Goal: Task Accomplishment & Management: Use online tool/utility

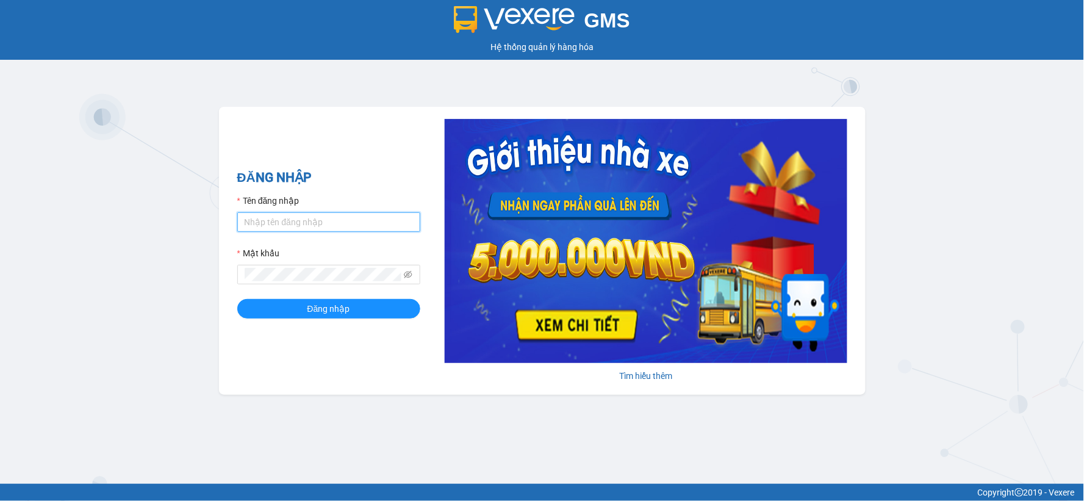
type input "tuananh.apq"
drag, startPoint x: 63, startPoint y: 220, endPoint x: 20, endPoint y: 218, distance: 44.0
click at [20, 218] on div "GMS Hệ thống quản lý hàng hóa ĐĂNG NHẬP Tên đăng nhập tuananh.apq Mật khẩu Đăng…" at bounding box center [542, 242] width 1084 height 484
click at [309, 24] on div "GMS" at bounding box center [542, 19] width 1078 height 27
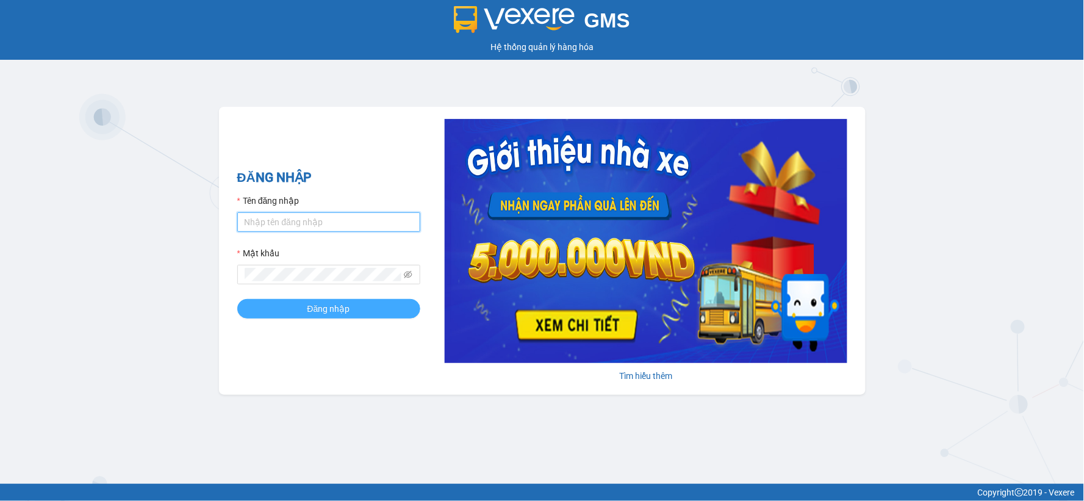
type input "tuananh.apq"
click at [353, 314] on button "Đăng nhập" at bounding box center [328, 309] width 183 height 20
click at [331, 221] on input "tuananh.apq" at bounding box center [328, 222] width 183 height 20
click at [275, 220] on input "tuananh.apq" at bounding box center [328, 222] width 183 height 20
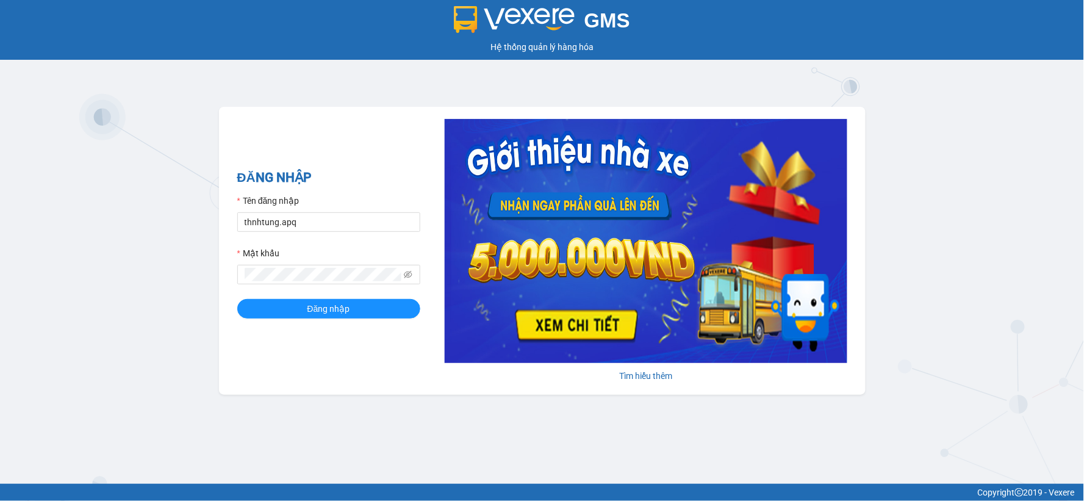
click at [314, 263] on div "Mật khẩu" at bounding box center [328, 255] width 183 height 18
click at [237, 299] on button "Đăng nhập" at bounding box center [328, 309] width 183 height 20
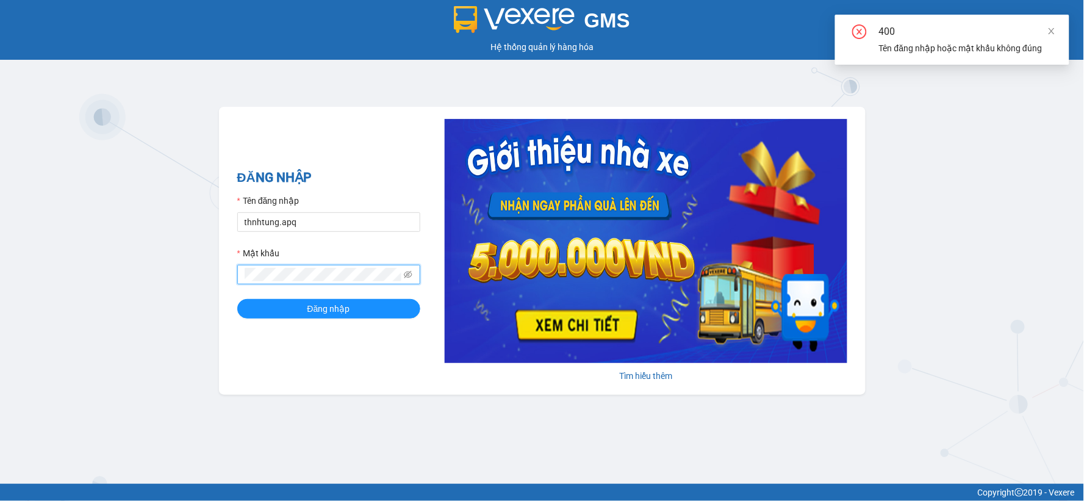
drag, startPoint x: 214, startPoint y: 378, endPoint x: 259, endPoint y: 351, distance: 52.5
click at [218, 376] on div "GMS Hệ thống quản lý hàng hóa ĐĂNG NHẬP Tên đăng nhập thnhtung.apq Mật khẩu Đăn…" at bounding box center [542, 242] width 1084 height 484
click at [413, 277] on span at bounding box center [328, 275] width 183 height 20
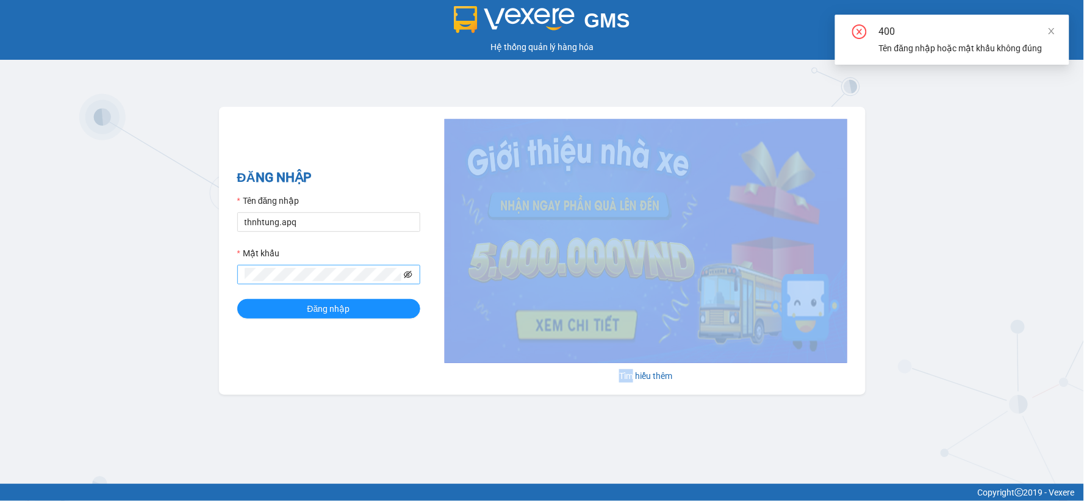
click at [408, 277] on span at bounding box center [328, 275] width 183 height 20
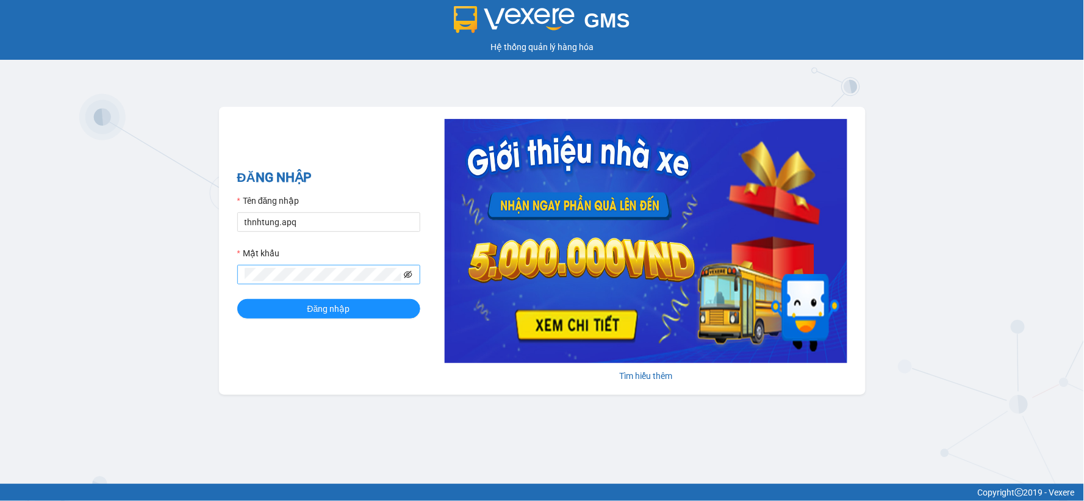
click at [408, 276] on icon "eye-invisible" at bounding box center [409, 275] width 2 height 2
click at [408, 277] on icon "eye" at bounding box center [408, 274] width 9 height 6
click at [408, 276] on icon "eye-invisible" at bounding box center [409, 275] width 2 height 2
click at [237, 299] on button "Đăng nhập" at bounding box center [328, 309] width 183 height 20
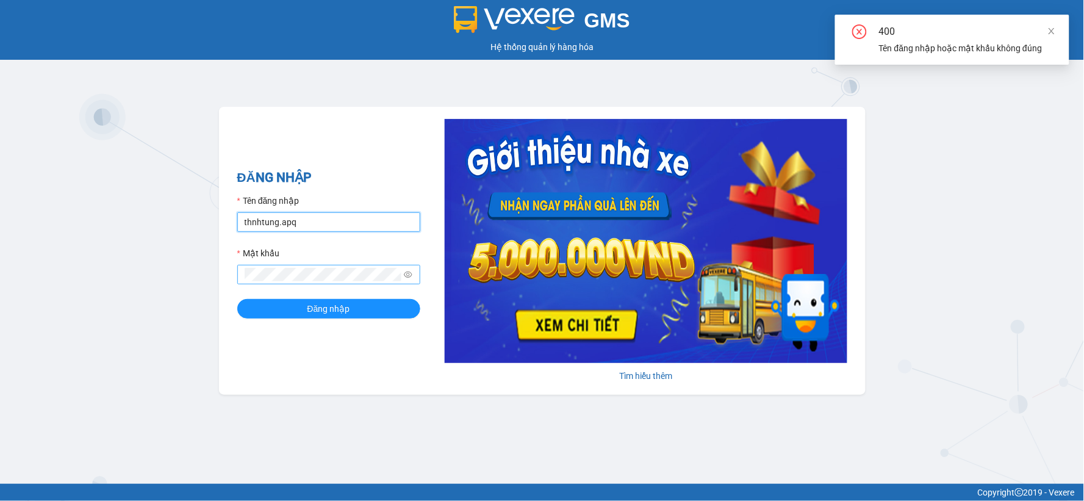
drag, startPoint x: 246, startPoint y: 224, endPoint x: 236, endPoint y: 257, distance: 34.9
click at [245, 223] on input "thnhtung.apq" at bounding box center [328, 222] width 183 height 20
click at [247, 217] on input "thnhtung.apq" at bounding box center [328, 222] width 183 height 20
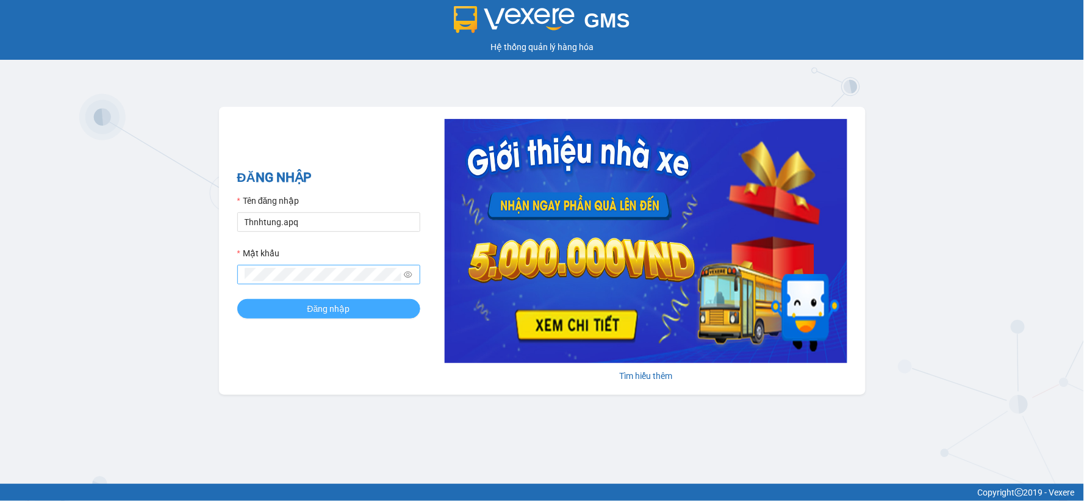
click at [307, 314] on span "Đăng nhập" at bounding box center [328, 308] width 43 height 13
click at [237, 299] on button "Đăng nhập" at bounding box center [328, 309] width 183 height 20
click at [261, 455] on div "GMS Hệ thống quản lý hàng hóa ĐĂNG NHẬP Tên đăng nhập Thnhtung.apq Mật khẩu Đăn…" at bounding box center [542, 242] width 1084 height 484
click at [328, 307] on span "Đăng nhập" at bounding box center [328, 308] width 43 height 13
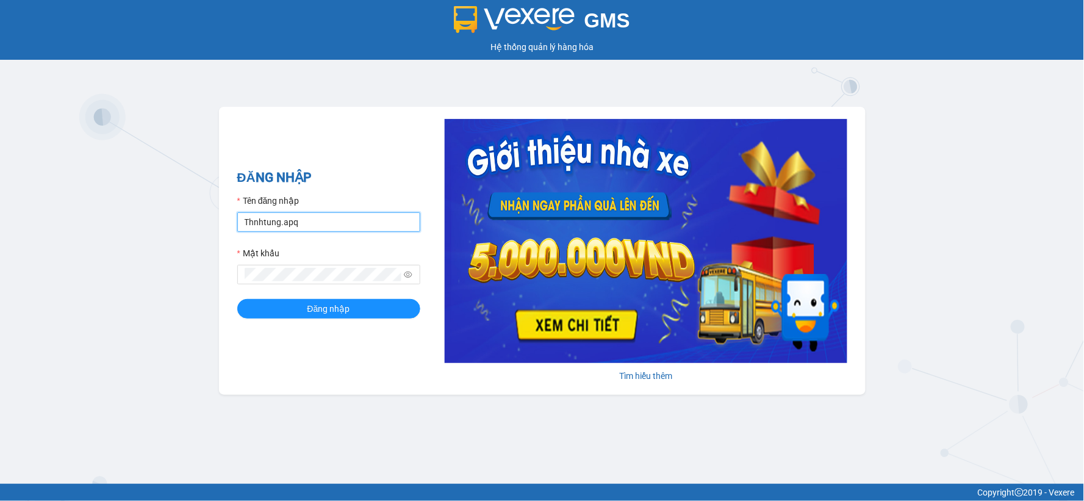
drag, startPoint x: 252, startPoint y: 221, endPoint x: 253, endPoint y: 245, distance: 23.8
click at [252, 222] on input "Thnhtung.apq" at bounding box center [328, 222] width 183 height 20
click at [237, 299] on button "Đăng nhập" at bounding box center [328, 309] width 183 height 20
click at [248, 221] on input "Thanhtung.apq" at bounding box center [328, 222] width 183 height 20
type input "thanhtung.apq"
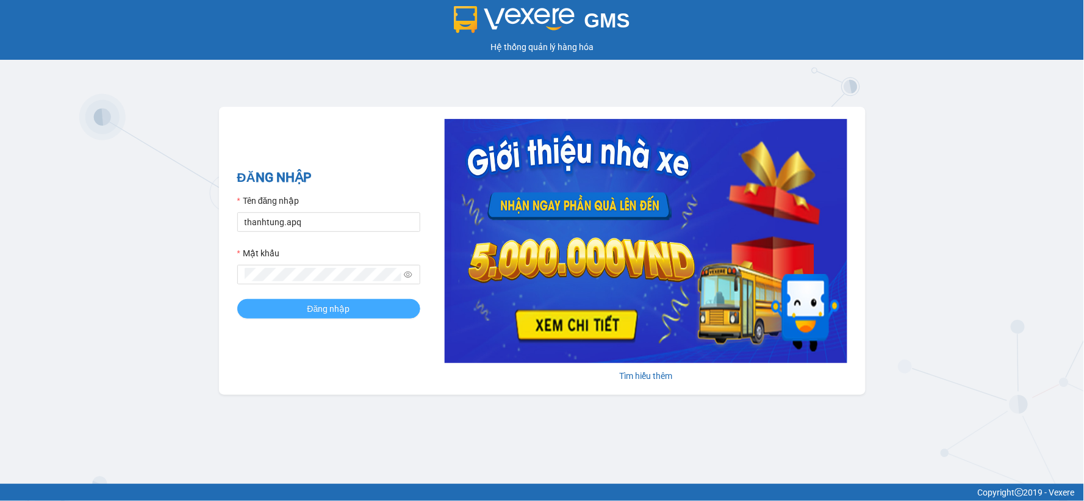
click at [312, 309] on span "Đăng nhập" at bounding box center [328, 308] width 43 height 13
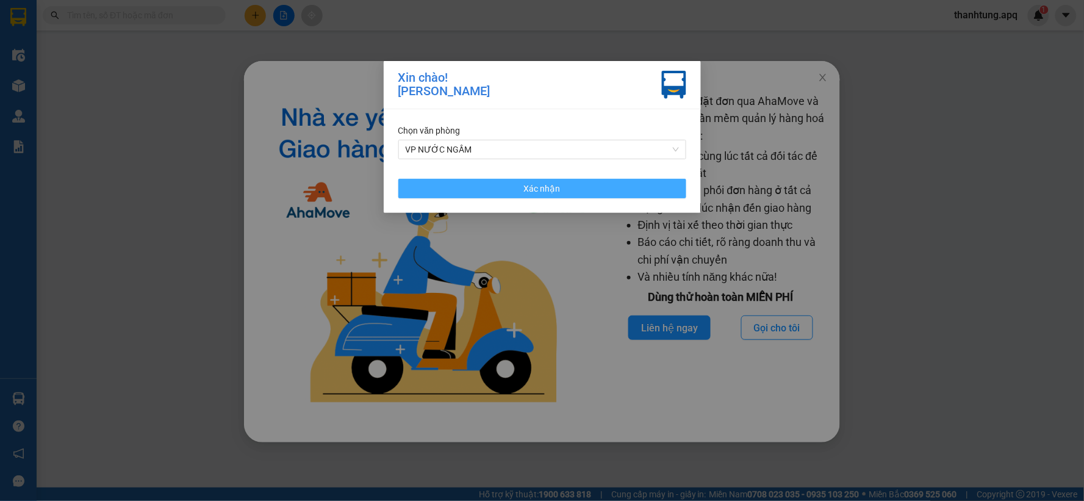
click at [555, 184] on span "Xác nhận" at bounding box center [542, 188] width 37 height 13
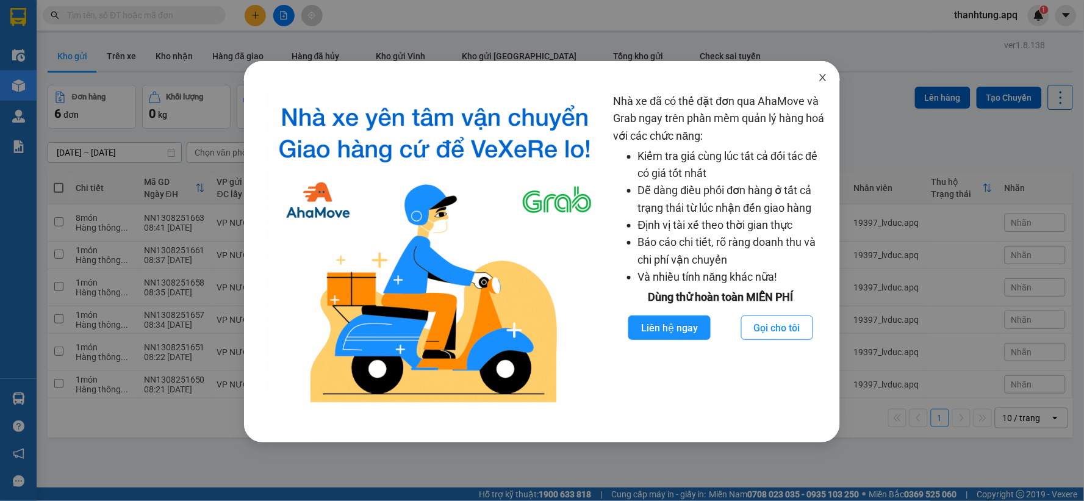
click at [818, 76] on span "Close" at bounding box center [823, 78] width 34 height 34
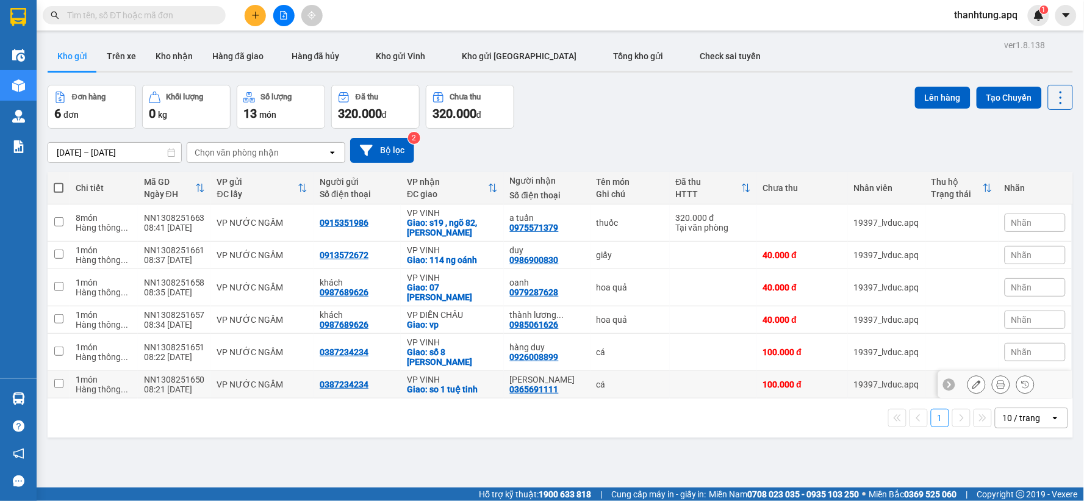
click at [377, 379] on div "0387234234" at bounding box center [357, 384] width 75 height 10
checkbox input "true"
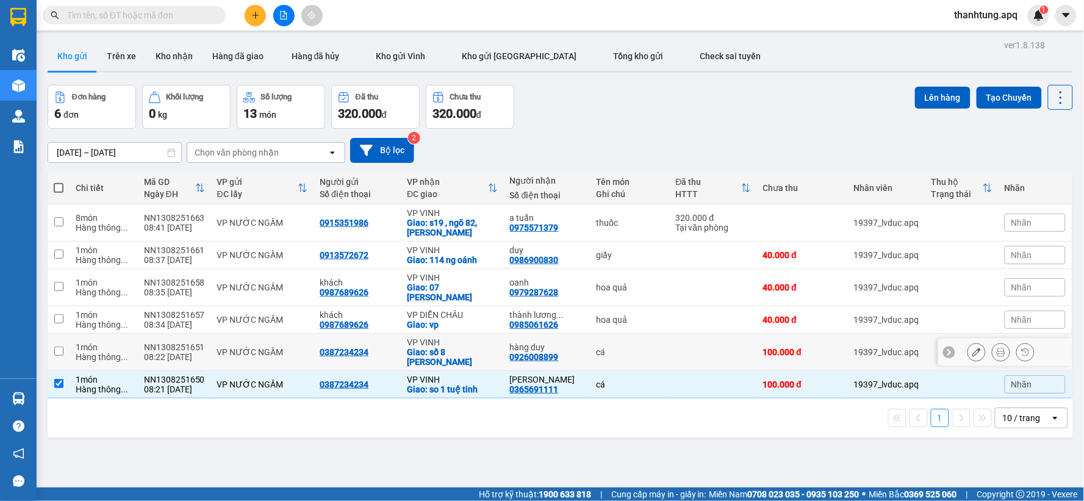
click at [385, 347] on div "0387234234" at bounding box center [357, 352] width 75 height 10
checkbox input "true"
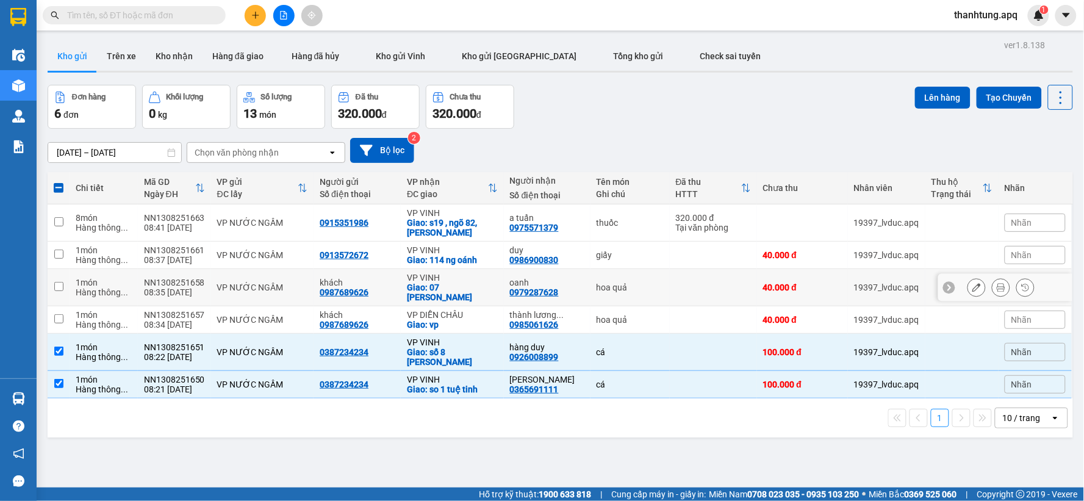
click at [401, 276] on td "VP VINH Giao: 07 hồ tùng mậu" at bounding box center [452, 287] width 103 height 37
checkbox input "true"
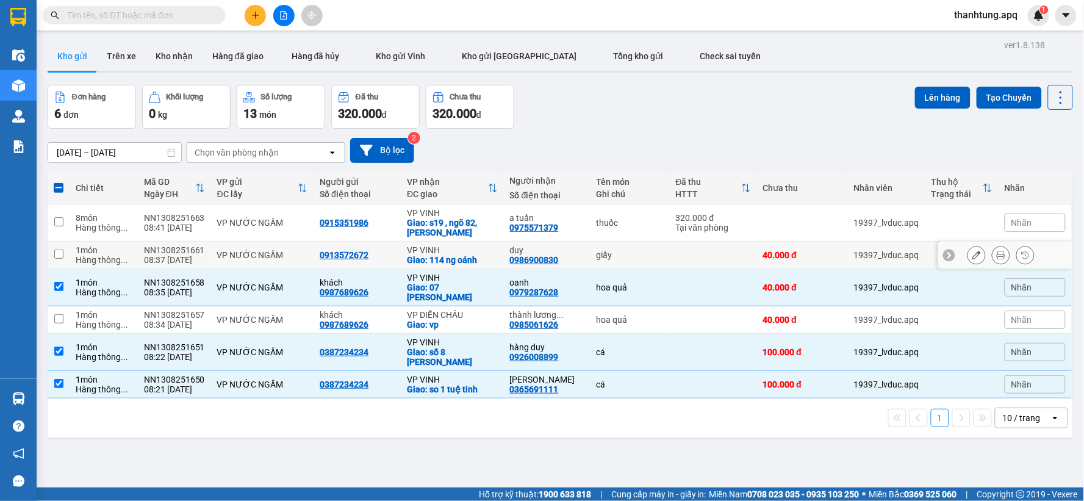
click at [384, 254] on div "0913572672" at bounding box center [357, 255] width 75 height 10
checkbox input "true"
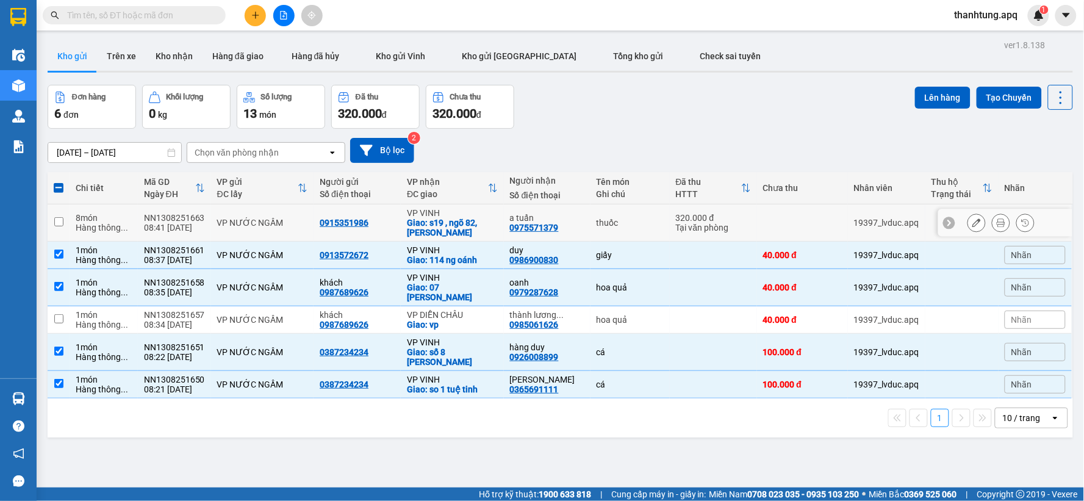
click at [382, 216] on td "0915351986" at bounding box center [357, 222] width 87 height 37
checkbox input "true"
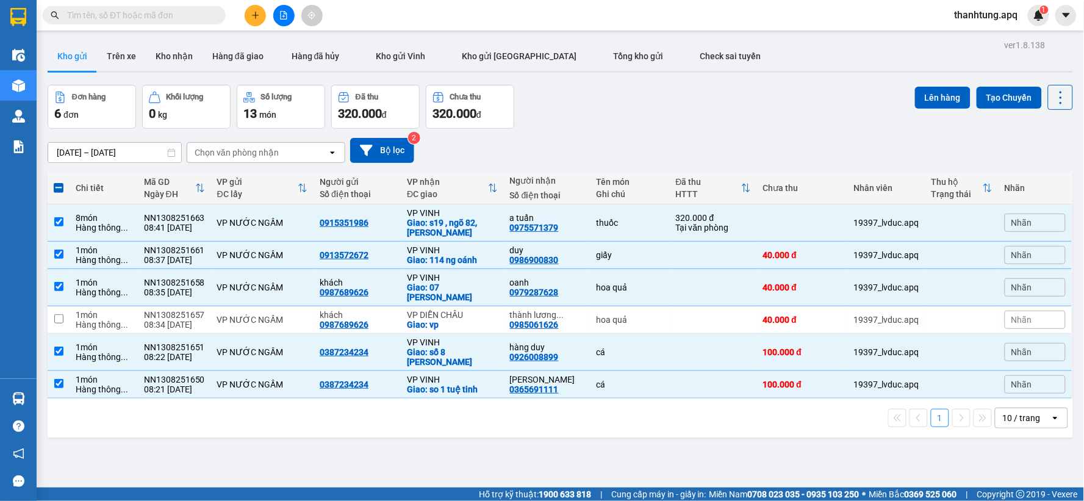
click at [578, 130] on div "11/08/2025 – 13/08/2025 Press the down arrow key to interact with the calendar …" at bounding box center [561, 150] width 1026 height 43
drag, startPoint x: 581, startPoint y: 119, endPoint x: 535, endPoint y: 137, distance: 49.8
click at [570, 120] on div "Đơn hàng 6 đơn Khối lượng 0 kg Số lượng 13 món Đã thu 320.000 đ Chưa thu 320.00…" at bounding box center [561, 107] width 1026 height 44
click at [591, 279] on td "hoa quả" at bounding box center [630, 287] width 79 height 37
checkbox input "false"
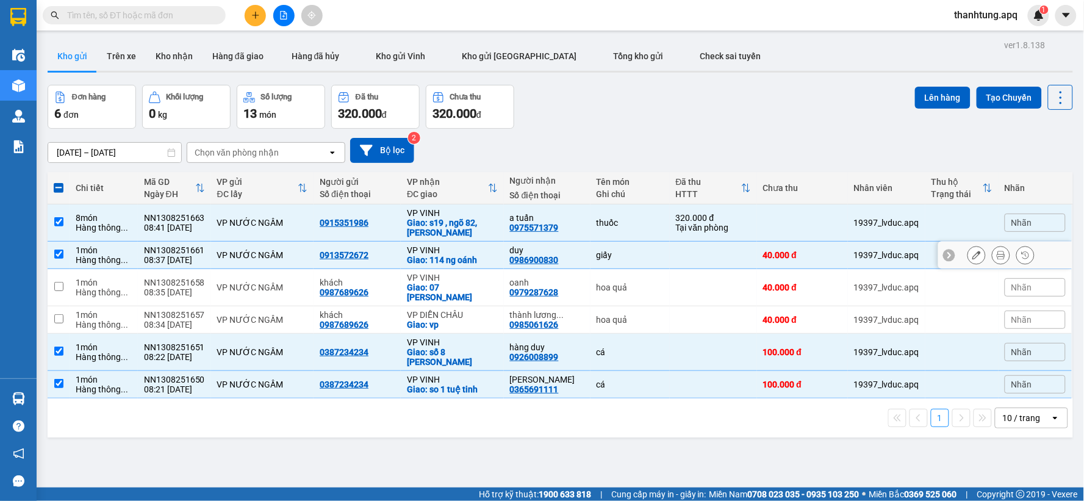
click at [575, 253] on div "duy" at bounding box center [547, 250] width 74 height 10
checkbox input "false"
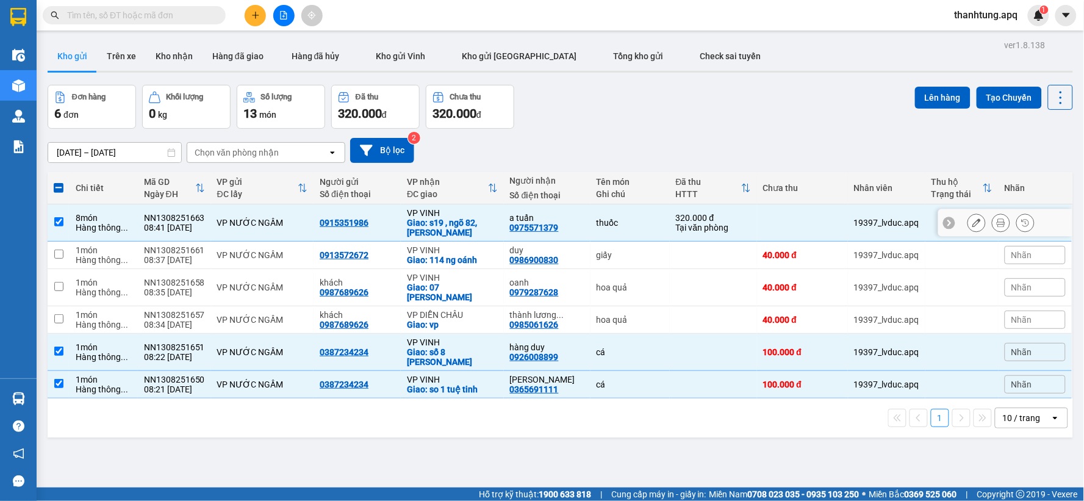
click at [575, 217] on div "a tuấn" at bounding box center [547, 218] width 74 height 10
checkbox input "false"
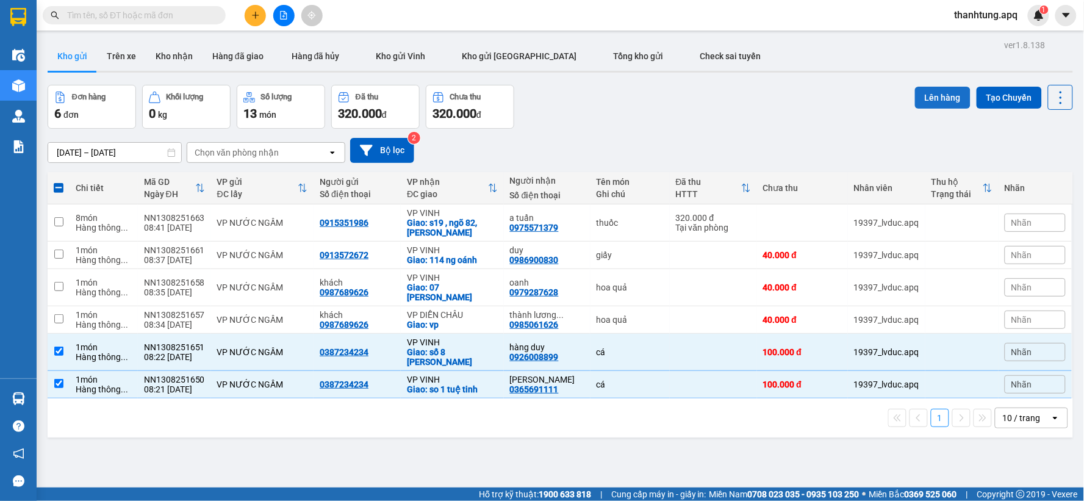
click at [938, 95] on button "Lên hàng" at bounding box center [943, 98] width 56 height 22
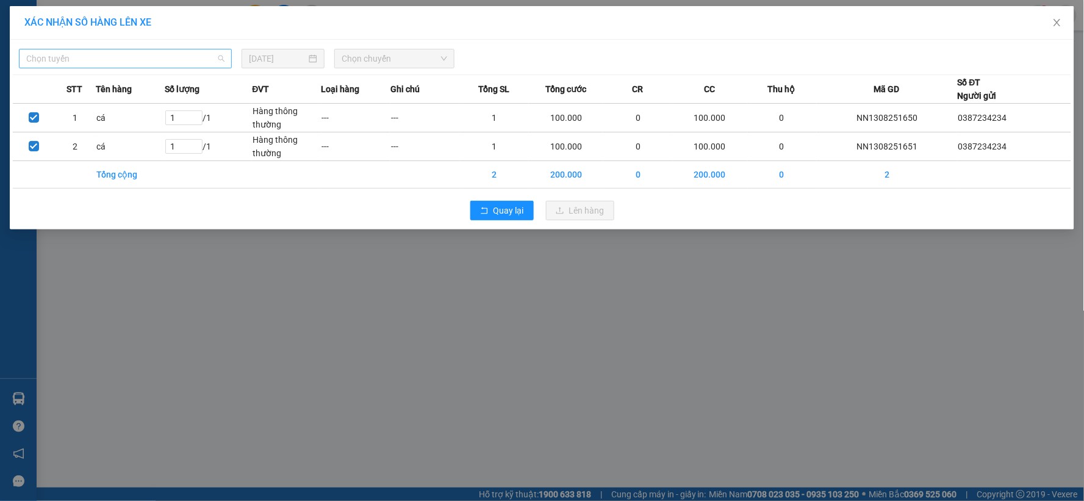
click at [163, 59] on span "Chọn tuyến" at bounding box center [125, 58] width 198 height 18
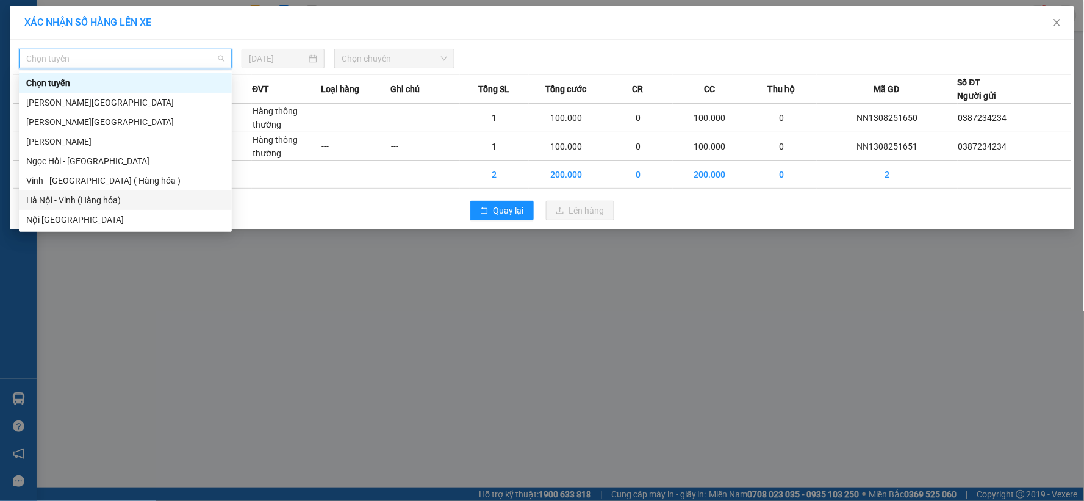
click at [118, 192] on div "Hà Nội - Vinh (Hàng hóa)" at bounding box center [125, 200] width 213 height 20
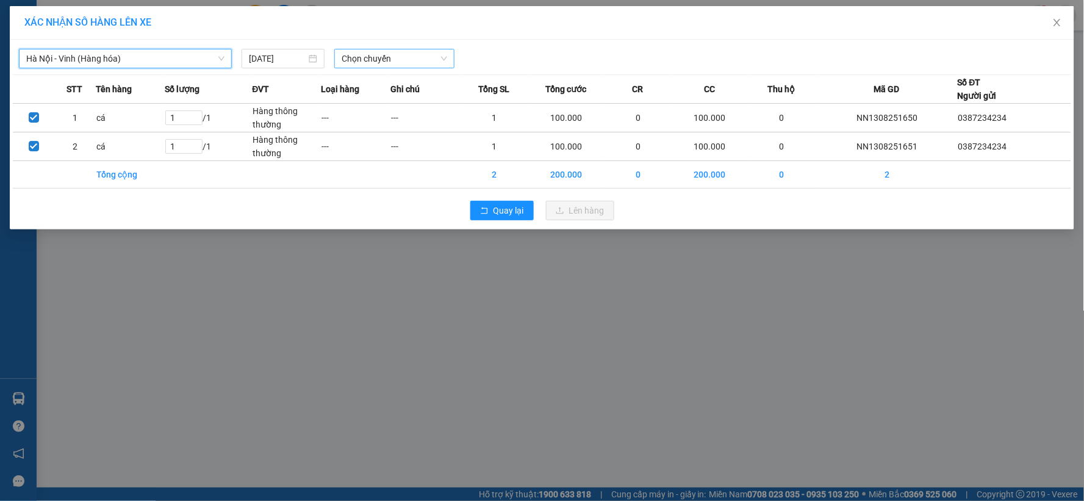
click at [397, 52] on span "Chọn chuyến" at bounding box center [395, 58] width 106 height 18
click at [427, 106] on div "08:30 (TC) - 37H-086.38" at bounding box center [389, 102] width 95 height 13
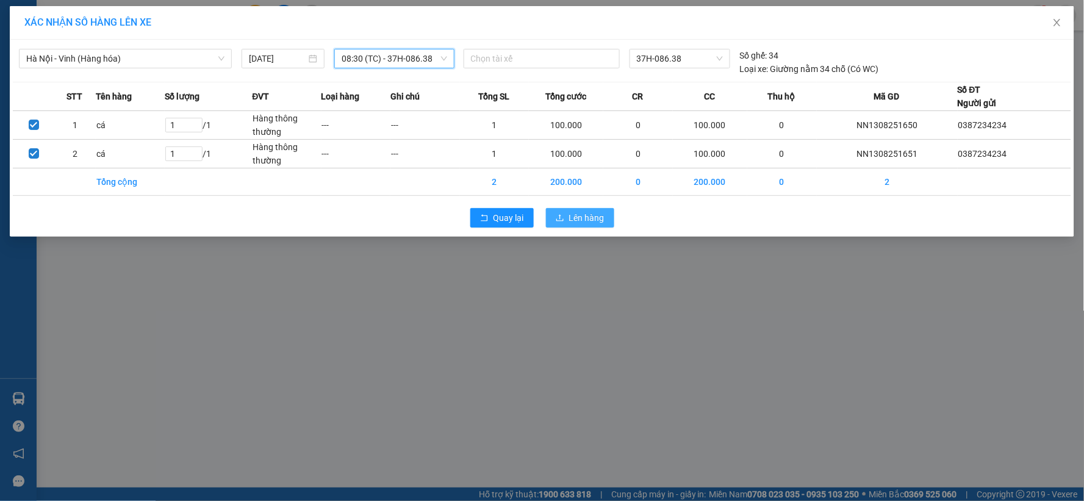
click at [590, 218] on span "Lên hàng" at bounding box center [586, 217] width 35 height 13
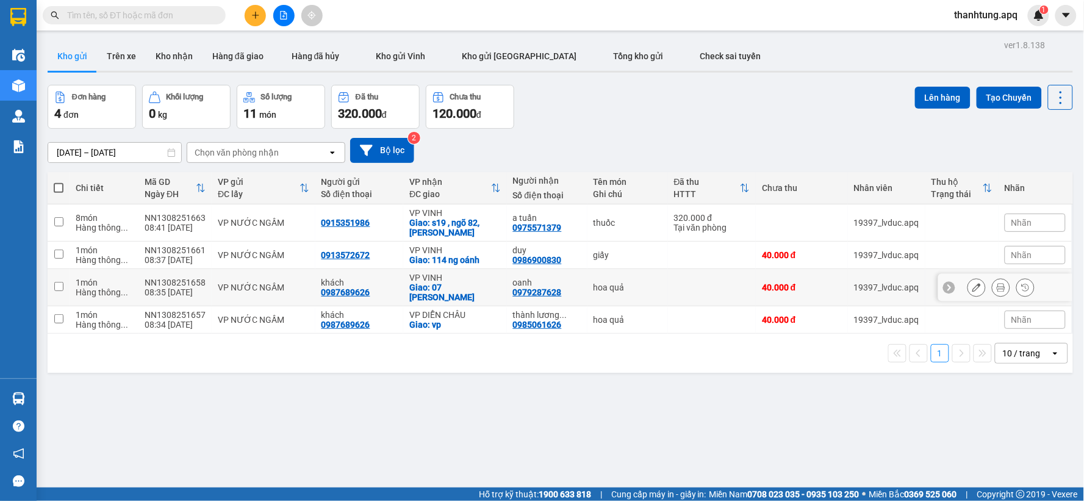
click at [470, 289] on div "Giao: 07 hồ tùng mậu" at bounding box center [454, 292] width 91 height 20
checkbox input "true"
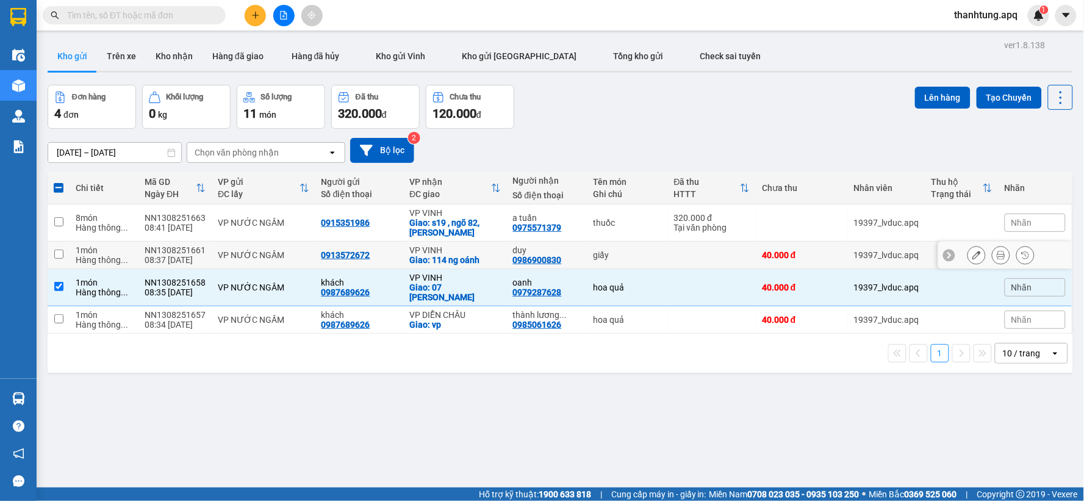
click at [473, 265] on td "VP VINH Giao: 114 ng oánh" at bounding box center [454, 255] width 103 height 27
checkbox input "true"
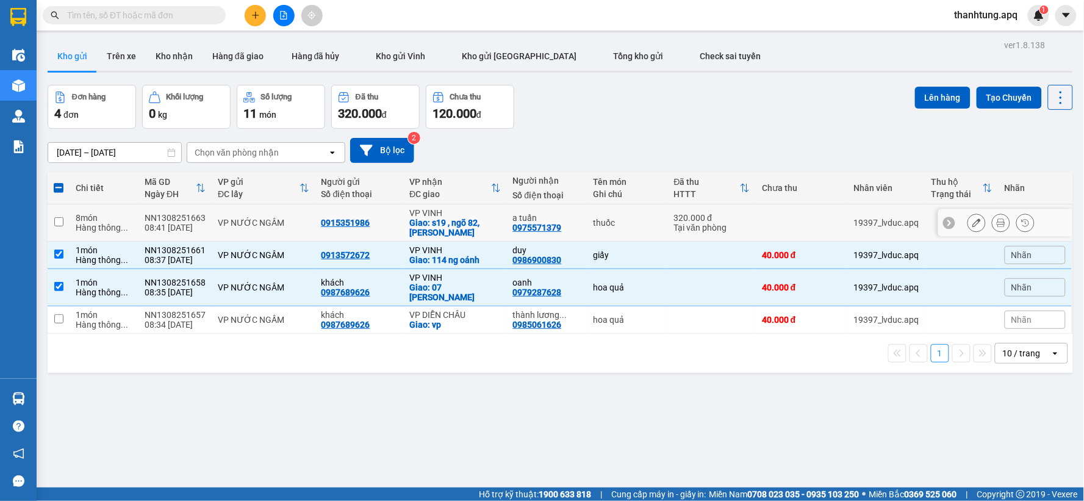
click at [472, 237] on div "Giao: s19 , ngõ 82, lê quý đôn" at bounding box center [454, 228] width 91 height 20
checkbox input "true"
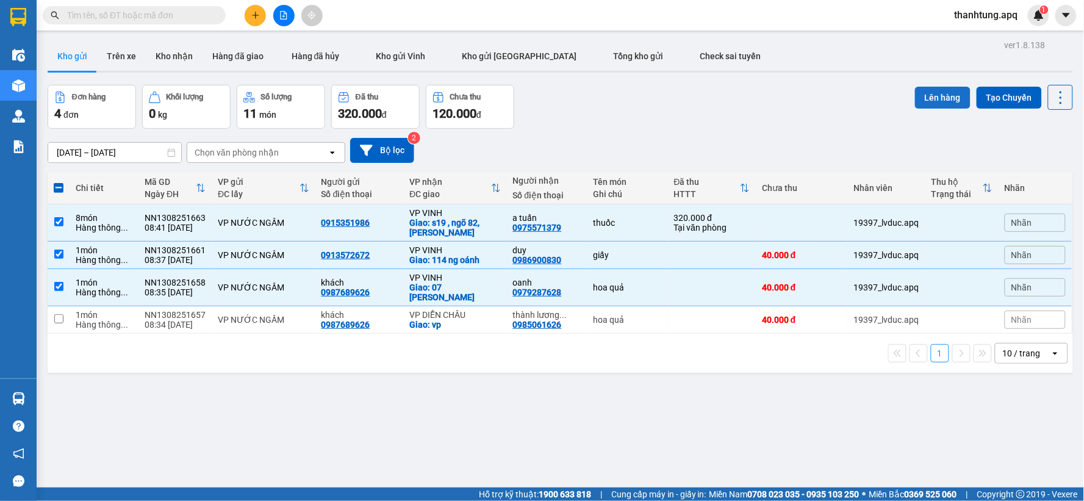
click at [926, 102] on button "Lên hàng" at bounding box center [943, 98] width 56 height 22
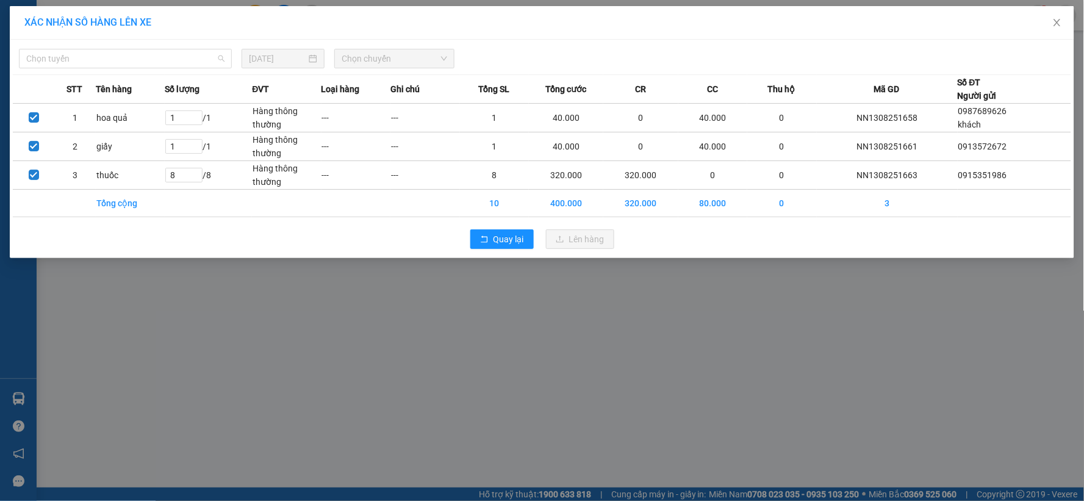
drag, startPoint x: 182, startPoint y: 63, endPoint x: 172, endPoint y: 80, distance: 19.1
click at [182, 64] on span "Chọn tuyến" at bounding box center [125, 58] width 198 height 18
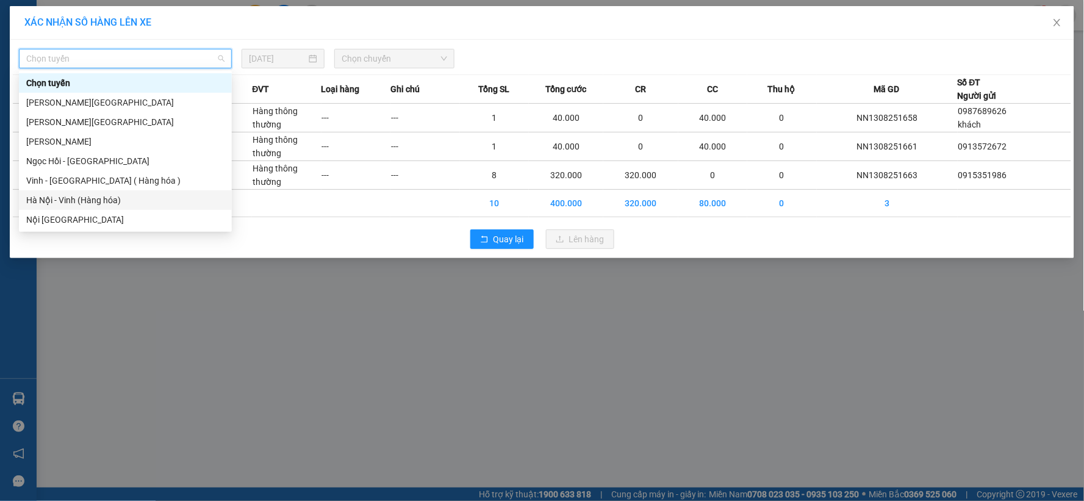
click at [114, 199] on div "Hà Nội - Vinh (Hàng hóa)" at bounding box center [125, 199] width 198 height 13
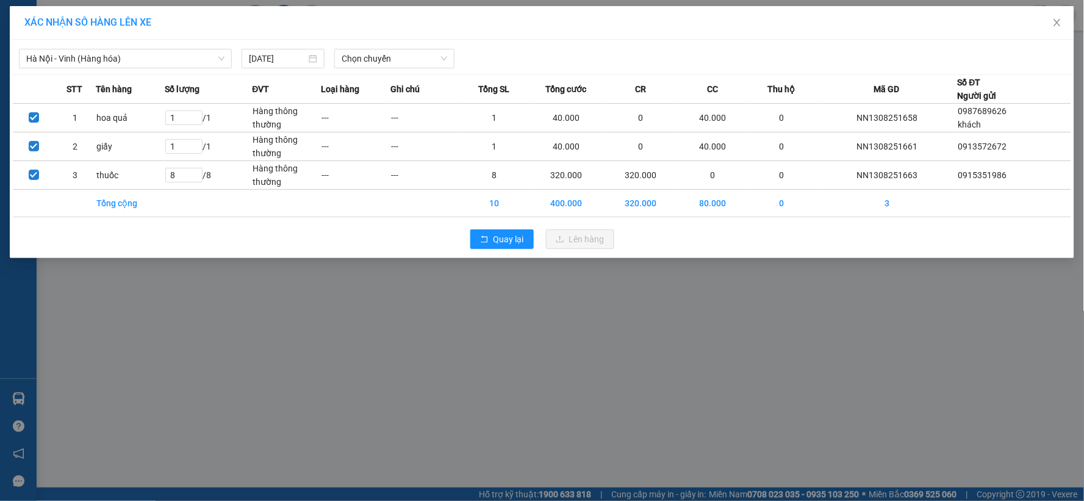
click at [427, 47] on div "Hà Nội - Vinh (Hàng hóa) 13/08/2025 Chọn chuyến" at bounding box center [542, 56] width 1059 height 26
click at [426, 55] on span "Chọn chuyến" at bounding box center [395, 58] width 106 height 18
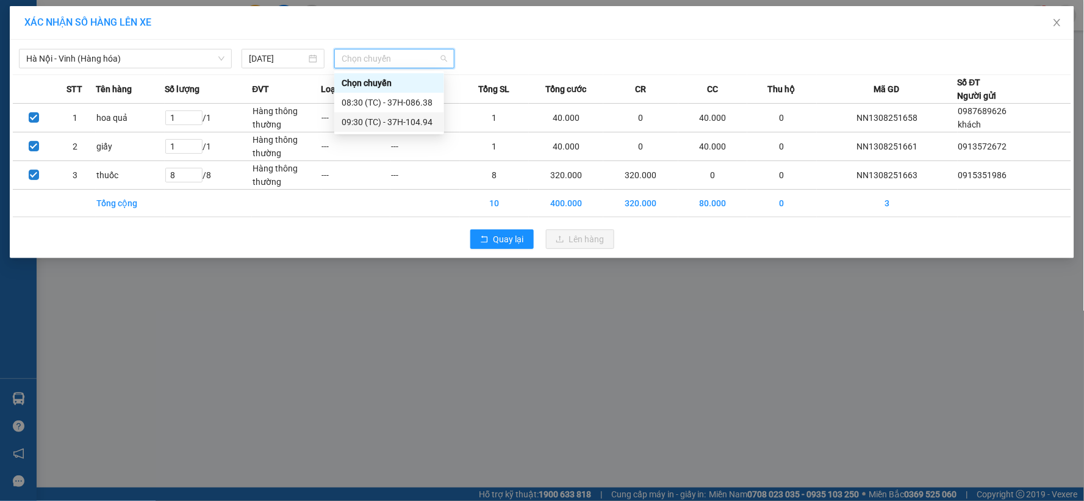
click at [428, 119] on div "09:30 (TC) - 37H-104.94" at bounding box center [389, 121] width 95 height 13
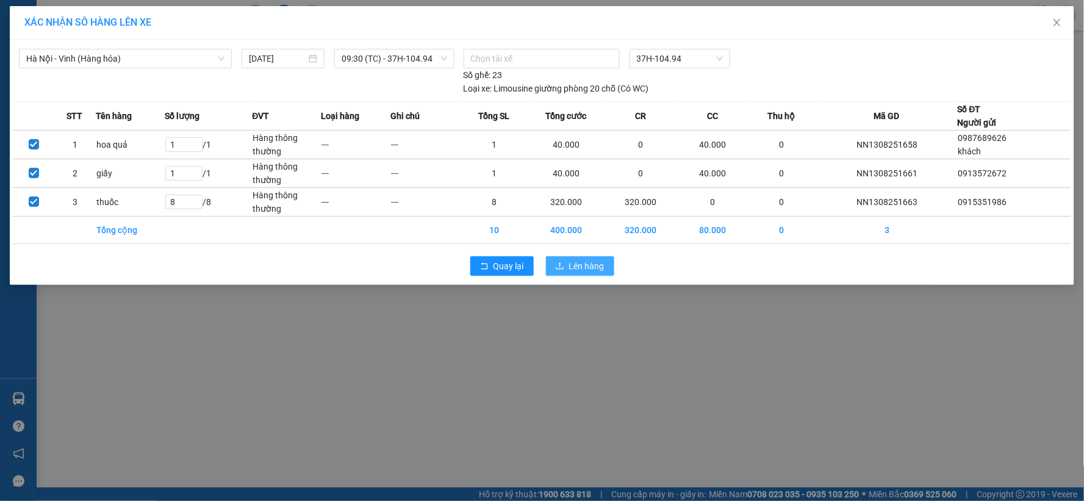
click at [574, 262] on span "Lên hàng" at bounding box center [586, 265] width 35 height 13
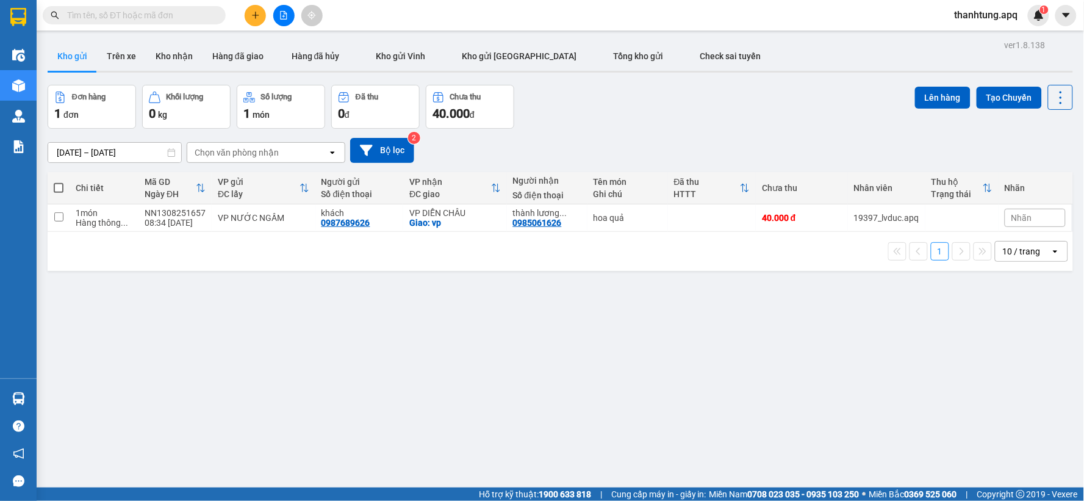
click at [282, 21] on button at bounding box center [283, 15] width 21 height 21
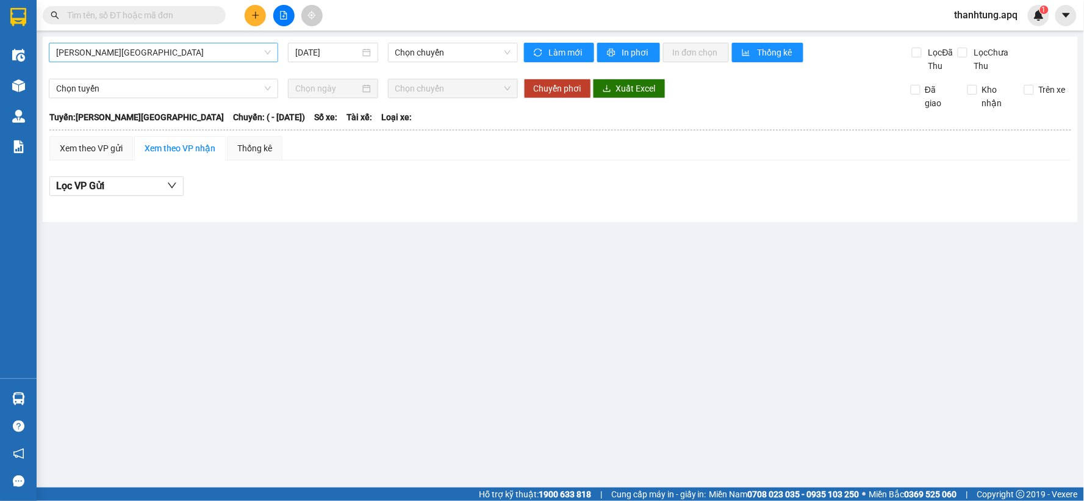
click at [167, 51] on span "[PERSON_NAME][GEOGRAPHIC_DATA]" at bounding box center [163, 52] width 215 height 18
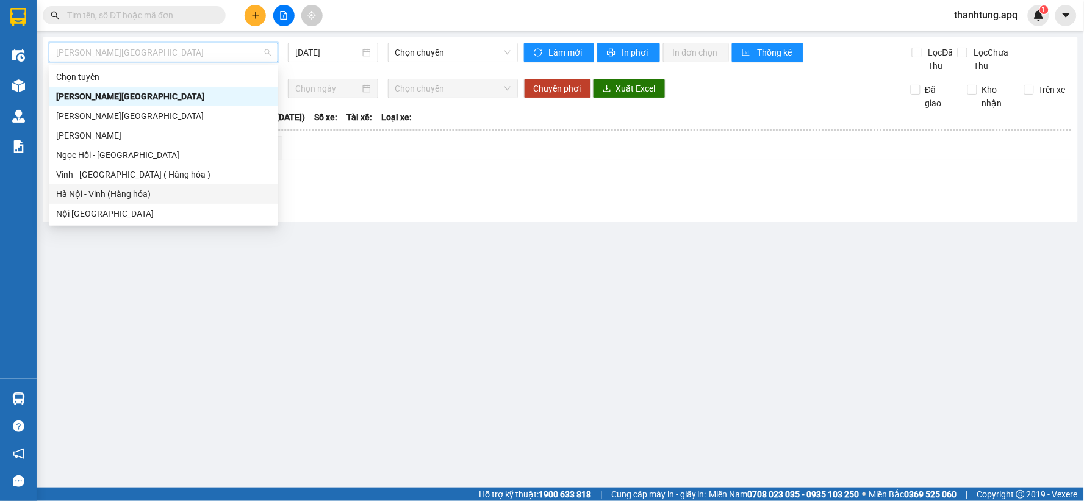
click at [131, 193] on div "Hà Nội - Vinh (Hàng hóa)" at bounding box center [163, 193] width 215 height 13
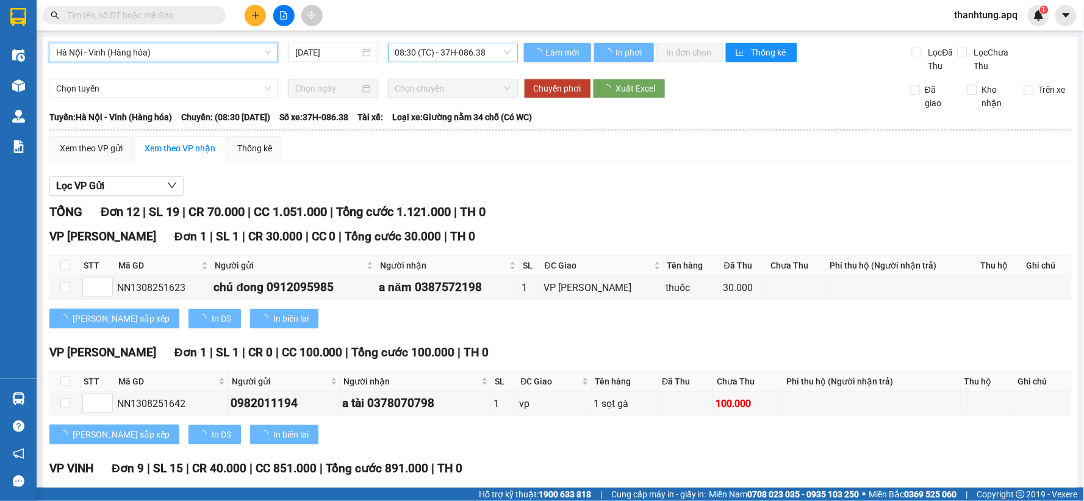
click at [487, 46] on span "08:30 (TC) - 37H-086.38" at bounding box center [452, 52] width 115 height 18
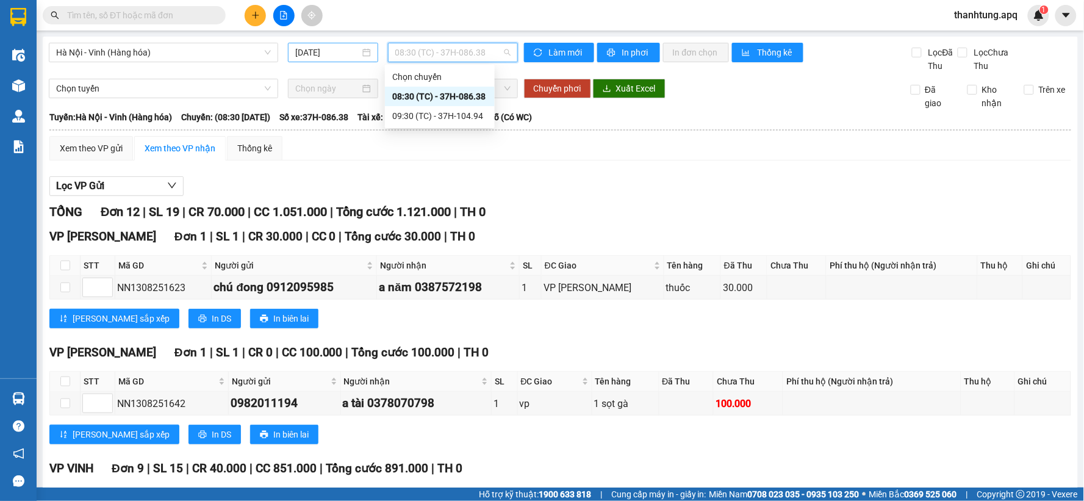
click at [317, 56] on input "[DATE]" at bounding box center [327, 52] width 64 height 13
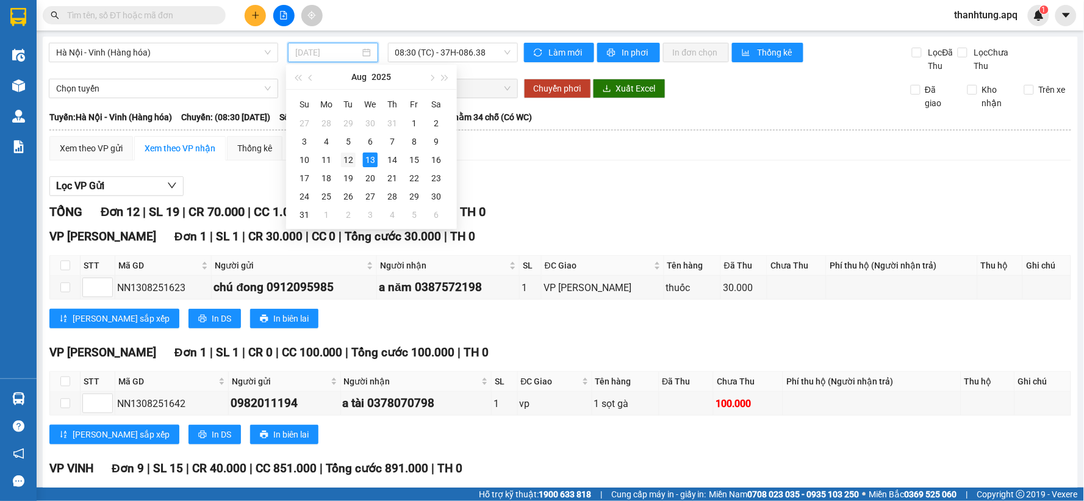
click at [347, 165] on div "12" at bounding box center [348, 160] width 15 height 15
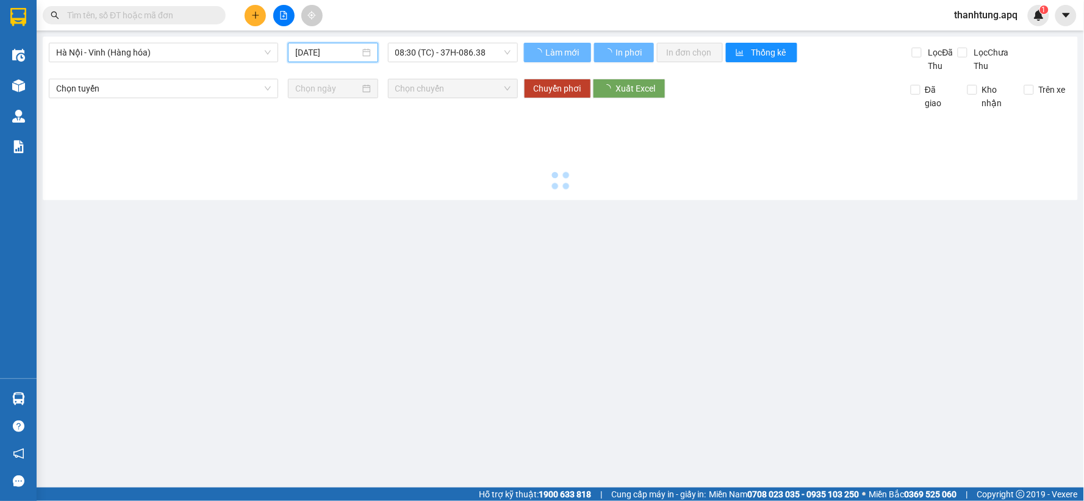
type input "12/08/2025"
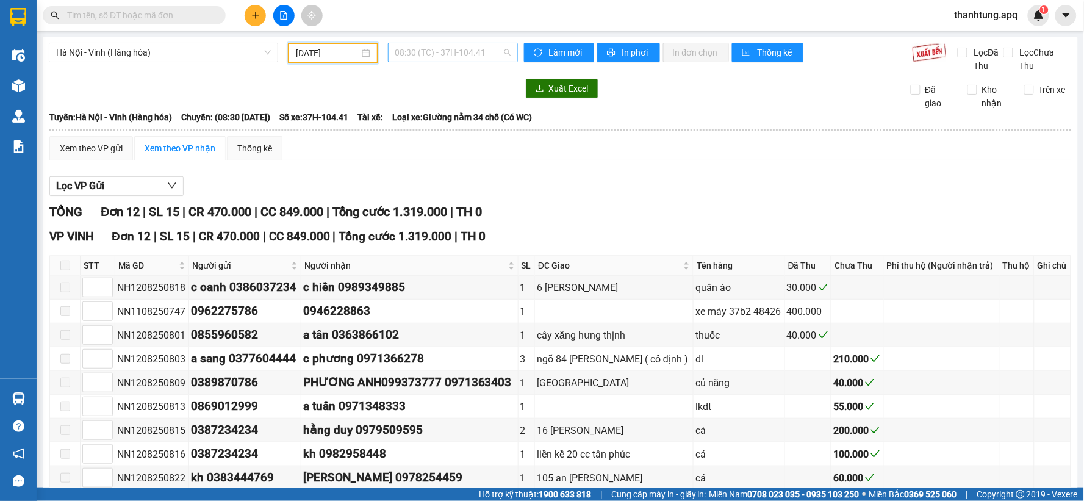
click at [464, 49] on span "08:30 (TC) - 37H-104.41" at bounding box center [452, 52] width 115 height 18
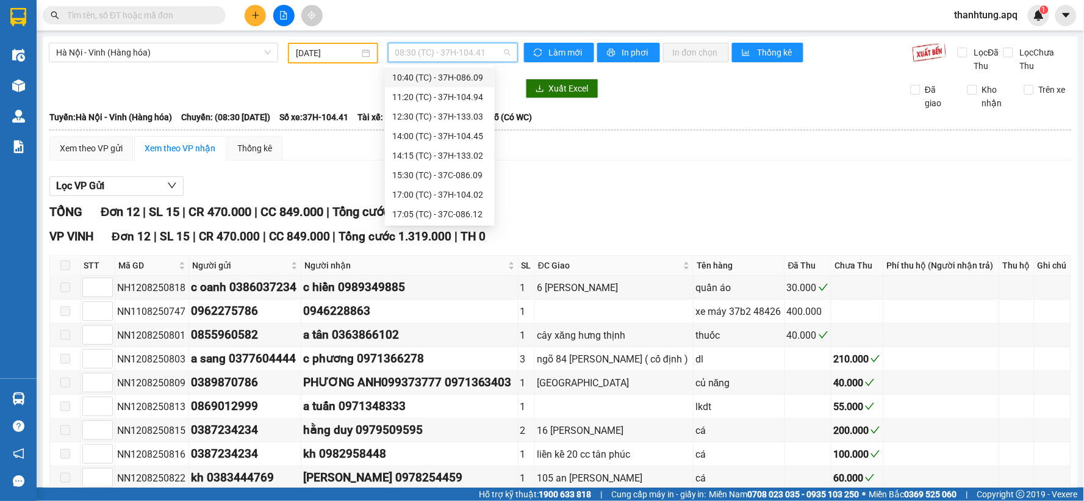
scroll to position [135, 0]
click at [461, 71] on div "14:15 (TC) - 37H-133.02" at bounding box center [439, 77] width 95 height 13
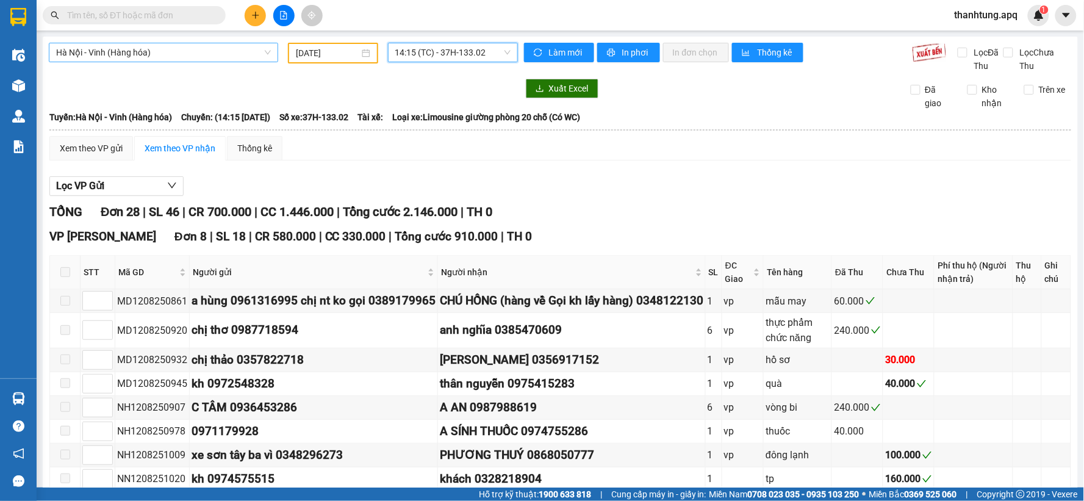
click at [194, 55] on span "Hà Nội - Vinh (Hàng hóa)" at bounding box center [163, 52] width 215 height 18
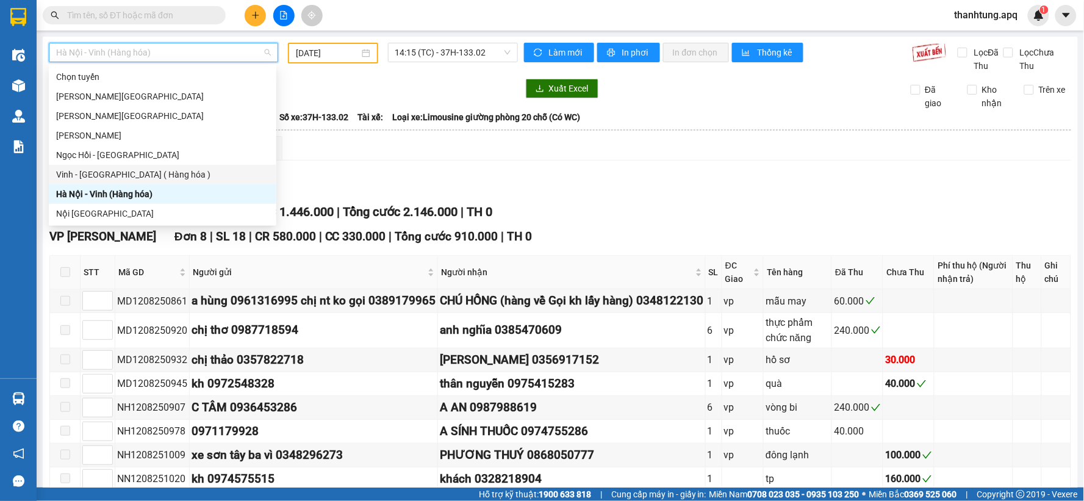
click at [156, 176] on div "Vinh - [GEOGRAPHIC_DATA] ( Hàng hóa )" at bounding box center [162, 174] width 213 height 13
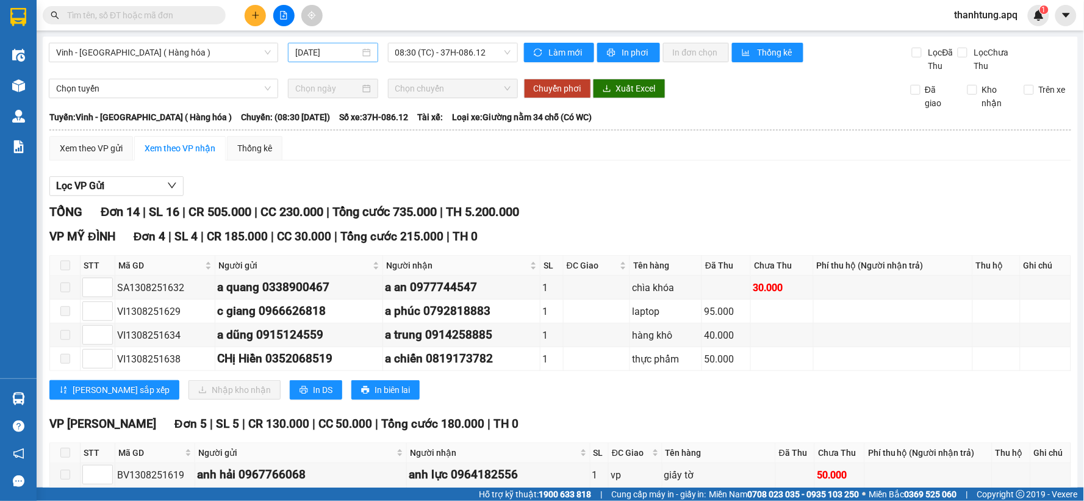
click at [357, 51] on div "[DATE]" at bounding box center [332, 52] width 75 height 13
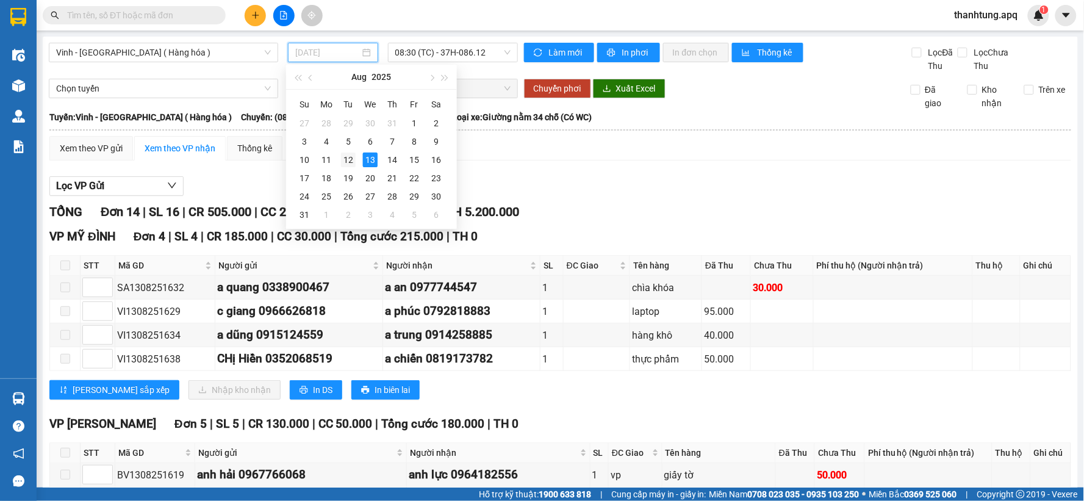
click at [347, 162] on div "12" at bounding box center [348, 160] width 15 height 15
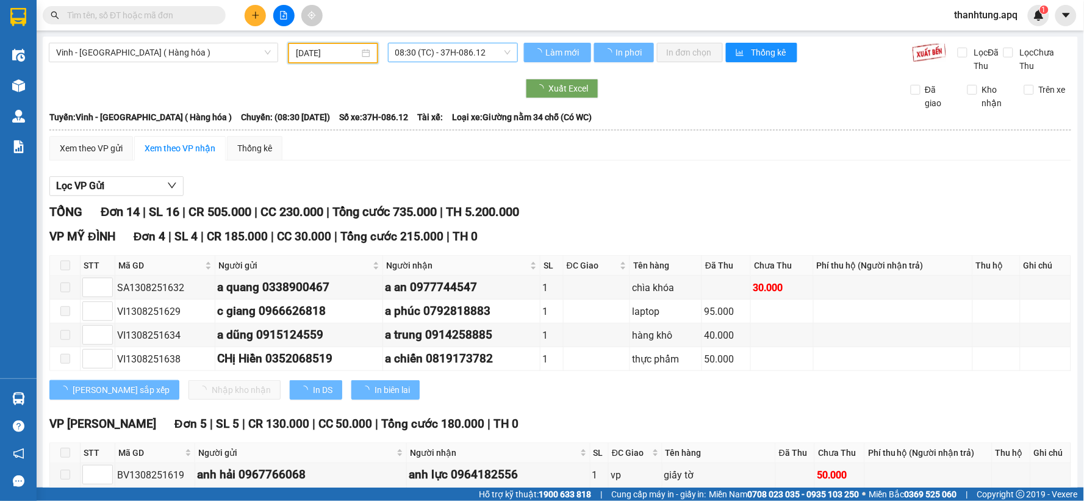
type input "12/08/2025"
click at [485, 52] on span "08:30 (TC) - 37H-086.12" at bounding box center [452, 52] width 115 height 18
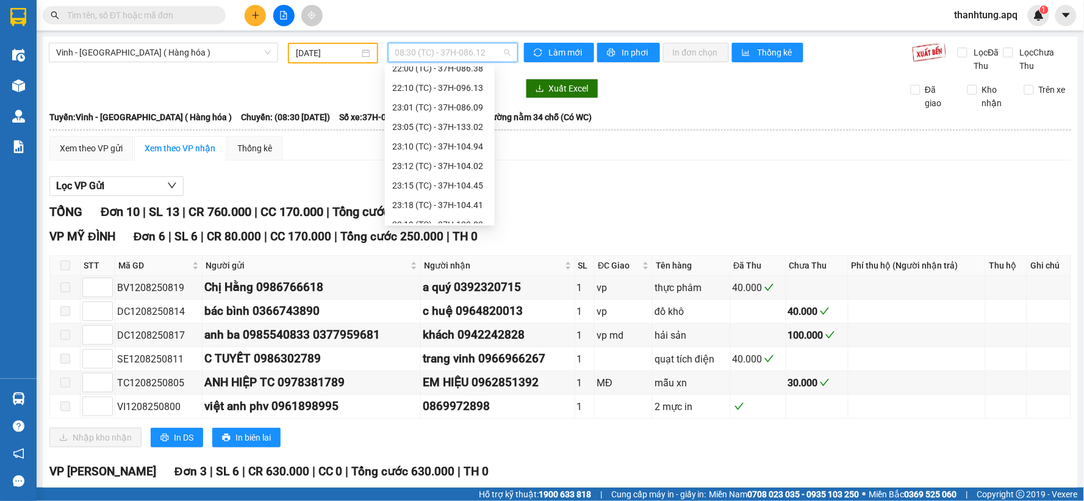
scroll to position [195, 0]
click at [466, 156] on div "23:12 (TC) - 37H-104.02" at bounding box center [439, 154] width 95 height 13
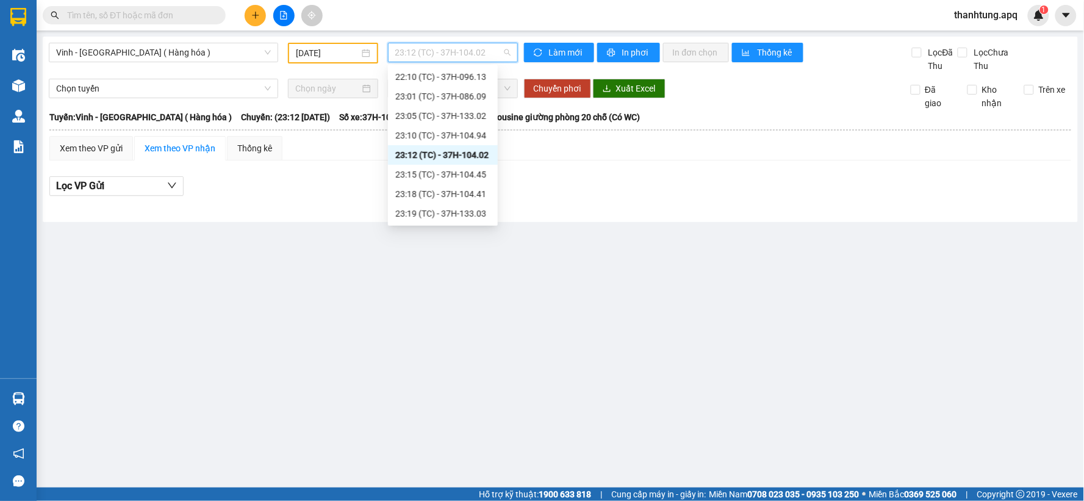
click at [489, 51] on span "23:12 (TC) - 37H-104.02" at bounding box center [452, 52] width 115 height 18
click at [472, 211] on div "23:19 (TC) - 37H-133.03" at bounding box center [442, 213] width 95 height 13
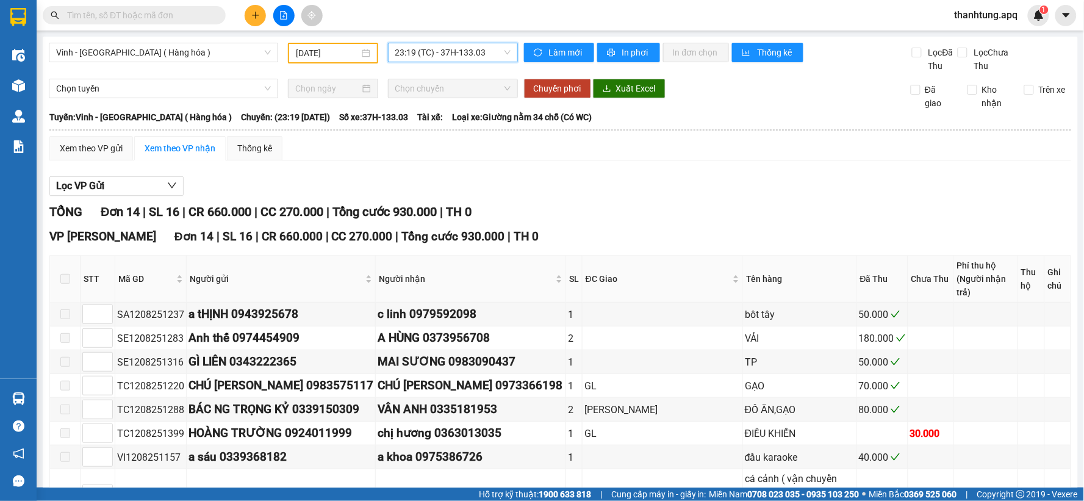
click at [495, 51] on span "23:19 (TC) - 37H-133.03" at bounding box center [452, 52] width 115 height 18
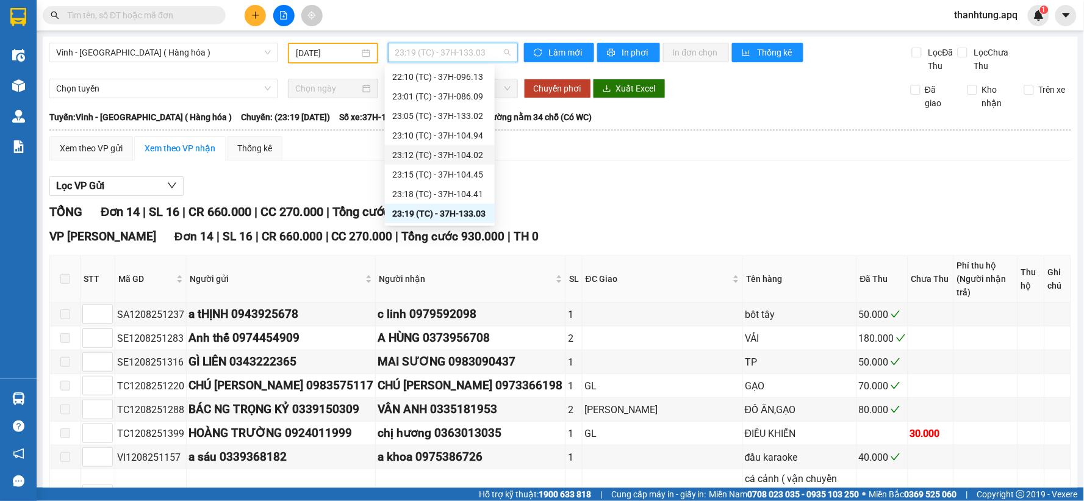
click at [461, 155] on div "23:12 (TC) - 37H-104.02" at bounding box center [439, 154] width 95 height 13
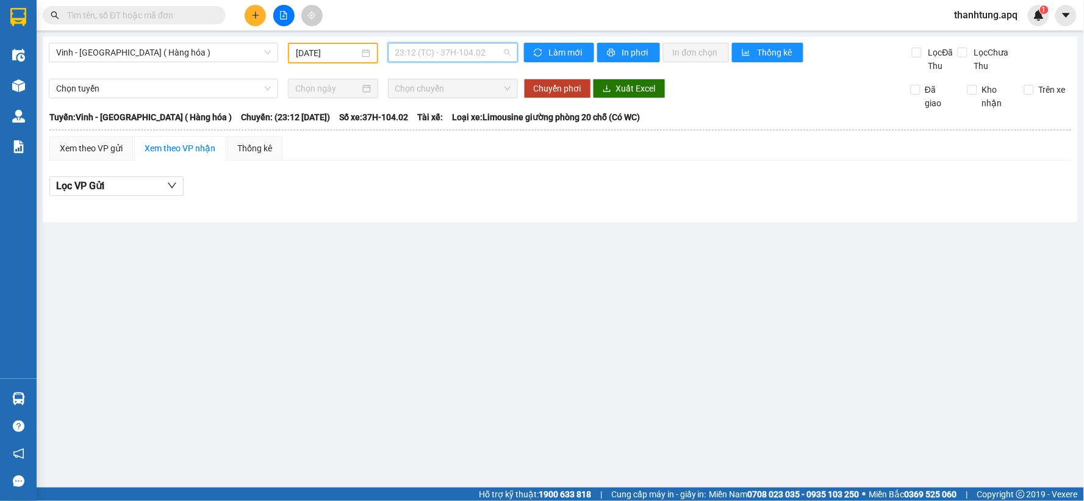
click at [491, 49] on span "23:12 (TC) - 37H-104.02" at bounding box center [452, 52] width 115 height 18
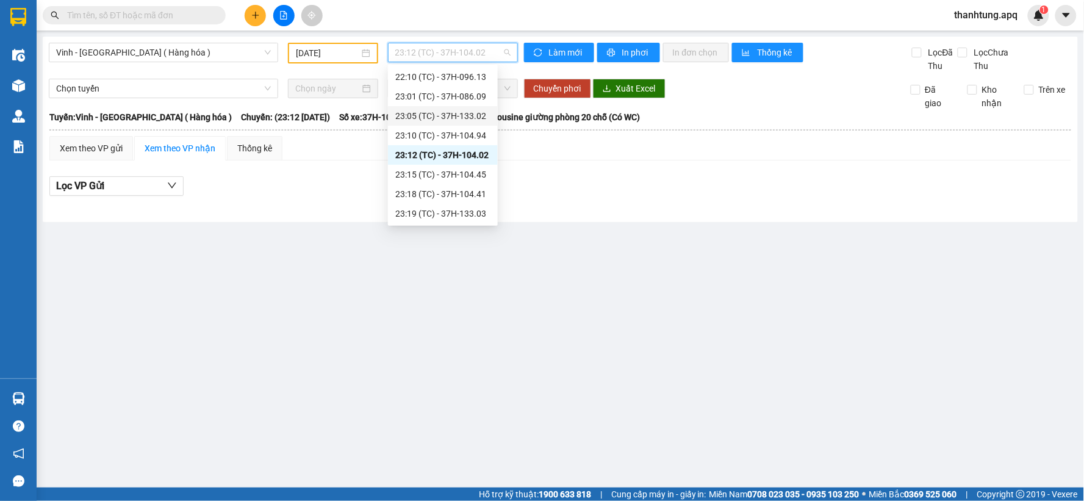
click at [480, 110] on div "23:05 (TC) - 37H-133.02" at bounding box center [442, 115] width 95 height 13
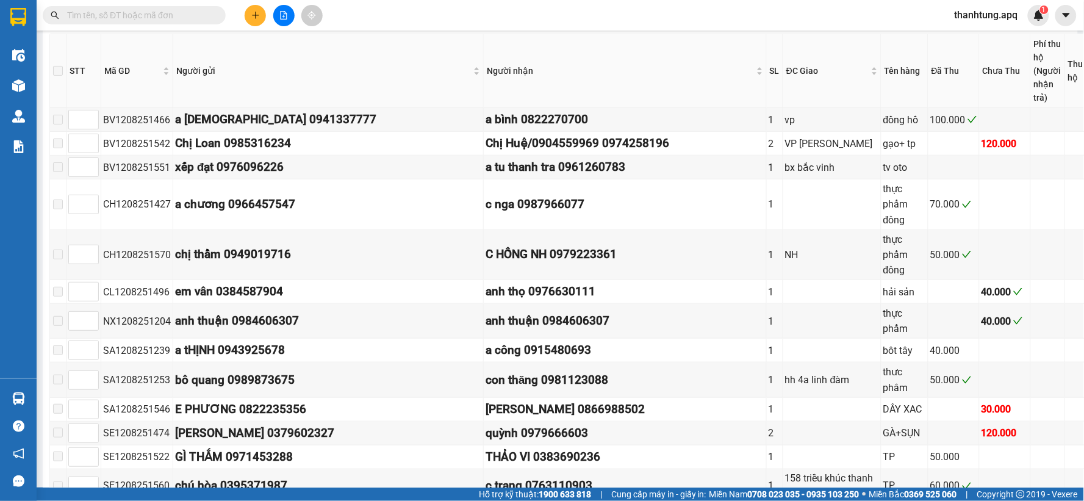
scroll to position [148, 0]
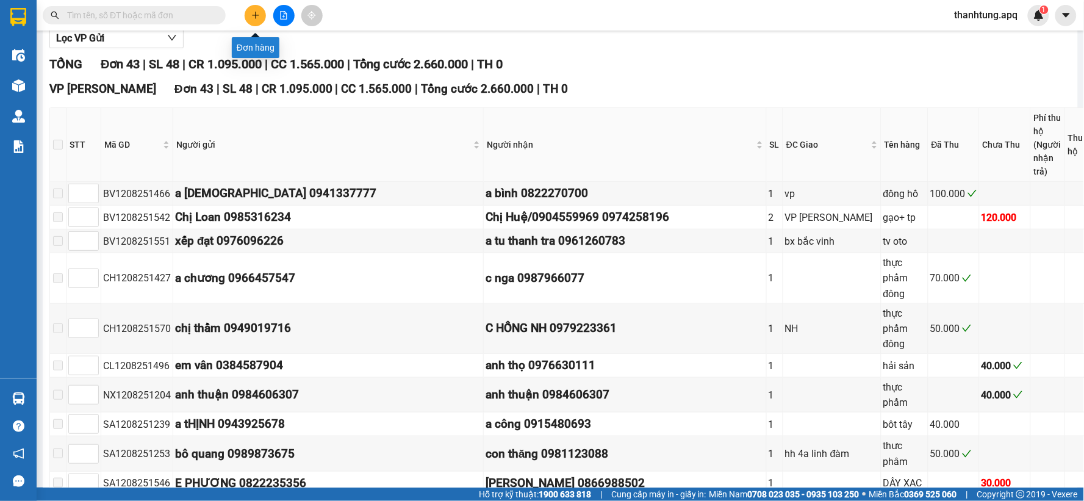
click at [256, 15] on icon "plus" at bounding box center [255, 15] width 7 height 1
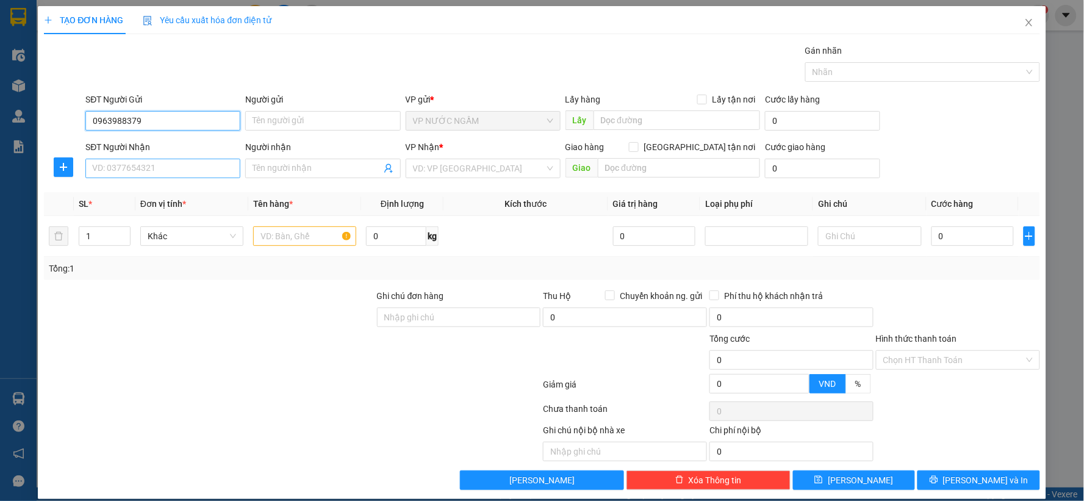
type input "0963988379"
drag, startPoint x: 193, startPoint y: 164, endPoint x: 190, endPoint y: 157, distance: 6.6
click at [193, 162] on input "SĐT Người Nhận" at bounding box center [162, 169] width 155 height 20
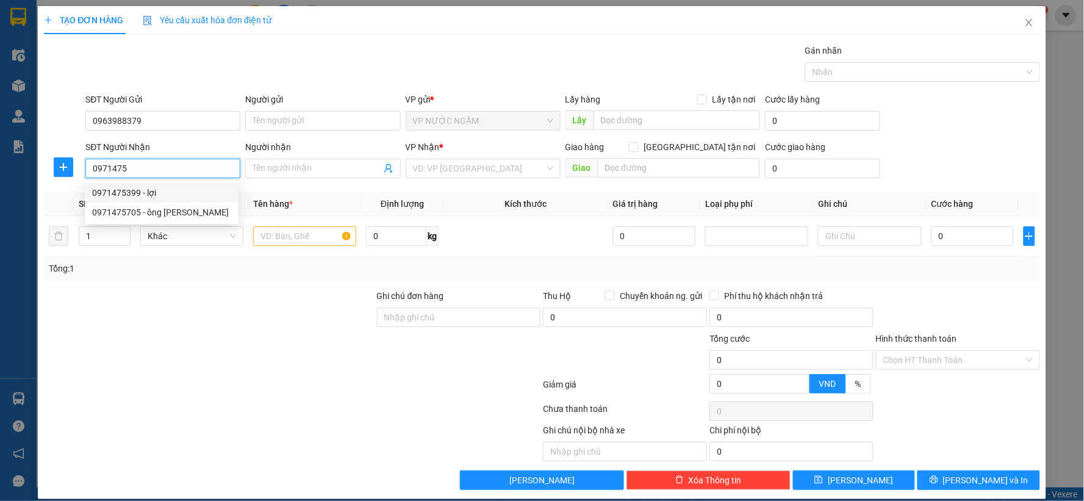
click at [196, 194] on div "0971475399 - lợi" at bounding box center [161, 192] width 139 height 13
type input "0971475399"
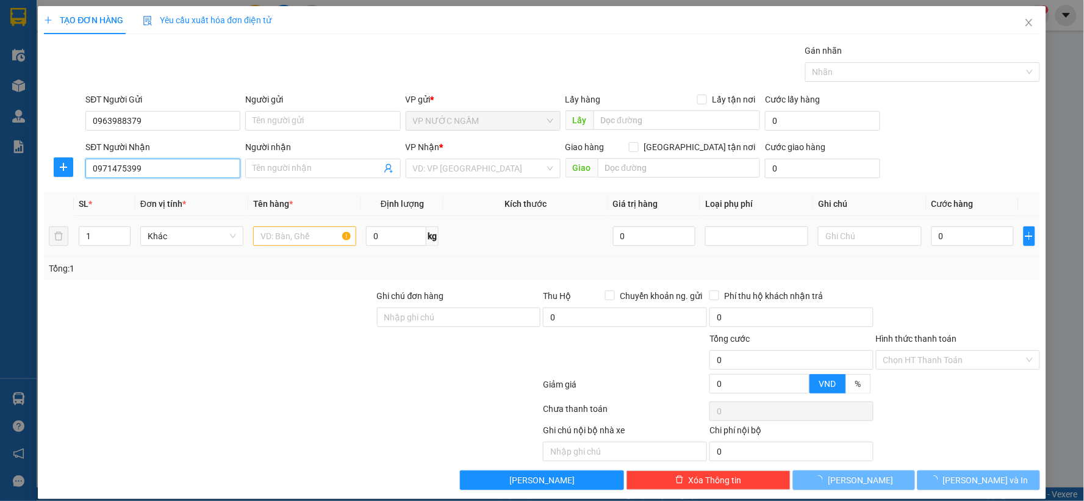
type input "lợi"
checkbox input "true"
type input "vp"
checkbox input "true"
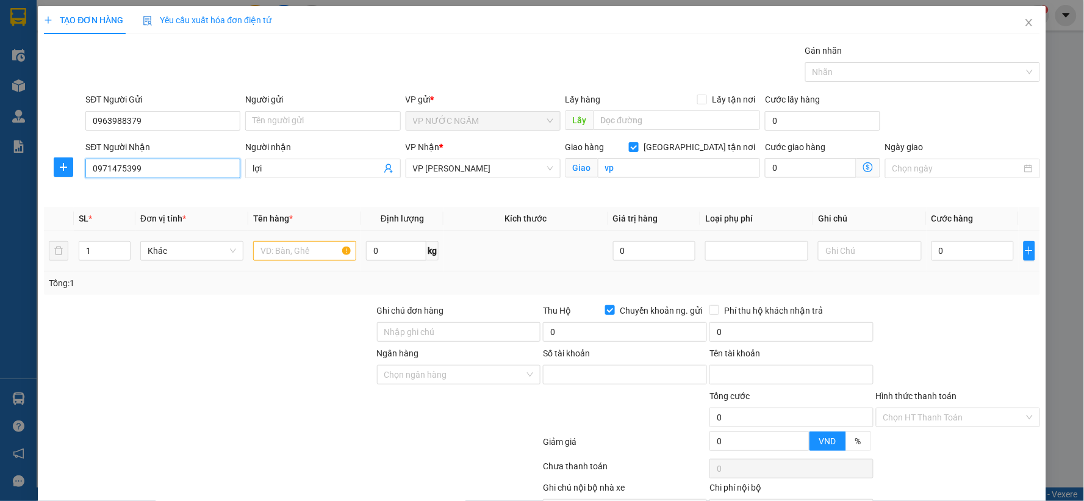
type input "0971475399"
type input "102871310876"
type input "lai van ngoc"
click at [290, 240] on div at bounding box center [304, 251] width 103 height 24
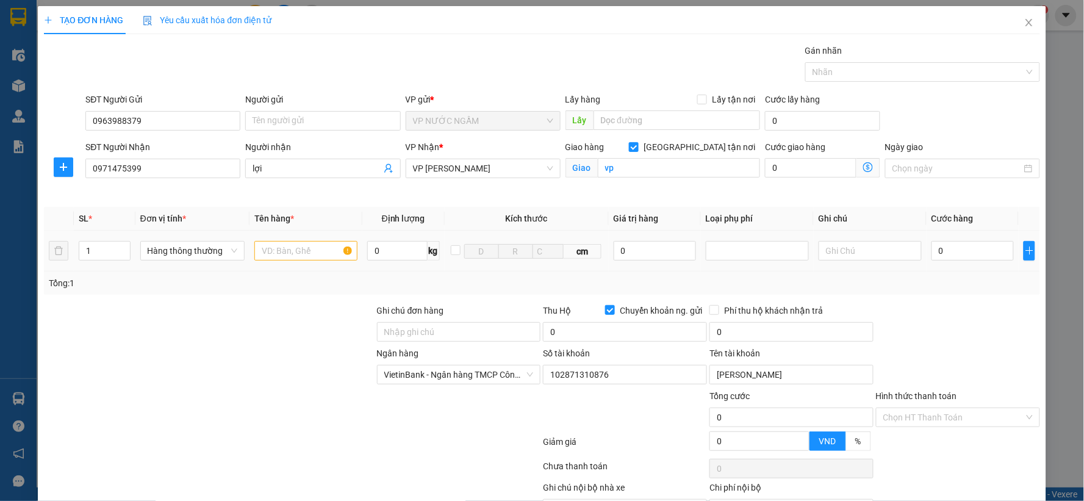
scroll to position [70, 0]
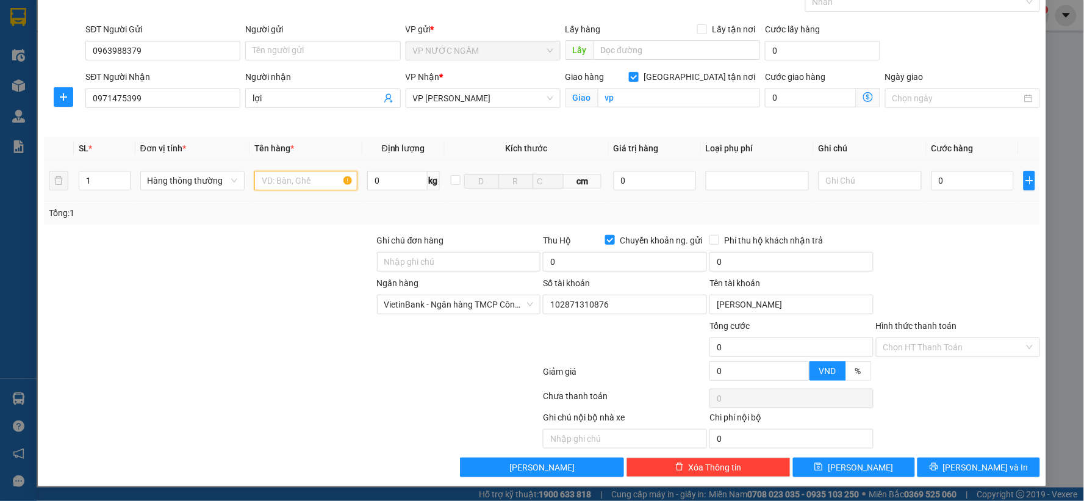
click at [310, 184] on input "text" at bounding box center [305, 181] width 103 height 20
type input "chó"
click at [599, 257] on input "0" at bounding box center [625, 262] width 164 height 20
type input "2.700.000"
type input "15.000"
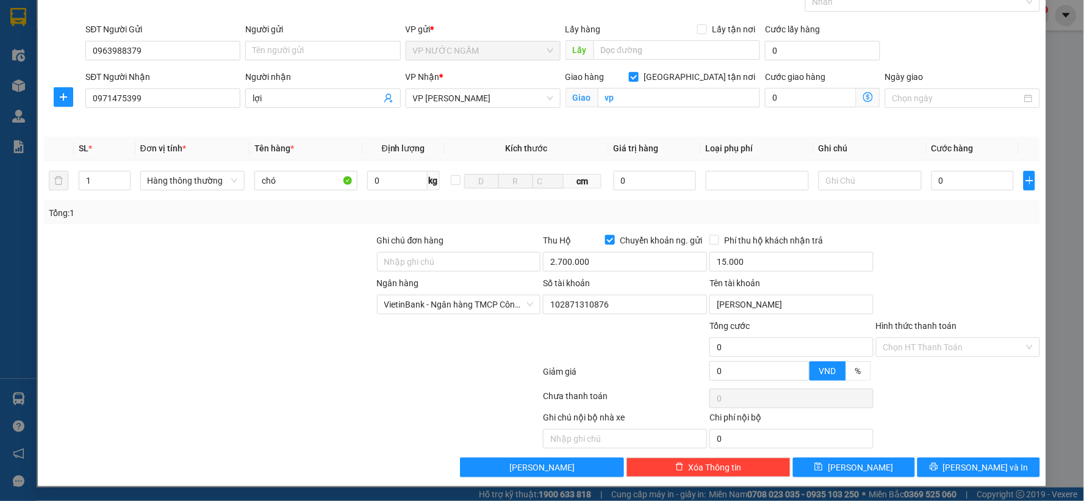
click at [799, 223] on div "Tổng: 1" at bounding box center [542, 212] width 996 height 23
click at [711, 238] on input "Phí thu hộ khách nhận trả" at bounding box center [714, 239] width 9 height 9
checkbox input "true"
click at [959, 185] on input "0" at bounding box center [973, 181] width 82 height 20
type input "7"
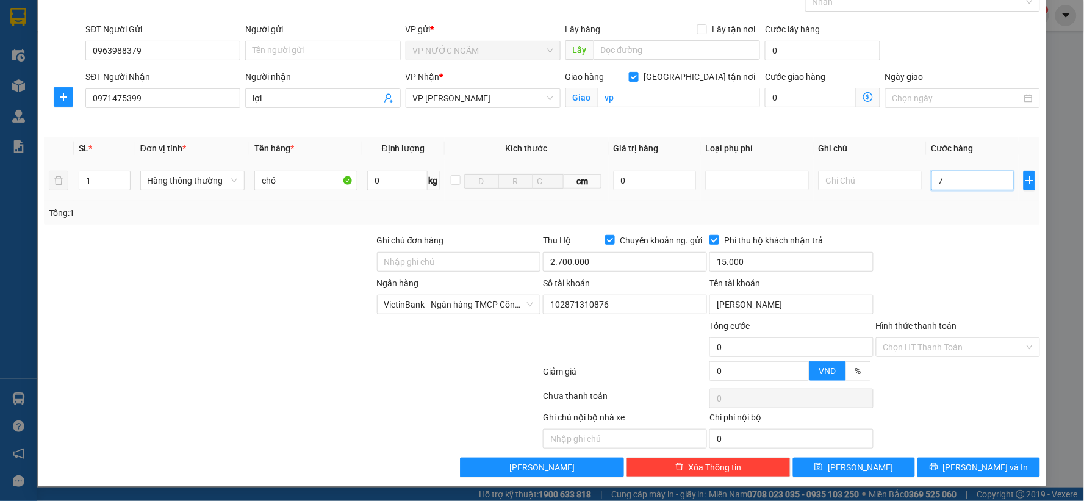
type input "7"
type input "70"
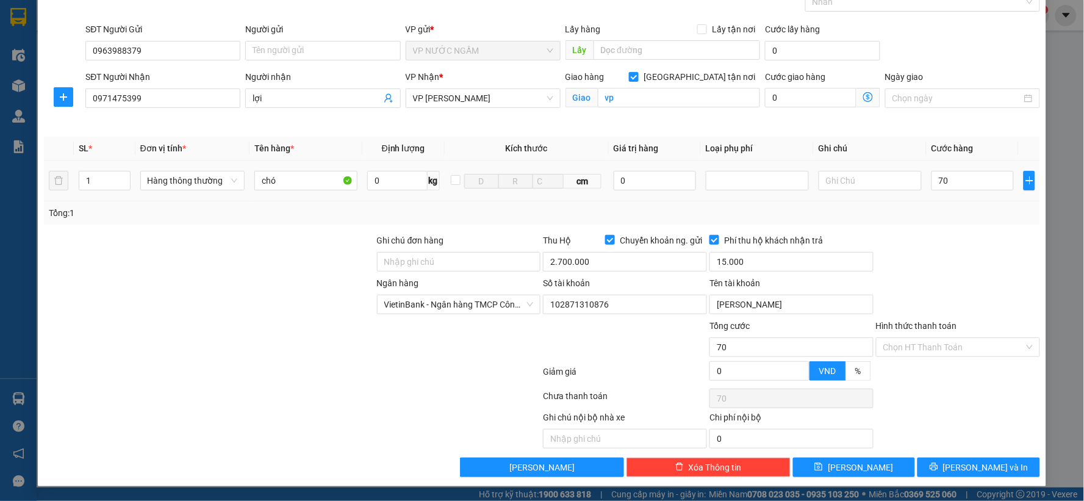
type input "70.000"
click at [1005, 257] on div at bounding box center [958, 255] width 167 height 43
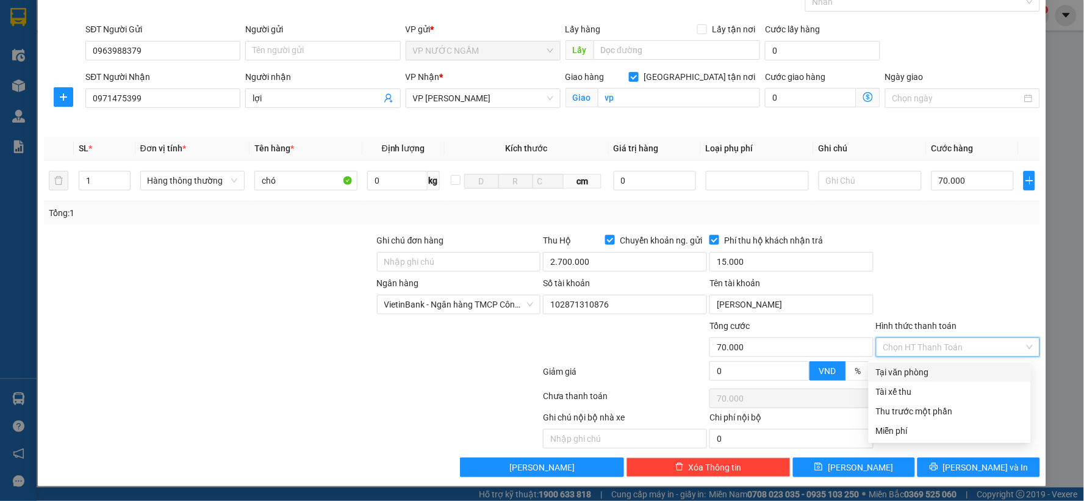
drag, startPoint x: 991, startPoint y: 348, endPoint x: 955, endPoint y: 347, distance: 35.4
click at [988, 348] on input "Hình thức thanh toán" at bounding box center [953, 347] width 141 height 18
click at [896, 373] on div "Tại văn phòng" at bounding box center [950, 371] width 148 height 13
type input "0"
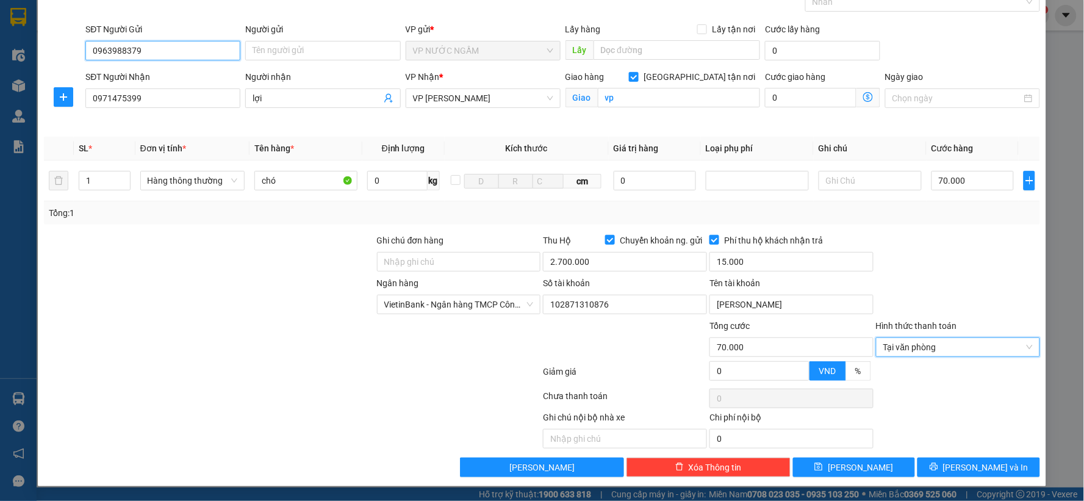
click at [160, 51] on input "0963988379" at bounding box center [162, 51] width 155 height 20
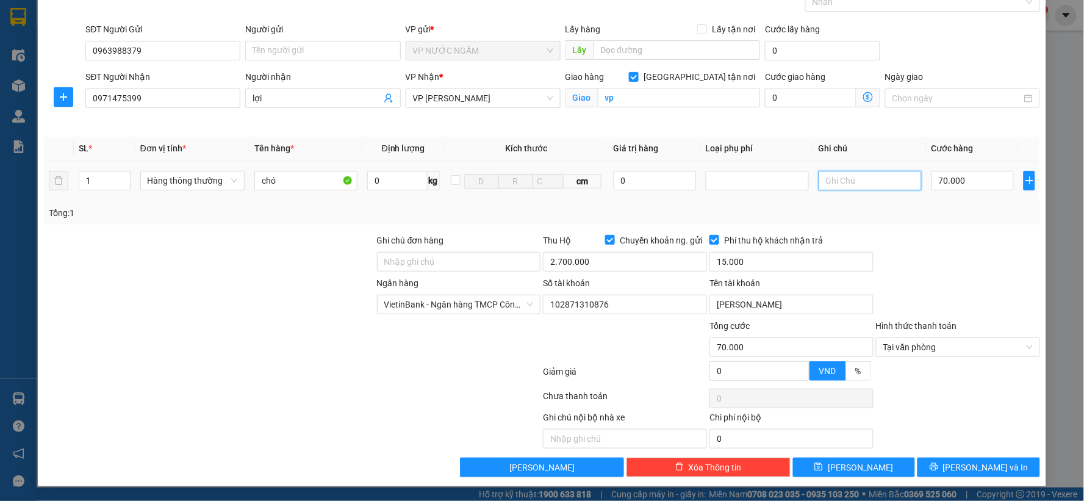
click at [859, 183] on input "text" at bounding box center [870, 181] width 103 height 20
type input "chó chết nhà xe không chịu trách nhiệm"
click at [968, 184] on input "70.000" at bounding box center [973, 181] width 82 height 20
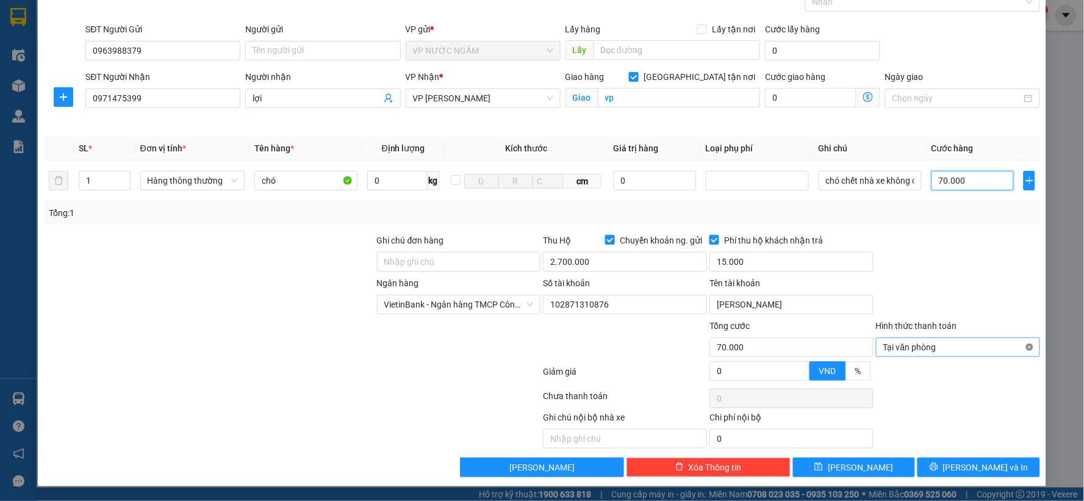
type input "70.000"
click at [1010, 281] on div "Ngân hàng VietinBank - Ngân hàng TMCP Công thương Việt Nam Số tài khoản 1028713…" at bounding box center [542, 297] width 999 height 43
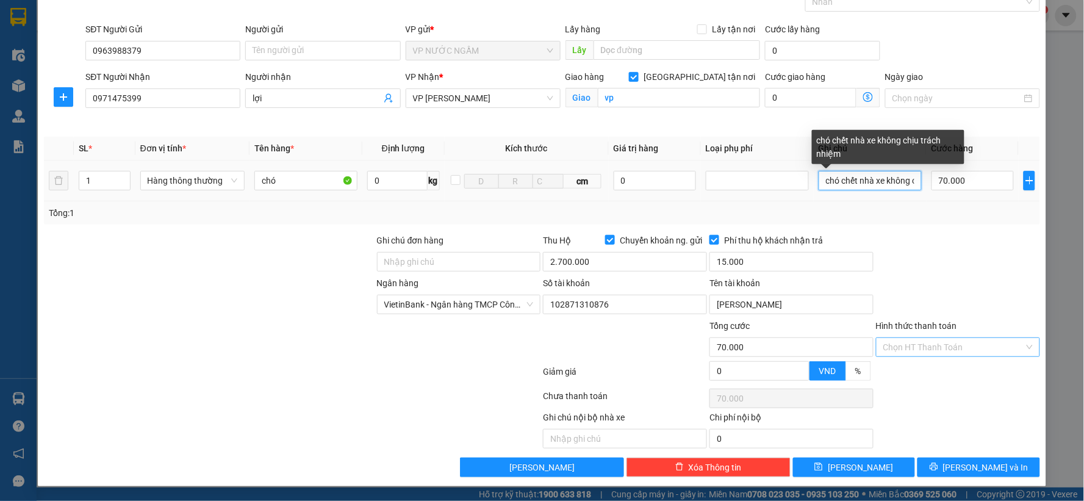
click at [893, 174] on input "chó chết nhà xe không chịu trách nhiệm" at bounding box center [870, 181] width 103 height 20
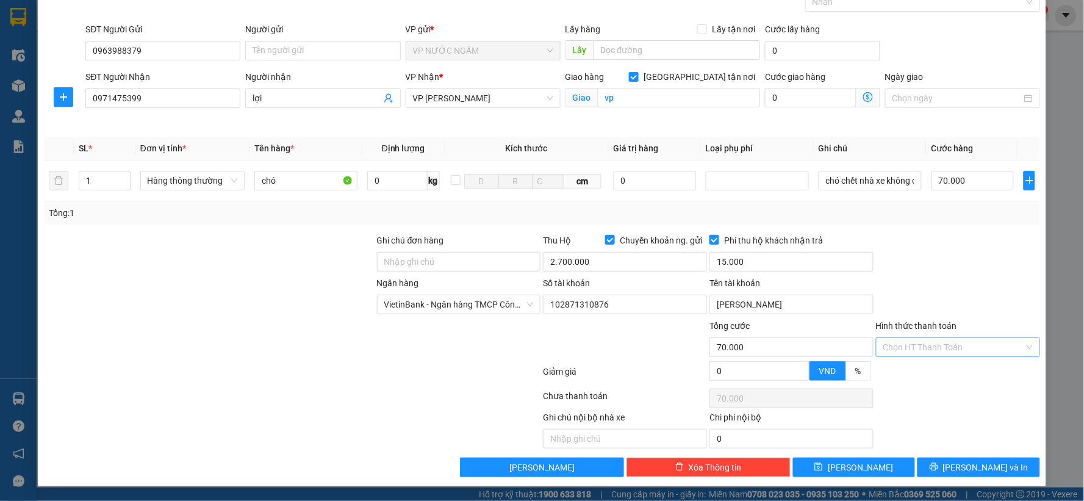
click at [931, 278] on div "Ngân hàng VietinBank - Ngân hàng TMCP Công thương Việt Nam Số tài khoản 1028713…" at bounding box center [542, 297] width 999 height 43
click at [989, 471] on span "[PERSON_NAME] và In" at bounding box center [985, 467] width 85 height 13
drag, startPoint x: 989, startPoint y: 471, endPoint x: 986, endPoint y: 445, distance: 25.8
click at [989, 462] on span "[PERSON_NAME] và In" at bounding box center [985, 467] width 85 height 13
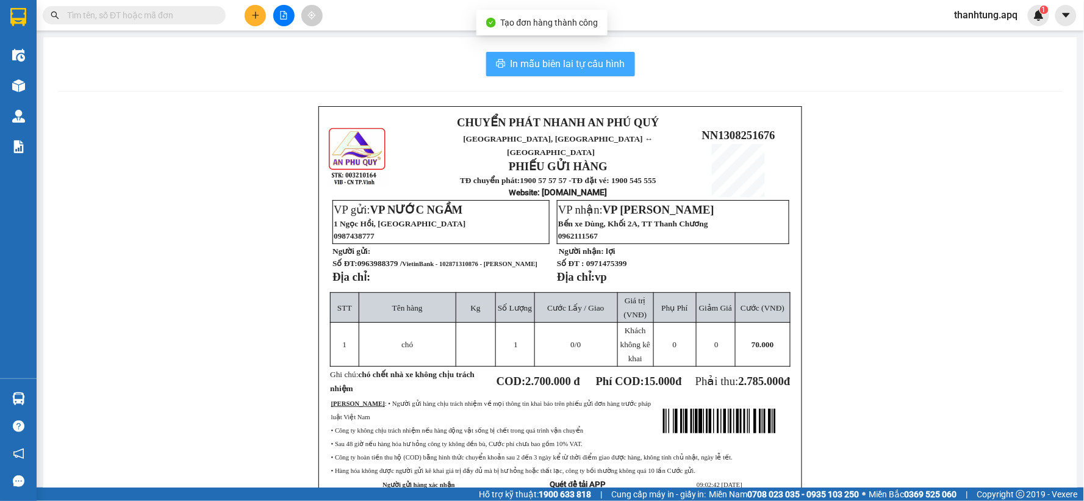
click at [587, 69] on span "In mẫu biên lai tự cấu hình" at bounding box center [568, 63] width 115 height 15
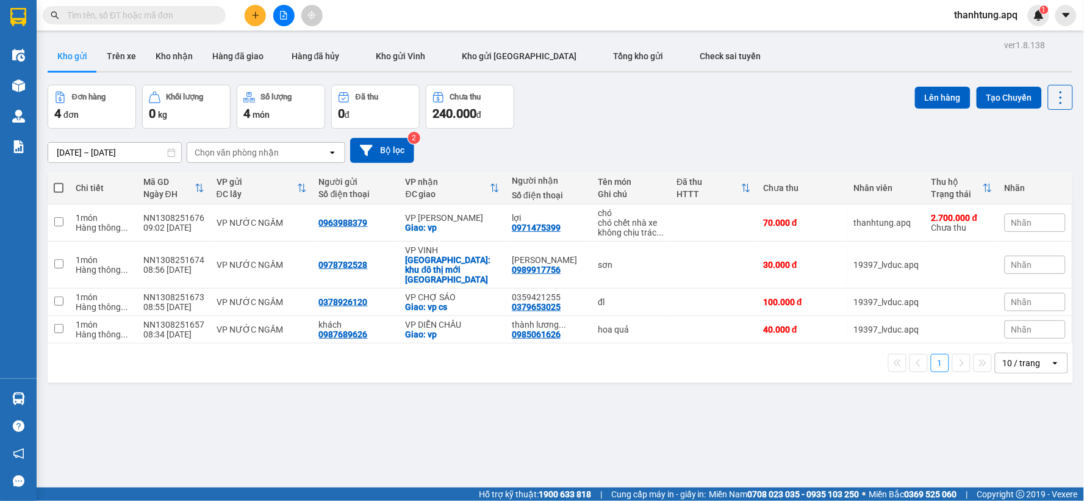
click at [627, 78] on div "ver 1.8.138 Kho gửi Trên xe Kho nhận Hàng đã giao Hàng đã hủy Kho gửi Vinh Kho …" at bounding box center [560, 287] width 1035 height 501
click at [996, 217] on button at bounding box center [1001, 222] width 17 height 21
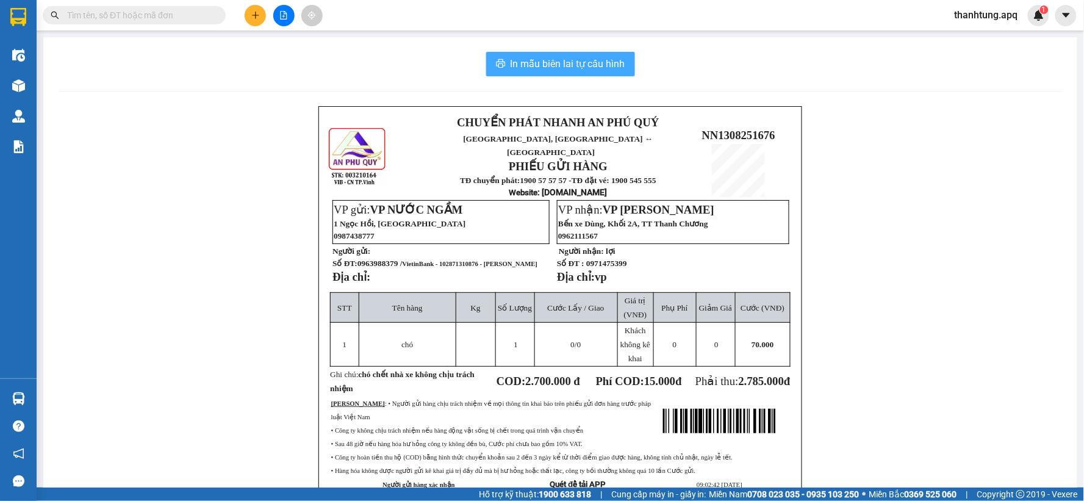
click at [581, 64] on span "In mẫu biên lai tự cấu hình" at bounding box center [568, 63] width 115 height 15
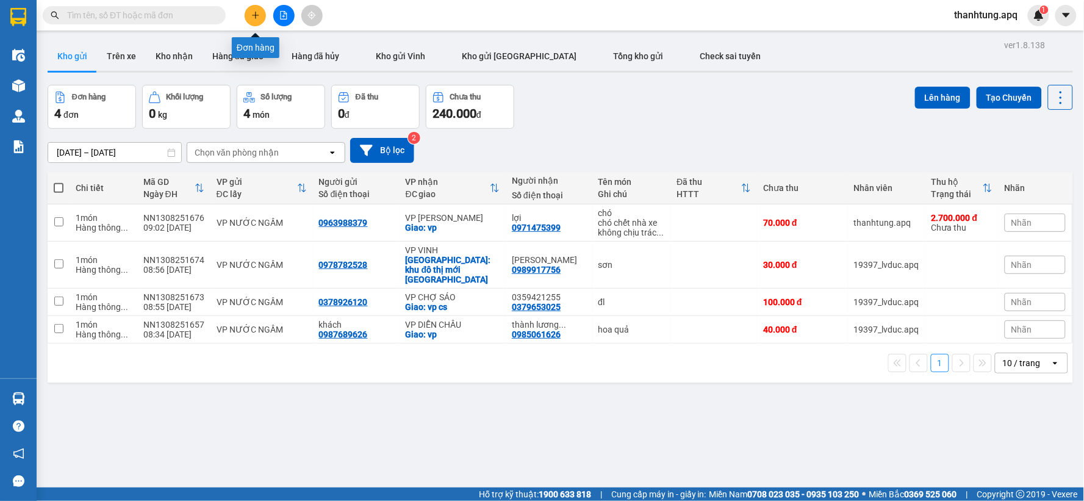
click at [261, 15] on button at bounding box center [255, 15] width 21 height 21
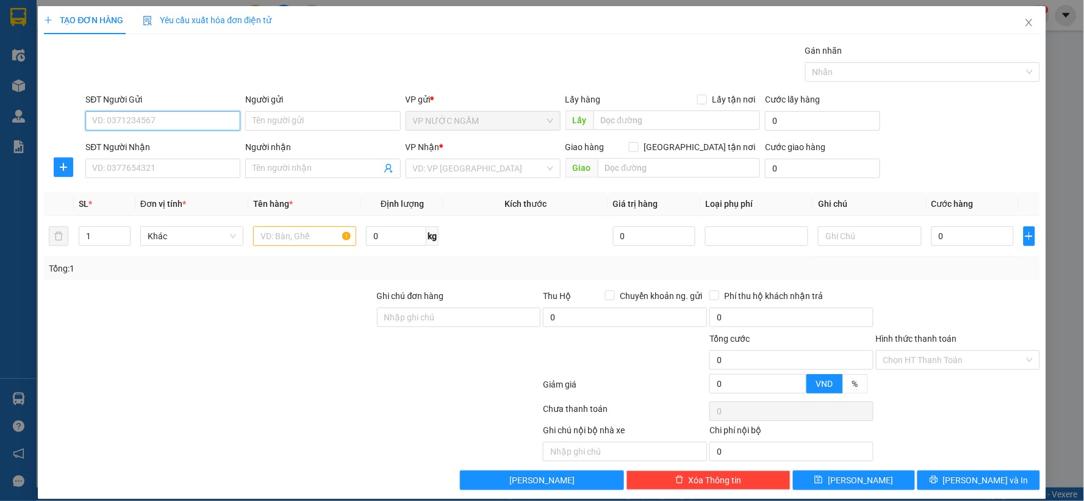
click at [144, 119] on input "SĐT Người Gửi" at bounding box center [162, 121] width 155 height 20
click at [149, 167] on div "02439710555 - đăng nguyên" at bounding box center [161, 164] width 139 height 13
type input "02439710555"
type input "đăng nguyên"
type input "02439710555"
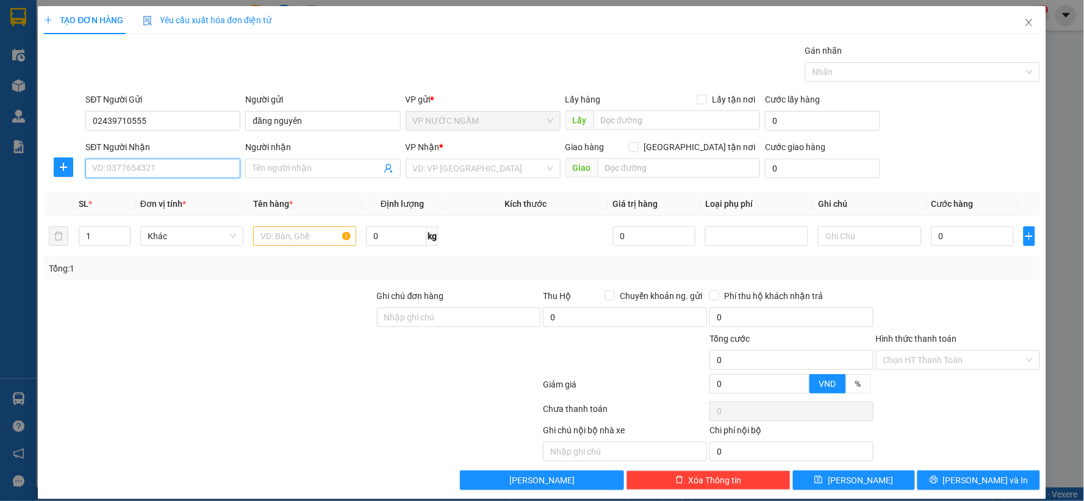
click at [162, 171] on input "SĐT Người Nhận" at bounding box center [162, 169] width 155 height 20
click at [157, 187] on div "0345199283 - lan anh" at bounding box center [161, 192] width 139 height 13
type input "0345199283"
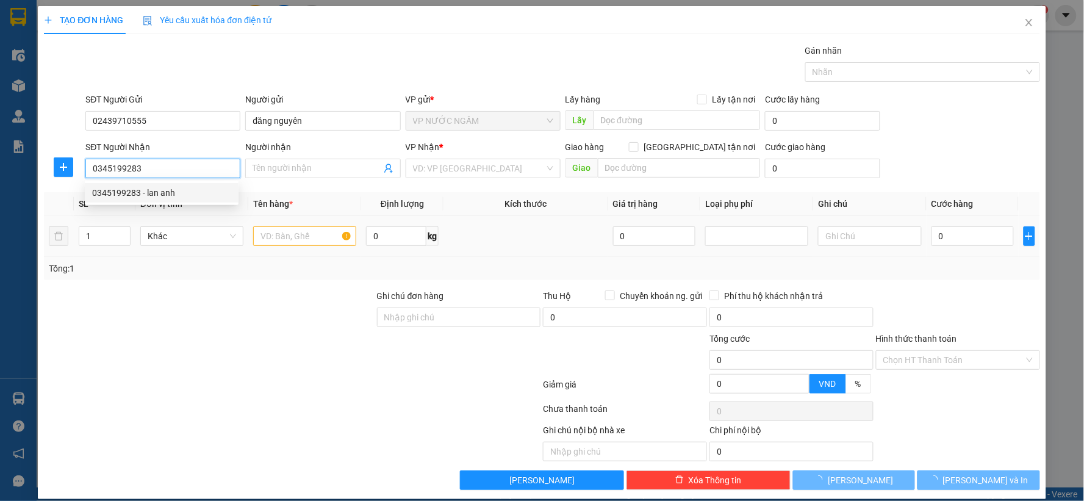
type input "lan anh"
checkbox input "true"
type input "62a ng thi minh khai"
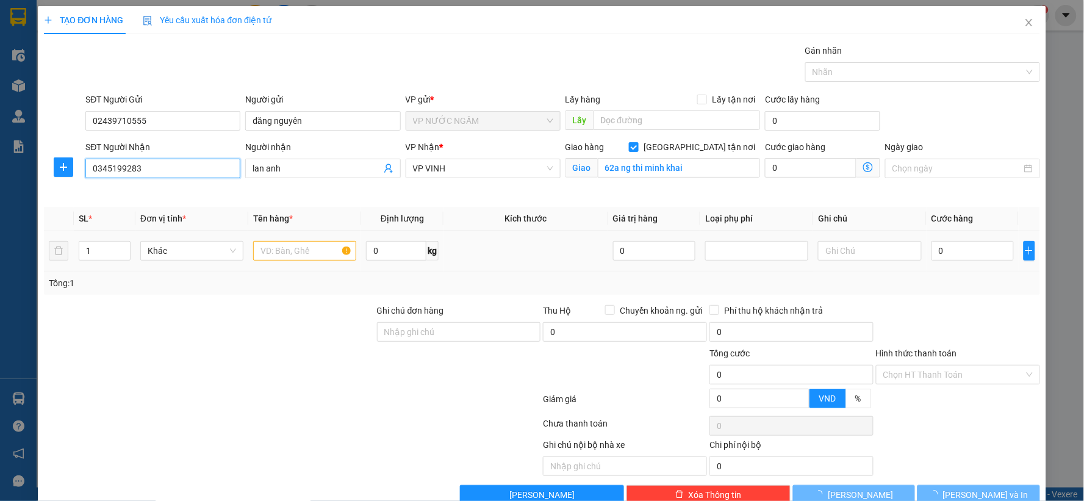
type input "0345199283"
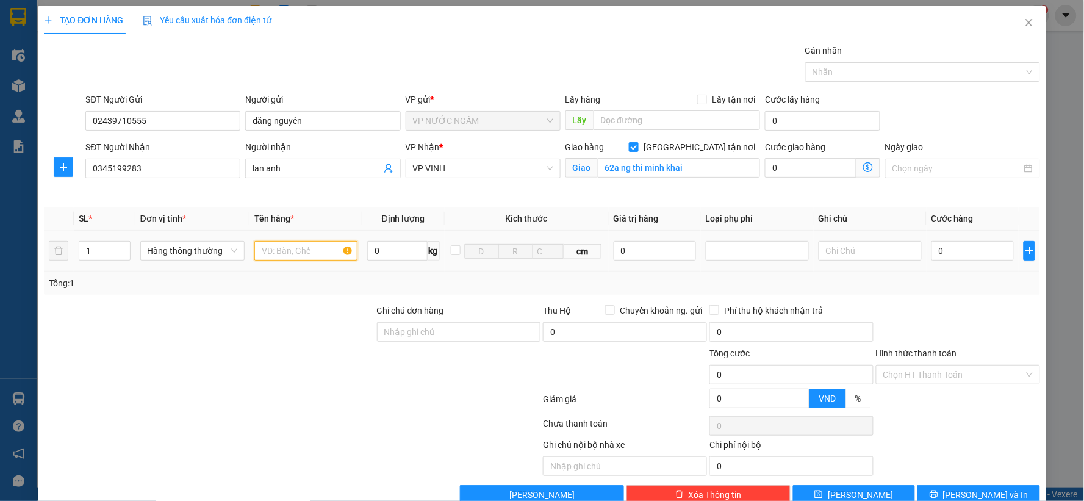
click at [309, 246] on input "text" at bounding box center [305, 251] width 103 height 20
type input "h"
type input "hoa"
click at [957, 246] on input "0" at bounding box center [973, 251] width 82 height 20
type input "4"
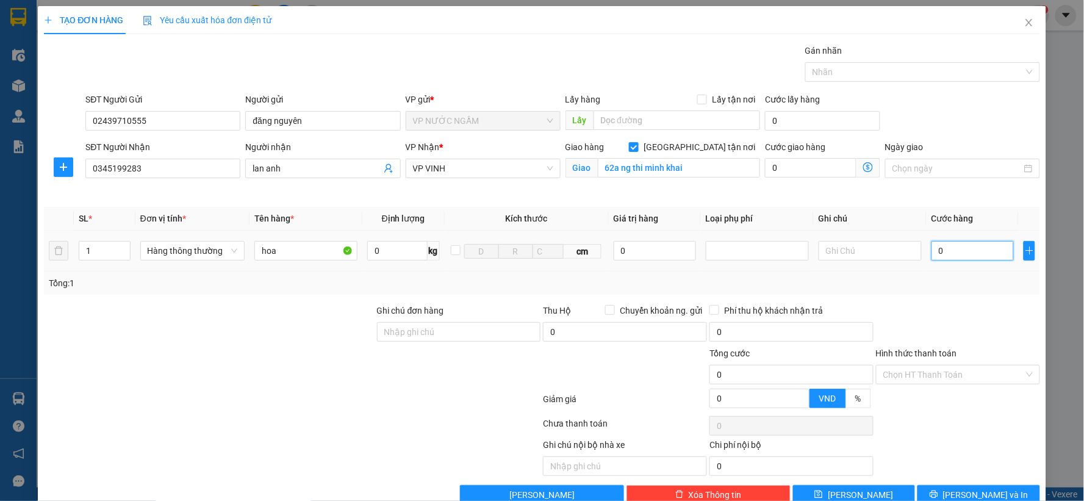
type input "4"
type input "40"
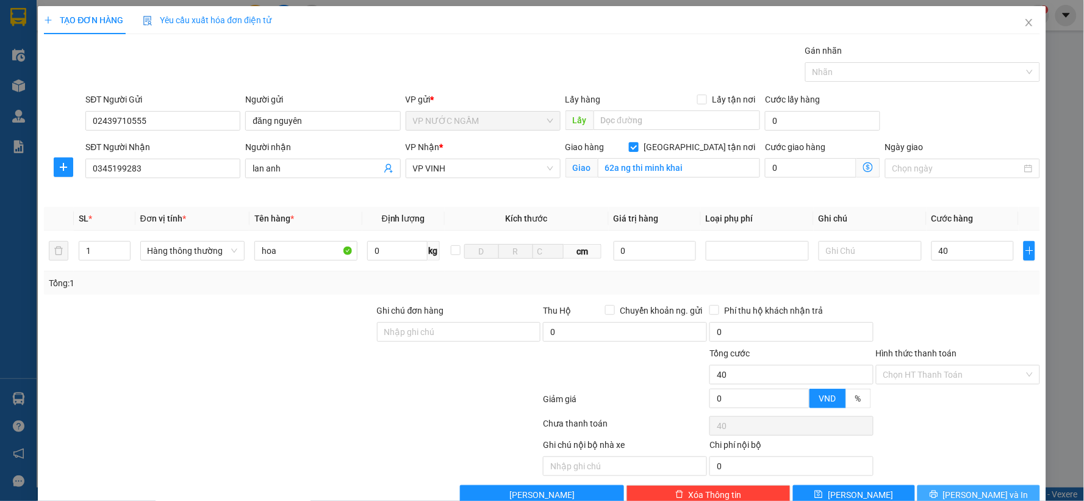
type input "40.000"
click at [979, 492] on span "[PERSON_NAME] và In" at bounding box center [985, 494] width 85 height 13
drag, startPoint x: 979, startPoint y: 492, endPoint x: 956, endPoint y: 462, distance: 37.8
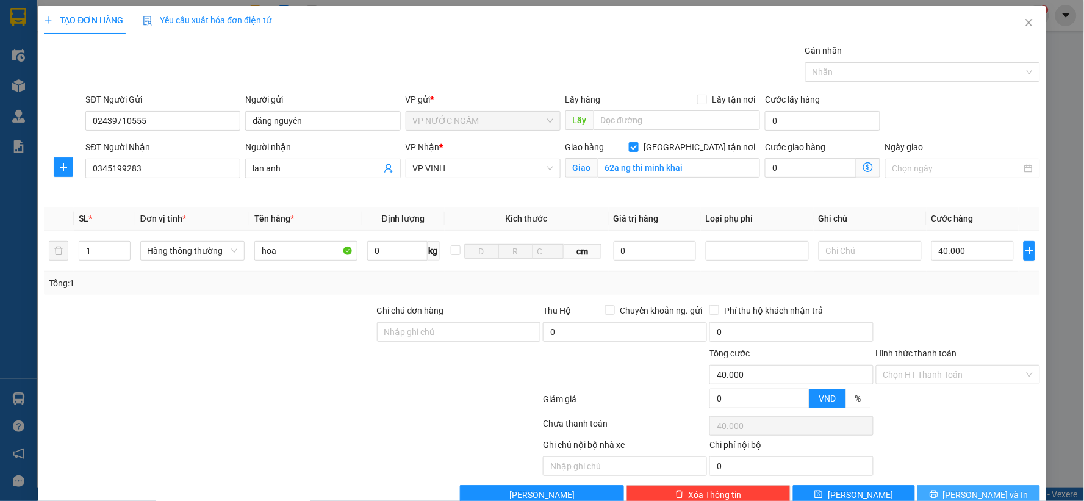
click at [977, 490] on span "[PERSON_NAME] và In" at bounding box center [985, 494] width 85 height 13
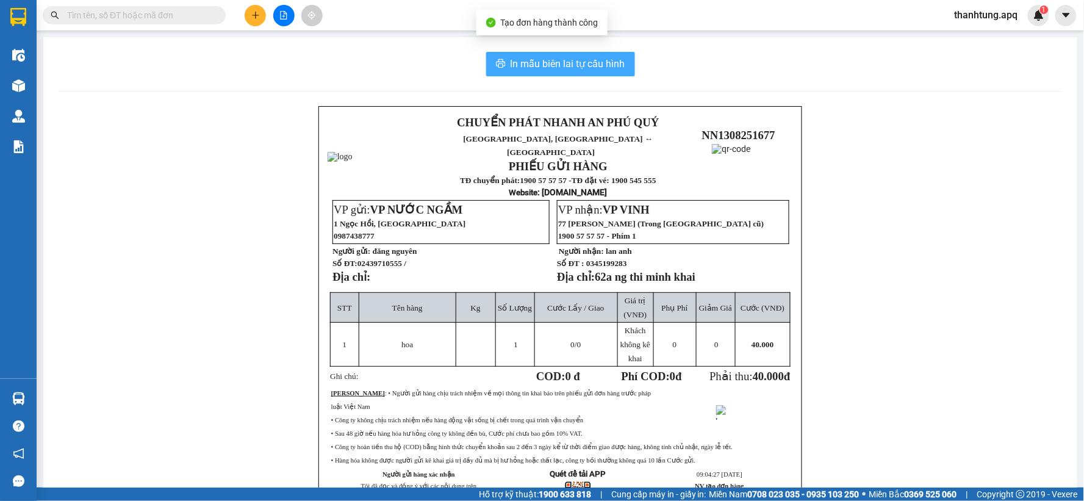
click at [576, 58] on span "In mẫu biên lai tự cấu hình" at bounding box center [568, 63] width 115 height 15
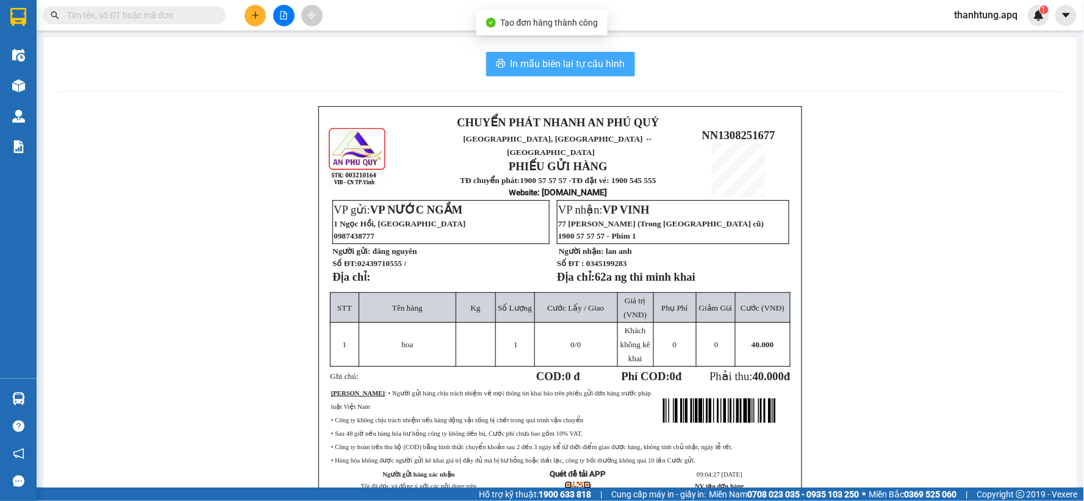
click at [576, 58] on span "In mẫu biên lai tự cấu hình" at bounding box center [568, 63] width 115 height 15
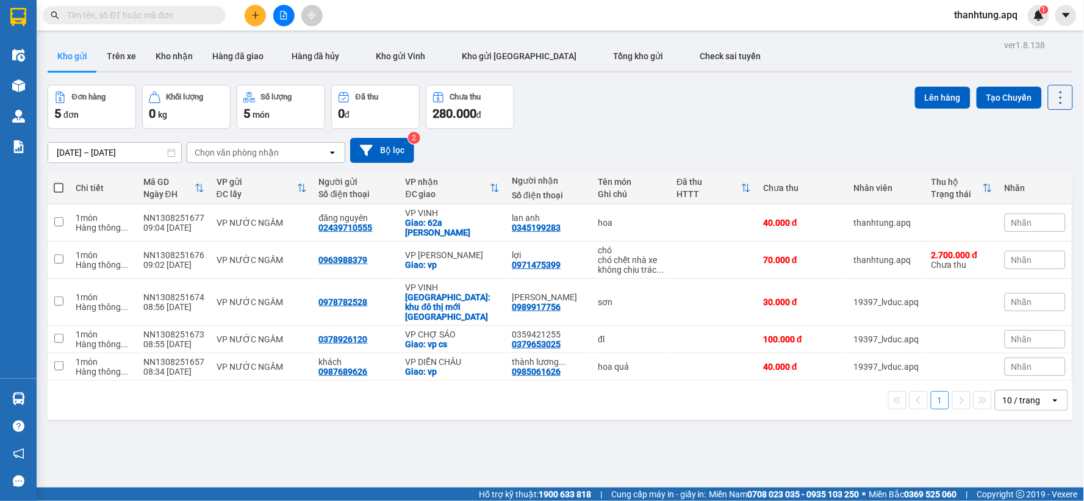
click at [667, 151] on div "11/08/2025 – 13/08/2025 Press the down arrow key to interact with the calendar …" at bounding box center [561, 150] width 1026 height 25
click at [334, 226] on div "02439710555" at bounding box center [346, 228] width 54 height 10
copy div "02439710555"
click at [261, 20] on button at bounding box center [255, 15] width 21 height 21
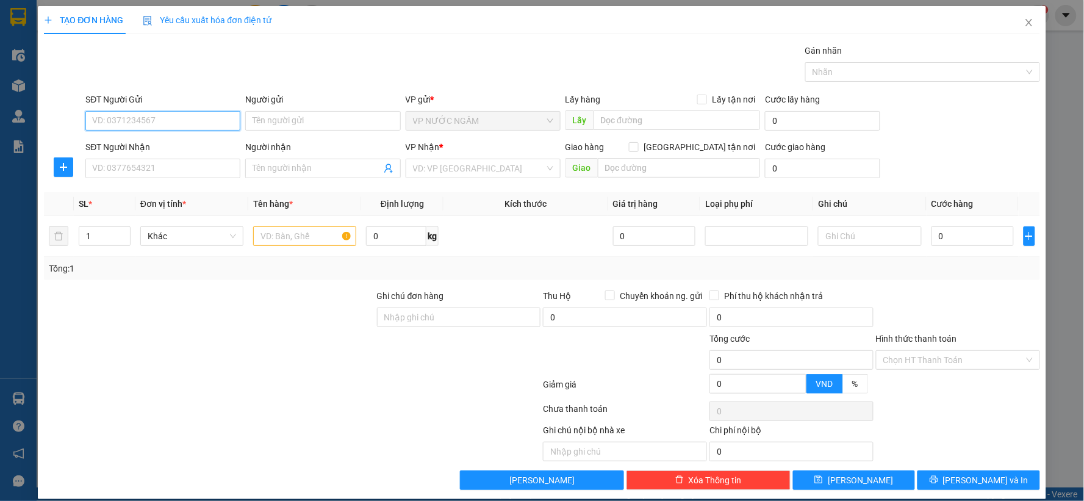
paste input "02439710555"
type input "02439710555"
click at [185, 173] on input "SĐT Người Nhận" at bounding box center [162, 169] width 155 height 20
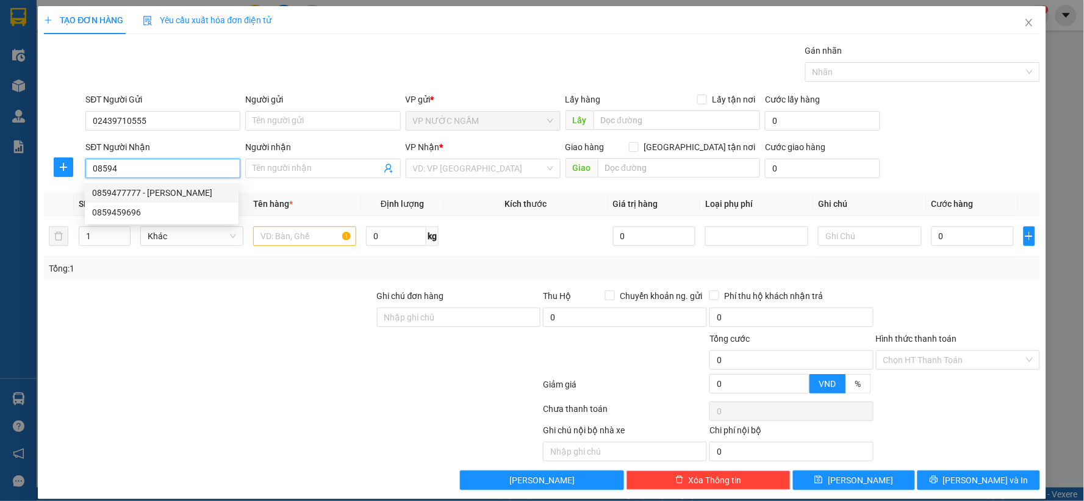
click at [206, 189] on div "0859477777 - đức hùng" at bounding box center [161, 192] width 139 height 13
type input "0859477777"
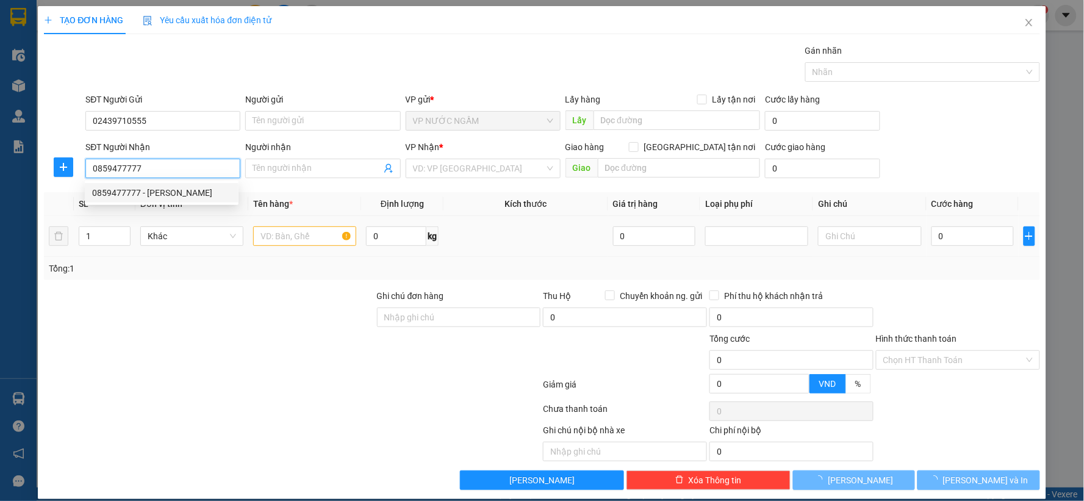
type input "đức hùng"
checkbox input "true"
type input "83 lê hồng phong"
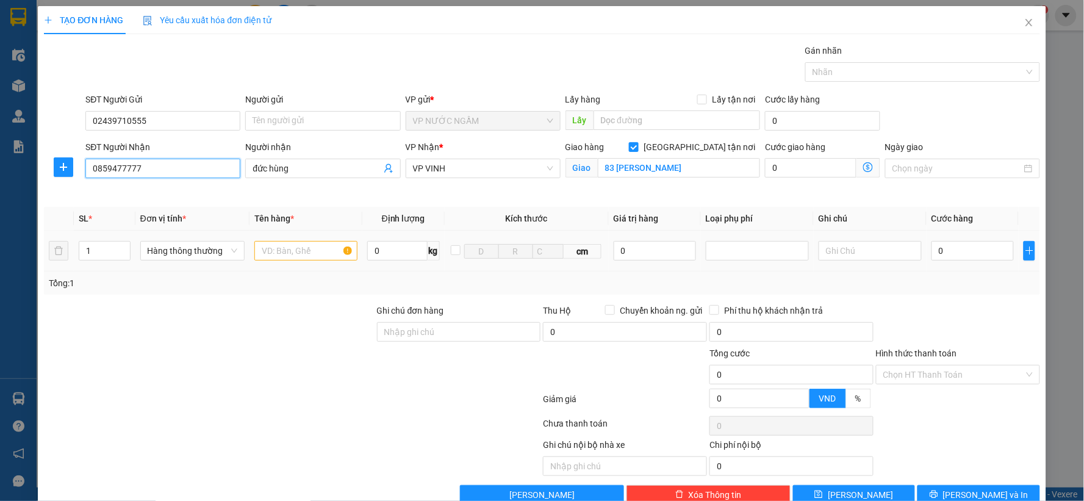
type input "0859477777"
click at [300, 245] on input "text" at bounding box center [305, 251] width 103 height 20
type input "hoa"
click at [974, 259] on input "0" at bounding box center [973, 251] width 82 height 20
type input "6"
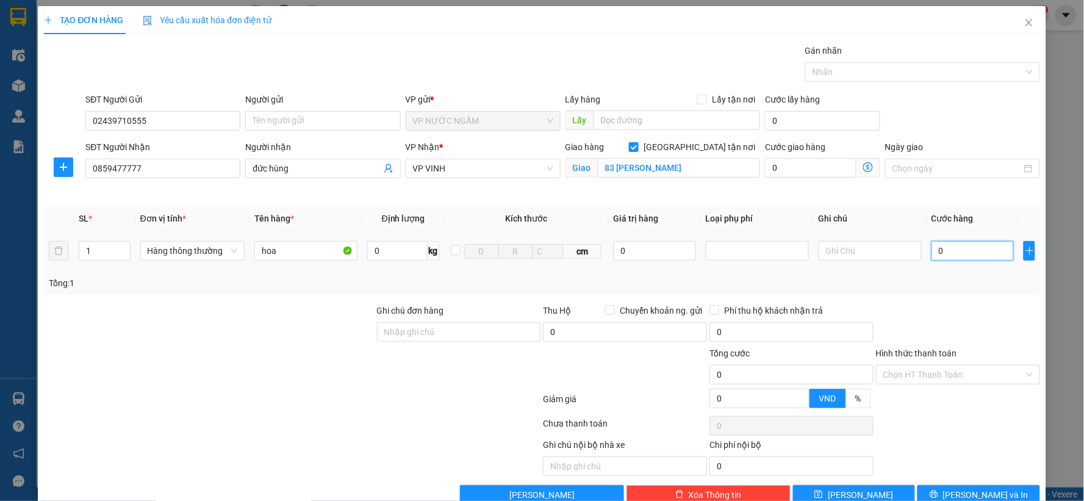
type input "6"
type input "60"
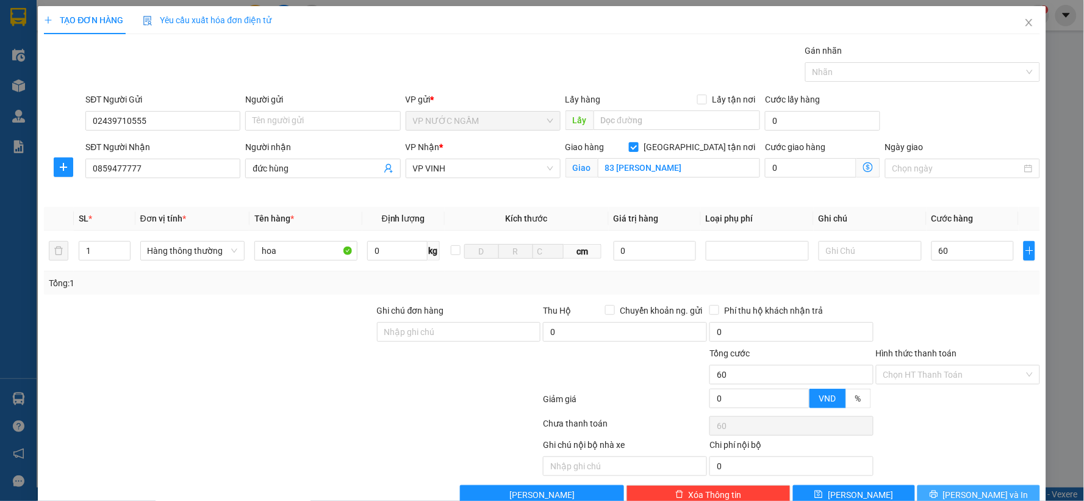
type input "60.000"
click at [1002, 486] on button "[PERSON_NAME] và In" at bounding box center [979, 495] width 123 height 20
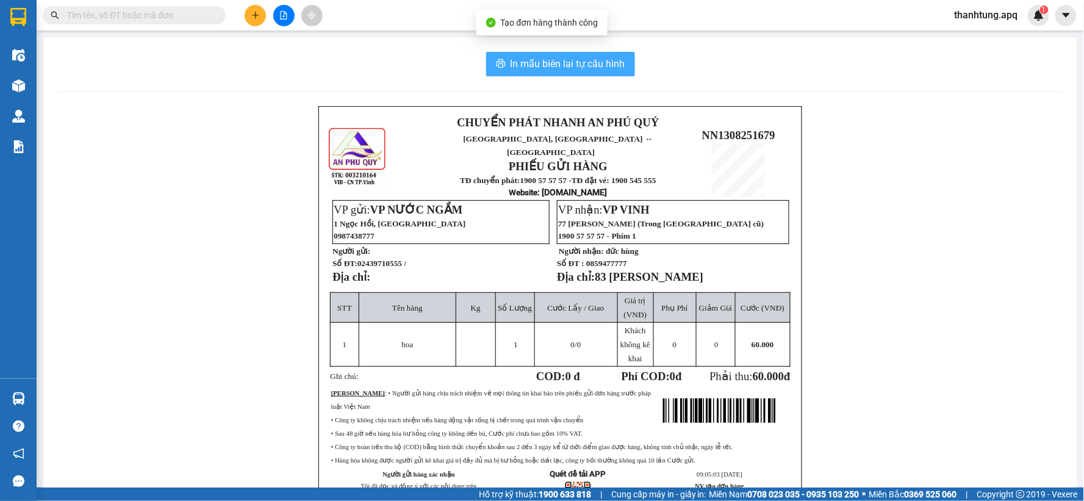
click at [604, 59] on span "In mẫu biên lai tự cấu hình" at bounding box center [568, 63] width 115 height 15
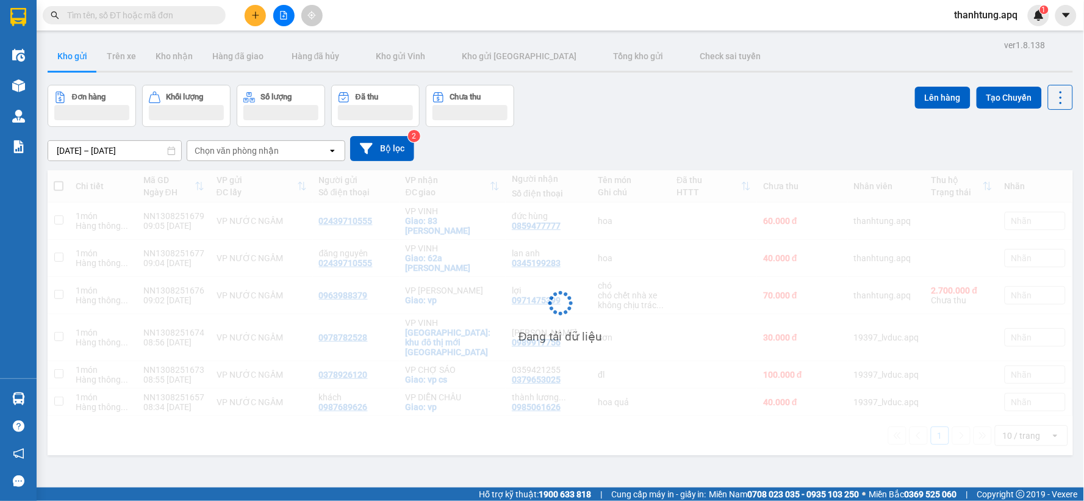
click at [242, 15] on div at bounding box center [284, 15] width 92 height 21
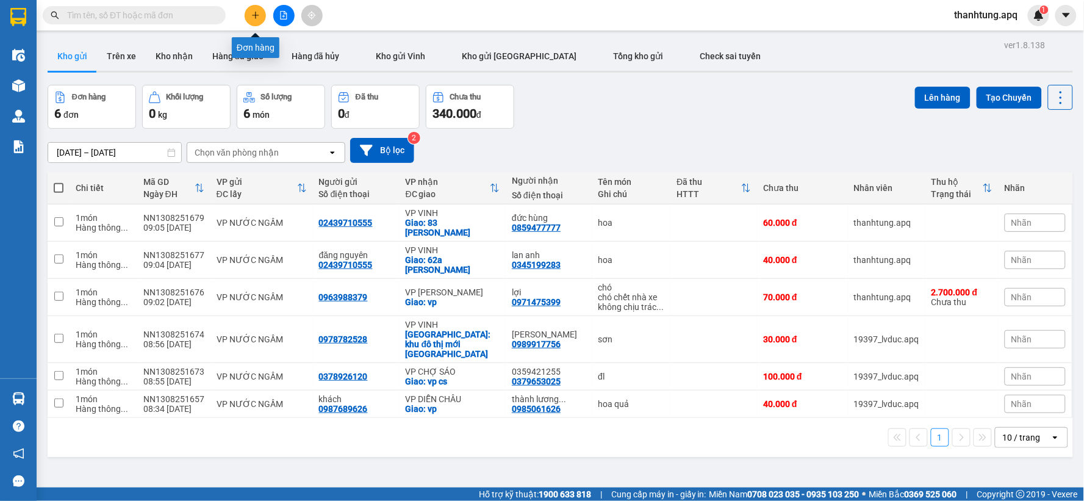
click at [255, 16] on icon "plus" at bounding box center [255, 15] width 1 height 7
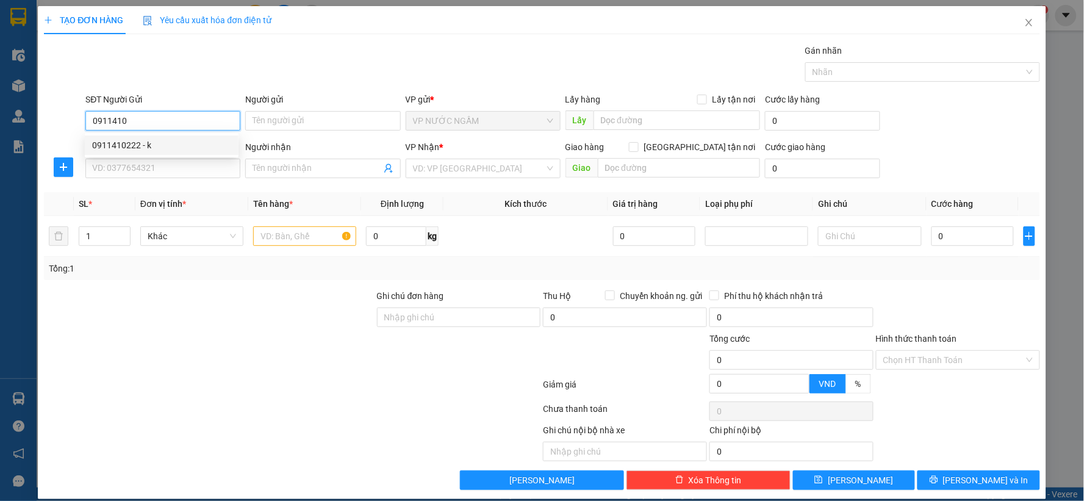
click at [176, 149] on div "0911410222 - k" at bounding box center [161, 144] width 139 height 13
type input "0911410222"
type input "k"
checkbox input "true"
type input "VP Nước Ngầm"
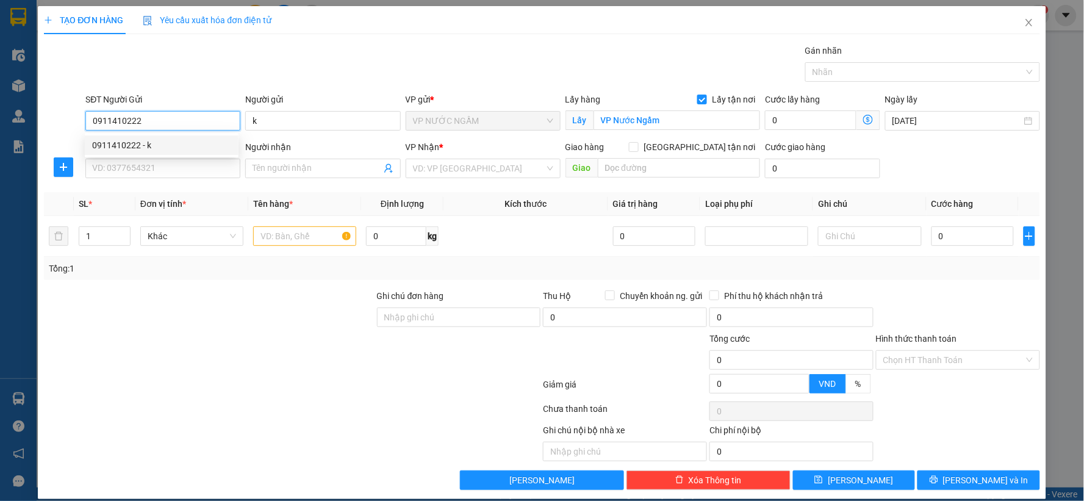
type input "0911410222"
click at [190, 180] on div "SĐT Người Nhận VD: 0377654321" at bounding box center [162, 161] width 155 height 43
click at [184, 178] on input "SĐT Người Nhận" at bounding box center [162, 169] width 155 height 20
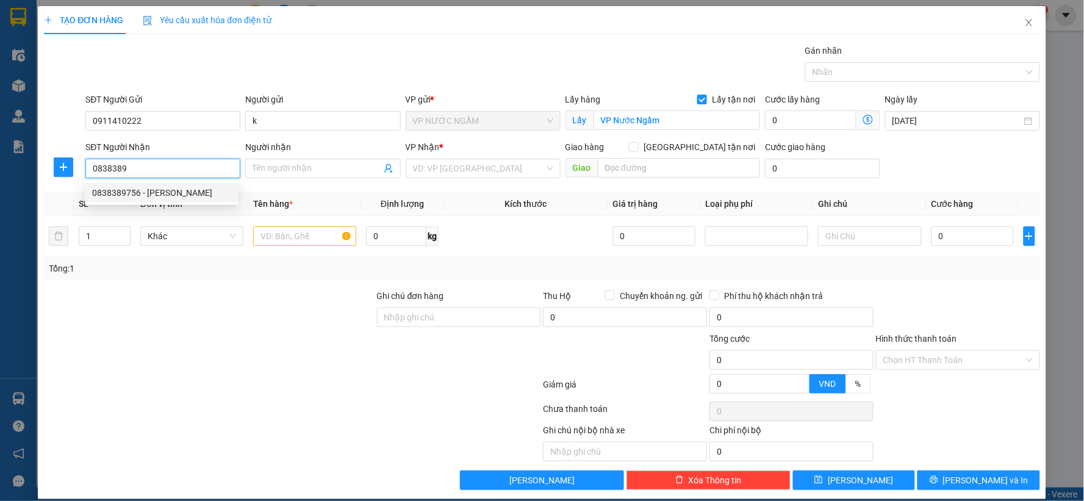
click at [179, 200] on div "0838389756 - phan dũng" at bounding box center [162, 193] width 154 height 20
type input "0838389756"
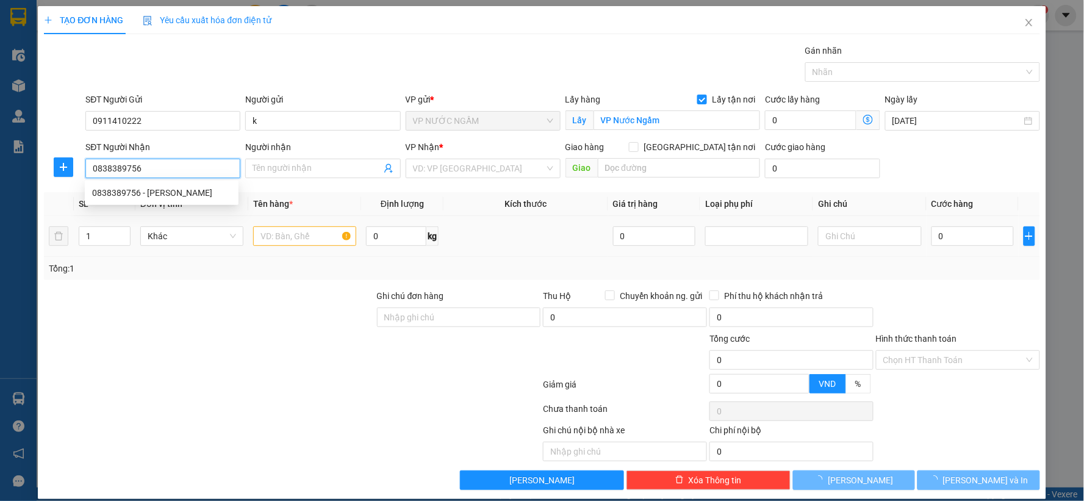
type input "phan dũng"
type input "VP Vinh"
type input "0838389756"
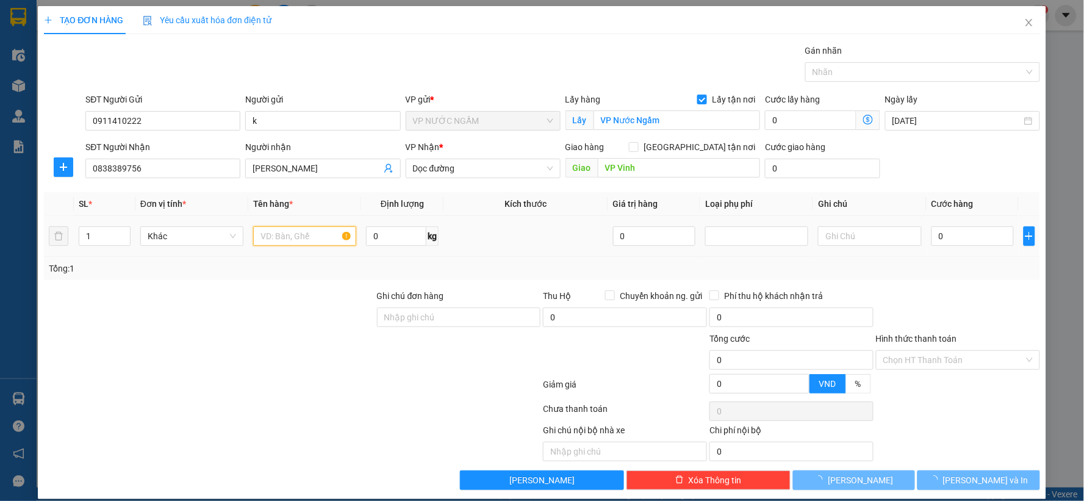
click at [297, 246] on input "text" at bounding box center [304, 236] width 103 height 20
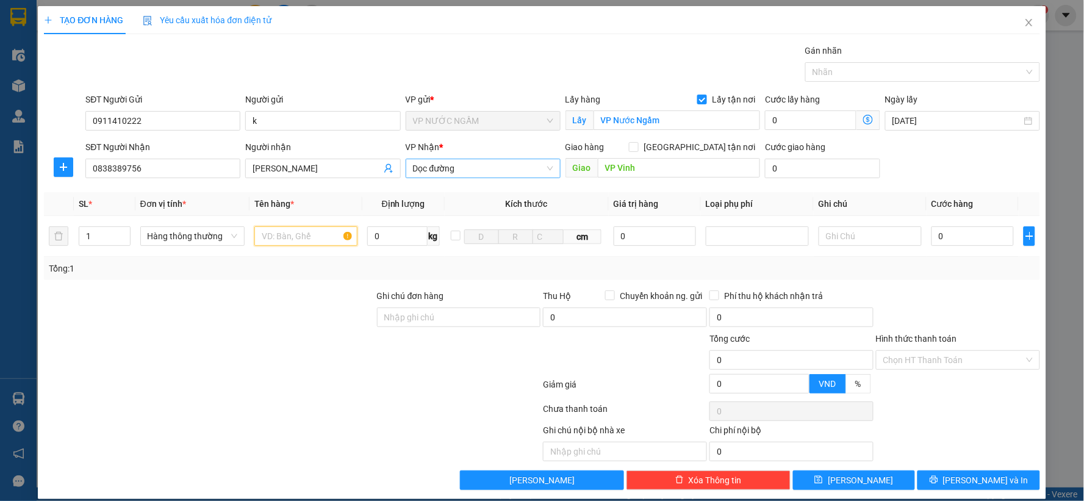
click at [511, 160] on span "Dọc đường" at bounding box center [483, 168] width 140 height 18
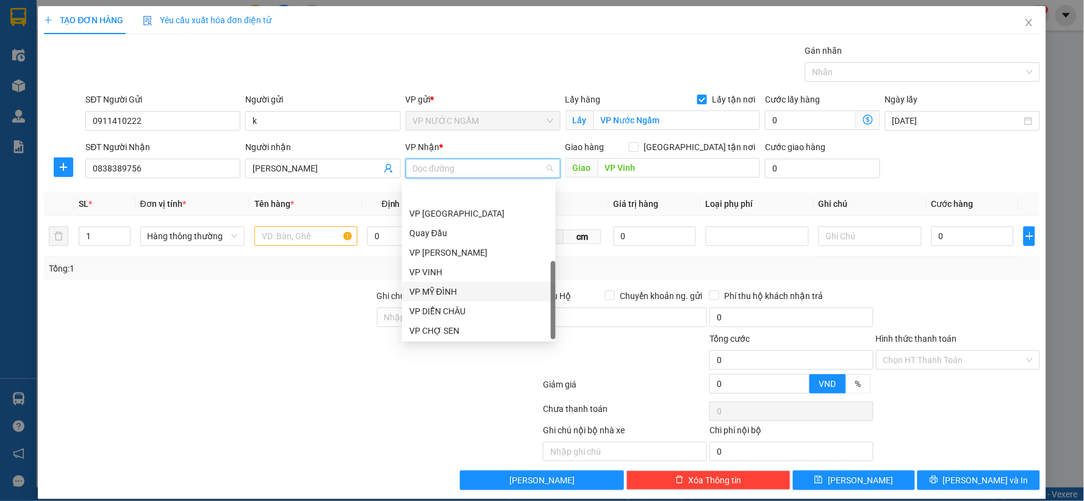
scroll to position [175, 0]
click at [475, 239] on div "VP VINH" at bounding box center [478, 232] width 139 height 13
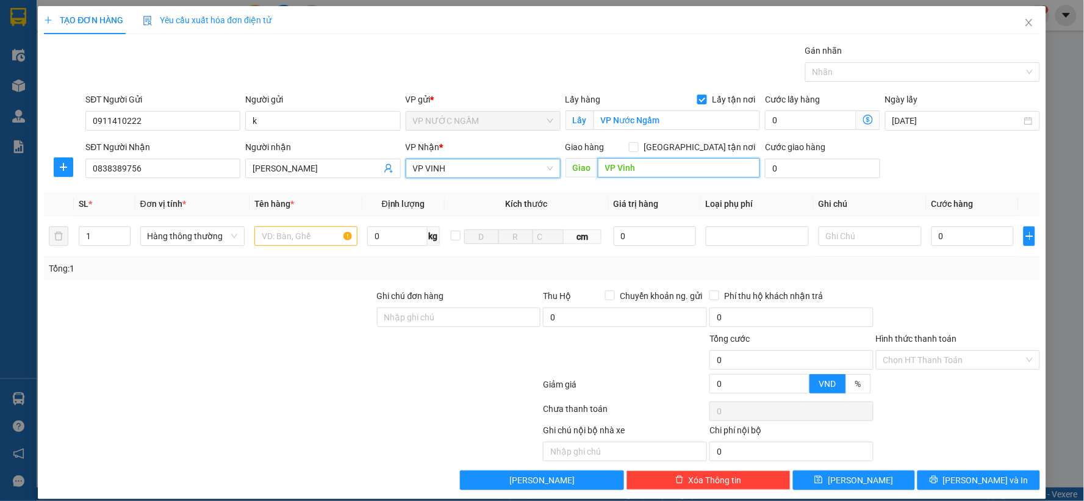
click at [631, 171] on input "VP Vinh" at bounding box center [679, 168] width 163 height 20
click at [273, 235] on input "text" at bounding box center [305, 236] width 103 height 20
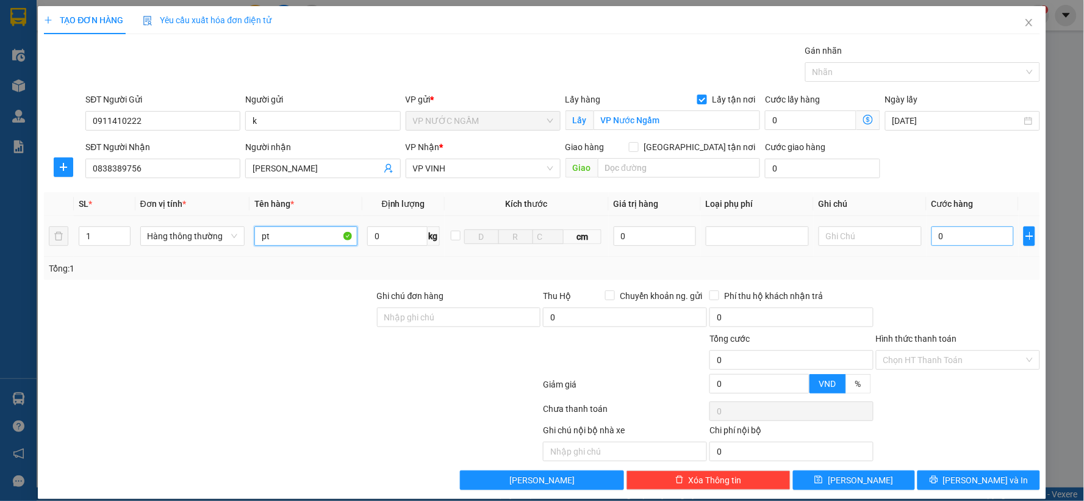
type input "pt"
click at [947, 237] on input "0" at bounding box center [973, 236] width 82 height 20
type input "4"
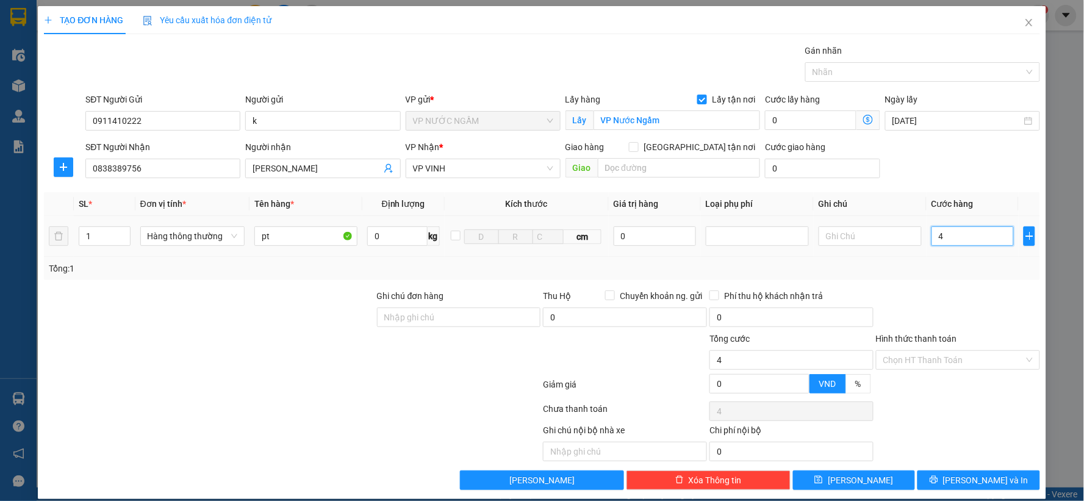
type input "40"
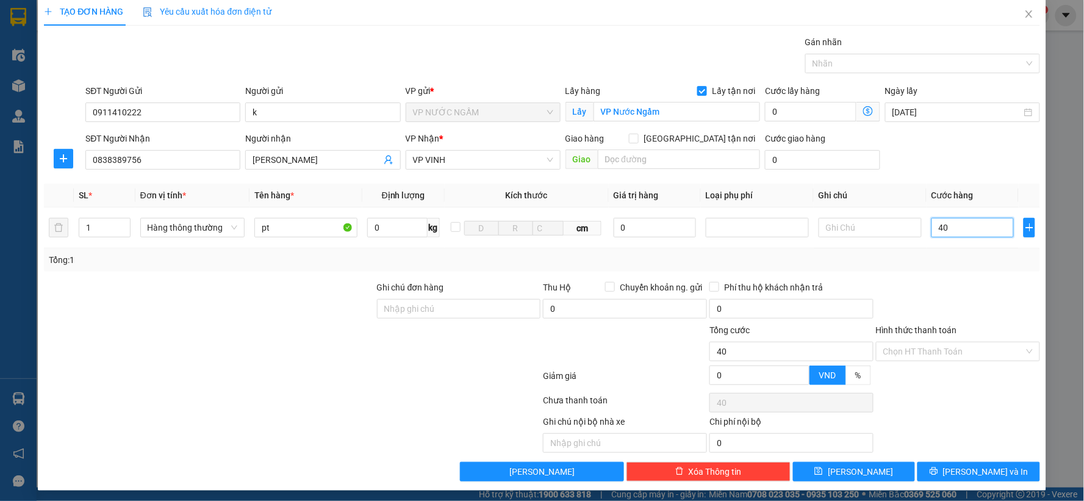
scroll to position [13, 0]
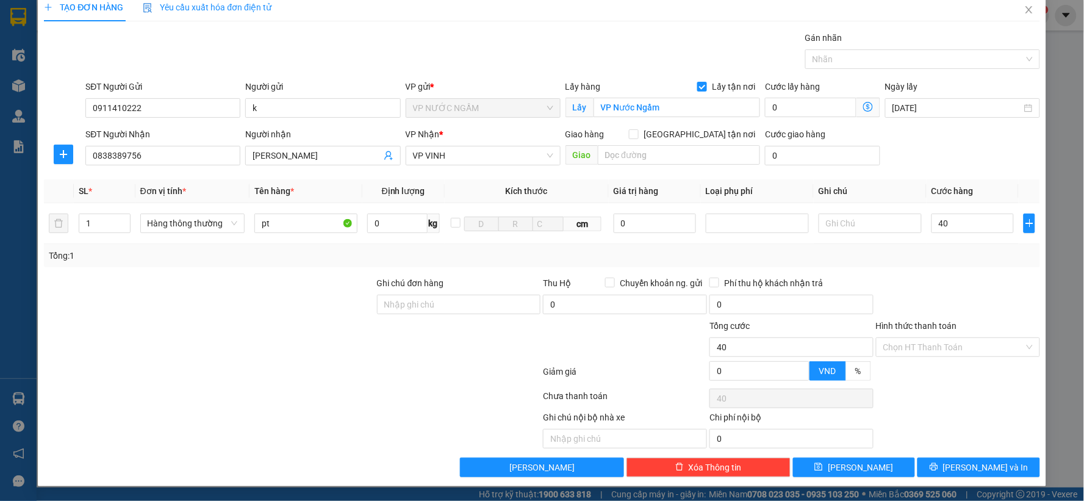
type input "40.000"
drag, startPoint x: 985, startPoint y: 456, endPoint x: 985, endPoint y: 489, distance: 32.9
click at [985, 464] on div "Transit Pickup Surcharge Ids Transit Deliver Surcharge Ids Transit Deliver Surc…" at bounding box center [542, 254] width 996 height 446
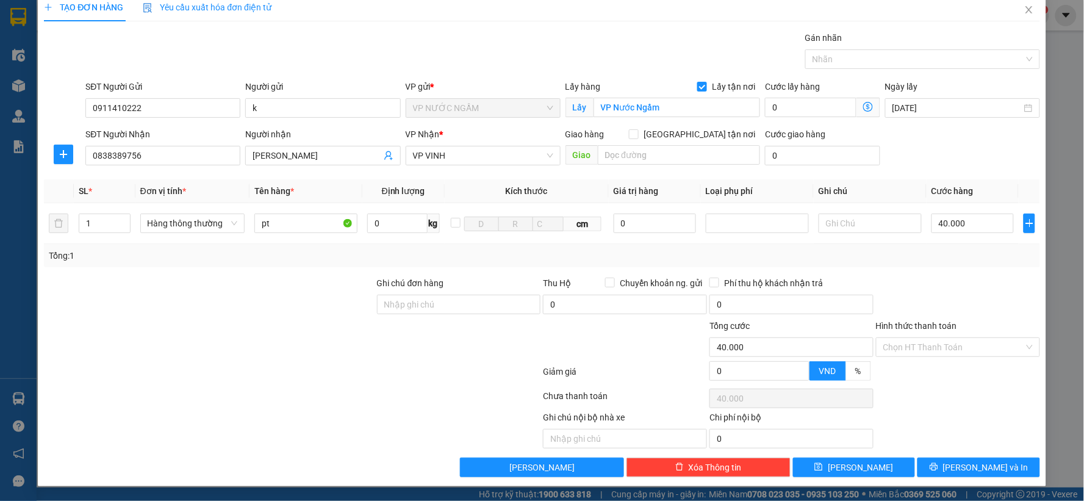
click at [985, 489] on div "TẠO ĐƠN HÀNG Yêu cầu xuất hóa đơn điện tử Transit Pickup Surcharge Ids Transit …" at bounding box center [542, 250] width 1084 height 501
click at [976, 466] on span "[PERSON_NAME] và In" at bounding box center [985, 467] width 85 height 13
drag, startPoint x: 976, startPoint y: 466, endPoint x: 858, endPoint y: 291, distance: 211.0
click at [951, 424] on div "Transit Pickup Surcharge Ids Transit Deliver Surcharge Ids Transit Deliver Surc…" at bounding box center [542, 254] width 996 height 446
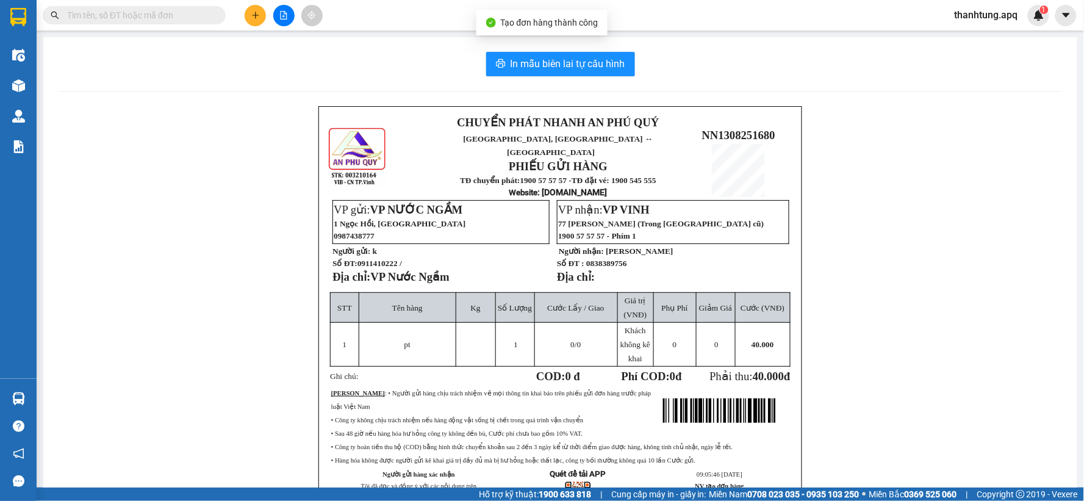
click at [572, 45] on div "In mẫu biên lai tự cấu hình CHUYỂN PHÁT NHANH AN PHÚ QUÝ NGHỆ AN, HÀ TĨNH ↔ HÀ …" at bounding box center [560, 300] width 1034 height 527
drag, startPoint x: 580, startPoint y: 47, endPoint x: 586, endPoint y: 56, distance: 10.9
click at [583, 52] on div "In mẫu biên lai tự cấu hình CHUYỂN PHÁT NHANH AN PHÚ QUÝ NGHỆ AN, HÀ TĨNH ↔ HÀ …" at bounding box center [560, 300] width 1034 height 527
drag, startPoint x: 586, startPoint y: 56, endPoint x: 768, endPoint y: 74, distance: 182.2
click at [588, 57] on button "In mẫu biên lai tự cấu hình" at bounding box center [560, 64] width 149 height 24
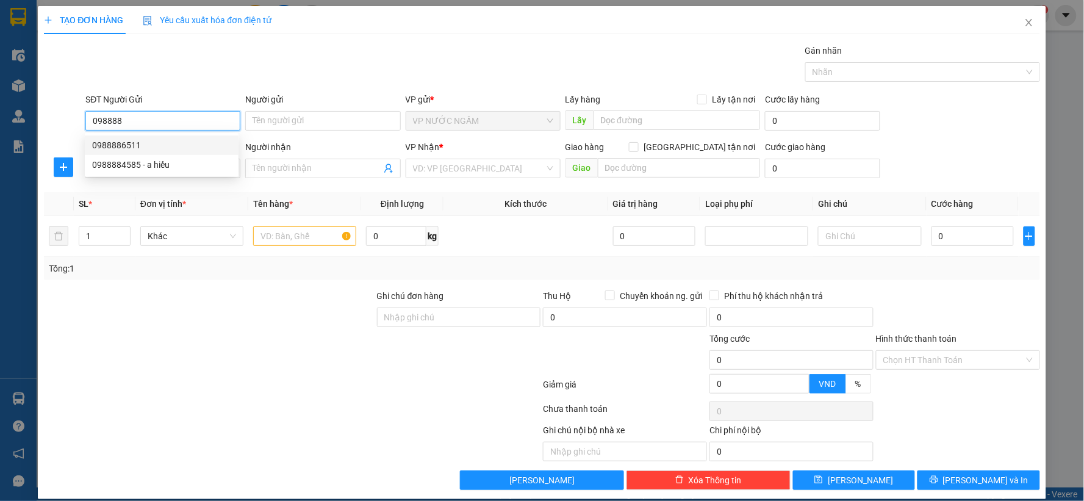
click at [171, 143] on div "0988886511" at bounding box center [161, 144] width 139 height 13
type input "0988886511"
checkbox input "true"
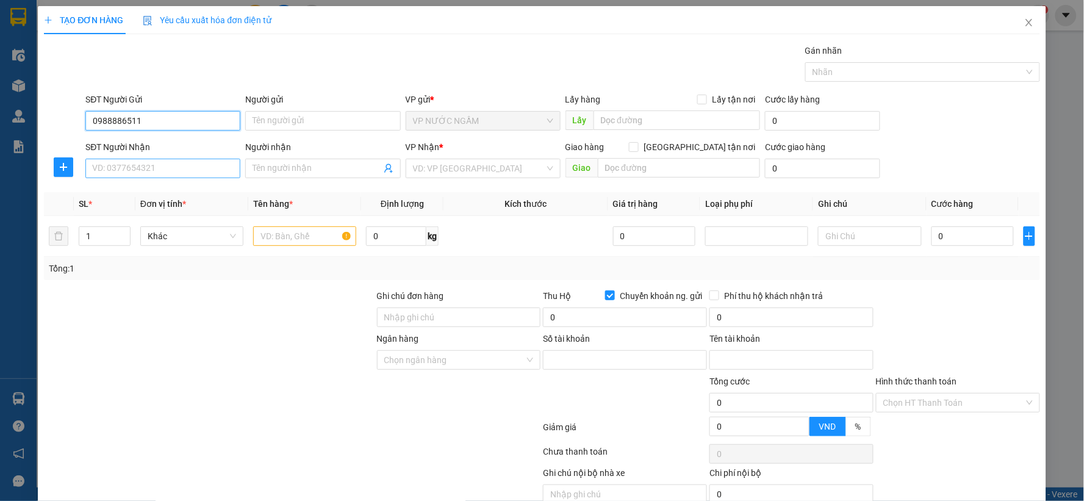
type input "0988886511"
click at [185, 176] on input "SĐT Người Nhận" at bounding box center [162, 169] width 155 height 20
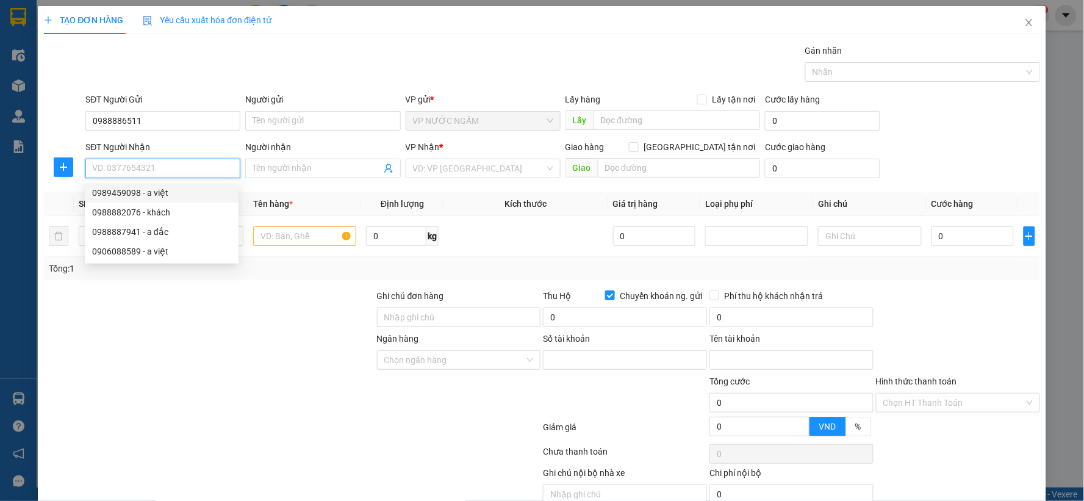
click at [187, 192] on div "0989459098 - a việt" at bounding box center [161, 192] width 139 height 13
type input "0989459098"
type input "a việt"
checkbox input "true"
type input "39a lê hồng phong"
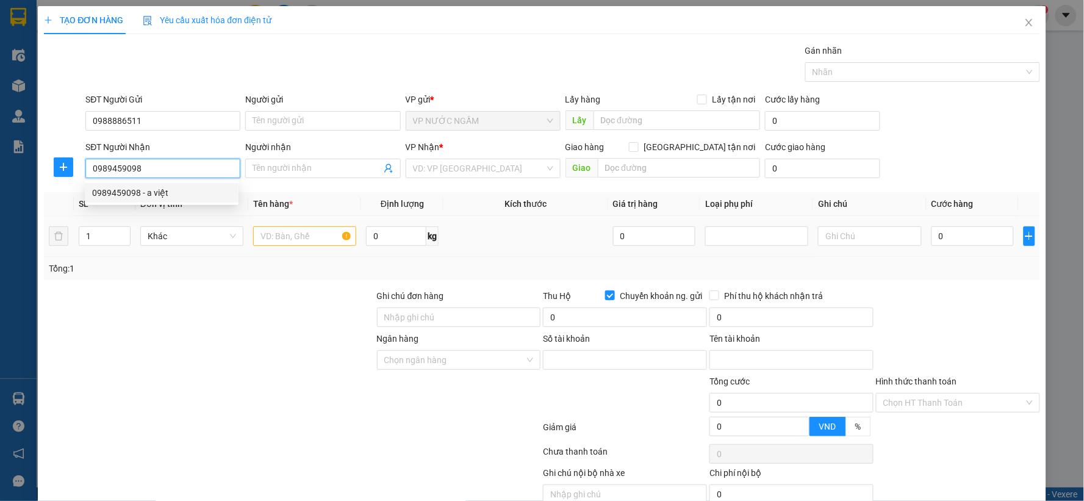
checkbox input "false"
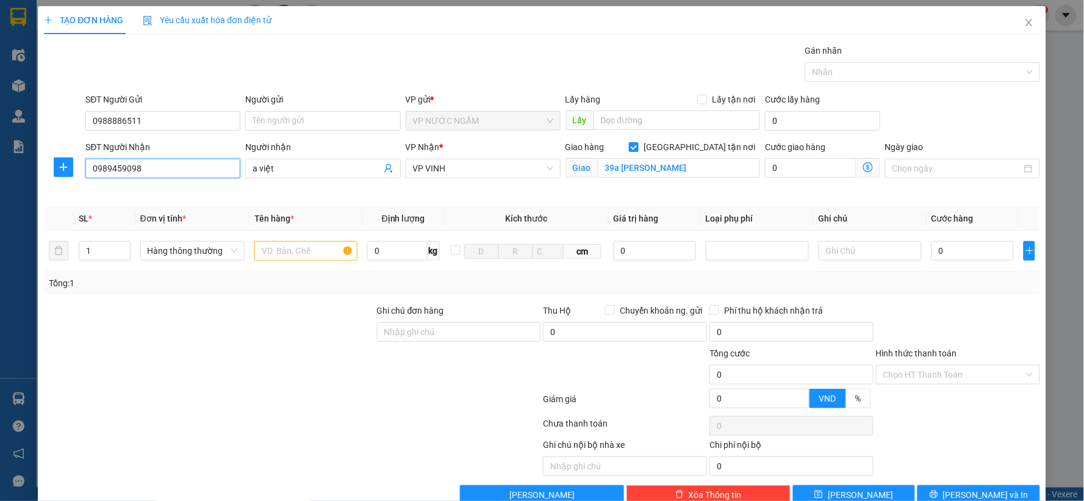
drag, startPoint x: 151, startPoint y: 169, endPoint x: 35, endPoint y: 170, distance: 116.5
click at [35, 170] on div "TẠO ĐƠN HÀNG Yêu cầu xuất hóa đơn điện tử Transit Pickup Surcharge Ids Transit …" at bounding box center [542, 250] width 1084 height 501
click at [275, 252] on input "text" at bounding box center [305, 251] width 103 height 20
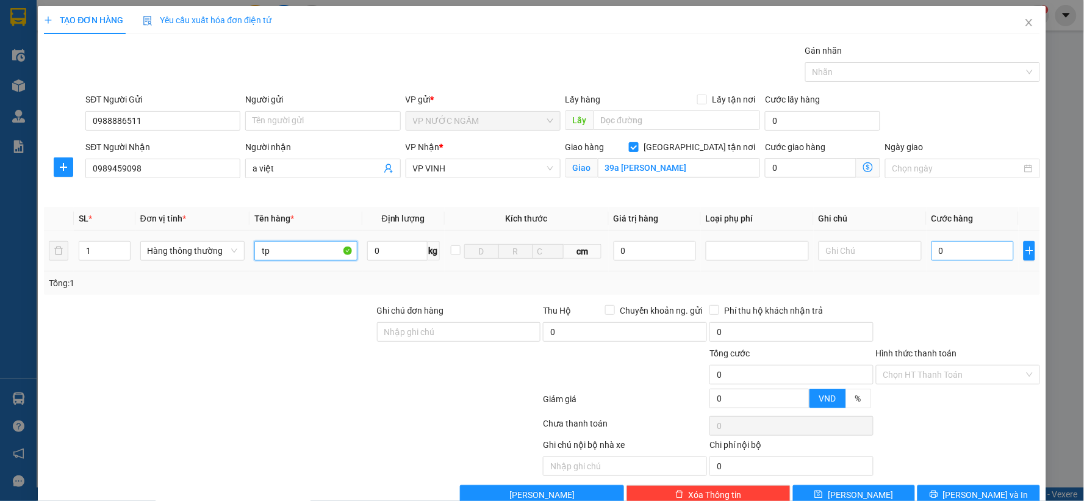
type input "tp"
click at [962, 245] on input "0" at bounding box center [973, 251] width 82 height 20
type input "6"
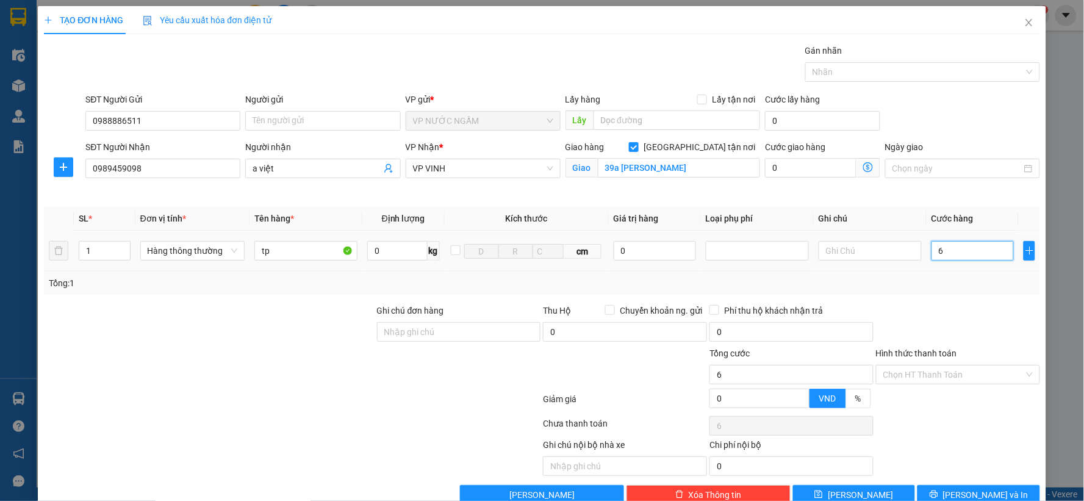
type input "60"
type input "60.000"
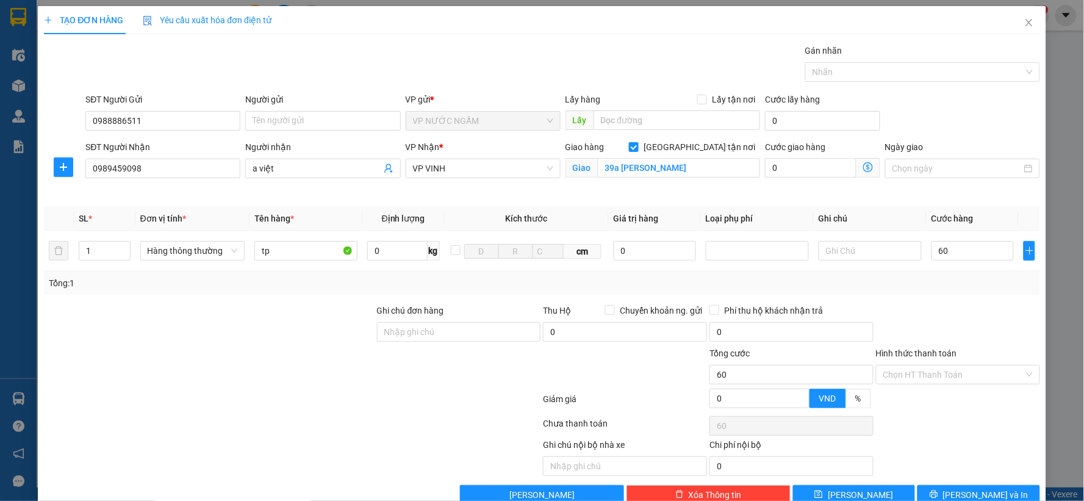
type input "60.000"
click at [960, 481] on div "Transit Pickup Surcharge Ids Transit Deliver Surcharge Ids Transit Deliver Surc…" at bounding box center [542, 274] width 996 height 461
click at [960, 482] on div "Transit Pickup Surcharge Ids Transit Deliver Surcharge Ids Transit Deliver Surc…" at bounding box center [542, 274] width 996 height 461
click at [974, 491] on span "[PERSON_NAME] và In" at bounding box center [985, 494] width 85 height 13
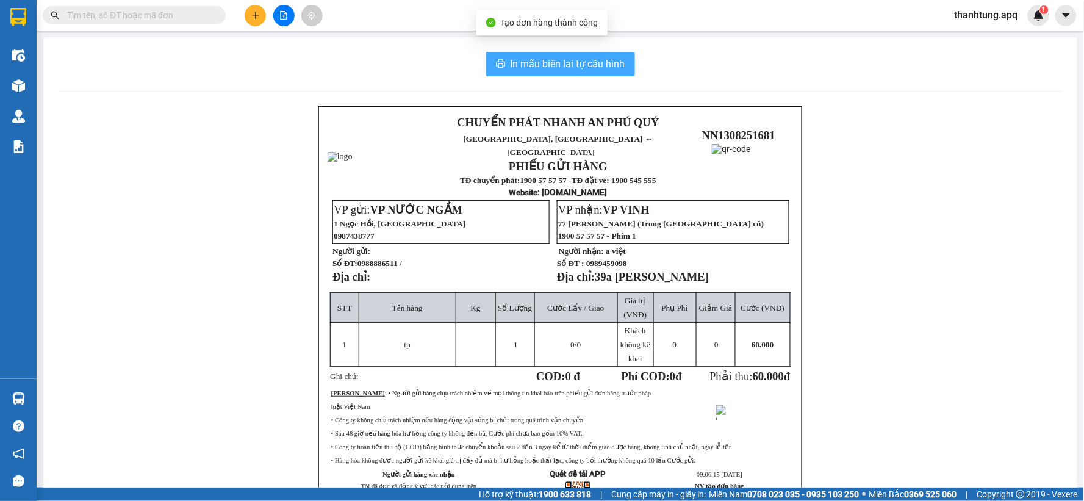
click at [609, 62] on span "In mẫu biên lai tự cấu hình" at bounding box center [568, 63] width 115 height 15
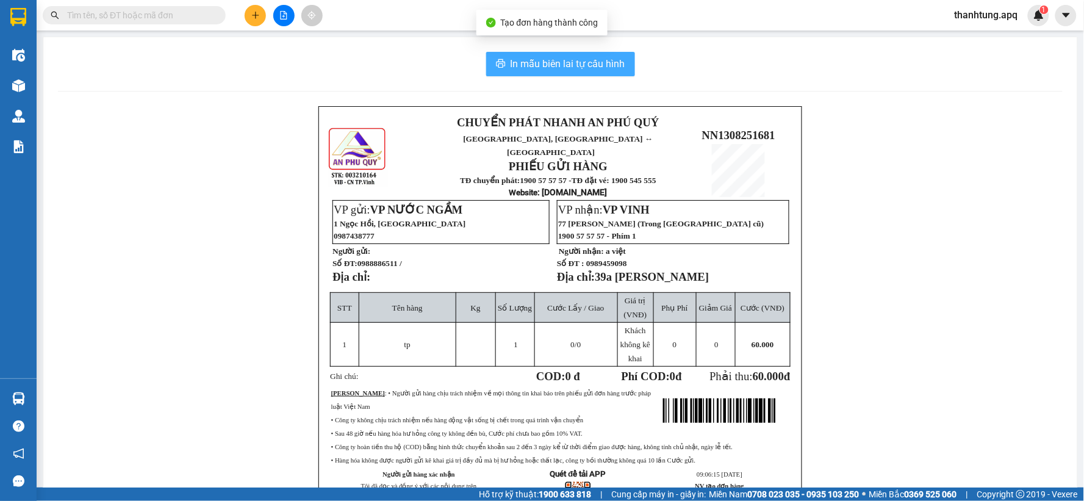
click at [609, 62] on span "In mẫu biên lai tự cấu hình" at bounding box center [568, 63] width 115 height 15
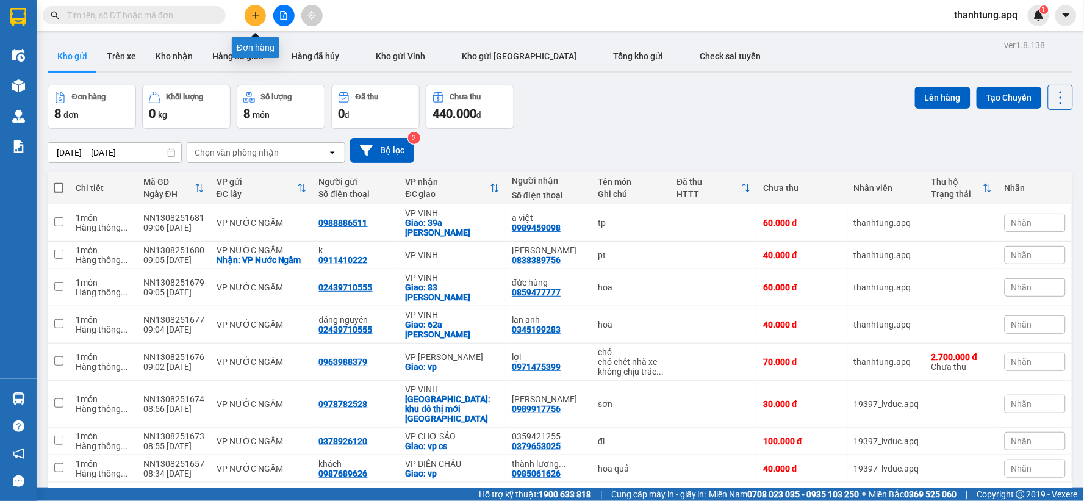
click at [254, 6] on button at bounding box center [255, 15] width 21 height 21
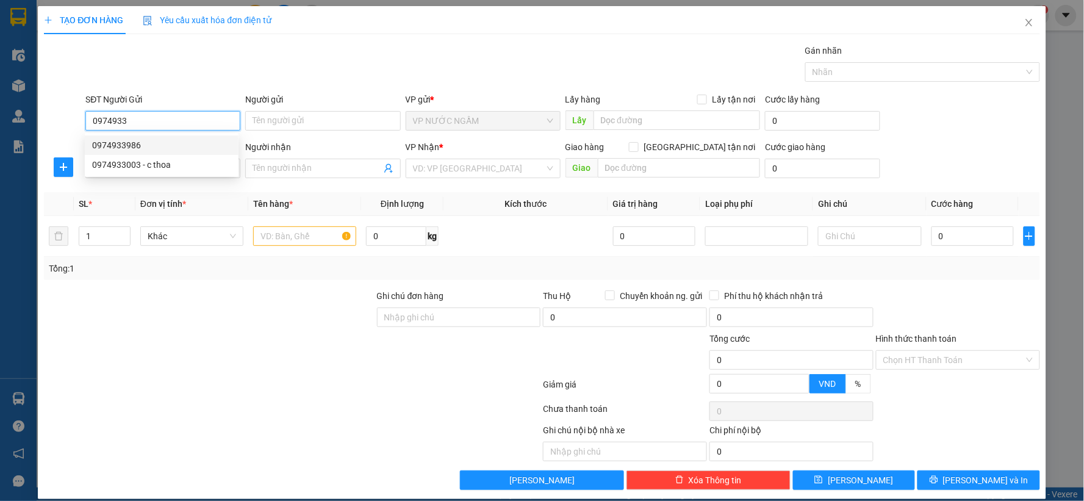
click at [150, 151] on div "0974933986" at bounding box center [161, 144] width 139 height 13
type input "0974933986"
click at [171, 173] on input "SĐT Người Nhận" at bounding box center [162, 169] width 155 height 20
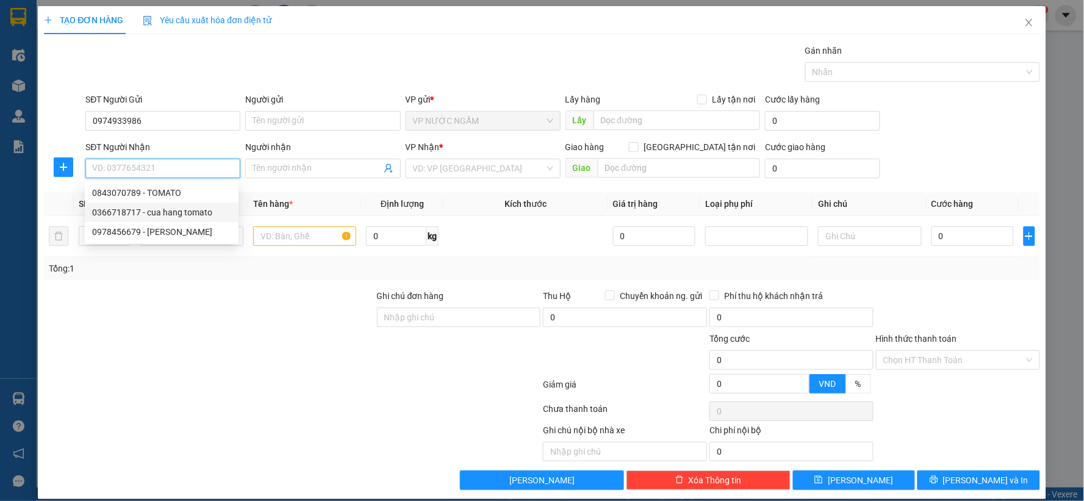
click at [215, 214] on div "0366718717 - cua hang tomato" at bounding box center [161, 212] width 139 height 13
type input "0366718717"
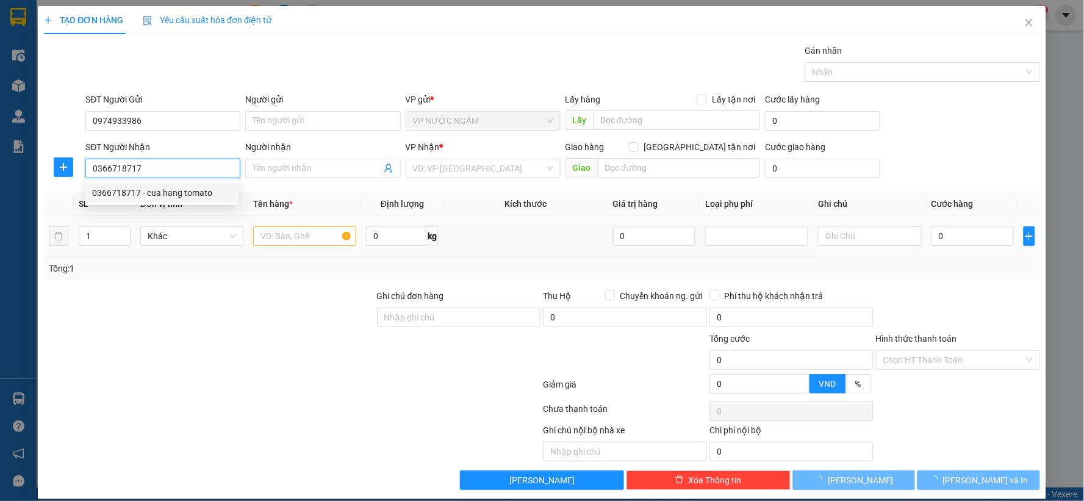
type input "cua hang tomato"
checkbox input "true"
type input "liền kề 4-5 cc tân phúc"
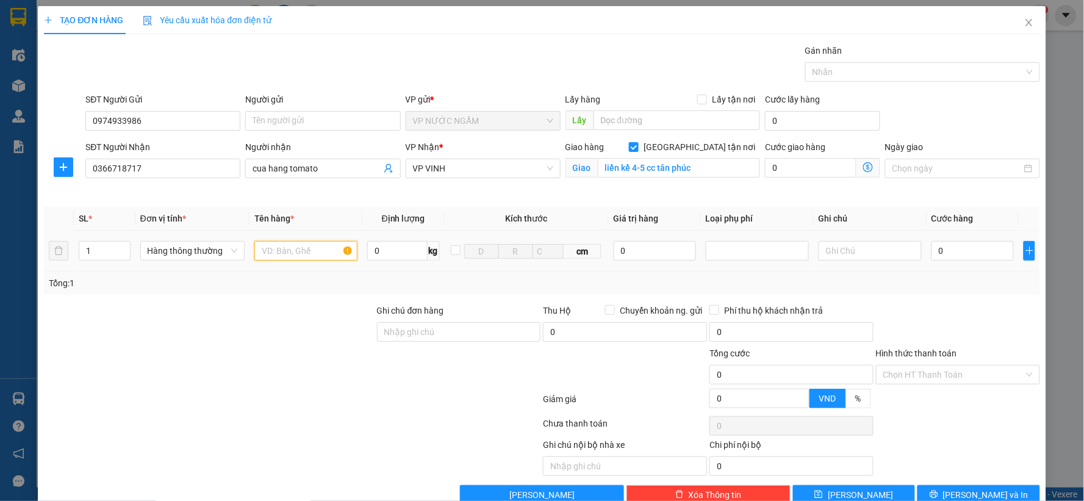
click at [321, 251] on input "text" at bounding box center [305, 251] width 103 height 20
type input "chả cốm"
click at [964, 266] on td "0" at bounding box center [973, 251] width 92 height 41
click at [957, 245] on input "0" at bounding box center [973, 251] width 82 height 20
type input "4"
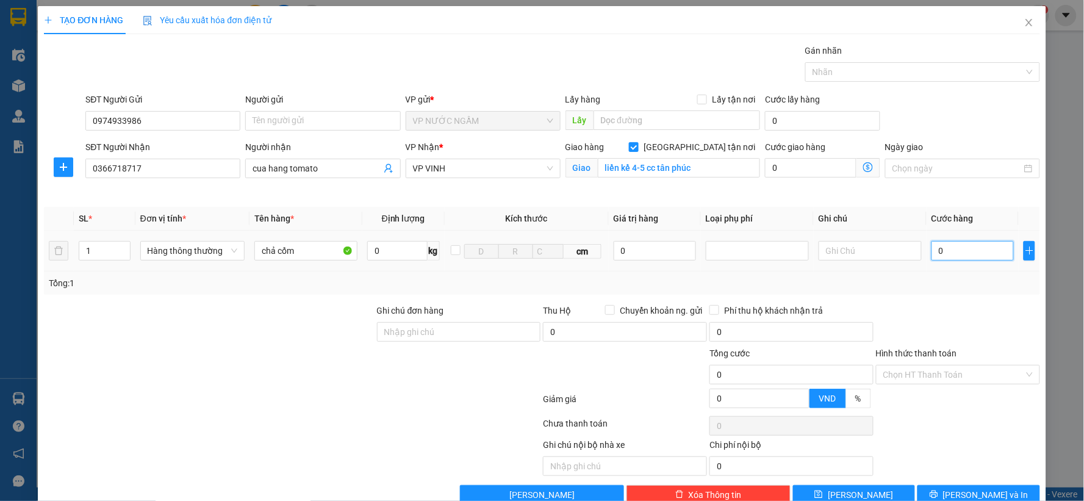
type input "4"
type input "40"
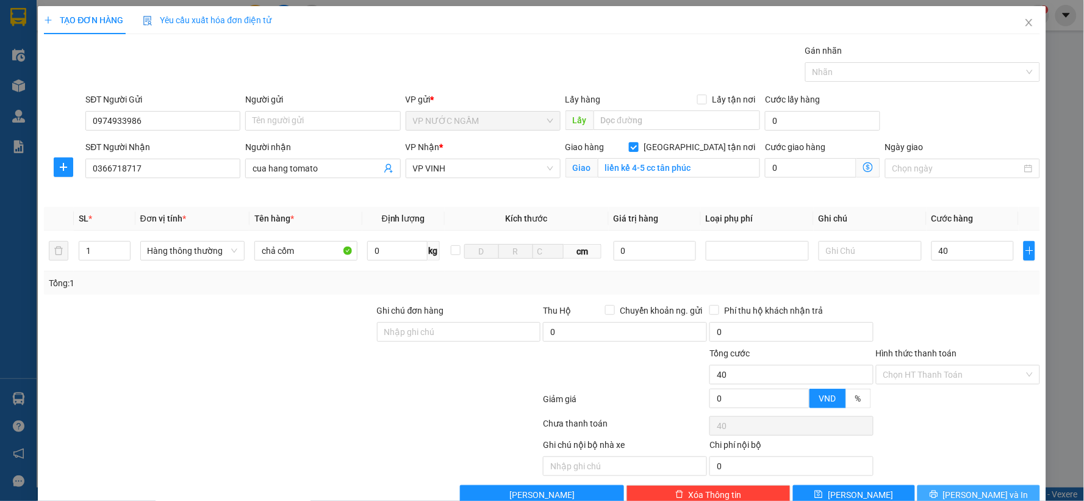
type input "40.000"
click at [964, 488] on span "[PERSON_NAME] và In" at bounding box center [985, 494] width 85 height 13
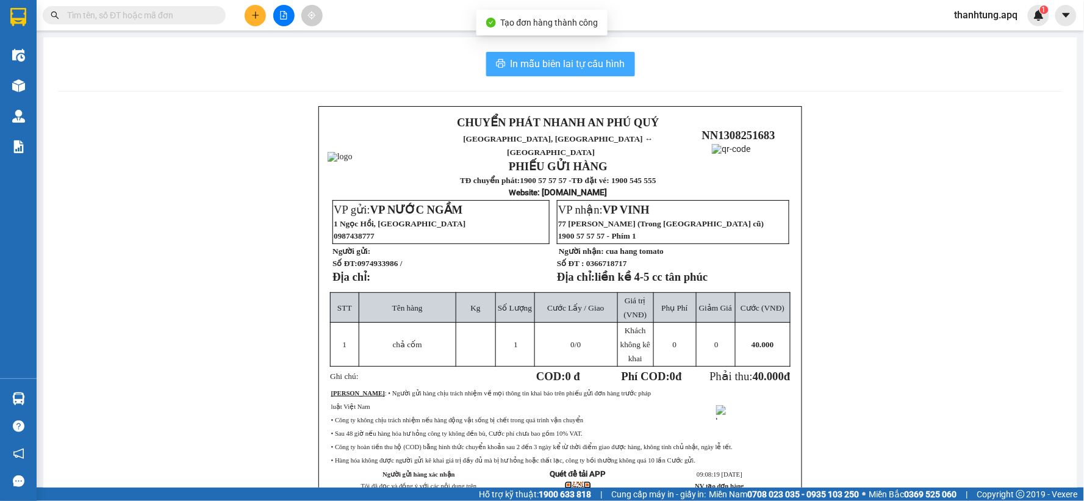
click at [612, 68] on span "In mẫu biên lai tự cấu hình" at bounding box center [568, 63] width 115 height 15
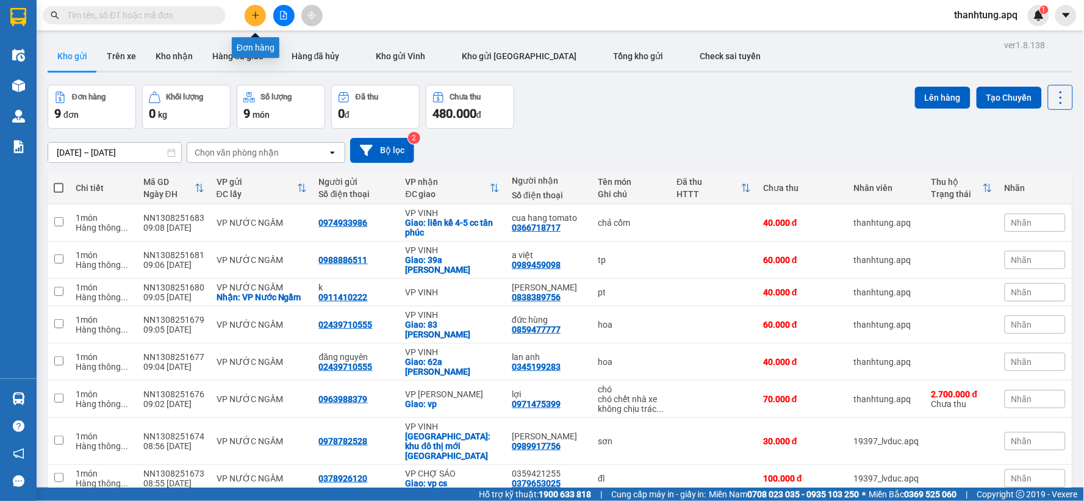
click at [253, 16] on icon "plus" at bounding box center [255, 15] width 9 height 9
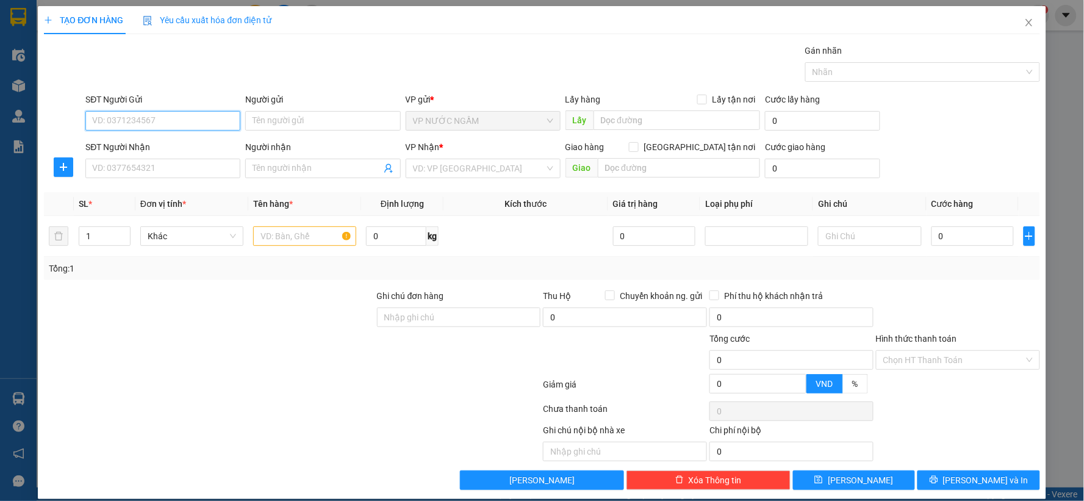
click at [204, 120] on input "SĐT Người Gửi" at bounding box center [162, 121] width 155 height 20
click at [180, 131] on div "SĐT Người Gửi 0984845" at bounding box center [162, 114] width 155 height 43
click at [179, 177] on input "SĐT Người Nhận" at bounding box center [162, 169] width 155 height 20
click at [174, 114] on input "0984845" at bounding box center [162, 121] width 155 height 20
click at [174, 143] on div "0984845225" at bounding box center [161, 144] width 139 height 13
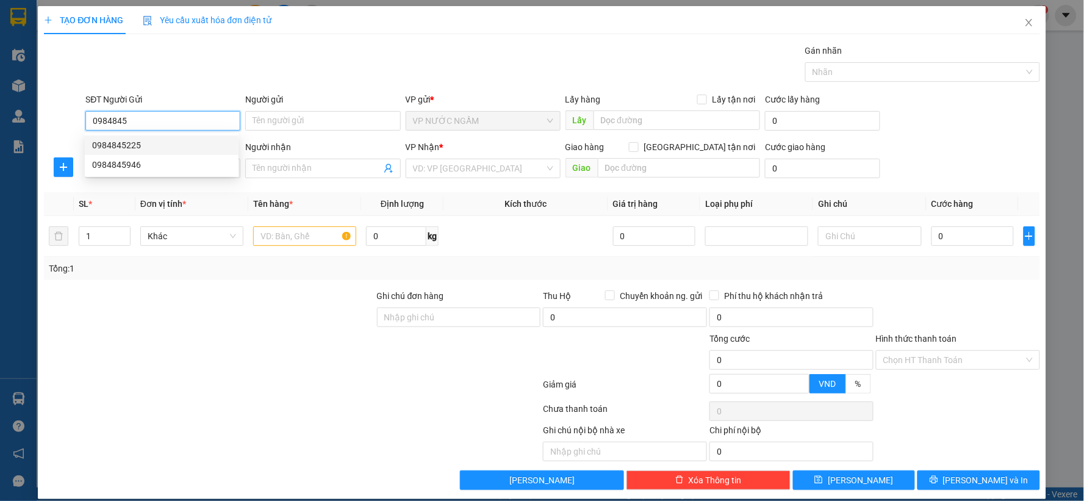
type input "0984845225"
click at [186, 173] on input "SĐT Người Nhận" at bounding box center [162, 169] width 155 height 20
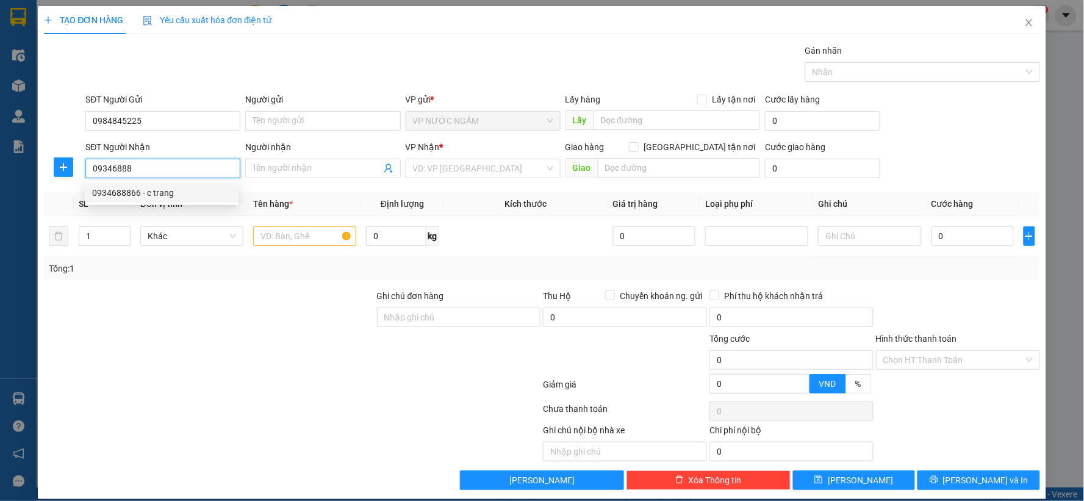
click at [169, 193] on div "0934688866 - c trang" at bounding box center [161, 192] width 139 height 13
type input "0934688866"
type input "c trang"
checkbox input "true"
type input "60 nguyễn thị minh khai"
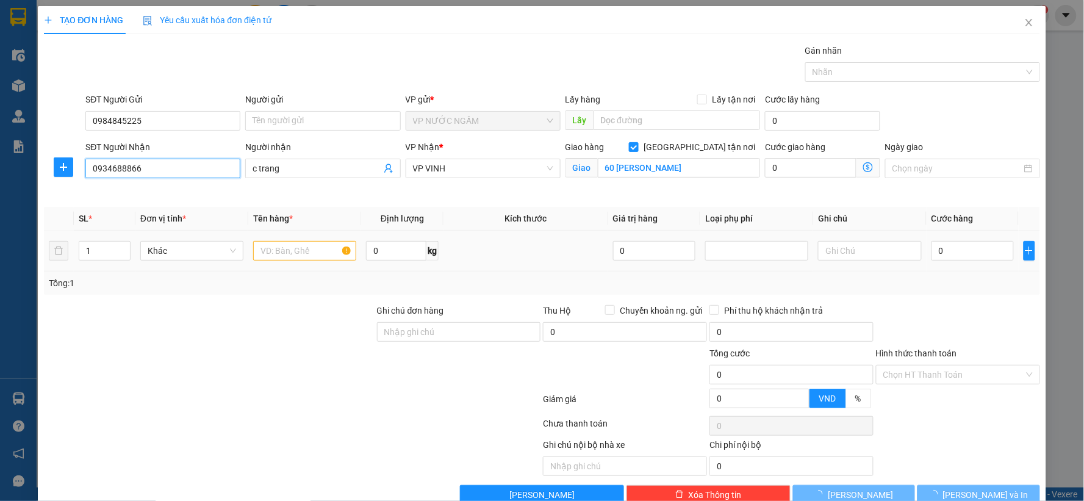
type input "0934688866"
click at [327, 245] on input "text" at bounding box center [304, 251] width 103 height 20
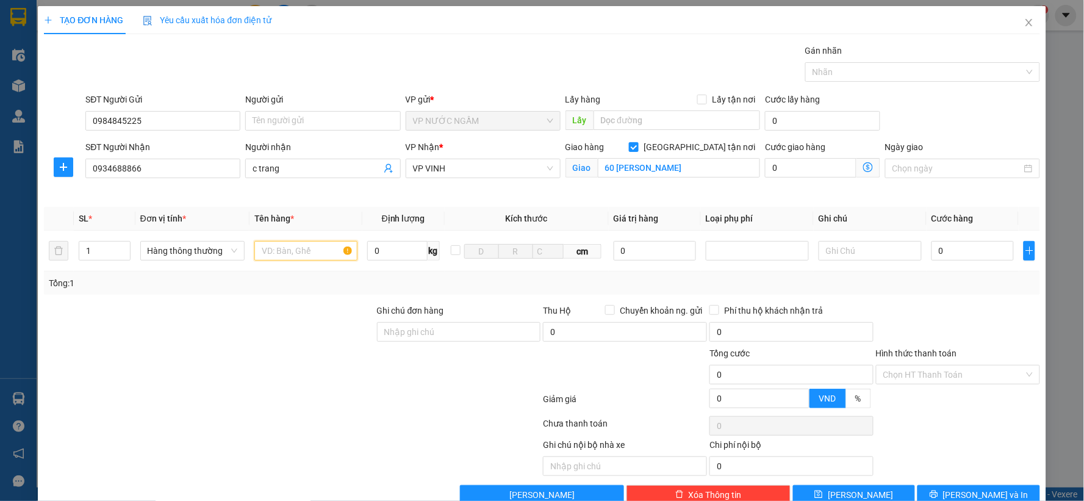
type input "d"
type input "đl"
click at [946, 249] on input "0" at bounding box center [973, 251] width 82 height 20
type input "1"
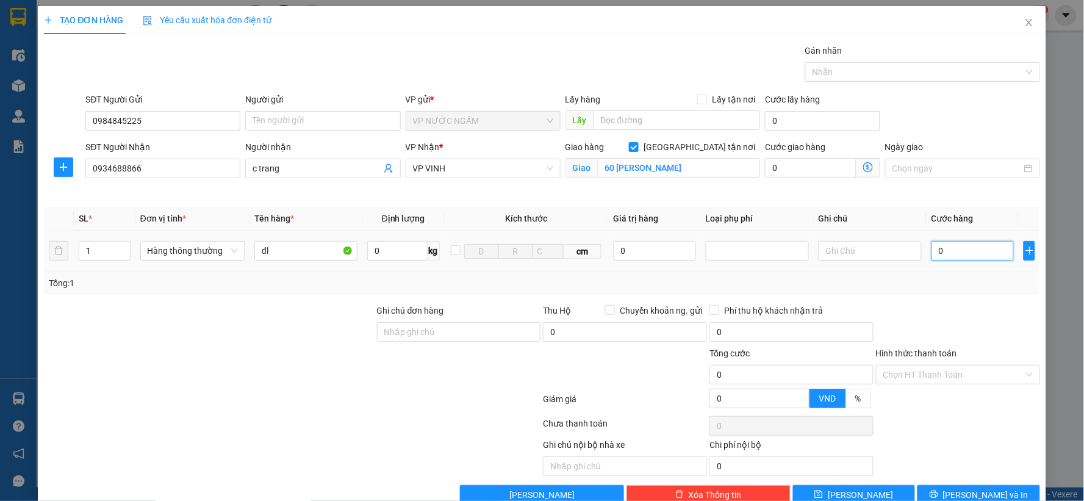
type input "1"
type input "11"
type input "110"
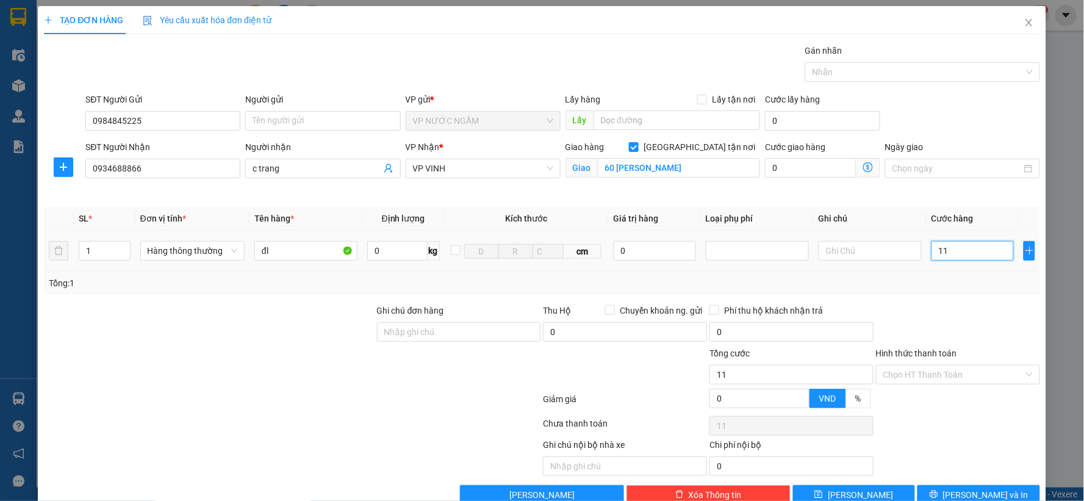
type input "110"
type input "110.000"
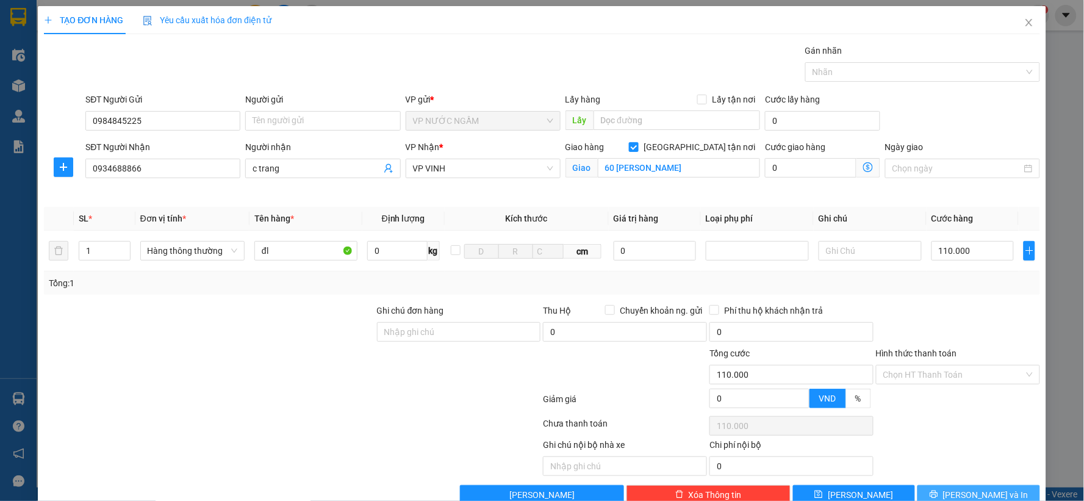
click at [998, 496] on button "[PERSON_NAME] và In" at bounding box center [979, 495] width 123 height 20
drag, startPoint x: 998, startPoint y: 496, endPoint x: 965, endPoint y: 333, distance: 166.3
click at [994, 469] on div "Transit Pickup Surcharge Ids Transit Deliver Surcharge Ids Transit Deliver Surc…" at bounding box center [542, 274] width 996 height 461
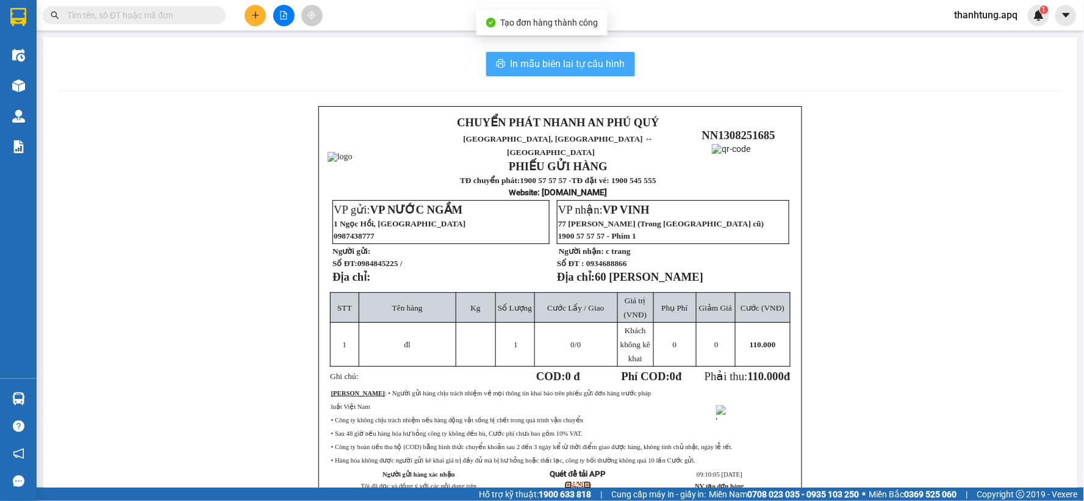
click at [586, 58] on span "In mẫu biên lai tự cấu hình" at bounding box center [568, 63] width 115 height 15
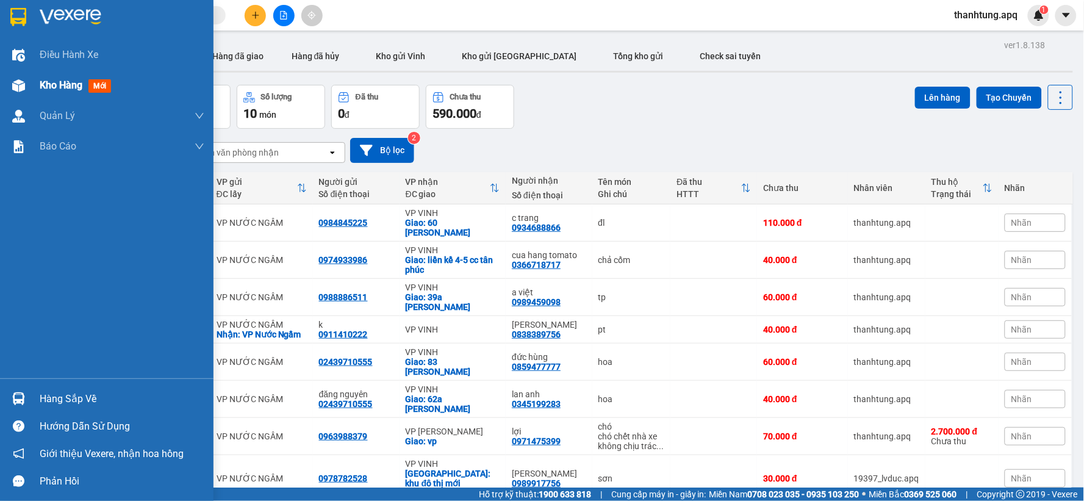
click at [18, 82] on img at bounding box center [18, 85] width 13 height 13
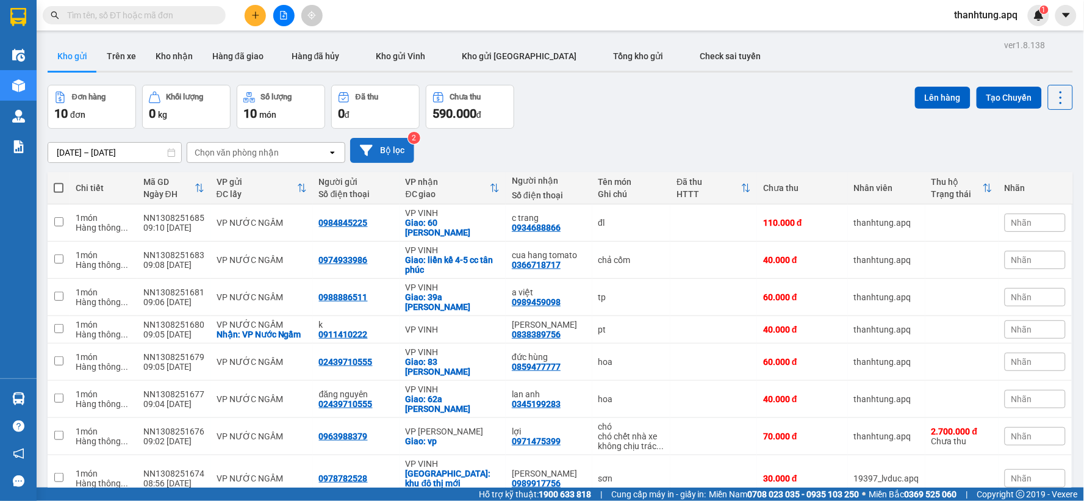
click at [400, 149] on button "Bộ lọc" at bounding box center [382, 150] width 64 height 25
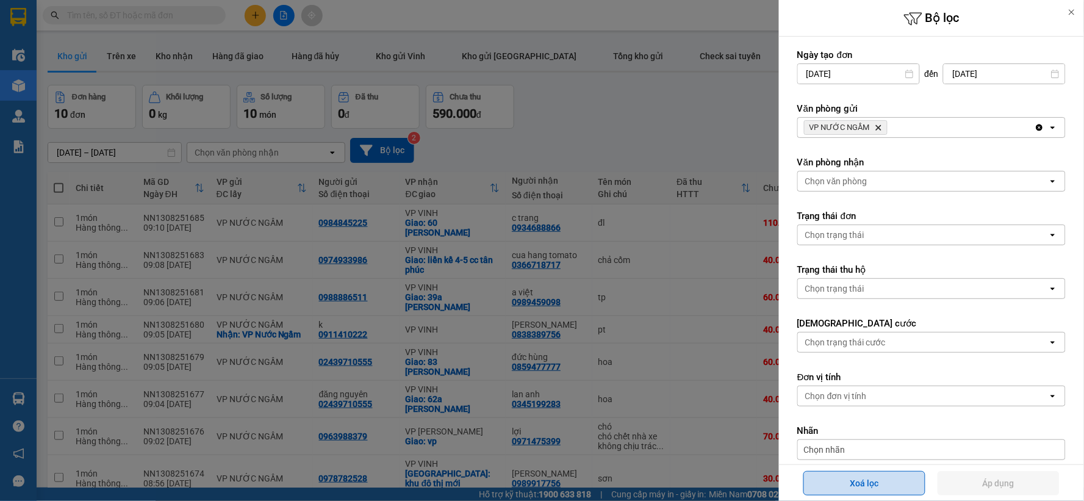
click at [848, 484] on button "Xoá lọc" at bounding box center [865, 483] width 122 height 24
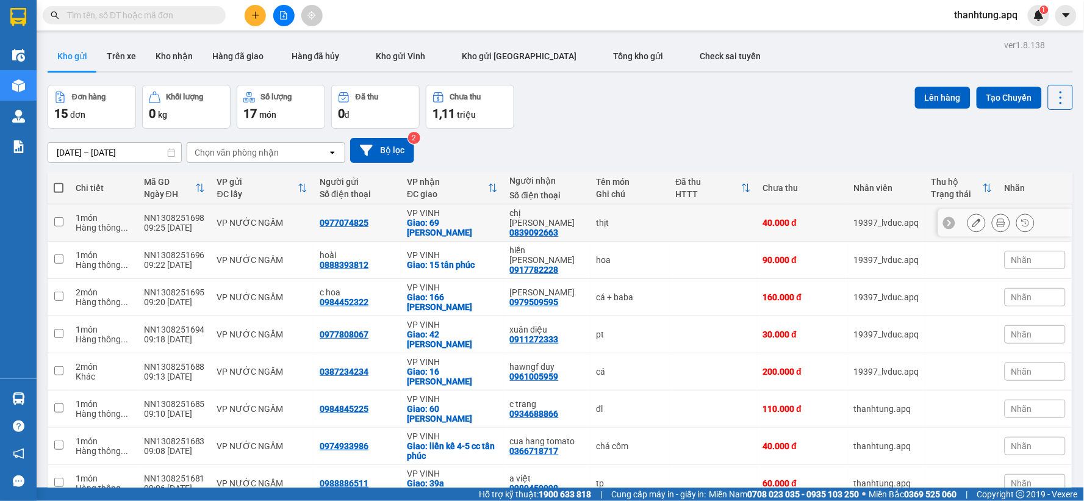
click at [625, 218] on div "thịt" at bounding box center [630, 223] width 67 height 10
checkbox input "true"
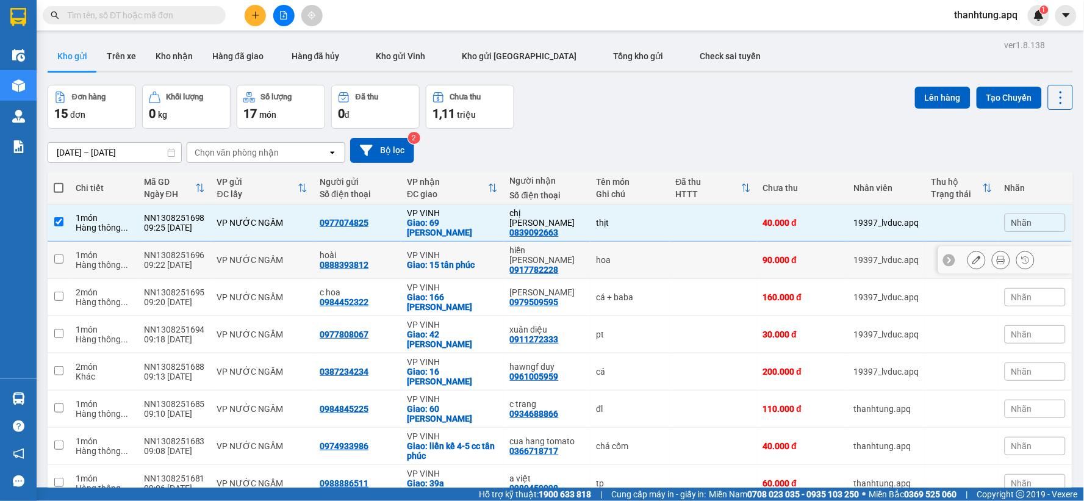
click at [628, 255] on div "hoa" at bounding box center [630, 260] width 67 height 10
checkbox input "true"
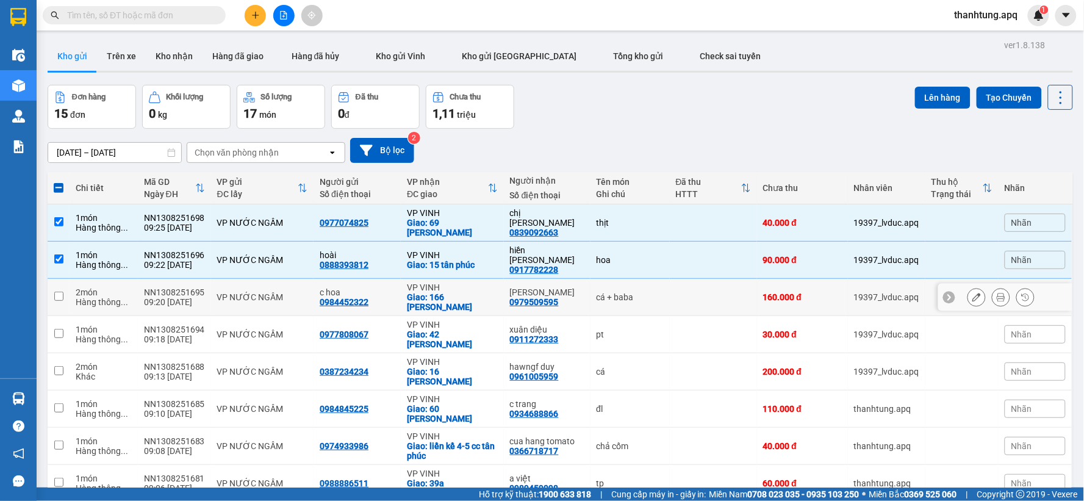
click at [633, 292] on div "cá + baba" at bounding box center [630, 297] width 67 height 10
checkbox input "true"
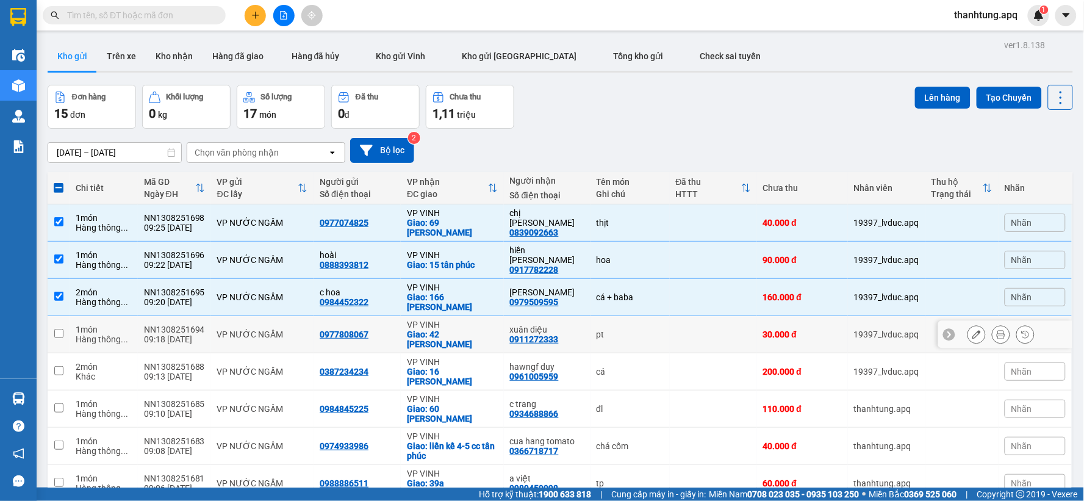
click at [629, 329] on div "pt" at bounding box center [630, 334] width 67 height 10
checkbox input "true"
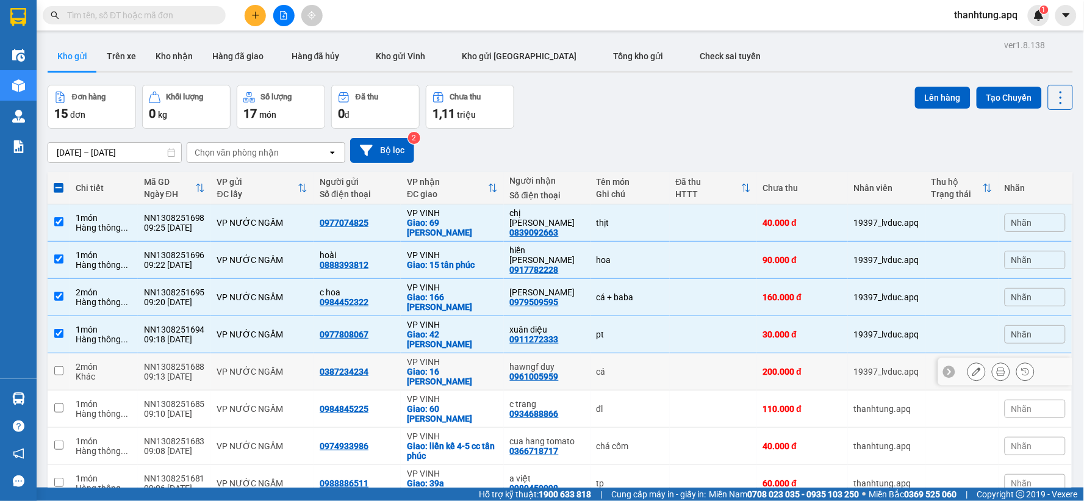
click at [633, 353] on td "cá" at bounding box center [630, 371] width 79 height 37
checkbox input "true"
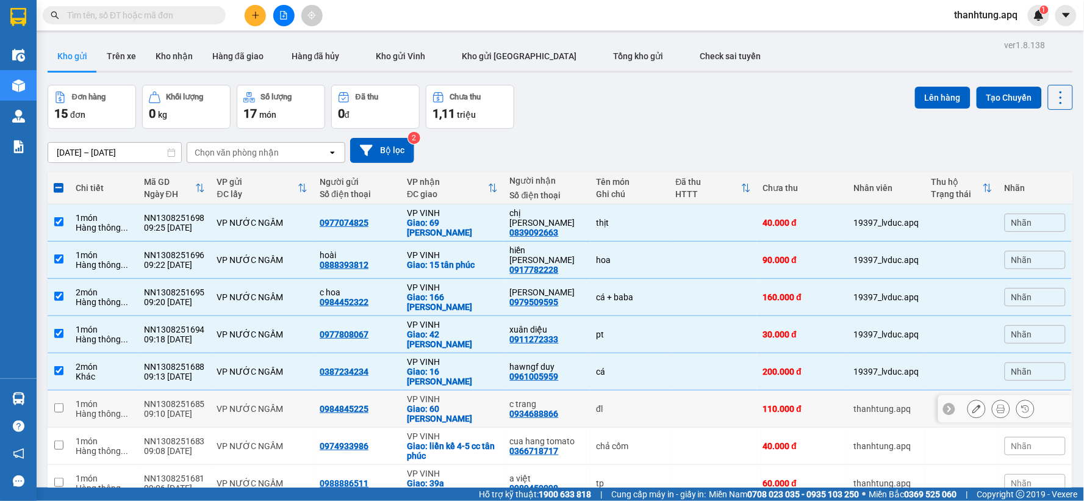
click at [627, 404] on div "đl" at bounding box center [630, 409] width 67 height 10
checkbox input "true"
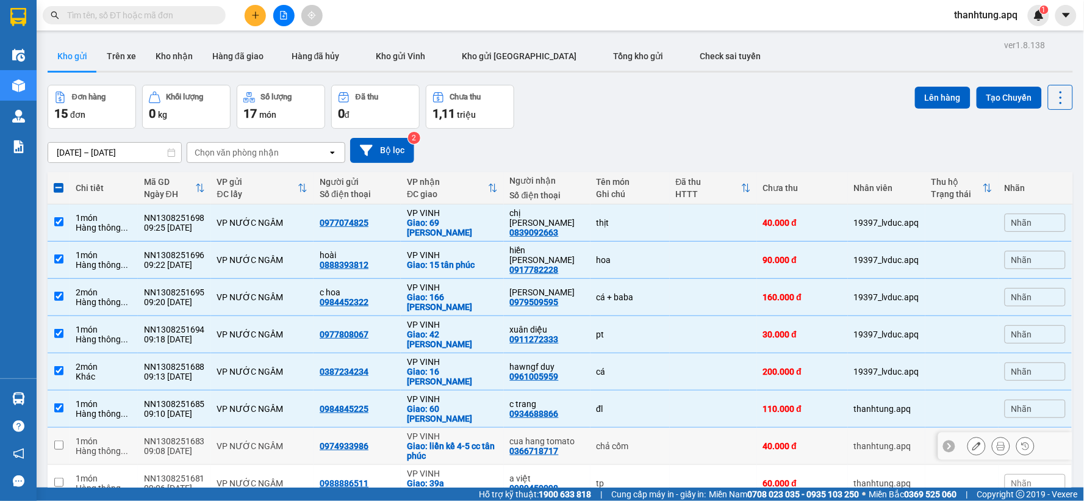
click at [621, 428] on td "chả cốm" at bounding box center [630, 446] width 79 height 37
checkbox input "true"
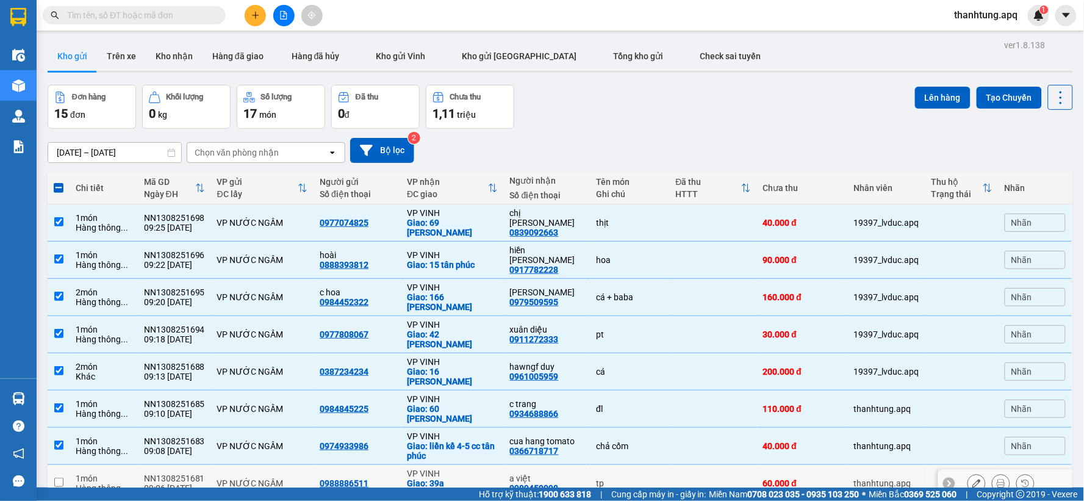
click at [623, 465] on td "tp" at bounding box center [630, 483] width 79 height 37
checkbox input "true"
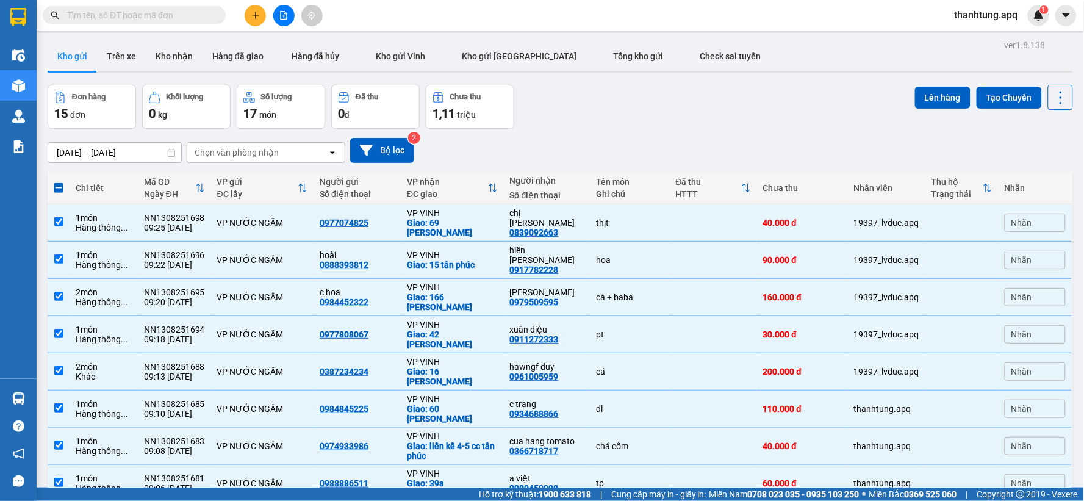
checkbox input "true"
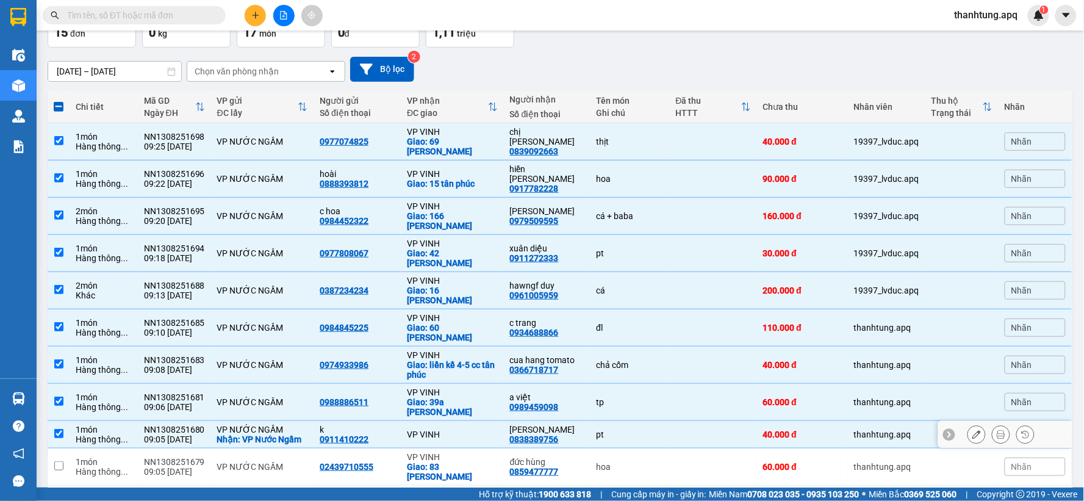
scroll to position [82, 0]
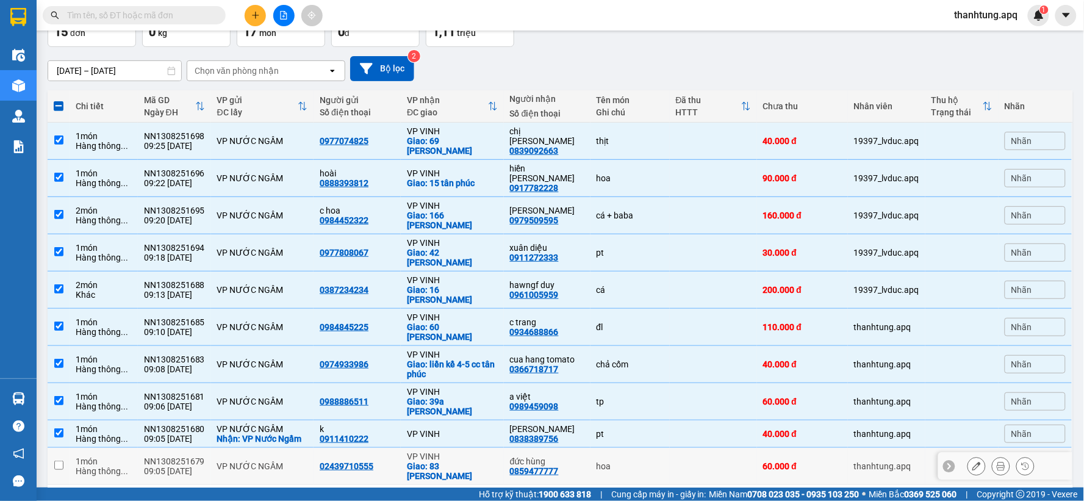
click at [622, 461] on div "hoa" at bounding box center [630, 466] width 67 height 10
checkbox input "true"
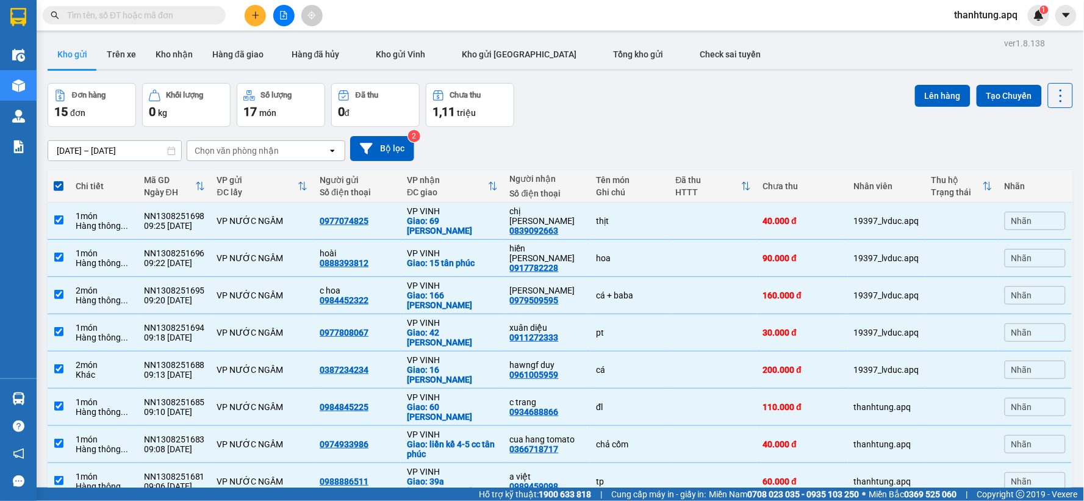
scroll to position [0, 0]
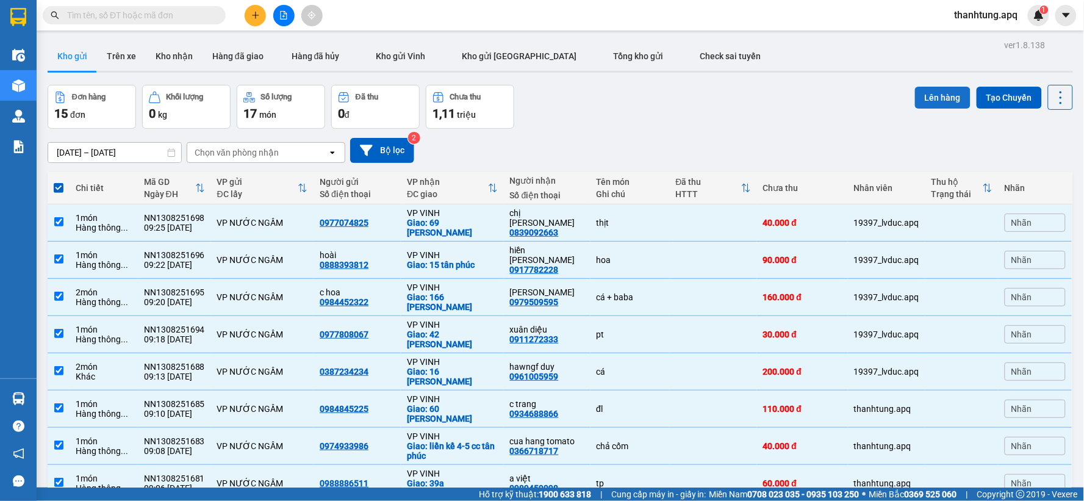
click at [918, 106] on button "Lên hàng" at bounding box center [943, 98] width 56 height 22
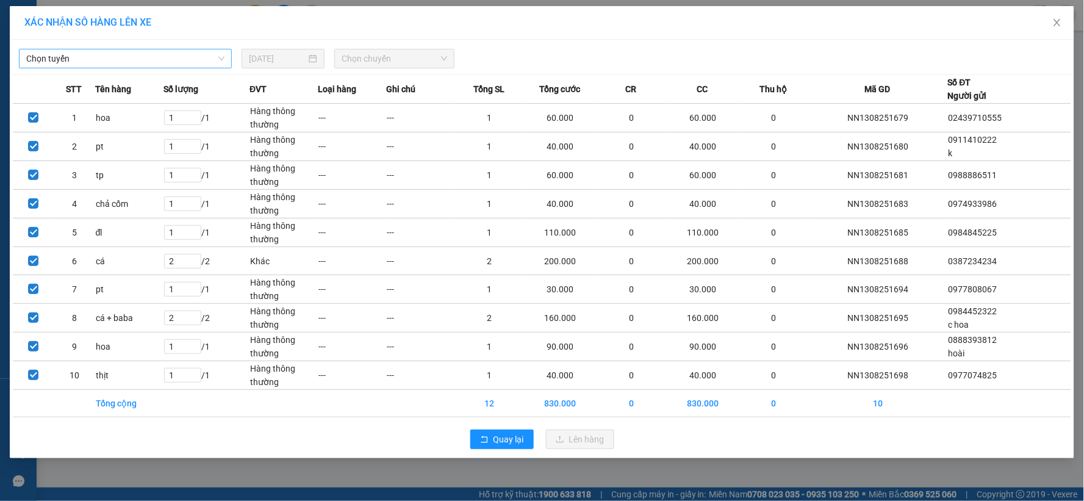
click at [186, 65] on span "Chọn tuyến" at bounding box center [125, 58] width 198 height 18
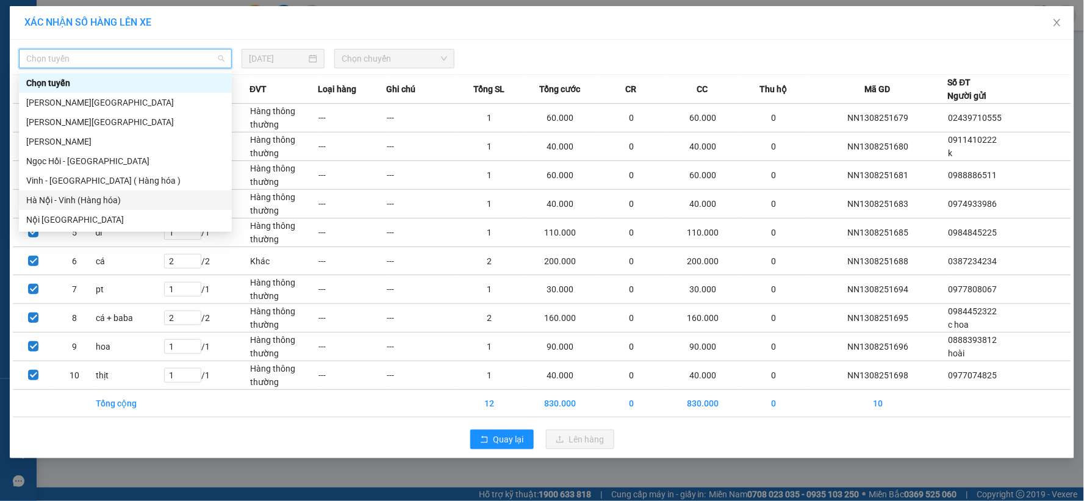
click at [132, 201] on div "Hà Nội - Vinh (Hàng hóa)" at bounding box center [125, 199] width 198 height 13
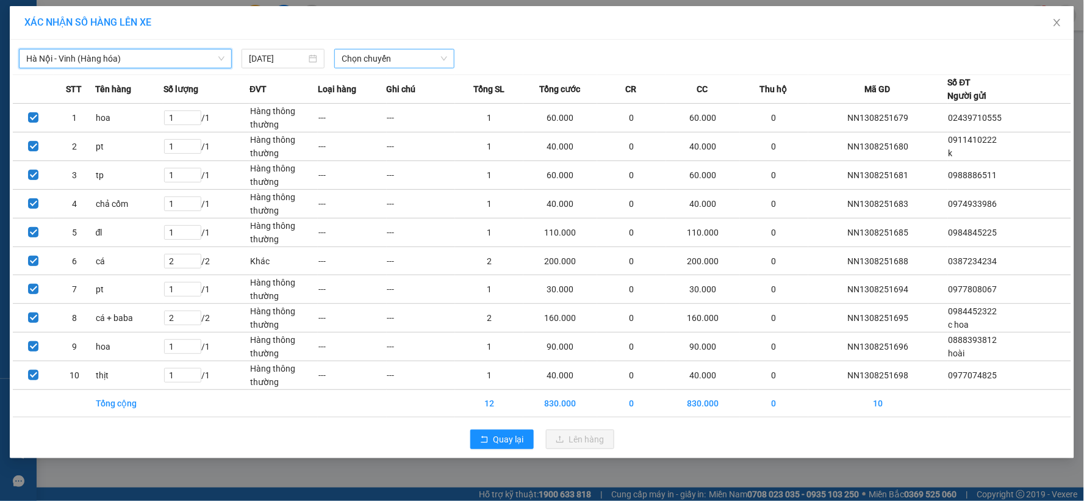
click at [427, 56] on span "Chọn chuyến" at bounding box center [395, 58] width 106 height 18
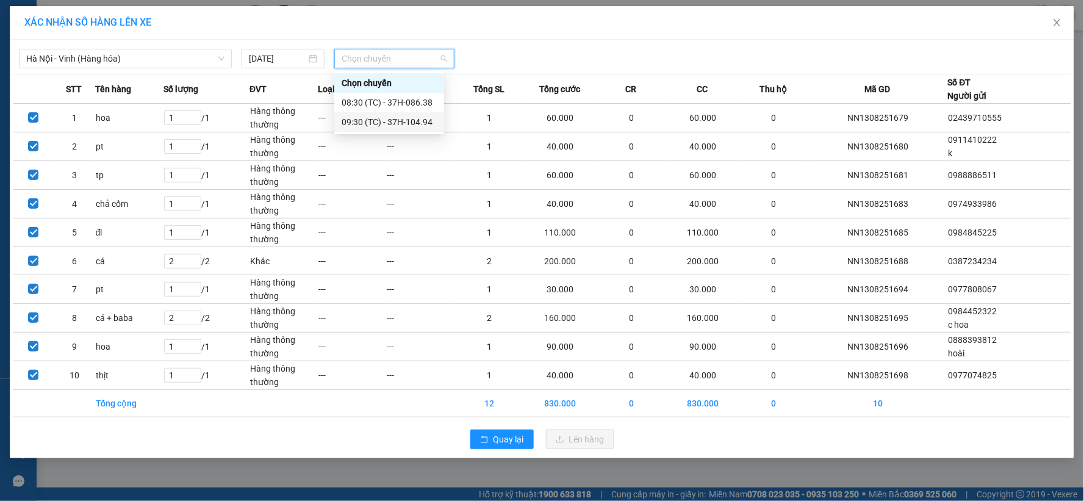
click at [419, 123] on div "09:30 (TC) - 37H-104.94" at bounding box center [389, 121] width 95 height 13
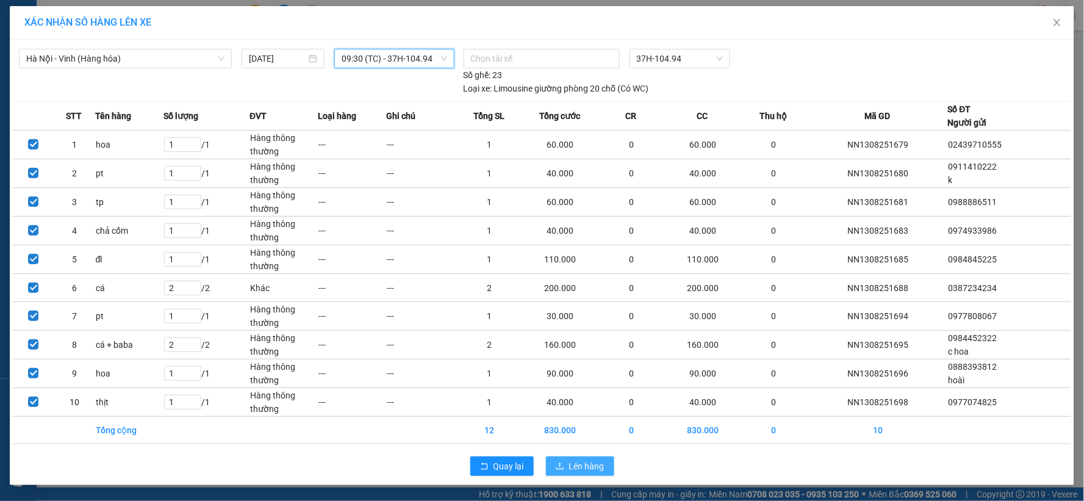
click at [598, 459] on button "Lên hàng" at bounding box center [580, 466] width 68 height 20
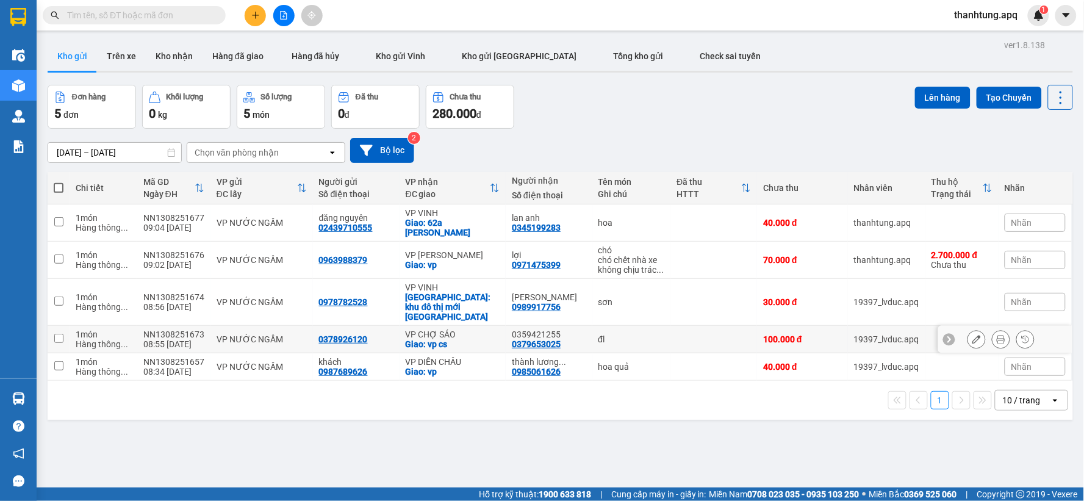
click at [479, 339] on div "Giao: vp cs" at bounding box center [453, 344] width 95 height 10
checkbox input "true"
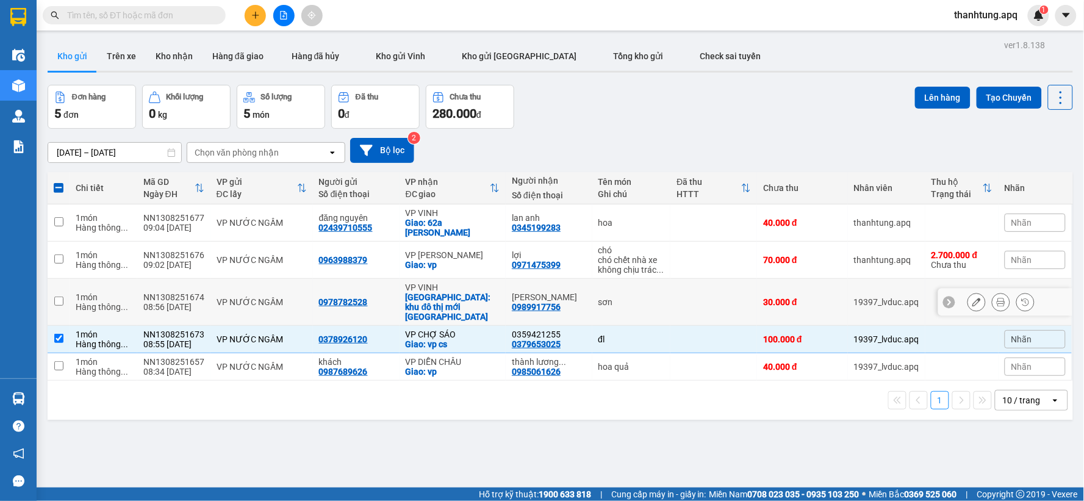
click at [491, 301] on div "Giao: khu đô thị mới vinh tân" at bounding box center [453, 306] width 95 height 29
checkbox input "true"
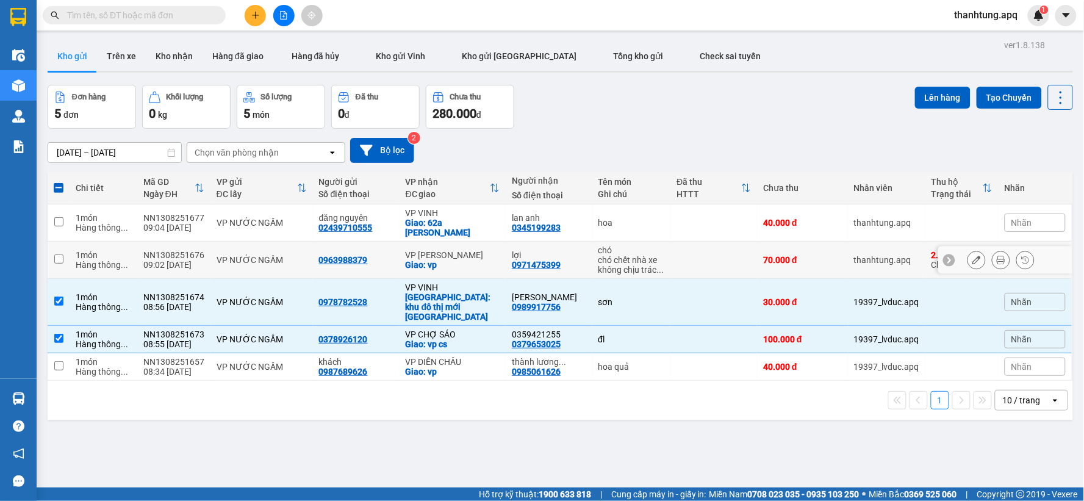
click at [495, 270] on td "VP THANH CHƯƠNG Giao: vp" at bounding box center [453, 260] width 107 height 37
checkbox input "true"
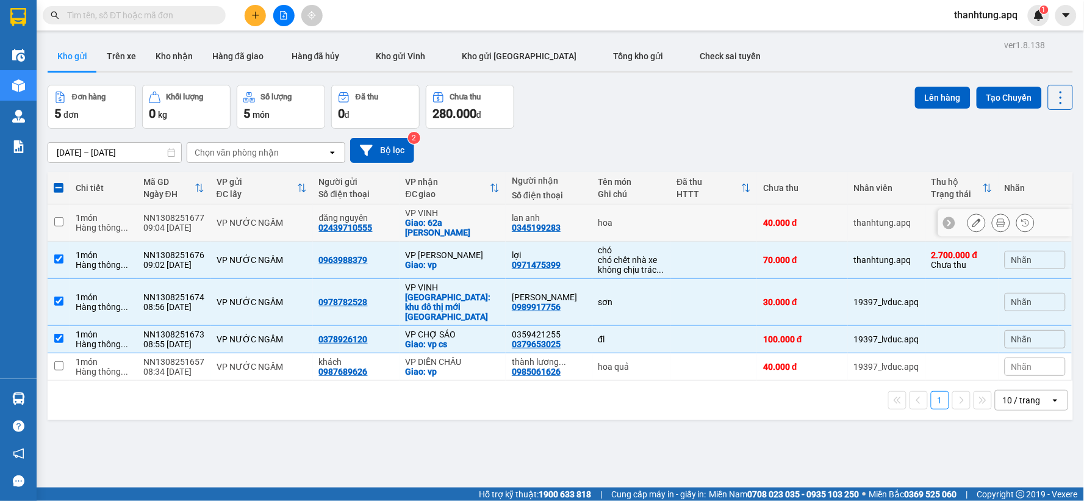
click at [490, 222] on div "Giao: 62a ng thi minh khai" at bounding box center [453, 228] width 95 height 20
checkbox input "true"
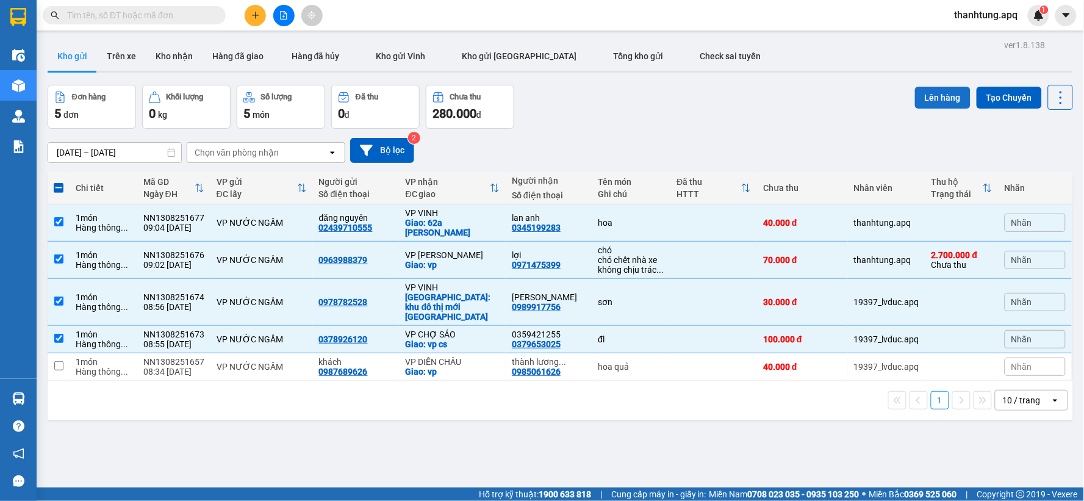
click at [921, 96] on button "Lên hàng" at bounding box center [943, 98] width 56 height 22
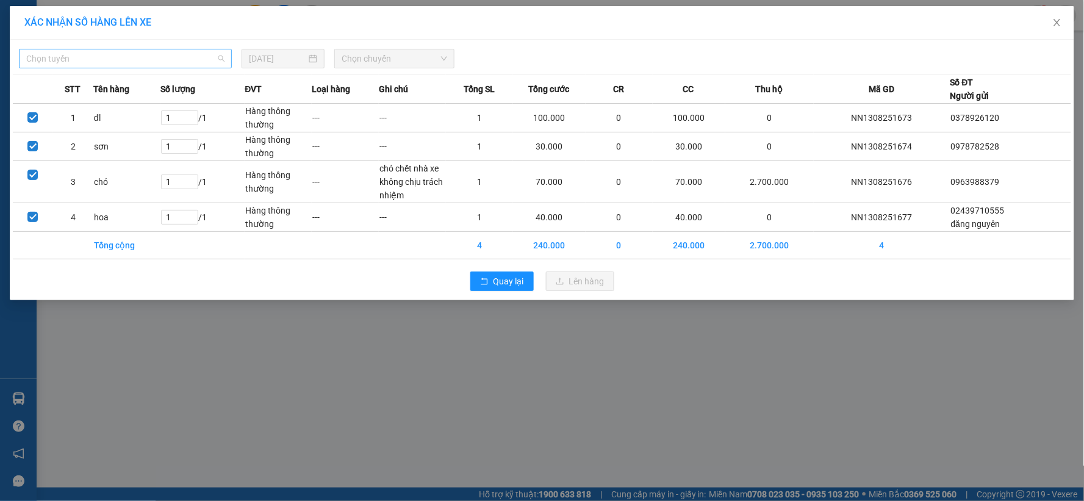
click at [204, 60] on span "Chọn tuyến" at bounding box center [125, 58] width 198 height 18
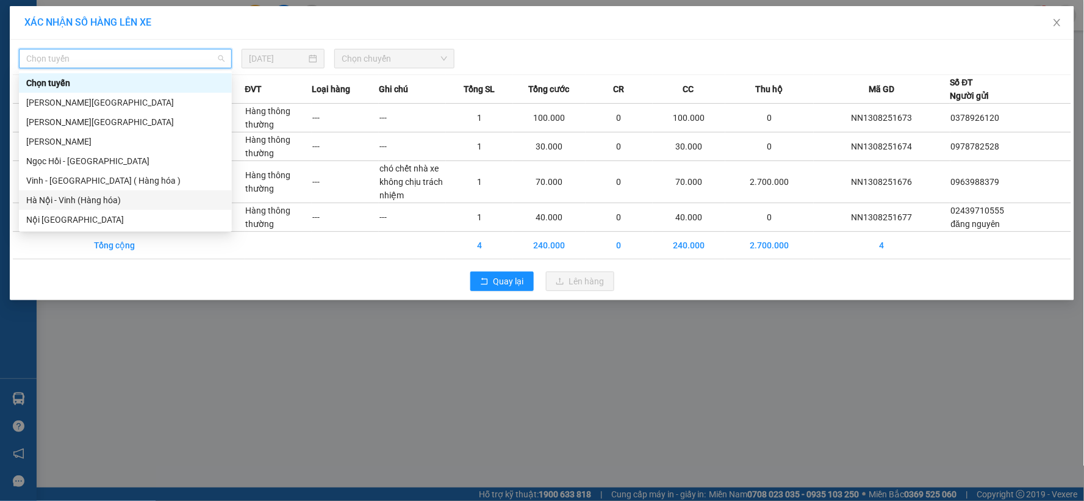
click at [135, 203] on div "Hà Nội - Vinh (Hàng hóa)" at bounding box center [125, 199] width 198 height 13
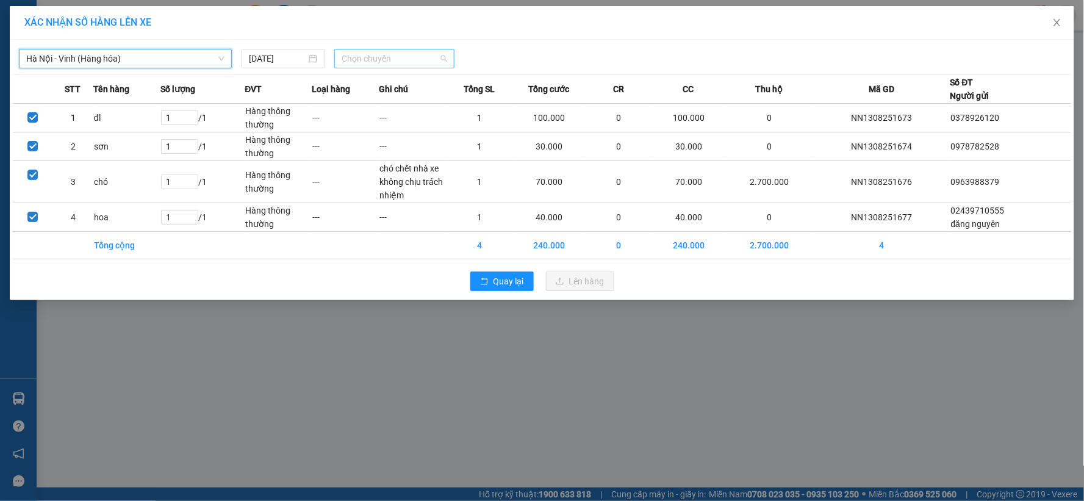
click at [412, 59] on span "Chọn chuyến" at bounding box center [395, 58] width 106 height 18
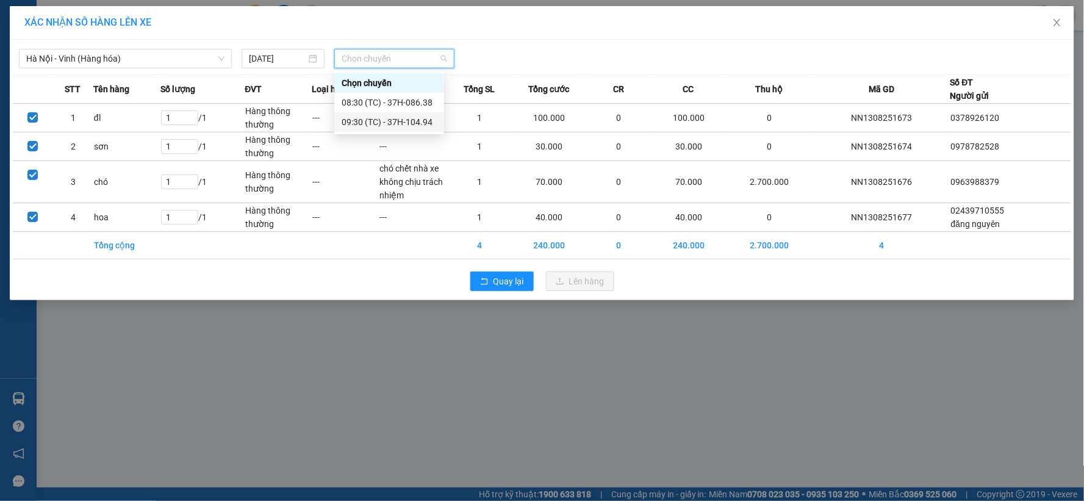
click at [415, 123] on div "09:30 (TC) - 37H-104.94" at bounding box center [389, 121] width 95 height 13
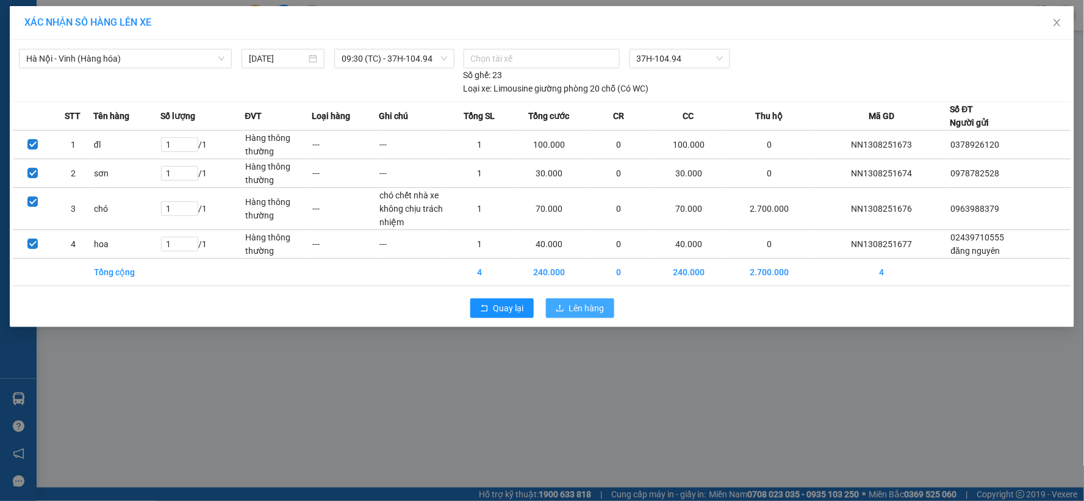
click at [570, 307] on span "Lên hàng" at bounding box center [586, 307] width 35 height 13
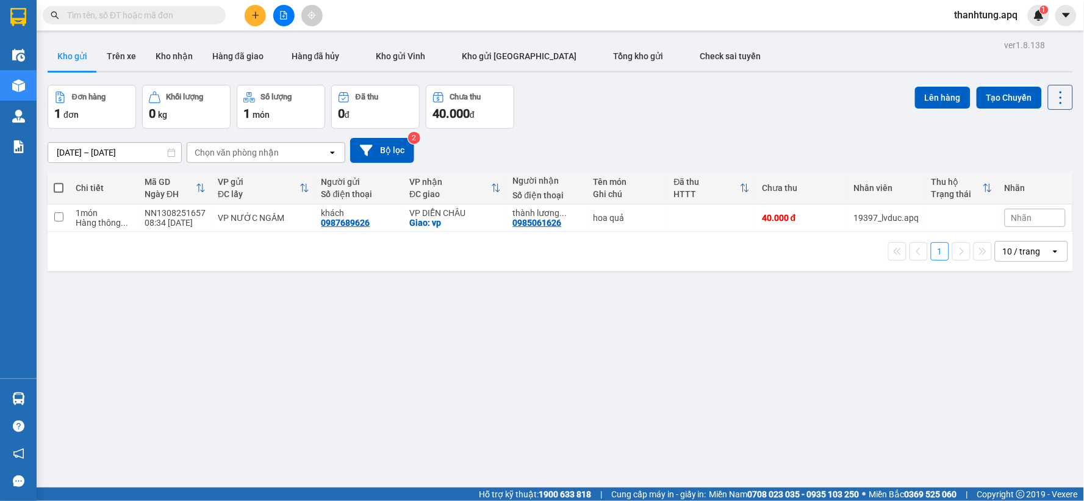
click at [273, 27] on div "Kết quả tìm kiếm ( 0 ) Bộ lọc No Data thanhtung.apq 1" at bounding box center [542, 15] width 1084 height 31
click at [281, 16] on icon "file-add" at bounding box center [283, 15] width 9 height 9
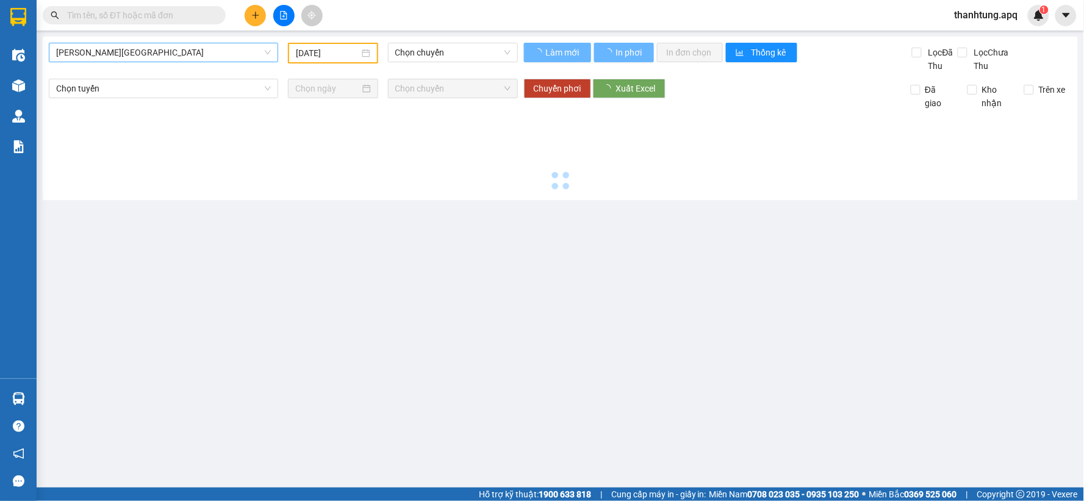
type input "[DATE]"
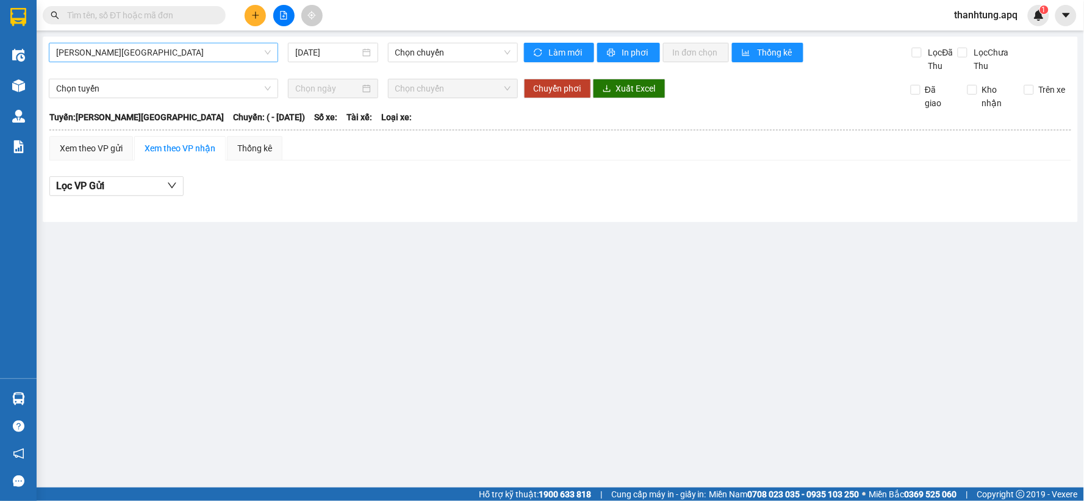
click at [93, 46] on span "[PERSON_NAME][GEOGRAPHIC_DATA]" at bounding box center [163, 52] width 215 height 18
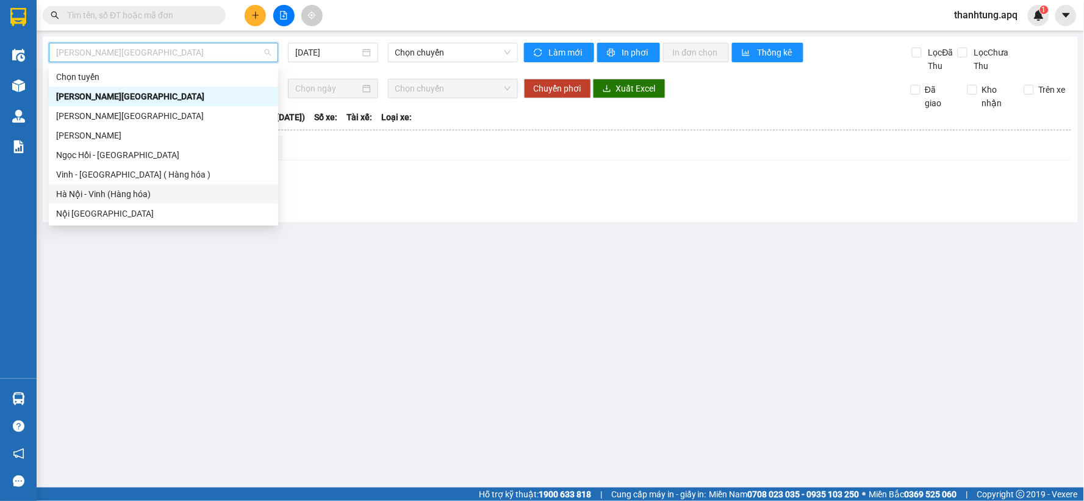
click at [93, 198] on div "Hà Nội - Vinh (Hàng hóa)" at bounding box center [163, 193] width 215 height 13
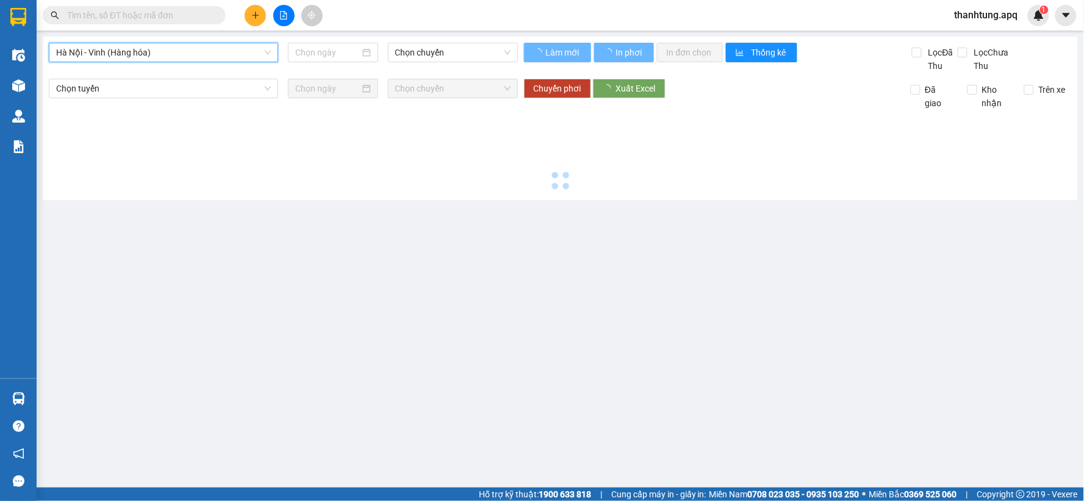
type input "[DATE]"
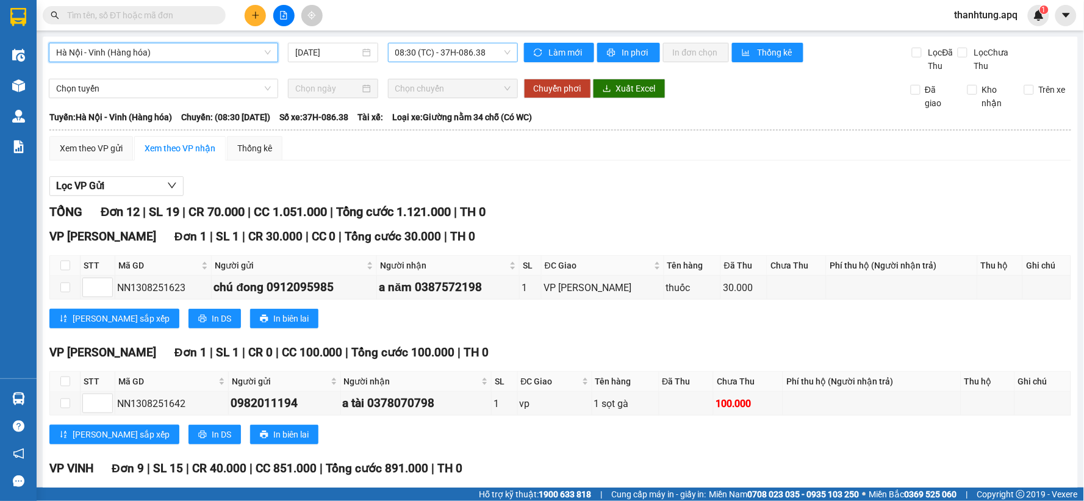
click at [481, 55] on span "08:30 (TC) - 37H-086.38" at bounding box center [452, 52] width 115 height 18
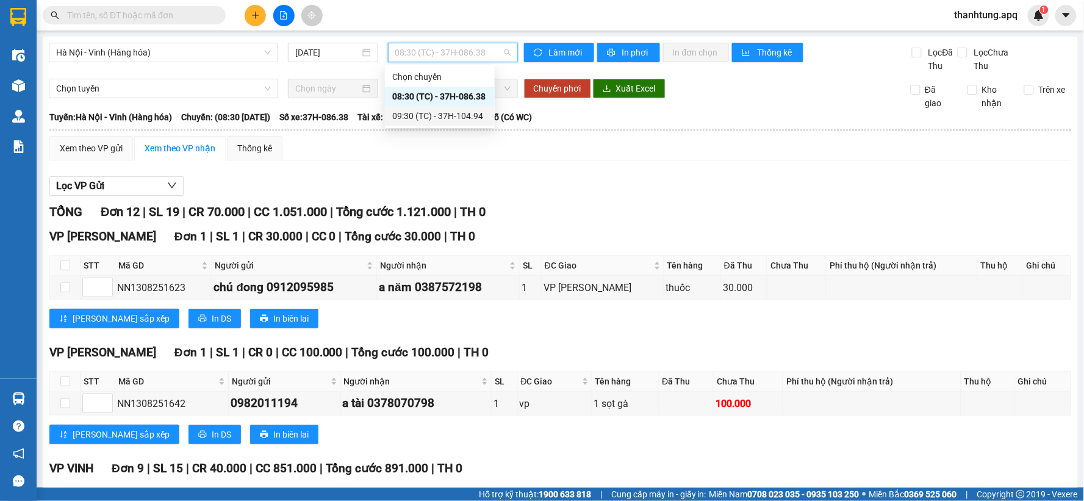
click at [467, 117] on div "09:30 (TC) - 37H-104.94" at bounding box center [439, 115] width 95 height 13
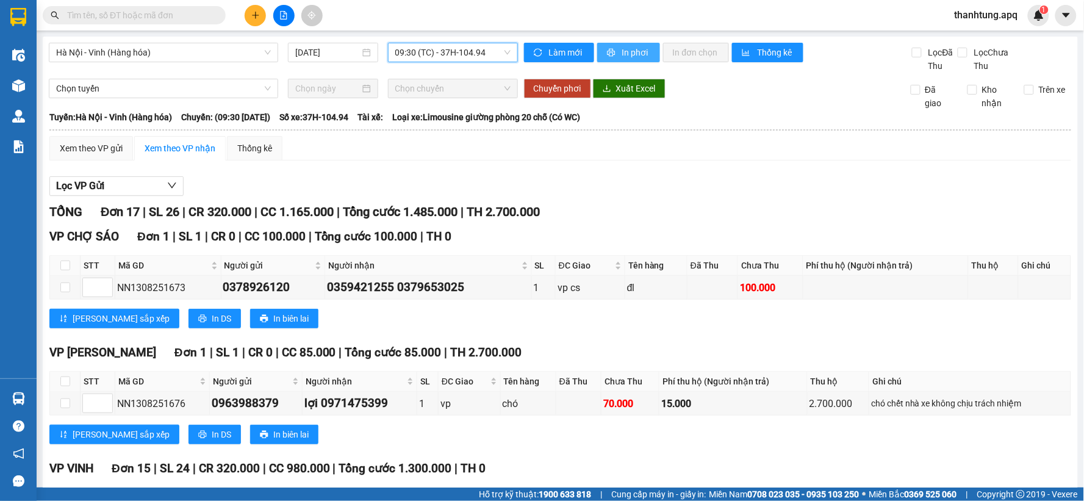
click at [622, 53] on span "In phơi" at bounding box center [636, 52] width 28 height 13
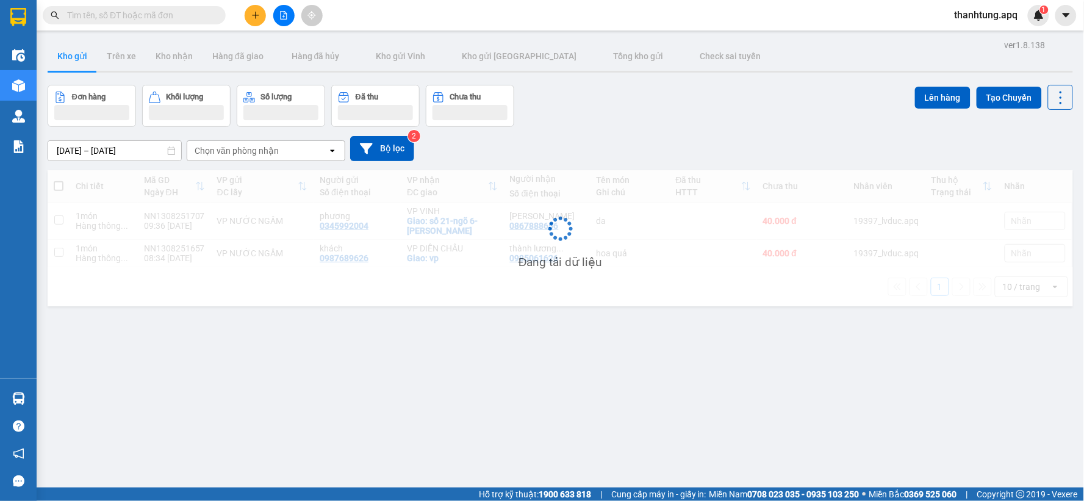
click at [253, 9] on button at bounding box center [255, 15] width 21 height 21
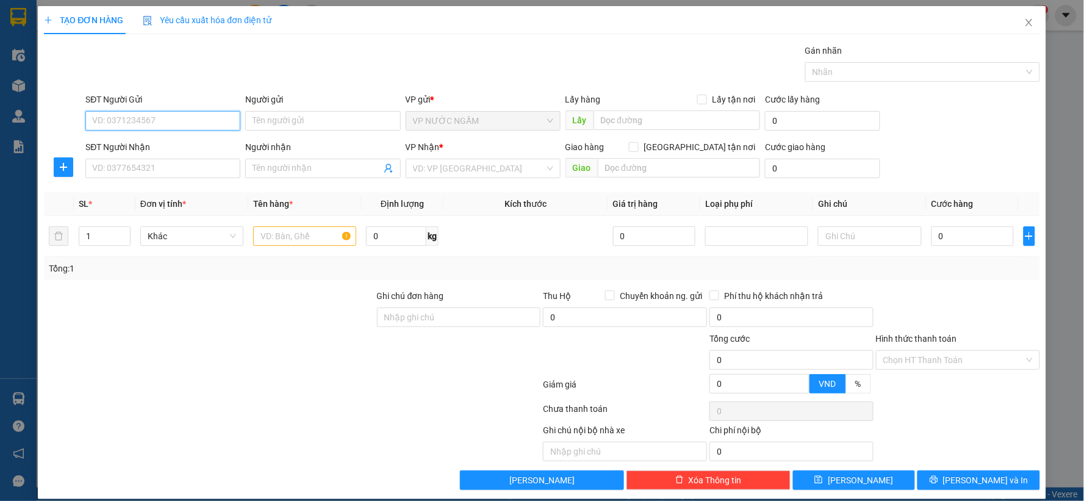
click at [96, 115] on input "SĐT Người Gửi" at bounding box center [162, 121] width 155 height 20
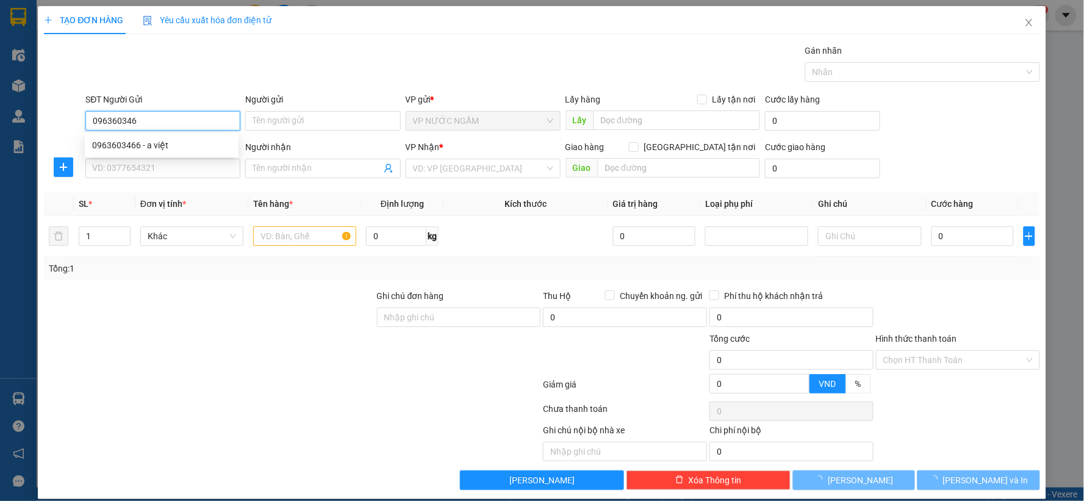
type input "0963603466"
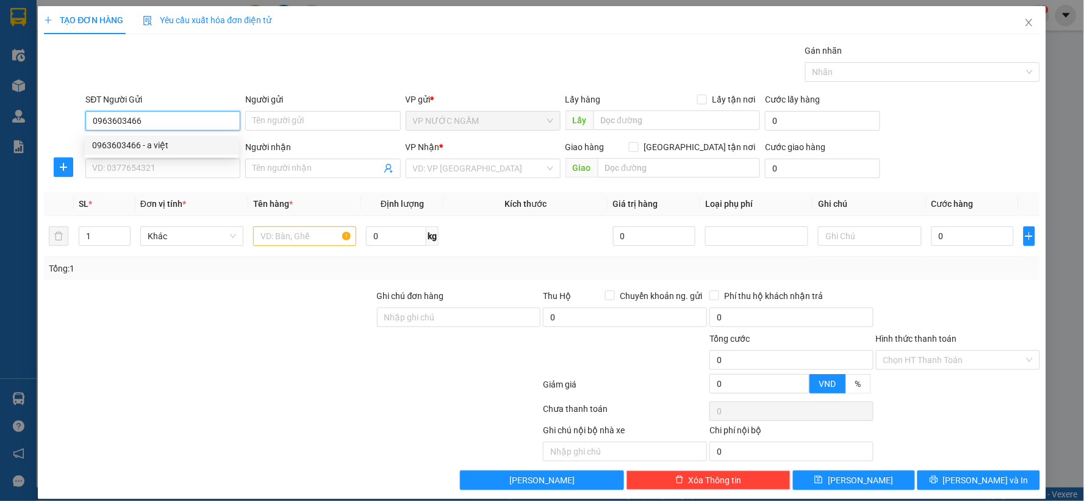
click at [122, 142] on div "0963603466 - a việt" at bounding box center [161, 144] width 139 height 13
type input "a việt"
type input "0963603466"
click at [127, 168] on input "SĐT Người Nhận" at bounding box center [162, 169] width 155 height 20
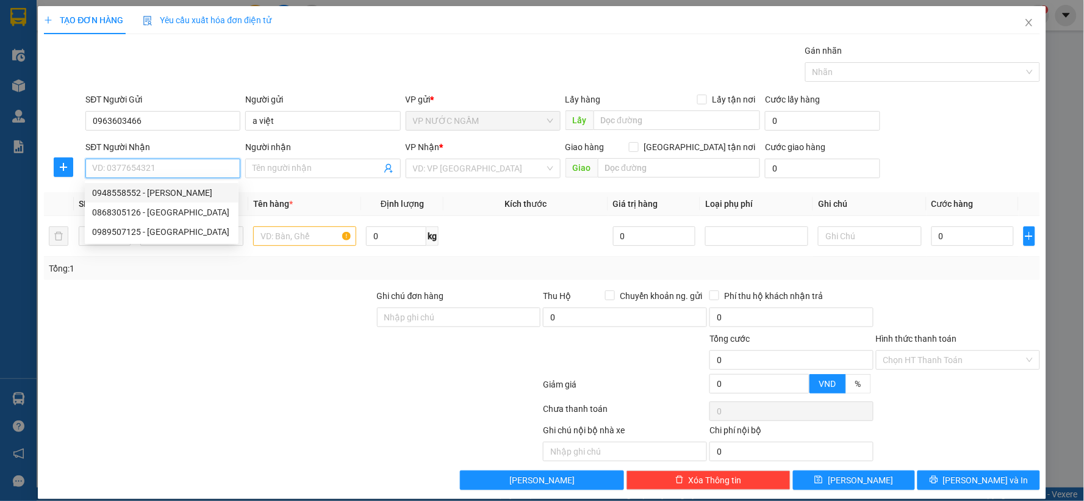
click at [136, 188] on div "0948558552 - duy nguyên" at bounding box center [161, 192] width 139 height 13
type input "0948558552"
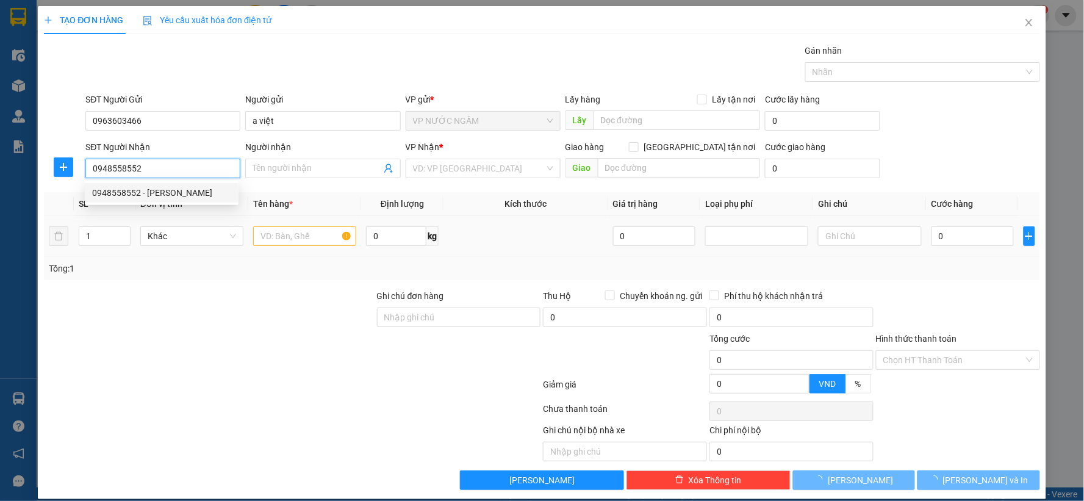
type input "duy nguyên"
checkbox input "true"
type input "vp"
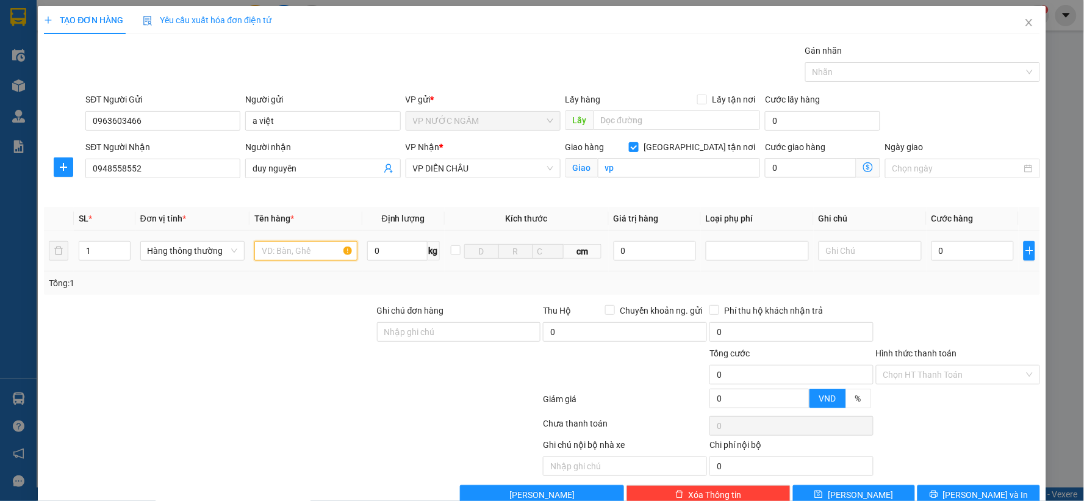
drag, startPoint x: 306, startPoint y: 252, endPoint x: 286, endPoint y: 255, distance: 21.0
click at [305, 252] on input "text" at bounding box center [305, 251] width 103 height 20
type input "pt"
click at [963, 245] on input "0" at bounding box center [973, 251] width 82 height 20
type input "3"
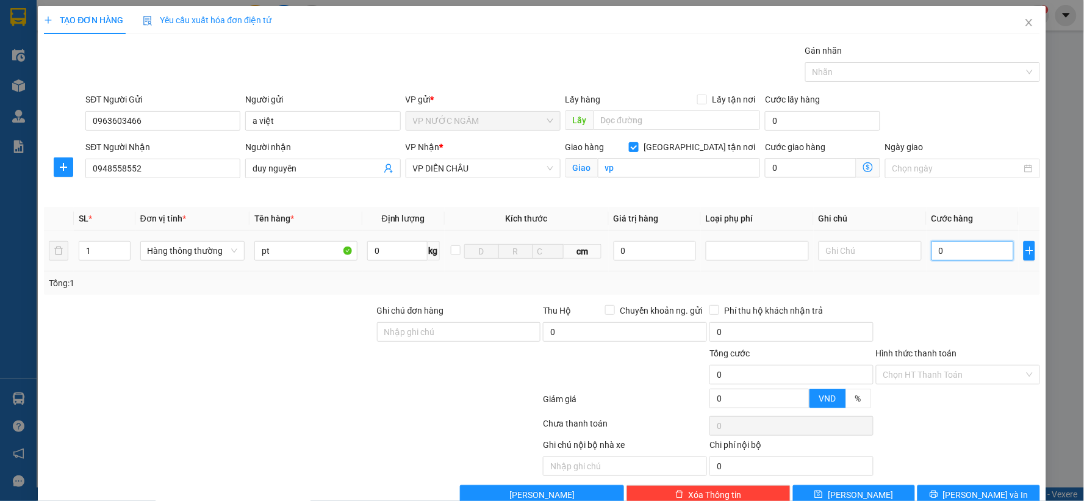
type input "3"
type input "30"
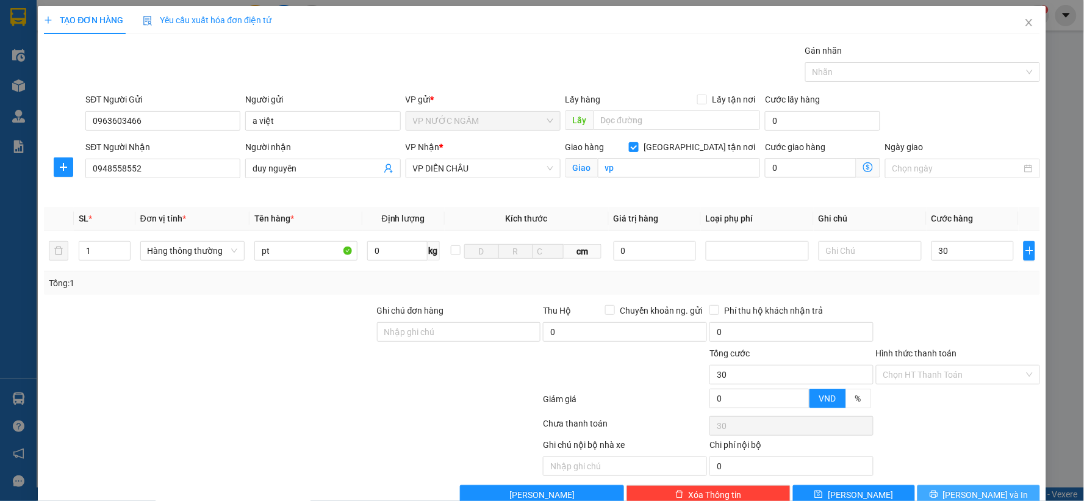
type input "30.000"
click at [937, 492] on button "[PERSON_NAME] và In" at bounding box center [979, 495] width 123 height 20
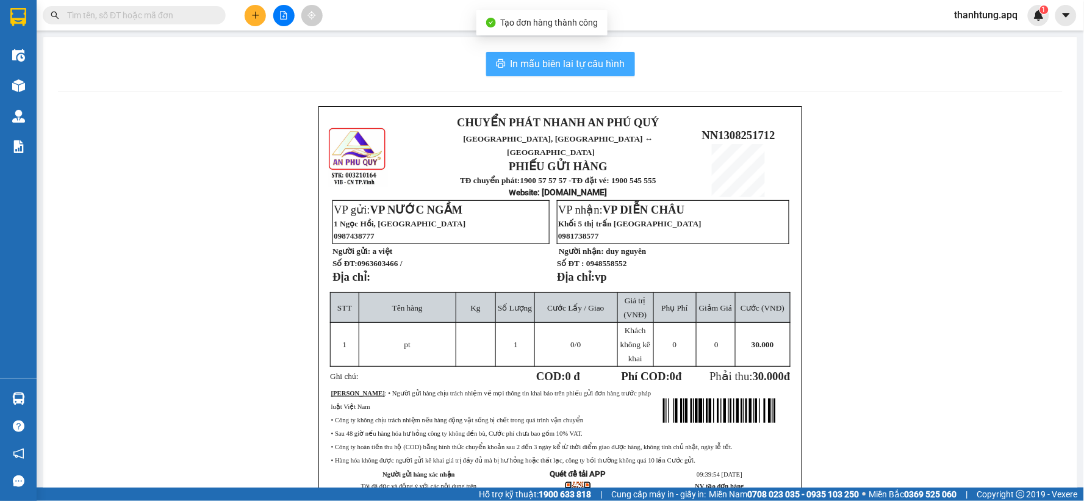
click at [580, 62] on span "In mẫu biên lai tự cấu hình" at bounding box center [568, 63] width 115 height 15
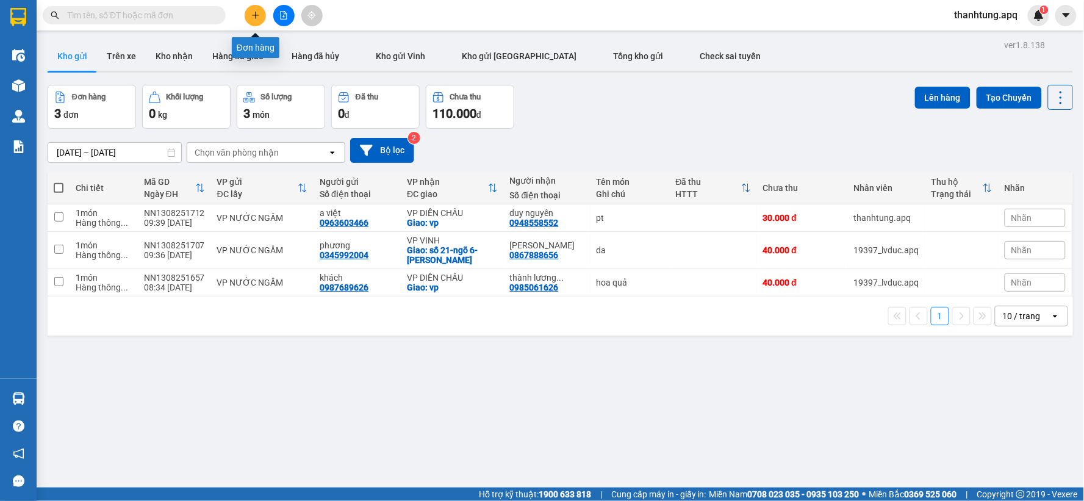
click at [261, 7] on button at bounding box center [255, 15] width 21 height 21
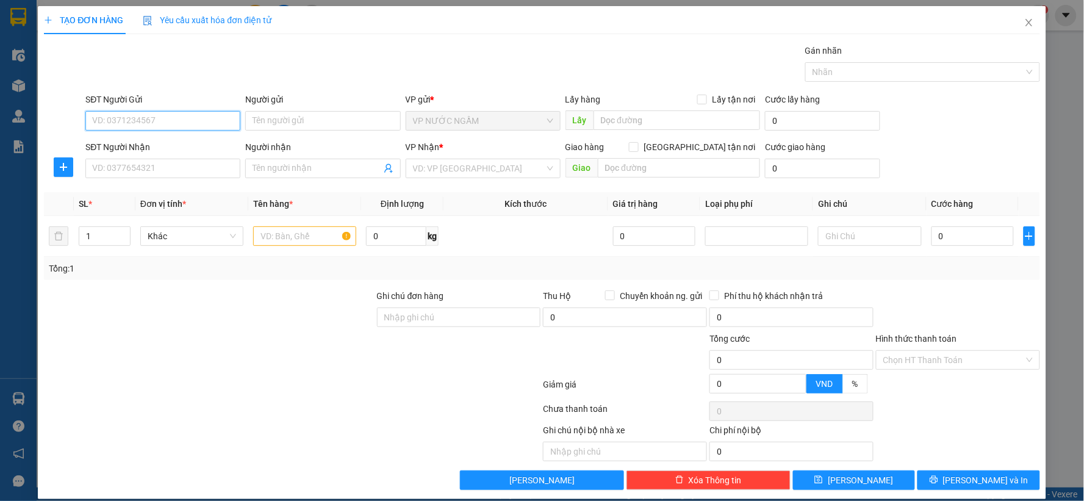
click at [195, 120] on input "SĐT Người Gửi" at bounding box center [162, 121] width 155 height 20
click at [154, 174] on div "0865445856" at bounding box center [162, 165] width 154 height 20
type input "0865445856"
click at [141, 168] on input "SĐT Người Nhận" at bounding box center [162, 169] width 155 height 20
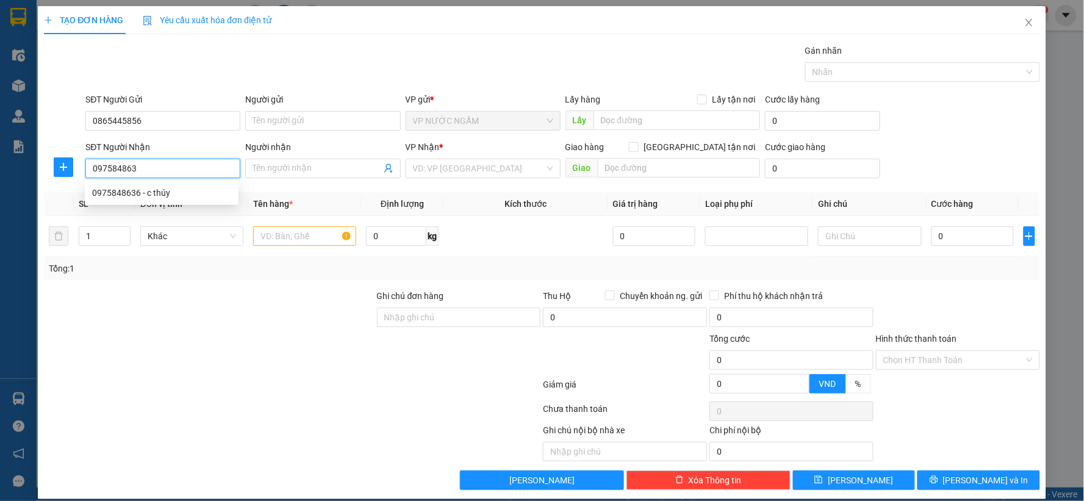
type input "0975848636"
click at [132, 196] on div "0975848636 - c thúy" at bounding box center [161, 192] width 139 height 13
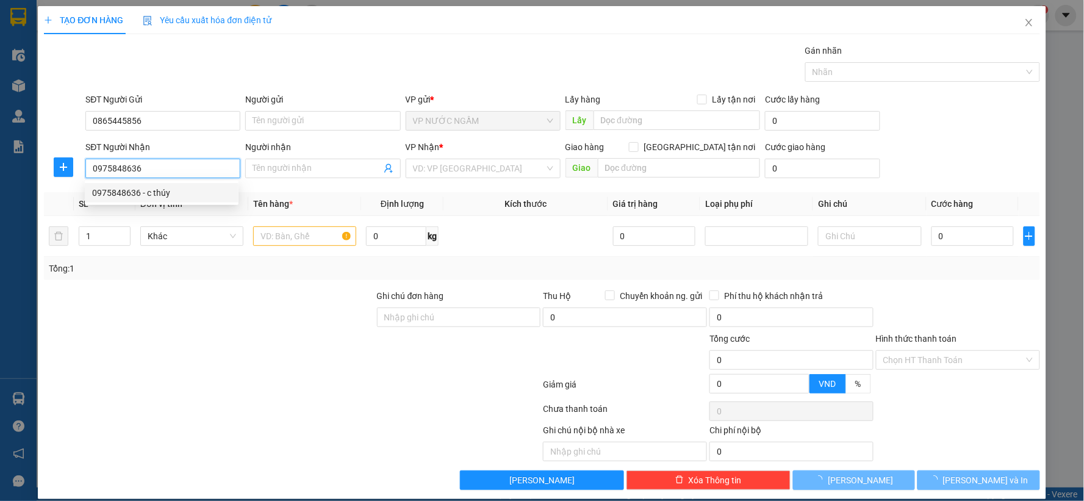
type input "c thúy"
checkbox input "true"
type input "159 [PERSON_NAME]"
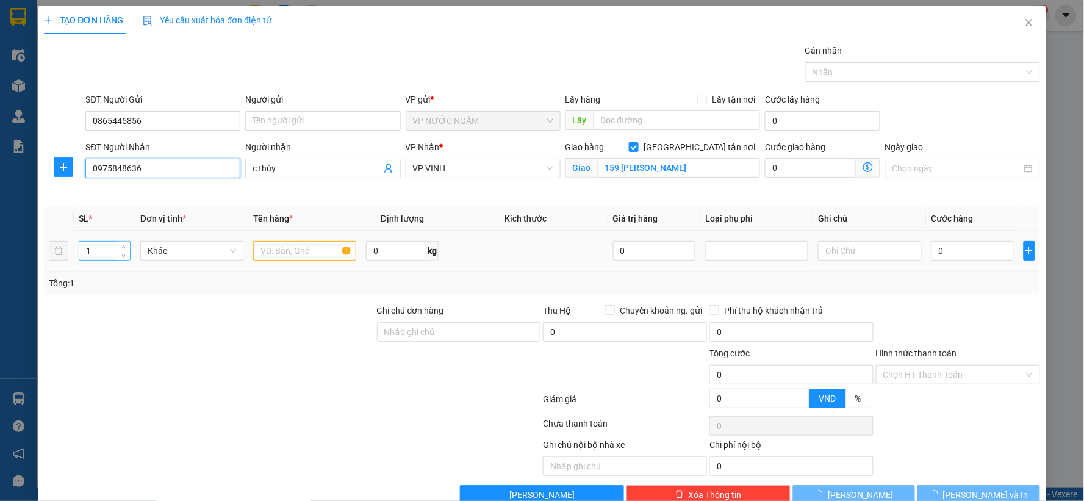
type input "10"
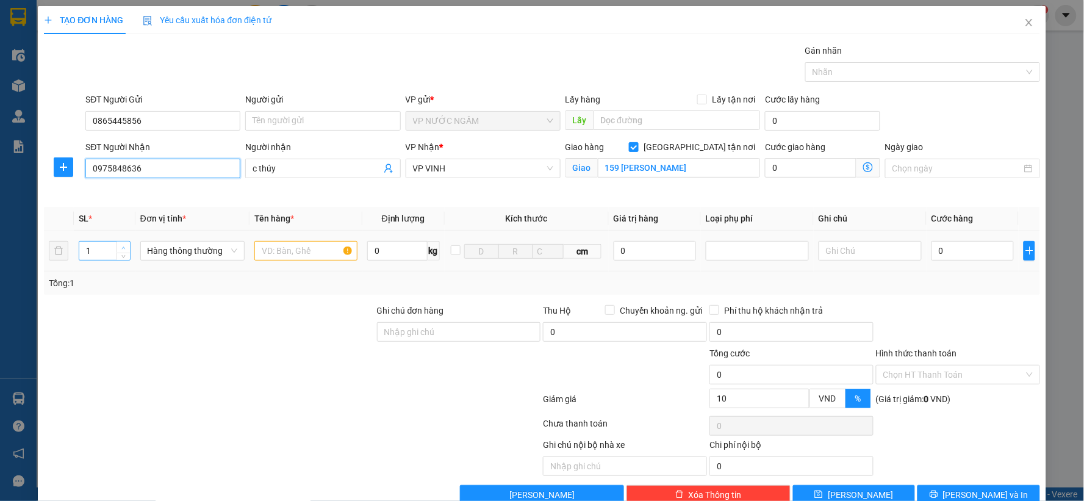
type input "0975848636"
click at [123, 248] on icon "up" at bounding box center [123, 248] width 4 height 4
click at [123, 244] on span "up" at bounding box center [123, 247] width 7 height 7
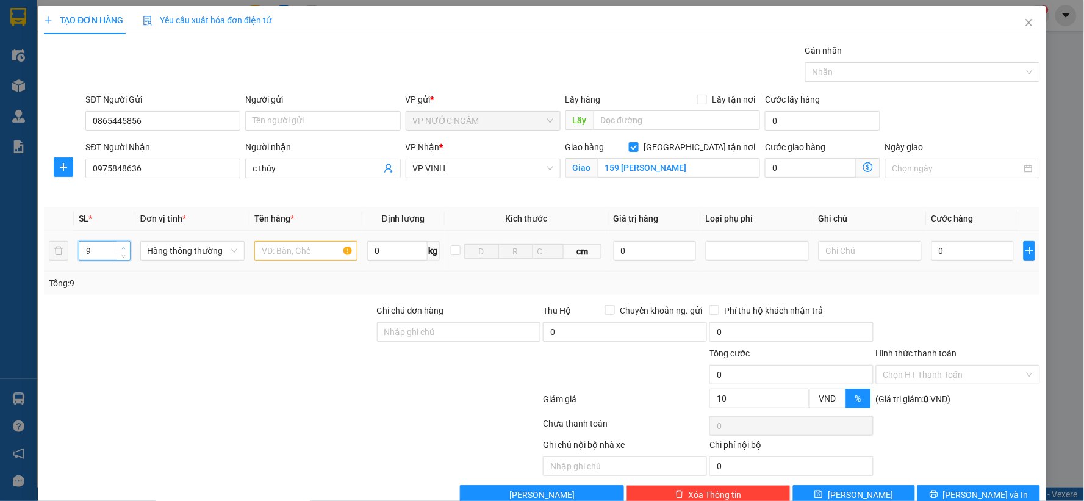
click at [123, 244] on span "up" at bounding box center [123, 247] width 7 height 7
type input "13"
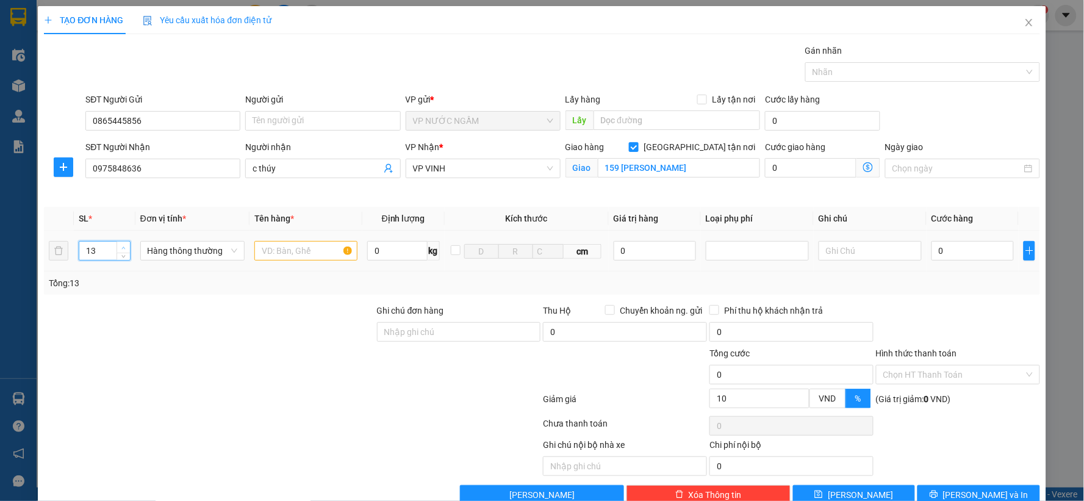
click at [123, 244] on span "up" at bounding box center [123, 247] width 7 height 7
click at [290, 253] on input "text" at bounding box center [305, 251] width 103 height 20
type input "hq"
click at [960, 251] on input "0" at bounding box center [973, 251] width 82 height 20
type input "5"
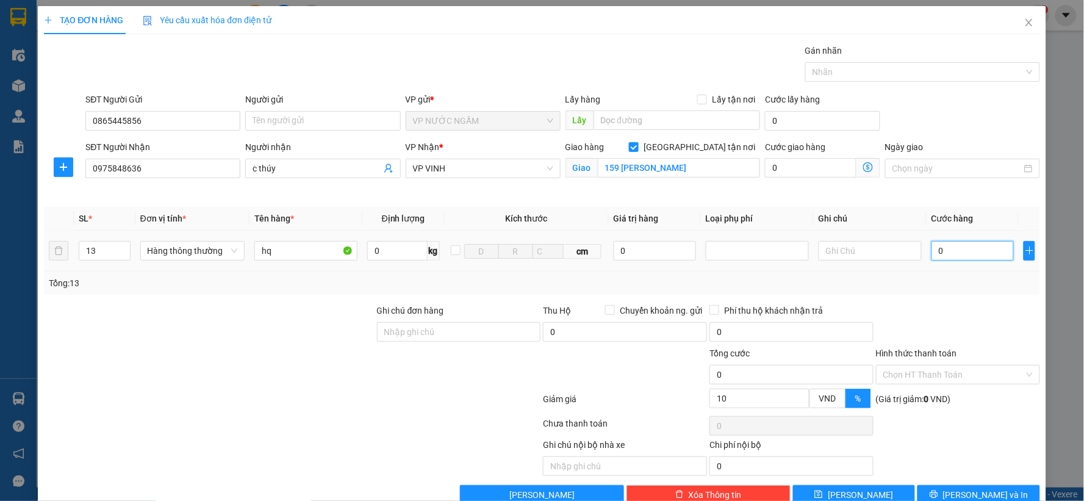
type input "5"
type input "54"
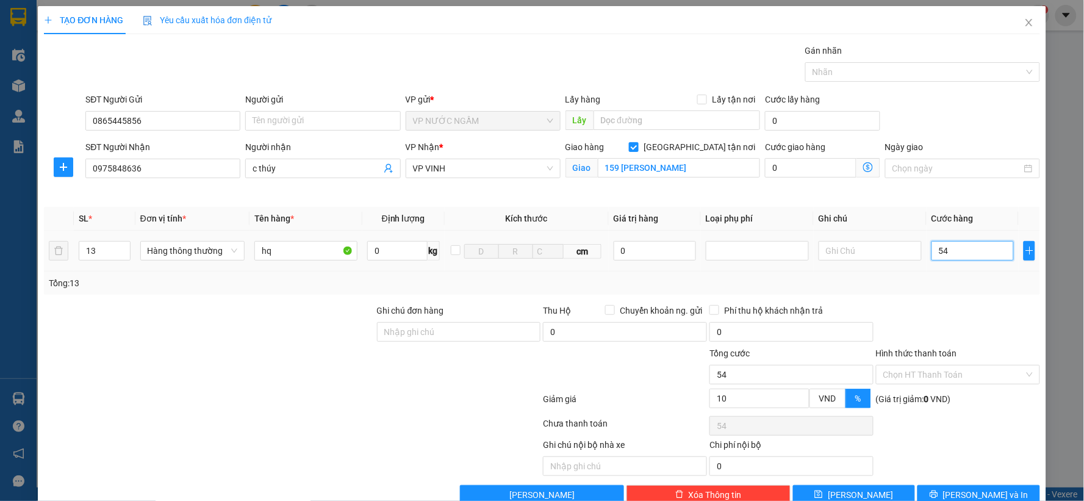
type input "540"
type input "540.000"
type input "486.000"
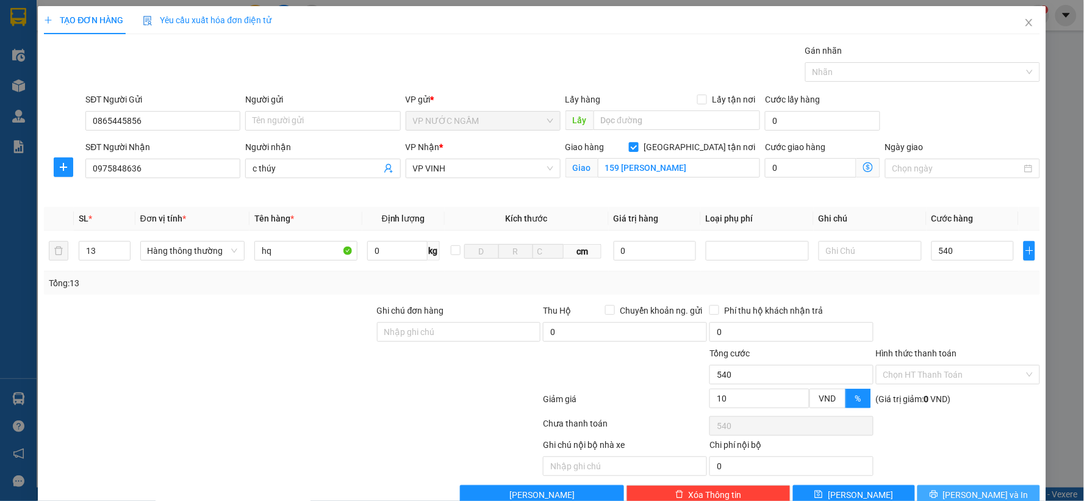
type input "486.000"
click at [977, 497] on span "[PERSON_NAME] và In" at bounding box center [985, 494] width 85 height 13
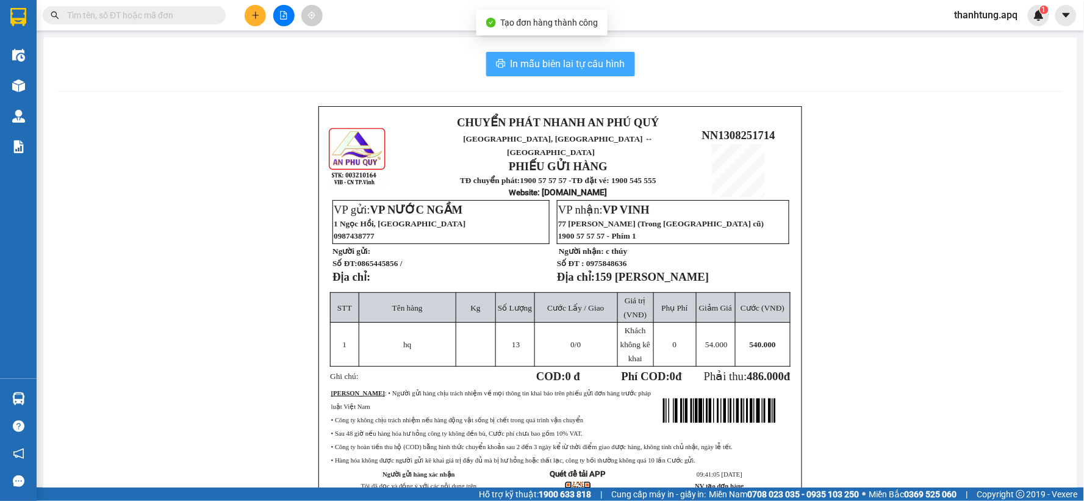
click at [587, 68] on span "In mẫu biên lai tự cấu hình" at bounding box center [568, 63] width 115 height 15
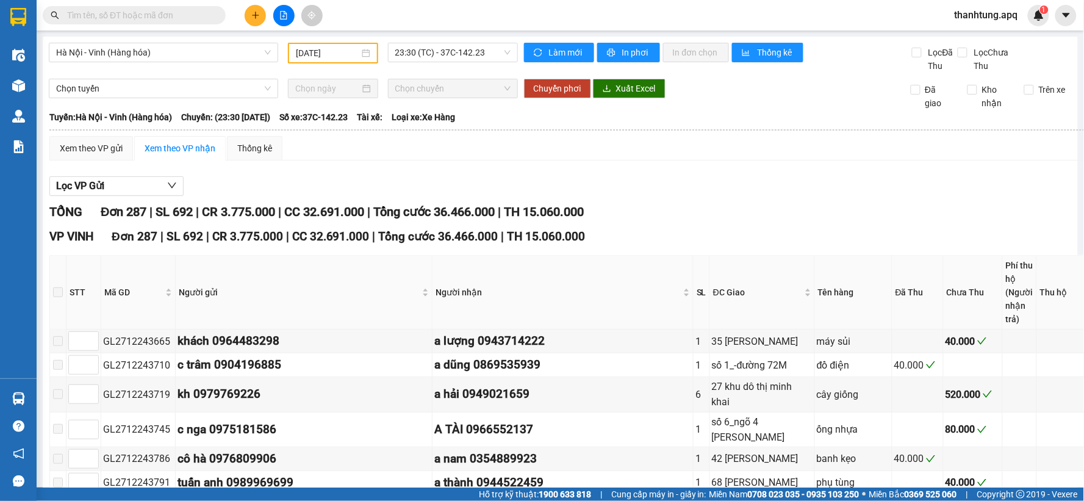
type input "27/12/2024"
click at [564, 190] on div "Lọc VP Gửi" at bounding box center [583, 186] width 1069 height 20
click at [258, 17] on icon "plus" at bounding box center [255, 15] width 9 height 9
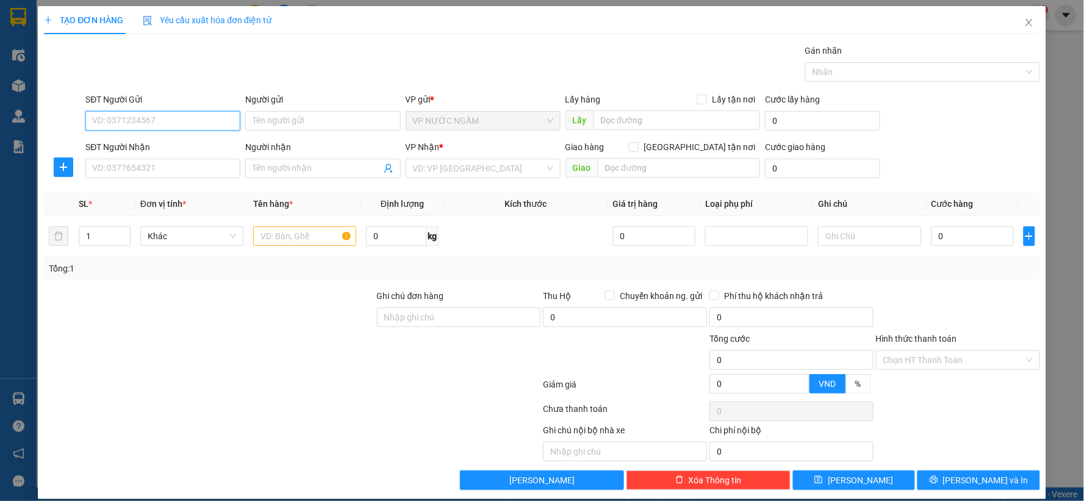
click at [113, 111] on input "SĐT Người Gửi" at bounding box center [162, 121] width 155 height 20
click at [129, 132] on div "SĐT Người Gửi VD: 0371234567" at bounding box center [162, 114] width 155 height 43
click at [131, 130] on input "SĐT Người Gửi" at bounding box center [162, 121] width 155 height 20
click at [161, 133] on div "0385757354 0385757354" at bounding box center [162, 145] width 154 height 24
click at [147, 124] on input "0385757" at bounding box center [162, 121] width 155 height 20
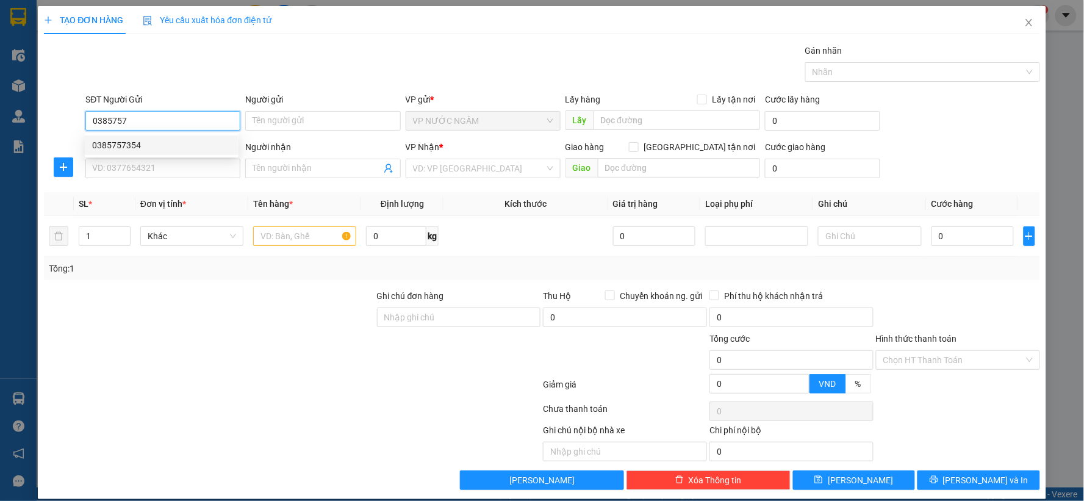
drag, startPoint x: 154, startPoint y: 141, endPoint x: 159, endPoint y: 150, distance: 10.4
click at [154, 141] on div "0385757354" at bounding box center [161, 144] width 139 height 13
type input "0385757354"
click at [160, 160] on input "SĐT Người Nhận" at bounding box center [162, 169] width 155 height 20
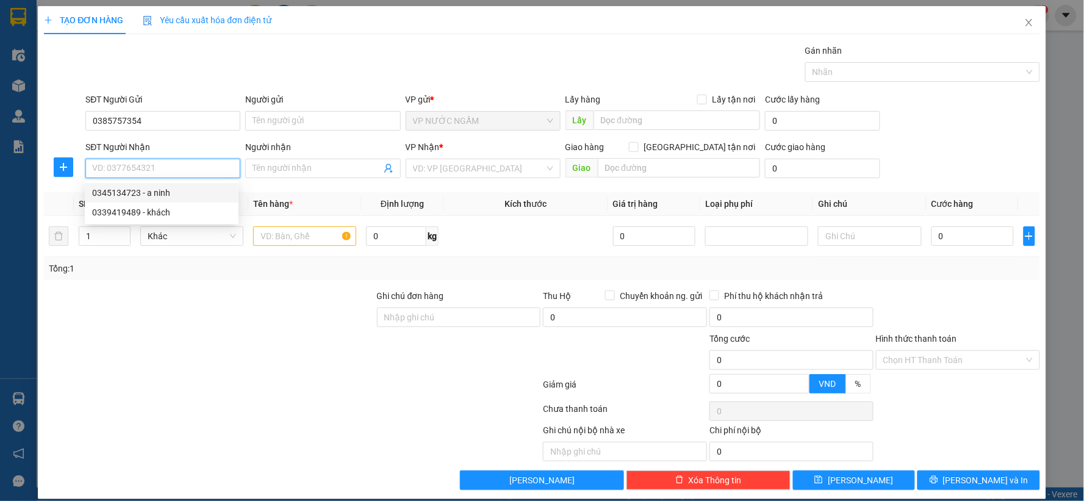
drag, startPoint x: 157, startPoint y: 199, endPoint x: 212, endPoint y: 239, distance: 67.6
click at [157, 200] on div "0345134723 - a ninh" at bounding box center [162, 193] width 154 height 20
type input "0345134723"
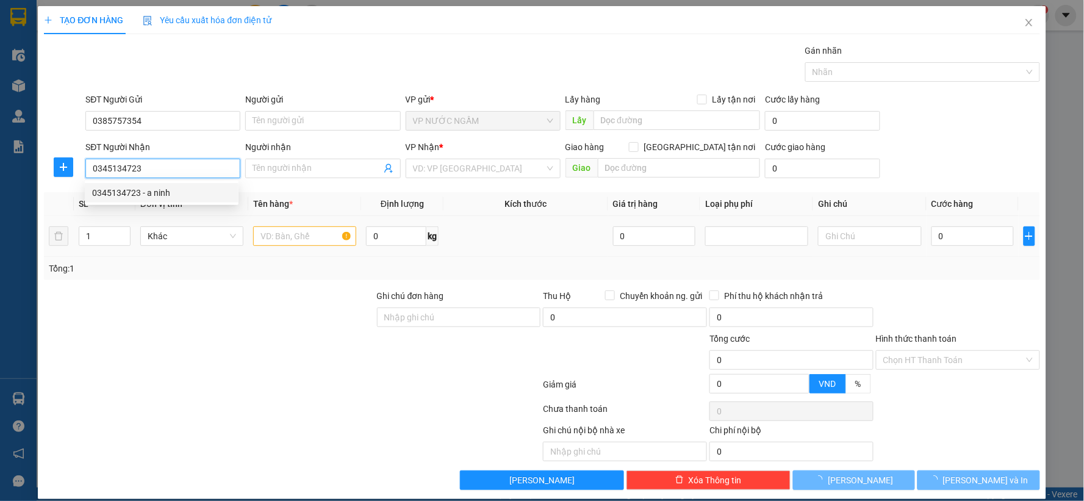
type input "a ninh"
checkbox input "true"
type input "vp"
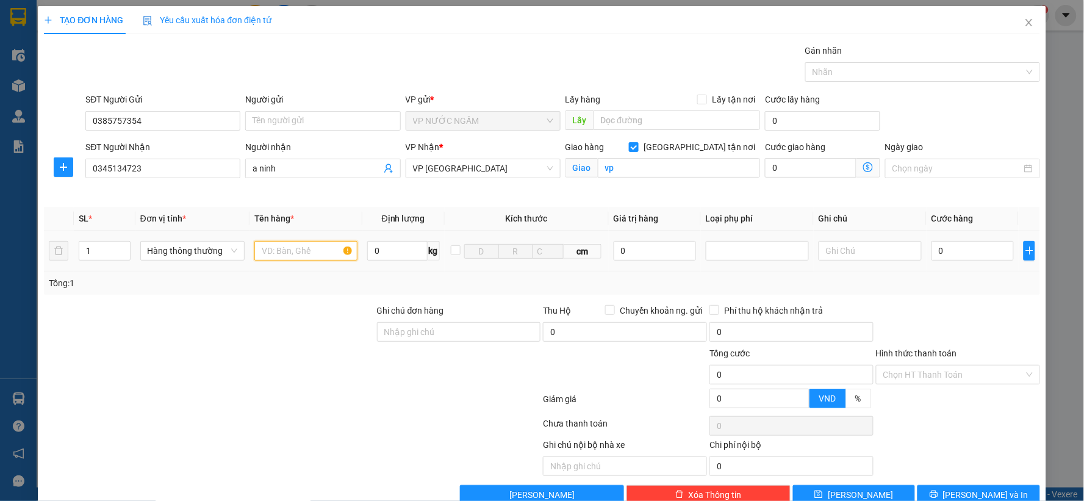
click at [278, 247] on input "text" at bounding box center [305, 251] width 103 height 20
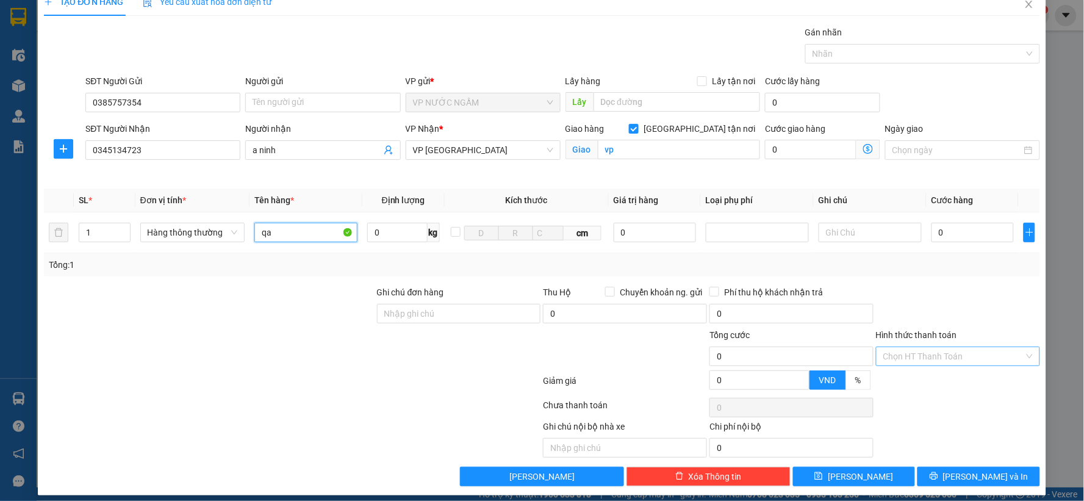
scroll to position [27, 0]
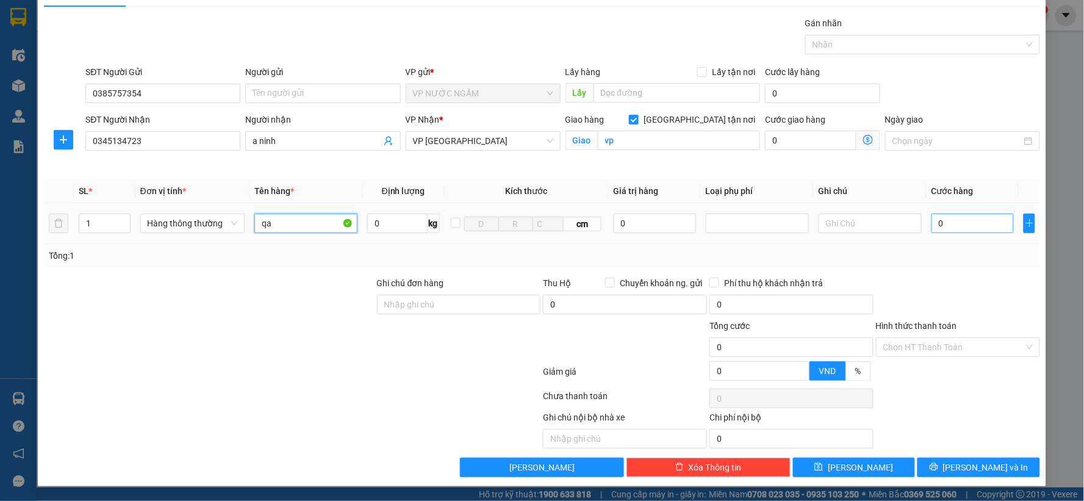
type input "qa"
click at [962, 228] on input "0" at bounding box center [973, 224] width 82 height 20
click at [958, 232] on input "0" at bounding box center [973, 224] width 82 height 20
type input "06"
type input "6"
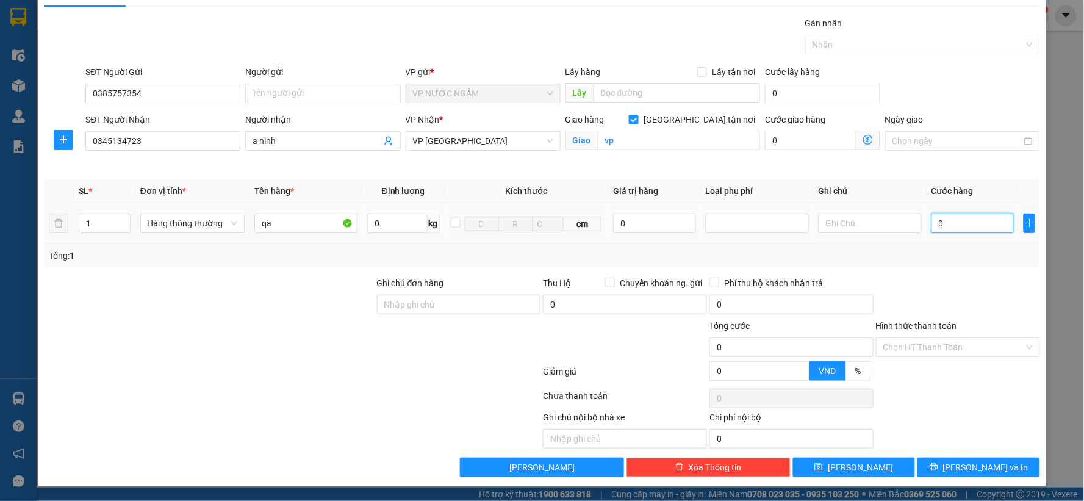
type input "6"
type input "060"
type input "60"
type input "60.000"
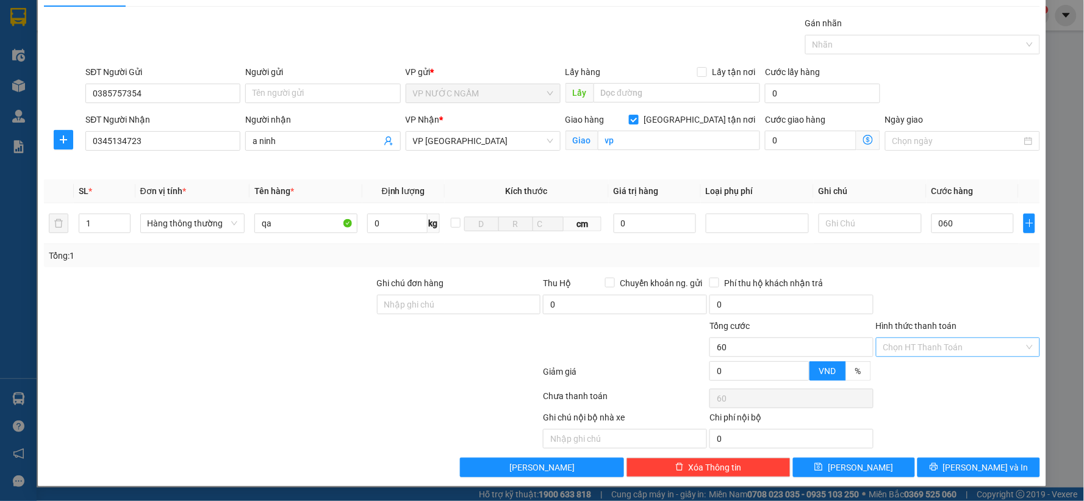
type input "60.000"
click at [926, 345] on input "Hình thức thanh toán" at bounding box center [953, 347] width 141 height 18
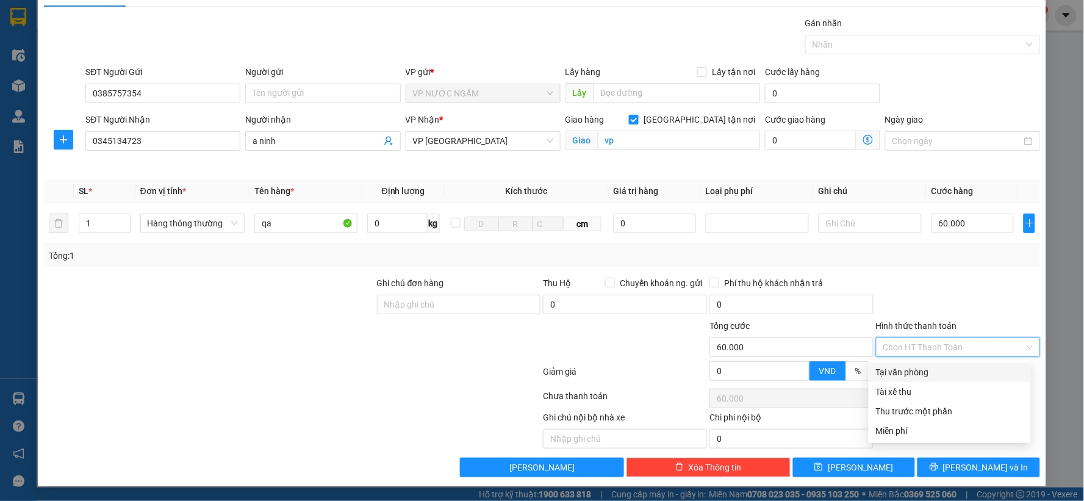
click at [942, 370] on div "Tại văn phòng" at bounding box center [950, 371] width 148 height 13
type input "0"
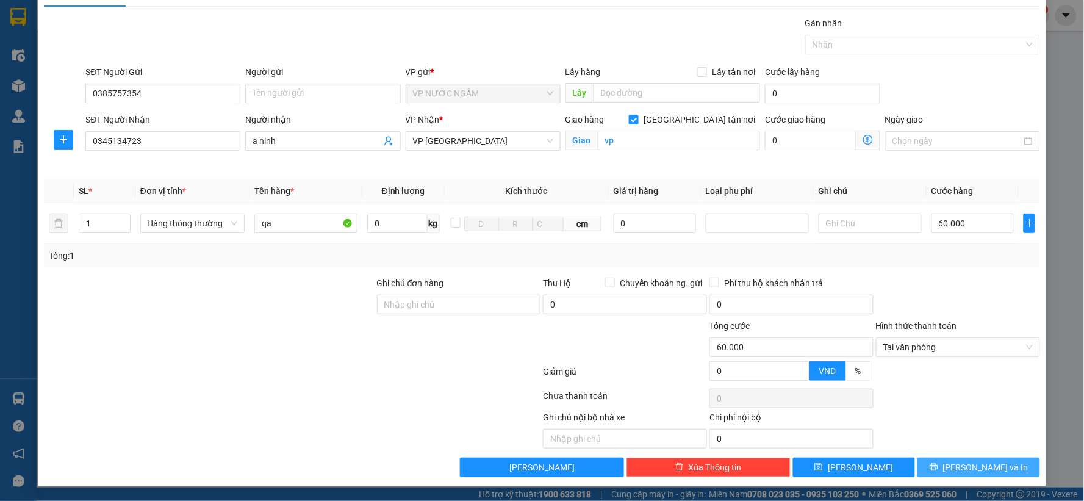
click at [949, 459] on button "[PERSON_NAME] và In" at bounding box center [979, 468] width 123 height 20
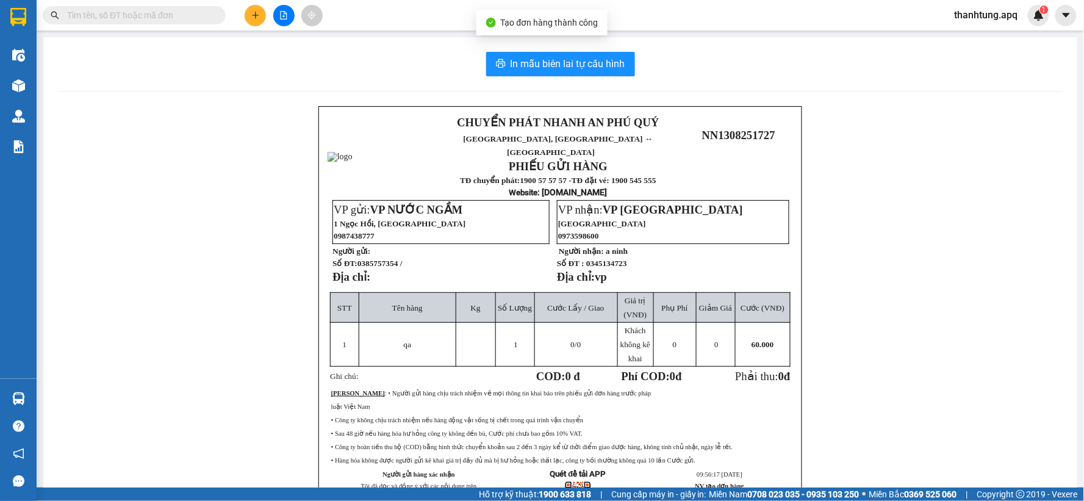
click at [569, 50] on div "In mẫu biên lai tự cấu hình CHUYỂN PHÁT NHANH AN PHÚ QUÝ NGHỆ AN, HÀ TĨNH ↔ HÀ …" at bounding box center [560, 300] width 1034 height 527
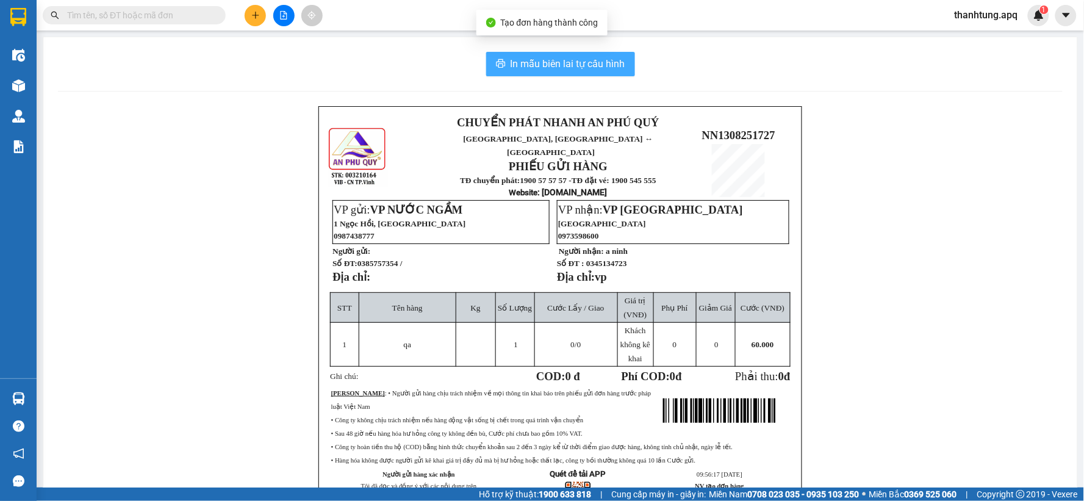
click at [566, 58] on span "In mẫu biên lai tự cấu hình" at bounding box center [568, 63] width 115 height 15
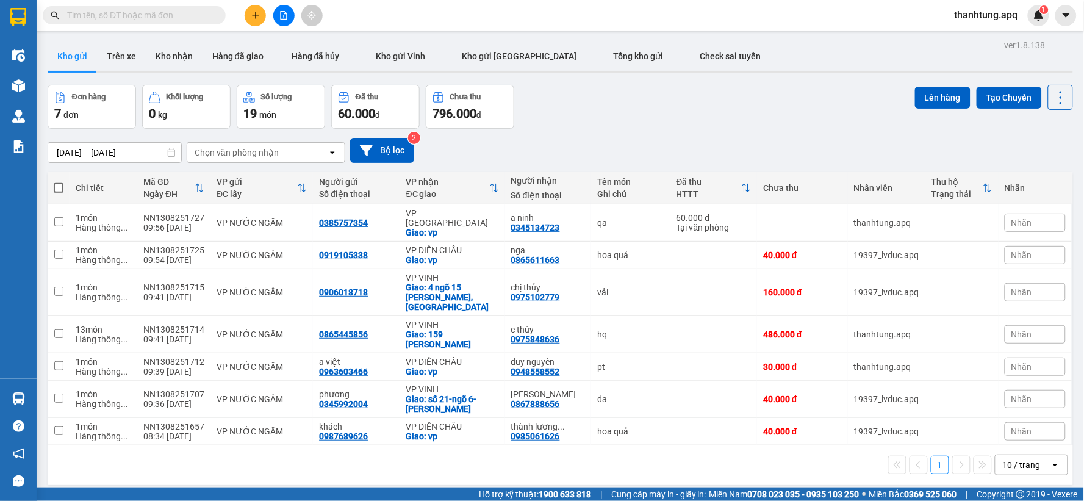
drag, startPoint x: 550, startPoint y: 94, endPoint x: 538, endPoint y: 114, distance: 23.5
click at [538, 114] on div "Đơn hàng 7 đơn Khối lượng 0 kg Số lượng 19 món Đã thu 60.000 đ Chưa thu 796.000…" at bounding box center [561, 107] width 1026 height 44
click at [282, 9] on button at bounding box center [283, 15] width 21 height 21
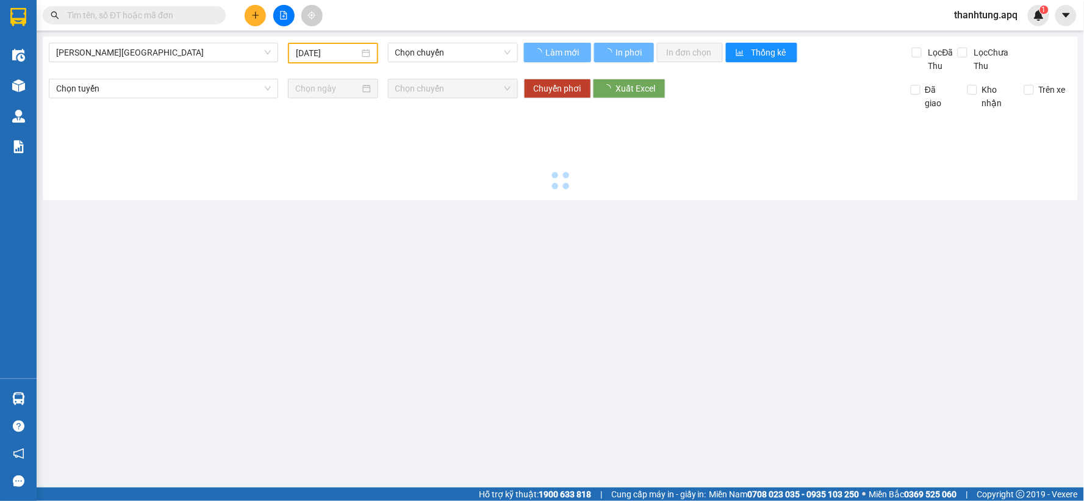
type input "[DATE]"
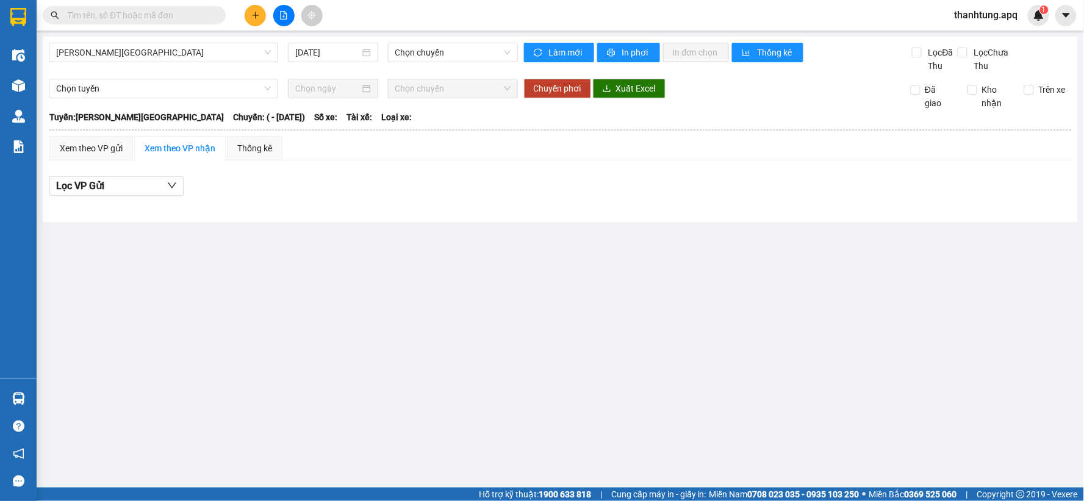
click at [254, 19] on icon "plus" at bounding box center [255, 15] width 9 height 9
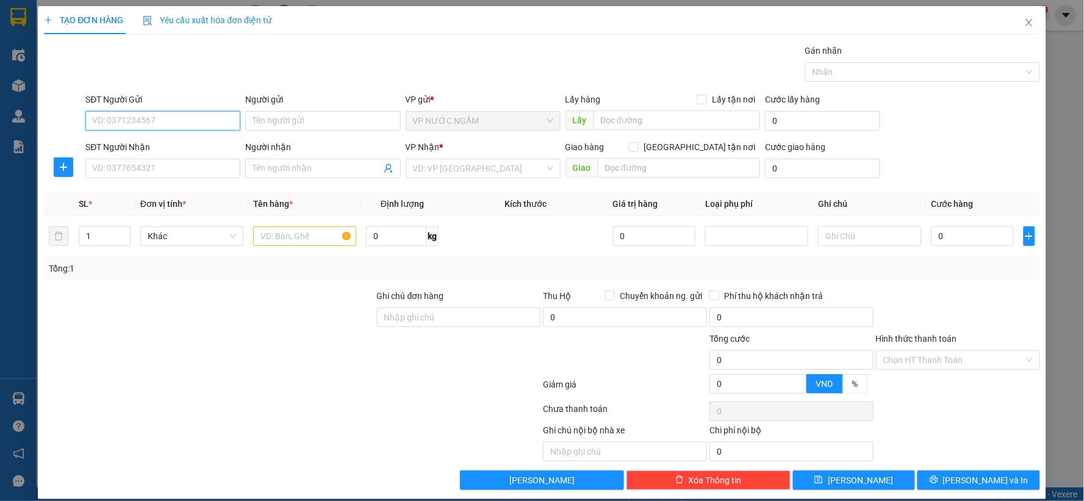
click at [146, 120] on input "SĐT Người Gửi" at bounding box center [162, 121] width 155 height 20
click at [178, 147] on div "0942341119 - bún" at bounding box center [161, 144] width 139 height 13
type input "0942341119"
type input "bún"
type input "0942341119"
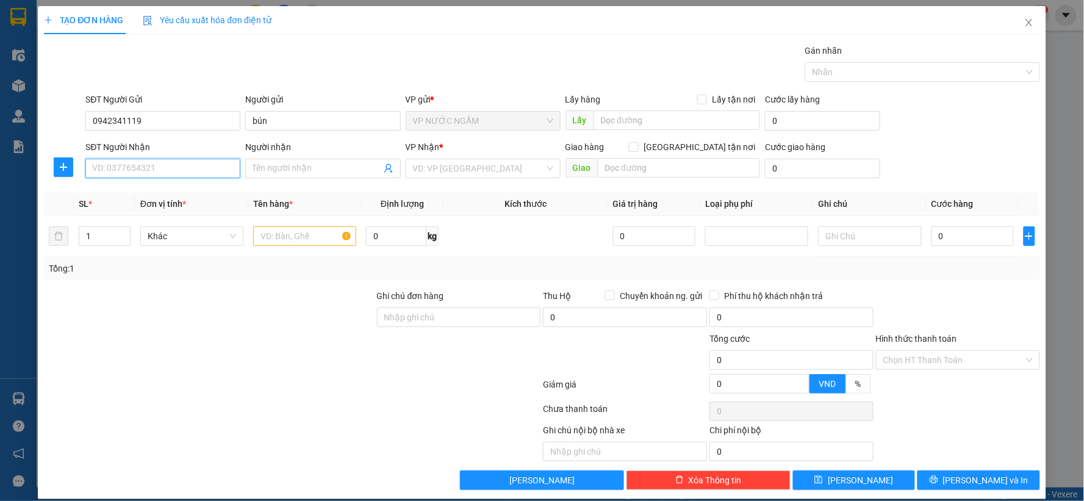
click at [187, 169] on input "SĐT Người Nhận" at bounding box center [162, 169] width 155 height 20
click at [166, 198] on div "0974912819 - chi nhung bún" at bounding box center [161, 192] width 139 height 13
type input "0974912819"
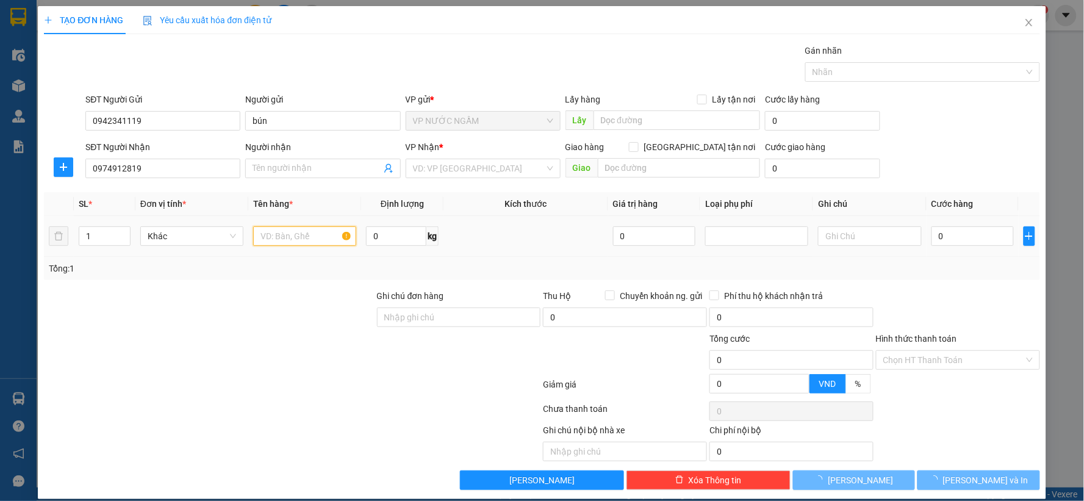
click at [331, 244] on input "text" at bounding box center [304, 236] width 103 height 20
type input "chi nhung bún"
checkbox input "true"
type input "ho tung mâu"
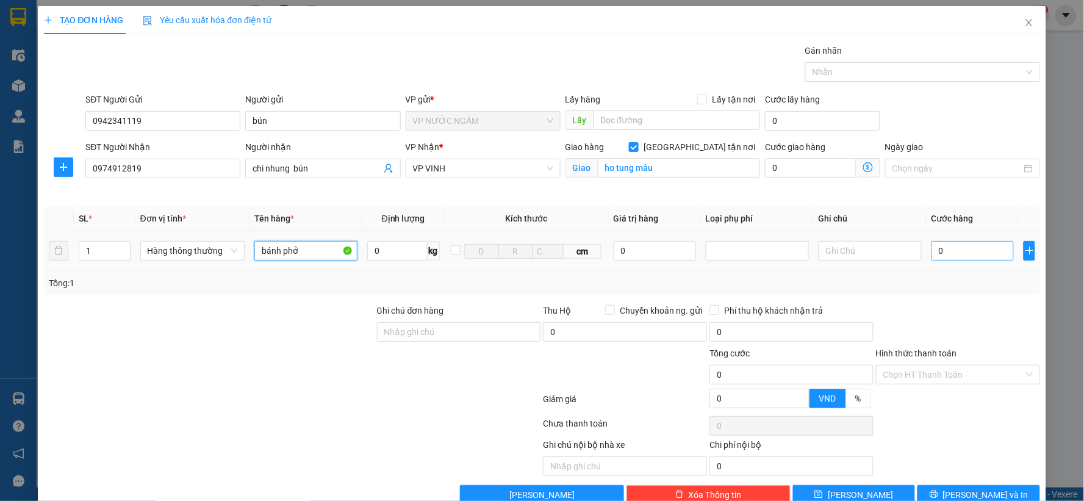
type input "bánh phở"
click at [965, 251] on input "0" at bounding box center [973, 251] width 82 height 20
type input "4"
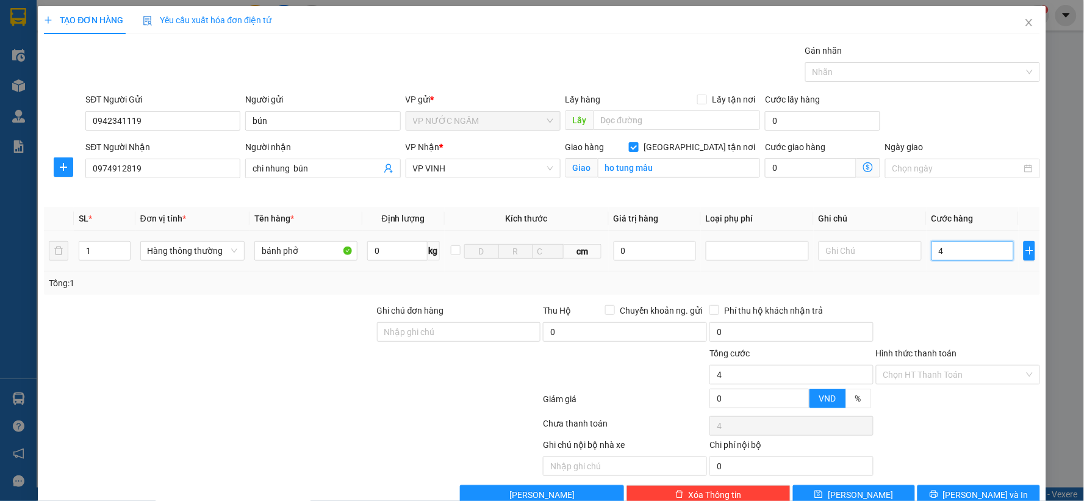
type input "40"
type input "40.000"
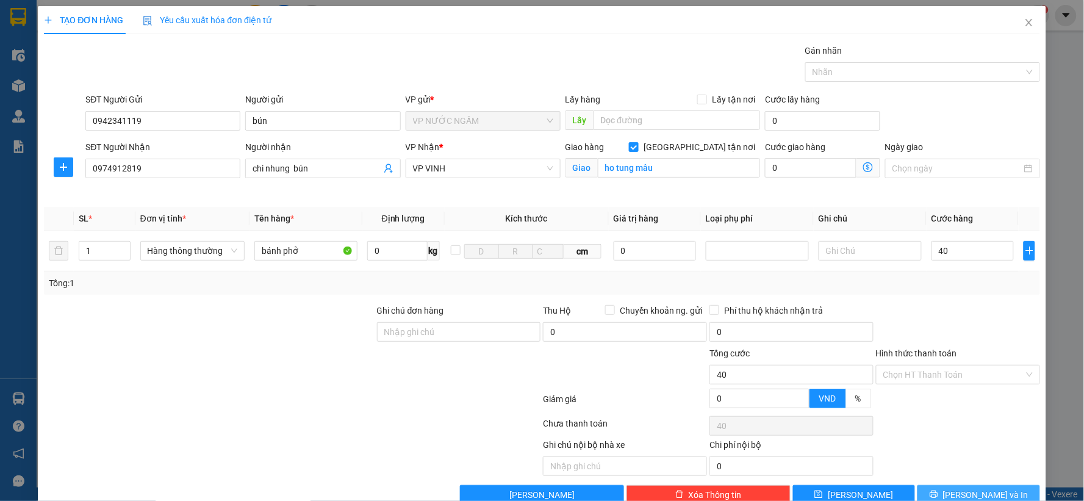
type input "40.000"
click at [975, 497] on span "[PERSON_NAME] và In" at bounding box center [985, 494] width 85 height 13
drag, startPoint x: 975, startPoint y: 497, endPoint x: 928, endPoint y: 379, distance: 127.3
click at [967, 472] on div "Transit Pickup Surcharge Ids Transit Deliver Surcharge Ids Transit Deliver Surc…" at bounding box center [542, 274] width 996 height 461
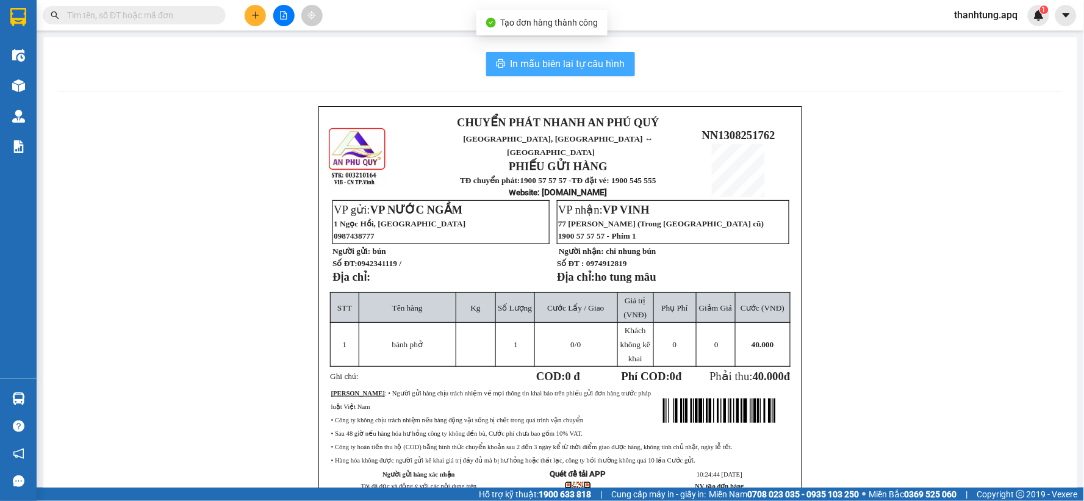
click at [589, 53] on button "In mẫu biên lai tự cấu hình" at bounding box center [560, 64] width 149 height 24
click at [596, 53] on button "In mẫu biên lai tự cấu hình" at bounding box center [560, 64] width 149 height 24
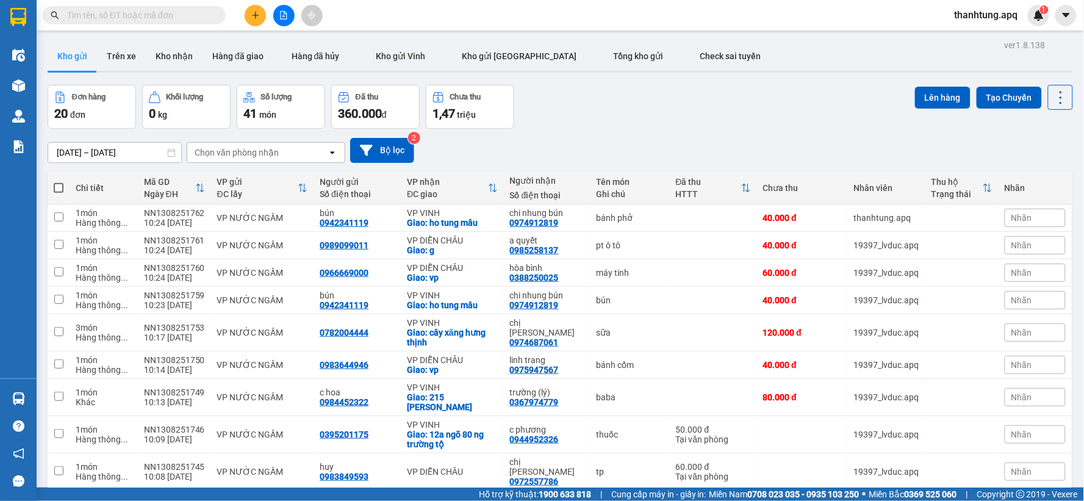
click at [278, 21] on button at bounding box center [283, 15] width 21 height 21
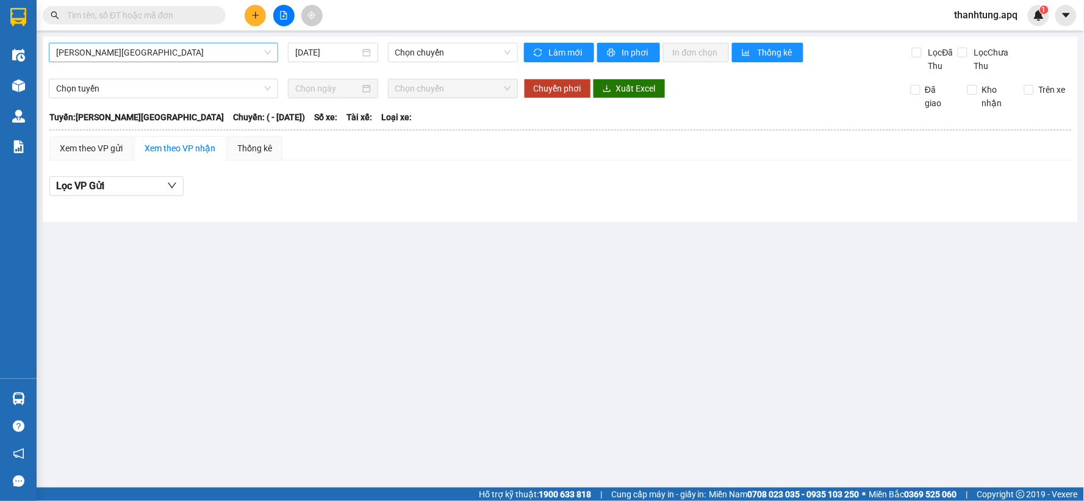
click at [129, 50] on span "[PERSON_NAME][GEOGRAPHIC_DATA]" at bounding box center [163, 52] width 215 height 18
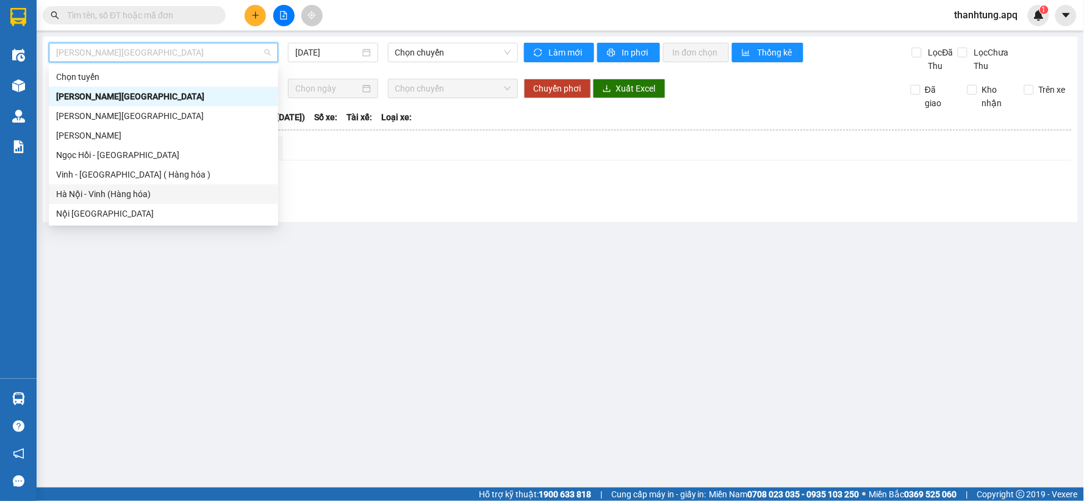
click at [123, 192] on div "Hà Nội - Vinh (Hàng hóa)" at bounding box center [163, 193] width 215 height 13
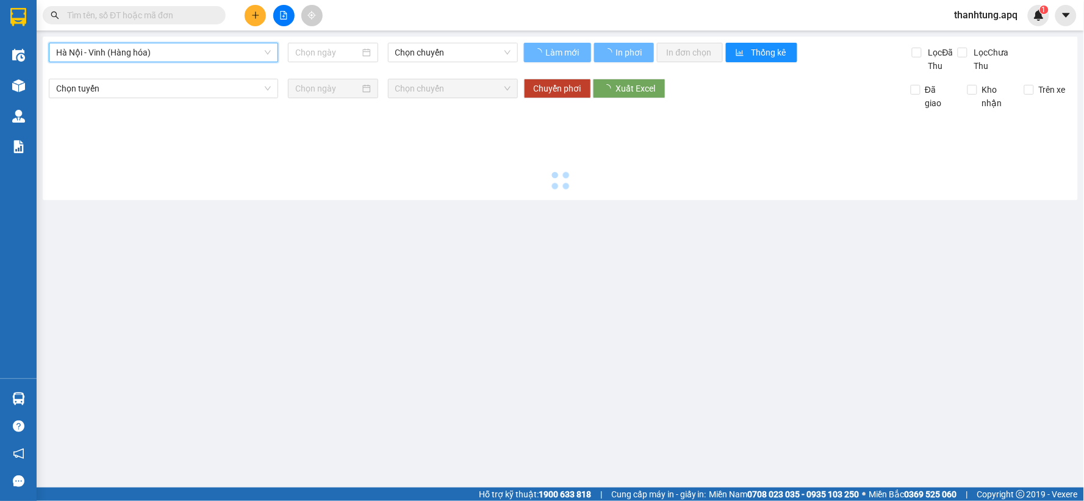
type input "[DATE]"
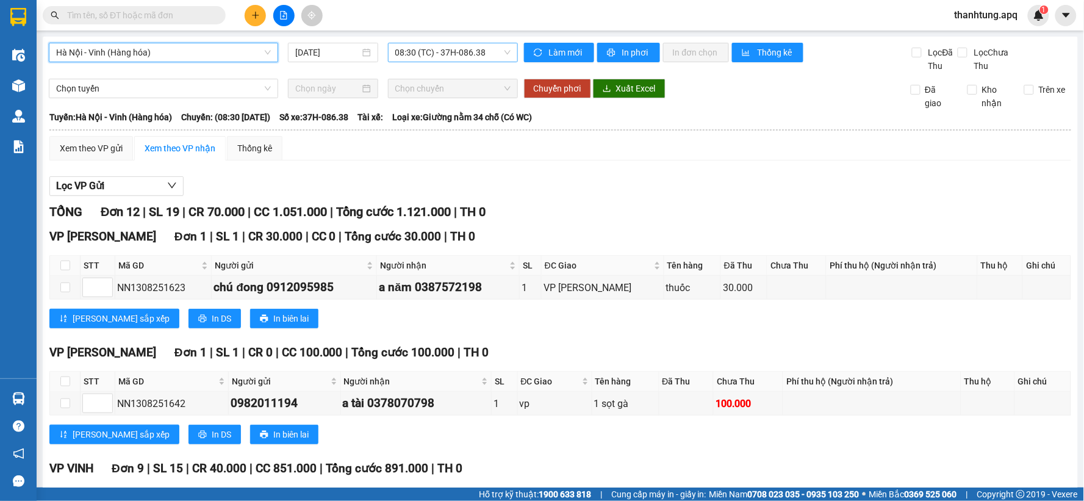
click at [491, 51] on span "08:30 (TC) - 37H-086.38" at bounding box center [452, 52] width 115 height 18
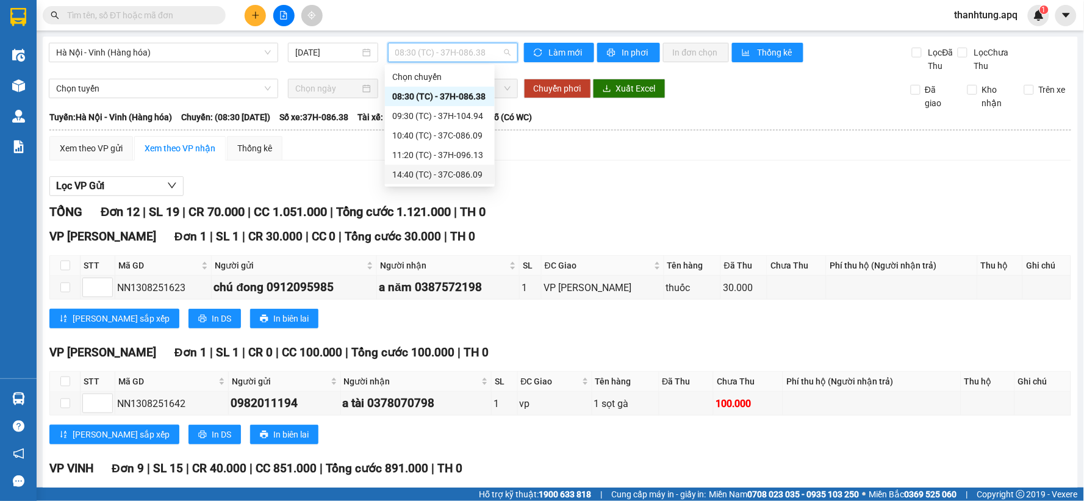
click at [472, 173] on div "14:40 (TC) - 37C-086.09" at bounding box center [439, 174] width 95 height 13
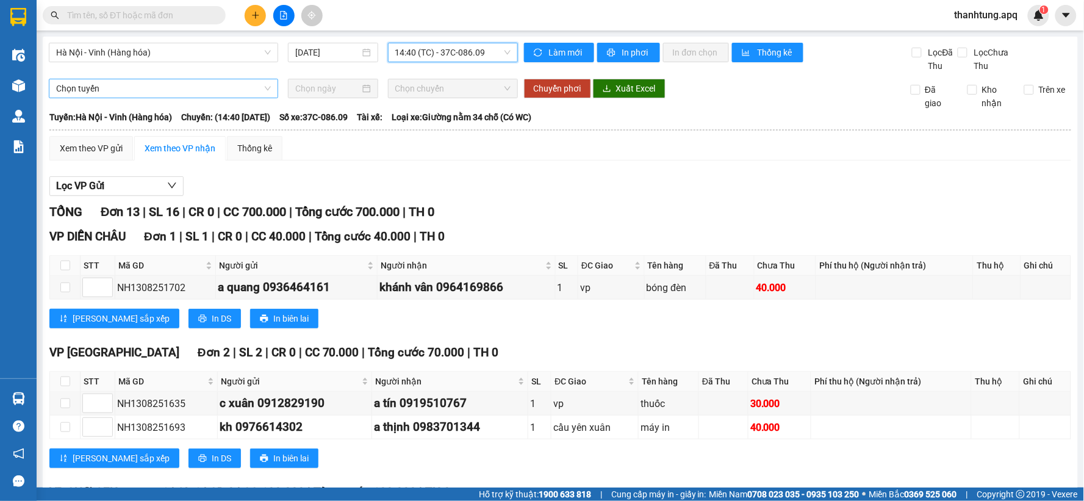
click at [185, 80] on span "Chọn tuyến" at bounding box center [163, 88] width 215 height 18
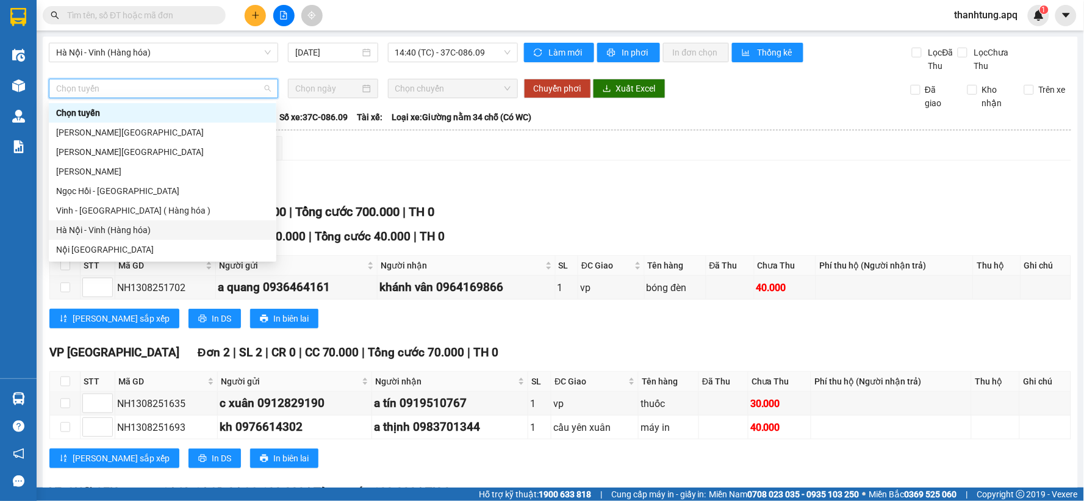
click at [135, 227] on div "Hà Nội - Vinh (Hàng hóa)" at bounding box center [162, 229] width 213 height 13
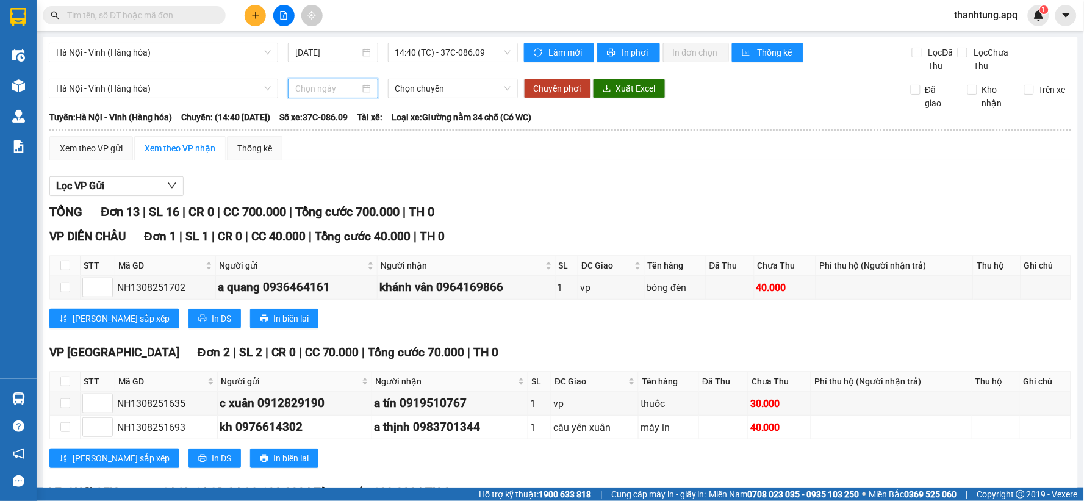
click at [340, 82] on input at bounding box center [327, 88] width 64 height 13
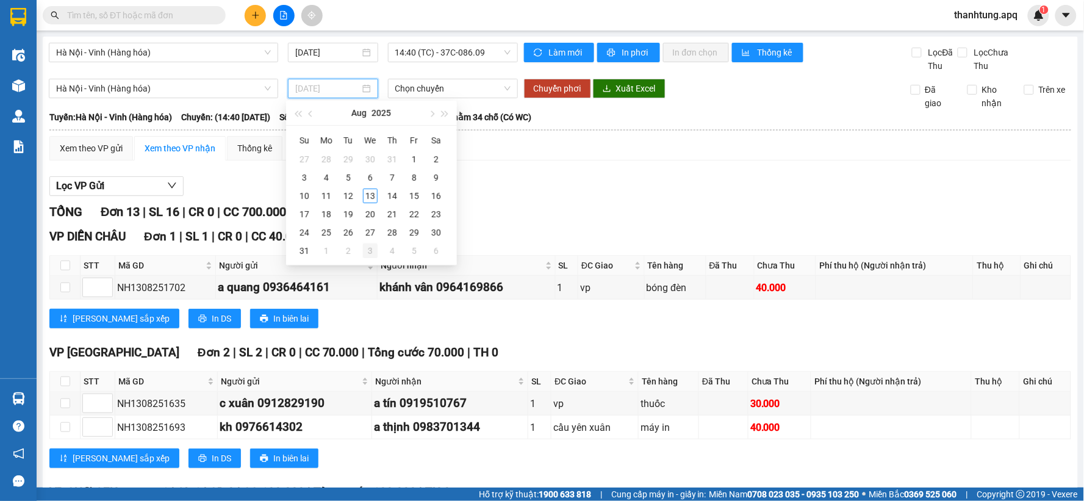
type input "03/09/2025"
type input "[DATE]"
click at [369, 200] on div "13" at bounding box center [370, 196] width 15 height 15
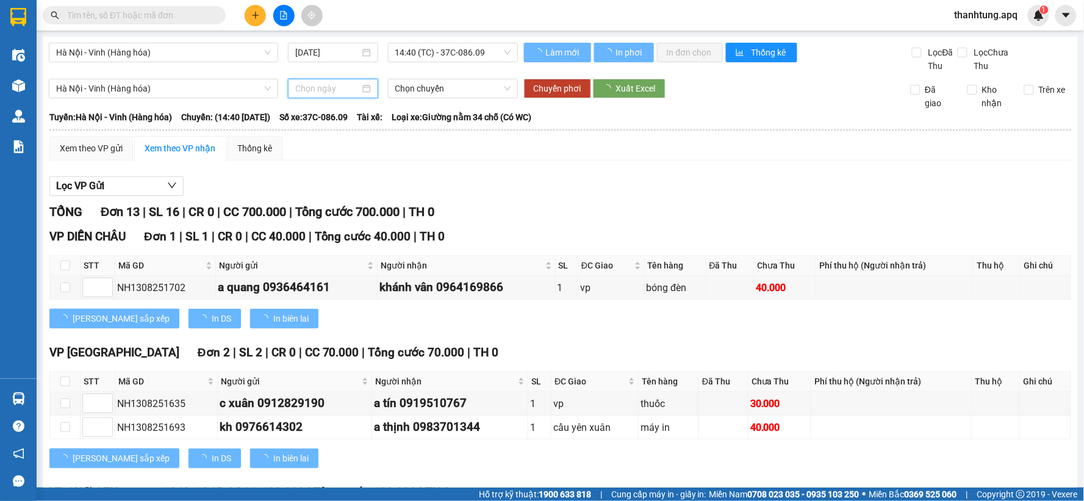
type input "[DATE]"
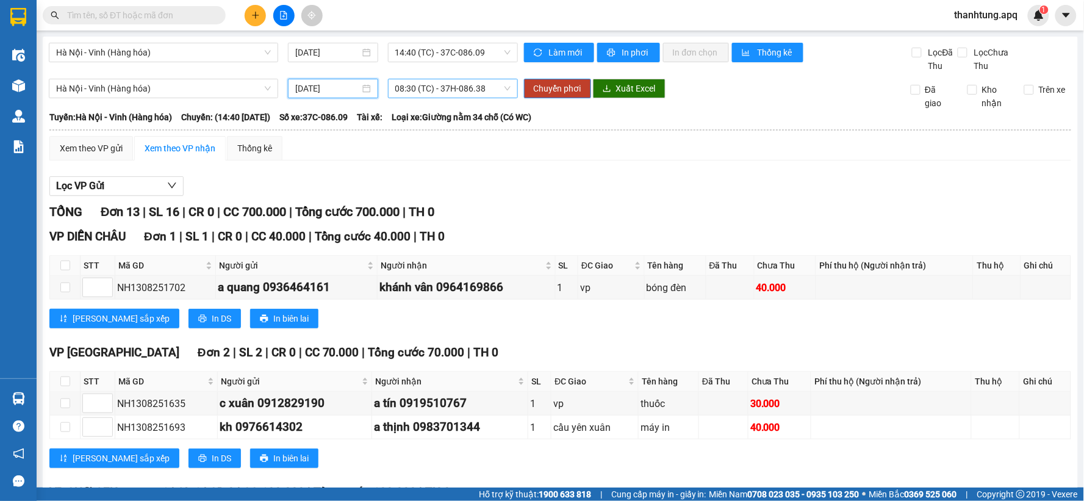
click at [476, 85] on span "08:30 (TC) - 37H-086.38" at bounding box center [452, 88] width 115 height 18
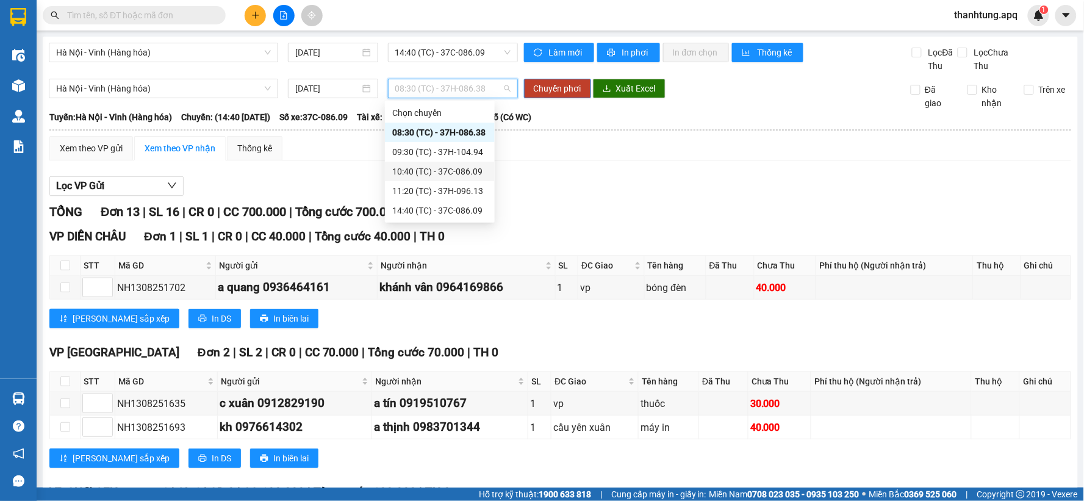
click at [481, 169] on div "10:40 (TC) - 37C-086.09" at bounding box center [439, 171] width 95 height 13
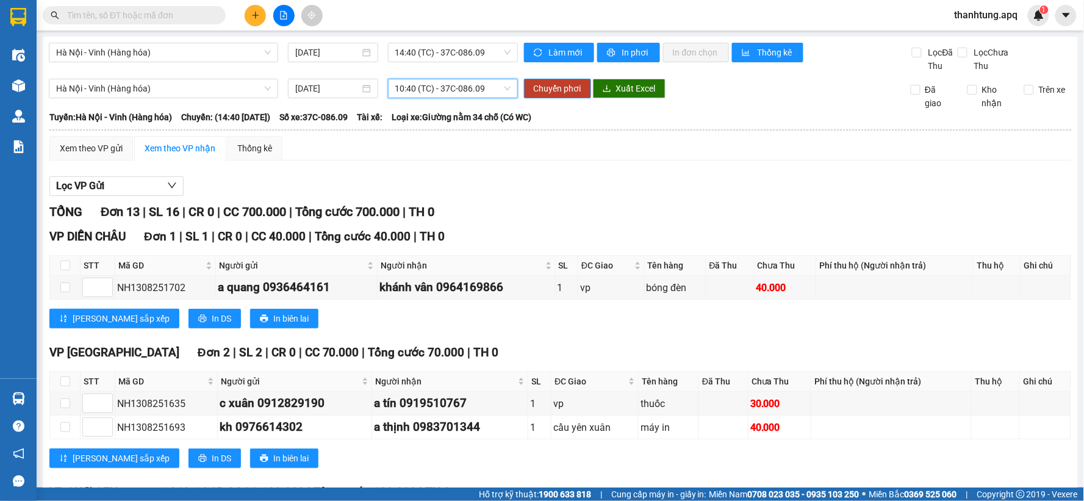
click at [481, 90] on span "10:40 (TC) - 37C-086.09" at bounding box center [452, 88] width 115 height 18
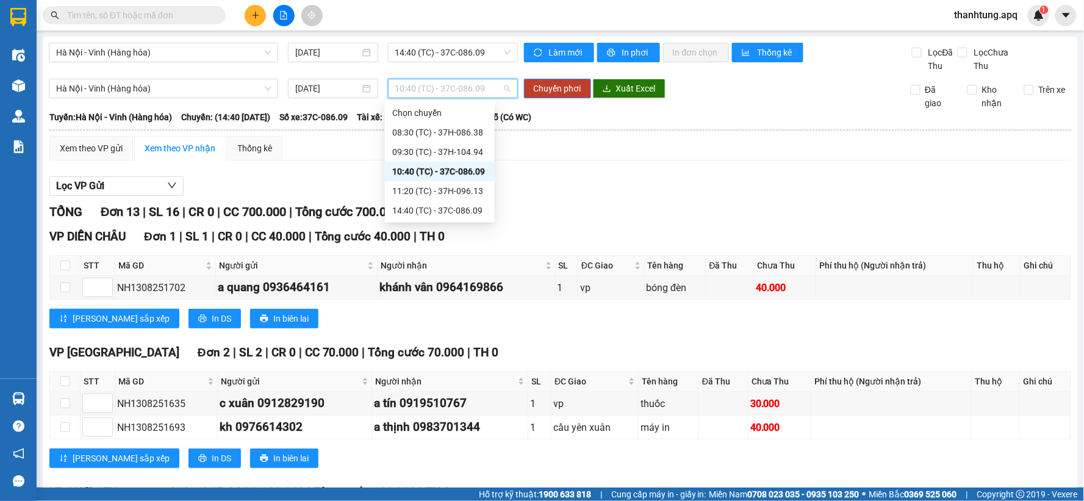
click at [479, 171] on div "10:40 (TC) - 37C-086.09" at bounding box center [439, 171] width 95 height 13
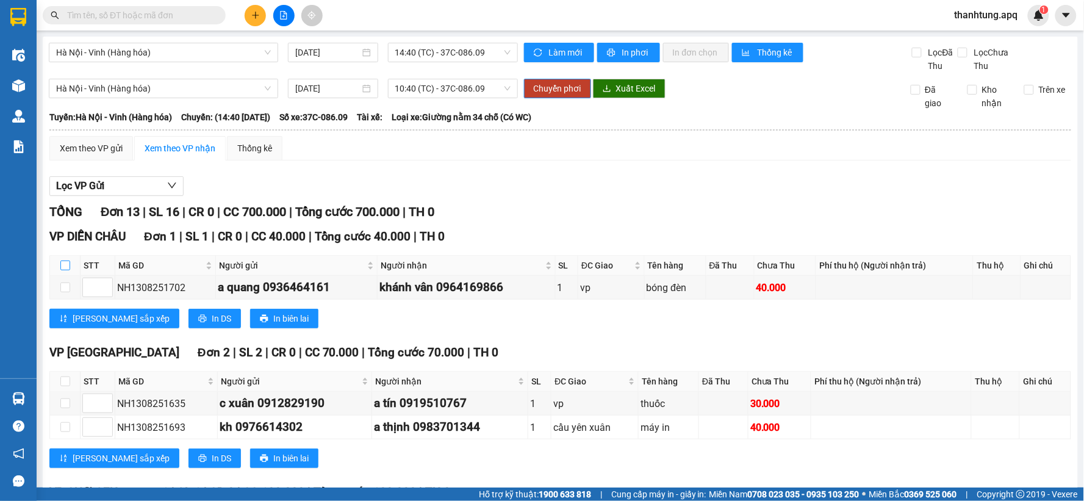
click at [62, 262] on input "checkbox" at bounding box center [65, 266] width 10 height 10
checkbox input "true"
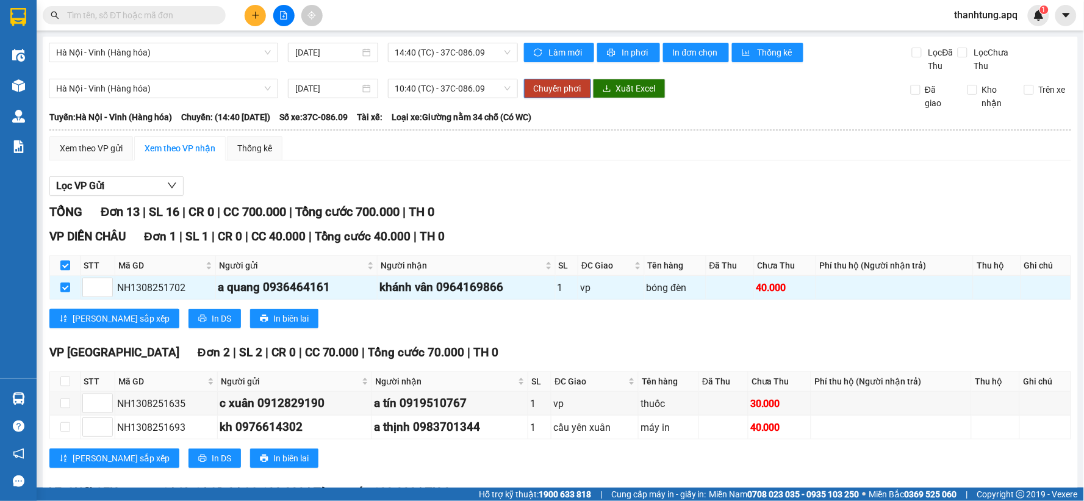
scroll to position [271, 0]
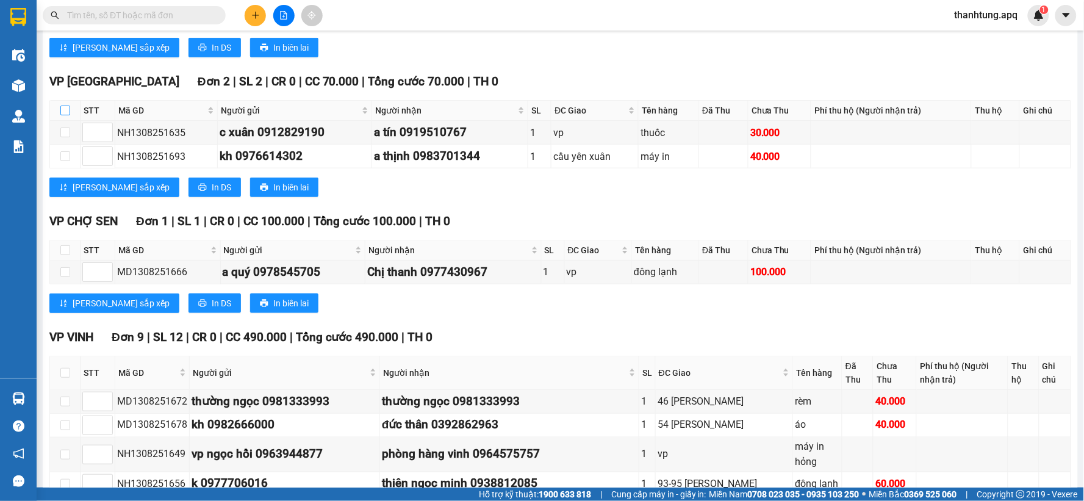
click at [66, 113] on input "checkbox" at bounding box center [65, 111] width 10 height 10
checkbox input "true"
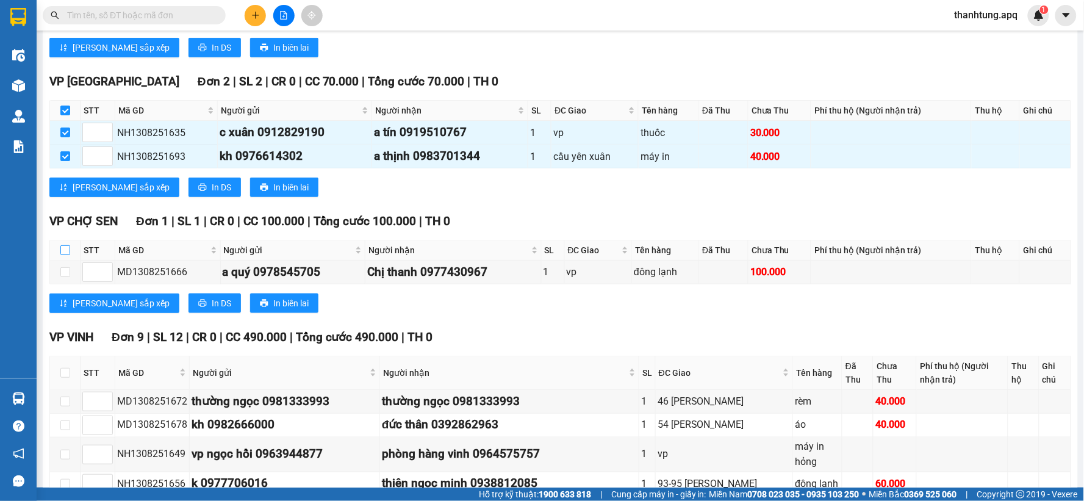
drag, startPoint x: 69, startPoint y: 251, endPoint x: 63, endPoint y: 260, distance: 10.7
click at [69, 250] on input "checkbox" at bounding box center [65, 250] width 10 height 10
checkbox input "true"
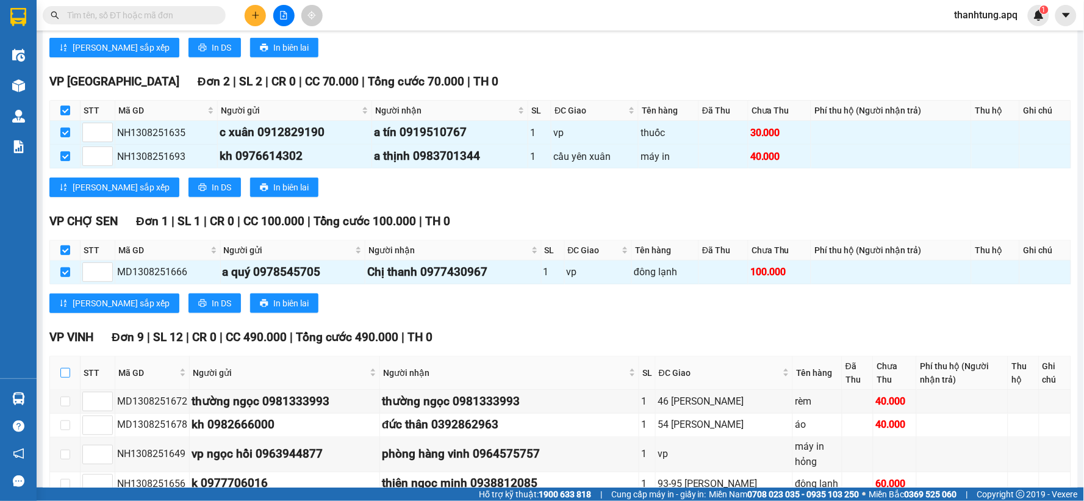
drag, startPoint x: 63, startPoint y: 365, endPoint x: 88, endPoint y: 374, distance: 26.1
click at [64, 368] on input "checkbox" at bounding box center [65, 373] width 10 height 10
checkbox input "true"
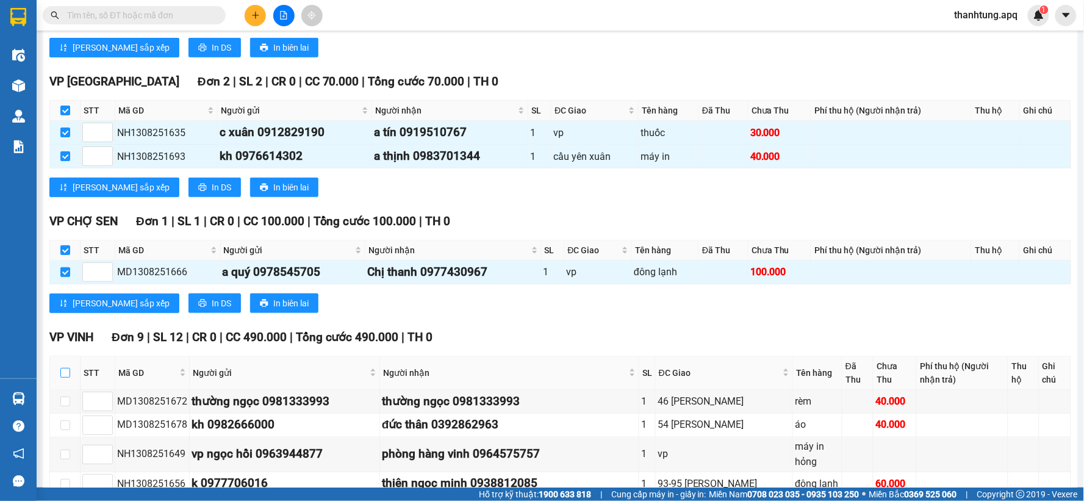
checkbox input "true"
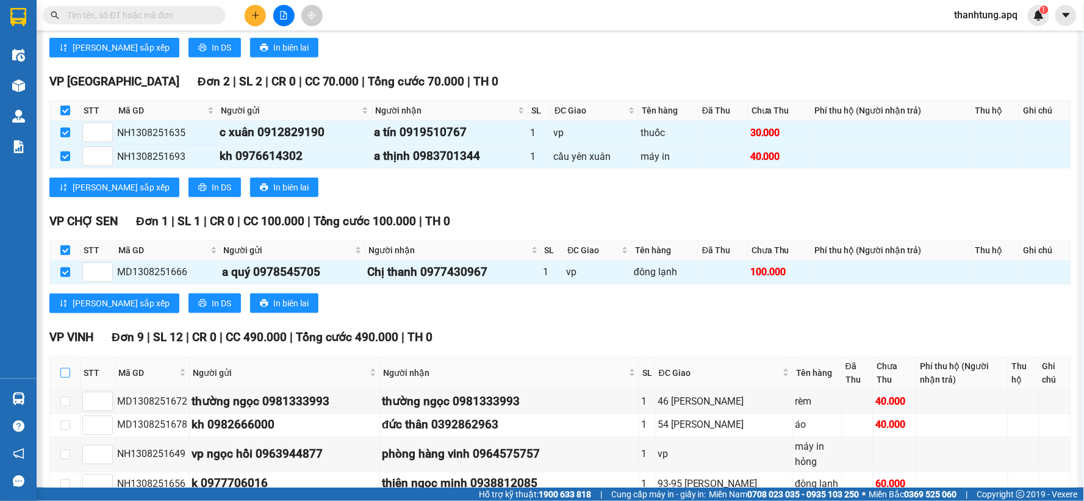
checkbox input "true"
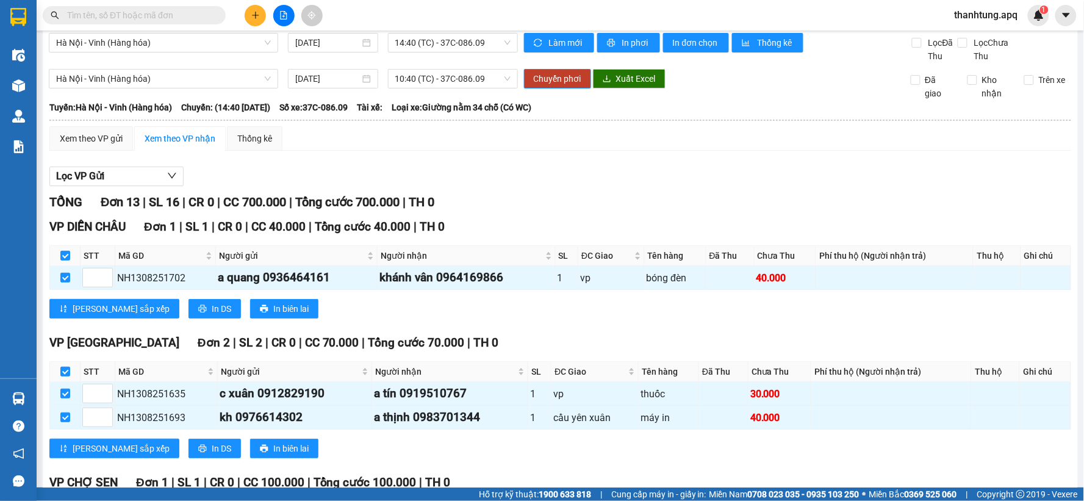
scroll to position [0, 0]
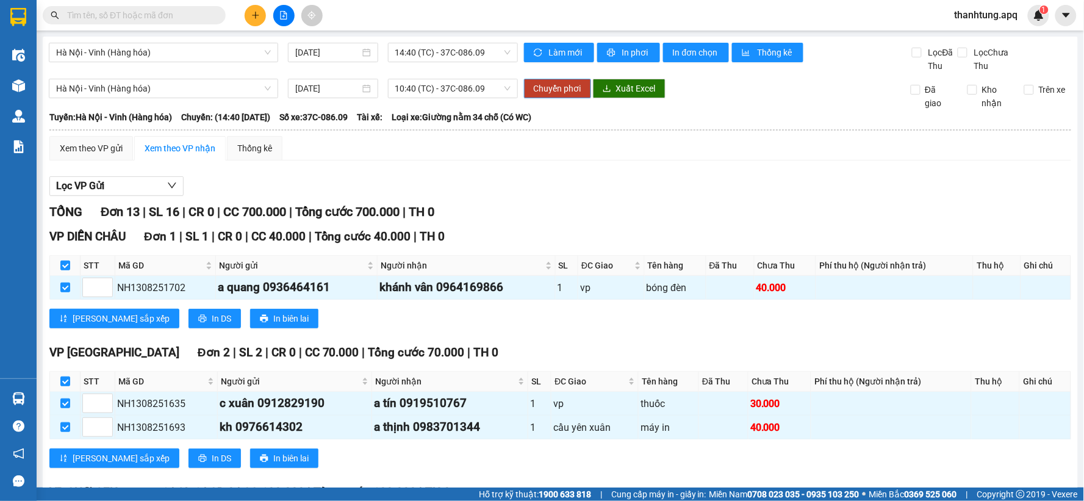
click at [558, 92] on span "Chuyển phơi" at bounding box center [558, 88] width 48 height 13
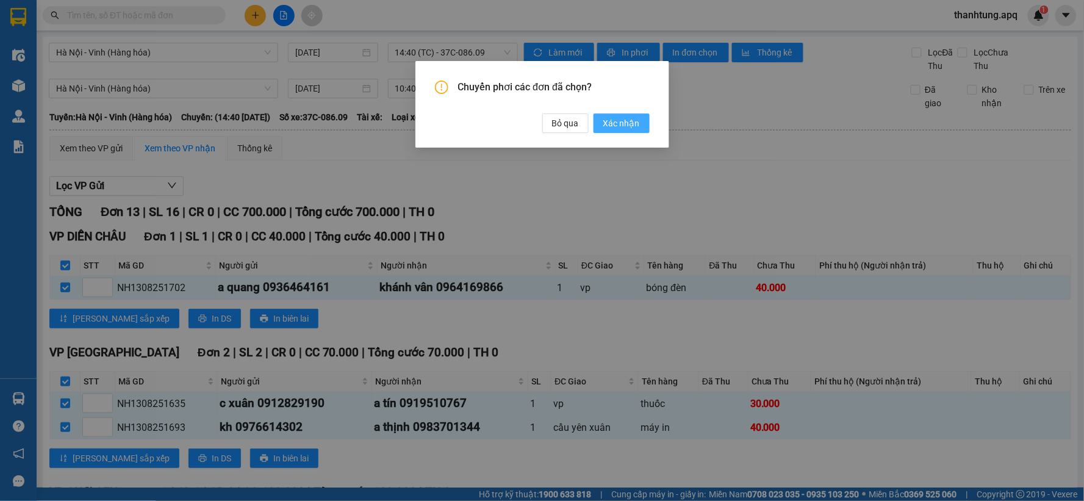
click at [617, 120] on span "Xác nhận" at bounding box center [621, 123] width 37 height 13
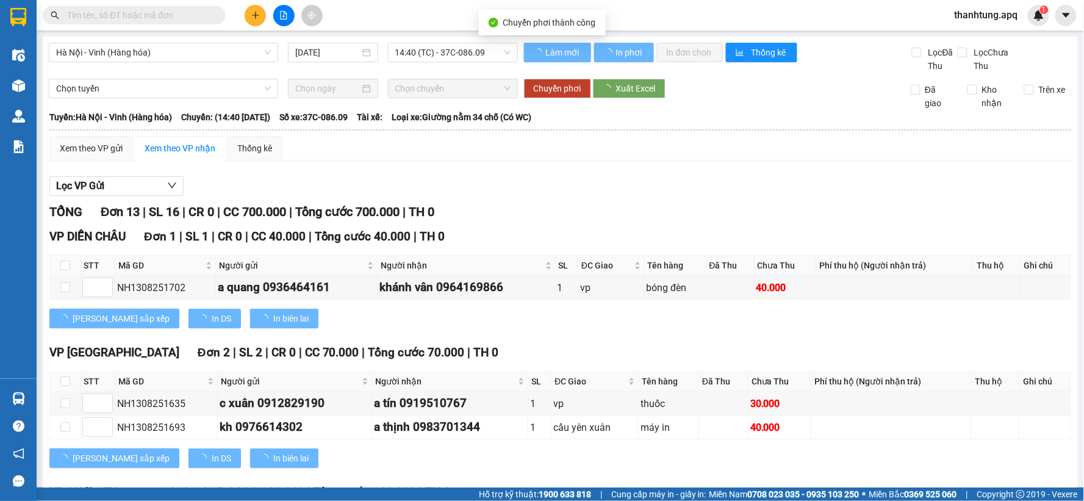
checkbox input "false"
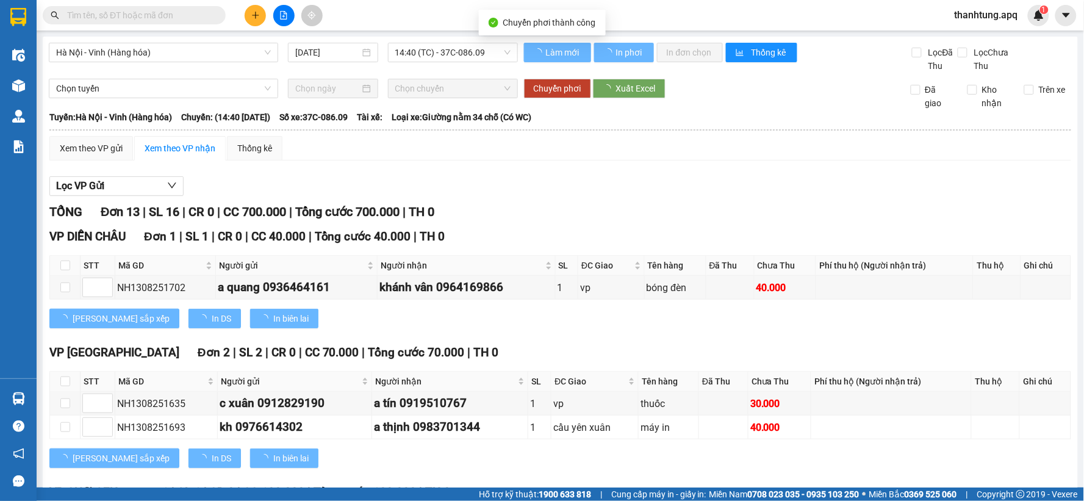
checkbox input "false"
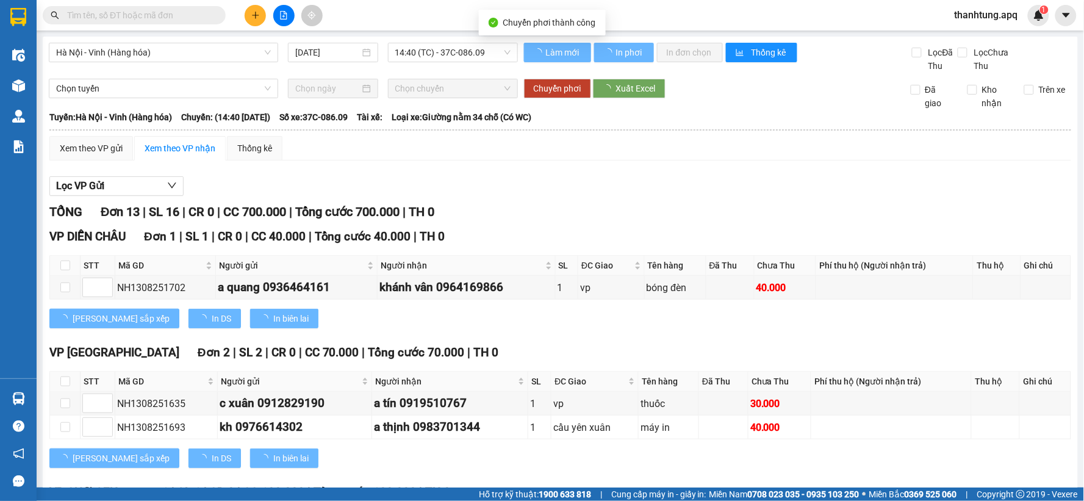
checkbox input "false"
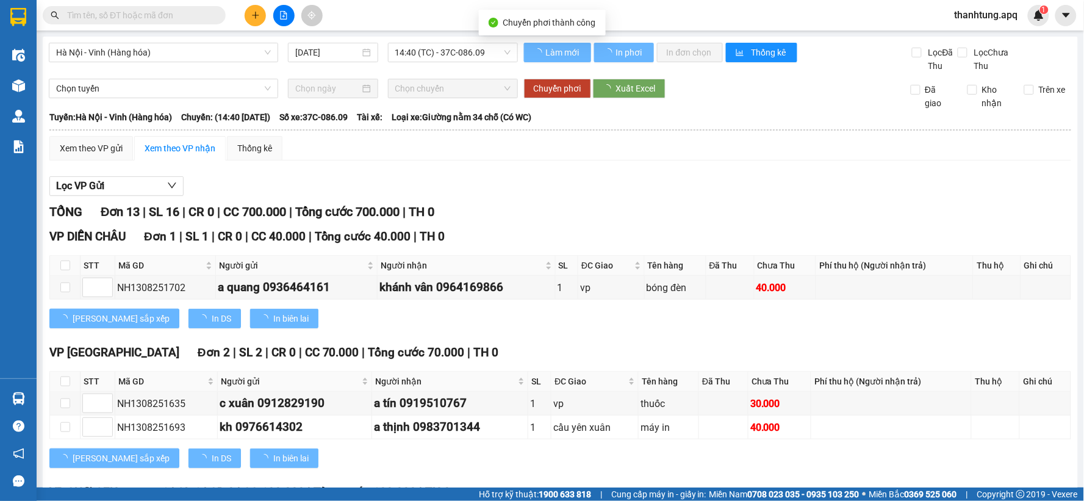
checkbox input "false"
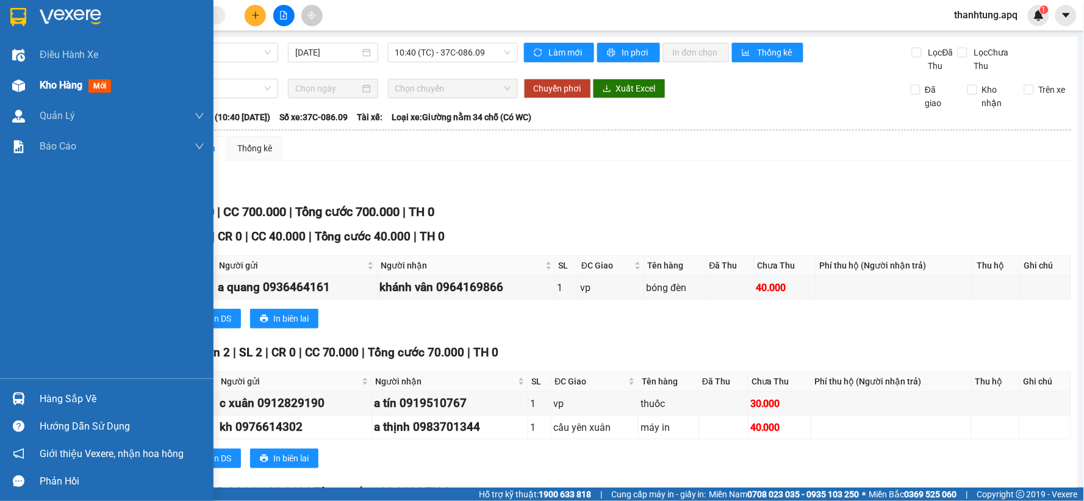
click at [21, 87] on img at bounding box center [18, 85] width 13 height 13
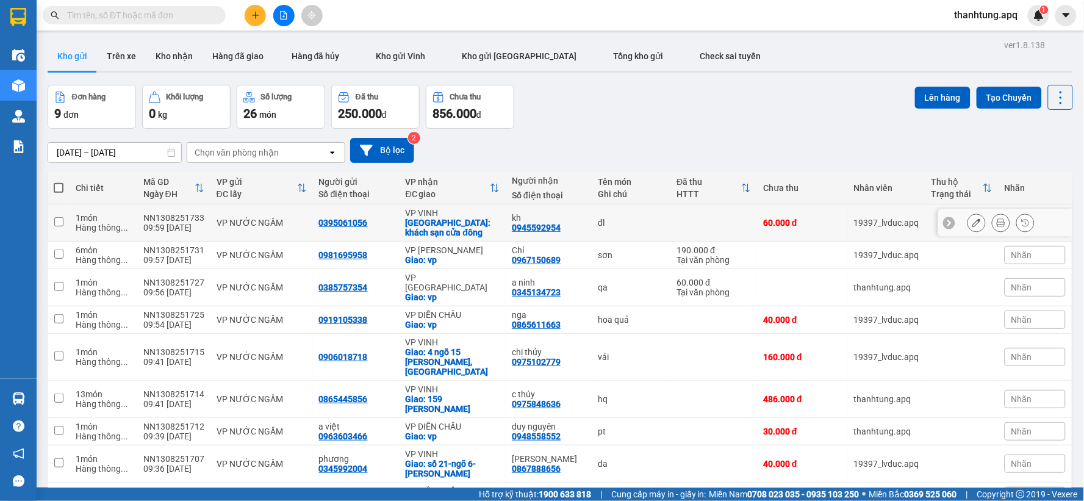
click at [379, 226] on div "0395061056" at bounding box center [356, 223] width 74 height 10
checkbox input "true"
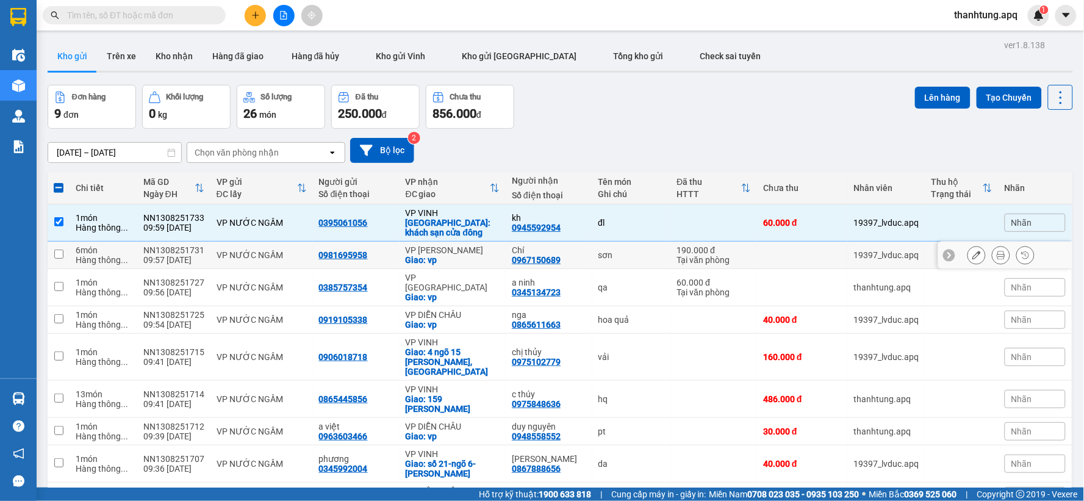
click at [382, 248] on td "0981695958" at bounding box center [356, 255] width 87 height 27
checkbox input "true"
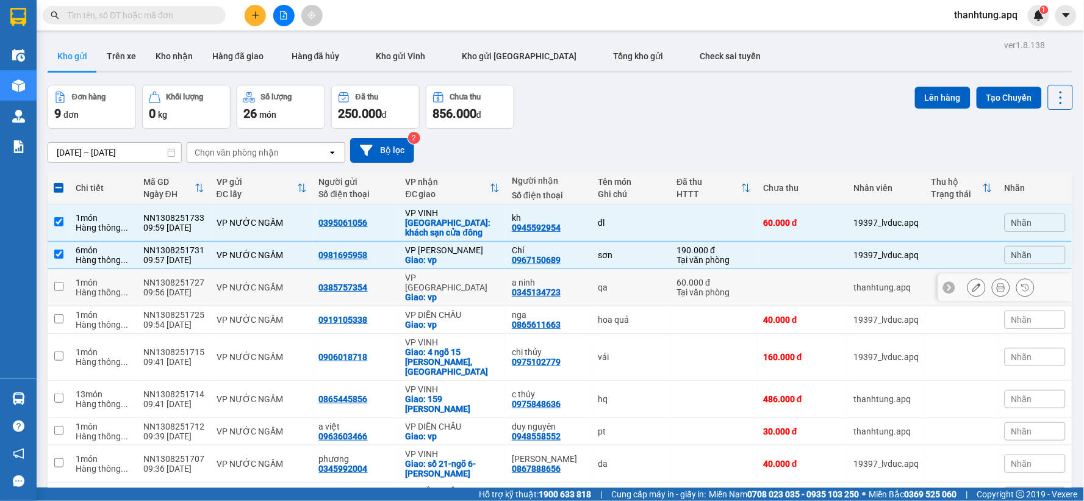
click at [386, 286] on div "0385757354" at bounding box center [356, 287] width 74 height 10
checkbox input "true"
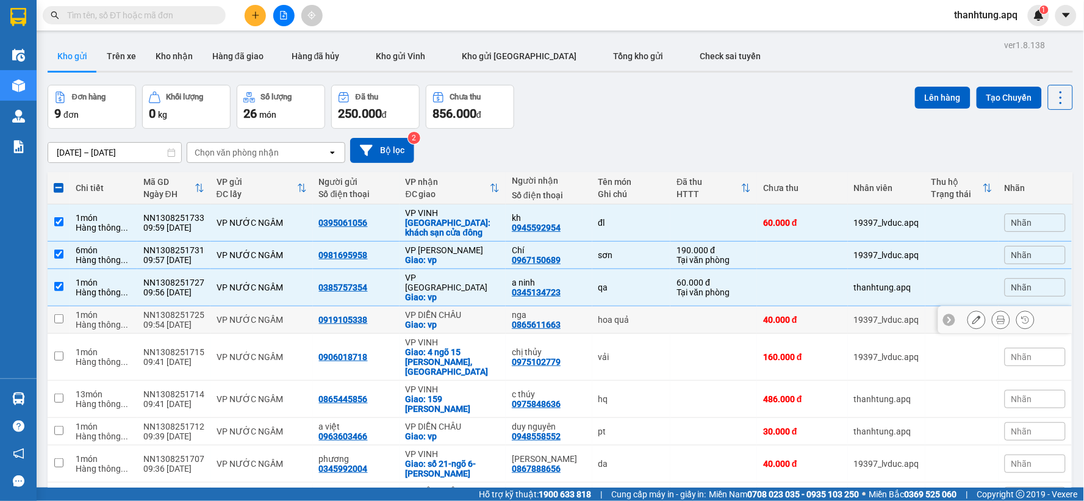
click at [389, 315] on div "0919105338" at bounding box center [356, 320] width 74 height 10
checkbox input "true"
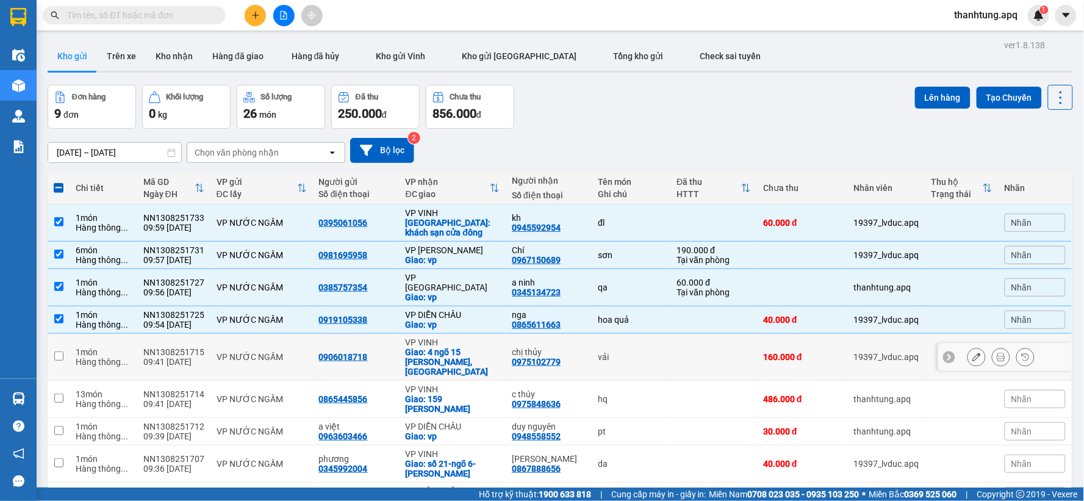
click at [388, 352] on div "0906018718" at bounding box center [356, 357] width 74 height 10
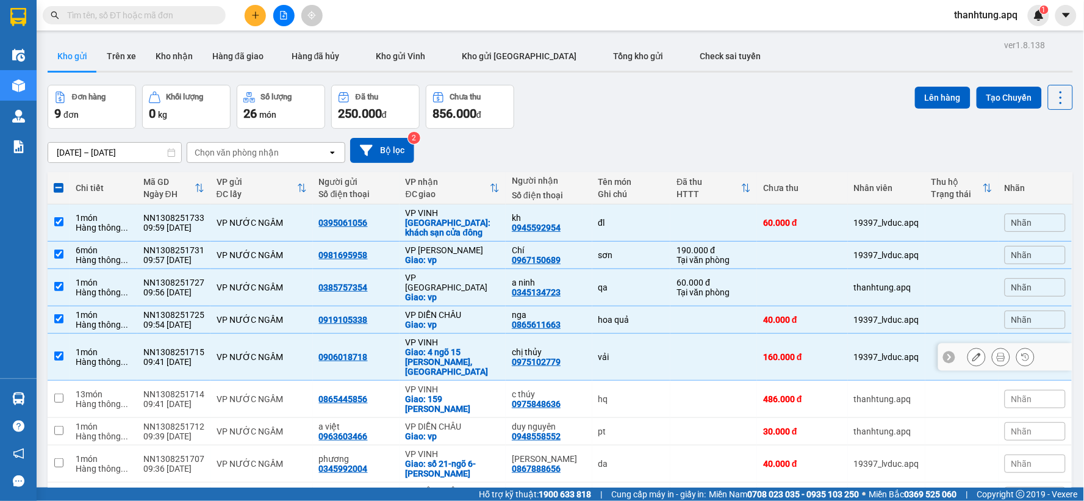
checkbox input "true"
click at [382, 394] on div "0865445856" at bounding box center [356, 399] width 74 height 10
checkbox input "true"
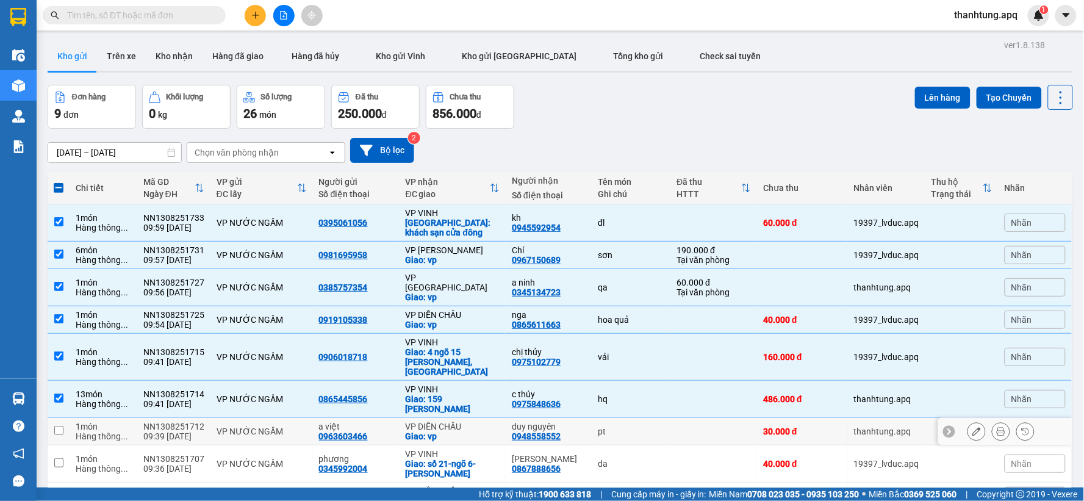
click at [387, 422] on div "a việt 0963603466" at bounding box center [356, 432] width 74 height 20
checkbox input "true"
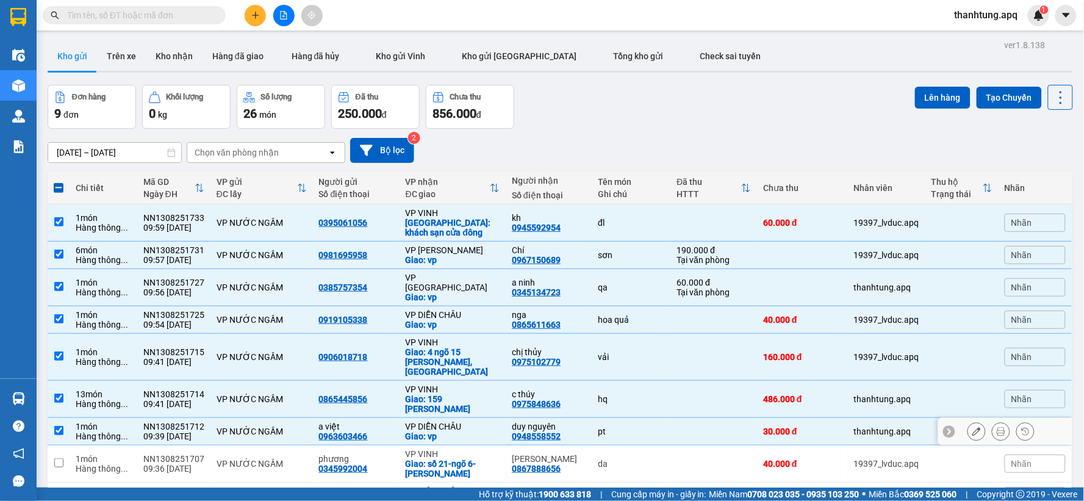
scroll to position [56, 0]
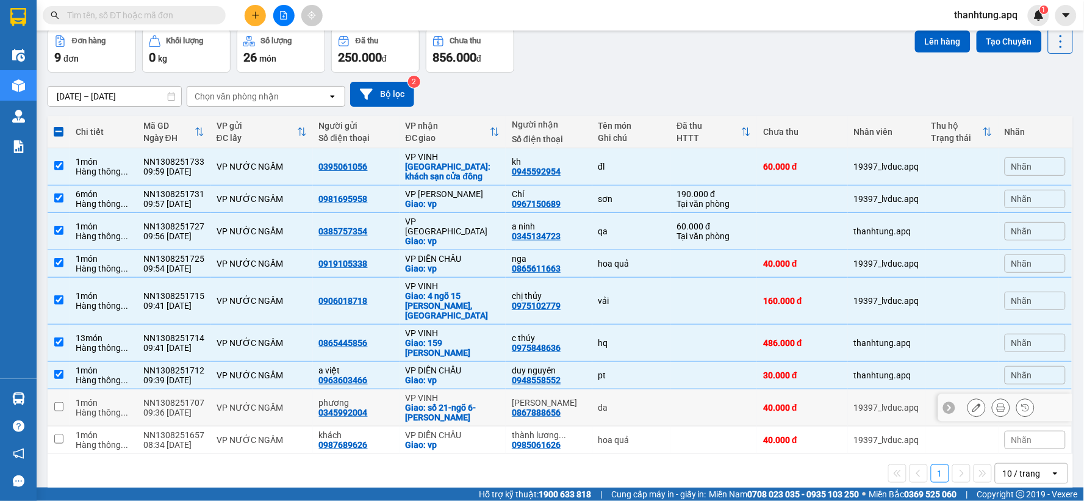
click at [389, 398] on div "phương" at bounding box center [356, 403] width 74 height 10
checkbox input "true"
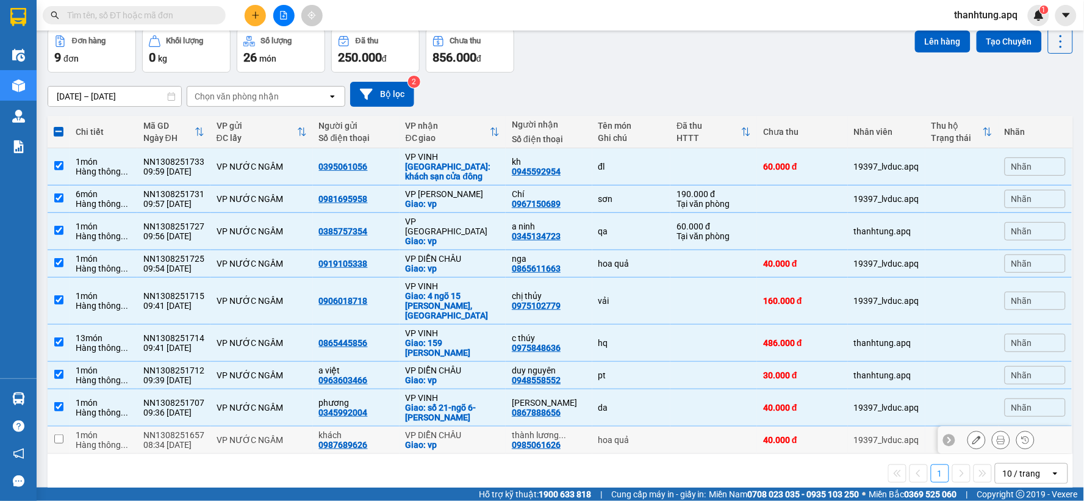
click at [388, 430] on div "khách" at bounding box center [356, 435] width 74 height 10
checkbox input "true"
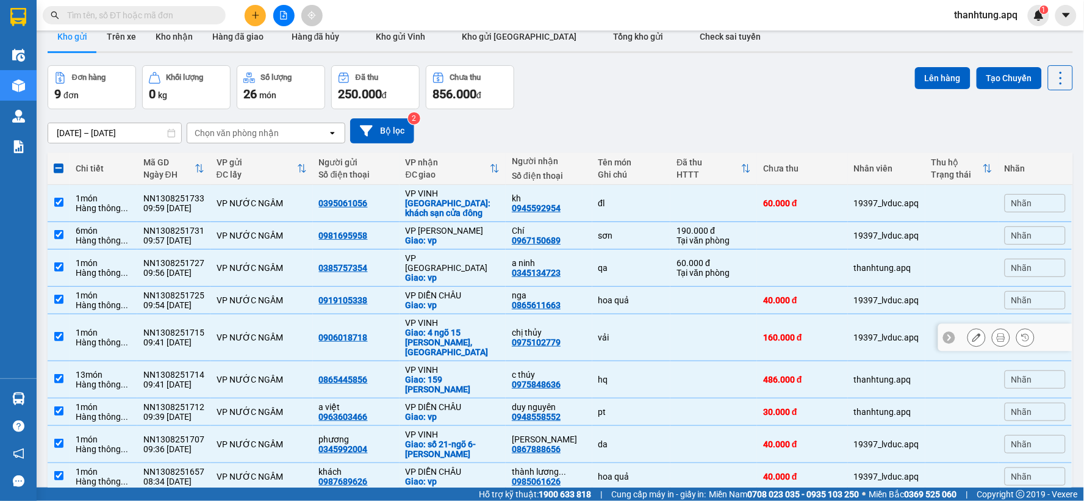
scroll to position [0, 0]
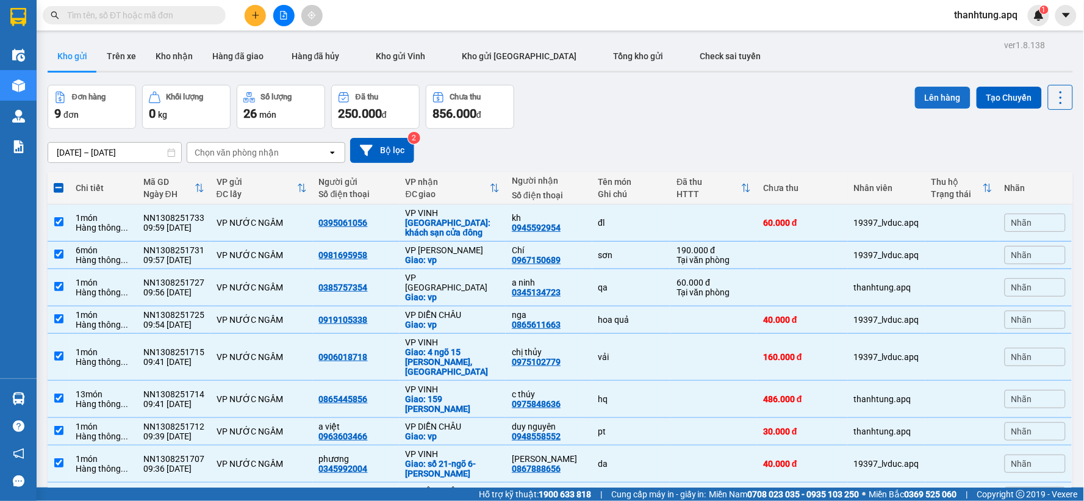
drag, startPoint x: 943, startPoint y: 98, endPoint x: 918, endPoint y: 96, distance: 25.1
click at [937, 96] on button "Lên hàng" at bounding box center [943, 98] width 56 height 22
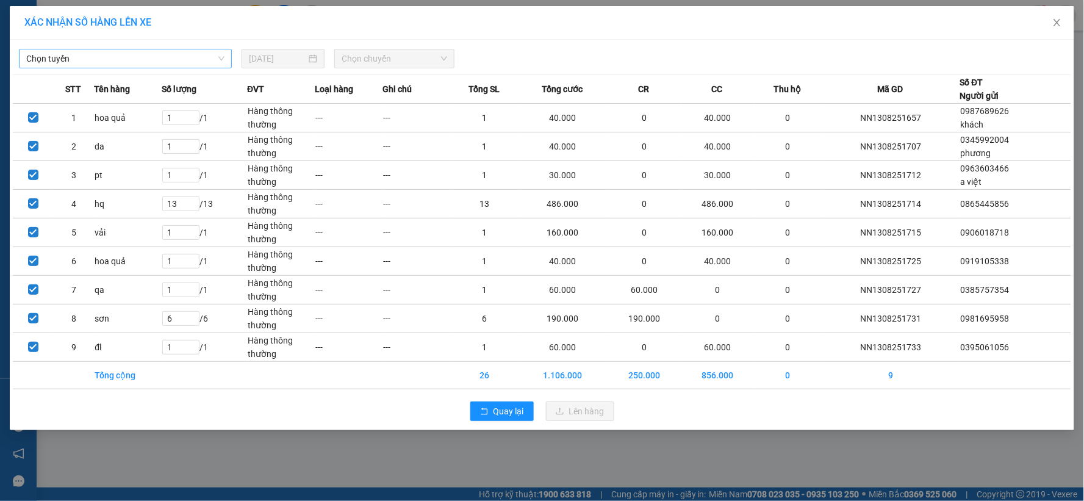
click at [191, 60] on span "Chọn tuyến" at bounding box center [125, 58] width 198 height 18
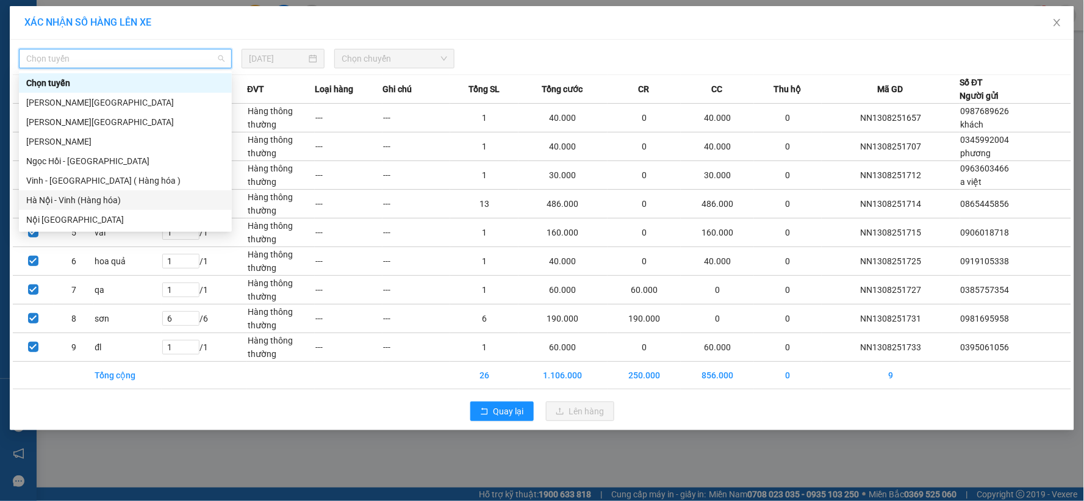
click at [104, 199] on div "Hà Nội - Vinh (Hàng hóa)" at bounding box center [125, 199] width 198 height 13
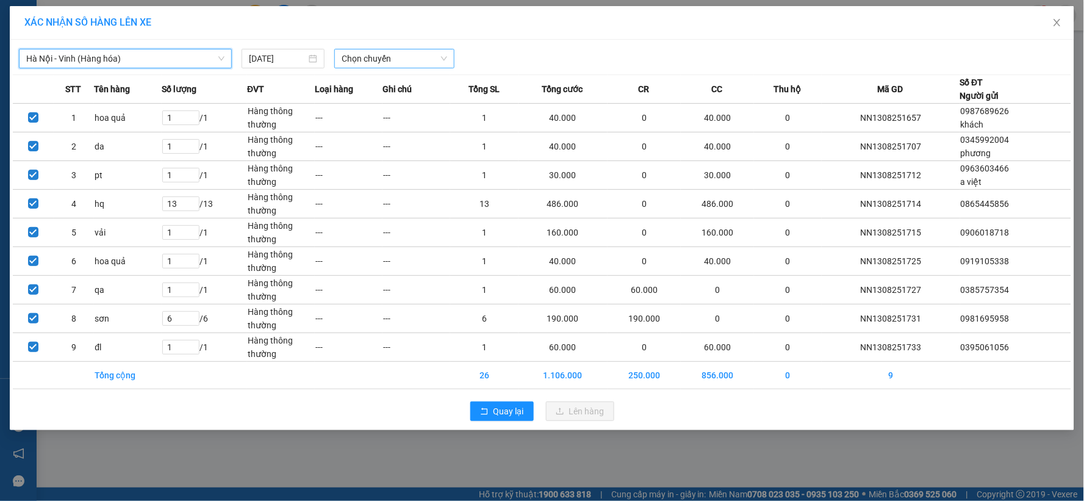
click at [375, 59] on span "Chọn chuyến" at bounding box center [395, 58] width 106 height 18
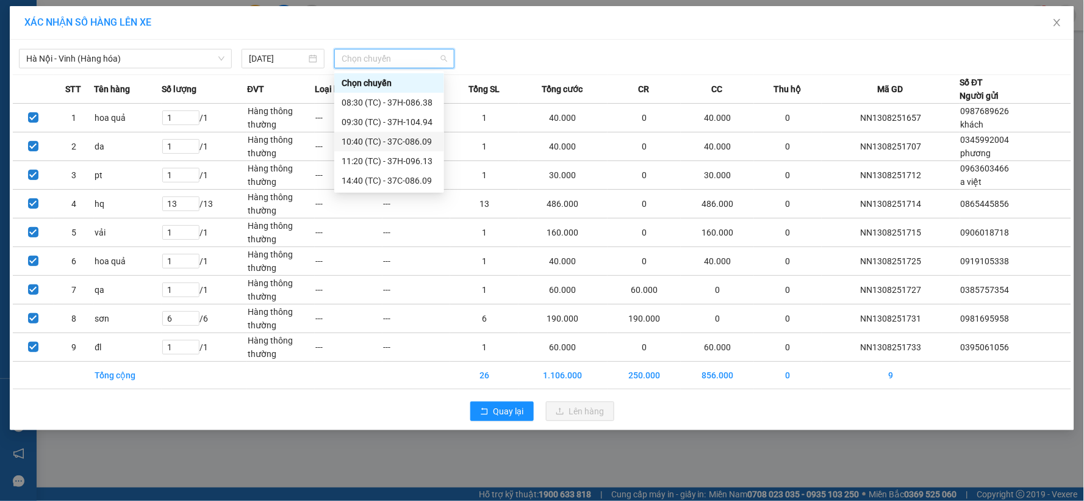
click at [412, 135] on div "10:40 (TC) - 37C-086.09" at bounding box center [389, 141] width 95 height 13
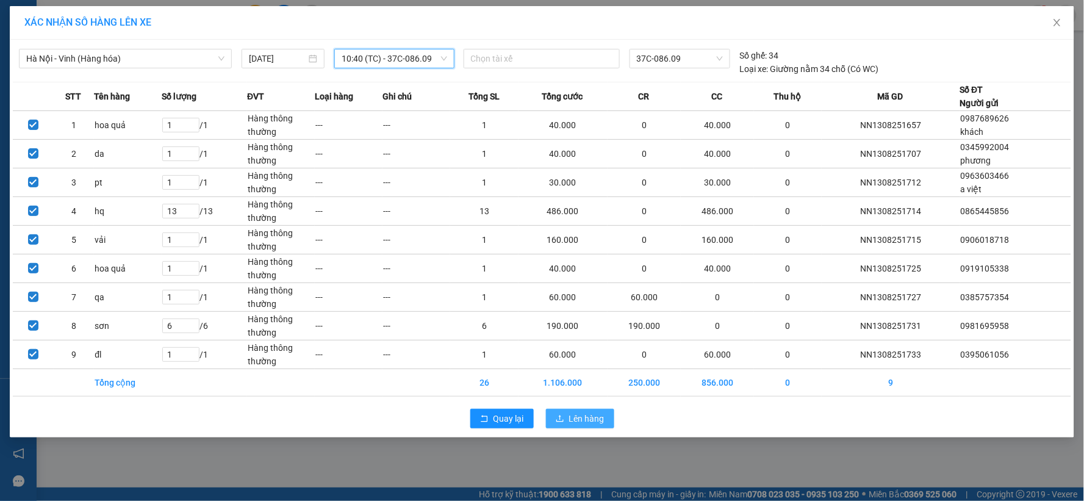
click at [564, 415] on icon "upload" at bounding box center [560, 418] width 9 height 9
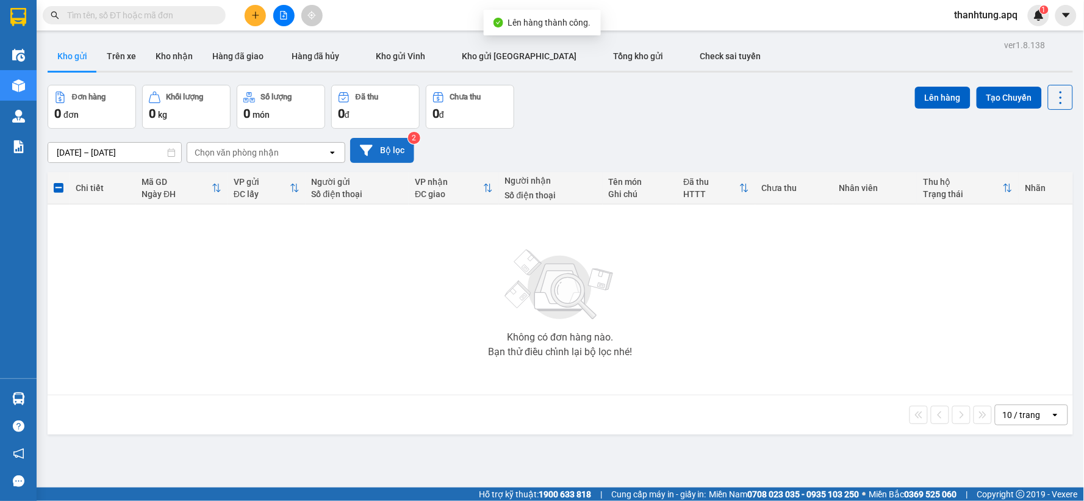
click at [381, 157] on button "Bộ lọc" at bounding box center [382, 150] width 64 height 25
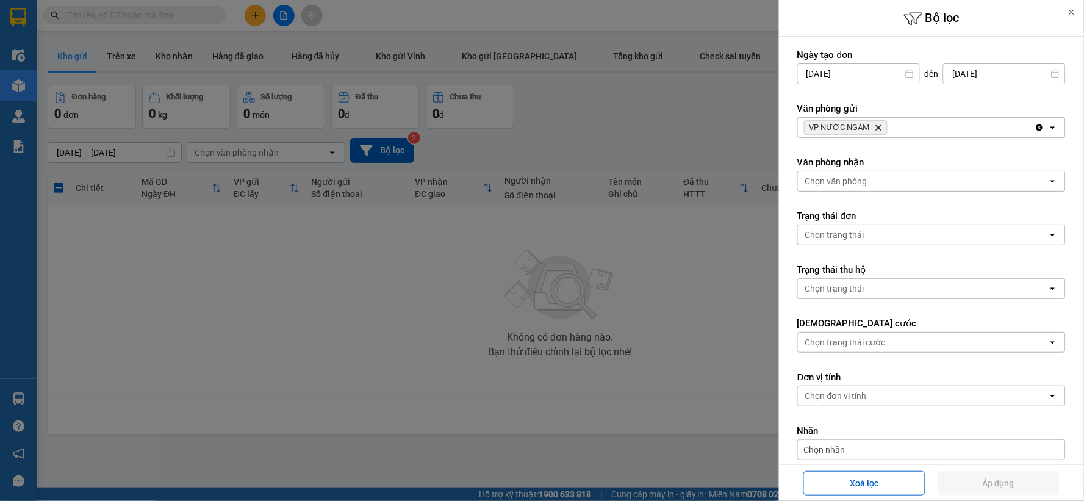
click at [651, 104] on div at bounding box center [542, 250] width 1084 height 501
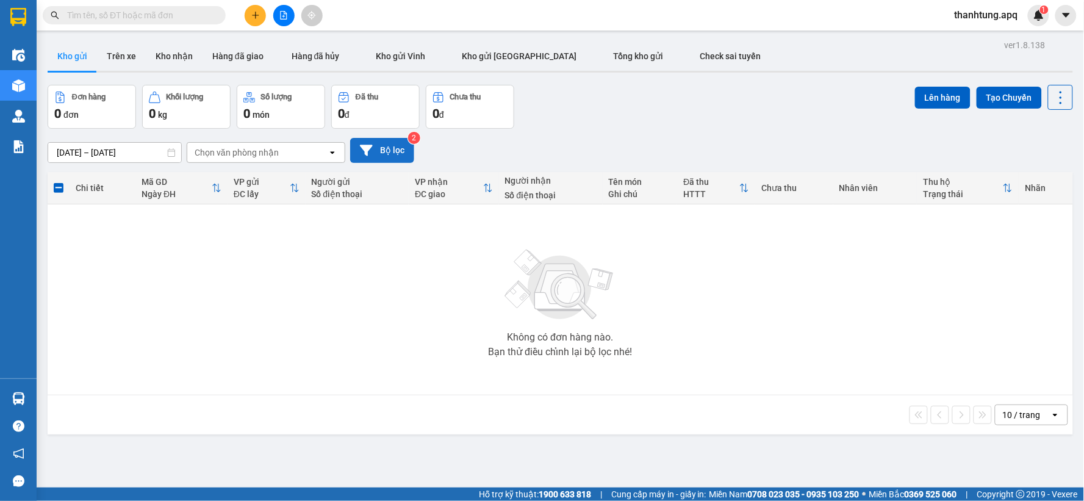
click at [401, 155] on button "Bộ lọc" at bounding box center [382, 150] width 64 height 25
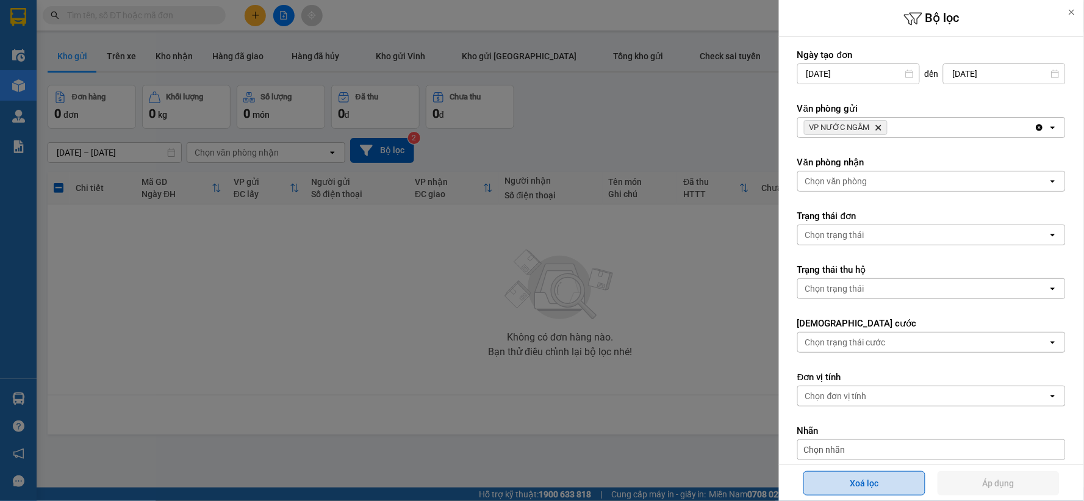
click at [872, 478] on button "Xoá lọc" at bounding box center [865, 483] width 122 height 24
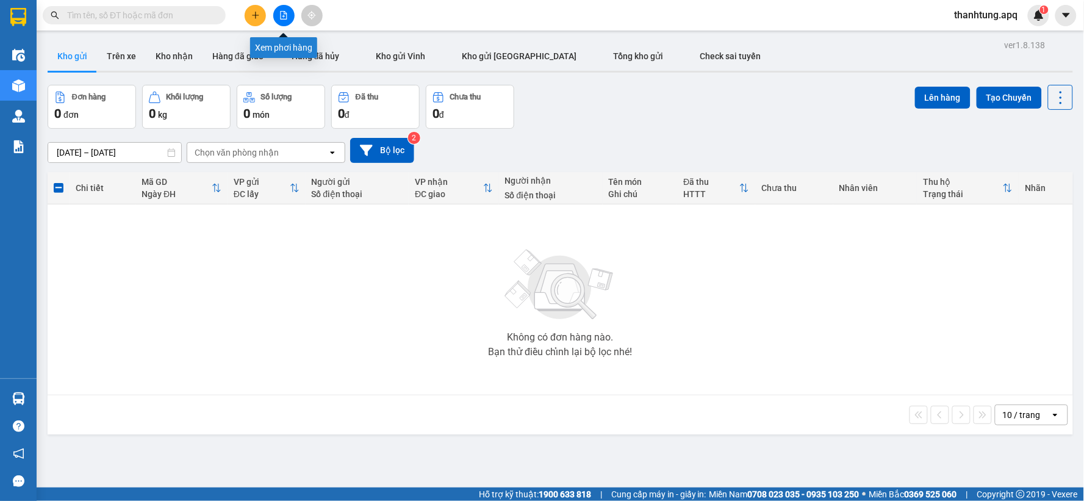
click at [281, 20] on button at bounding box center [283, 15] width 21 height 21
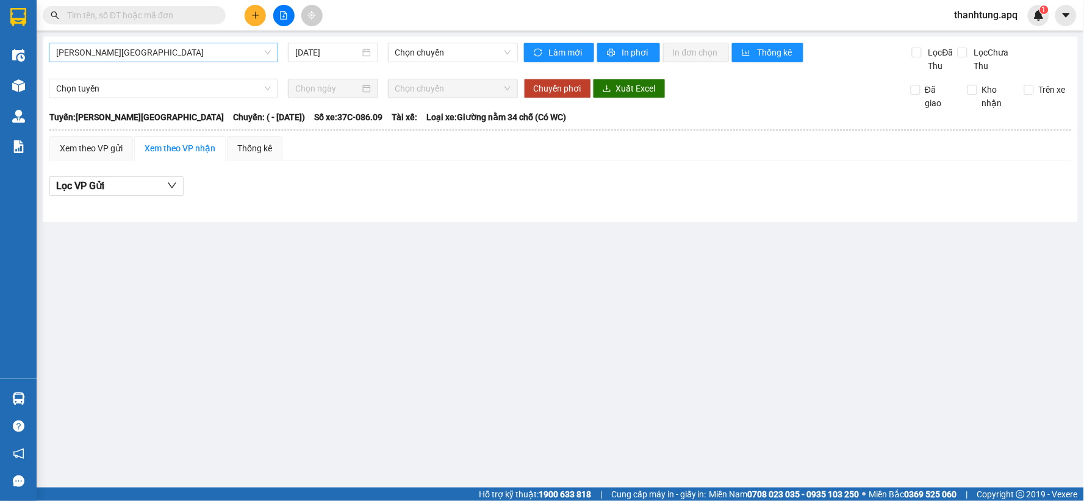
click at [196, 54] on span "[PERSON_NAME][GEOGRAPHIC_DATA]" at bounding box center [163, 52] width 215 height 18
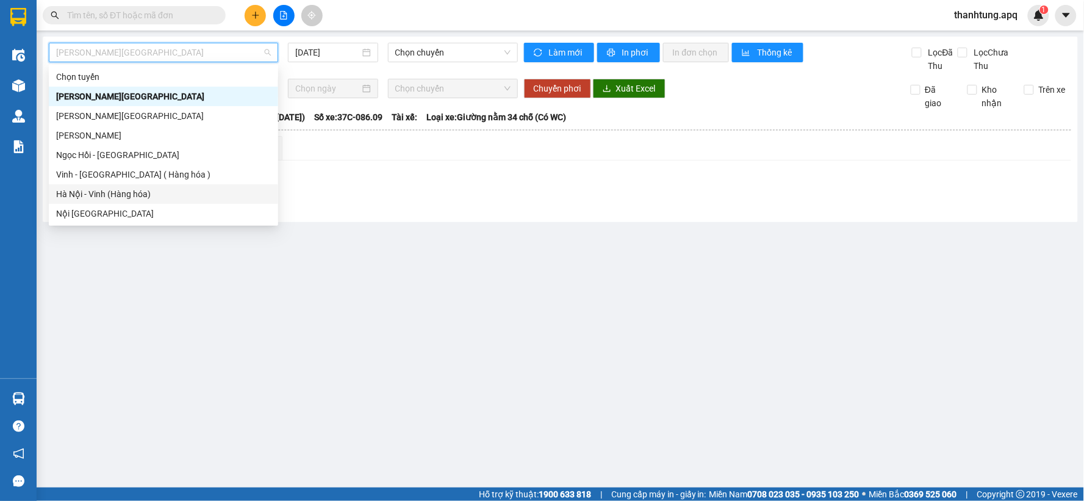
click at [145, 195] on div "Hà Nội - Vinh (Hàng hóa)" at bounding box center [163, 193] width 215 height 13
type input "[DATE]"
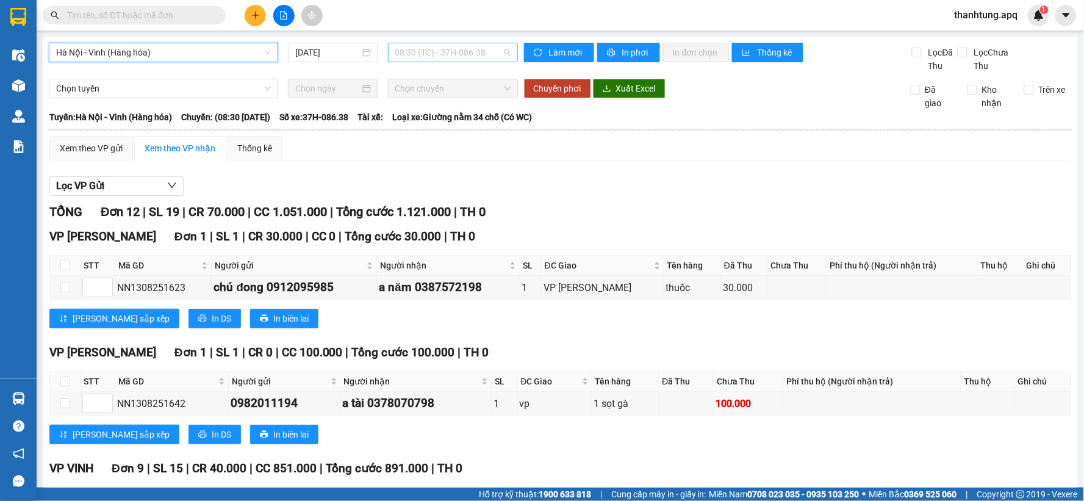
drag, startPoint x: 486, startPoint y: 57, endPoint x: 480, endPoint y: 58, distance: 6.2
click at [486, 57] on span "08:30 (TC) - 37H-086.38" at bounding box center [452, 52] width 115 height 18
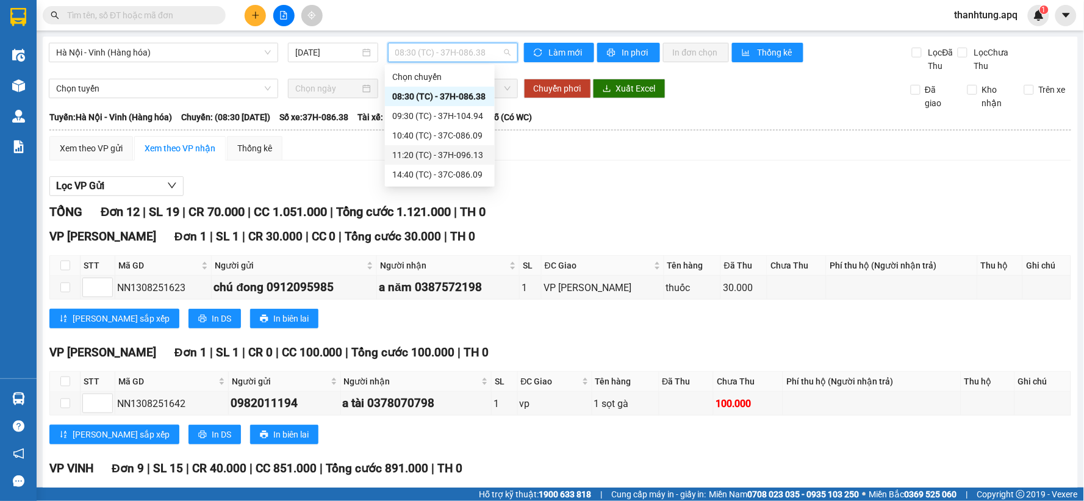
click at [466, 156] on div "11:20 (TC) - 37H-096.13" at bounding box center [439, 154] width 95 height 13
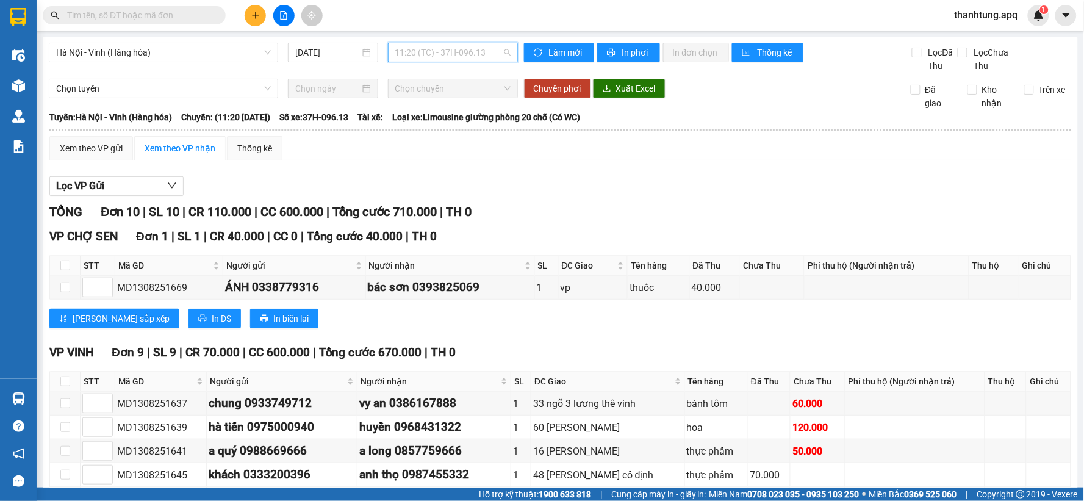
click at [494, 52] on span "11:20 (TC) - 37H-096.13" at bounding box center [452, 52] width 115 height 18
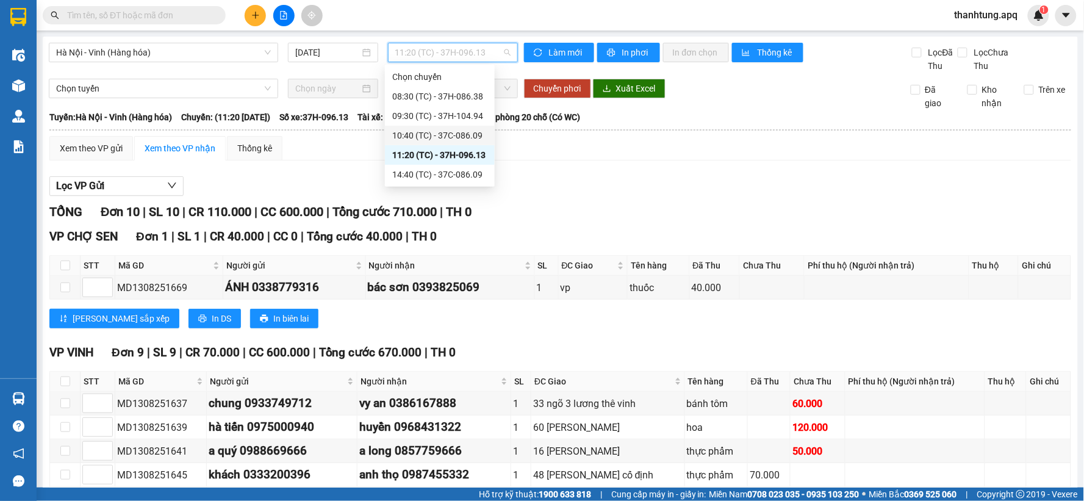
click at [464, 135] on div "10:40 (TC) - 37C-086.09" at bounding box center [439, 135] width 95 height 13
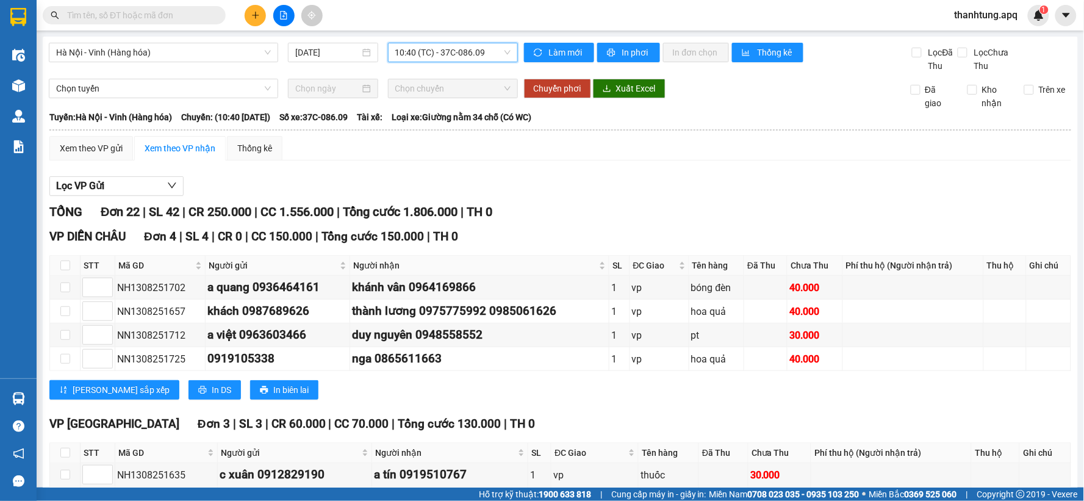
click at [495, 50] on span "10:40 (TC) - 37C-086.09" at bounding box center [452, 52] width 115 height 18
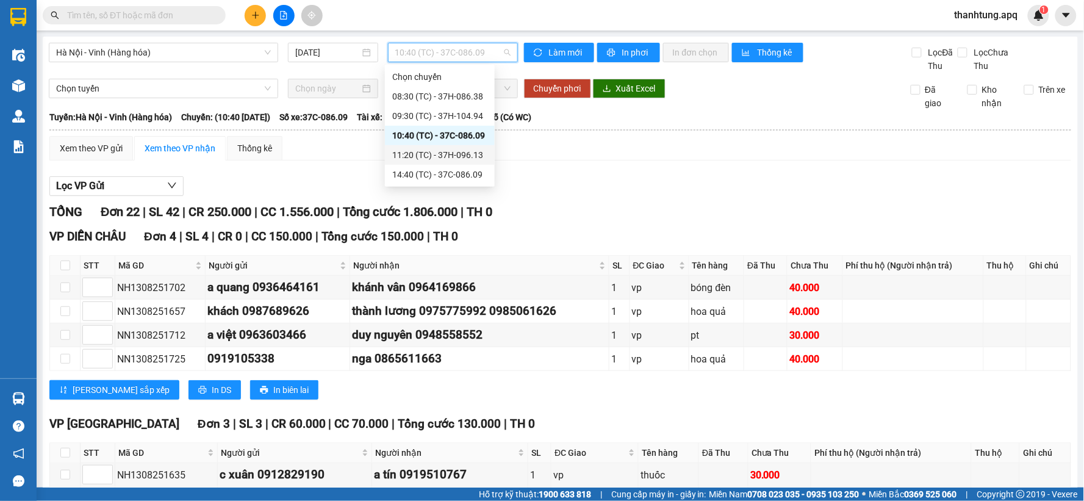
click at [484, 153] on div "11:20 (TC) - 37H-096.13" at bounding box center [439, 154] width 95 height 13
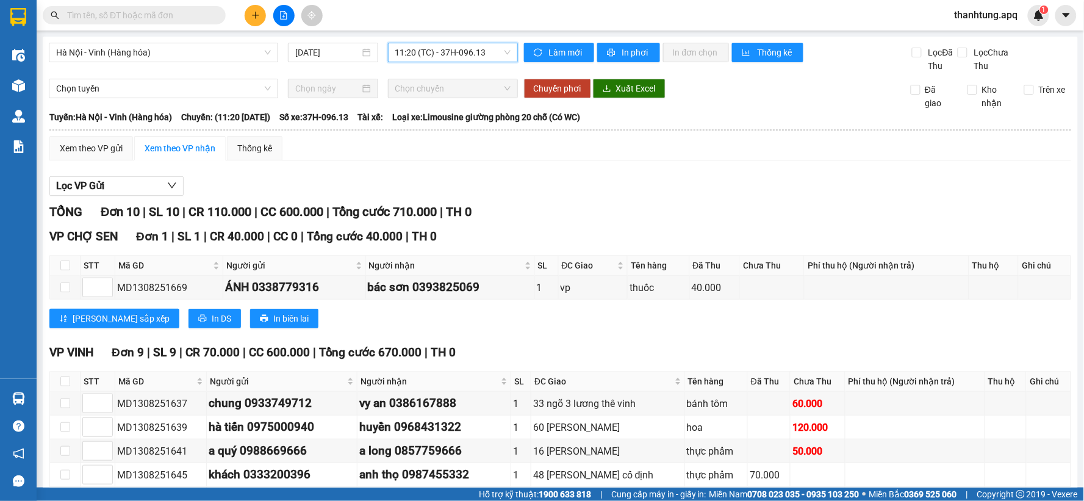
click at [551, 195] on div "Lọc VP Gửi" at bounding box center [560, 186] width 1022 height 20
click at [191, 12] on input "text" at bounding box center [139, 15] width 144 height 13
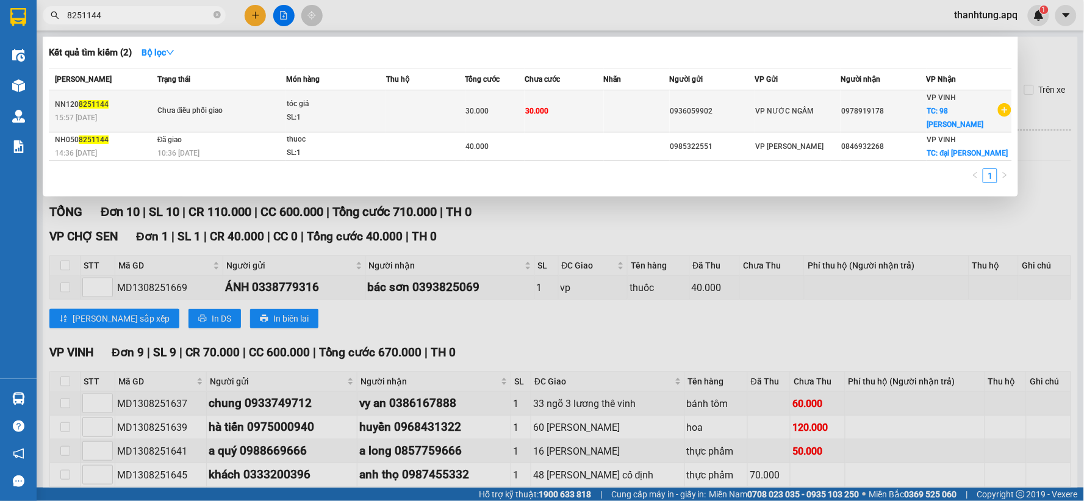
type input "8251144"
click at [449, 116] on td at bounding box center [425, 111] width 79 height 42
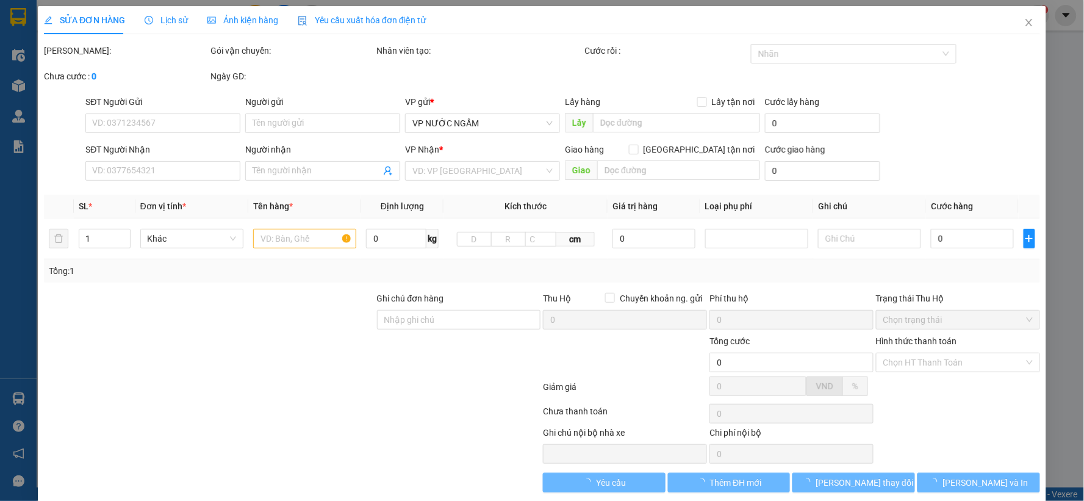
type input "0936059902"
type input "0978919178"
checkbox input "true"
type input "98 phan đình phùng"
type input "30.000"
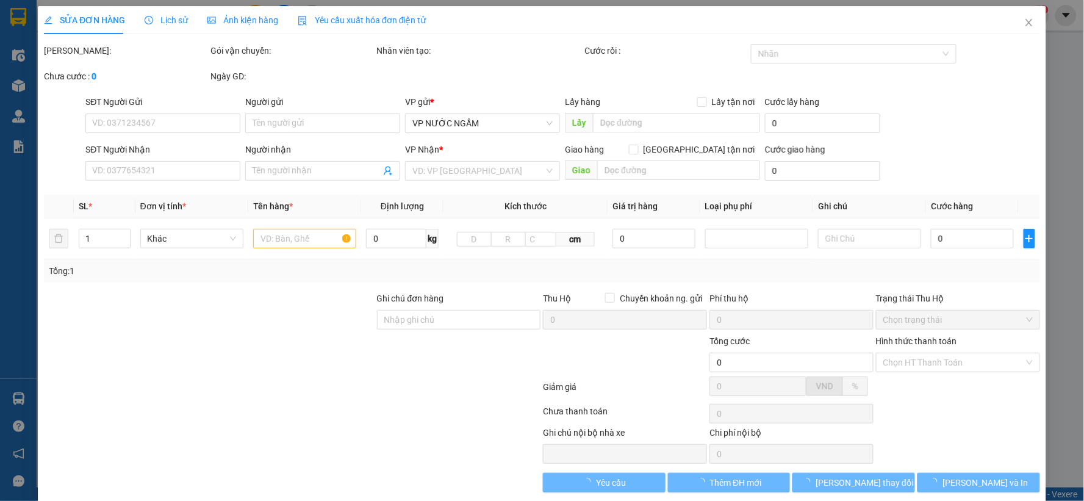
type input "30.000"
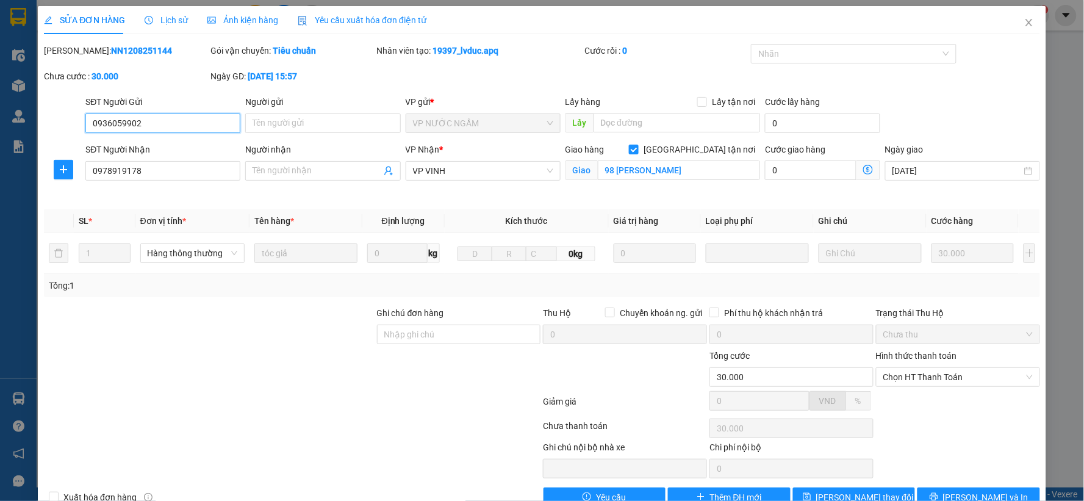
scroll to position [29, 0]
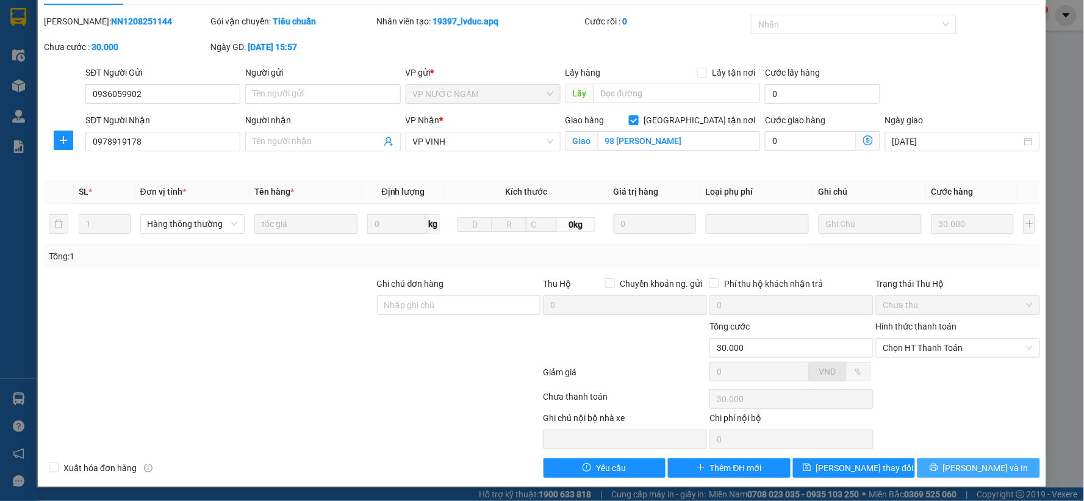
click at [1023, 471] on button "[PERSON_NAME] và In" at bounding box center [979, 468] width 123 height 20
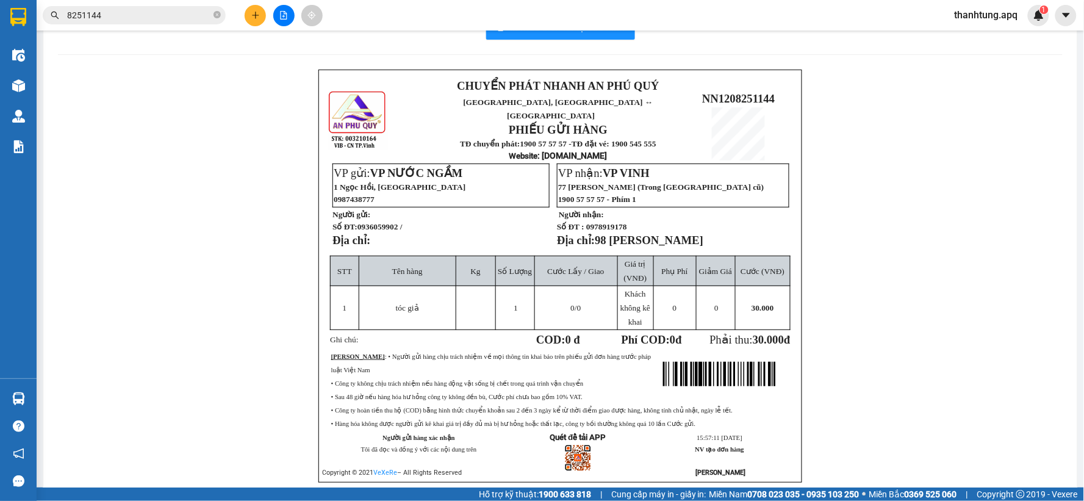
scroll to position [70, 0]
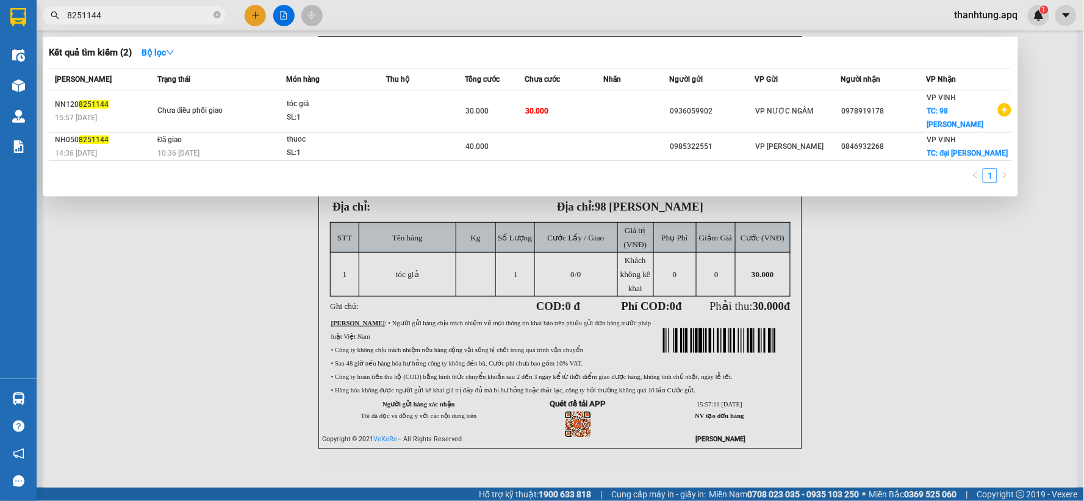
click at [149, 15] on input "8251144" at bounding box center [139, 15] width 144 height 13
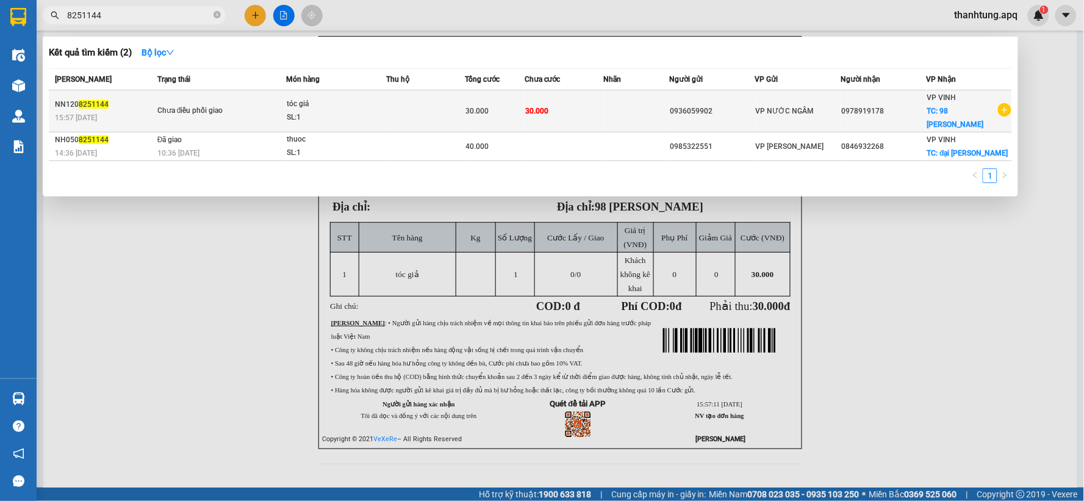
click at [215, 110] on div "Chưa điều phối giao" at bounding box center [203, 110] width 92 height 13
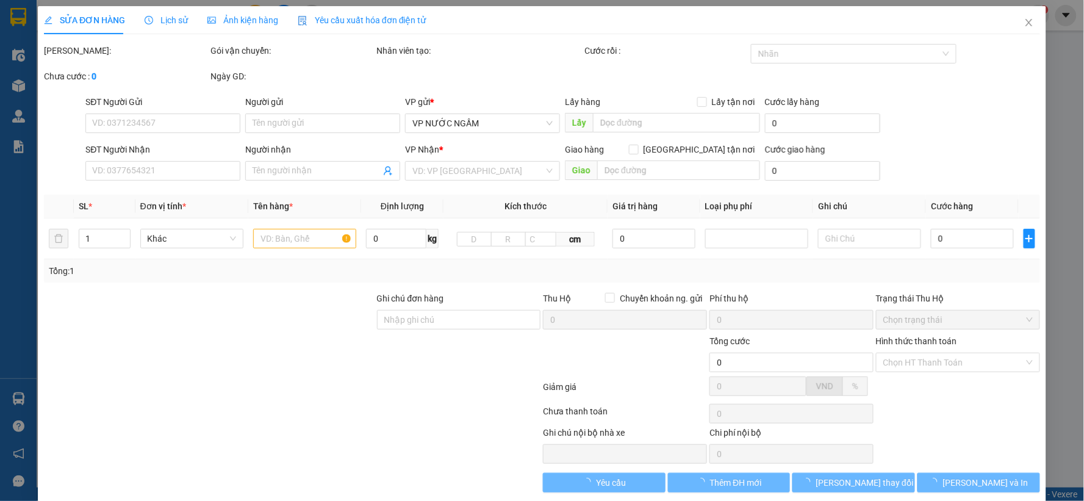
type input "0936059902"
type input "0978919178"
checkbox input "true"
type input "98 phan đình phùng"
type input "30.000"
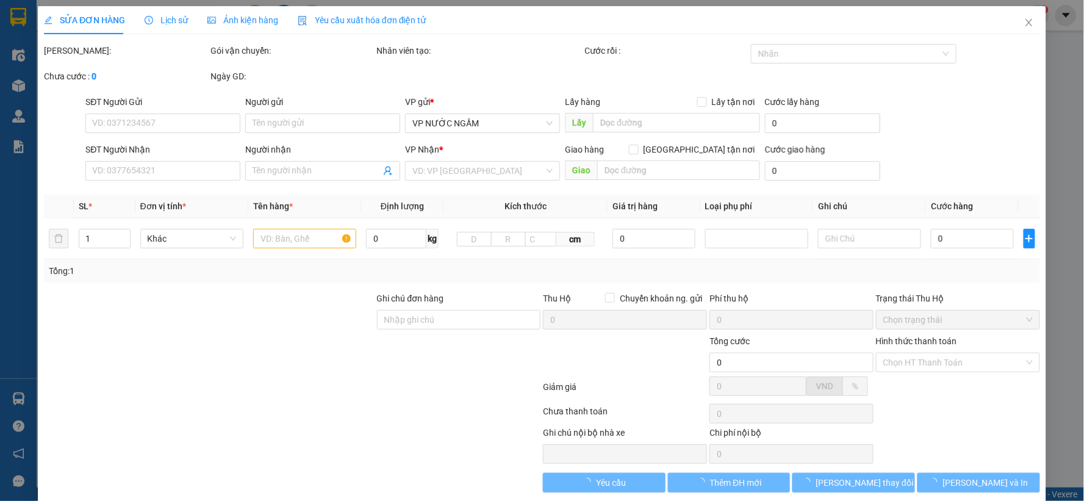
type input "30.000"
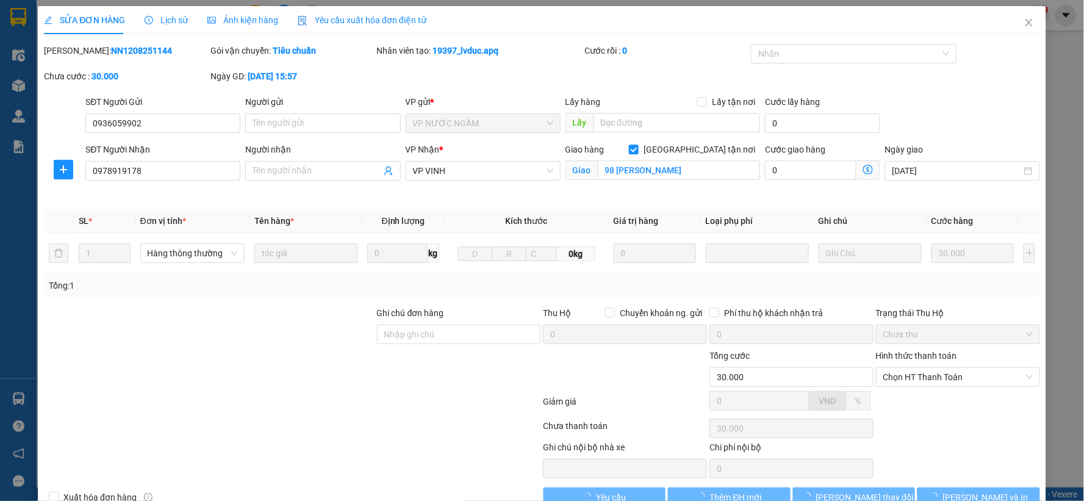
click at [160, 19] on span "Lịch sử" at bounding box center [166, 20] width 43 height 10
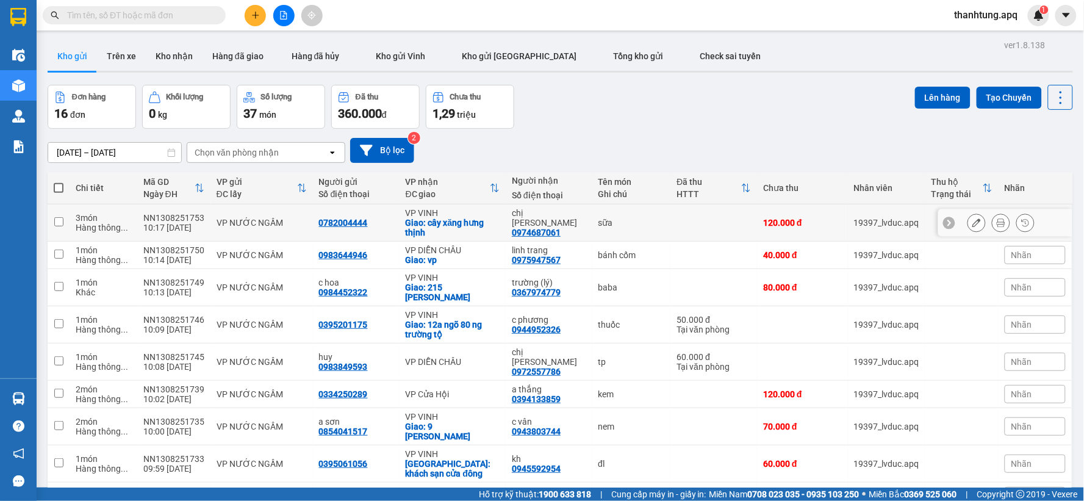
click at [611, 218] on div "sữa" at bounding box center [632, 223] width 67 height 10
checkbox input "true"
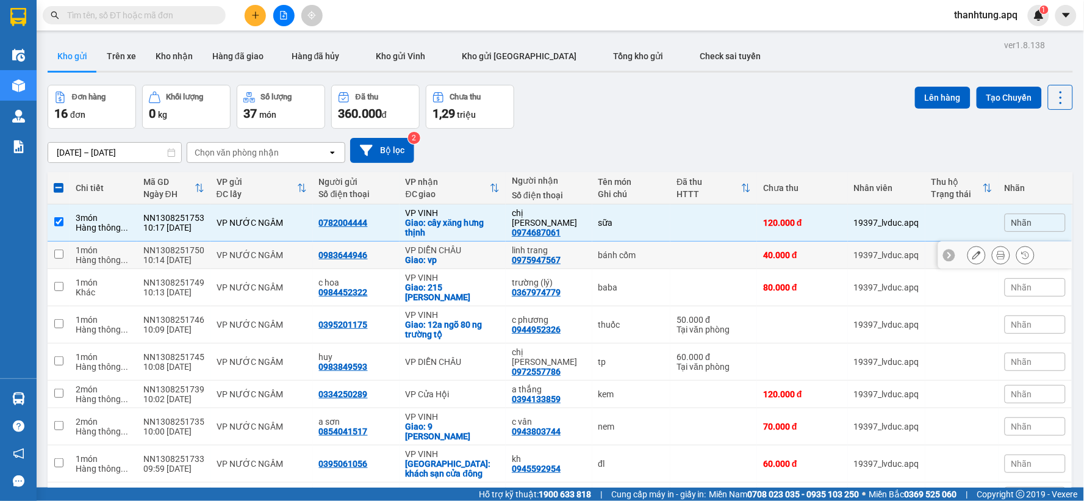
click at [641, 255] on div "bánh cốm" at bounding box center [632, 255] width 67 height 10
checkbox input "true"
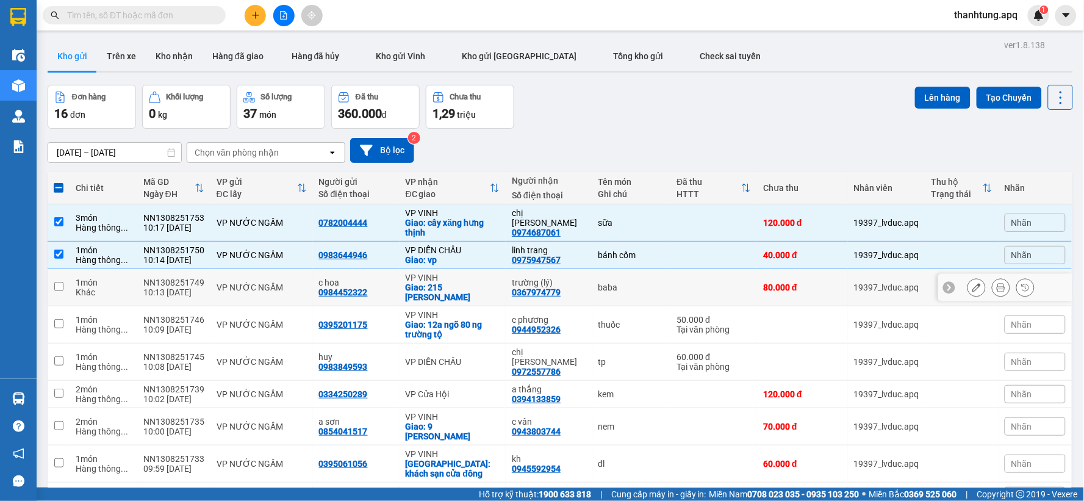
click at [641, 282] on div "baba" at bounding box center [632, 287] width 67 height 10
checkbox input "true"
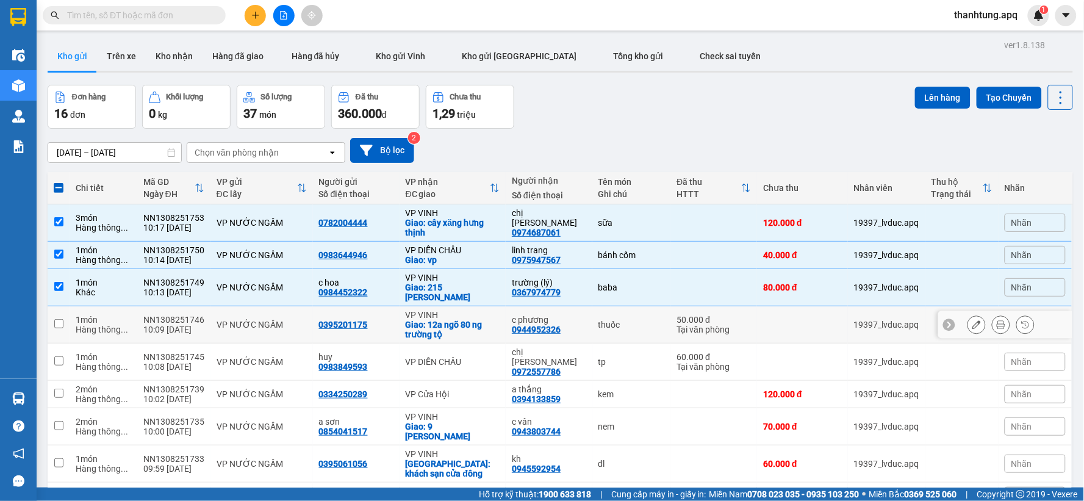
click at [624, 320] on div "thuốc" at bounding box center [632, 325] width 67 height 10
checkbox input "true"
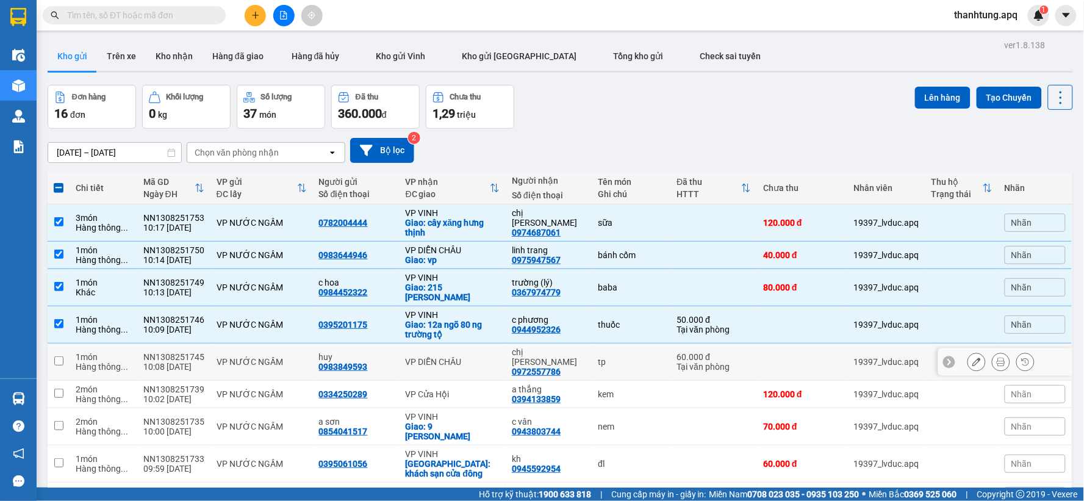
click at [617, 357] on div "tp" at bounding box center [632, 362] width 67 height 10
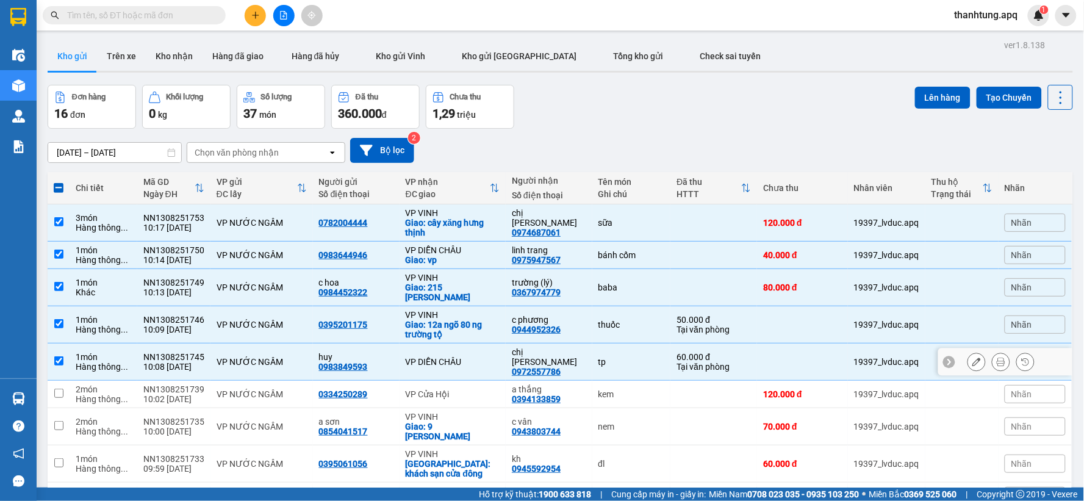
checkbox input "true"
click at [615, 389] on div "kem" at bounding box center [632, 394] width 67 height 10
checkbox input "true"
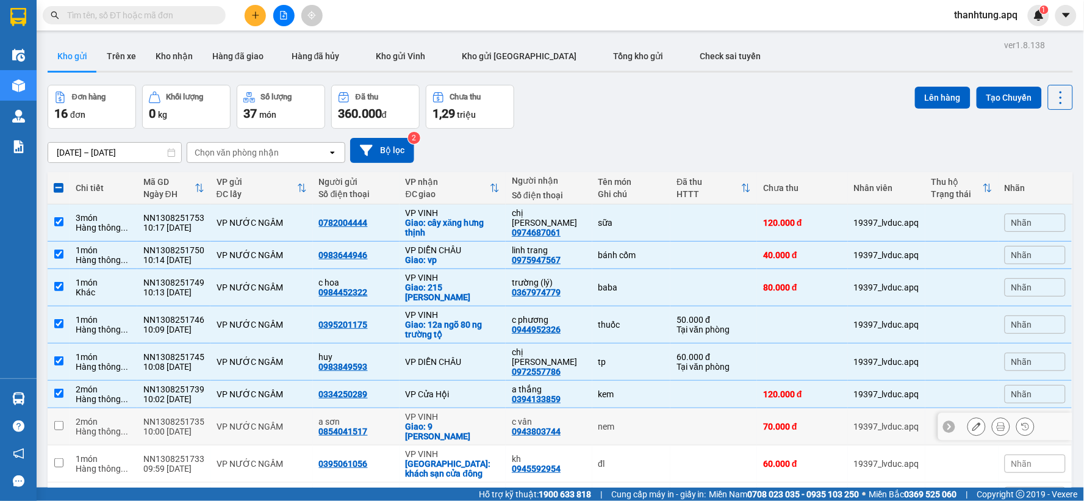
click at [627, 422] on div "nem" at bounding box center [632, 427] width 67 height 10
checkbox input "true"
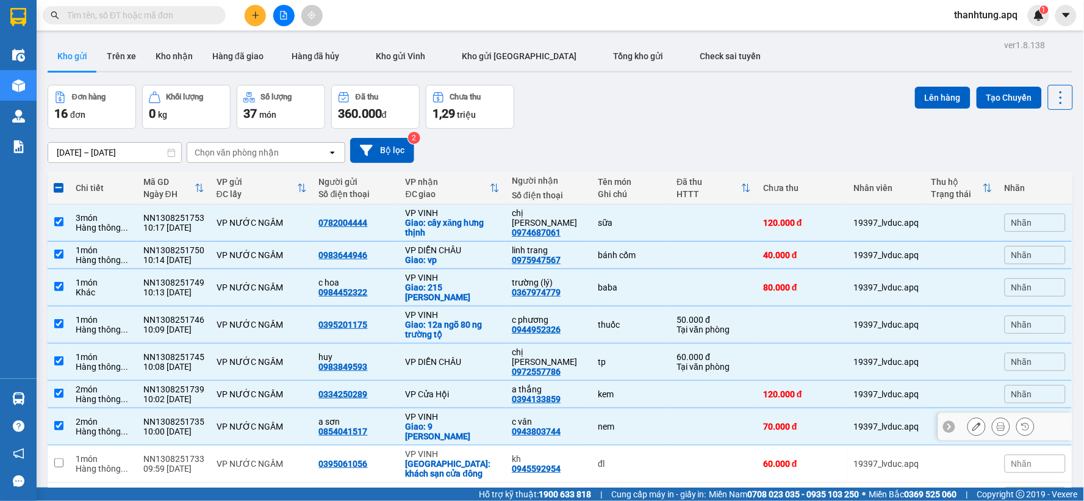
scroll to position [68, 0]
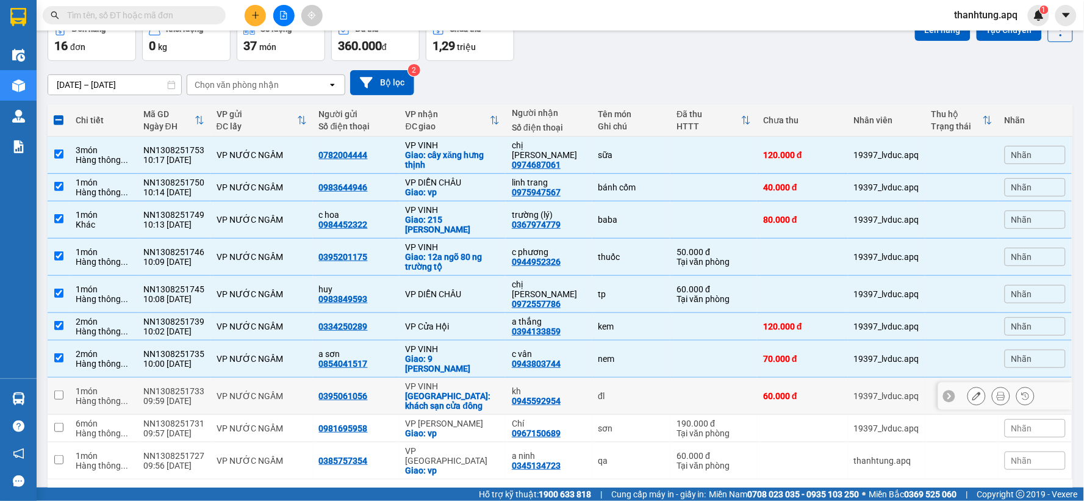
click at [625, 391] on div "đl" at bounding box center [632, 396] width 67 height 10
checkbox input "true"
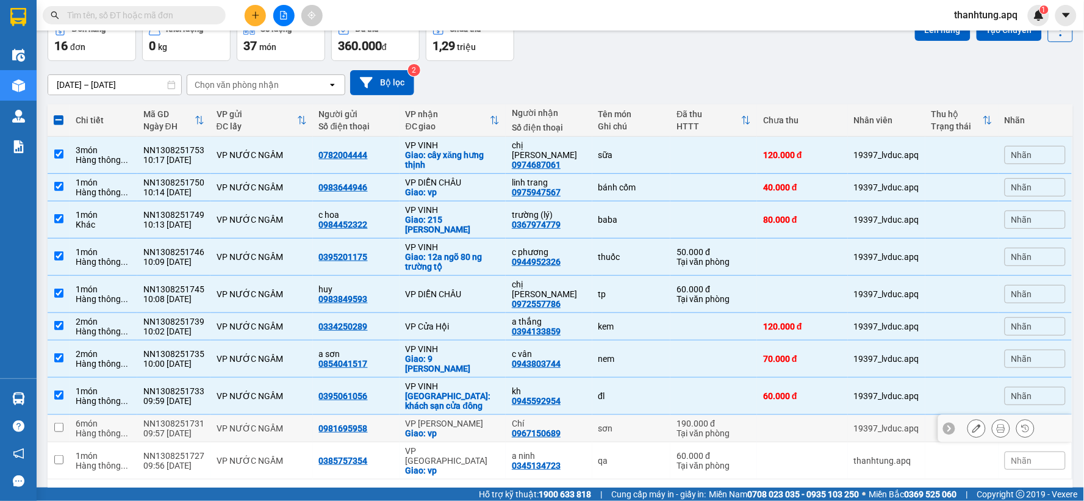
click at [620, 423] on div "sơn" at bounding box center [632, 428] width 67 height 10
checkbox input "true"
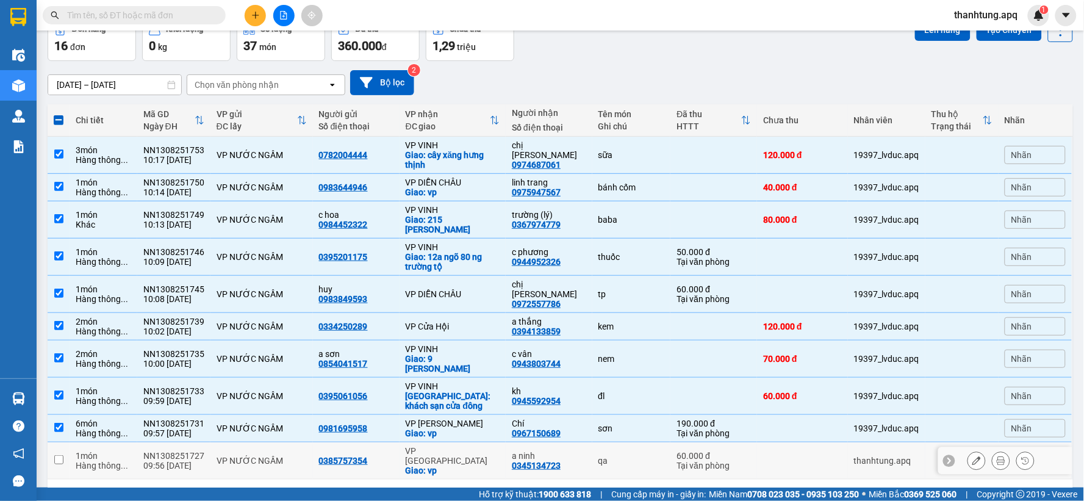
click at [630, 442] on td "qa" at bounding box center [631, 460] width 79 height 37
checkbox input "true"
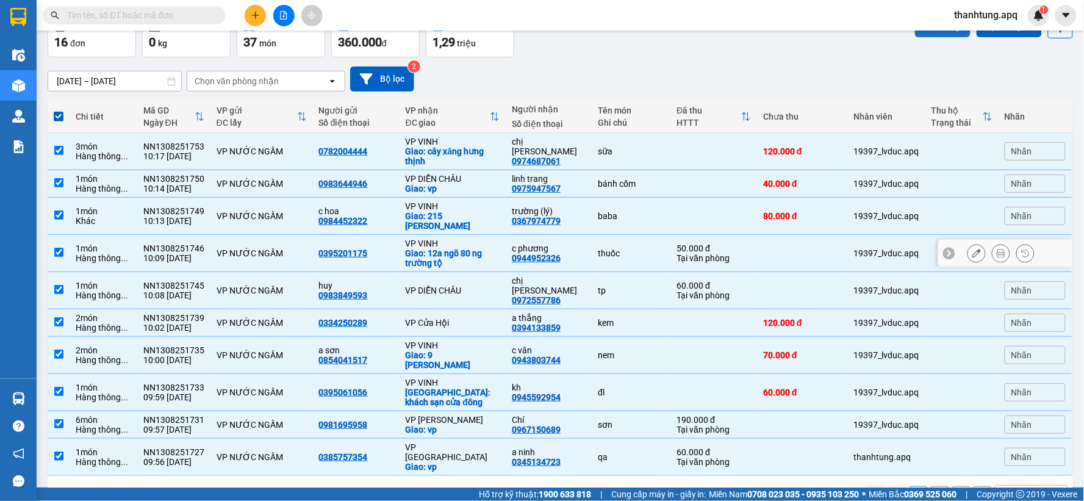
scroll to position [0, 0]
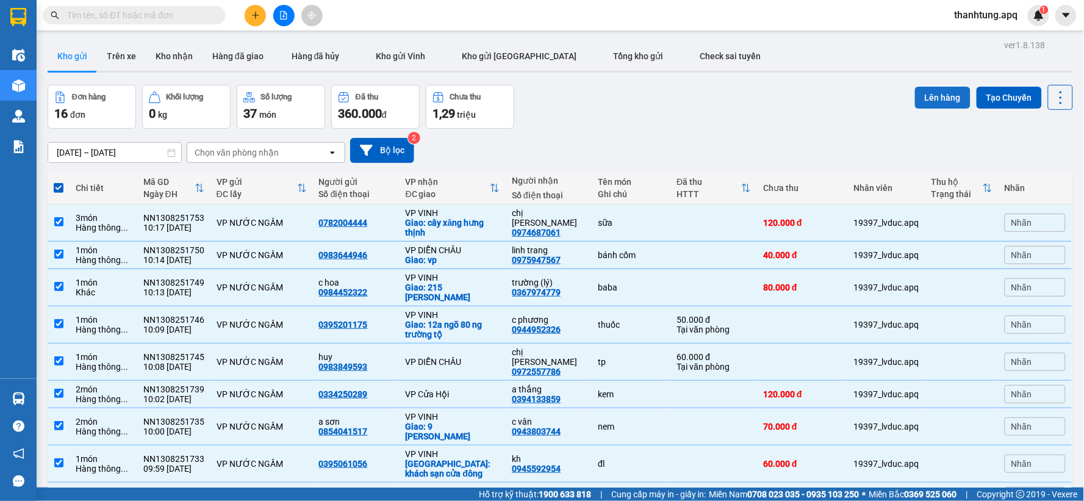
click at [927, 95] on button "Lên hàng" at bounding box center [943, 98] width 56 height 22
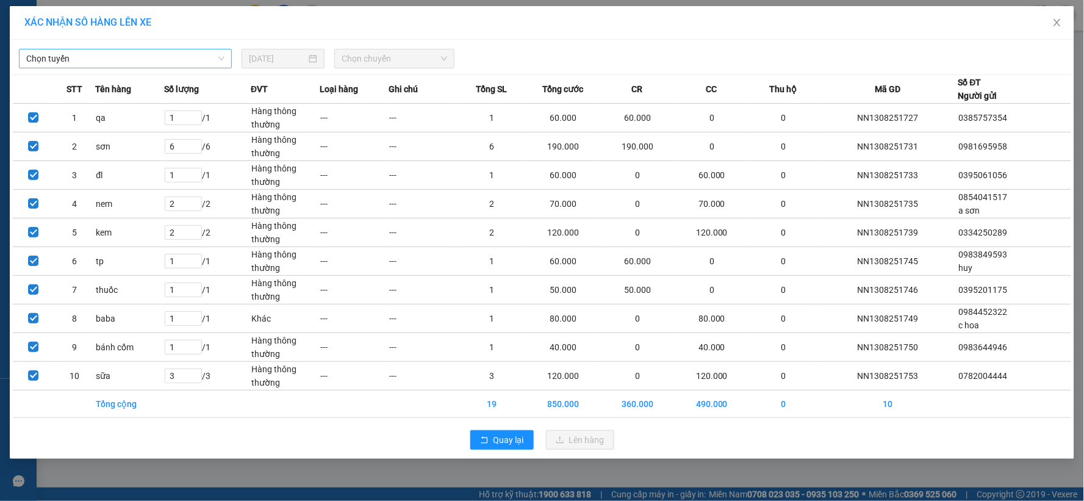
click at [212, 59] on span "Chọn tuyến" at bounding box center [125, 58] width 198 height 18
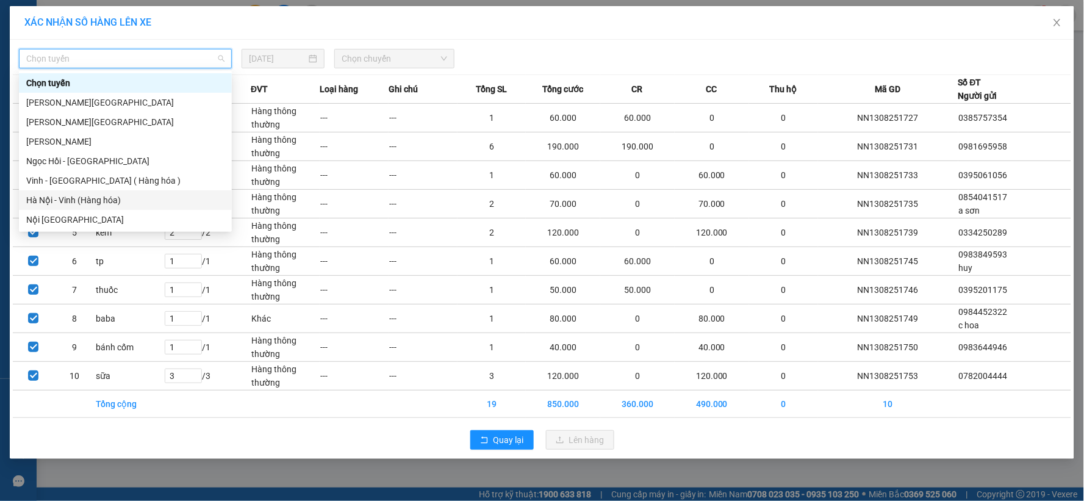
click at [109, 197] on div "Hà Nội - Vinh (Hàng hóa)" at bounding box center [125, 199] width 198 height 13
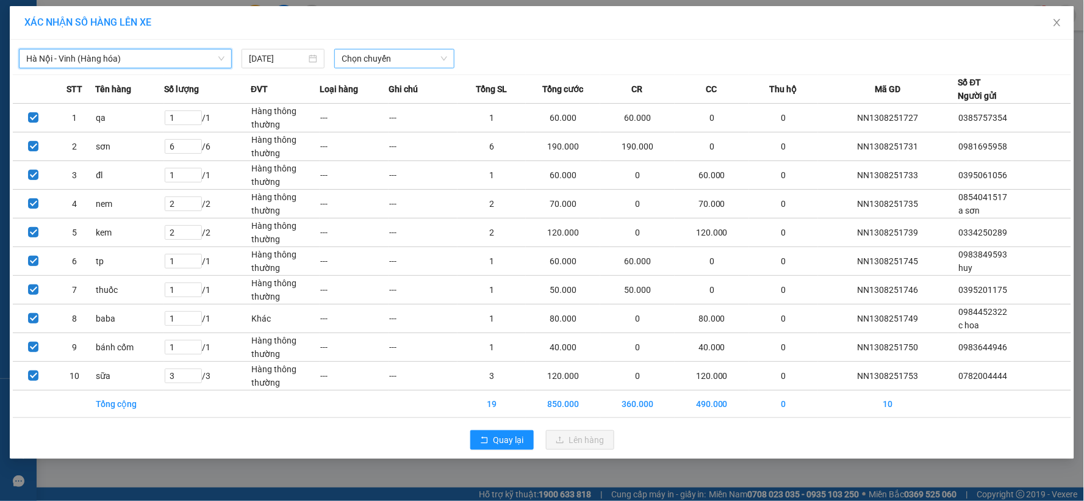
drag, startPoint x: 369, startPoint y: 57, endPoint x: 362, endPoint y: 65, distance: 10.4
click at [369, 57] on span "Chọn chuyến" at bounding box center [395, 58] width 106 height 18
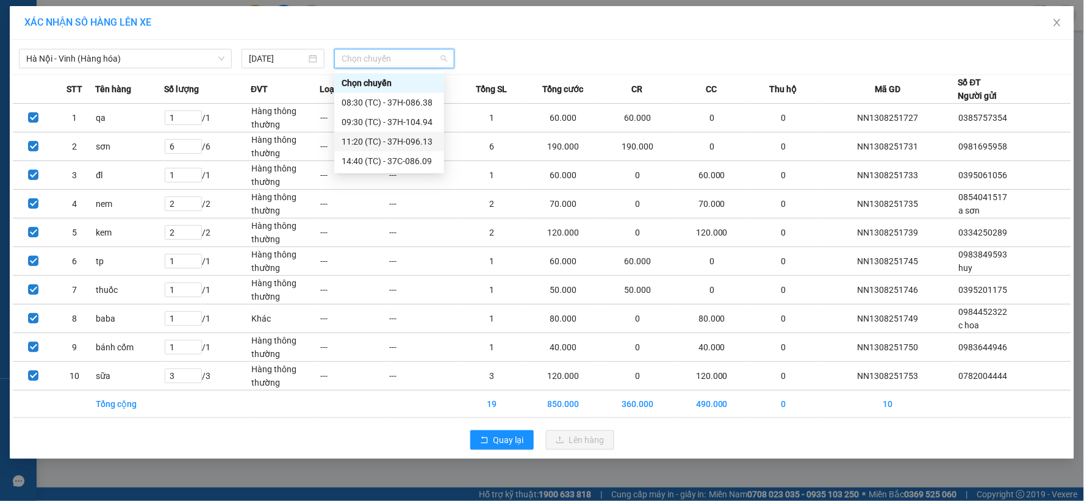
click at [399, 139] on div "11:20 (TC) - 37H-096.13" at bounding box center [389, 141] width 95 height 13
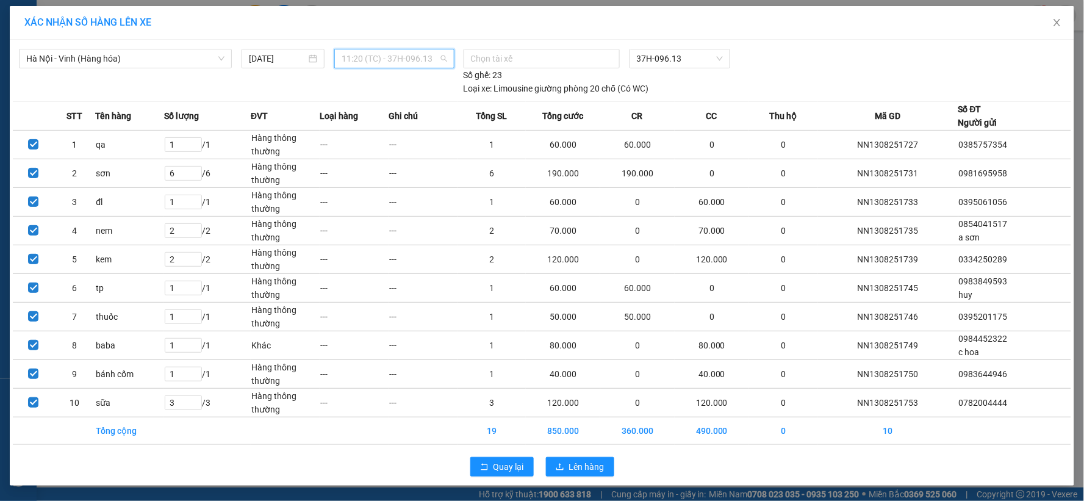
click at [435, 60] on span "11:20 (TC) - 37H-096.13" at bounding box center [395, 58] width 106 height 18
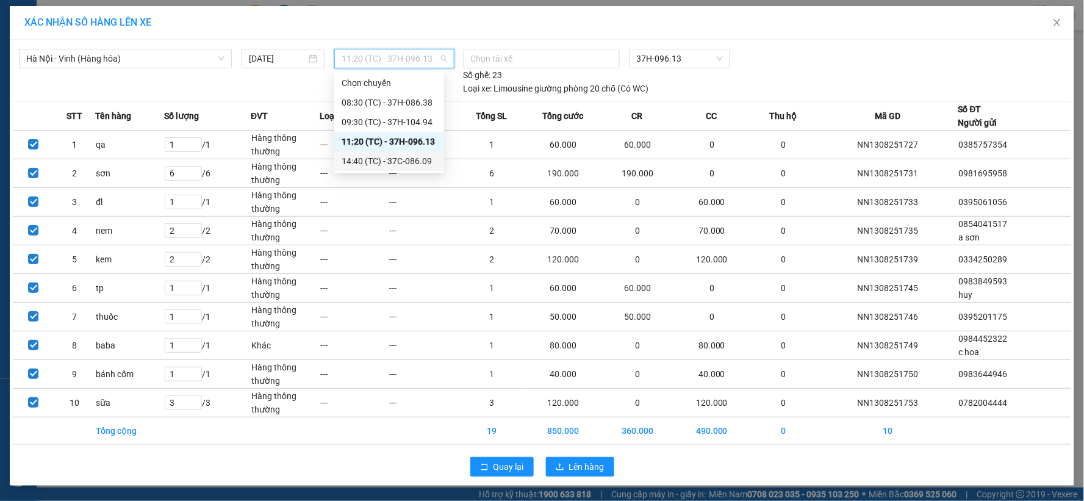
click at [598, 23] on div "XÁC NHẬN SỐ HÀNG LÊN XE" at bounding box center [541, 22] width 1035 height 13
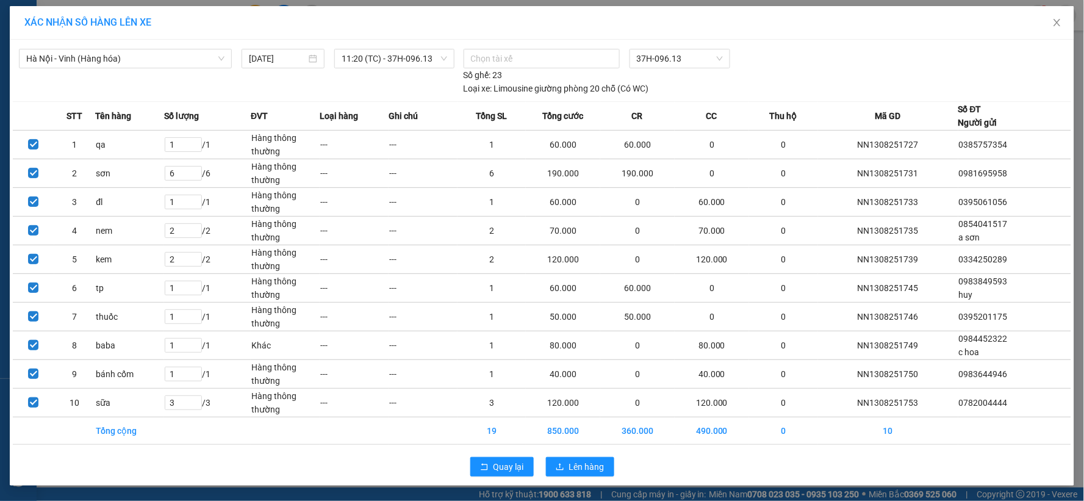
click at [201, 88] on div "Hà Nội - Vinh (Hàng hóa) 13/08/2025 11:20 (TC) - 37H-096.13" at bounding box center [238, 72] width 439 height 46
click at [255, 28] on div "XÁC NHẬN SỐ HÀNG LÊN XE" at bounding box center [541, 22] width 1035 height 13
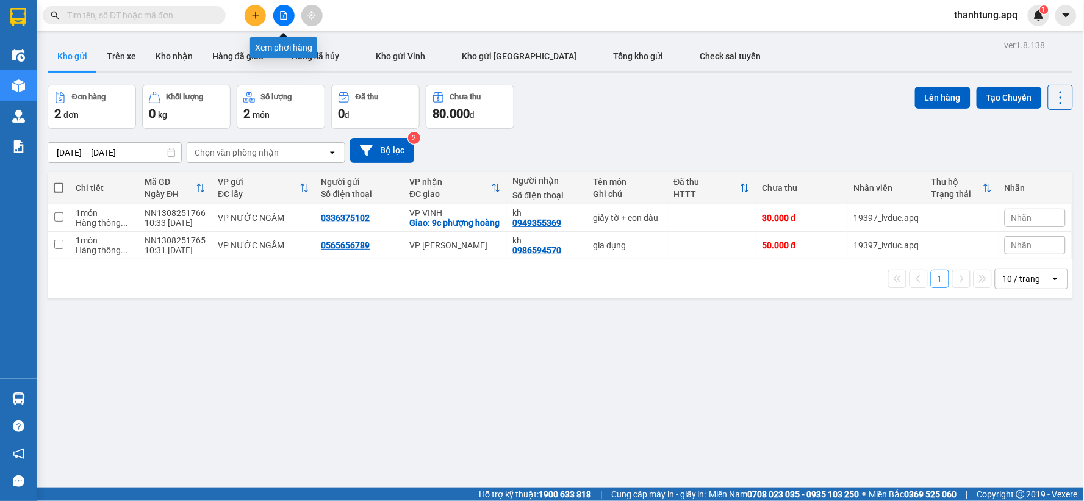
click at [286, 17] on icon "file-add" at bounding box center [283, 15] width 9 height 9
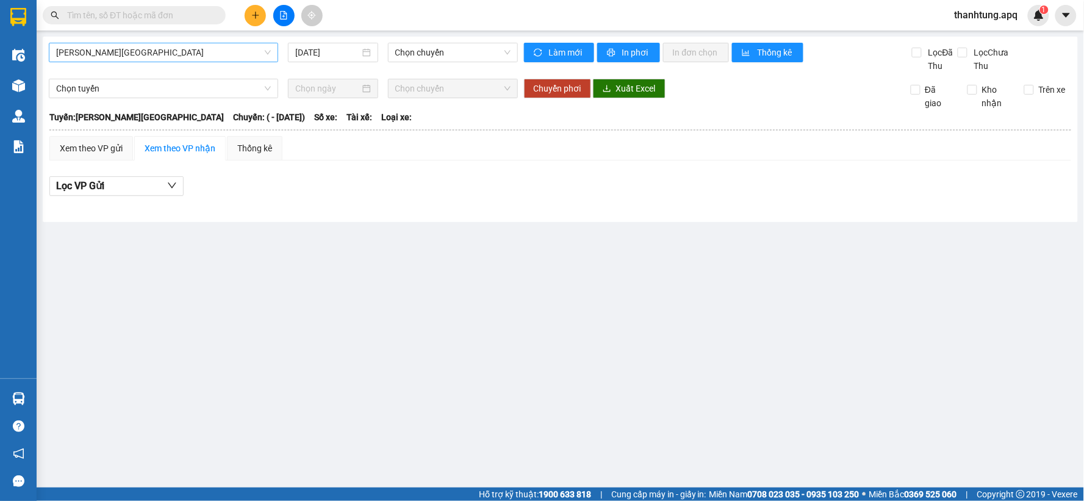
click at [240, 49] on span "[PERSON_NAME][GEOGRAPHIC_DATA]" at bounding box center [163, 52] width 215 height 18
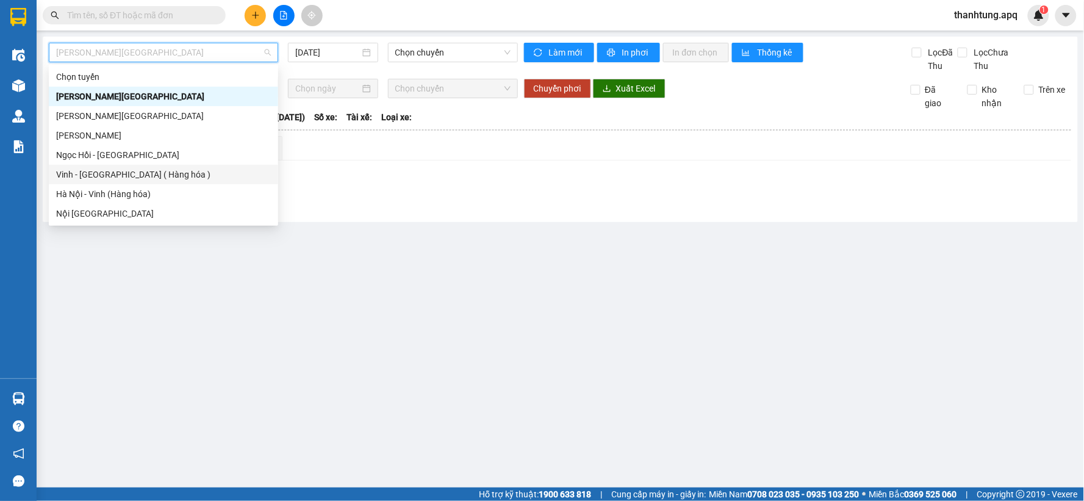
click at [131, 176] on div "Vinh - [GEOGRAPHIC_DATA] ( Hàng hóa )" at bounding box center [163, 174] width 215 height 13
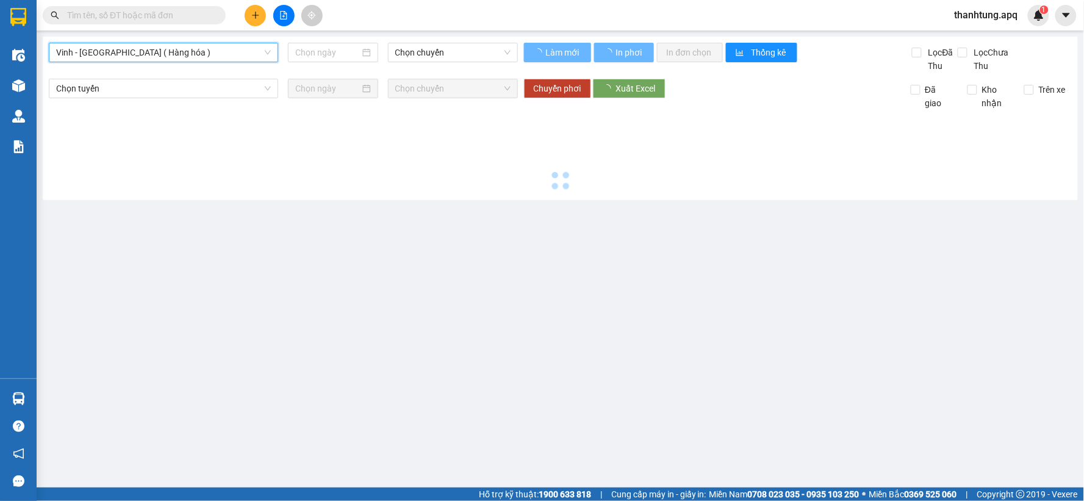
type input "[DATE]"
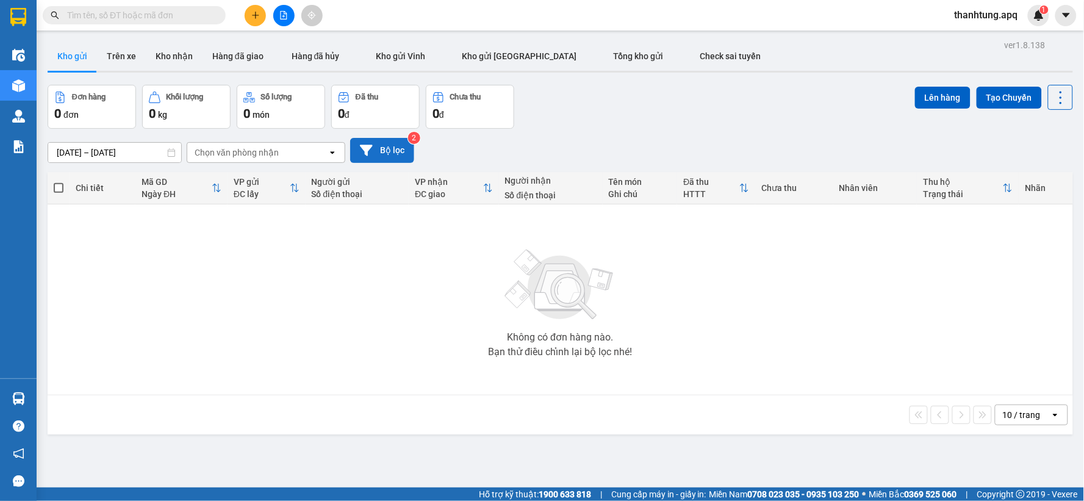
click at [389, 154] on button "Bộ lọc" at bounding box center [382, 150] width 64 height 25
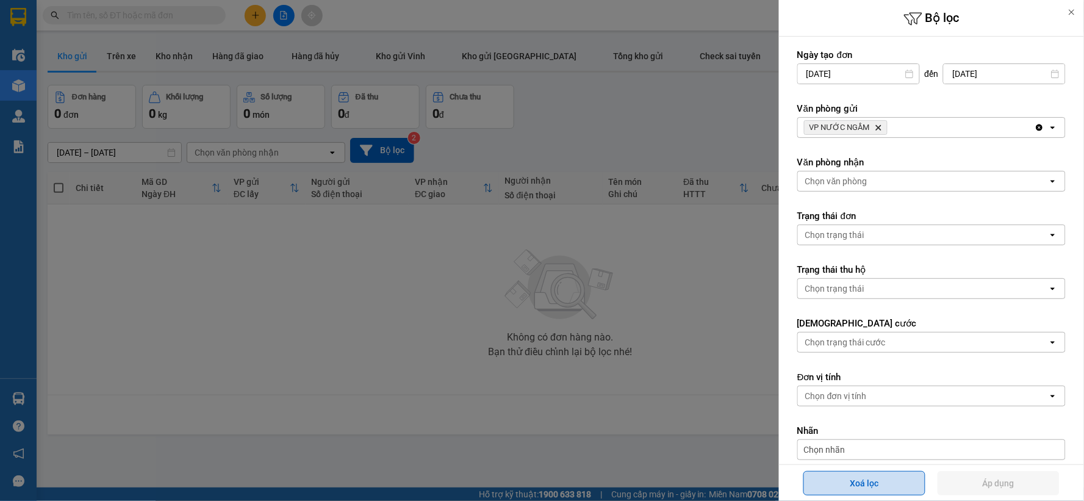
click at [830, 486] on button "Xoá lọc" at bounding box center [865, 483] width 122 height 24
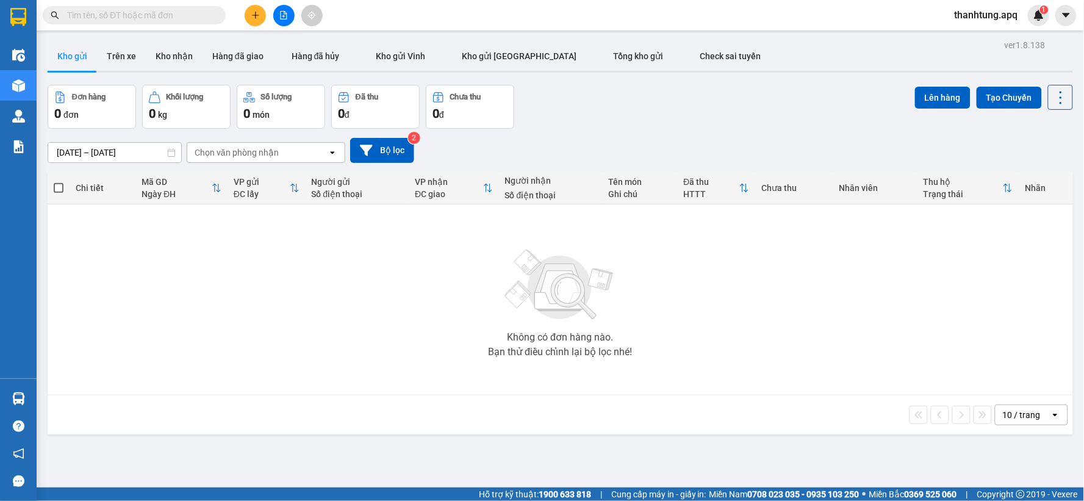
click at [188, 10] on input "text" at bounding box center [139, 15] width 144 height 13
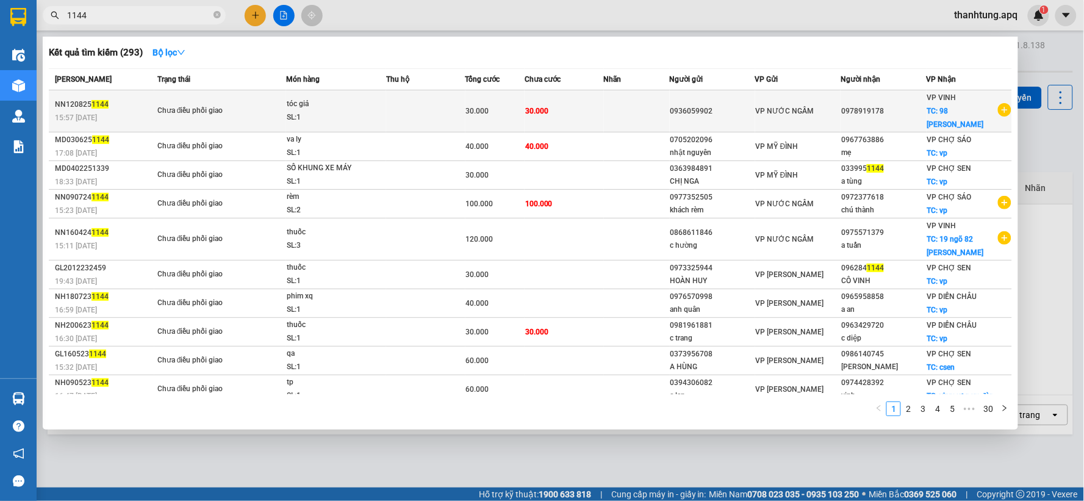
type input "1144"
click at [236, 101] on td "Chưa điều phối giao" at bounding box center [220, 111] width 132 height 42
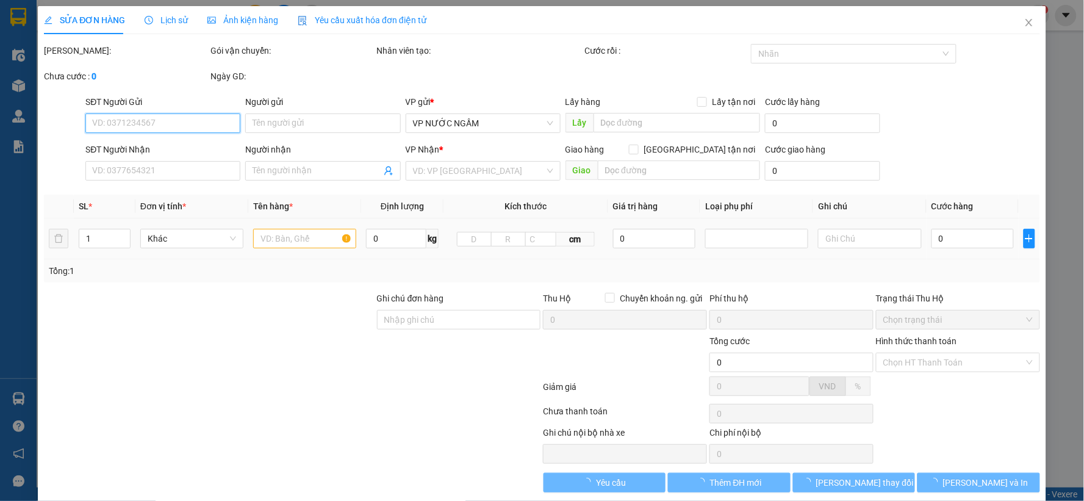
type input "0936059902"
type input "0978919178"
checkbox input "true"
type input "98 [PERSON_NAME]"
type input "30.000"
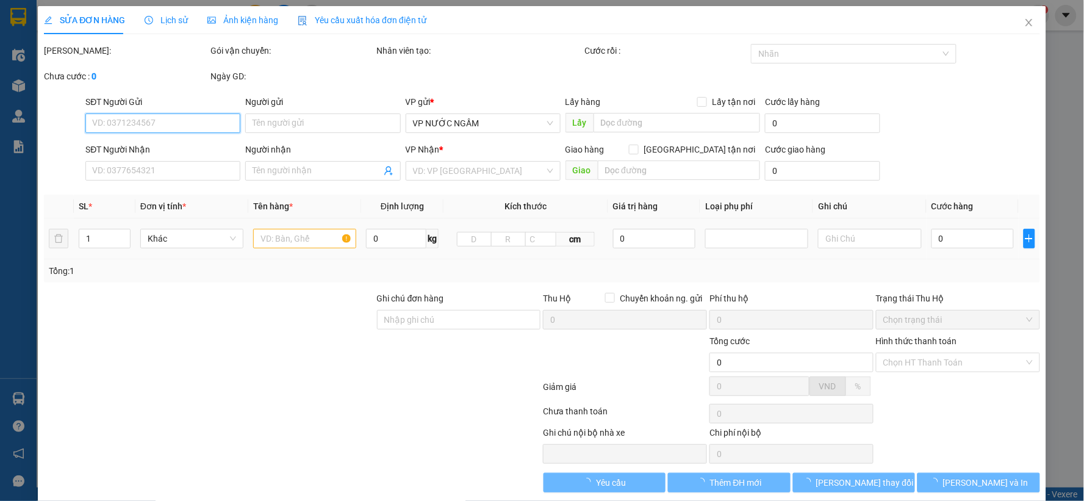
type input "30.000"
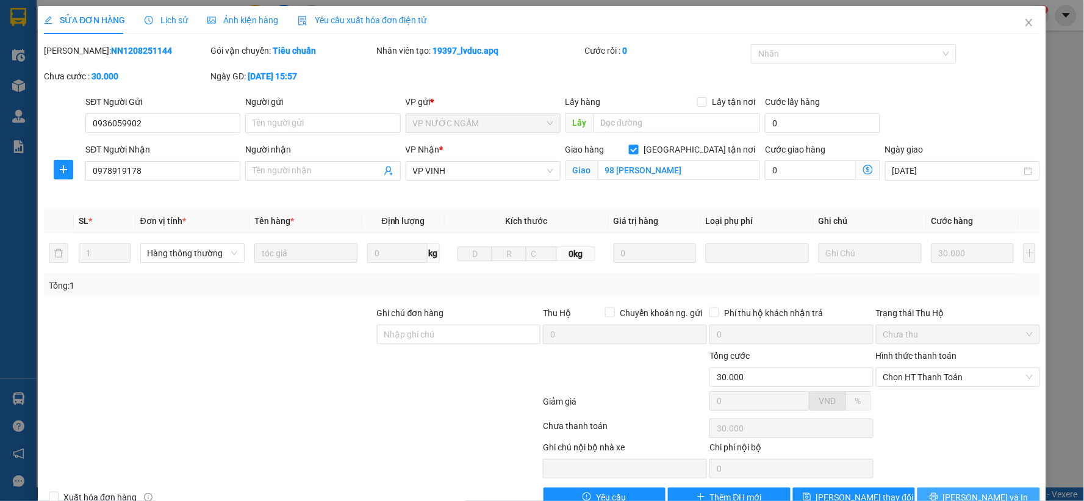
click at [969, 492] on span "[PERSON_NAME] và In" at bounding box center [985, 497] width 85 height 13
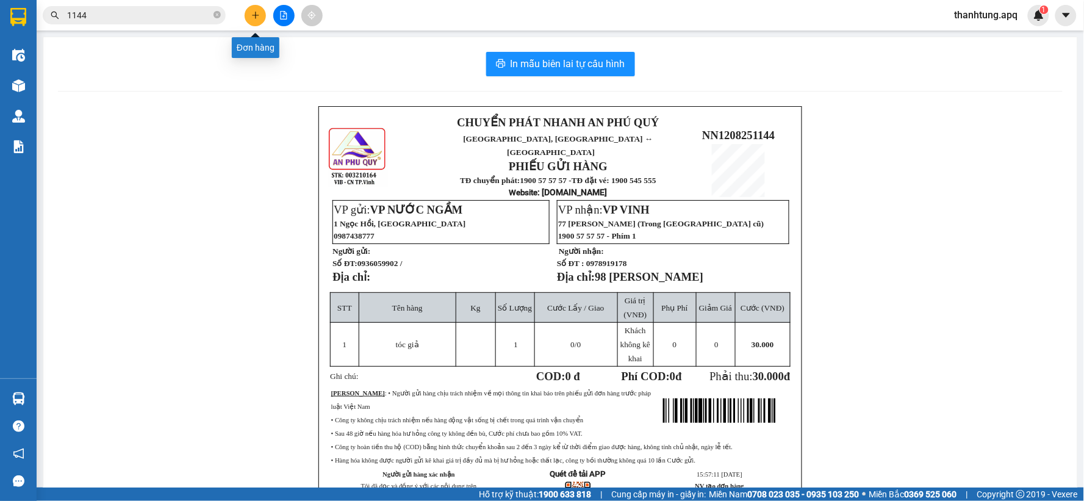
click at [253, 13] on icon "plus" at bounding box center [255, 15] width 9 height 9
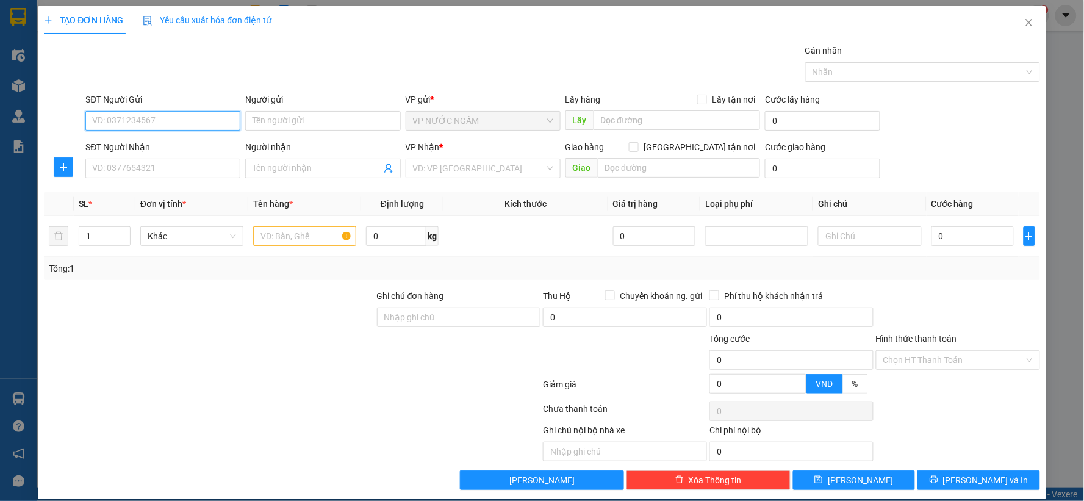
click at [193, 120] on input "SĐT Người Gửi" at bounding box center [162, 121] width 155 height 20
type input "0386634632"
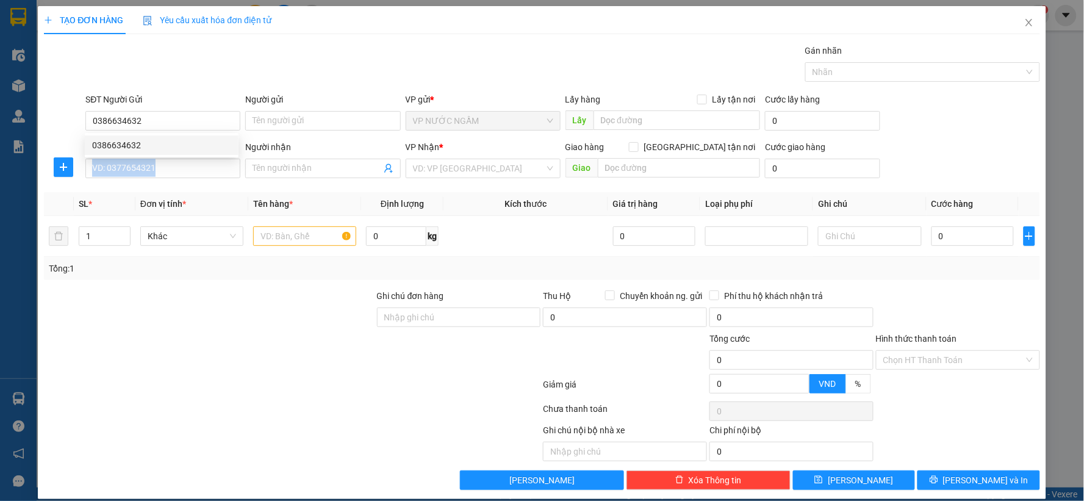
drag, startPoint x: 184, startPoint y: 180, endPoint x: 192, endPoint y: 156, distance: 25.7
click at [192, 157] on body "Kết quả tìm kiếm ( 293 ) Bộ lọc Mã ĐH Trạng thái Món hàng Thu hộ Tổng cước Chưa…" at bounding box center [542, 250] width 1084 height 501
click at [187, 171] on input "SĐT Người Nhận" at bounding box center [162, 169] width 155 height 20
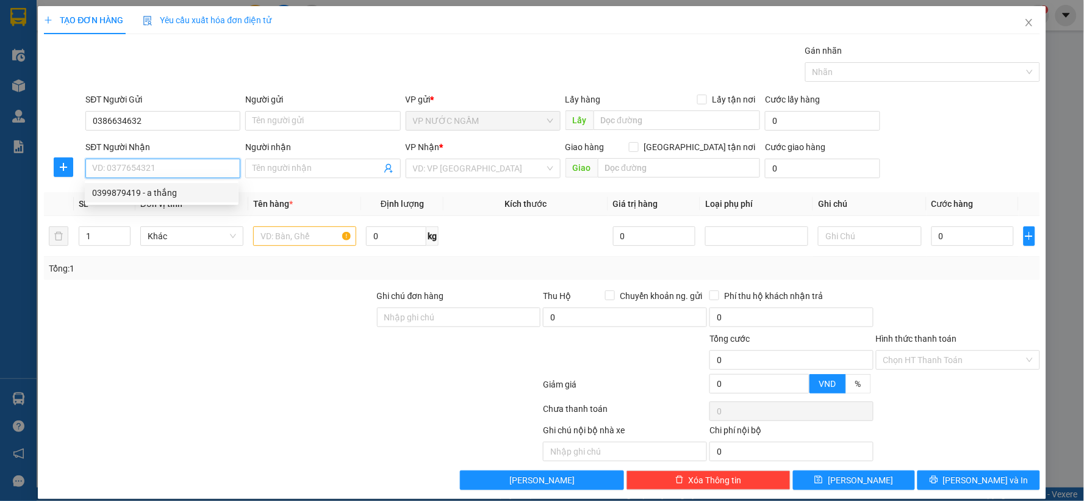
click at [153, 191] on div "0399879419 - a thắng" at bounding box center [161, 192] width 139 height 13
type input "0399879419"
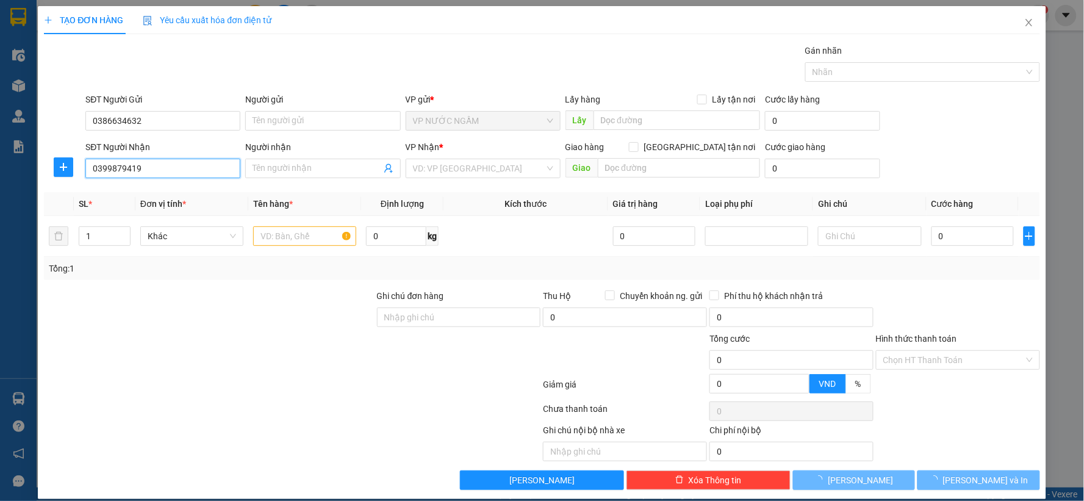
type input "a thắng"
checkbox input "true"
type input "vp"
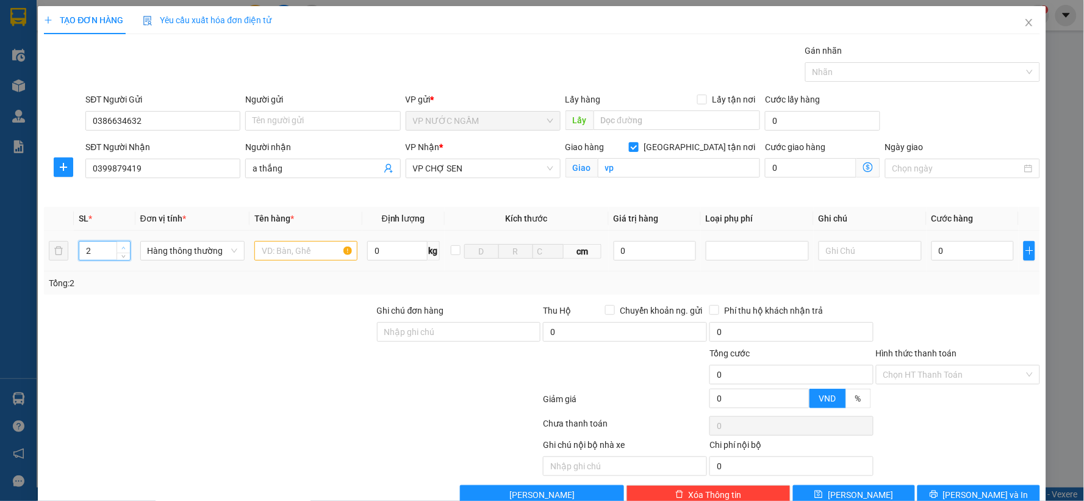
click at [121, 250] on span "up" at bounding box center [123, 247] width 7 height 7
click at [121, 248] on span "up" at bounding box center [123, 247] width 7 height 7
type input "6"
click at [121, 248] on icon "up" at bounding box center [123, 248] width 4 height 4
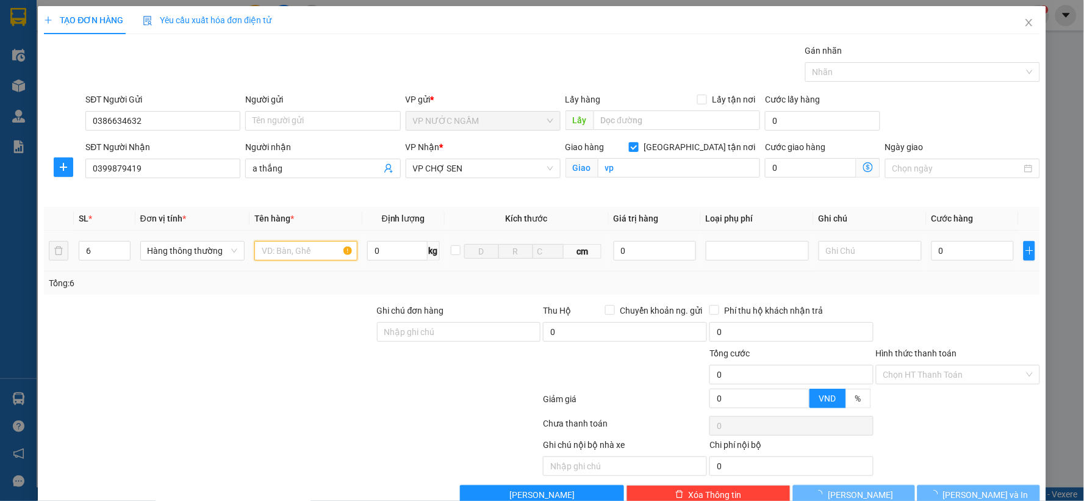
click at [299, 256] on input "text" at bounding box center [305, 251] width 103 height 20
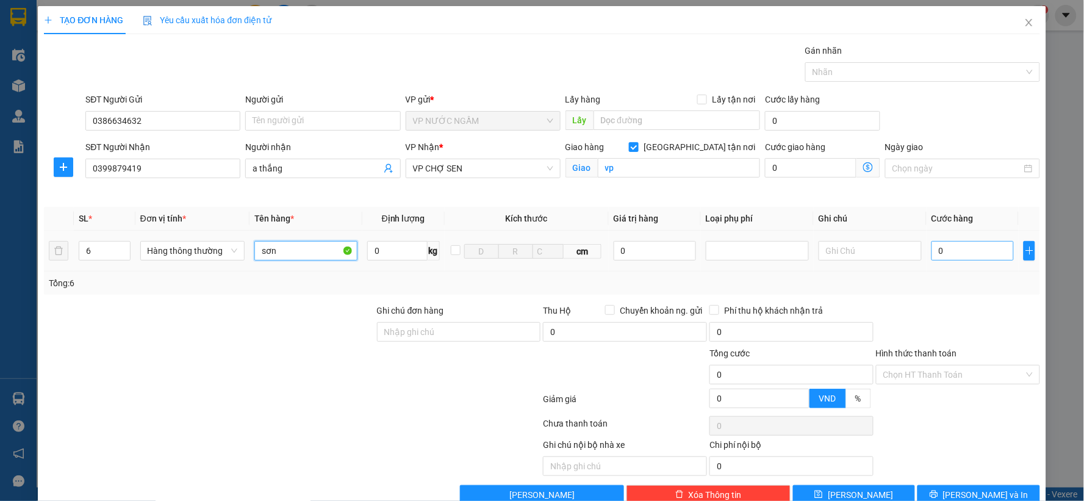
type input "sơn"
click at [946, 249] on input "0" at bounding box center [973, 251] width 82 height 20
type input "4"
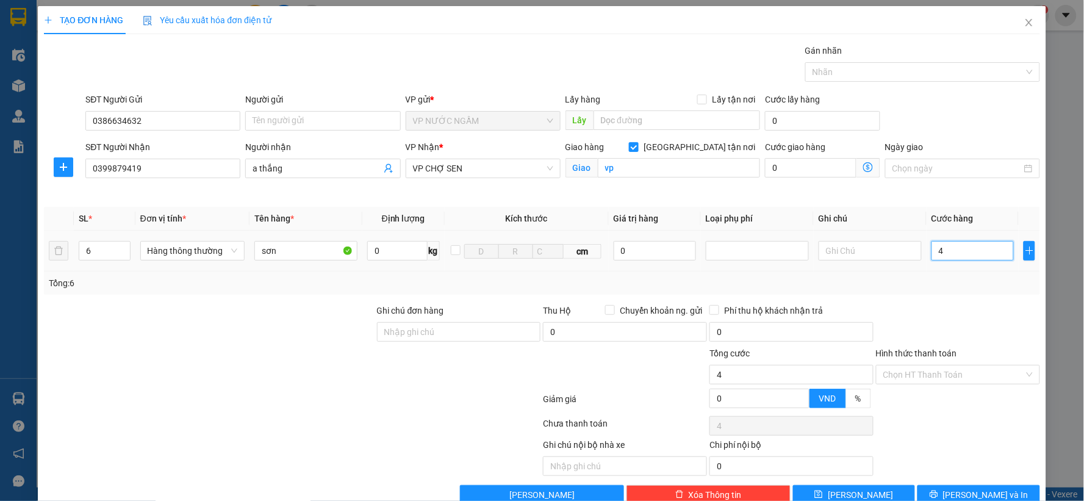
type input "0"
type input "01"
type input "1"
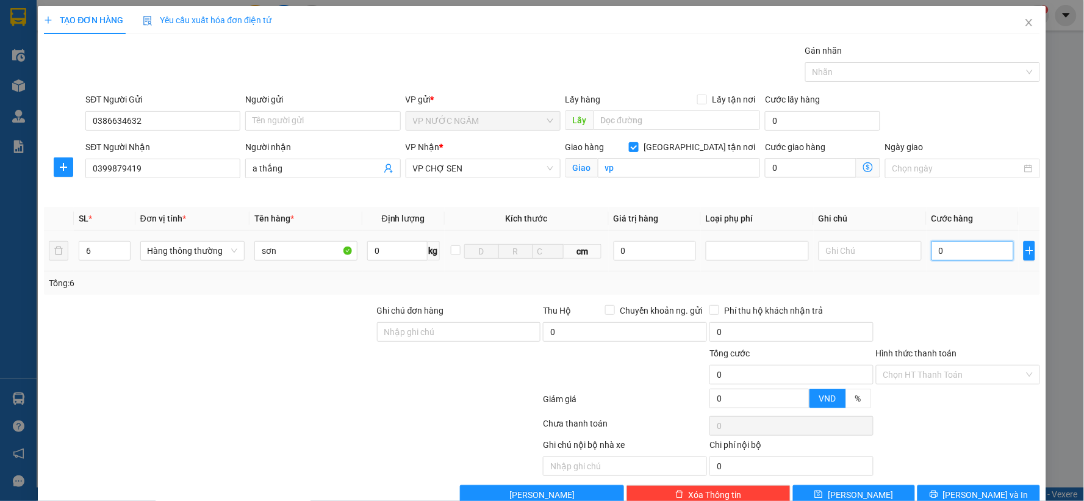
type input "1"
type input "019"
type input "19"
type input "0.190"
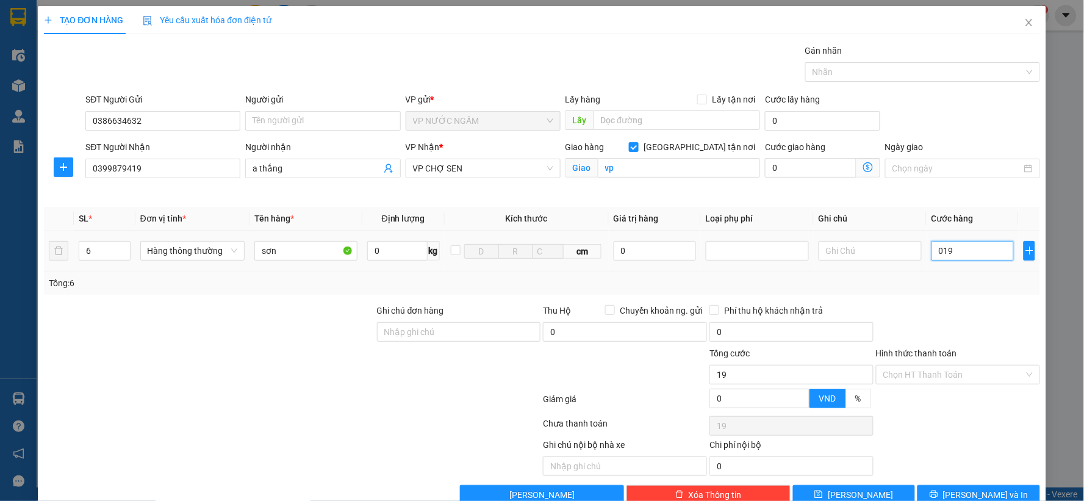
type input "190"
type input "190.000"
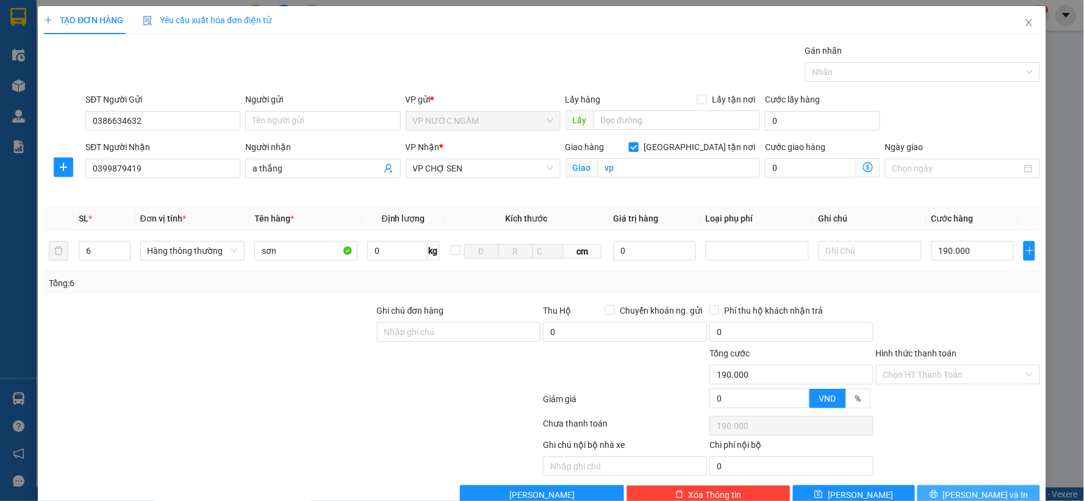
click at [983, 492] on span "[PERSON_NAME] và In" at bounding box center [985, 494] width 85 height 13
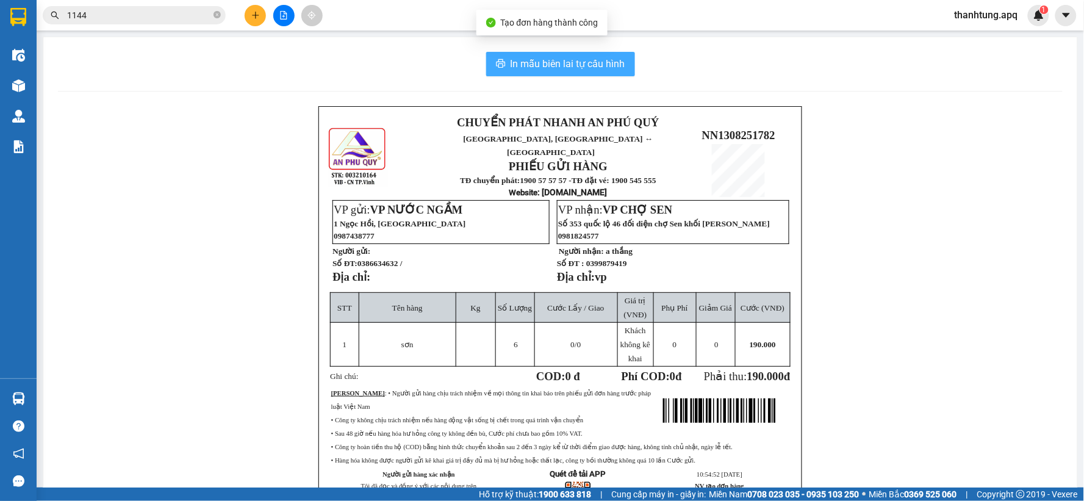
click at [520, 63] on span "In mẫu biên lai tự cấu hình" at bounding box center [568, 63] width 115 height 15
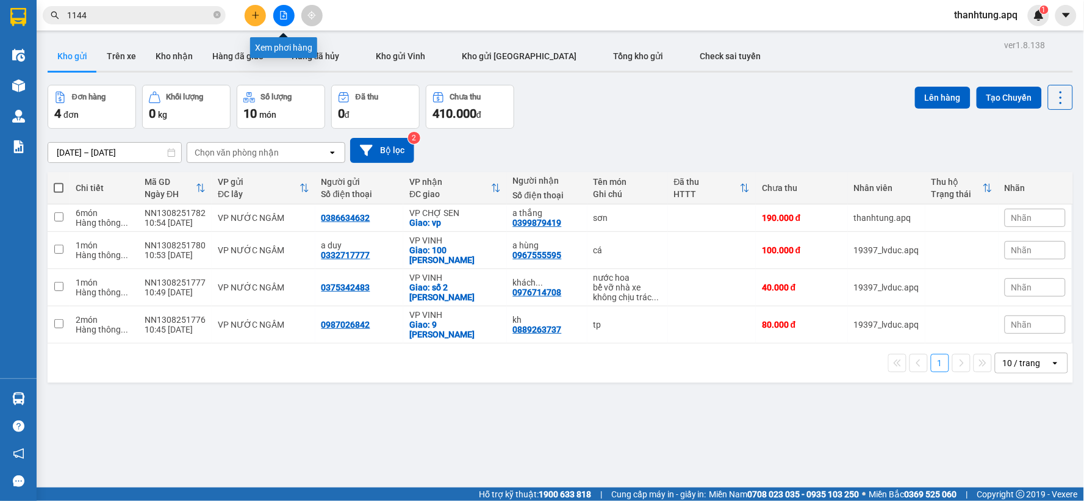
drag, startPoint x: 285, startPoint y: 16, endPoint x: 250, endPoint y: 1, distance: 38.0
click at [284, 15] on icon "file-add" at bounding box center [283, 15] width 9 height 9
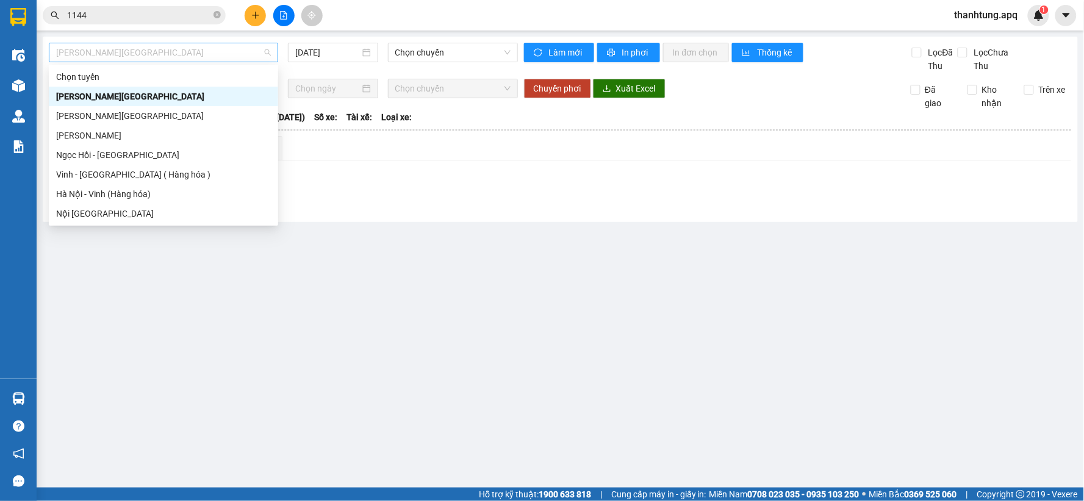
click at [117, 57] on span "[PERSON_NAME][GEOGRAPHIC_DATA]" at bounding box center [163, 52] width 215 height 18
click at [112, 196] on div "Hà Nội - Vinh (Hàng hóa)" at bounding box center [163, 193] width 215 height 13
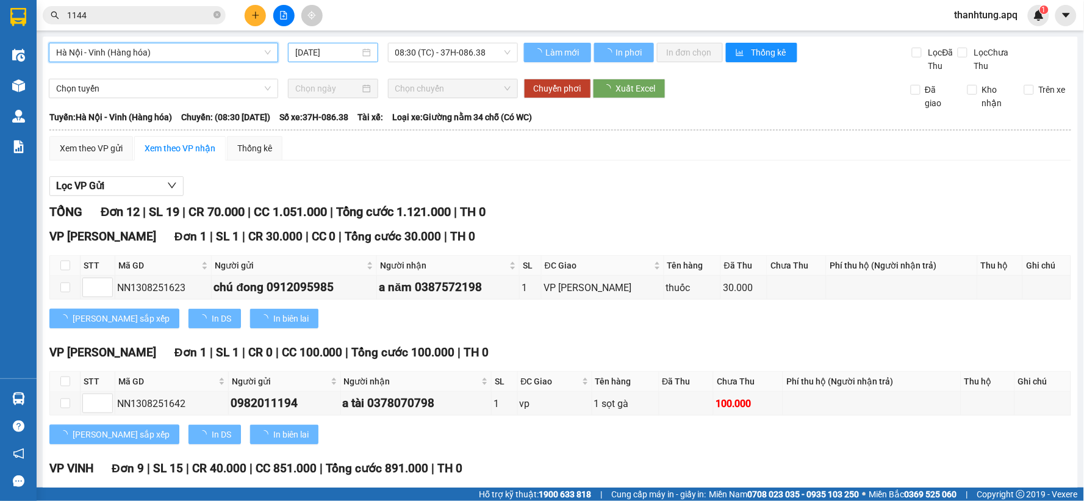
click at [331, 53] on input "[DATE]" at bounding box center [327, 52] width 64 height 13
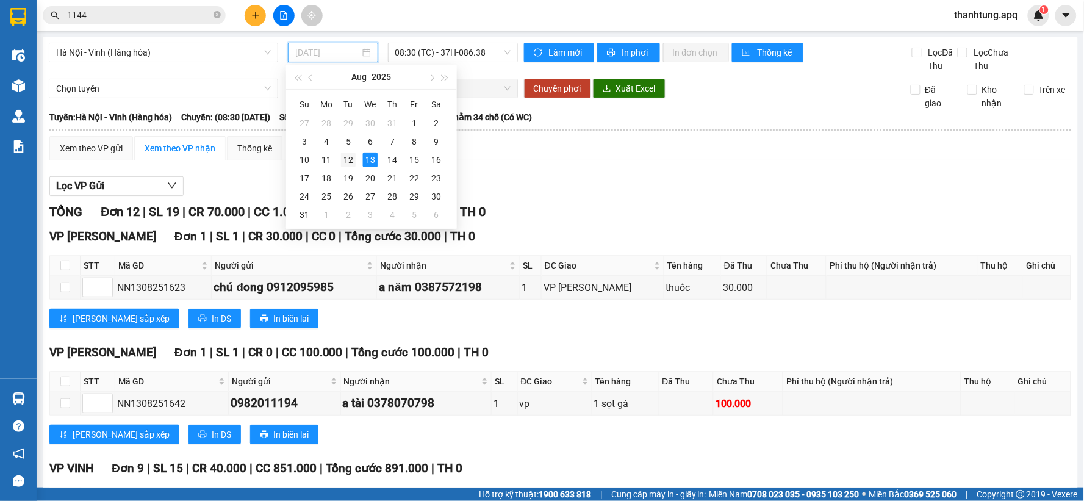
click at [350, 164] on div "12" at bounding box center [348, 160] width 15 height 15
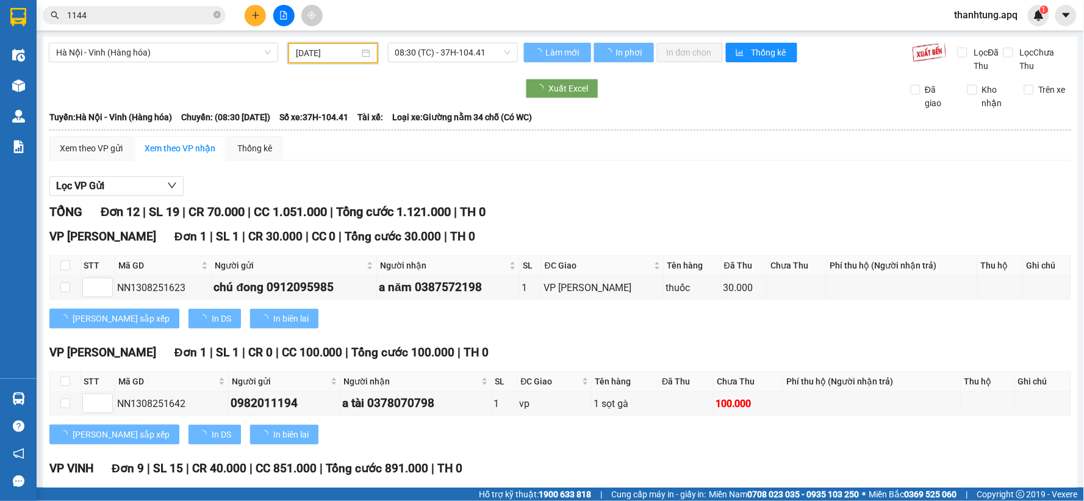
type input "12/08/2025"
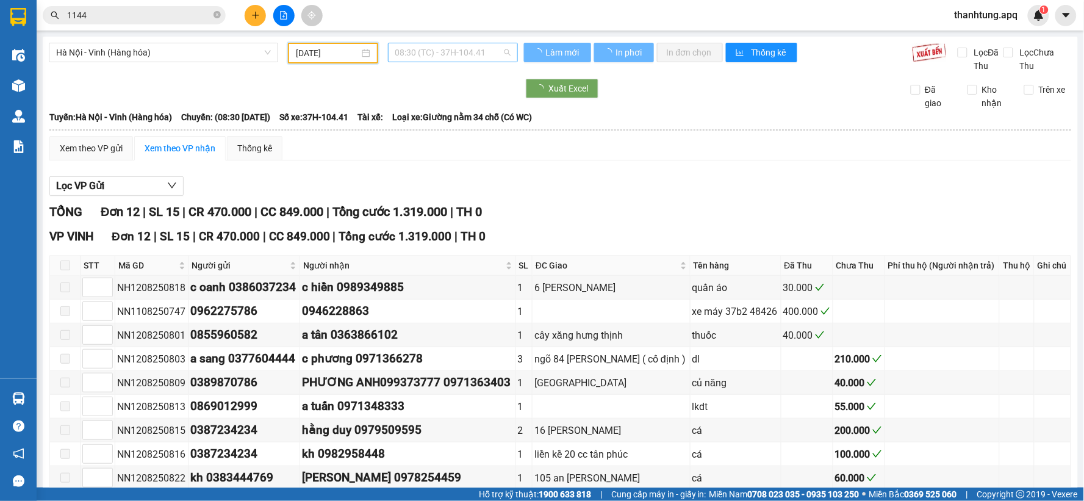
click at [492, 52] on span "08:30 (TC) - 37H-104.41" at bounding box center [452, 52] width 115 height 18
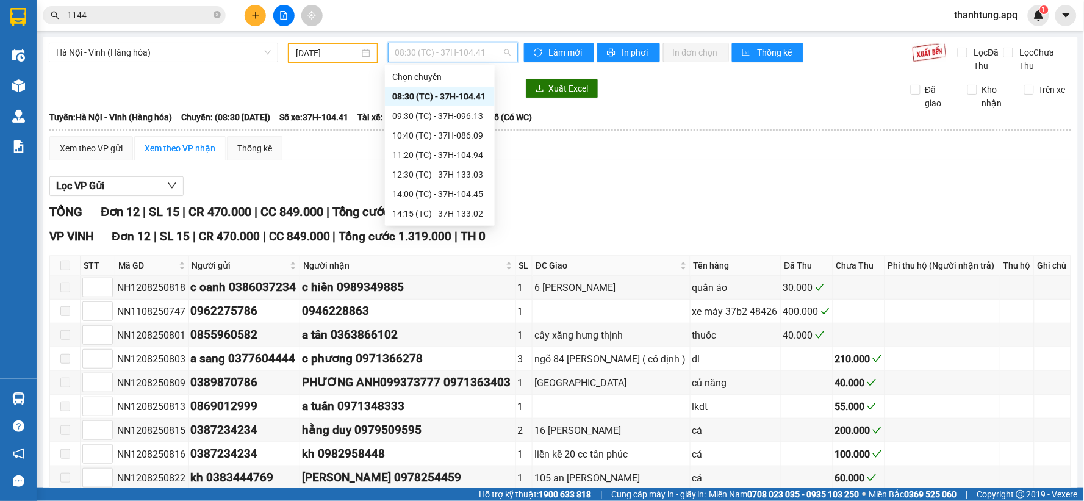
scroll to position [68, 0]
click at [472, 206] on div "17:05 (TC) - 37C-086.12" at bounding box center [439, 204] width 95 height 13
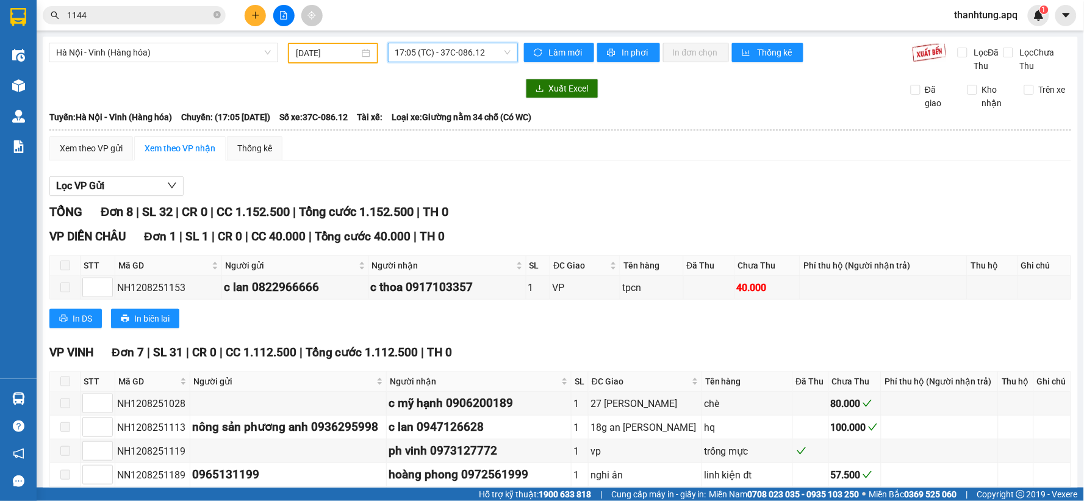
click at [488, 49] on span "17:05 (TC) - 37C-086.12" at bounding box center [452, 52] width 115 height 18
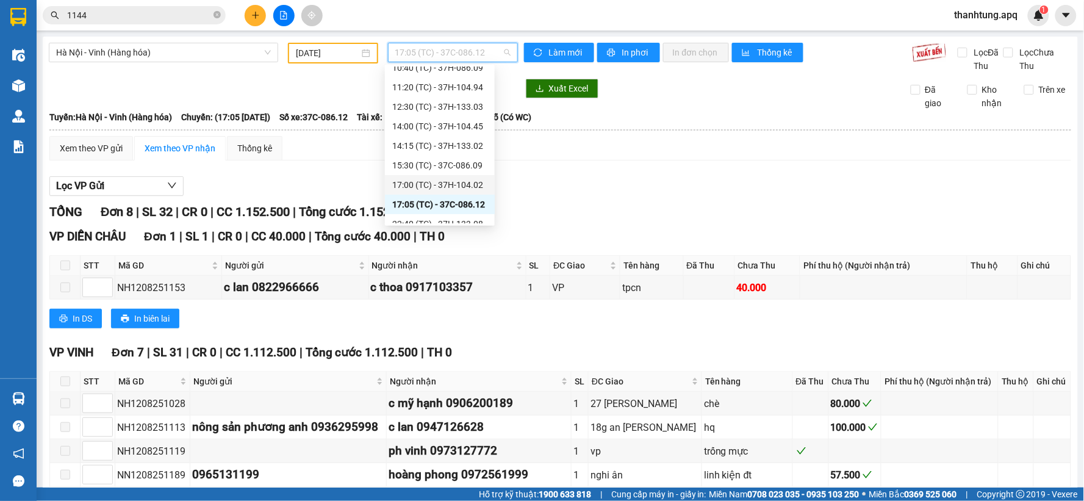
click at [470, 187] on div "17:00 (TC) - 37H-104.02" at bounding box center [439, 184] width 95 height 13
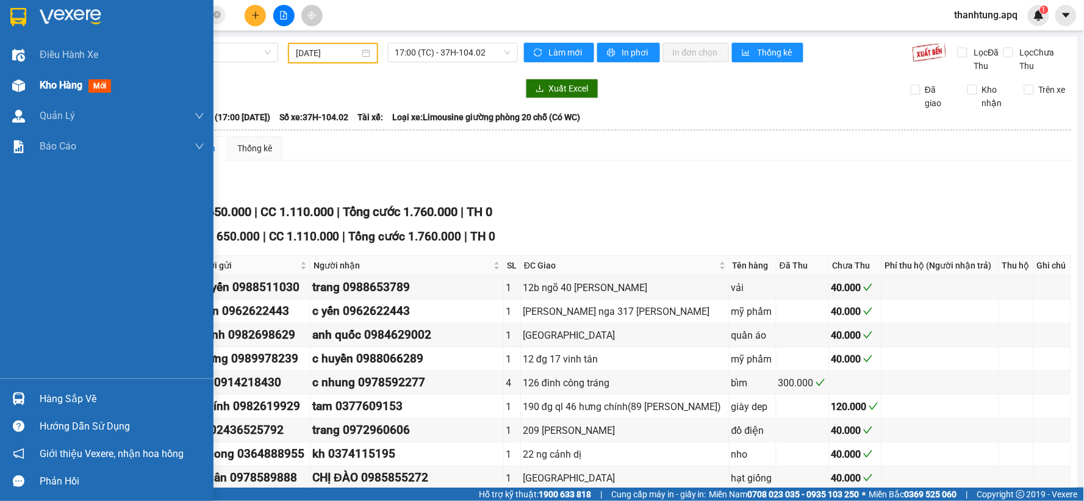
click at [16, 84] on img at bounding box center [18, 85] width 13 height 13
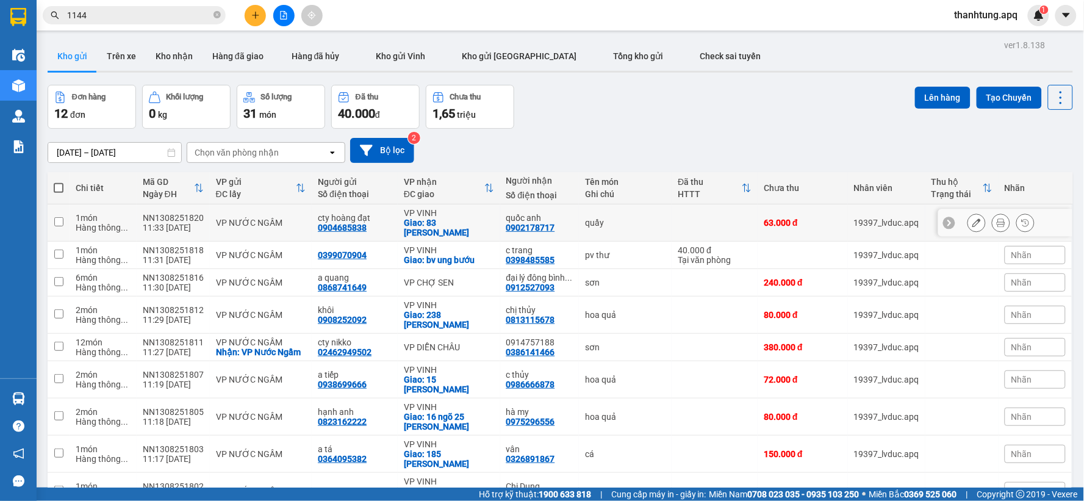
click at [655, 220] on div "quầy" at bounding box center [625, 223] width 81 height 10
checkbox input "true"
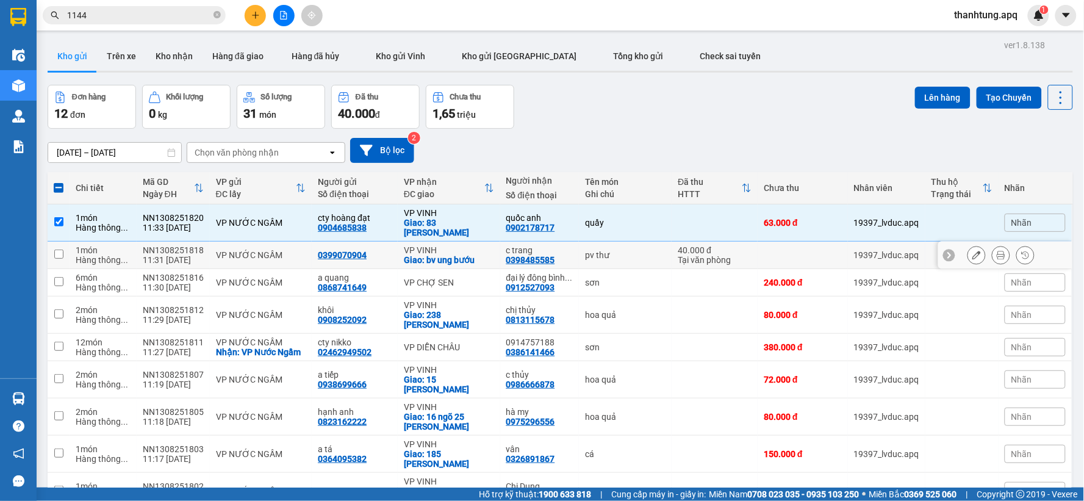
click at [630, 250] on div "pv thư" at bounding box center [625, 255] width 81 height 10
checkbox input "true"
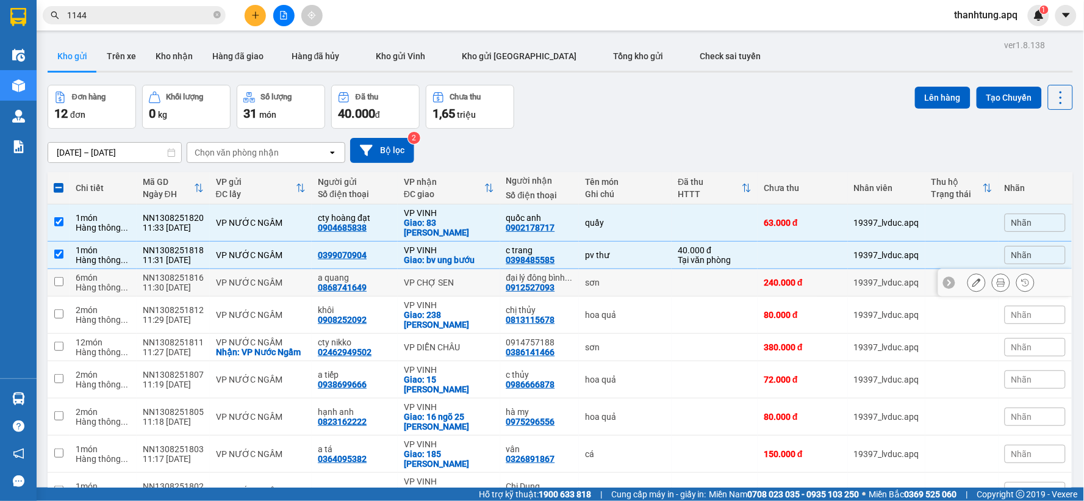
click at [645, 278] on div "sơn" at bounding box center [625, 283] width 81 height 10
checkbox input "true"
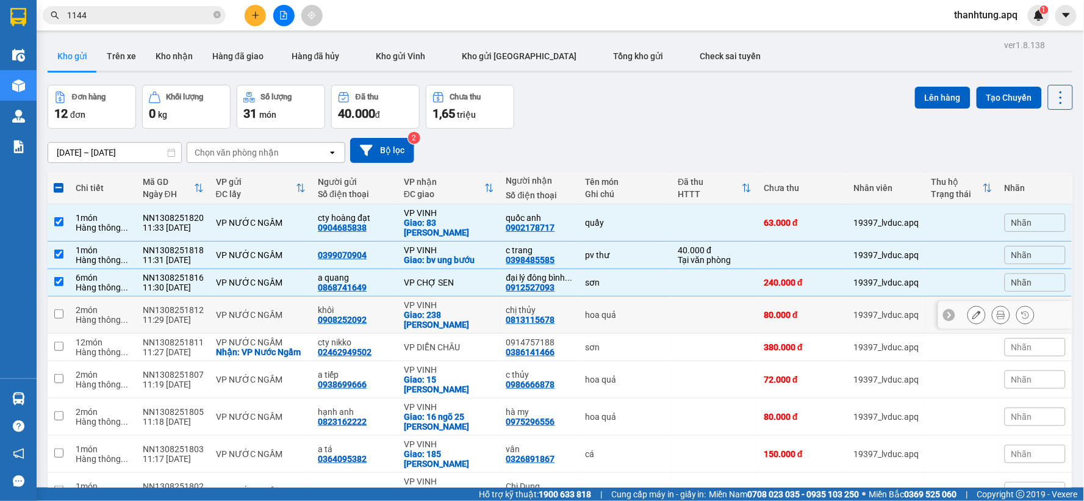
click at [649, 310] on div "hoa quả" at bounding box center [625, 315] width 81 height 10
checkbox input "true"
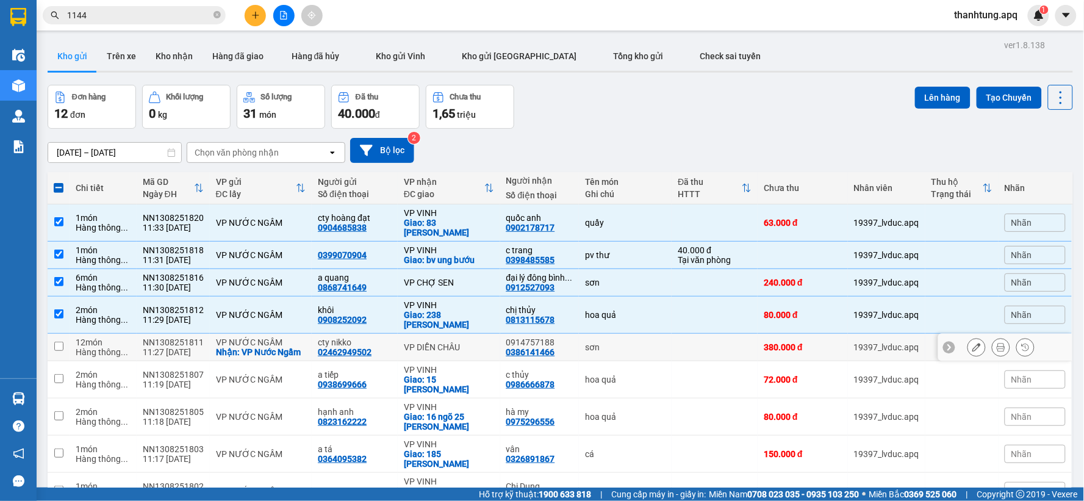
click at [658, 334] on td "sơn" at bounding box center [625, 347] width 93 height 27
checkbox input "true"
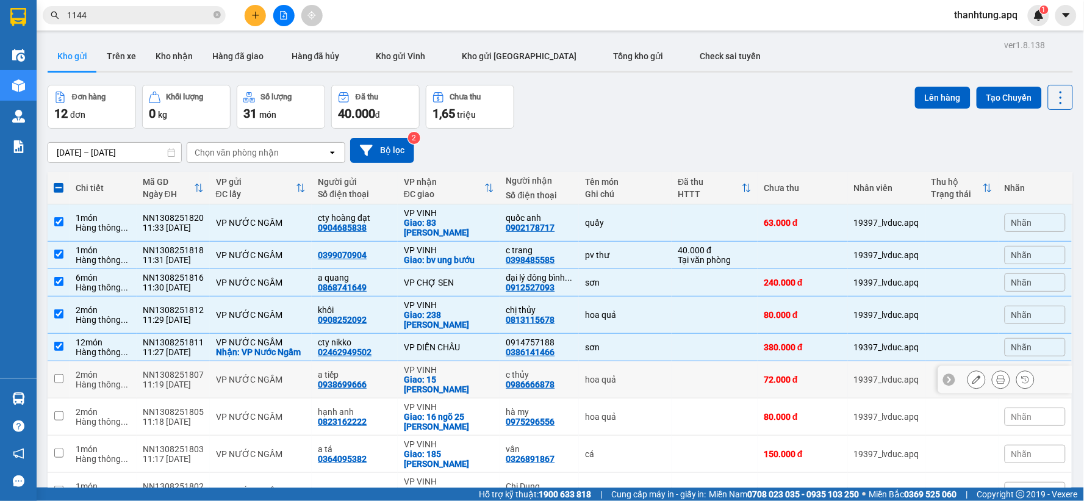
click at [672, 361] on td at bounding box center [715, 379] width 86 height 37
checkbox input "true"
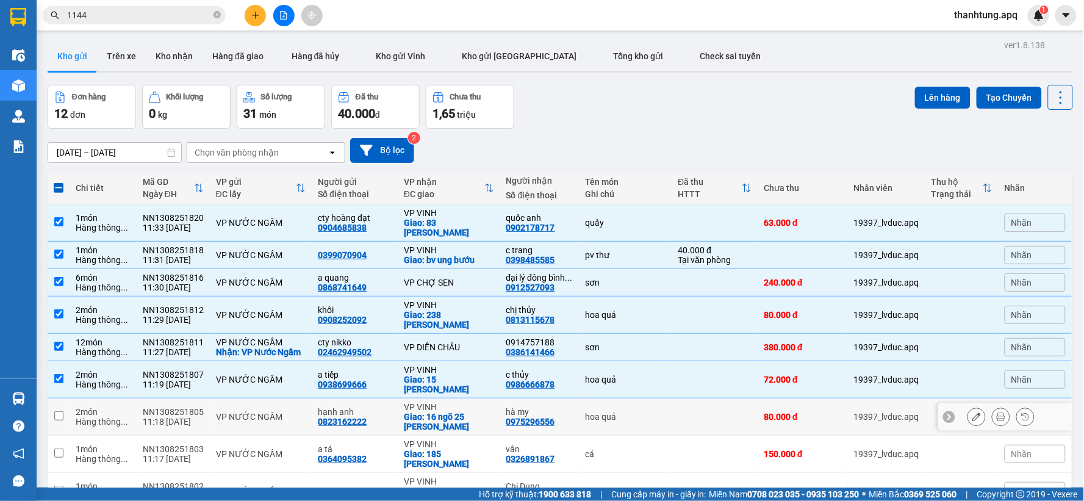
click at [655, 412] on div "hoa quả" at bounding box center [625, 417] width 81 height 10
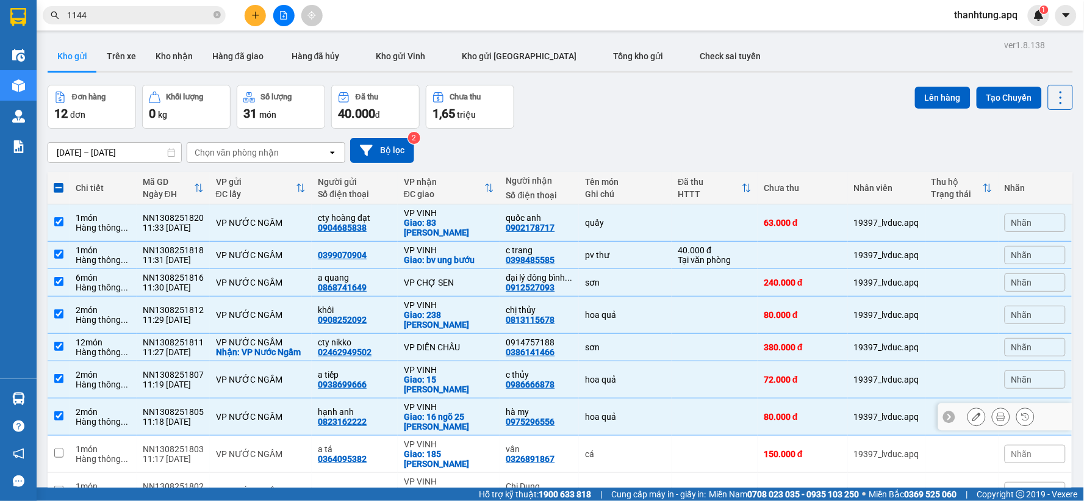
click at [655, 412] on div "hoa quả" at bounding box center [625, 417] width 81 height 10
checkbox input "false"
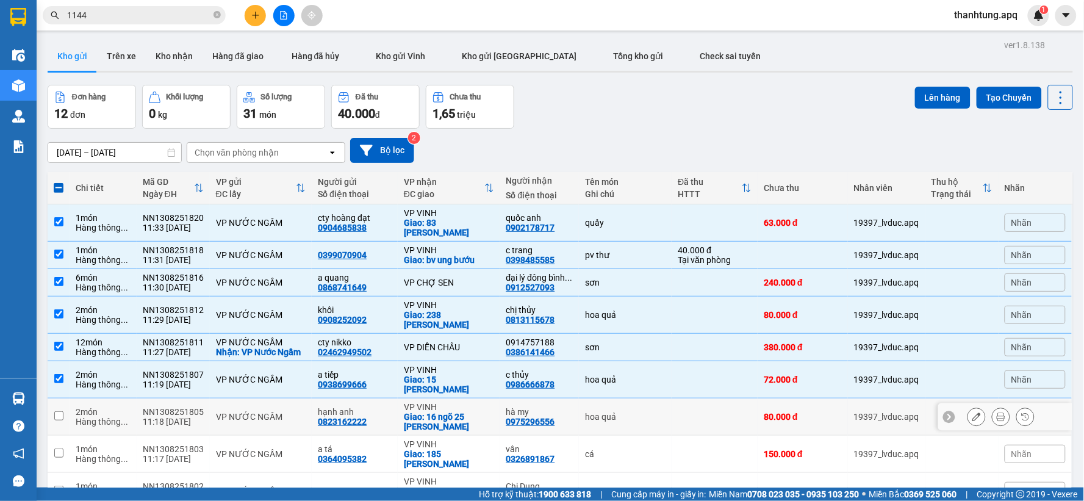
scroll to position [62, 0]
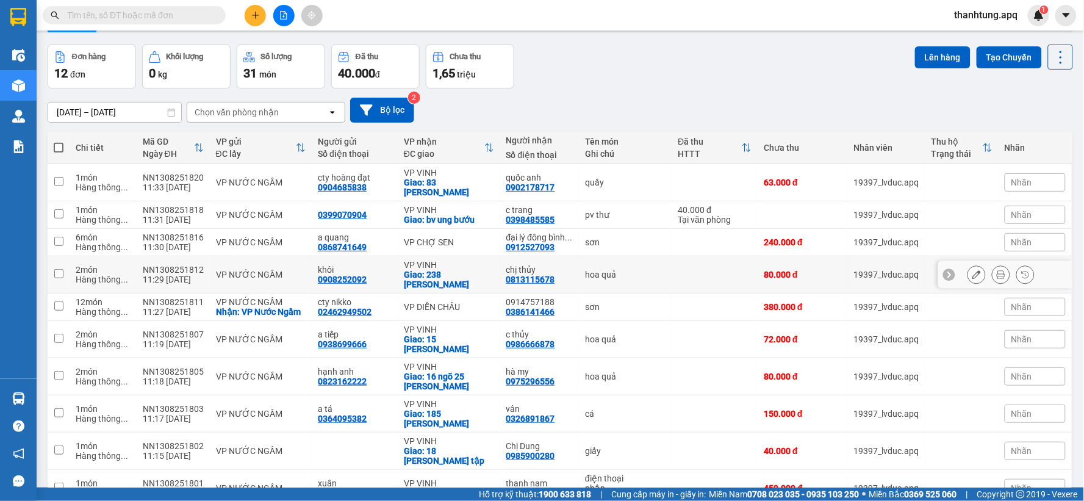
scroll to position [62, 0]
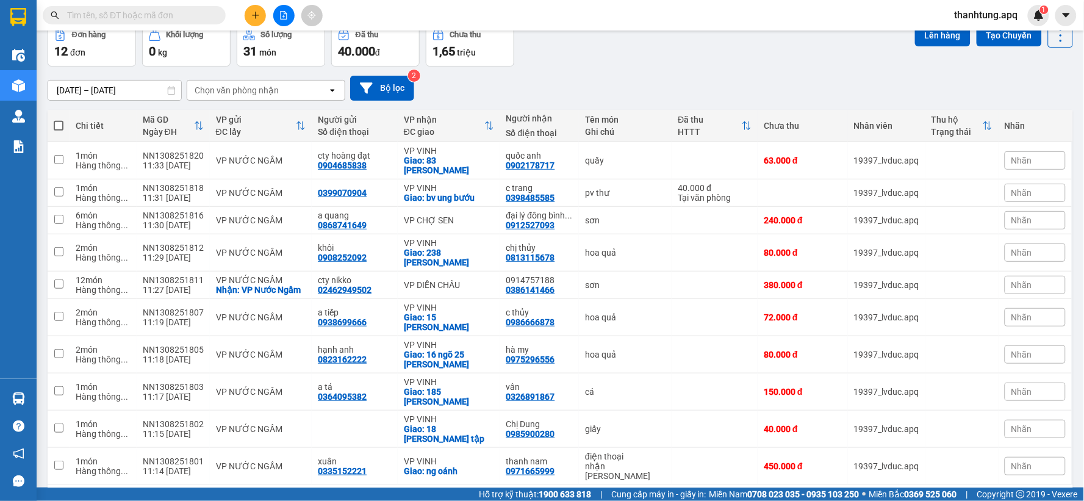
click at [1010, 498] on div "10 / trang" at bounding box center [1022, 504] width 38 height 12
click at [1009, 435] on span "100 / trang" at bounding box center [1017, 430] width 44 height 12
click at [1009, 448] on div "Nhãn" at bounding box center [1035, 466] width 61 height 37
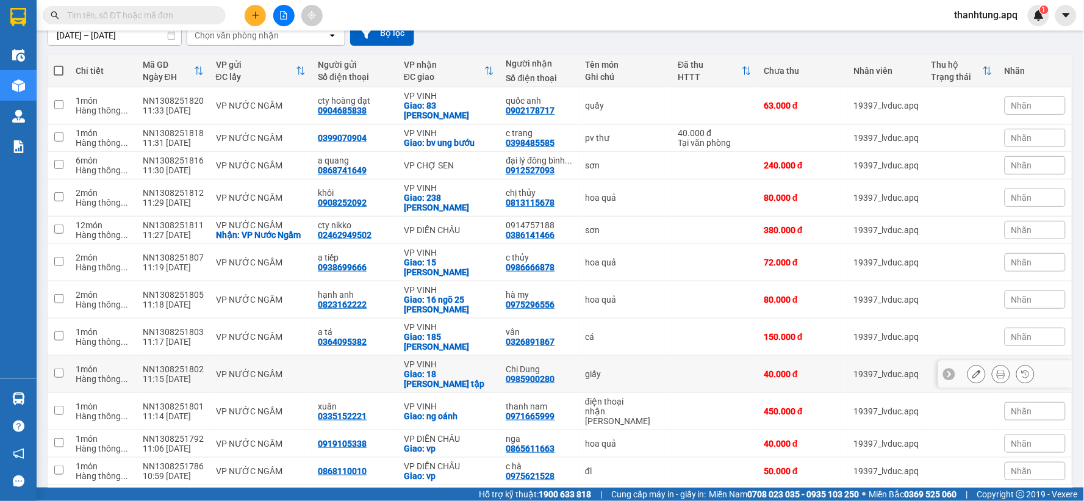
click at [672, 356] on td at bounding box center [715, 374] width 86 height 37
checkbox input "true"
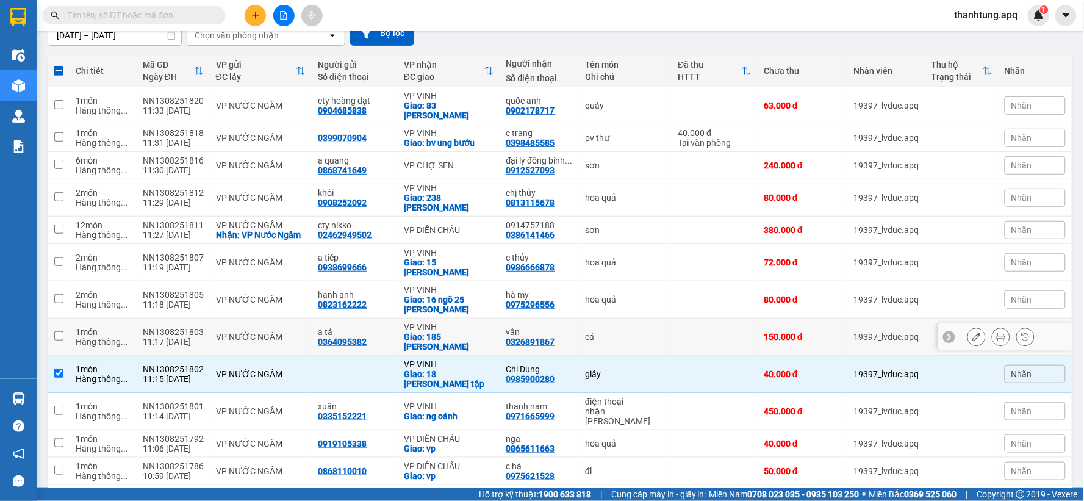
click at [672, 318] on td at bounding box center [715, 336] width 86 height 37
checkbox input "true"
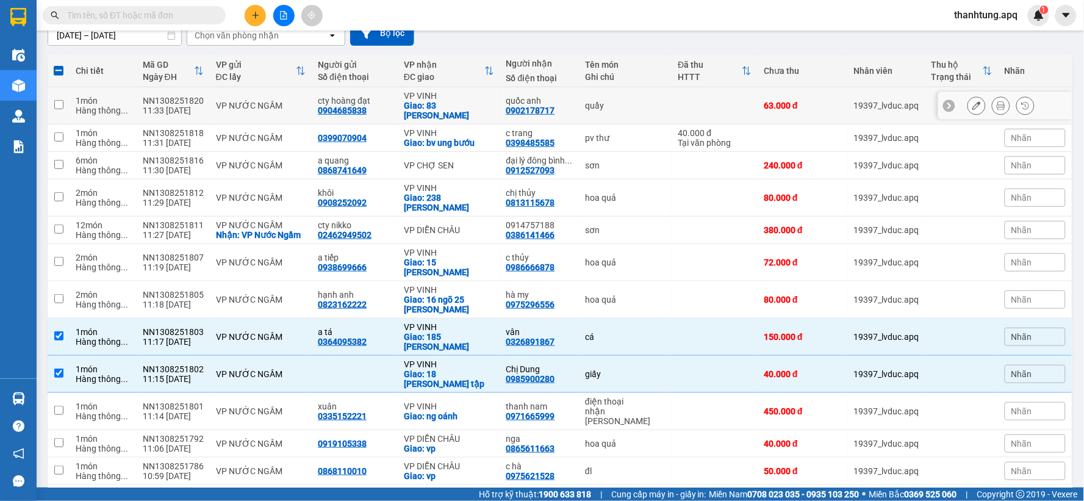
click at [619, 101] on div "quầy" at bounding box center [625, 106] width 81 height 10
checkbox input "true"
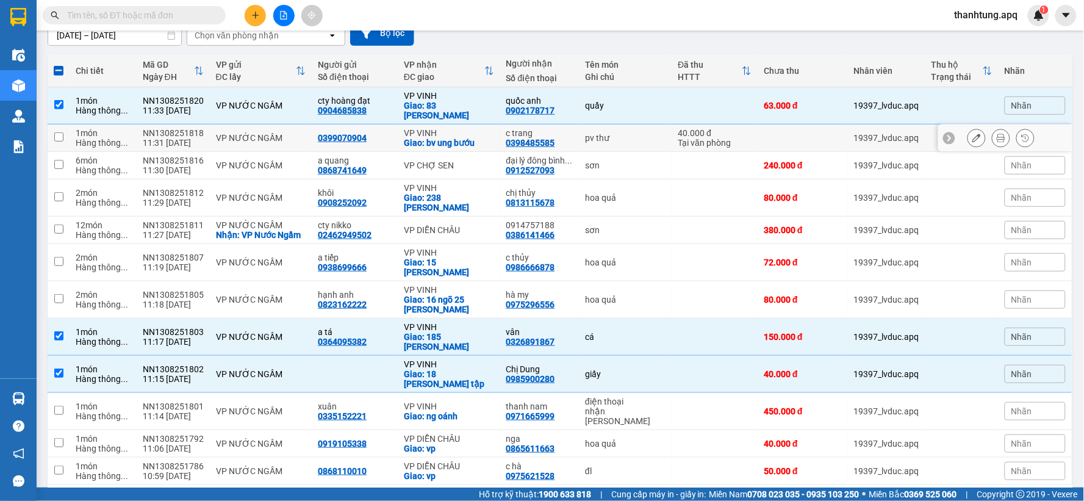
click at [617, 133] on div "pv thư" at bounding box center [625, 138] width 81 height 10
checkbox input "true"
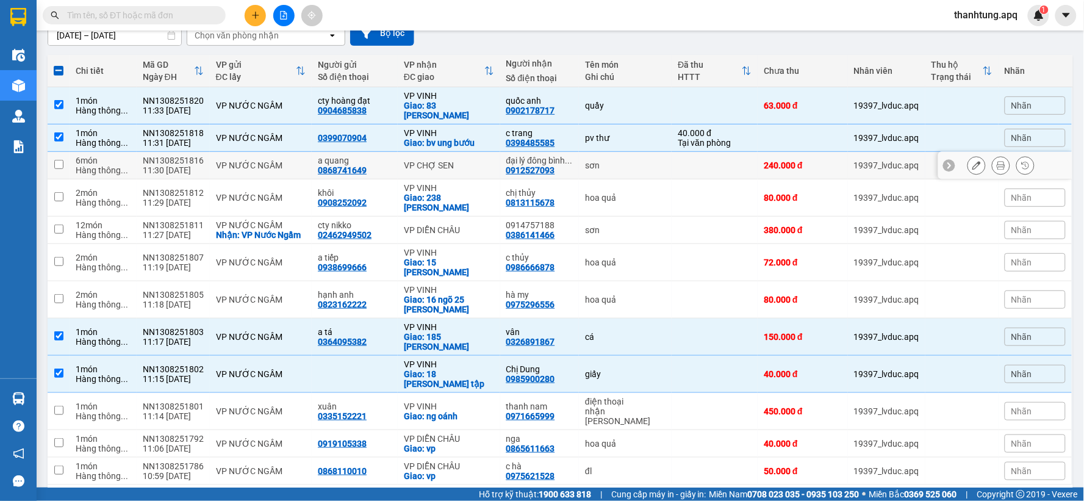
click at [657, 160] on td "sơn" at bounding box center [625, 165] width 93 height 27
checkbox input "true"
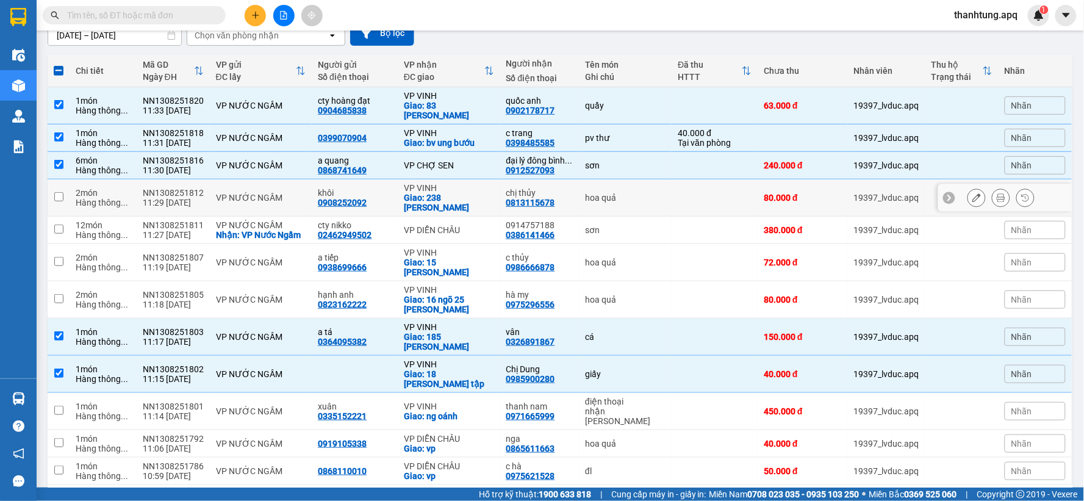
click at [655, 193] on div "hoa quả" at bounding box center [625, 198] width 81 height 10
checkbox input "true"
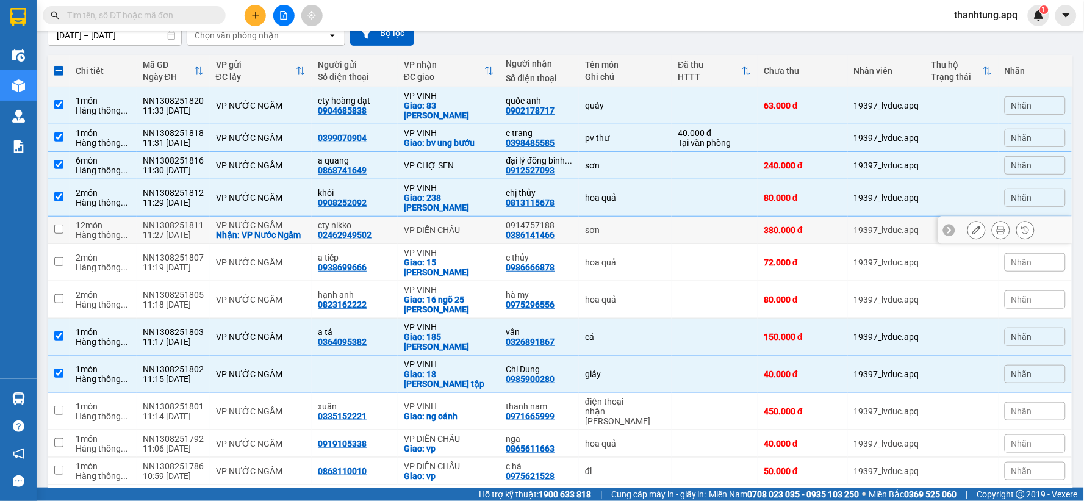
click at [675, 217] on td at bounding box center [715, 230] width 86 height 27
checkbox input "true"
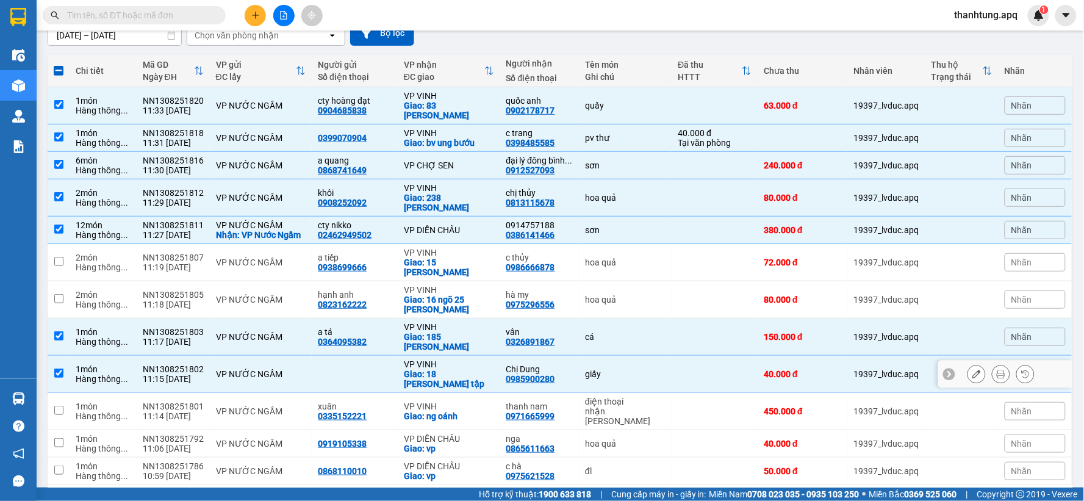
click at [675, 356] on td at bounding box center [715, 374] width 86 height 37
checkbox input "false"
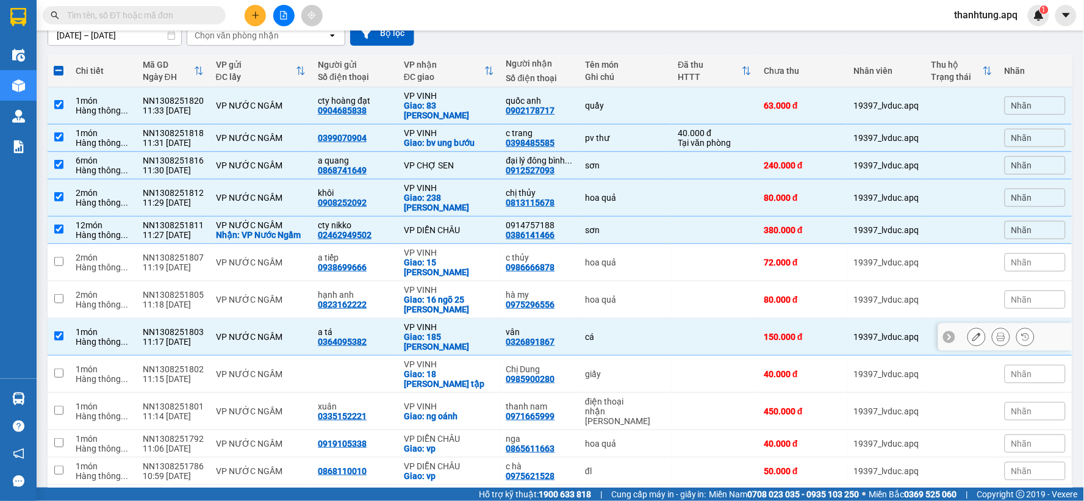
click at [675, 318] on td at bounding box center [715, 336] width 86 height 37
checkbox input "false"
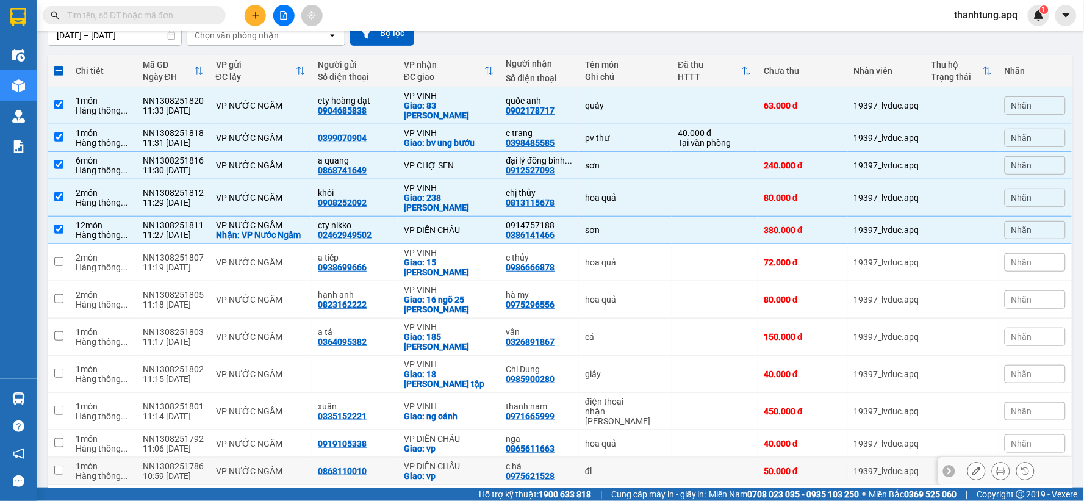
click at [482, 461] on div "VP DIỄN CHÂU" at bounding box center [449, 466] width 90 height 10
checkbox input "true"
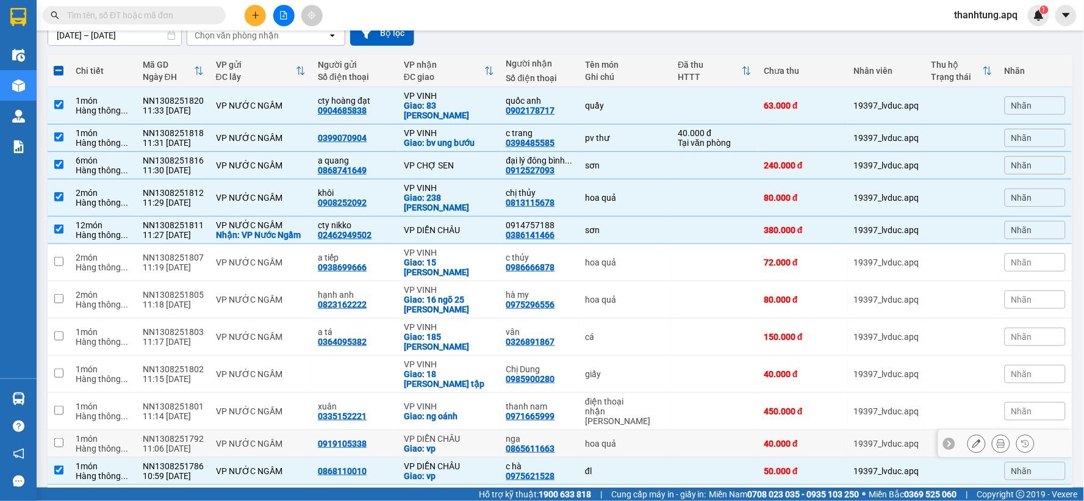
click at [481, 444] on div "Giao: vp" at bounding box center [449, 449] width 90 height 10
checkbox input "true"
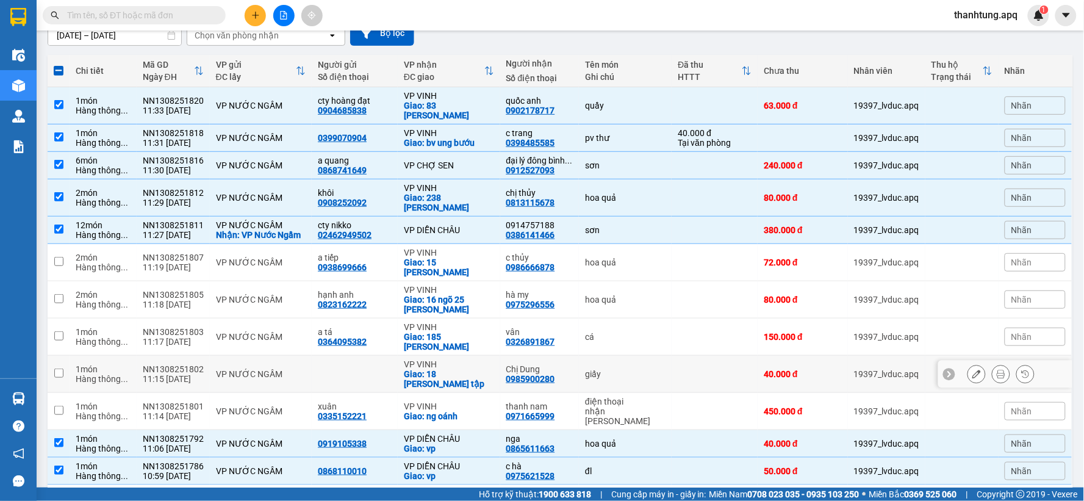
scroll to position [0, 0]
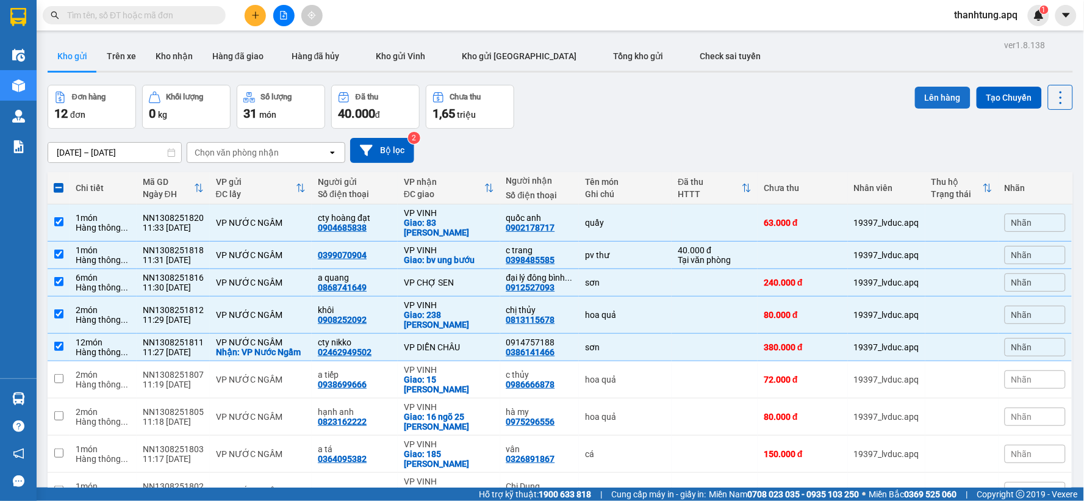
click at [950, 90] on button "Lên hàng" at bounding box center [943, 98] width 56 height 22
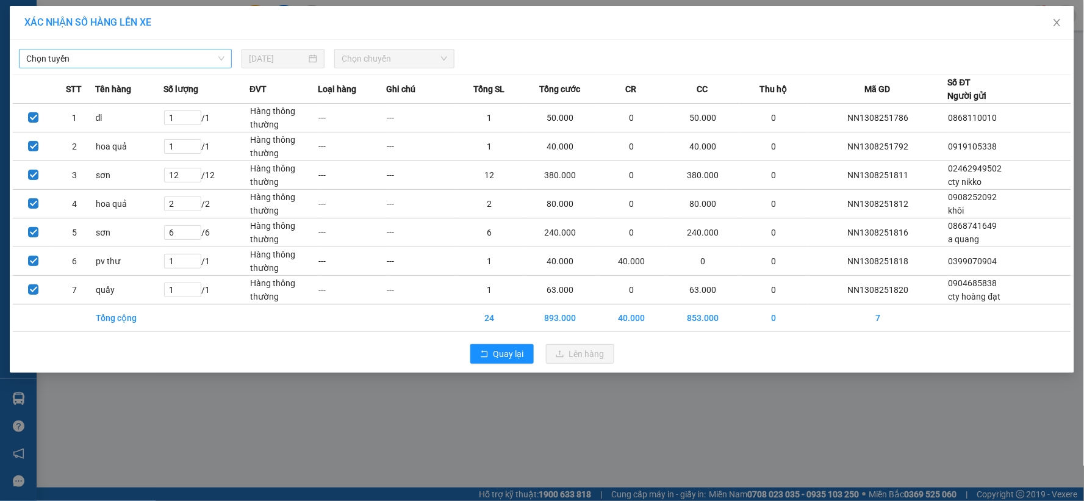
click at [174, 50] on span "Chọn tuyến" at bounding box center [125, 58] width 198 height 18
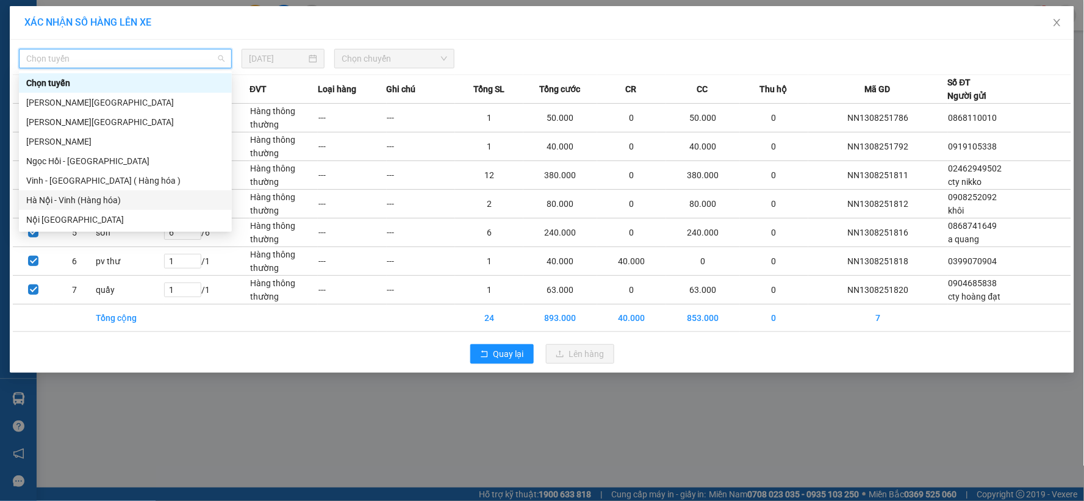
click at [118, 198] on div "Hà Nội - Vinh (Hàng hóa)" at bounding box center [125, 199] width 198 height 13
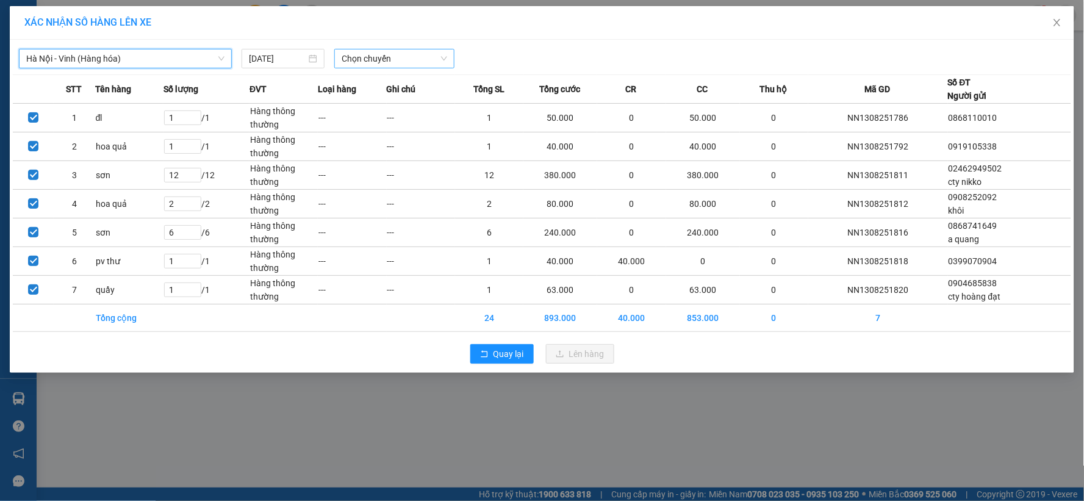
click at [399, 55] on span "Chọn chuyến" at bounding box center [395, 58] width 106 height 18
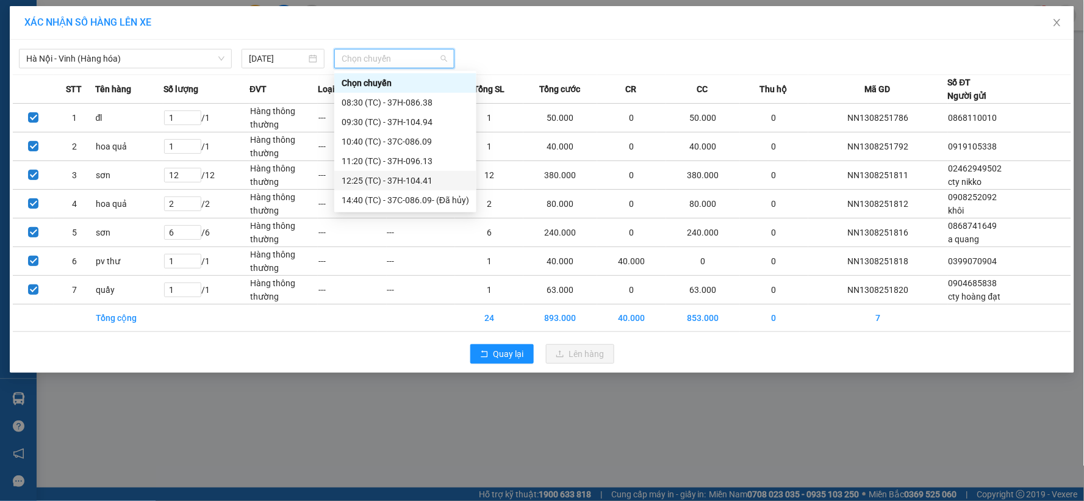
click at [420, 184] on div "12:25 (TC) - 37H-104.41" at bounding box center [406, 180] width 128 height 13
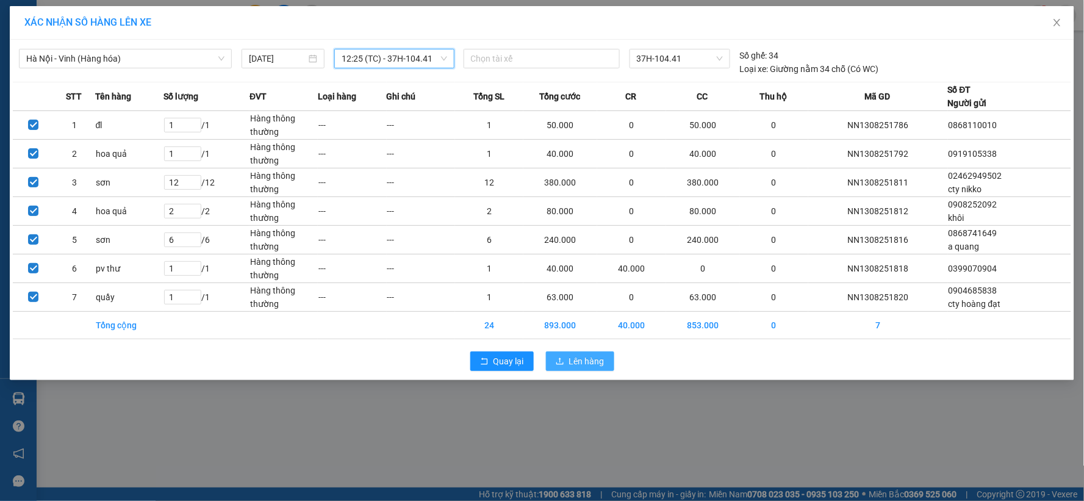
click at [597, 370] on button "Lên hàng" at bounding box center [580, 361] width 68 height 20
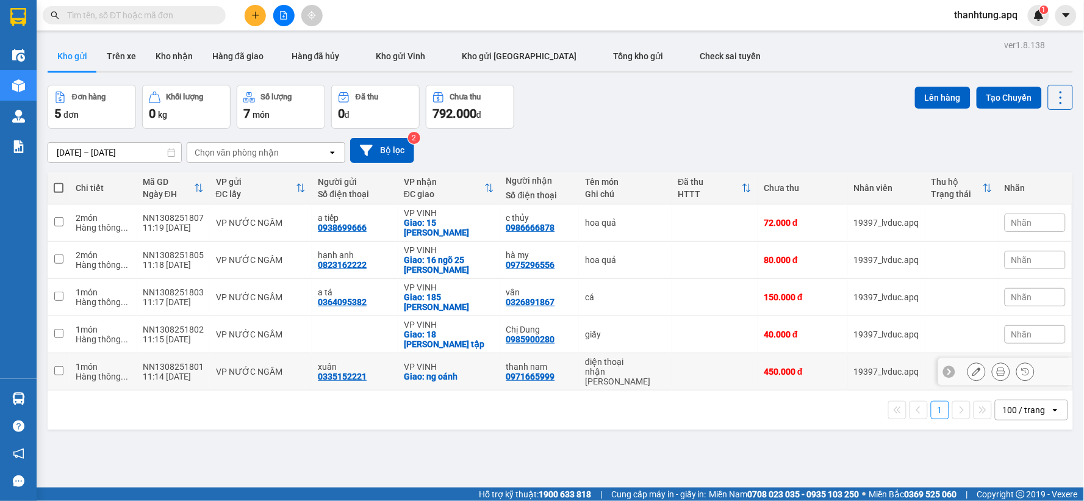
click at [577, 353] on td "thanh nam 0971665999" at bounding box center [539, 371] width 79 height 37
checkbox input "true"
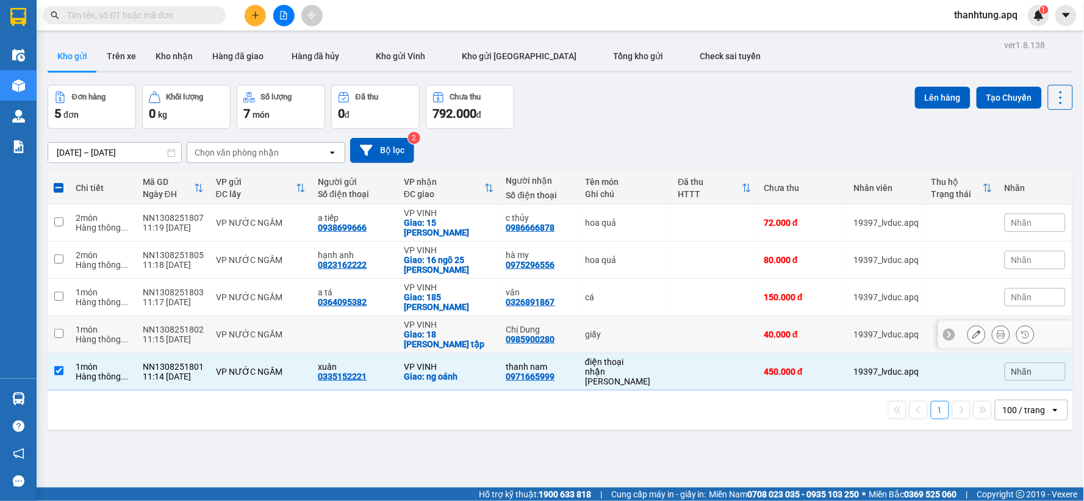
click at [567, 325] on div "Chị Dung" at bounding box center [539, 330] width 67 height 10
checkbox input "true"
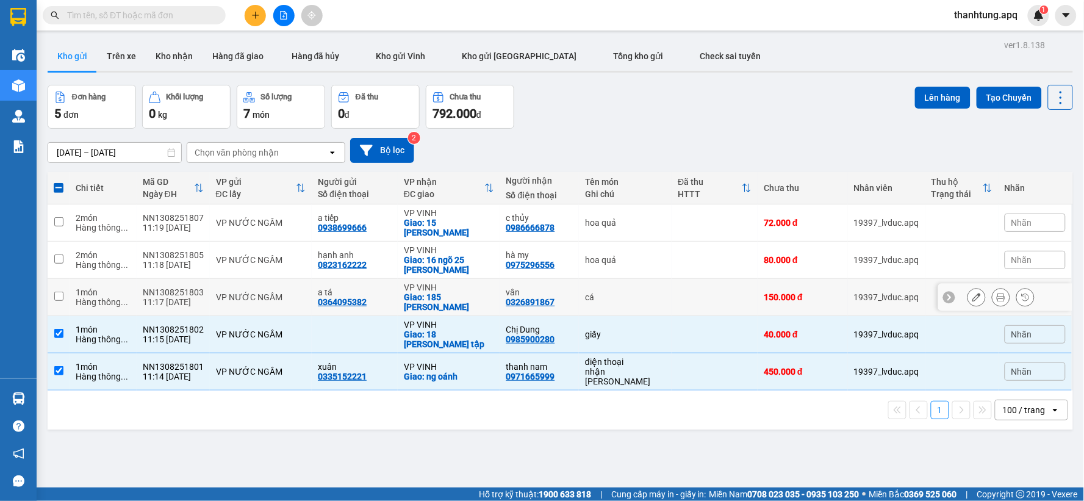
click at [568, 289] on div "vân 0326891867" at bounding box center [539, 297] width 67 height 20
checkbox input "true"
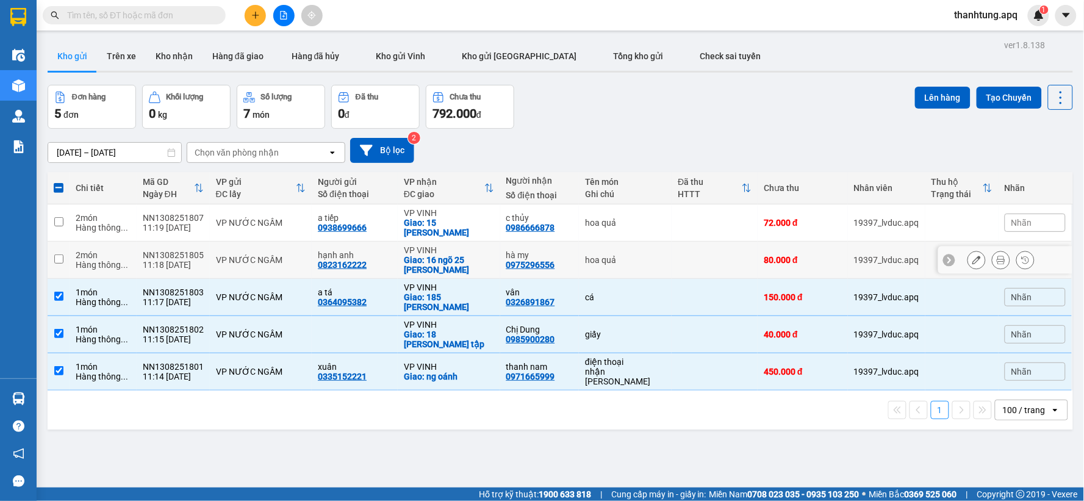
click at [573, 250] on div "hà my" at bounding box center [539, 255] width 67 height 10
checkbox input "true"
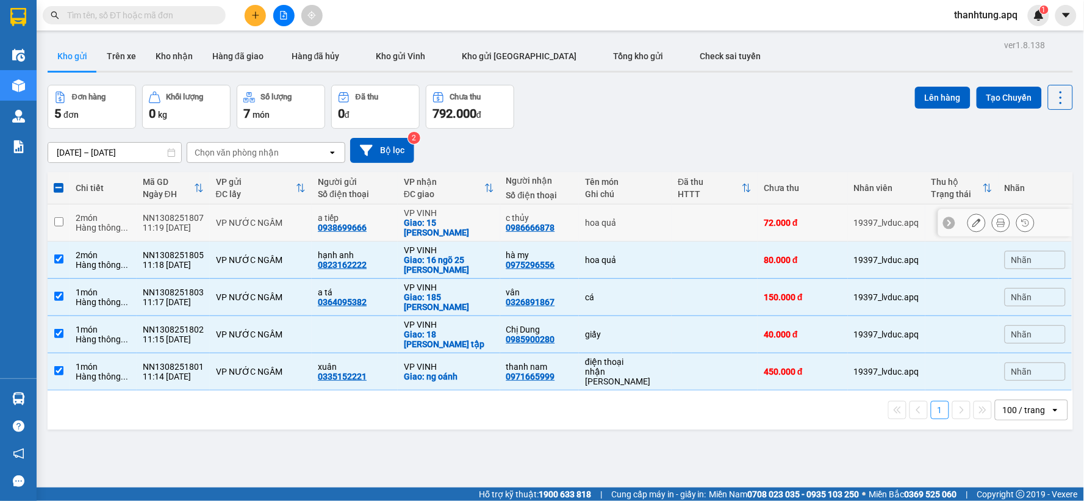
click at [565, 220] on div "c thủy 0986666878" at bounding box center [539, 223] width 67 height 20
checkbox input "true"
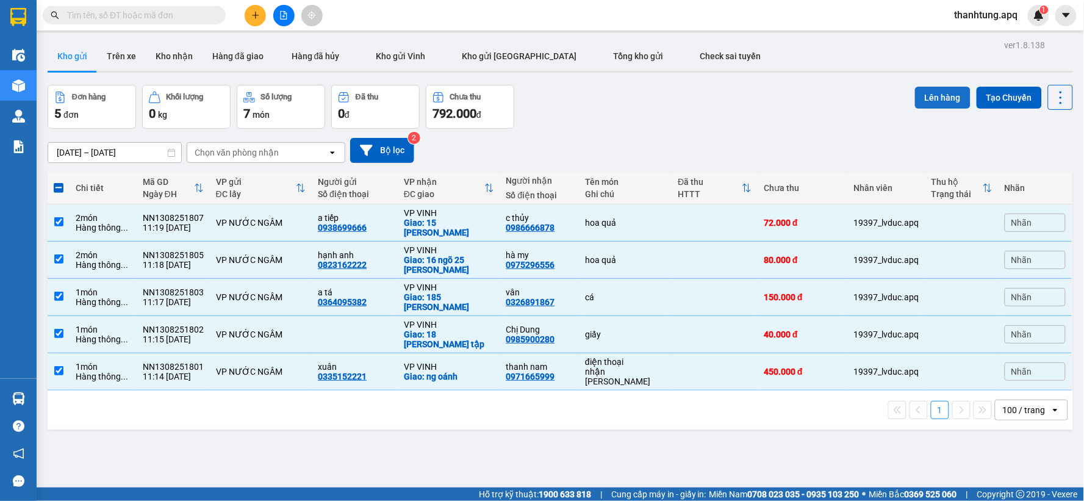
click at [915, 106] on button "Lên hàng" at bounding box center [943, 98] width 56 height 22
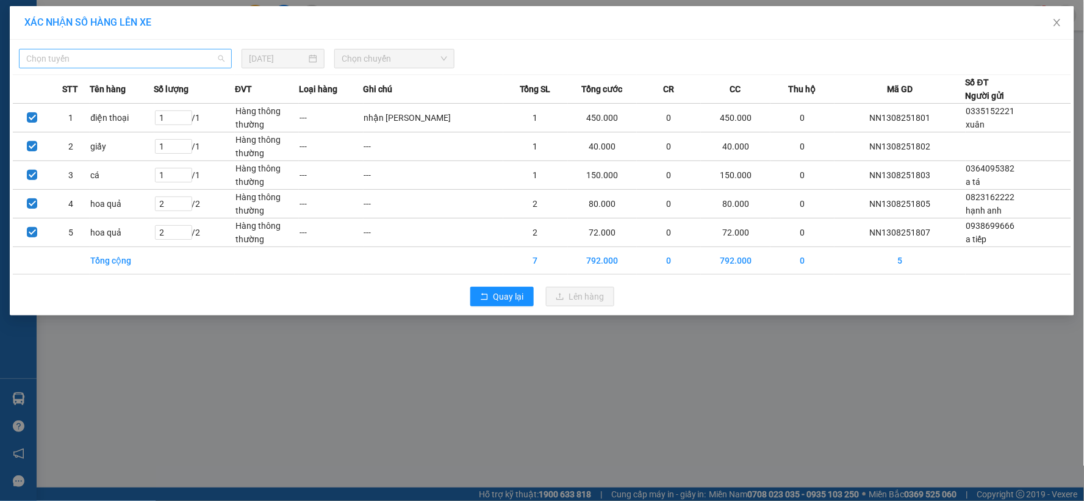
click at [90, 63] on span "Chọn tuyến" at bounding box center [125, 58] width 198 height 18
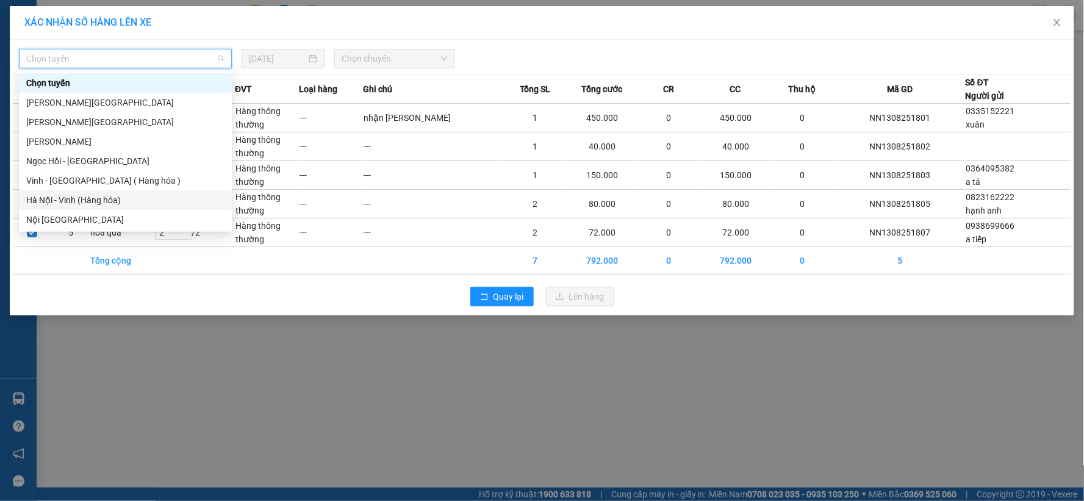
click at [95, 199] on div "Hà Nội - Vinh (Hàng hóa)" at bounding box center [125, 199] width 198 height 13
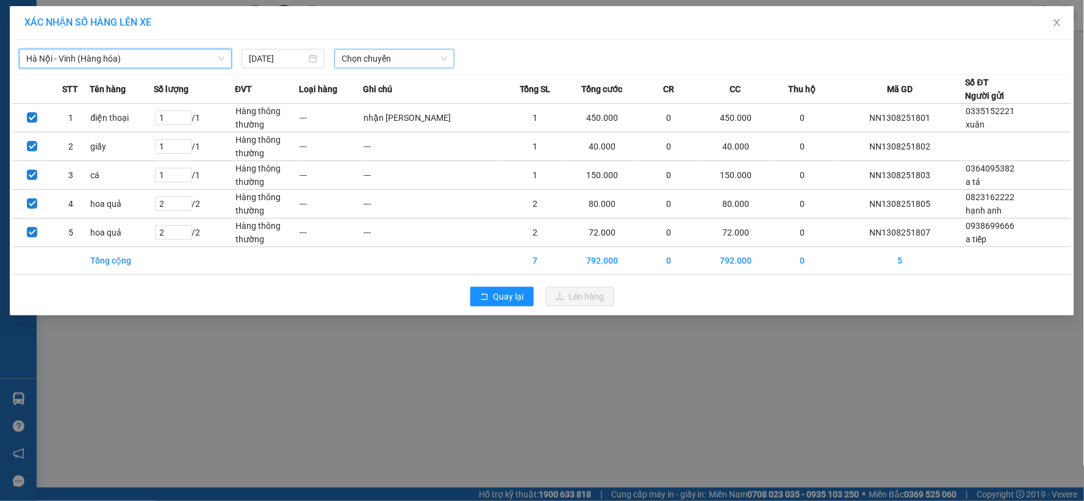
click at [400, 60] on span "Chọn chuyến" at bounding box center [395, 58] width 106 height 18
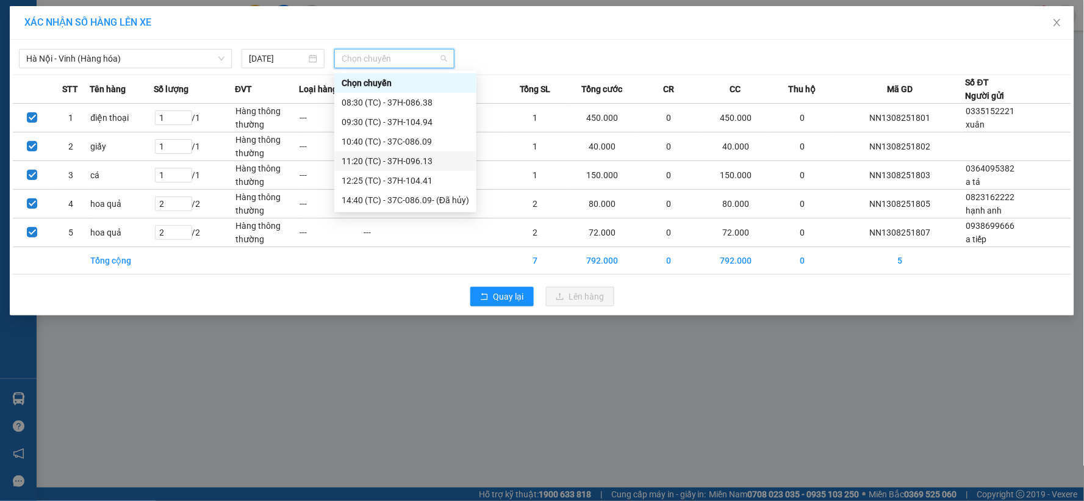
click at [428, 165] on div "11:20 (TC) - 37H-096.13" at bounding box center [406, 160] width 128 height 13
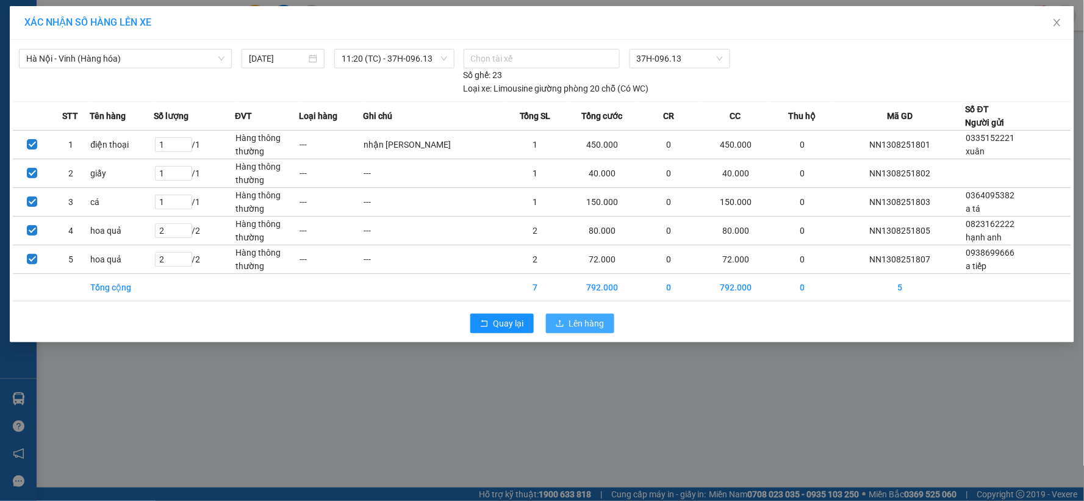
click at [575, 318] on span "Lên hàng" at bounding box center [586, 323] width 35 height 13
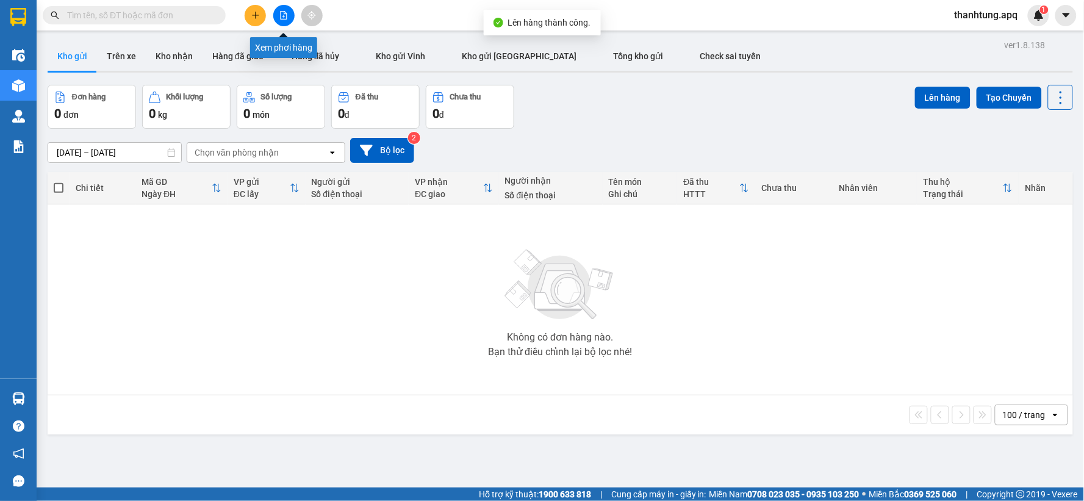
click at [282, 18] on icon "file-add" at bounding box center [283, 15] width 9 height 9
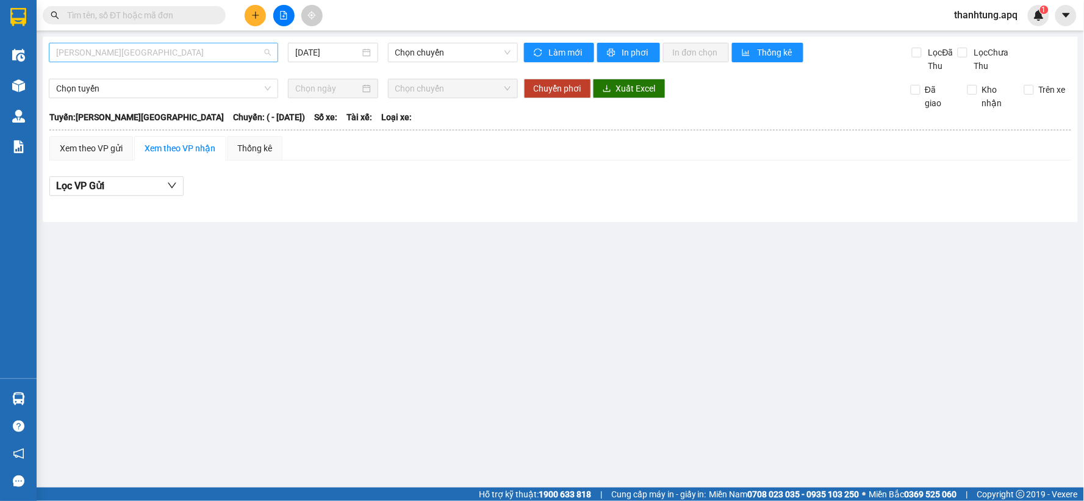
click at [179, 50] on span "[PERSON_NAME][GEOGRAPHIC_DATA]" at bounding box center [163, 52] width 215 height 18
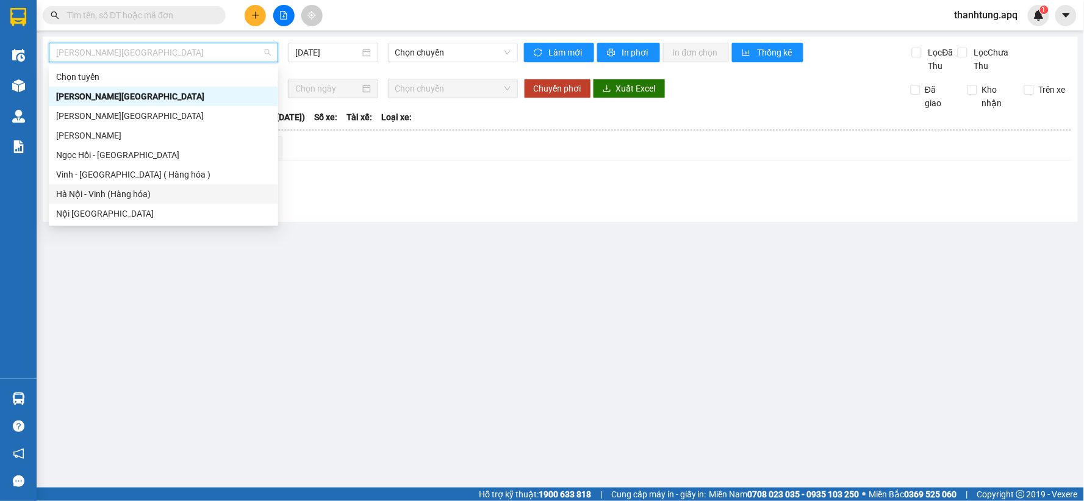
click at [140, 194] on div "Hà Nội - Vinh (Hàng hóa)" at bounding box center [163, 193] width 215 height 13
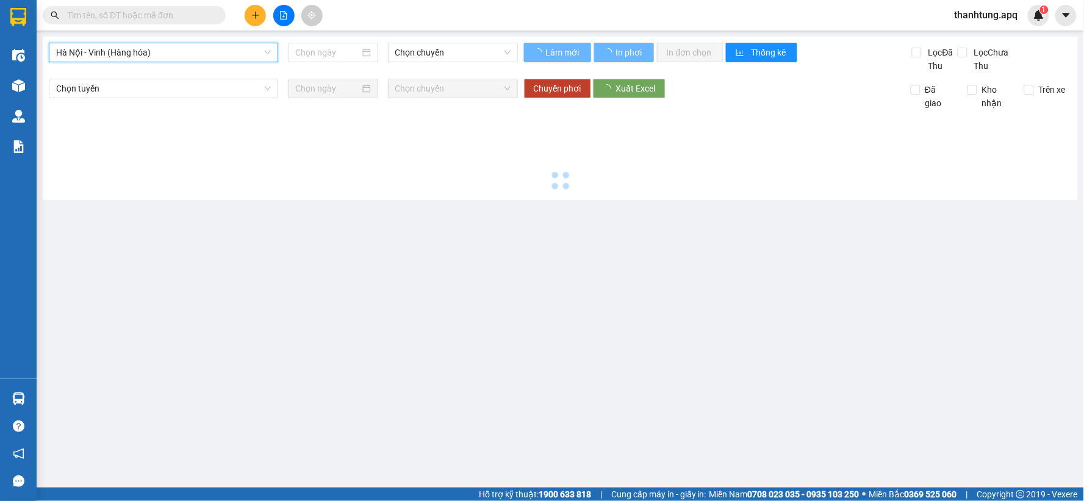
type input "[DATE]"
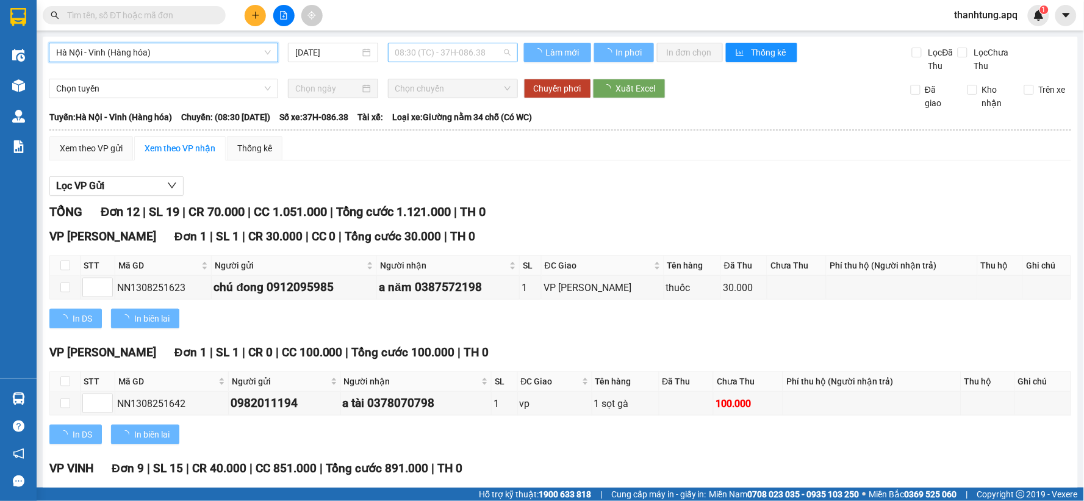
click at [476, 56] on span "08:30 (TC) - 37H-086.38" at bounding box center [452, 52] width 115 height 18
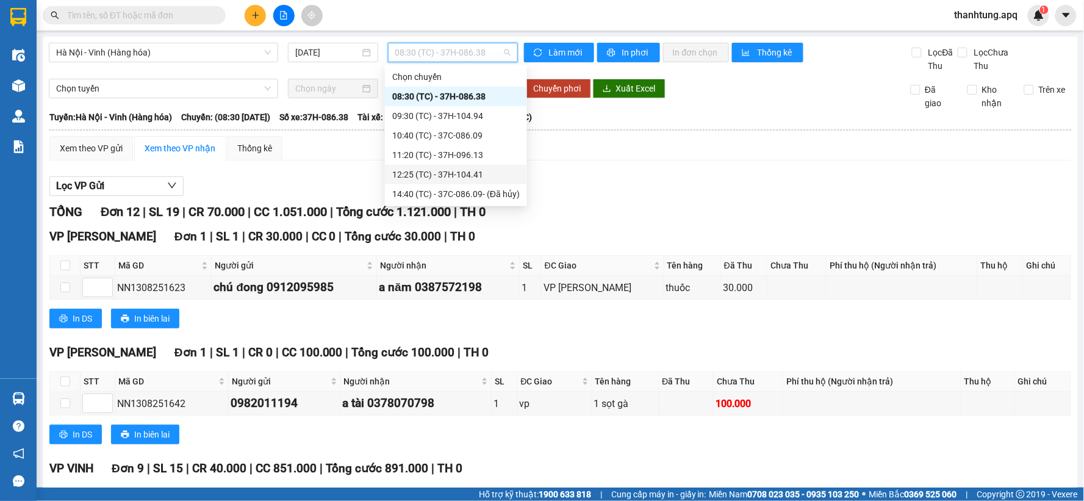
click at [476, 174] on div "12:25 (TC) - 37H-104.41" at bounding box center [456, 174] width 128 height 13
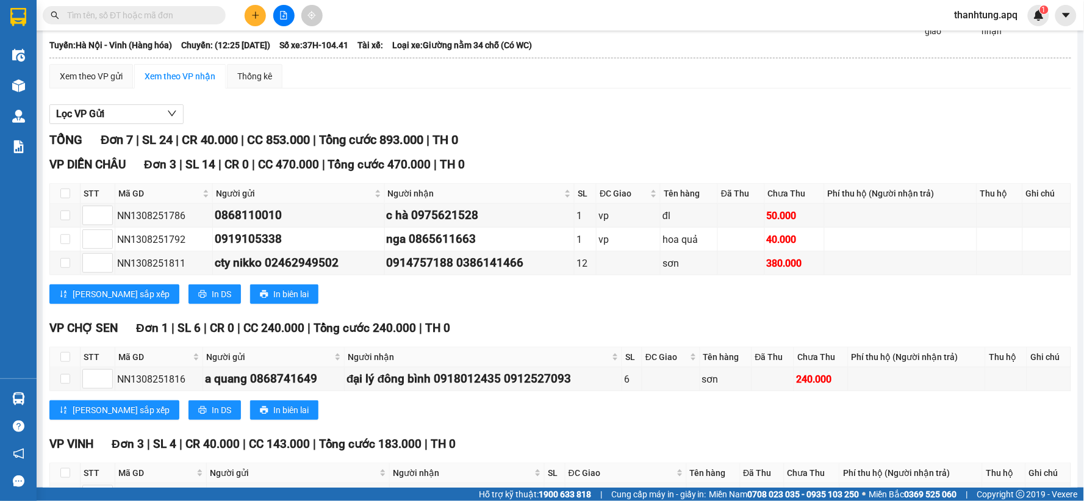
scroll to position [68, 0]
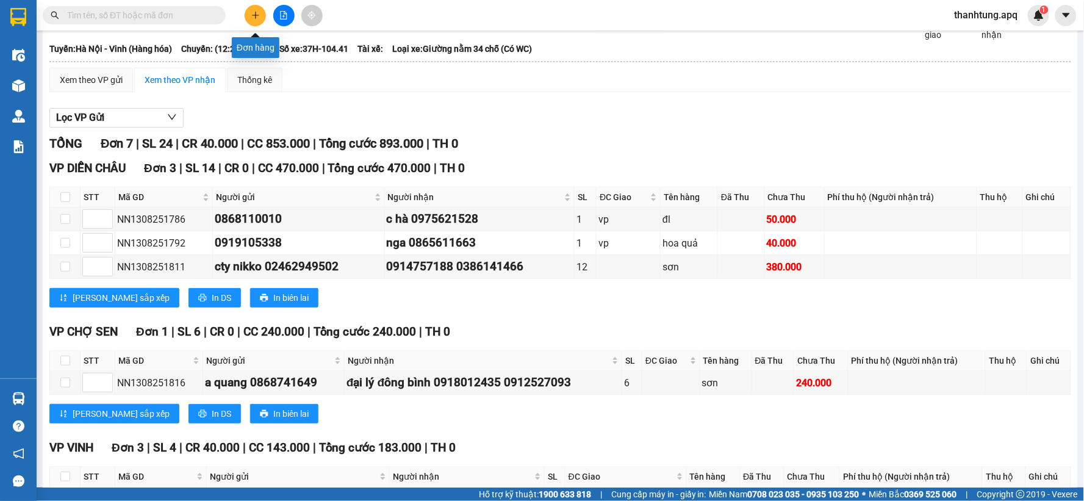
click at [253, 11] on icon "plus" at bounding box center [255, 15] width 9 height 9
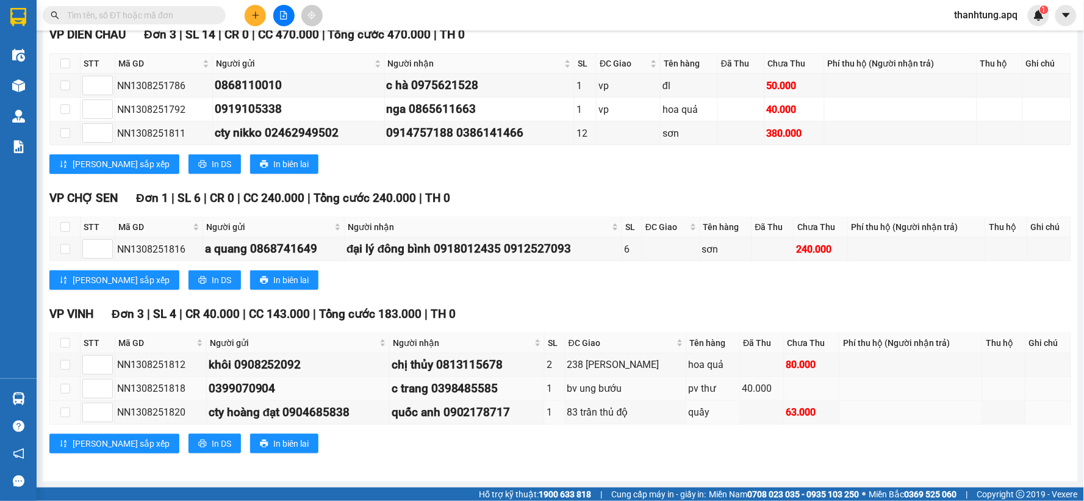
scroll to position [204, 0]
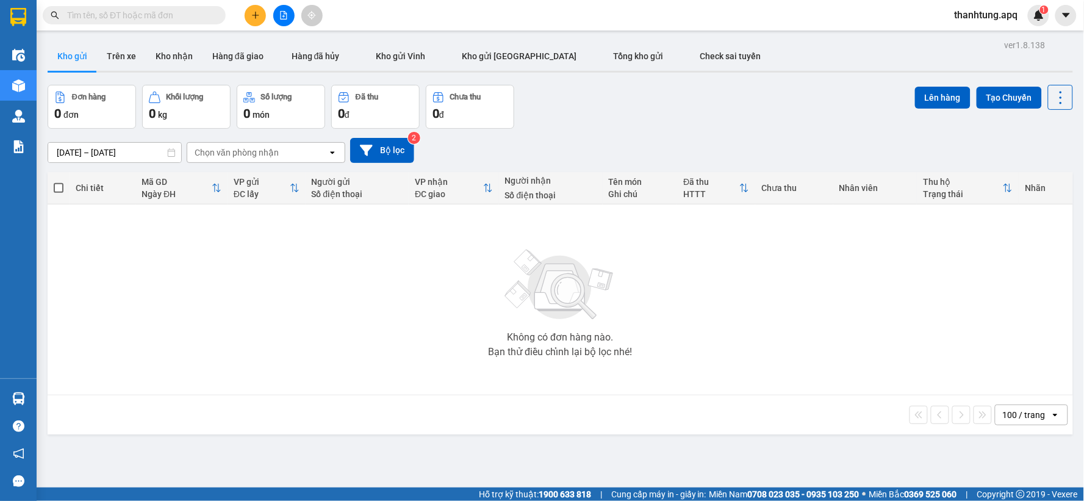
click at [252, 20] on button at bounding box center [255, 15] width 21 height 21
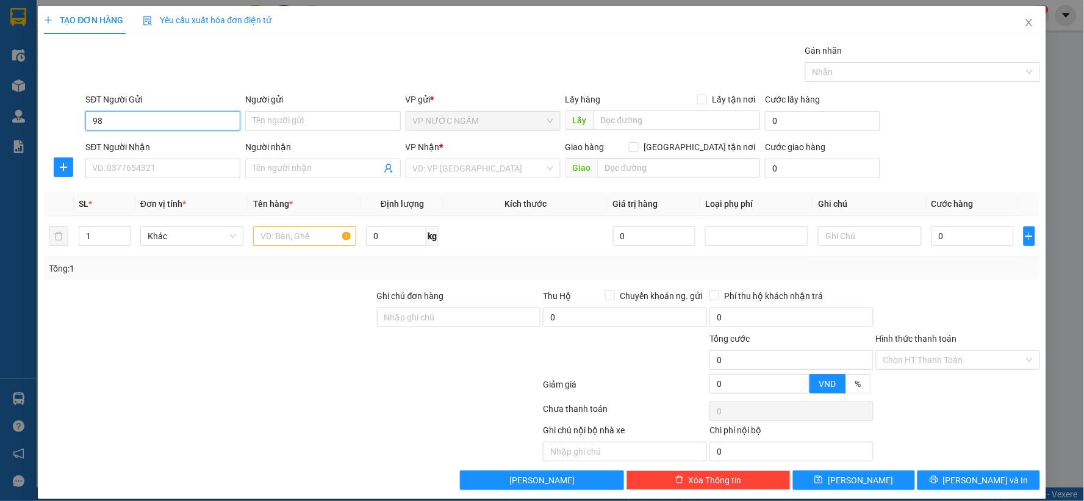
type input "9"
click at [188, 156] on div "0974372995 0974372995" at bounding box center [162, 145] width 154 height 24
click at [189, 170] on input "SĐT Người Nhận" at bounding box center [162, 169] width 155 height 20
drag, startPoint x: 183, startPoint y: 98, endPoint x: 192, endPoint y: 115, distance: 18.6
click at [187, 101] on div "SĐT Người Gửi" at bounding box center [162, 99] width 155 height 13
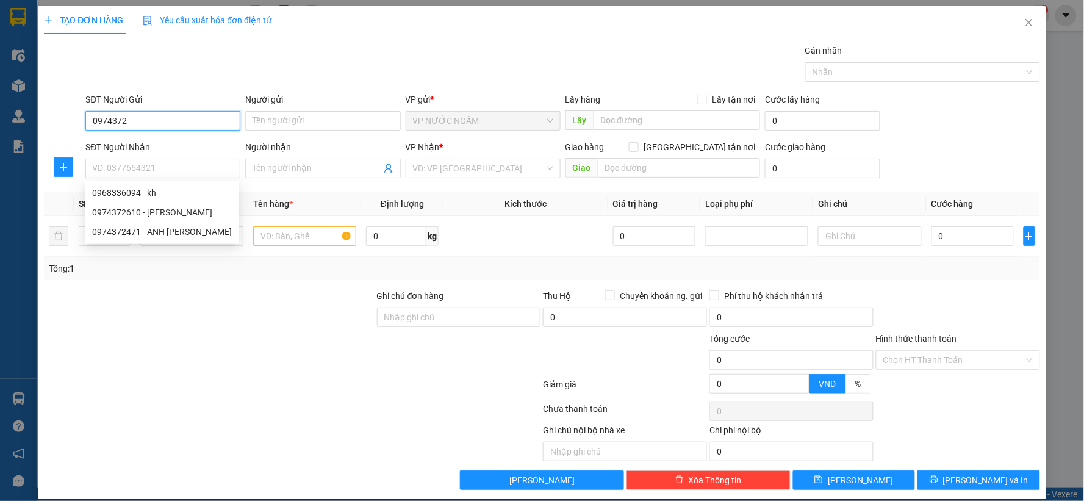
click at [187, 111] on input "0974372" at bounding box center [162, 121] width 155 height 20
click at [193, 119] on input "0974372" at bounding box center [162, 121] width 155 height 20
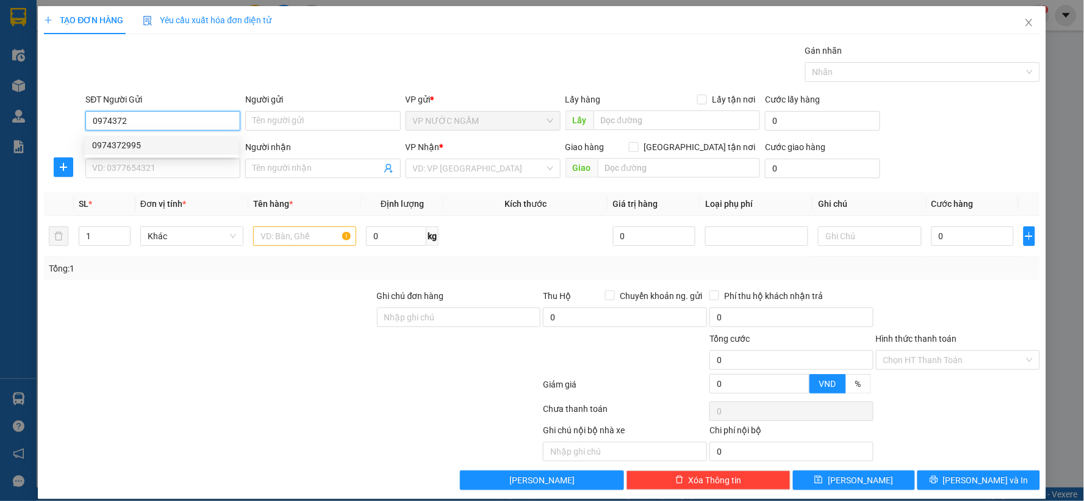
click at [178, 142] on div "0974372995" at bounding box center [161, 144] width 139 height 13
type input "0974372995"
click at [197, 174] on input "SĐT Người Nhận" at bounding box center [162, 169] width 155 height 20
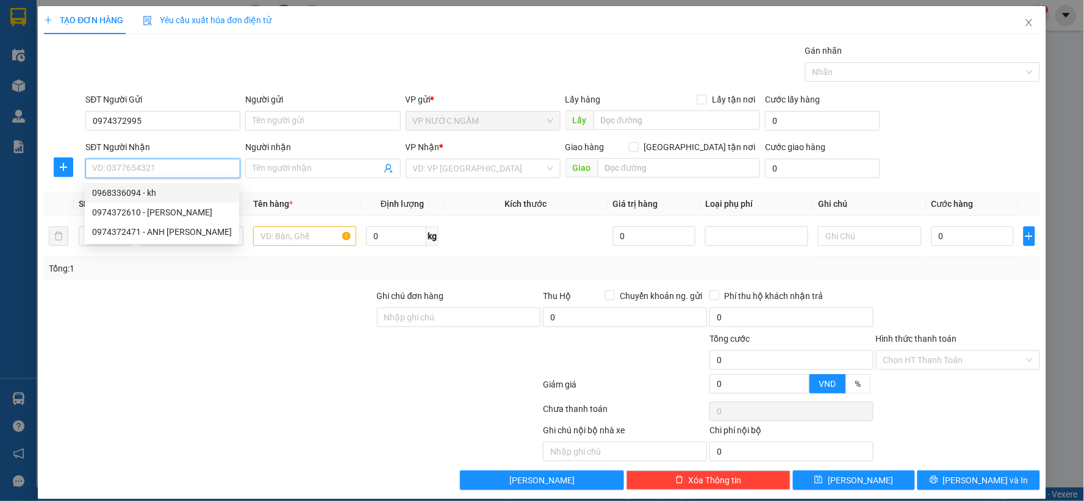
click at [181, 193] on div "0968336094 - kh" at bounding box center [162, 192] width 140 height 13
type input "0968336094"
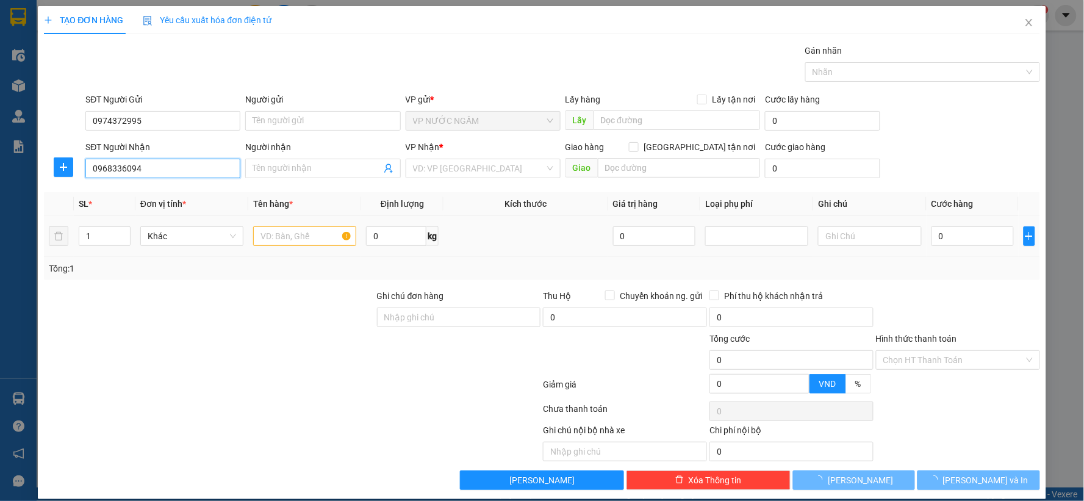
type input "kh"
checkbox input "true"
type input "36a ng đức cảnh"
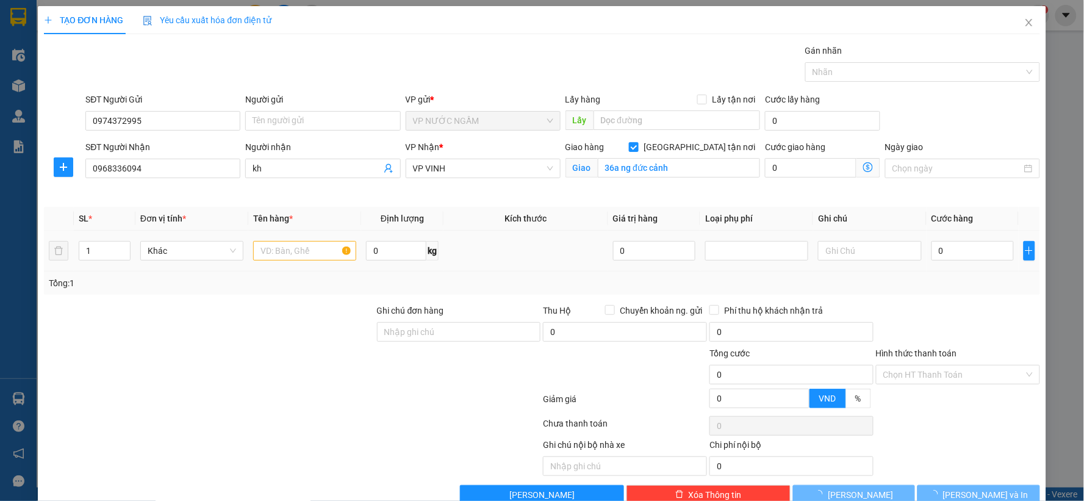
click at [293, 240] on div at bounding box center [304, 251] width 103 height 24
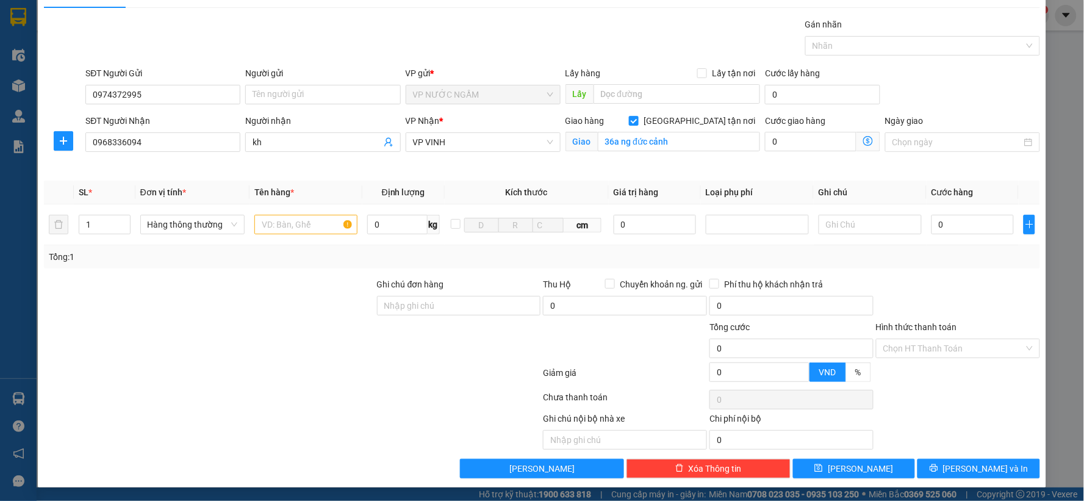
scroll to position [27, 0]
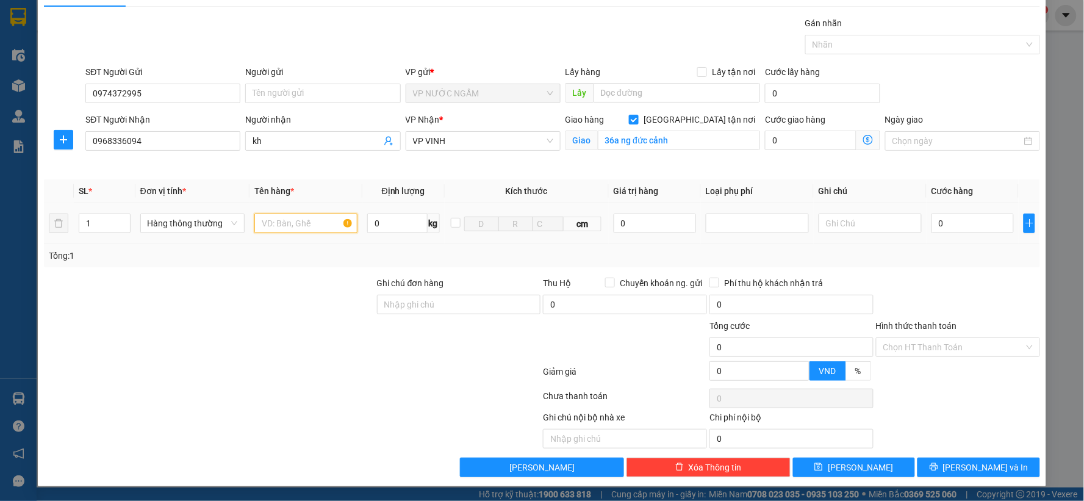
click at [303, 220] on input "text" at bounding box center [305, 224] width 103 height 20
type input "c"
type input "cua"
click at [972, 228] on input "0" at bounding box center [973, 224] width 82 height 20
type input "1"
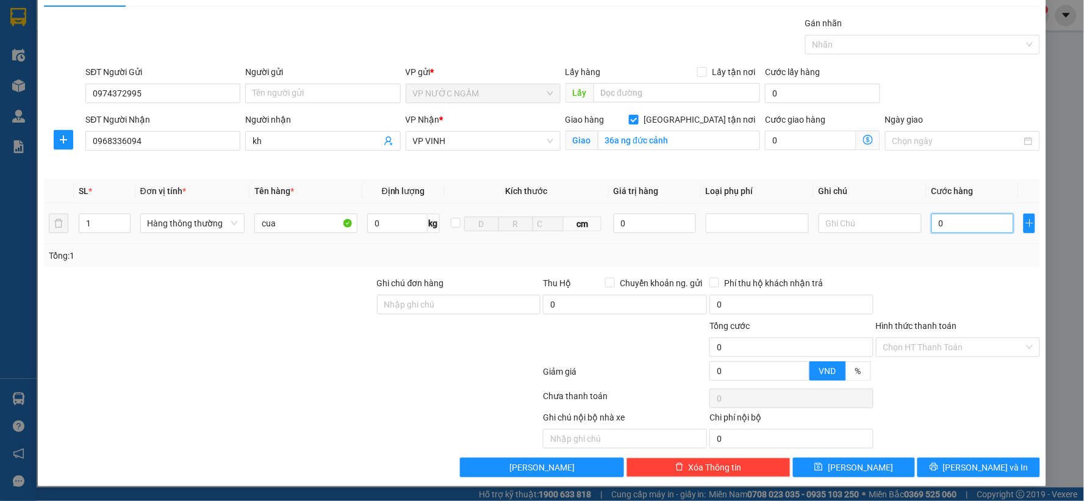
type input "1"
type input "10"
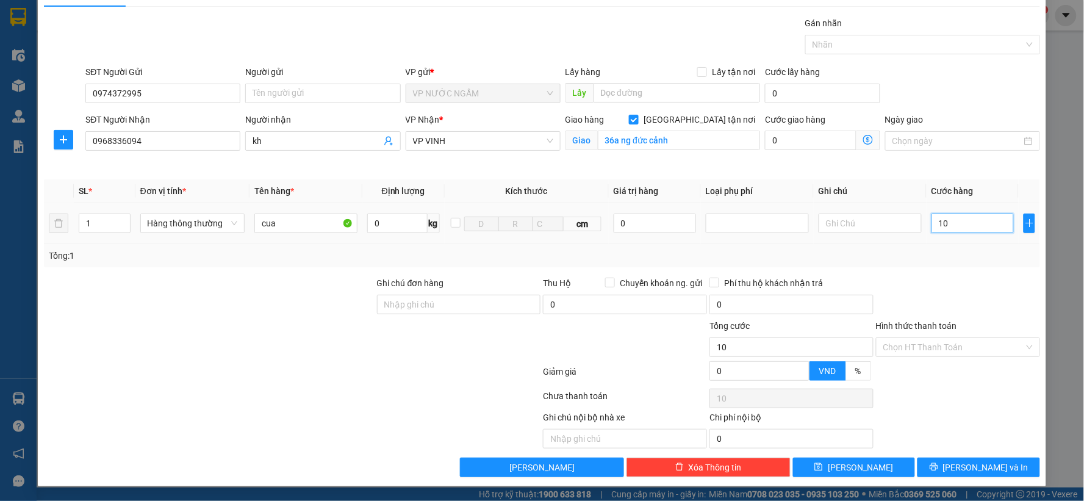
type input "100"
type input "100.000"
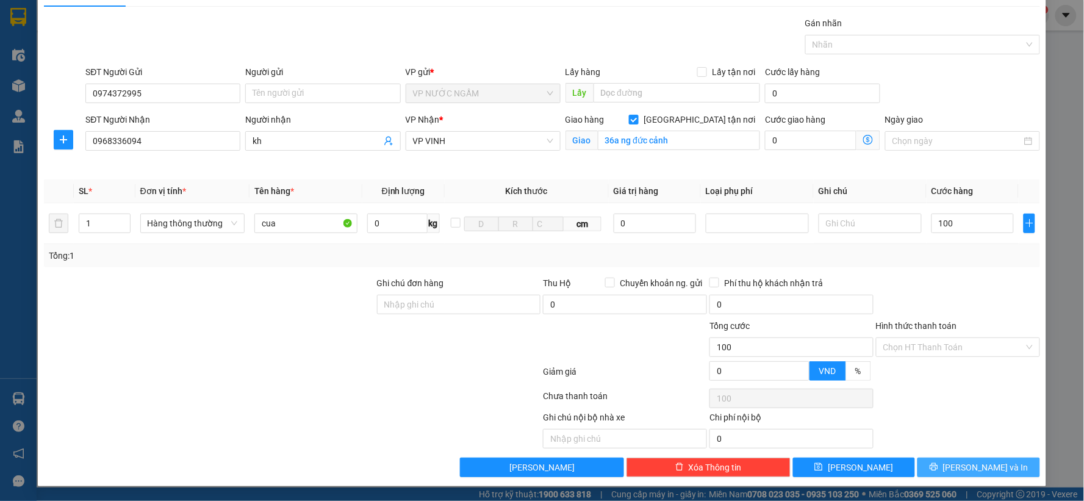
type input "100.000"
click at [979, 472] on span "[PERSON_NAME] và In" at bounding box center [985, 467] width 85 height 13
drag, startPoint x: 979, startPoint y: 472, endPoint x: 272, endPoint y: 34, distance: 831.3
click at [975, 455] on div "Transit Pickup Surcharge Ids Transit Deliver Surcharge Ids Transit Deliver Surc…" at bounding box center [542, 246] width 996 height 461
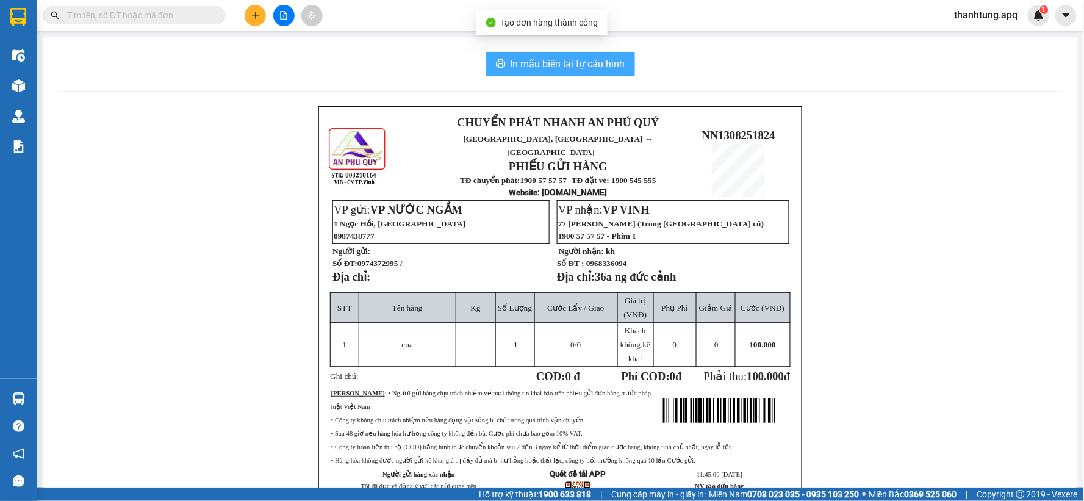
click at [559, 68] on span "In mẫu biên lai tự cấu hình" at bounding box center [568, 63] width 115 height 15
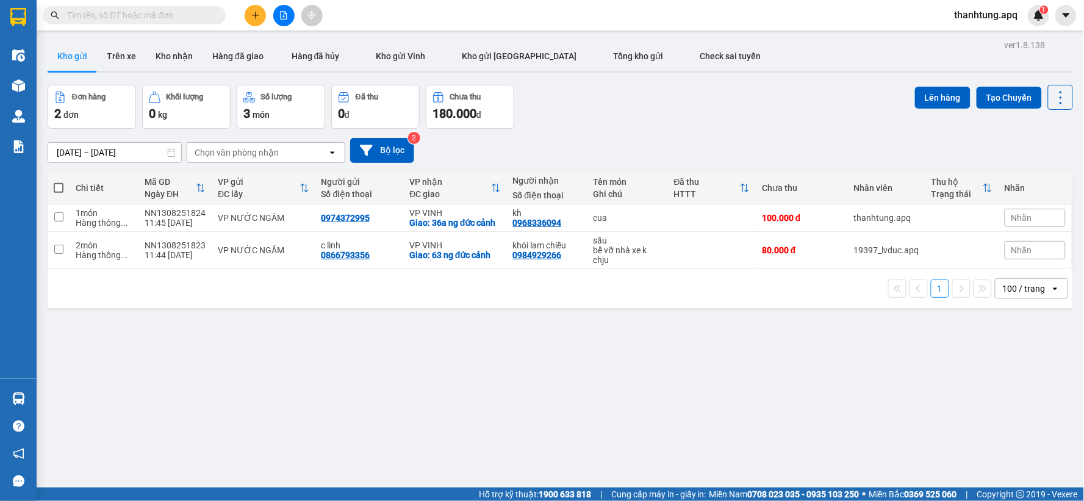
click at [265, 21] on div at bounding box center [284, 15] width 92 height 21
click at [259, 21] on button at bounding box center [255, 15] width 21 height 21
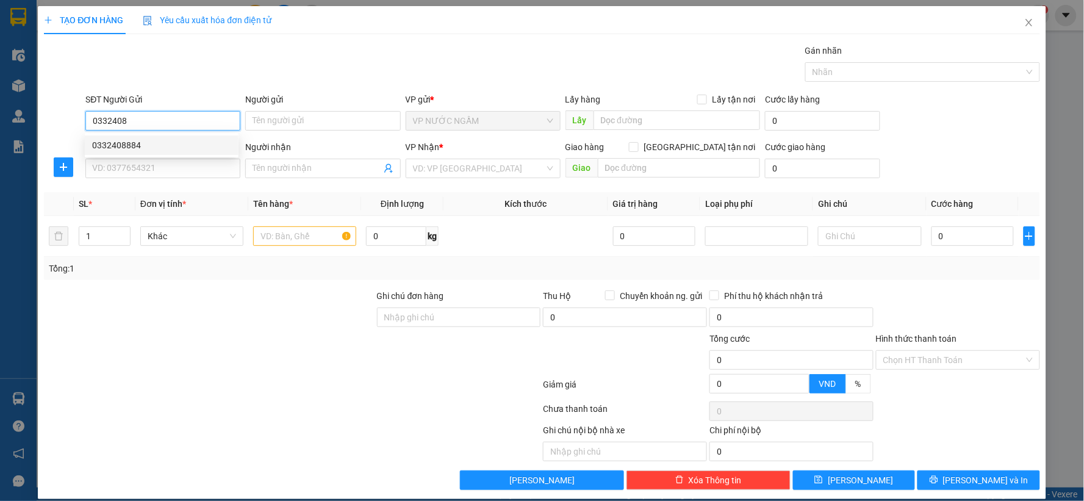
click at [169, 153] on div "0332408884" at bounding box center [162, 145] width 154 height 20
type input "0332408884"
click at [182, 165] on input "SĐT Người Nhận" at bounding box center [162, 169] width 155 height 20
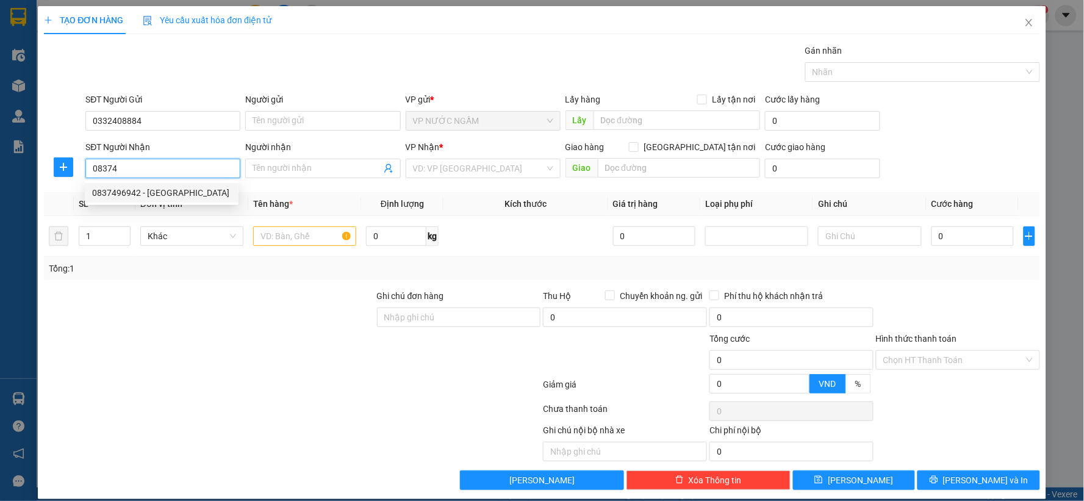
click at [178, 197] on div "0837496942 - Đại lý Hiếu An" at bounding box center [161, 192] width 139 height 13
type input "0837496942"
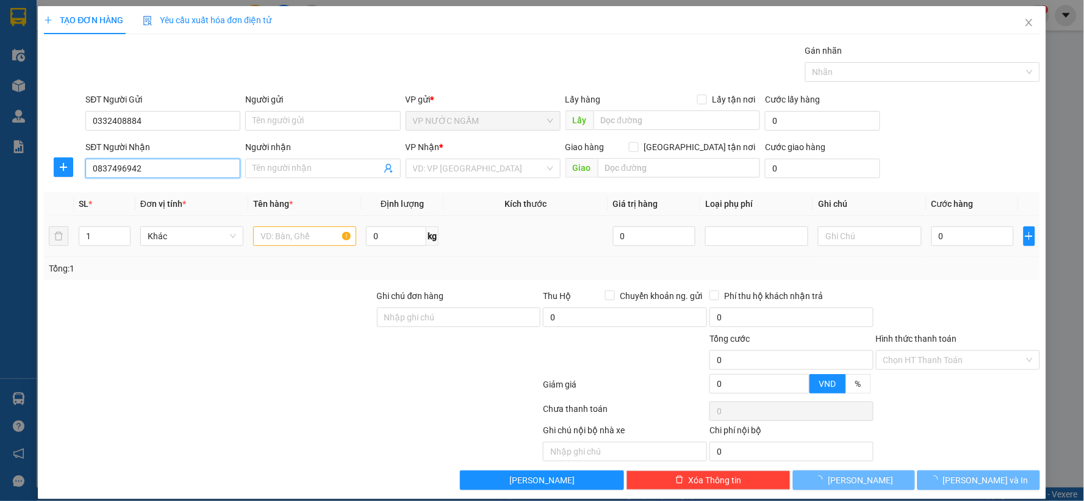
type input "Đại lý Hiếu An"
checkbox input "true"
type input "vp"
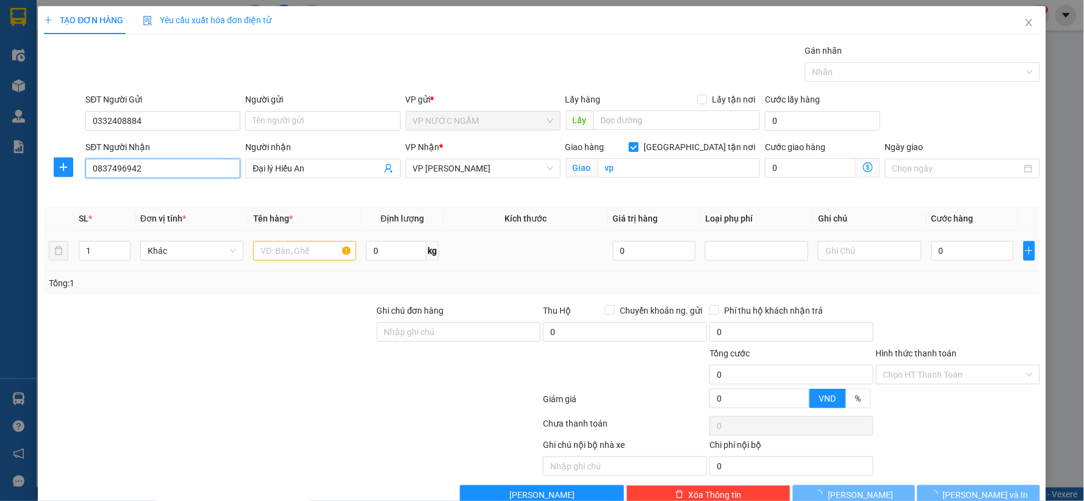
type input "0837496942"
click at [317, 242] on input "text" at bounding box center [304, 251] width 103 height 20
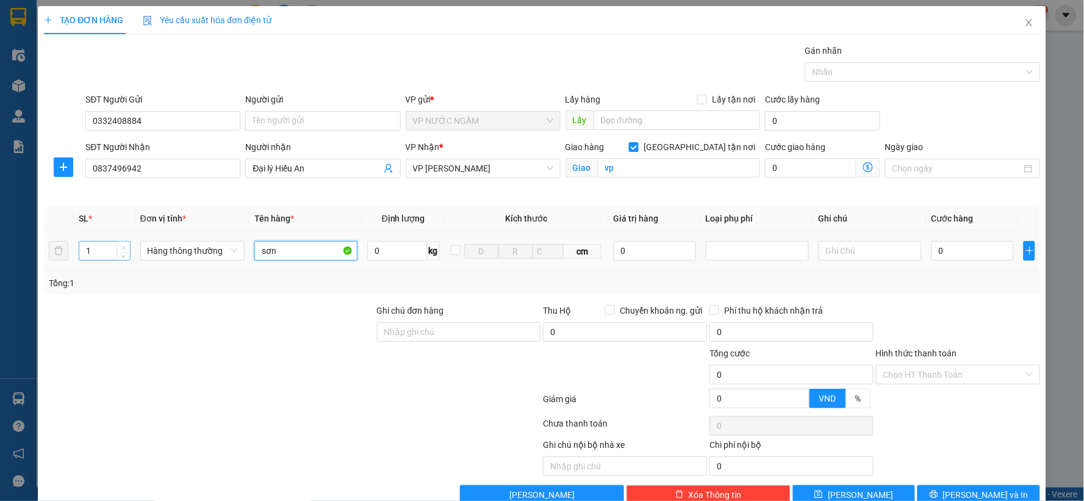
type input "sơn"
type input "2"
click at [118, 244] on span "Increase Value" at bounding box center [123, 247] width 13 height 11
click at [989, 247] on input "0" at bounding box center [973, 251] width 82 height 20
type input "60"
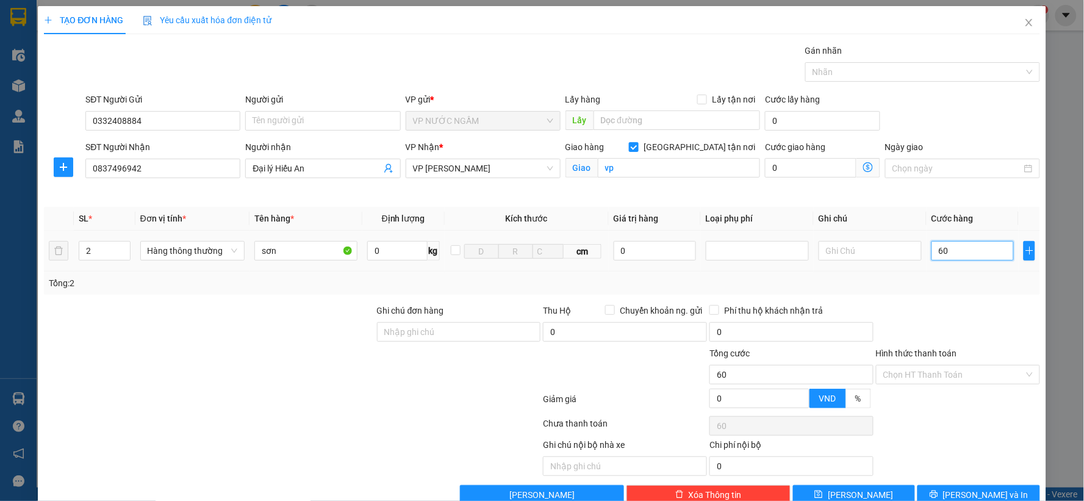
type input "60"
type input "60.000"
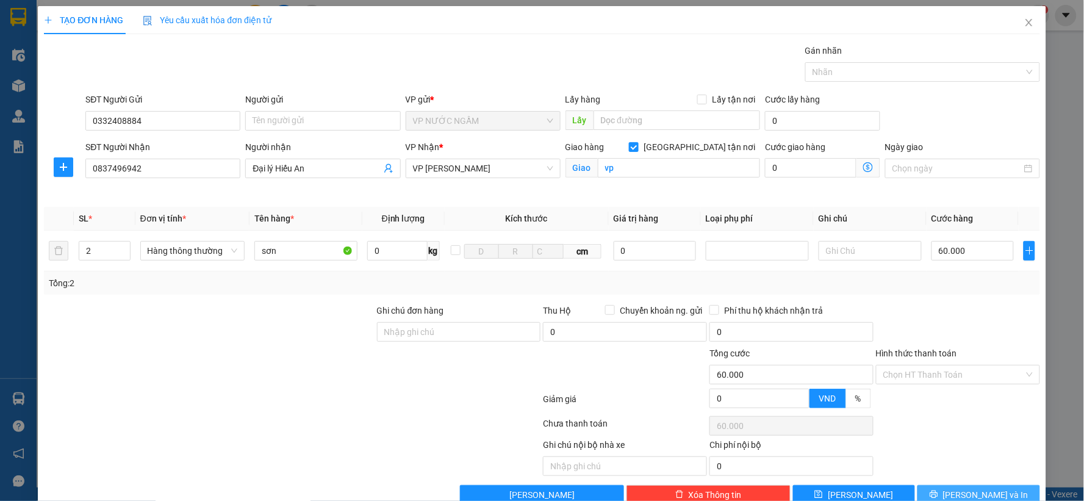
drag, startPoint x: 990, startPoint y: 491, endPoint x: 966, endPoint y: 447, distance: 50.0
click at [990, 491] on span "[PERSON_NAME] và In" at bounding box center [985, 494] width 85 height 13
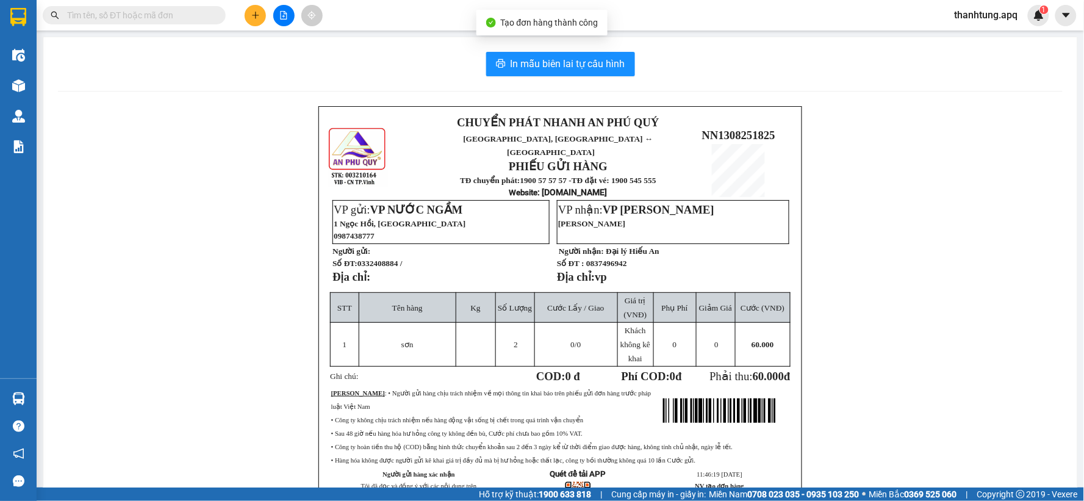
click at [563, 76] on div "In mẫu biên lai tự cấu hình CHUYỂN PHÁT NHANH AN PHÚ QUÝ NGHỆ AN, HÀ TĨNH ↔ HÀ …" at bounding box center [560, 300] width 1034 height 527
click at [568, 74] on button "In mẫu biên lai tự cấu hình" at bounding box center [560, 64] width 149 height 24
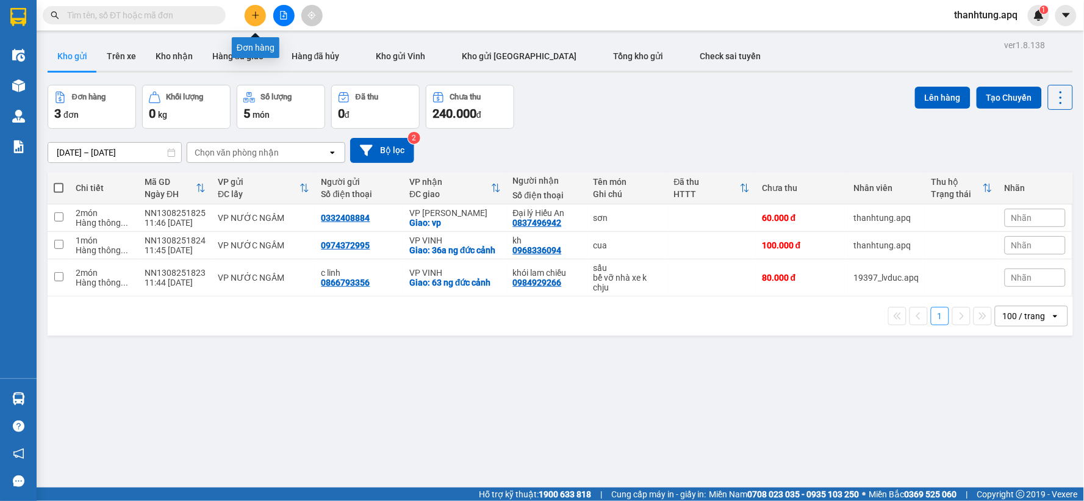
click at [246, 13] on button at bounding box center [255, 15] width 21 height 21
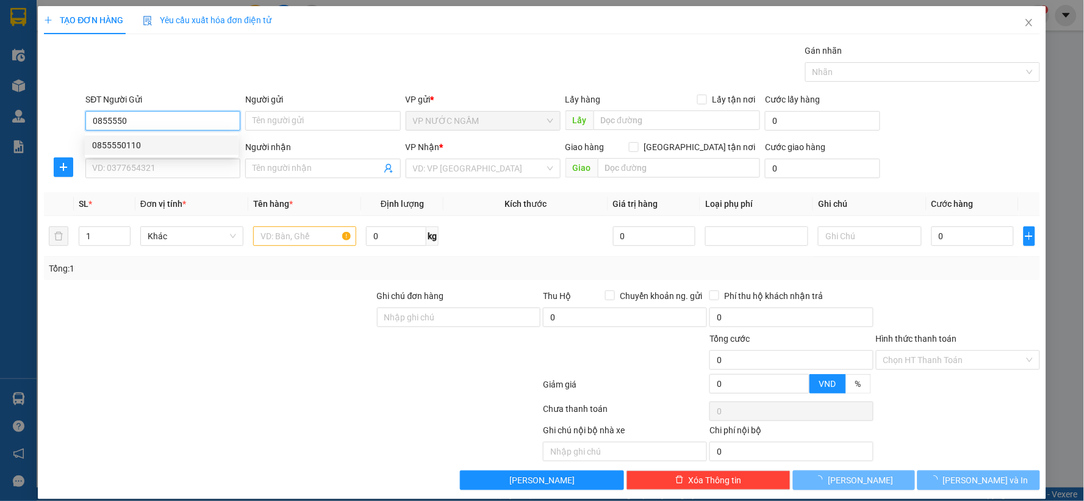
drag, startPoint x: 109, startPoint y: 146, endPoint x: 172, endPoint y: 175, distance: 69.6
click at [110, 146] on div "0855550110" at bounding box center [161, 144] width 139 height 13
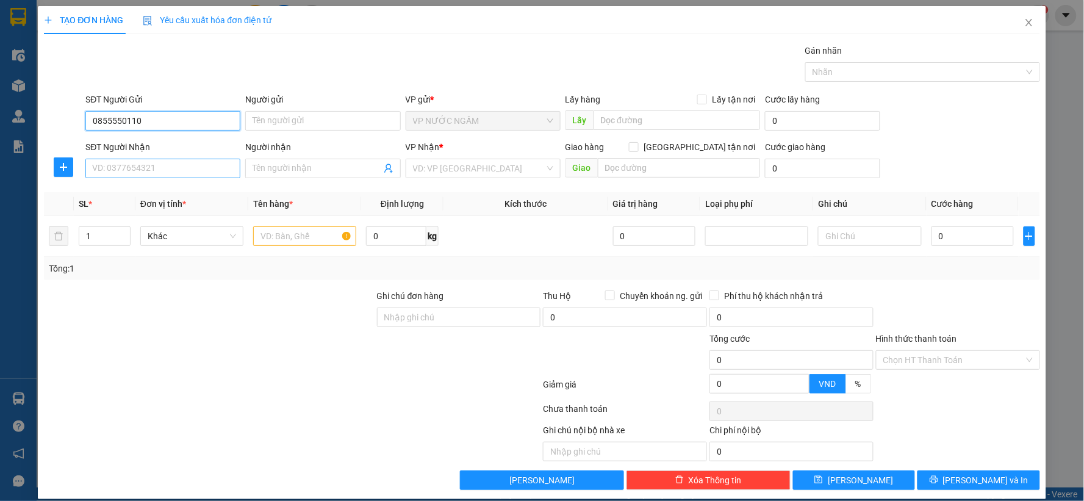
type input "0855550110"
click at [173, 176] on input "SĐT Người Nhận" at bounding box center [162, 169] width 155 height 20
click at [162, 193] on div "0886966728 - Ốc ngon cô lan" at bounding box center [161, 192] width 139 height 13
type input "0886966728"
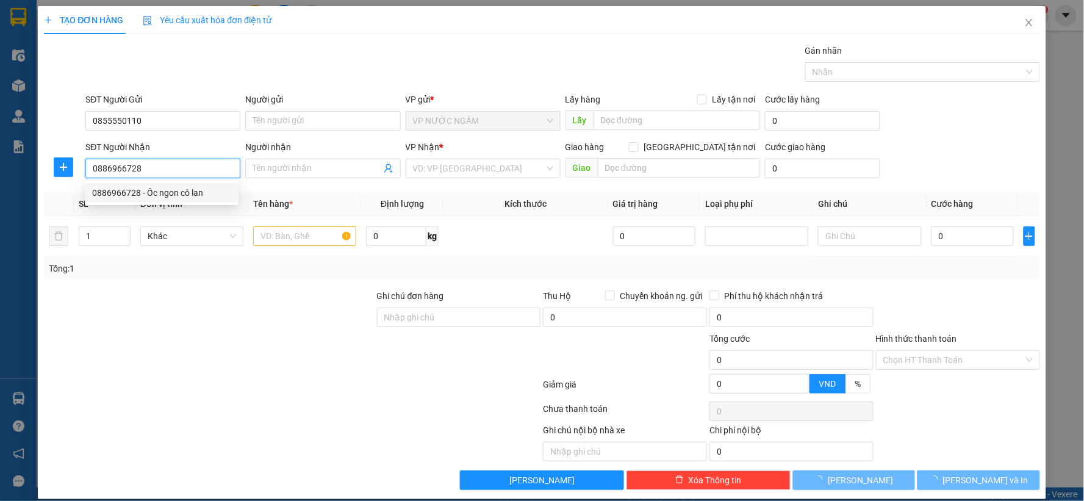
type input "Ốc ngon cô lan"
checkbox input "true"
type input "37c lê văn hưu"
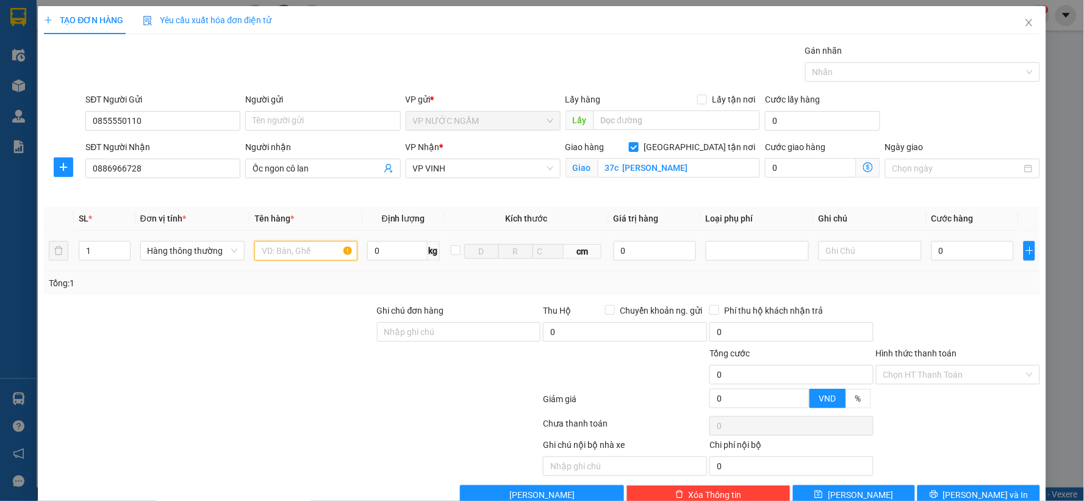
click at [288, 241] on input "text" at bounding box center [305, 251] width 103 height 20
type input "o"
type input "ô"
type input "ốc"
click at [954, 242] on input "0" at bounding box center [973, 251] width 82 height 20
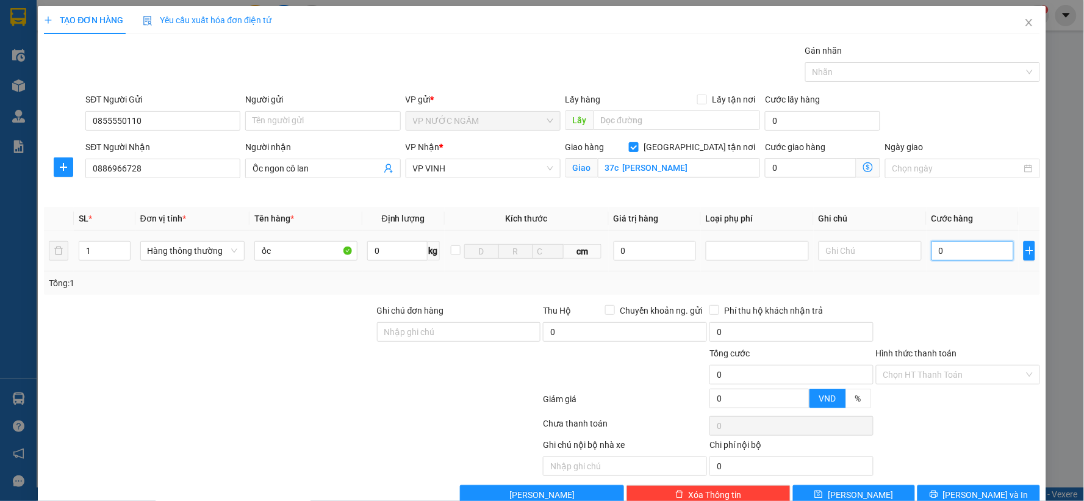
type input "6"
type input "60"
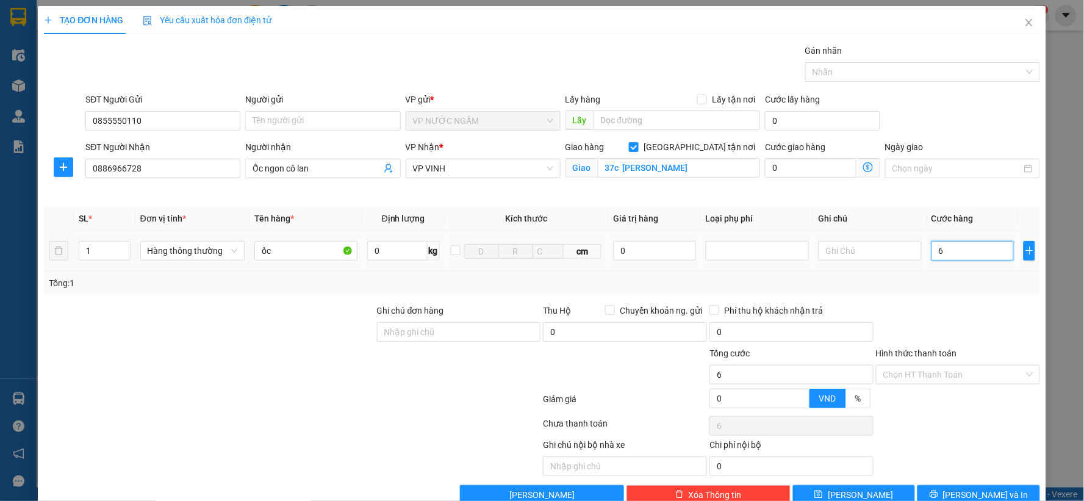
type input "60"
type input "60.000"
click at [973, 495] on span "[PERSON_NAME] và In" at bounding box center [985, 494] width 85 height 13
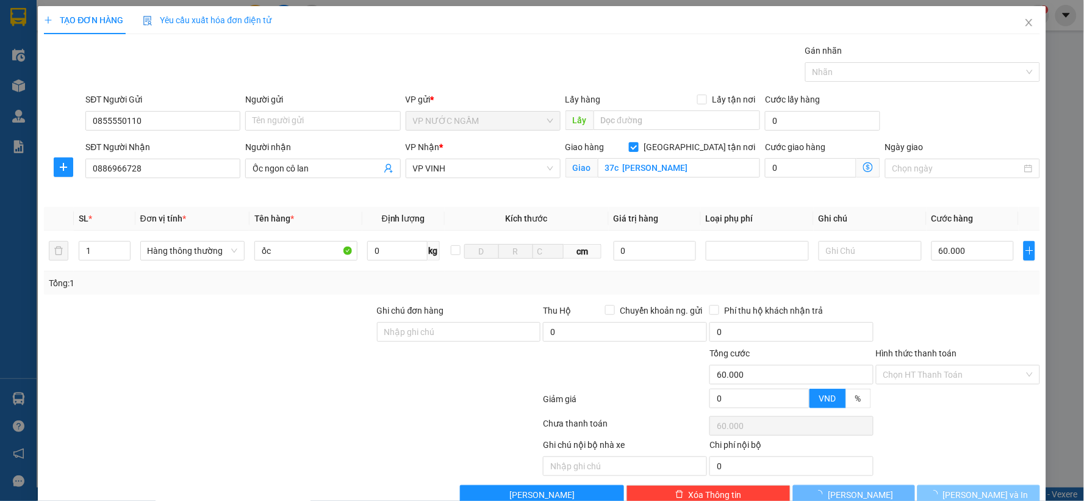
drag, startPoint x: 973, startPoint y: 495, endPoint x: 692, endPoint y: 20, distance: 552.5
click at [972, 495] on span "[PERSON_NAME] và In" at bounding box center [985, 494] width 85 height 13
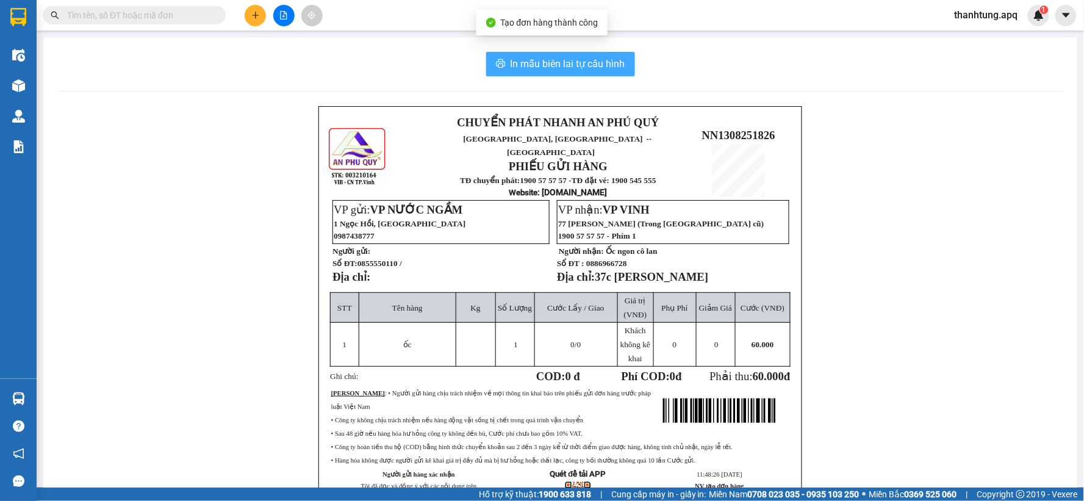
click at [578, 58] on span "In mẫu biên lai tự cấu hình" at bounding box center [568, 63] width 115 height 15
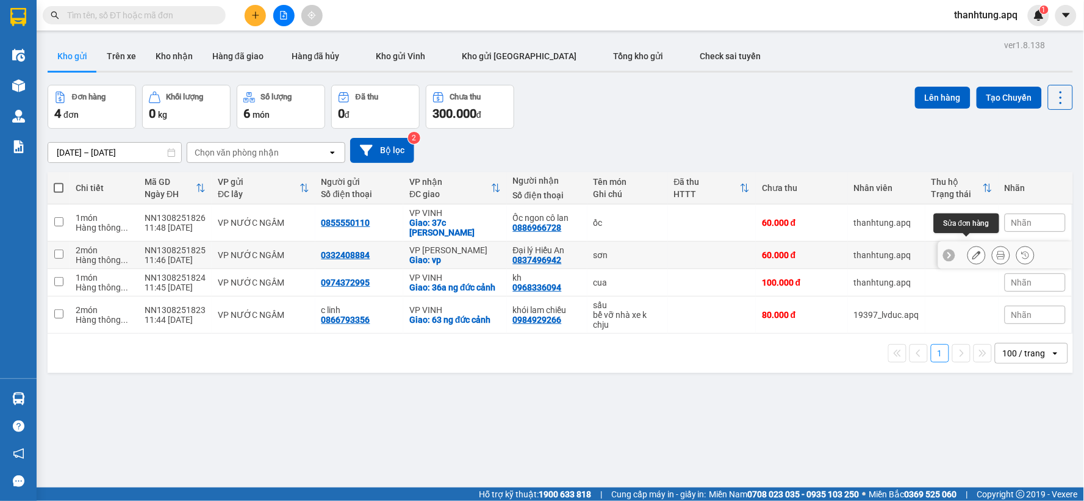
click at [973, 251] on icon at bounding box center [977, 255] width 9 height 9
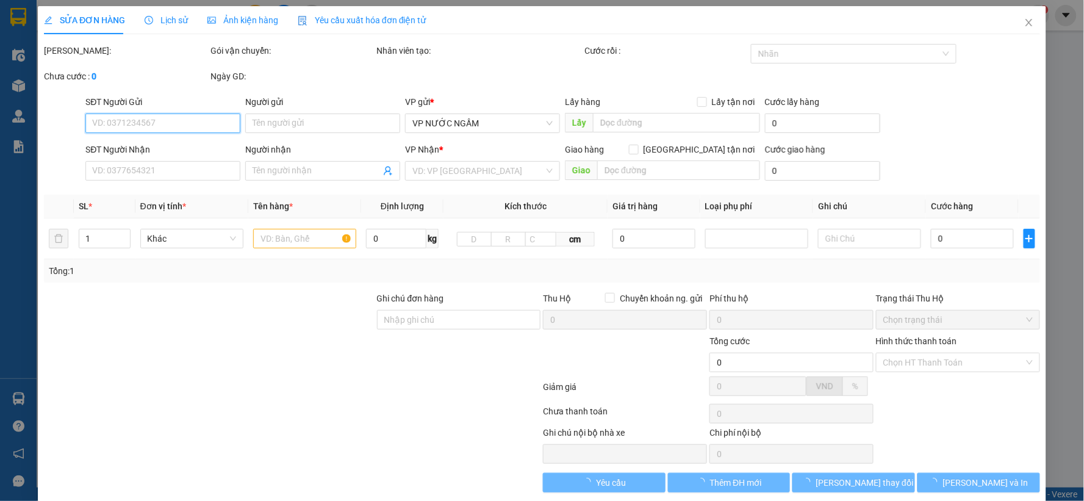
type input "0332408884"
type input "0837496942"
type input "Đại lý Hiếu An"
checkbox input "true"
type input "vp"
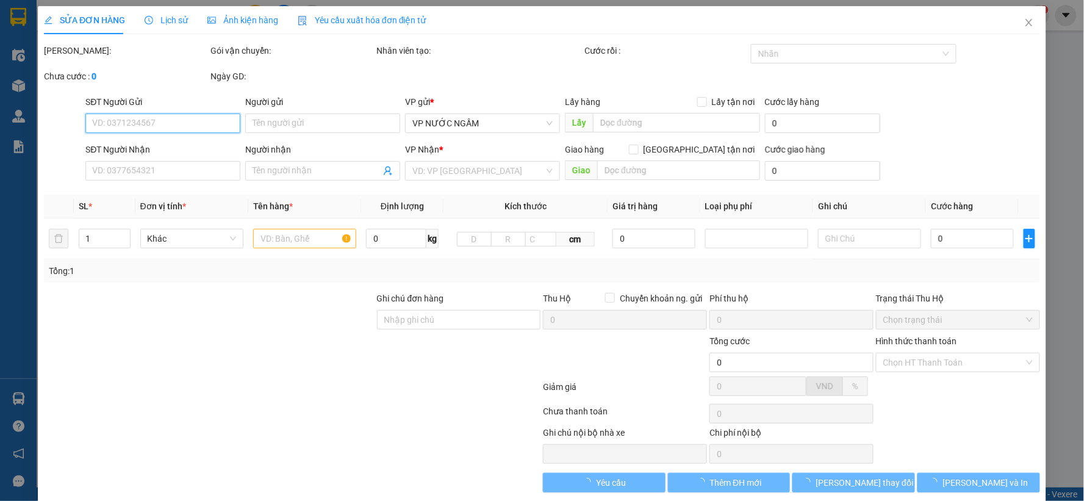
type input "60.000"
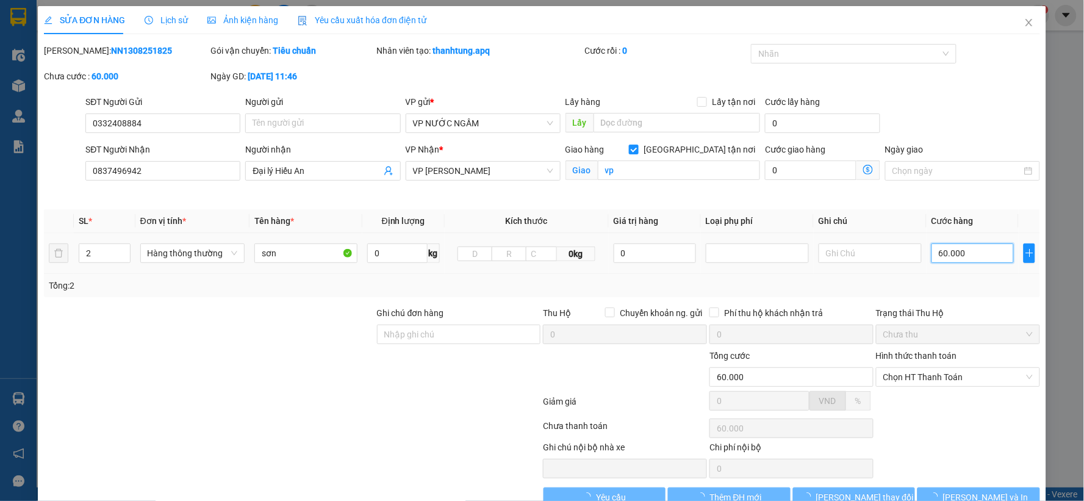
click at [977, 253] on input "60.000" at bounding box center [973, 253] width 82 height 20
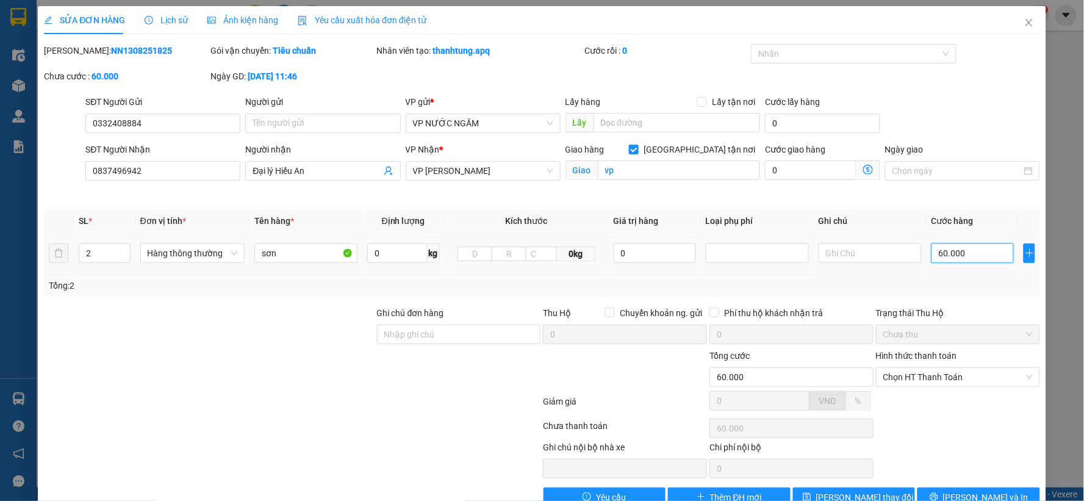
type input "0"
type input "8"
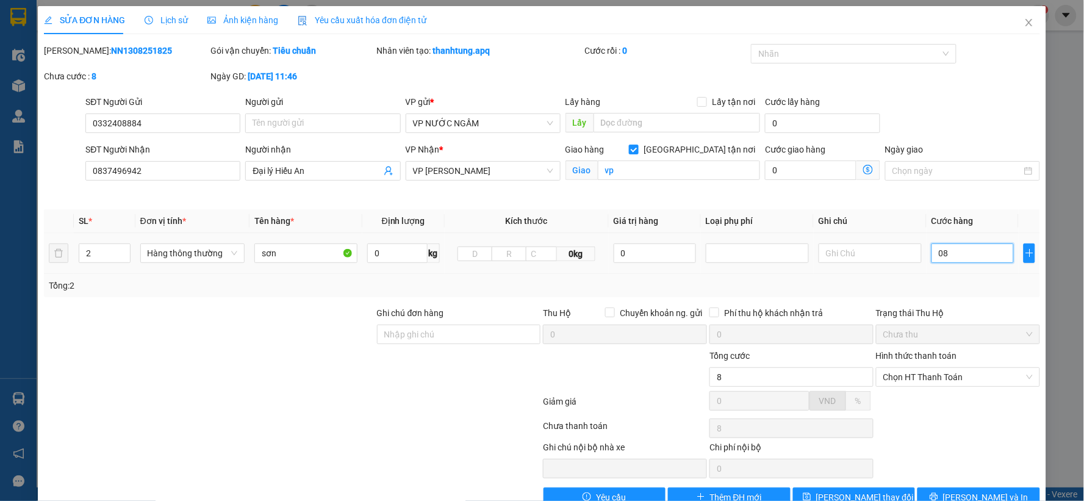
type input "080"
type input "80"
type input "080"
type input "80.000"
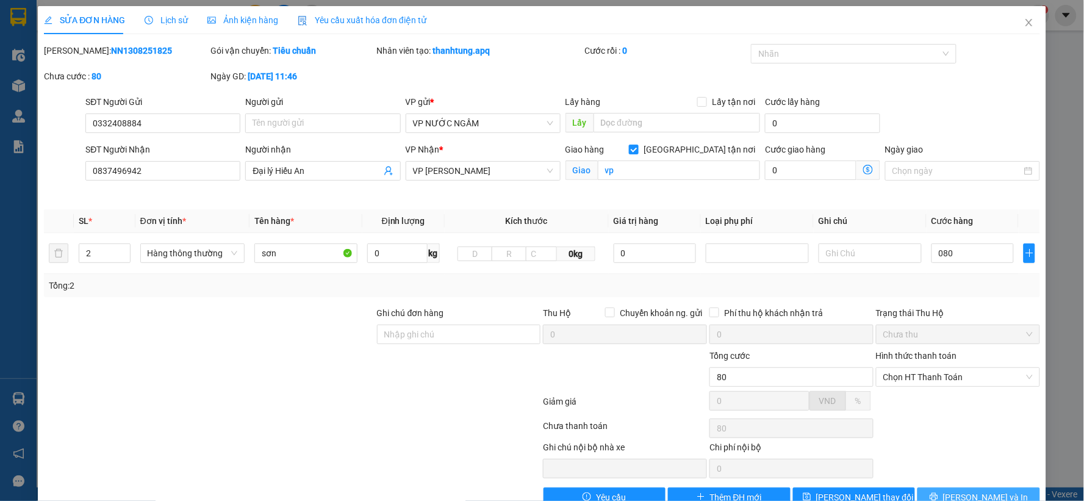
type input "80.000"
click at [979, 499] on span "[PERSON_NAME] và In" at bounding box center [985, 497] width 85 height 13
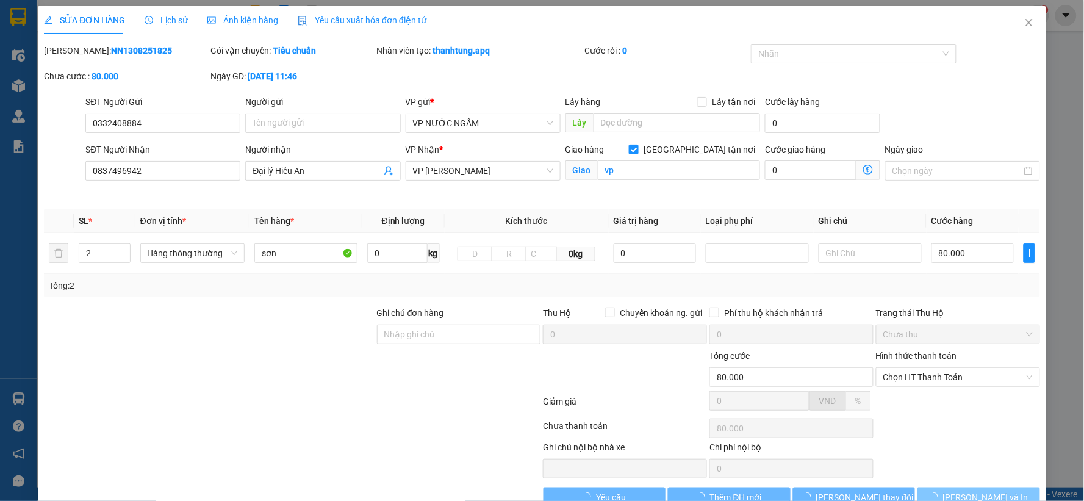
click at [979, 499] on span "[PERSON_NAME] và In" at bounding box center [985, 497] width 85 height 13
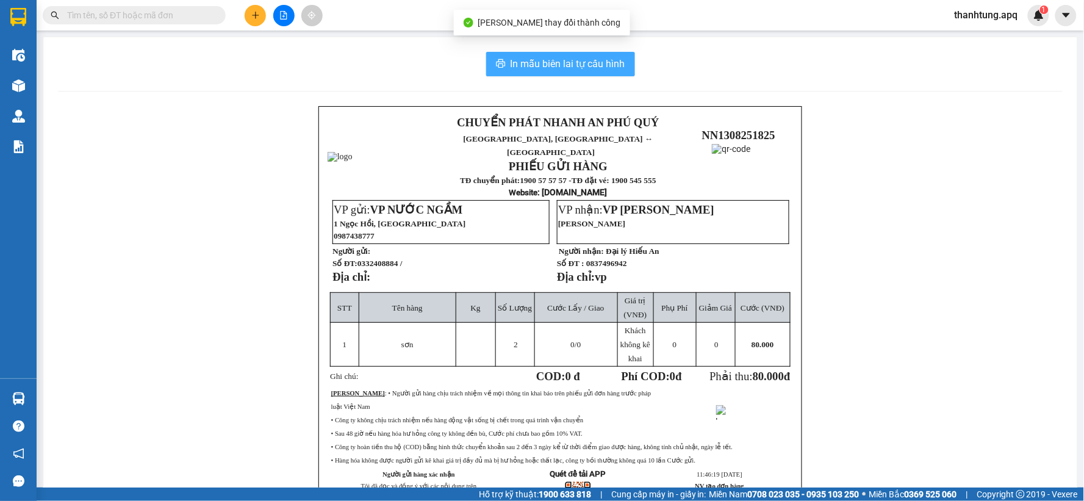
click at [554, 62] on span "In mẫu biên lai tự cấu hình" at bounding box center [568, 63] width 115 height 15
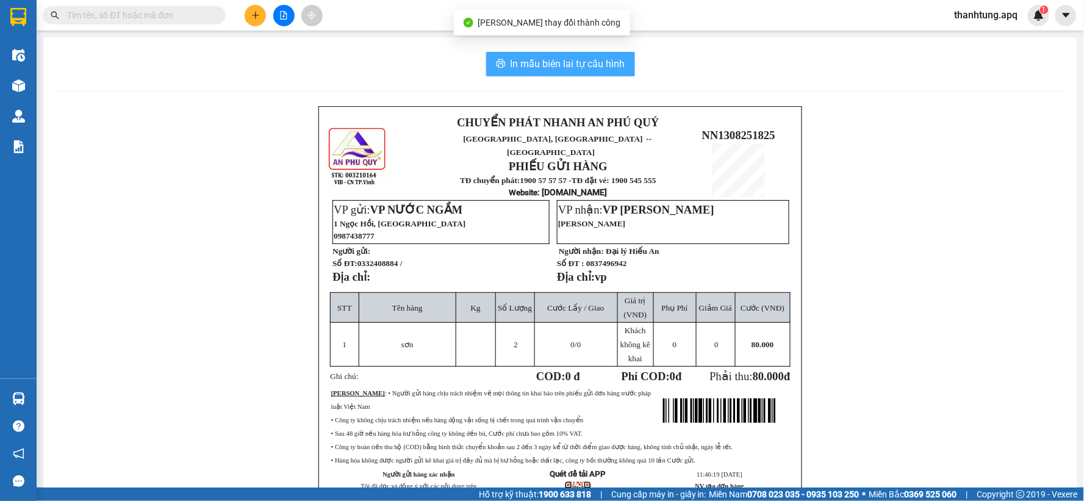
click at [554, 62] on span "In mẫu biên lai tự cấu hình" at bounding box center [568, 63] width 115 height 15
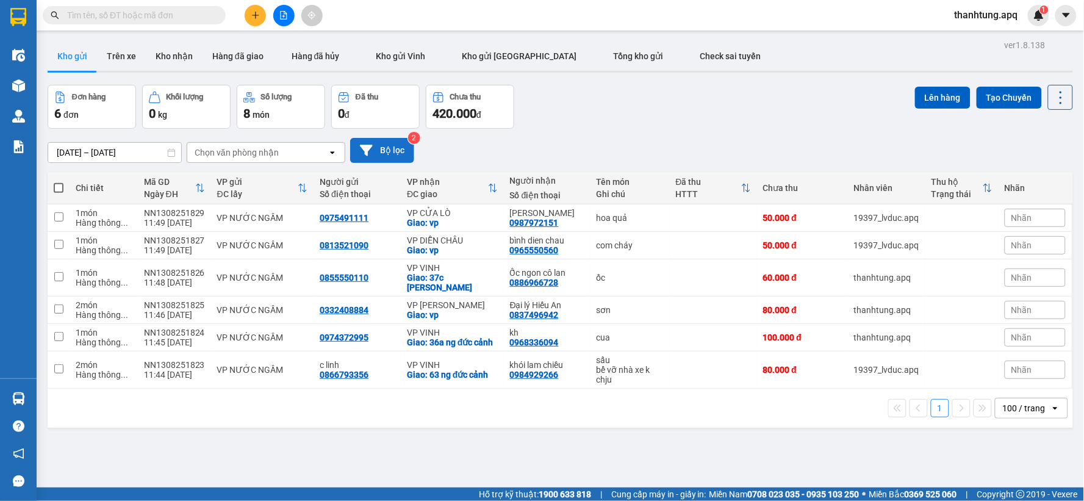
drag, startPoint x: 400, startPoint y: 145, endPoint x: 406, endPoint y: 145, distance: 6.7
click at [406, 145] on button "Bộ lọc" at bounding box center [382, 150] width 64 height 25
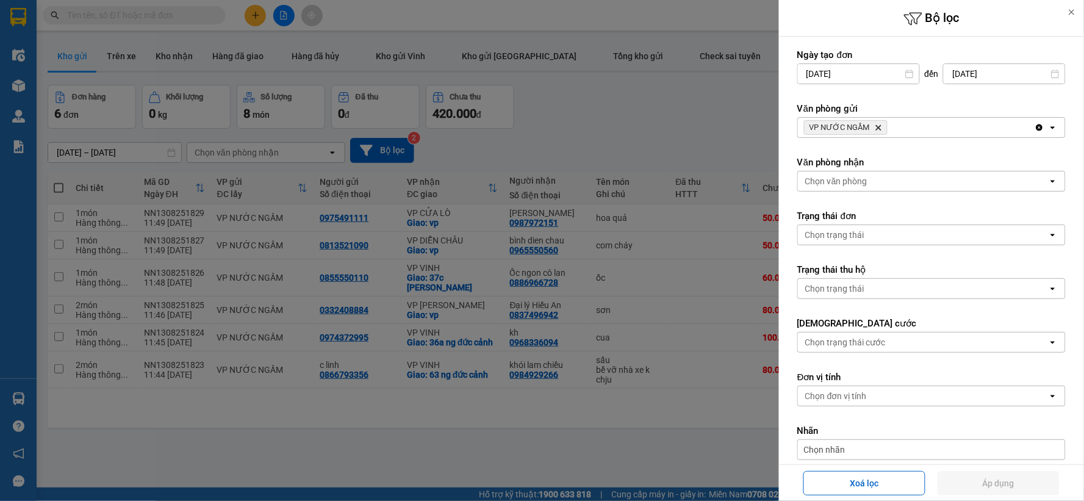
click at [875, 132] on span "VP NƯỚC NGẦM Delete" at bounding box center [846, 127] width 84 height 15
click at [875, 126] on icon "Delete" at bounding box center [878, 127] width 7 height 7
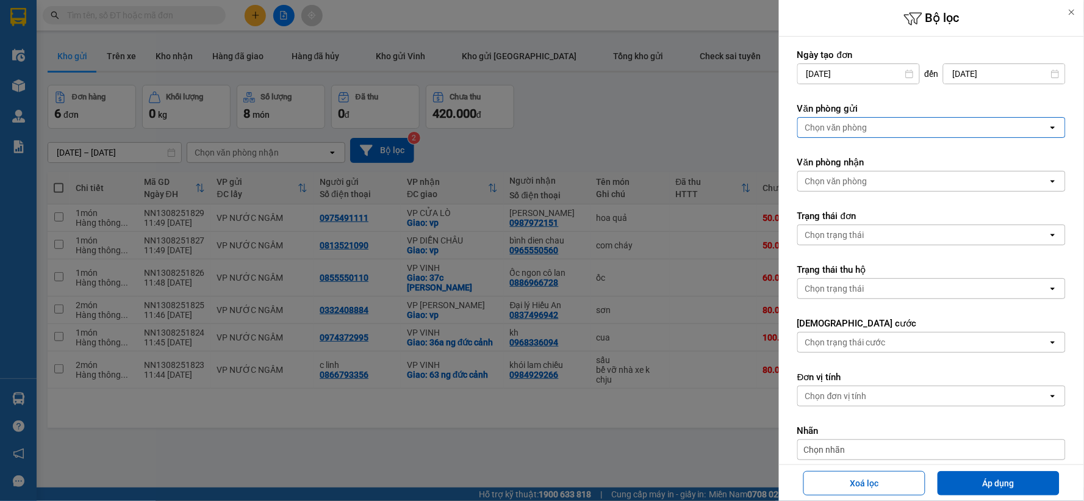
click at [848, 121] on div "Chọn văn phòng" at bounding box center [836, 127] width 62 height 12
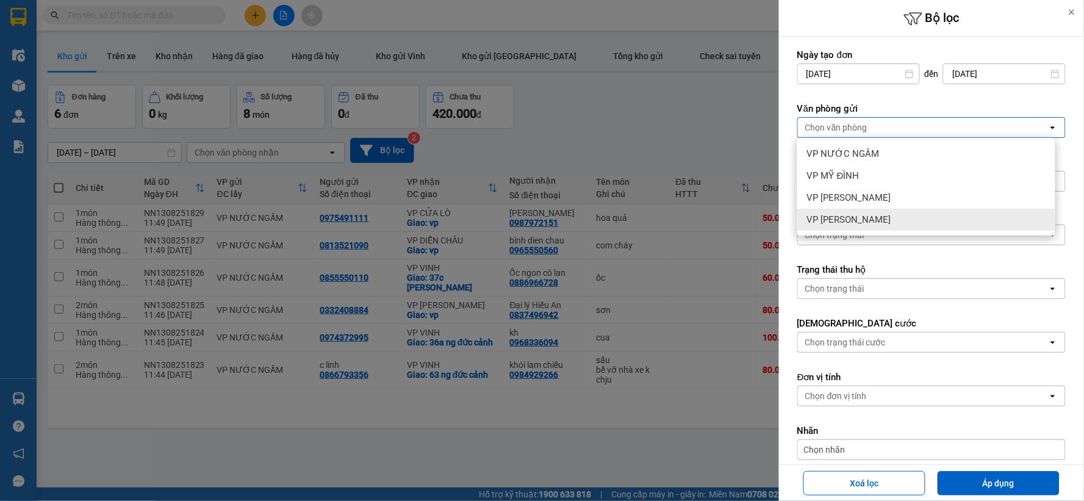
click at [852, 225] on span "VP [PERSON_NAME]" at bounding box center [849, 220] width 84 height 12
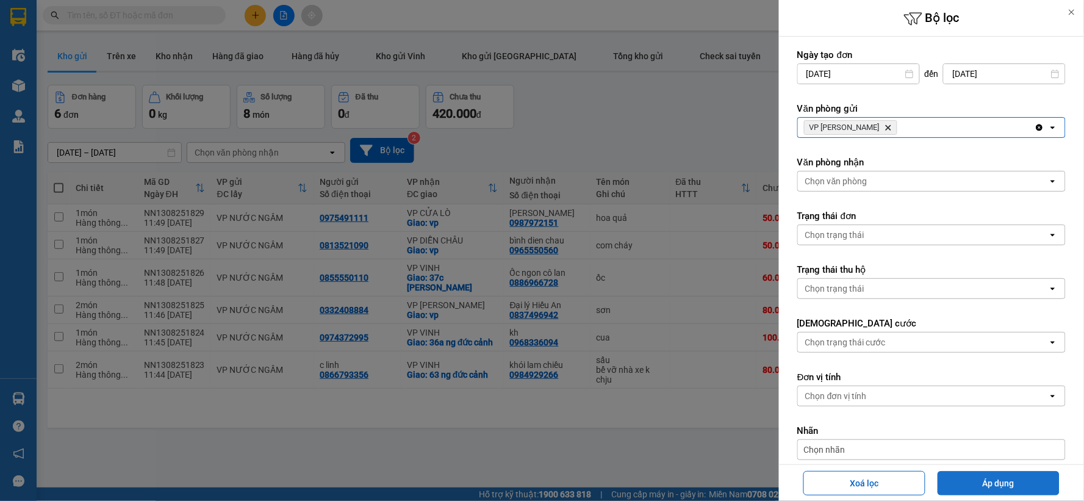
drag, startPoint x: 1030, startPoint y: 486, endPoint x: 1026, endPoint y: 480, distance: 7.4
click at [1029, 484] on button "Áp dụng" at bounding box center [999, 483] width 122 height 24
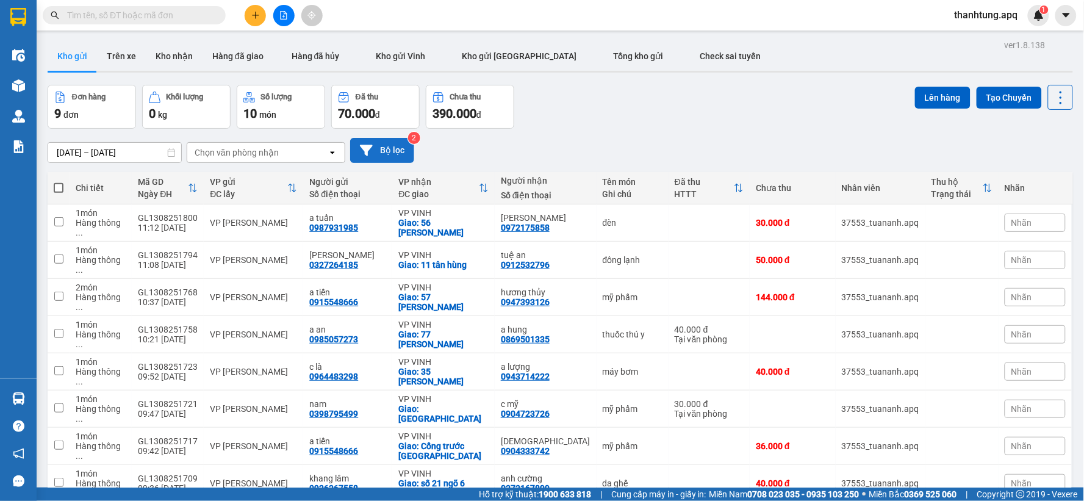
click at [390, 149] on button "Bộ lọc" at bounding box center [382, 150] width 64 height 25
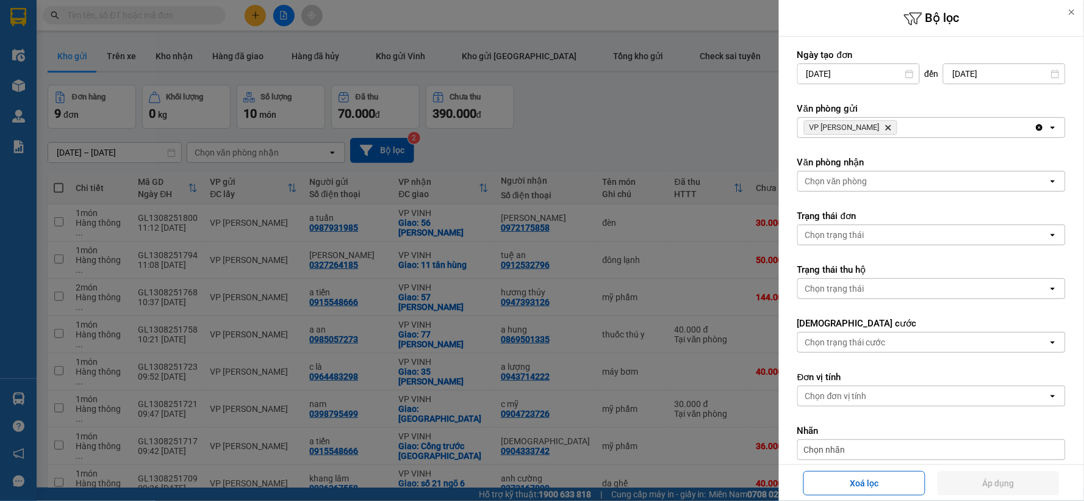
click at [591, 135] on div at bounding box center [542, 250] width 1084 height 501
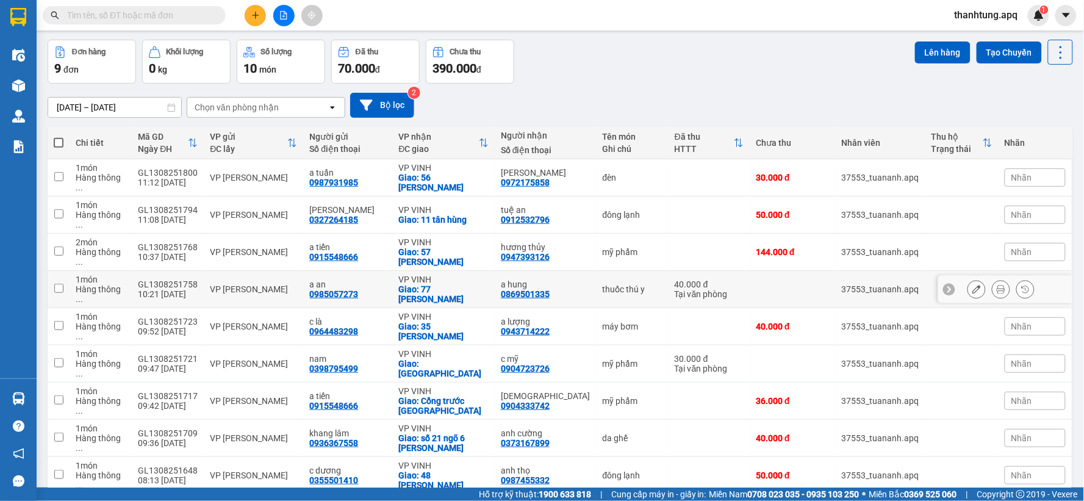
scroll to position [56, 0]
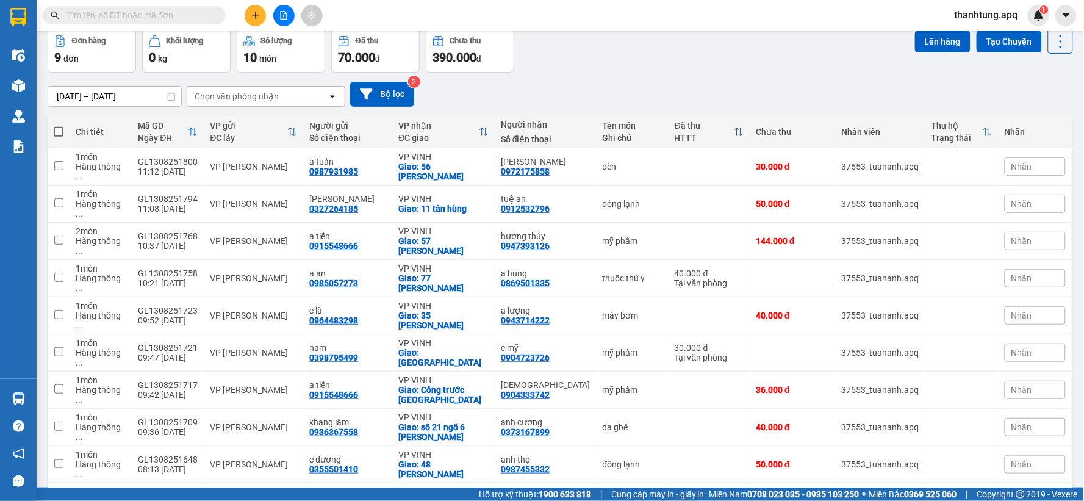
click at [58, 132] on span at bounding box center [59, 132] width 10 height 10
click at [59, 126] on input "checkbox" at bounding box center [59, 126] width 0 height 0
checkbox input "true"
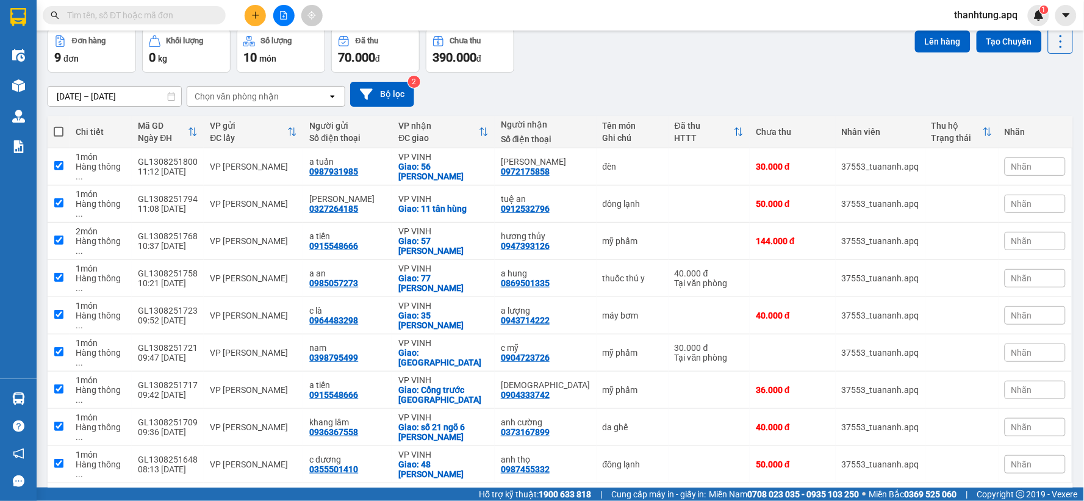
checkbox input "true"
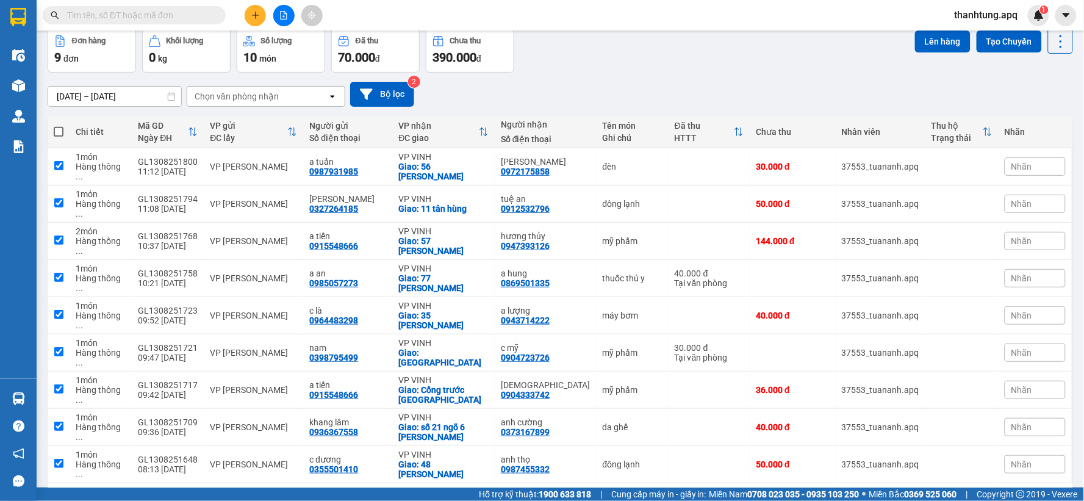
checkbox input "true"
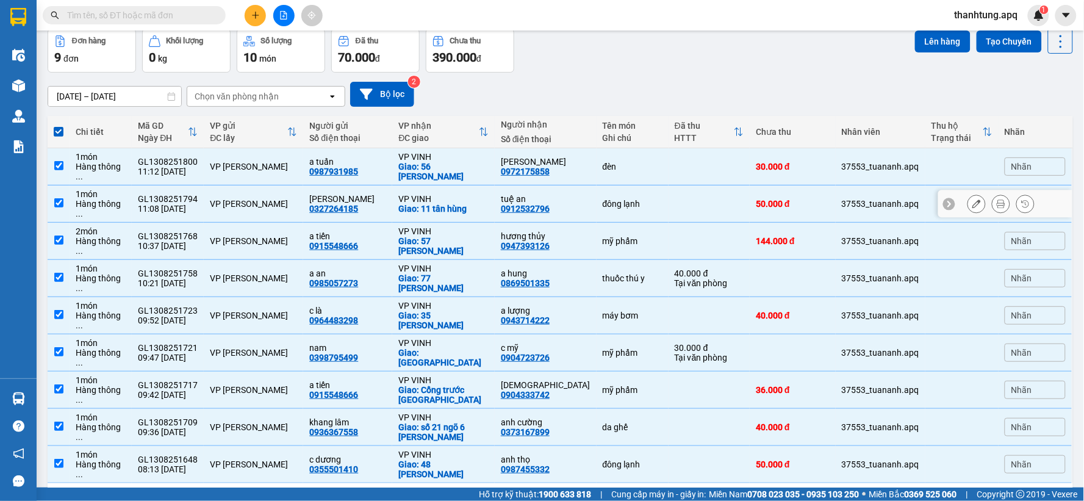
click at [176, 204] on div "11:08 13/08" at bounding box center [168, 209] width 60 height 10
checkbox input "false"
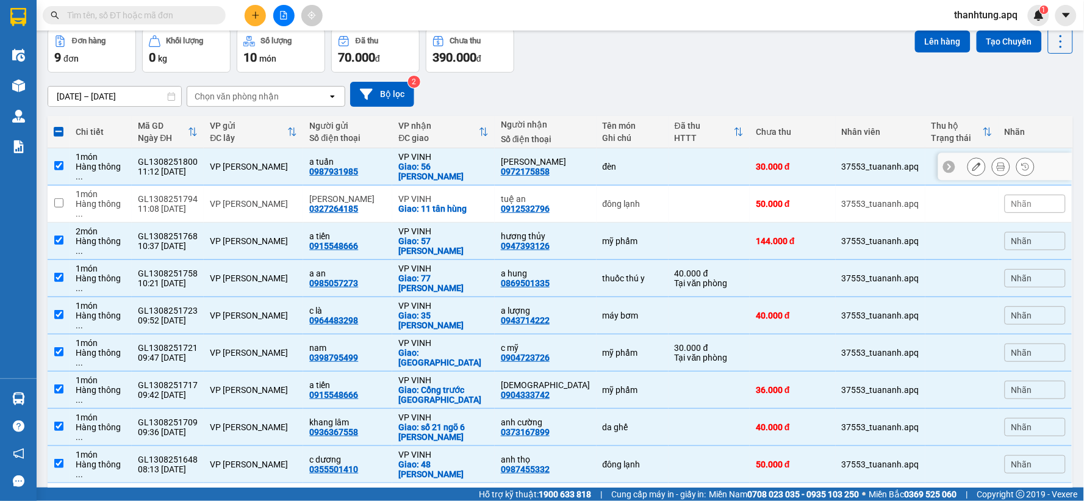
drag, startPoint x: 165, startPoint y: 153, endPoint x: 124, endPoint y: 240, distance: 96.1
click at [165, 157] on div "GL1308251800" at bounding box center [168, 162] width 60 height 10
checkbox input "false"
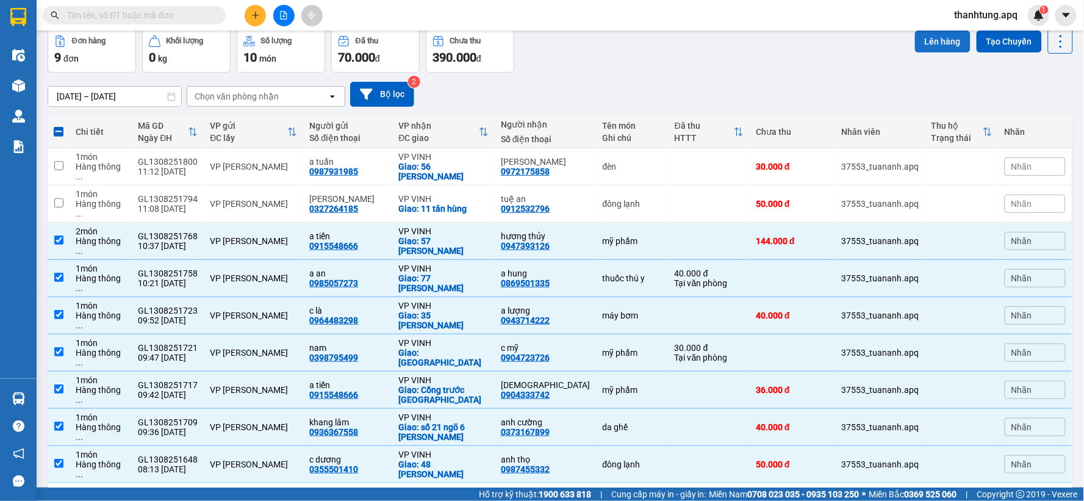
click at [927, 45] on button "Lên hàng" at bounding box center [943, 42] width 56 height 22
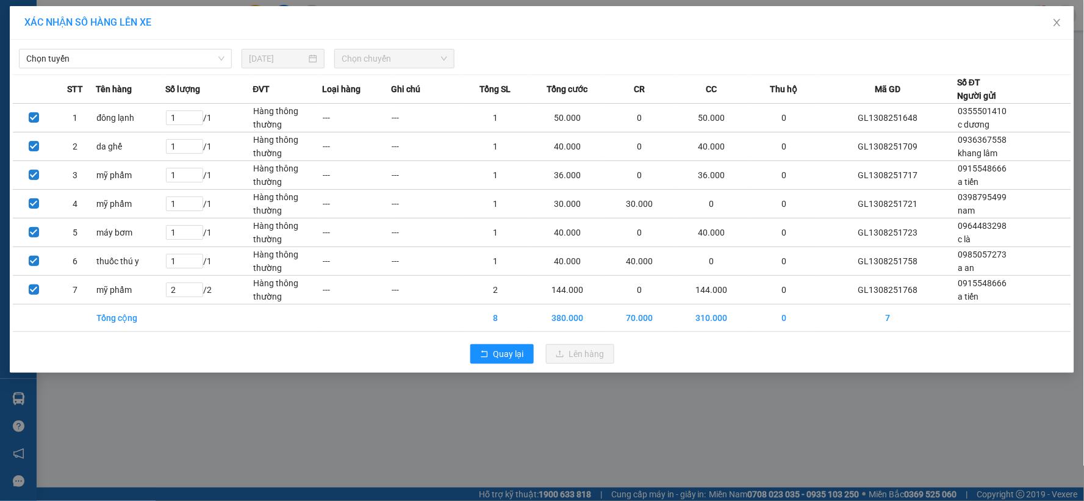
click at [99, 45] on div "Chọn tuyến 13/08/2025 Chọn chuyến" at bounding box center [542, 56] width 1059 height 26
click at [98, 63] on span "Chọn tuyến" at bounding box center [125, 58] width 198 height 18
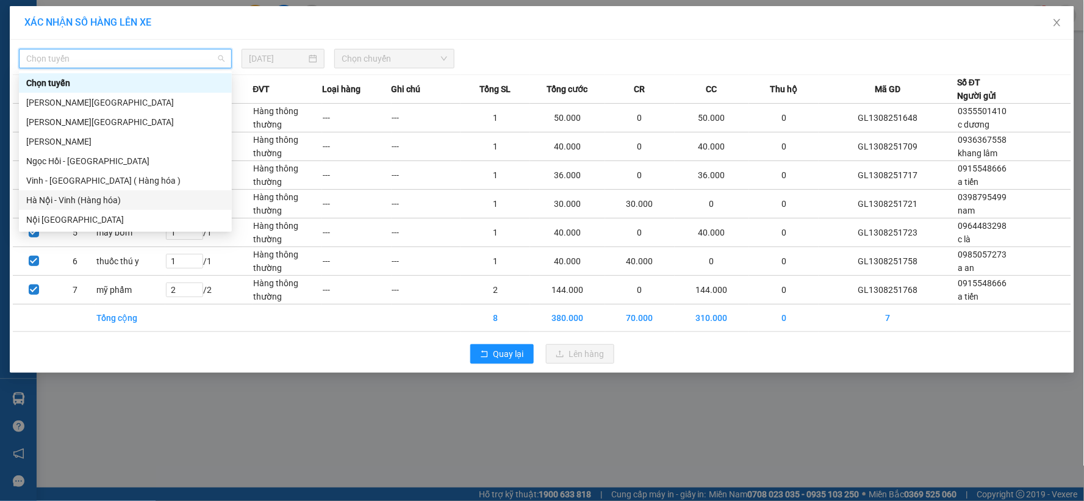
click at [124, 195] on div "Hà Nội - Vinh (Hàng hóa)" at bounding box center [125, 199] width 198 height 13
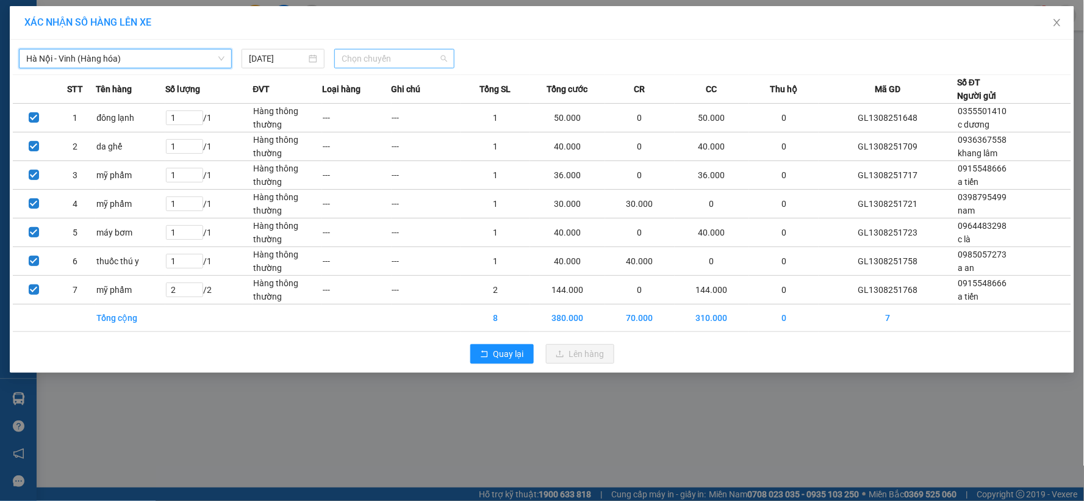
click at [350, 57] on span "Chọn chuyến" at bounding box center [395, 58] width 106 height 18
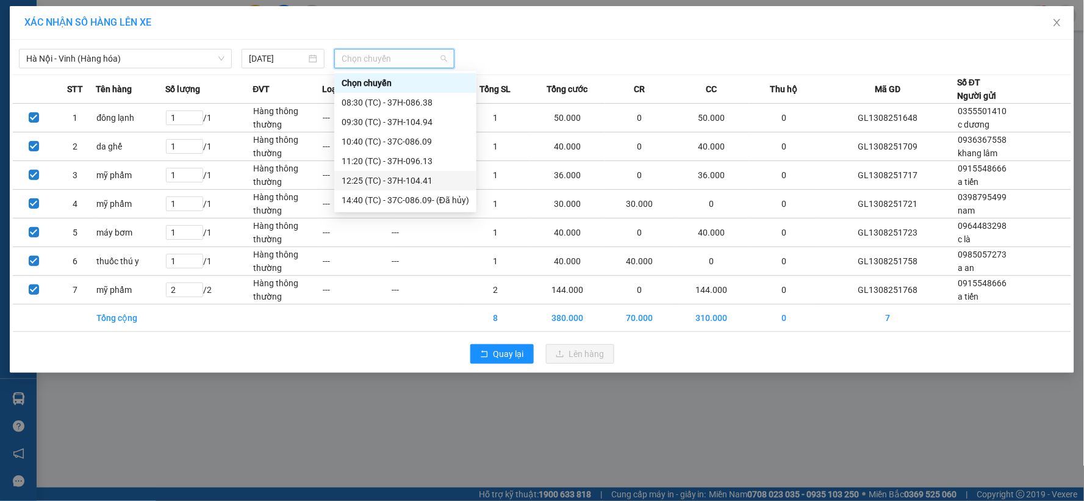
drag, startPoint x: 421, startPoint y: 185, endPoint x: 413, endPoint y: 191, distance: 9.6
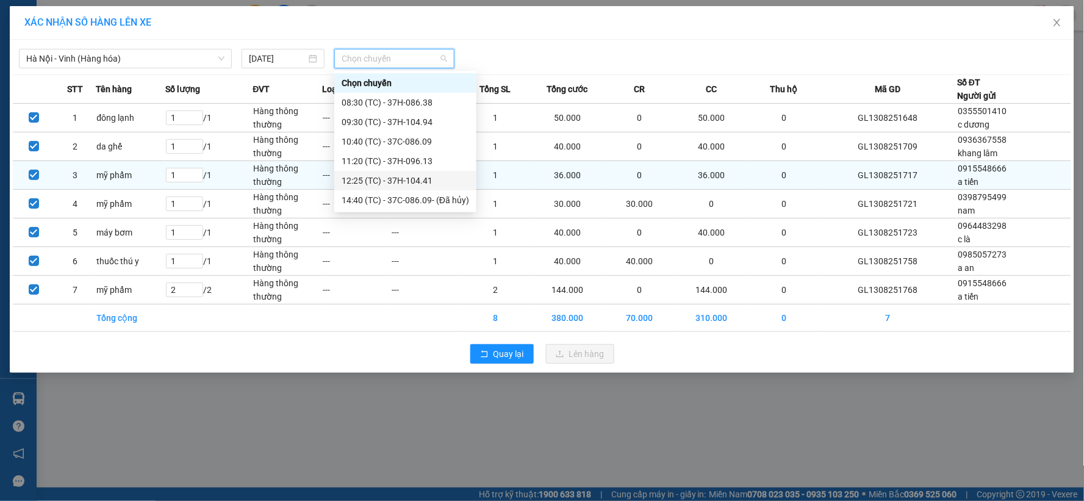
click at [420, 187] on div "12:25 (TC) - 37H-104.41" at bounding box center [406, 180] width 128 height 13
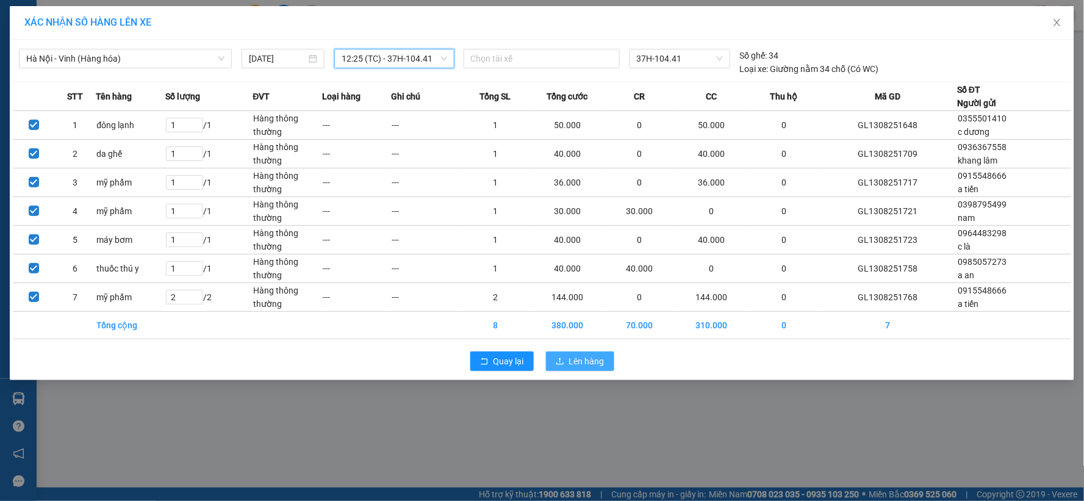
click at [578, 363] on span "Lên hàng" at bounding box center [586, 360] width 35 height 13
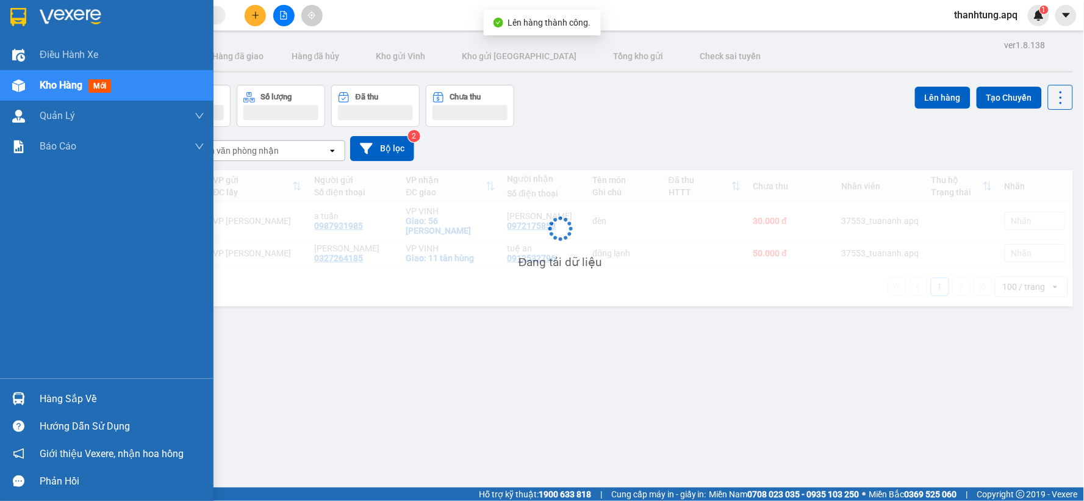
click at [55, 11] on img at bounding box center [71, 17] width 62 height 18
click at [59, 13] on img at bounding box center [71, 17] width 62 height 18
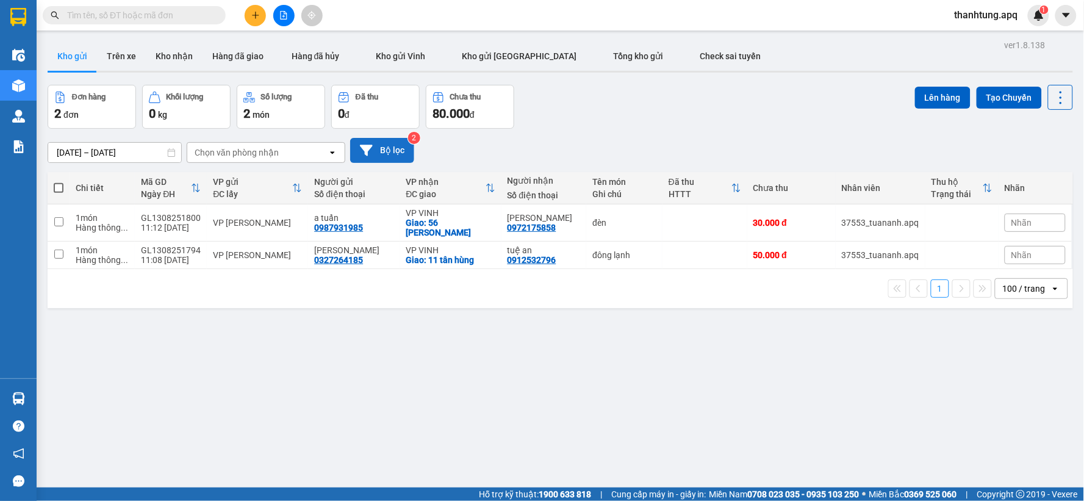
click at [380, 146] on button "Bộ lọc" at bounding box center [382, 150] width 64 height 25
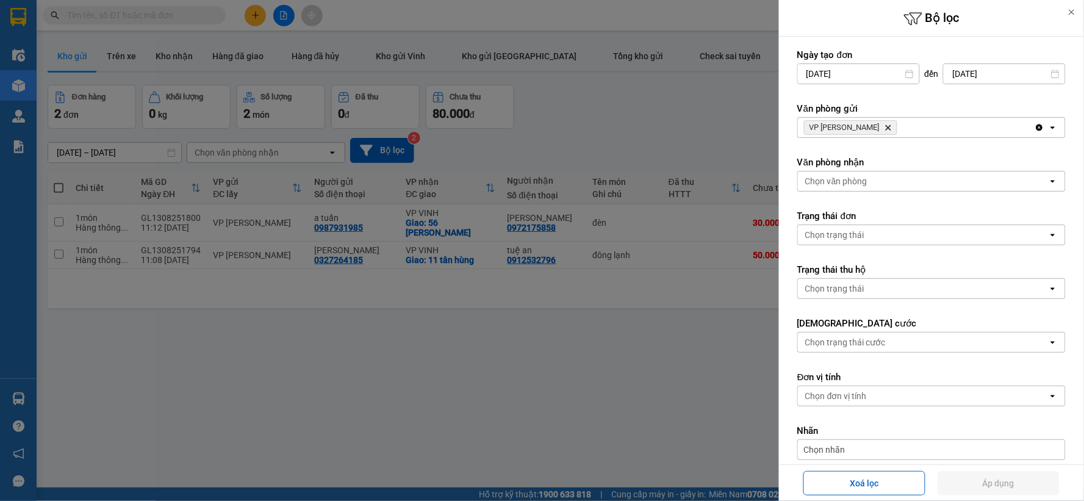
drag, startPoint x: 871, startPoint y: 485, endPoint x: 811, endPoint y: 469, distance: 61.4
click at [863, 485] on button "Xoá lọc" at bounding box center [865, 483] width 122 height 24
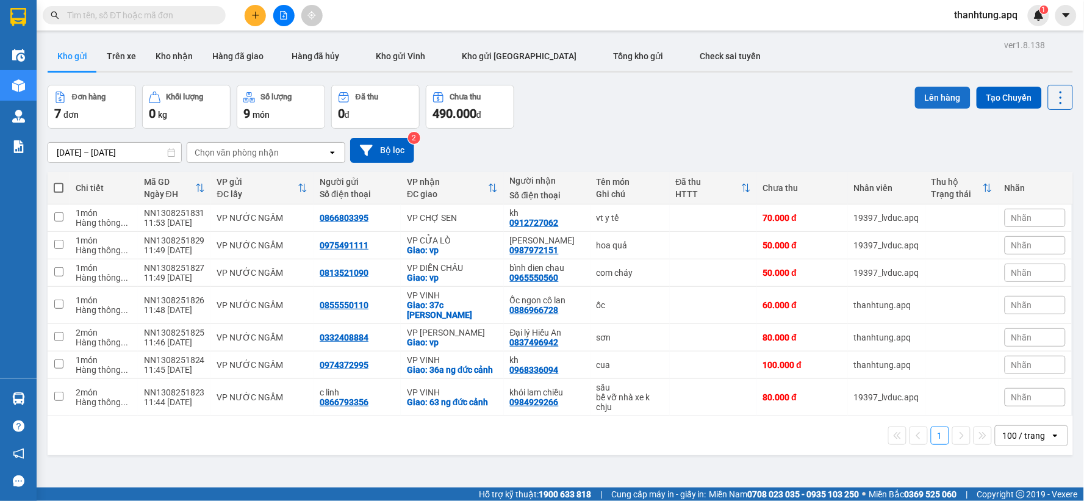
click at [924, 93] on button "Lên hàng" at bounding box center [943, 98] width 56 height 22
click at [729, 107] on div "Đơn hàng 7 đơn Khối lượng 0 kg Số lượng 9 món Đã thu 0 đ Chưa thu 490.000 đ Lên…" at bounding box center [561, 107] width 1026 height 44
click at [397, 144] on button "Bộ lọc" at bounding box center [382, 150] width 64 height 25
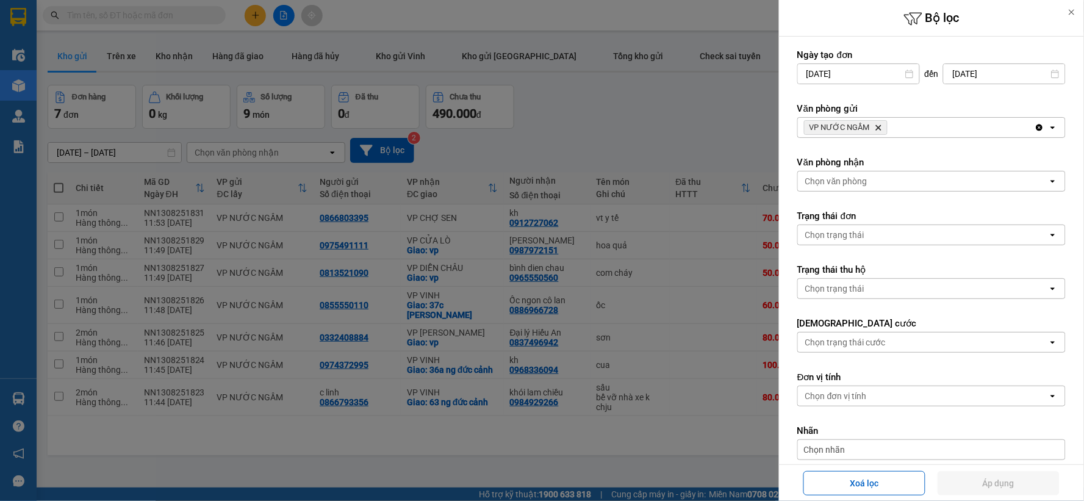
drag, startPoint x: 875, startPoint y: 478, endPoint x: 867, endPoint y: 468, distance: 12.6
click at [874, 478] on button "Xoá lọc" at bounding box center [865, 483] width 122 height 24
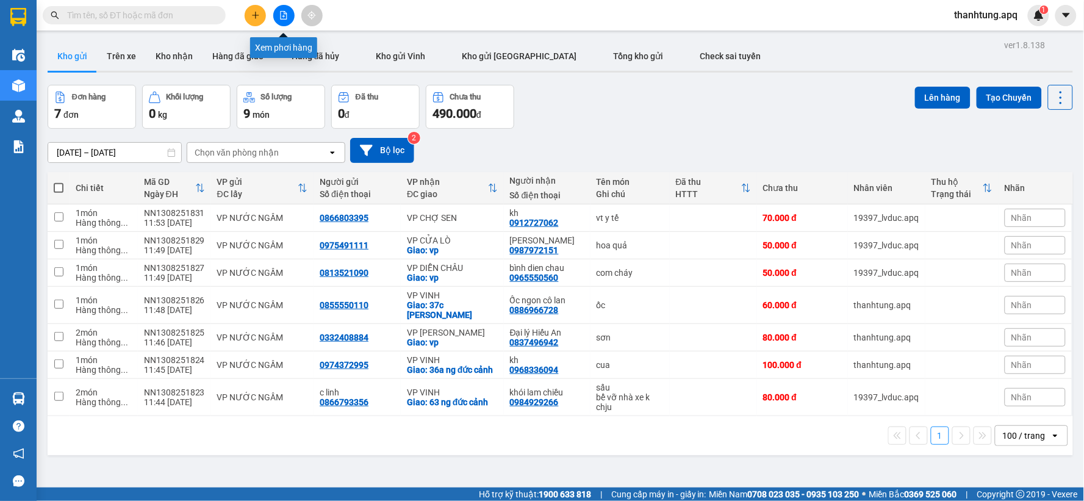
drag, startPoint x: 288, startPoint y: 23, endPoint x: 287, endPoint y: 33, distance: 9.8
click at [287, 23] on button at bounding box center [283, 15] width 21 height 21
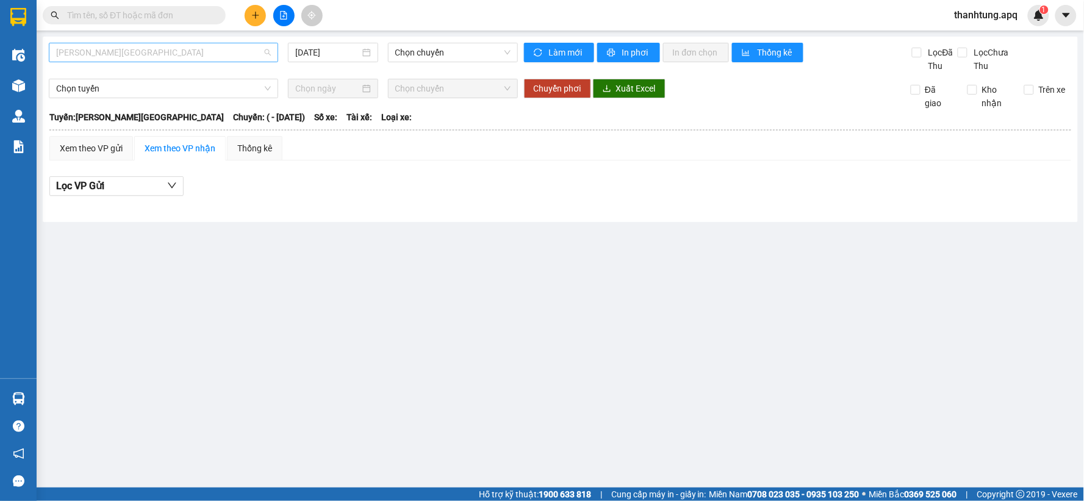
click at [117, 58] on span "[PERSON_NAME][GEOGRAPHIC_DATA]" at bounding box center [163, 52] width 215 height 18
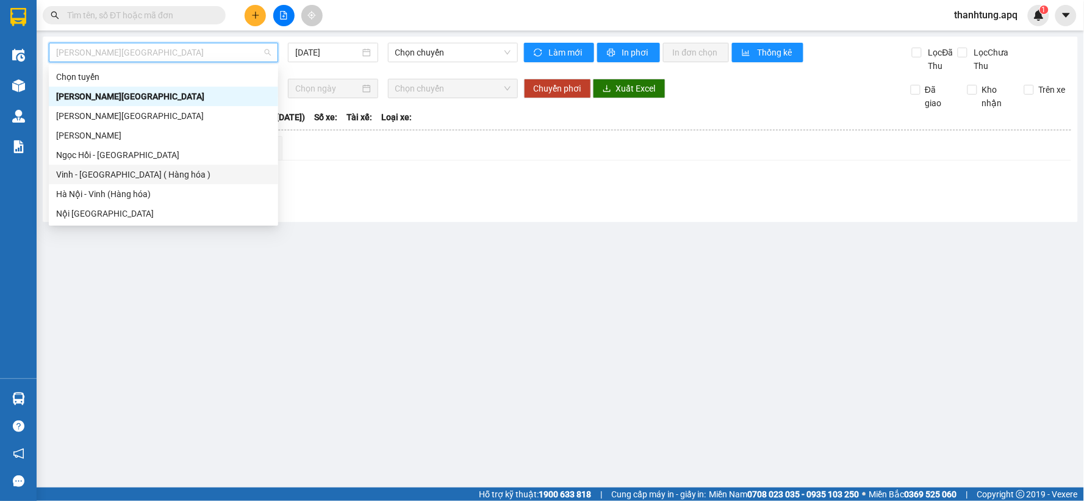
click at [92, 179] on div "Vinh - [GEOGRAPHIC_DATA] ( Hàng hóa )" at bounding box center [163, 174] width 215 height 13
type input "[DATE]"
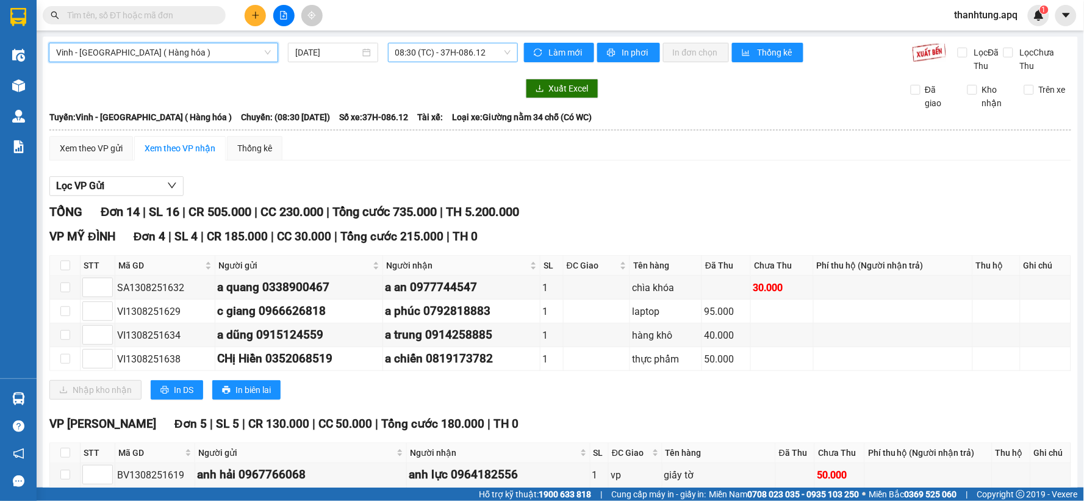
click at [450, 51] on span "08:30 (TC) - 37H-086.12" at bounding box center [452, 52] width 115 height 18
click at [700, 209] on div "TỔNG Đơn 14 | SL 16 | CR 505.000 | CC 230.000 | Tổng cước 735.000 | TH 5.200.000" at bounding box center [560, 212] width 1022 height 19
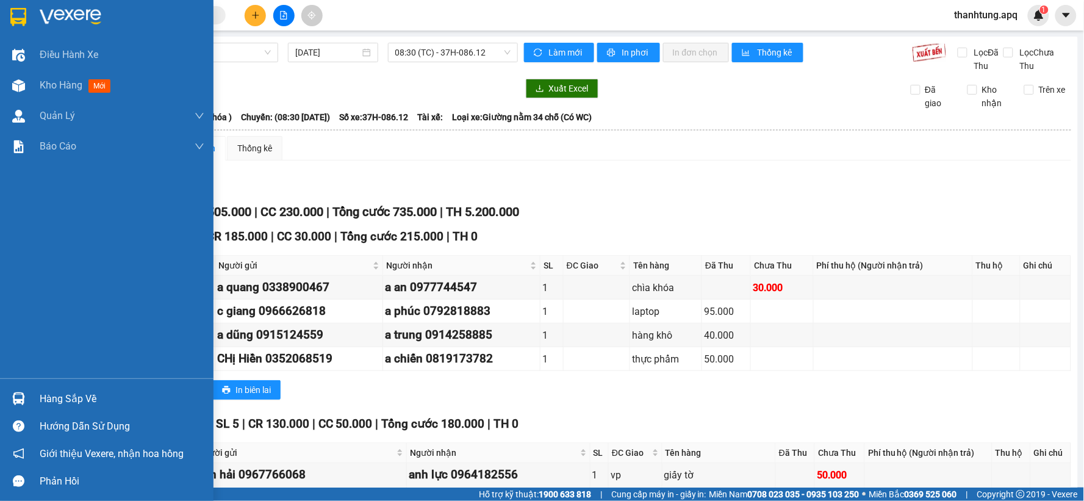
click at [85, 18] on img at bounding box center [71, 17] width 62 height 18
click at [87, 17] on img at bounding box center [71, 17] width 62 height 18
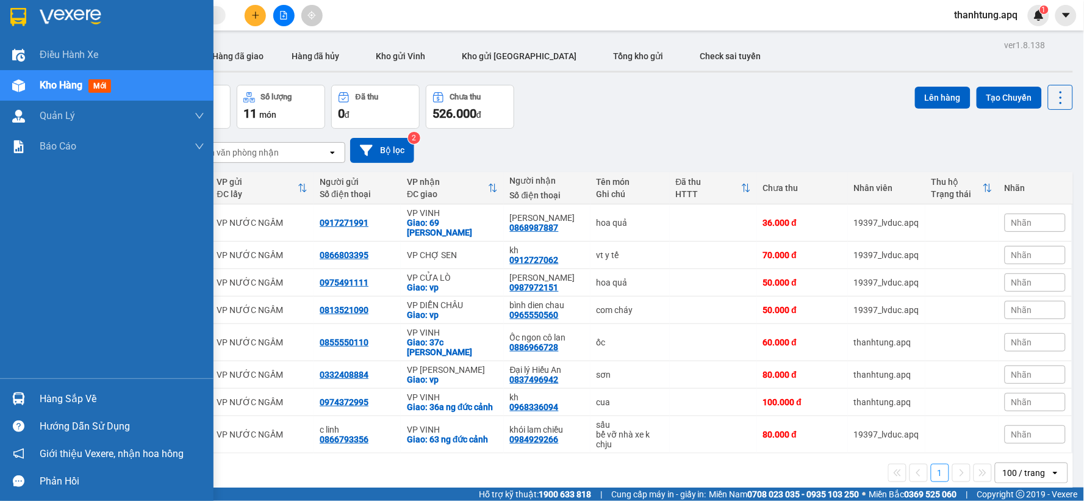
click at [63, 21] on img at bounding box center [71, 17] width 62 height 18
drag, startPoint x: 63, startPoint y: 20, endPoint x: 54, endPoint y: 29, distance: 13.4
click at [64, 20] on img at bounding box center [71, 17] width 62 height 18
click at [29, 10] on div at bounding box center [107, 20] width 214 height 40
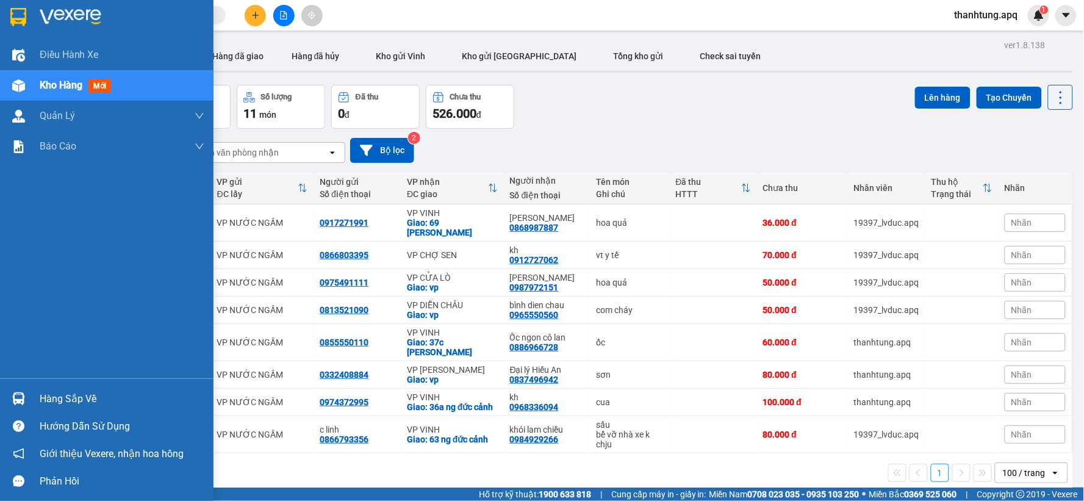
drag, startPoint x: 29, startPoint y: 10, endPoint x: 108, endPoint y: 1, distance: 79.8
click at [29, 11] on div at bounding box center [107, 20] width 214 height 40
click at [32, 11] on div at bounding box center [107, 20] width 214 height 40
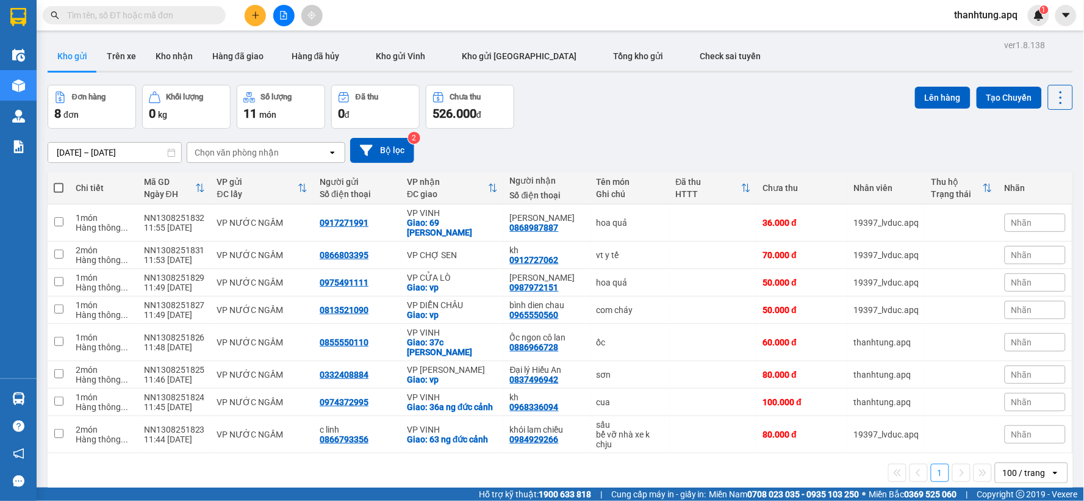
click at [60, 185] on span at bounding box center [59, 188] width 10 height 10
click at [59, 182] on input "checkbox" at bounding box center [59, 182] width 0 height 0
checkbox input "true"
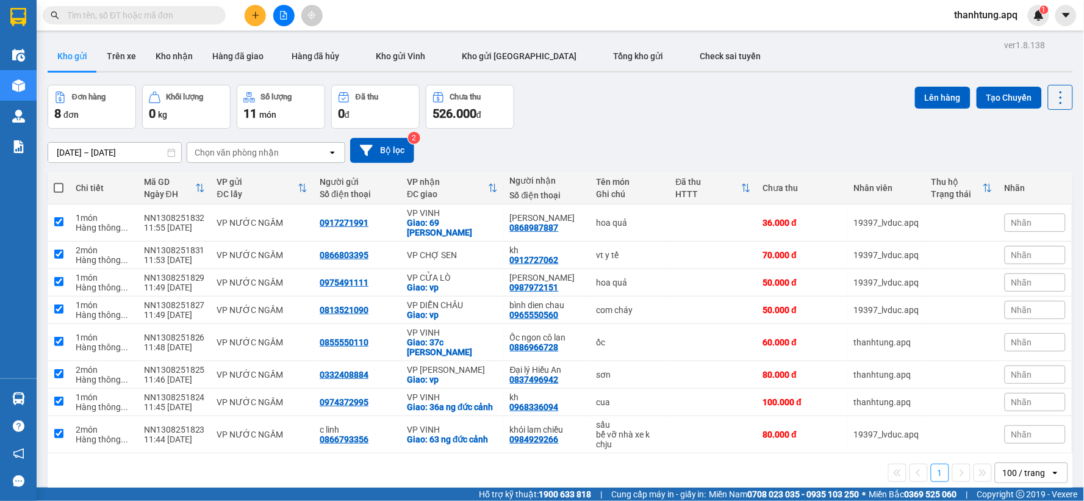
checkbox input "true"
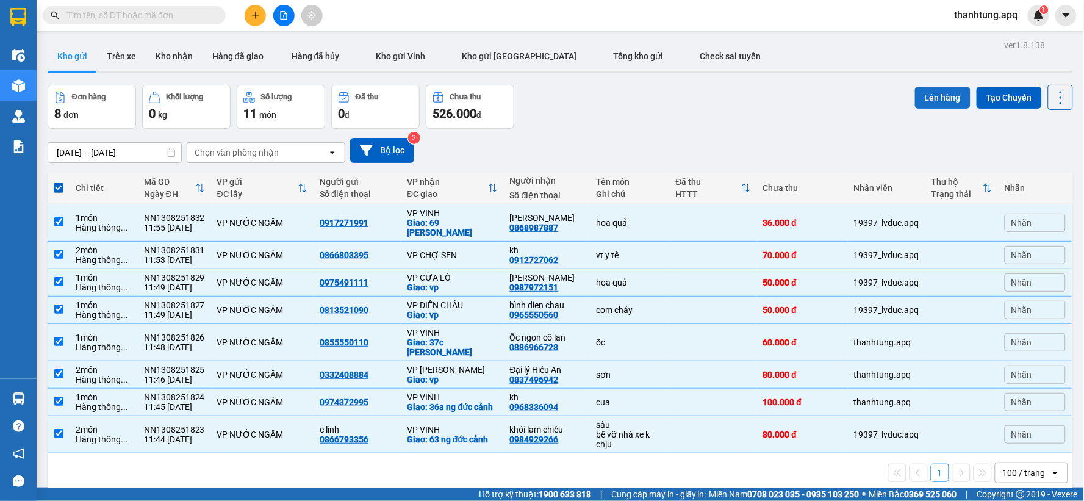
drag, startPoint x: 941, startPoint y: 96, endPoint x: 935, endPoint y: 95, distance: 6.1
click at [940, 98] on button "Lên hàng" at bounding box center [943, 98] width 56 height 22
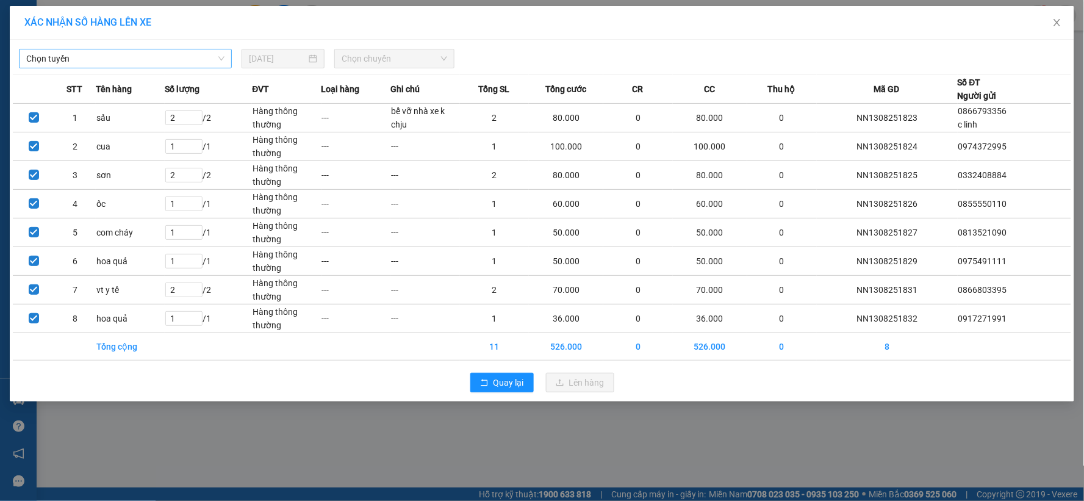
click at [125, 50] on span "Chọn tuyến" at bounding box center [125, 58] width 198 height 18
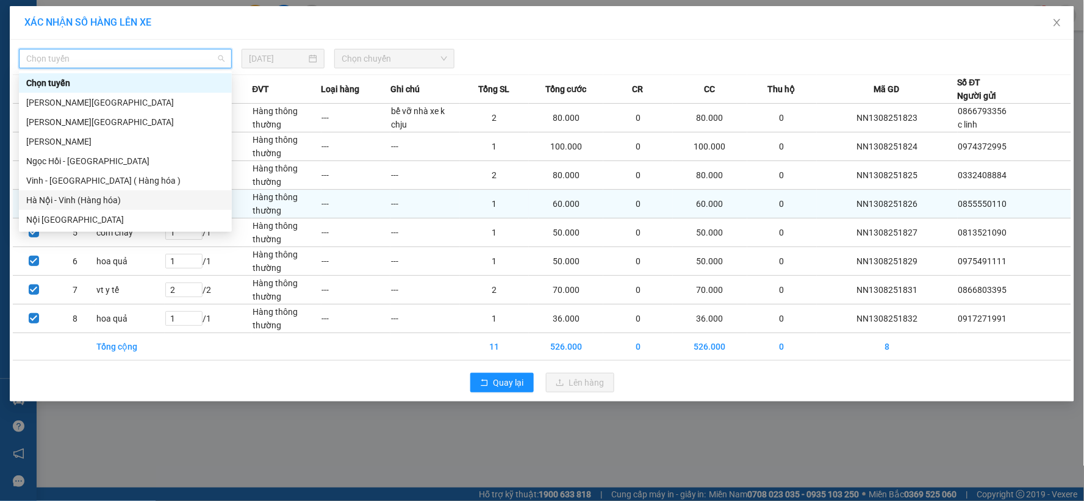
click at [83, 202] on div "Hà Nội - Vinh (Hàng hóa)" at bounding box center [125, 199] width 198 height 13
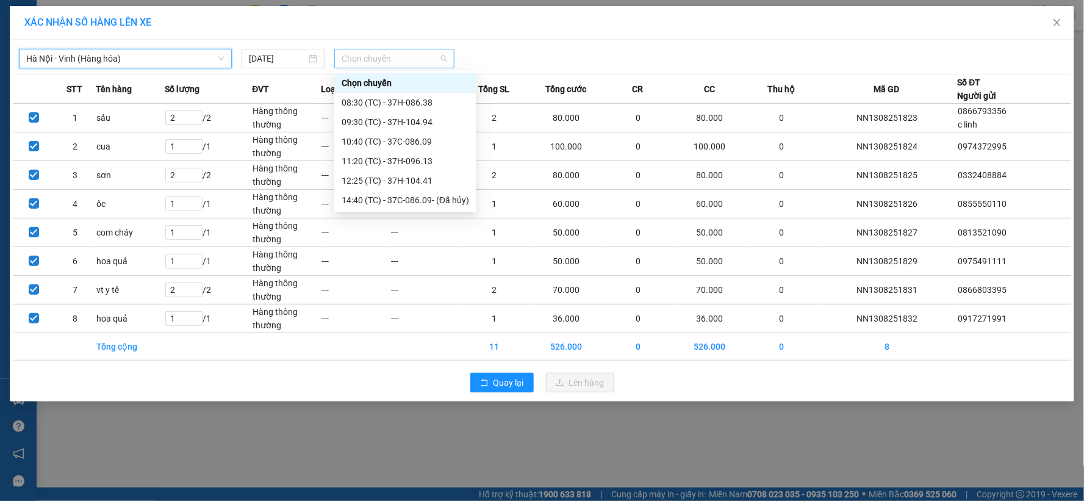
click at [386, 63] on span "Chọn chuyến" at bounding box center [395, 58] width 106 height 18
click at [410, 185] on div "12:25 (TC) - 37H-104.41" at bounding box center [406, 180] width 128 height 13
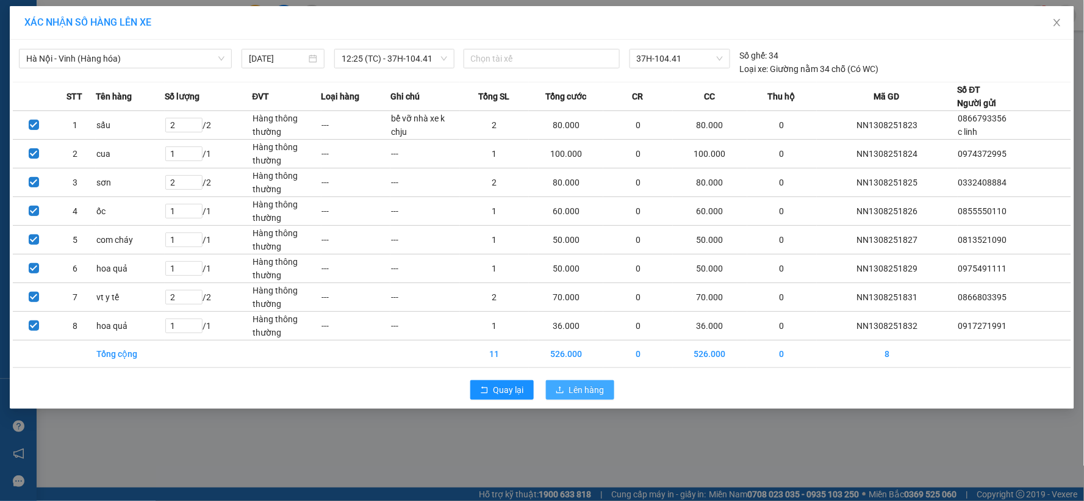
click at [575, 393] on span "Lên hàng" at bounding box center [586, 389] width 35 height 13
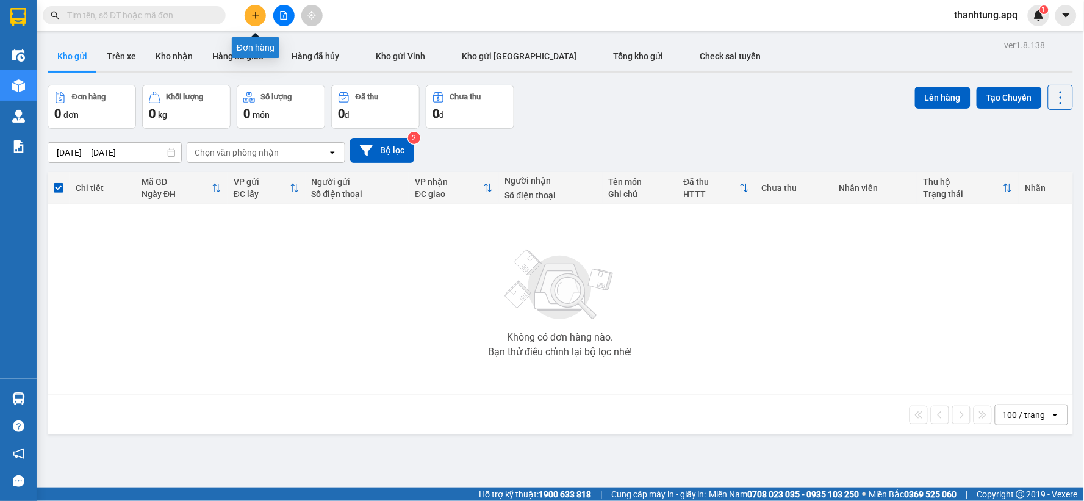
click at [252, 14] on icon "plus" at bounding box center [255, 15] width 9 height 9
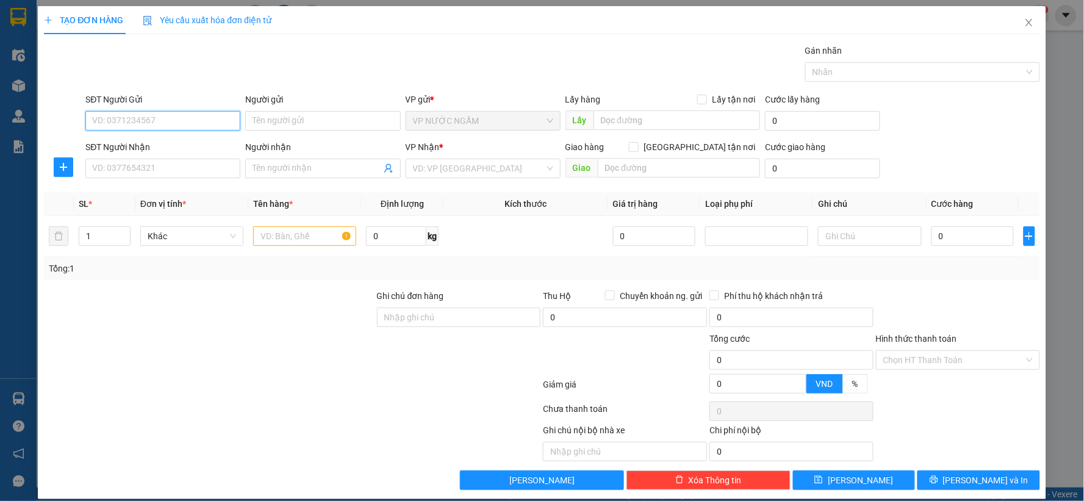
click at [169, 115] on input "SĐT Người Gửi" at bounding box center [162, 121] width 155 height 20
type input "0963575662"
click at [165, 153] on div "0963575662 - a sơn" at bounding box center [162, 145] width 154 height 20
type input "a sơn"
type input "0963575662"
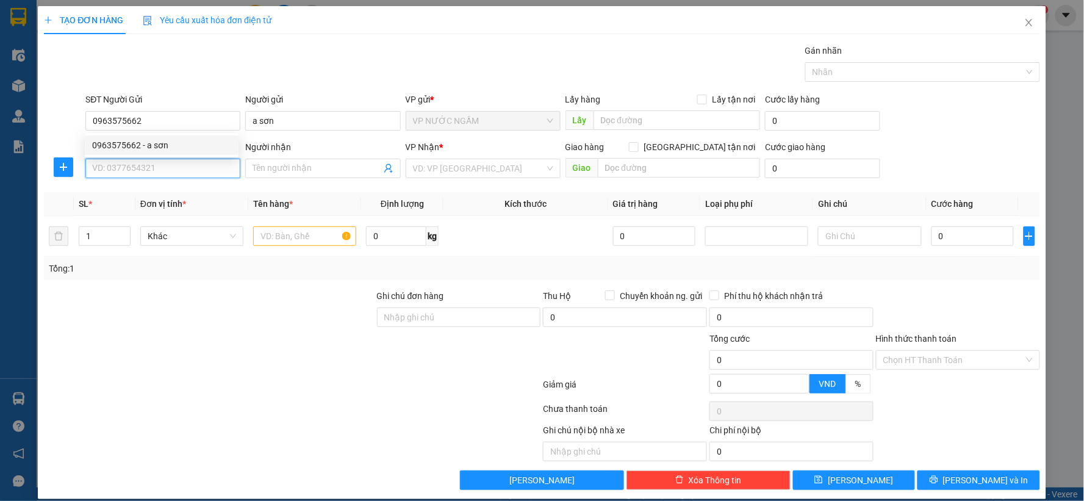
click at [165, 164] on input "SĐT Người Nhận" at bounding box center [162, 169] width 155 height 20
click at [179, 193] on div "0979287628 - oanh" at bounding box center [161, 192] width 139 height 13
type input "0979287628"
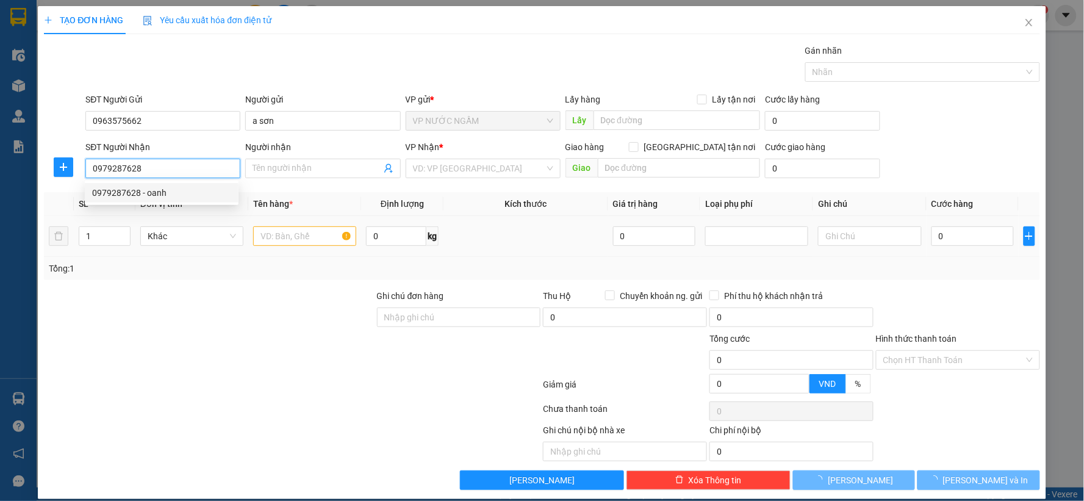
type input "oanh"
checkbox input "true"
type input "07 hồ tùng mậu"
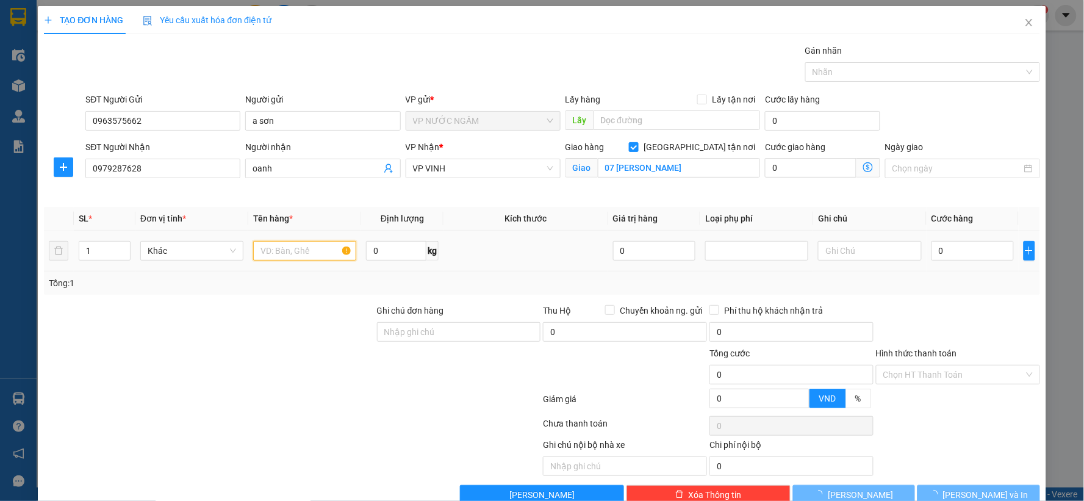
click at [281, 244] on input "text" at bounding box center [304, 251] width 103 height 20
click at [287, 261] on div at bounding box center [305, 251] width 103 height 24
type input "2"
drag, startPoint x: 119, startPoint y: 245, endPoint x: 260, endPoint y: 275, distance: 144.1
click at [123, 246] on span "up" at bounding box center [123, 246] width 7 height 7
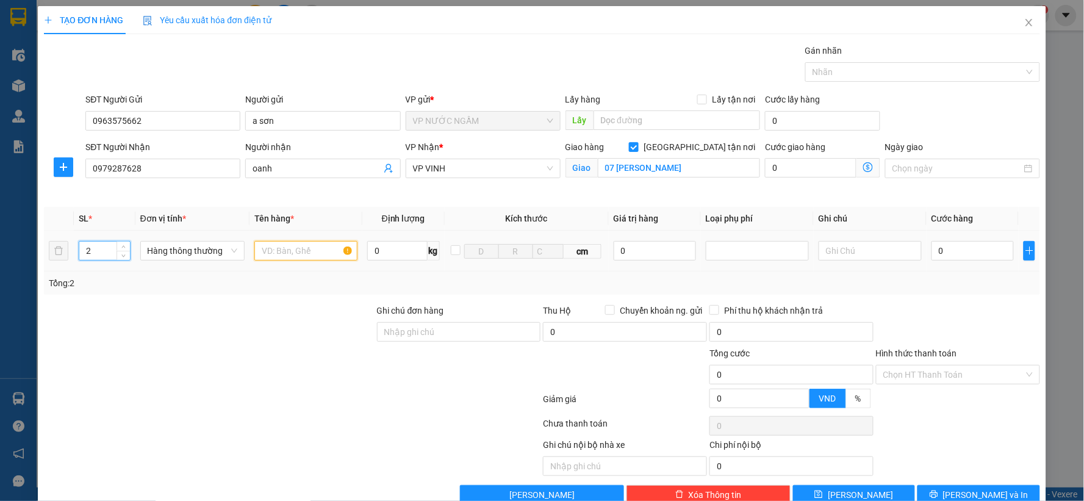
click at [290, 248] on input "text" at bounding box center [305, 251] width 103 height 20
type input "hoa quả"
click at [943, 252] on input "0" at bounding box center [973, 251] width 82 height 20
type input "8"
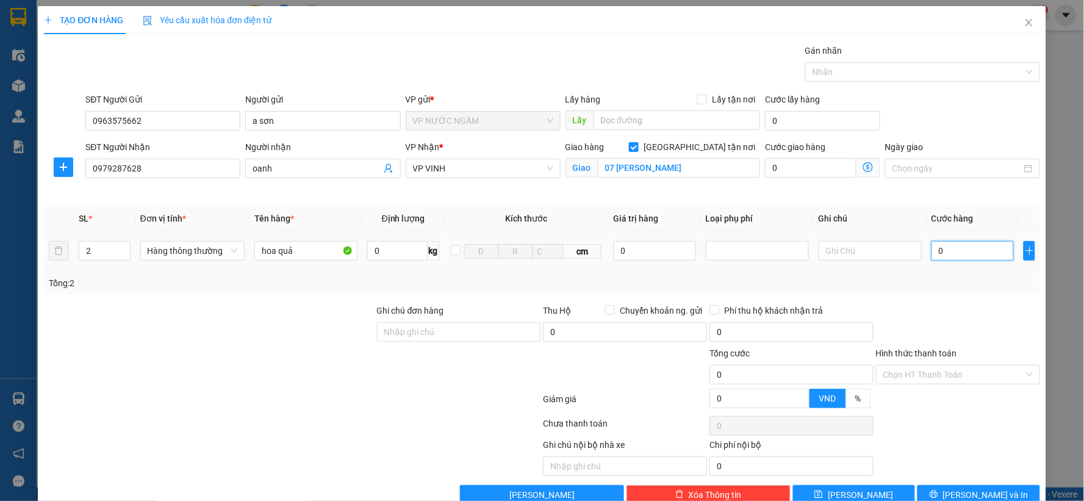
type input "8"
type input "80"
type input "80.000"
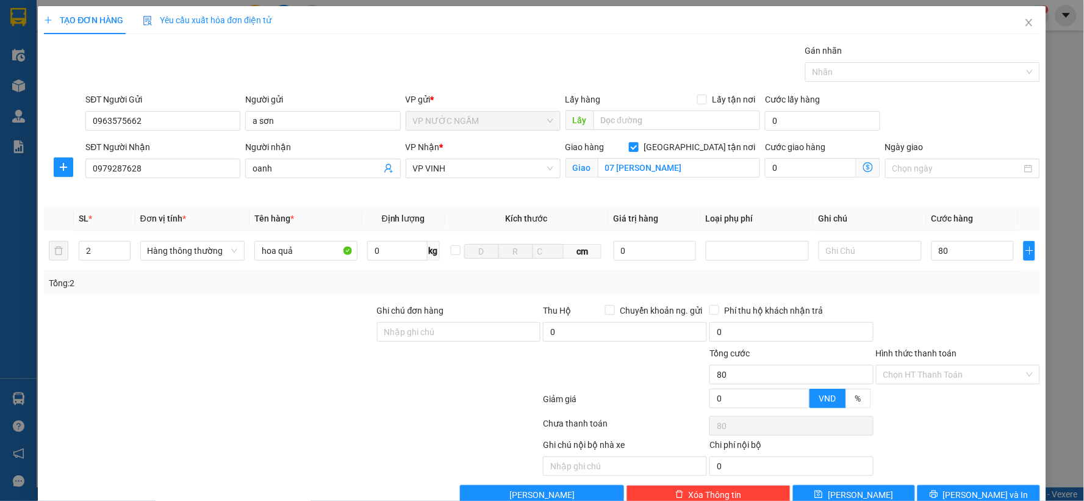
type input "80.000"
click at [893, 304] on div at bounding box center [958, 325] width 167 height 43
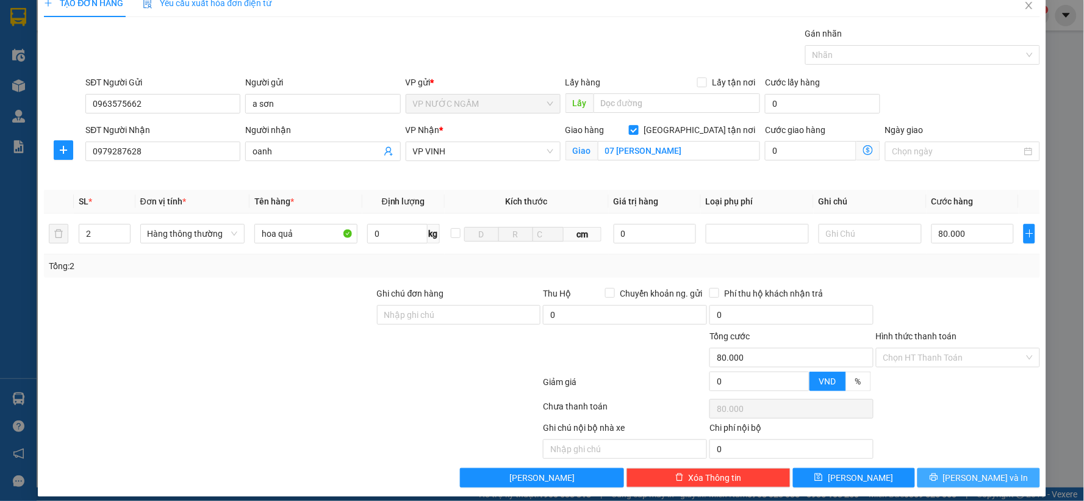
scroll to position [27, 0]
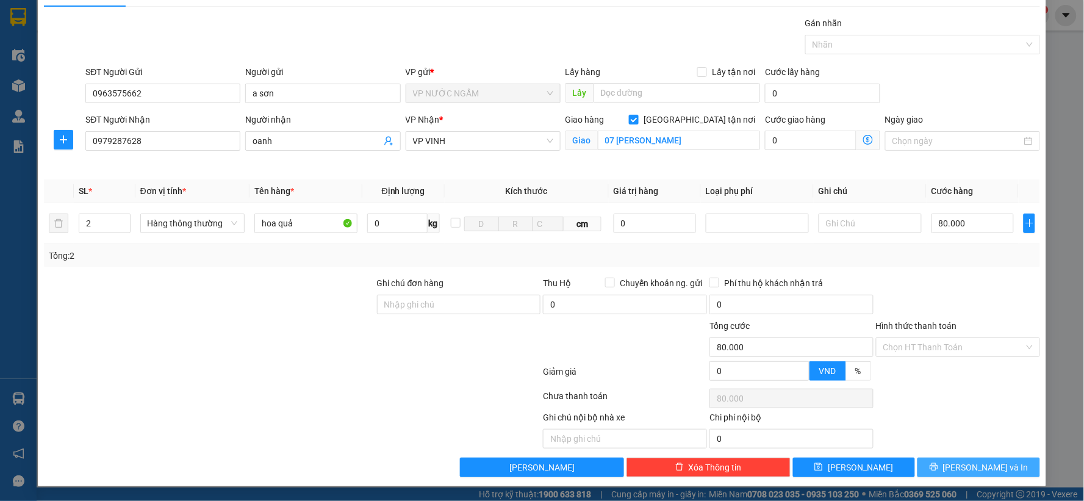
click at [985, 458] on button "[PERSON_NAME] và In" at bounding box center [979, 468] width 123 height 20
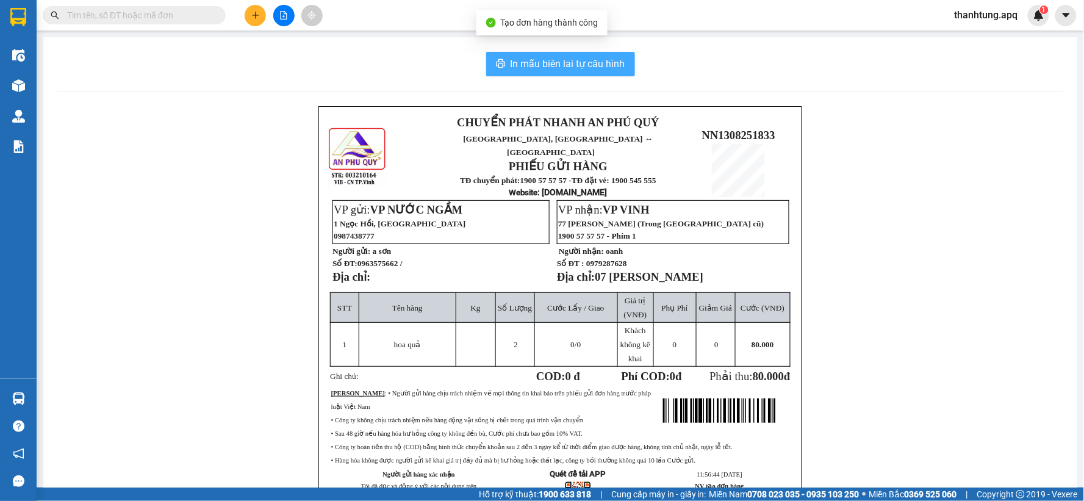
click at [580, 72] on button "In mẫu biên lai tự cấu hình" at bounding box center [560, 64] width 149 height 24
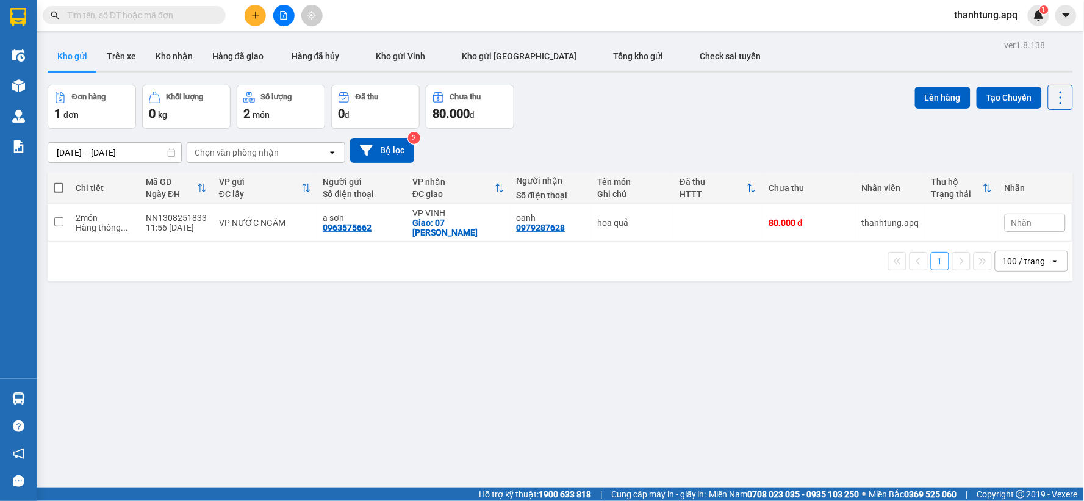
click at [639, 124] on div "Đơn hàng 1 đơn Khối lượng 0 kg Số lượng 2 món Đã thu 0 đ Chưa thu 80.000 đ Lên …" at bounding box center [561, 107] width 1026 height 44
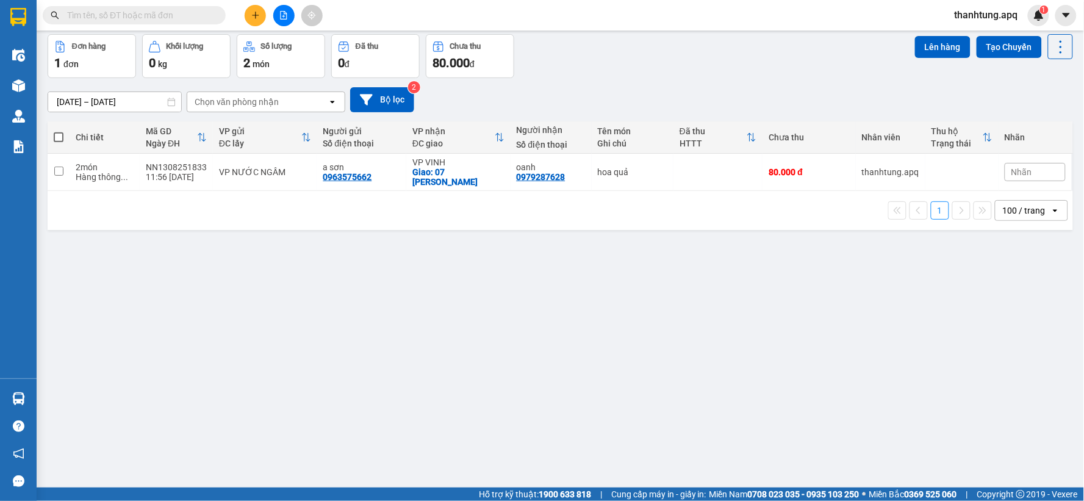
scroll to position [56, 0]
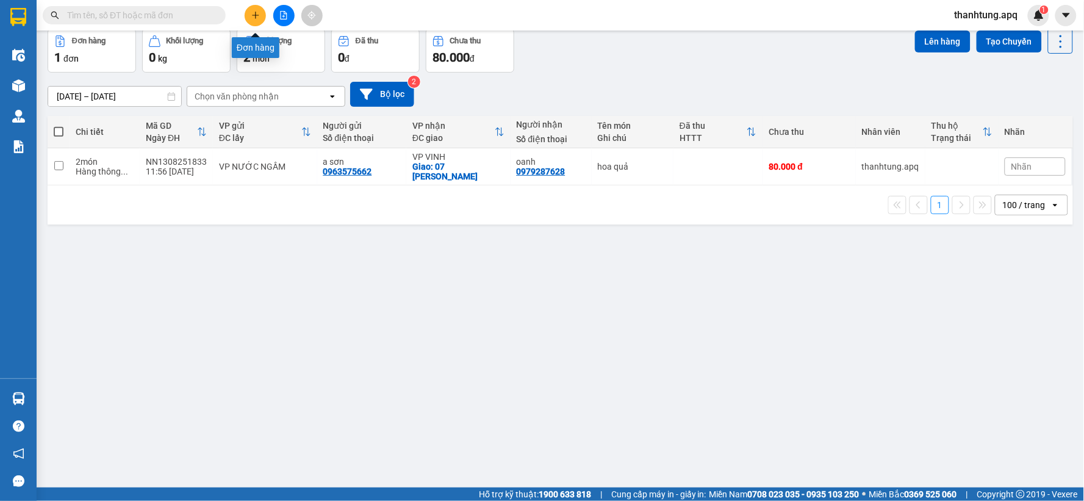
click at [261, 13] on button at bounding box center [255, 15] width 21 height 21
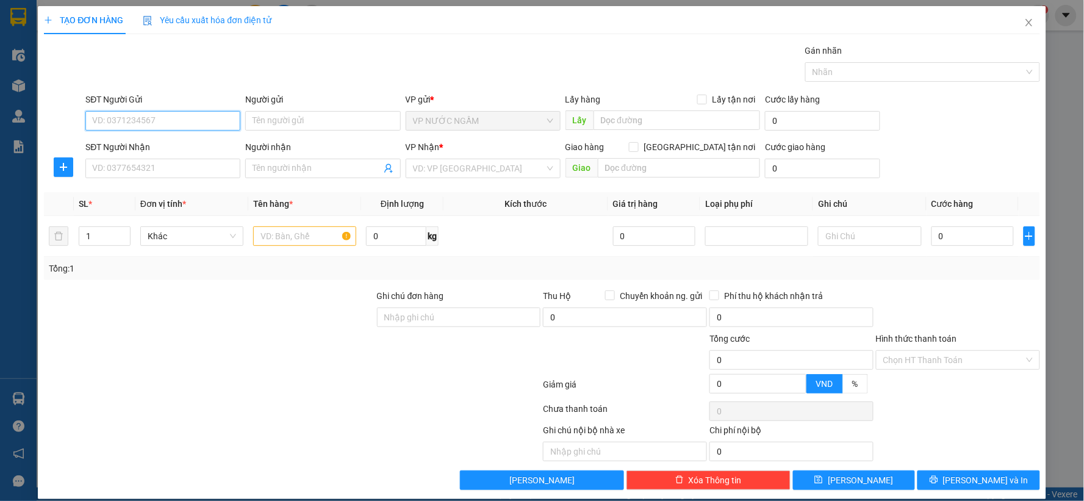
click at [159, 128] on input "SĐT Người Gửi" at bounding box center [162, 121] width 155 height 20
type input "0"
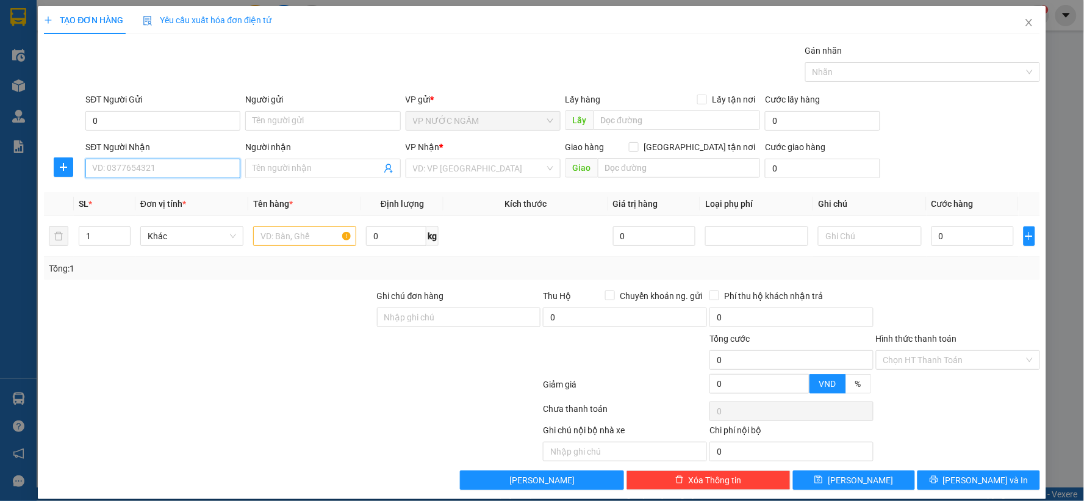
click at [129, 178] on input "SĐT Người Nhận" at bounding box center [162, 169] width 155 height 20
click at [141, 112] on input "0" at bounding box center [162, 121] width 155 height 20
click at [178, 171] on input "SĐT Người Nhận" at bounding box center [162, 169] width 155 height 20
click at [120, 168] on input "03361939414" at bounding box center [162, 169] width 155 height 20
type input "0336139414"
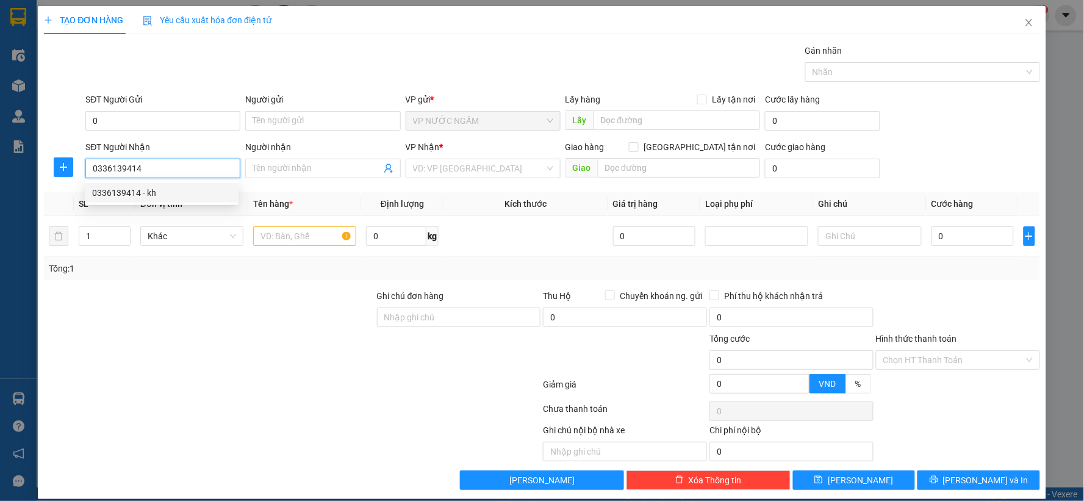
click at [149, 192] on div "0336139414 - kh" at bounding box center [161, 192] width 139 height 13
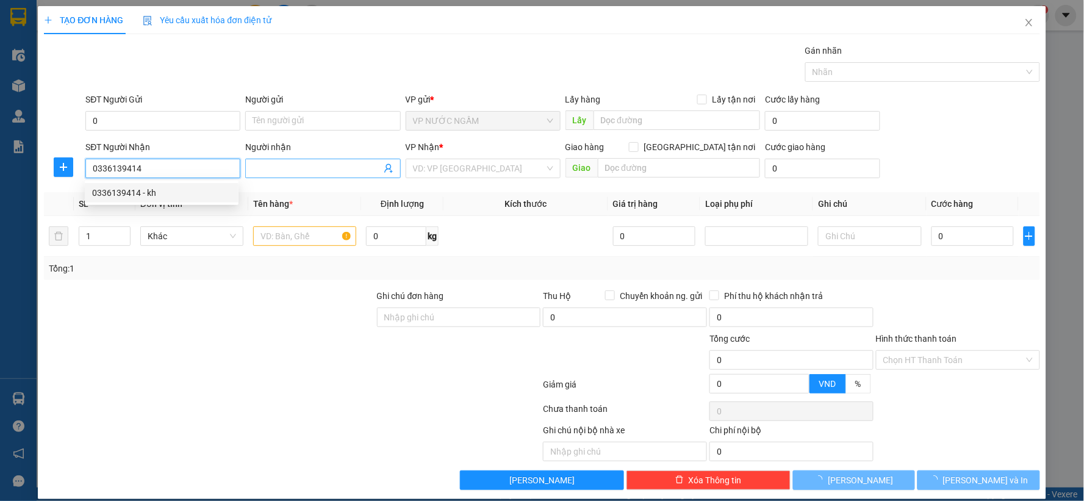
type input "kh"
checkbox input "true"
type input "90 trương văn lĩnh nghi phú"
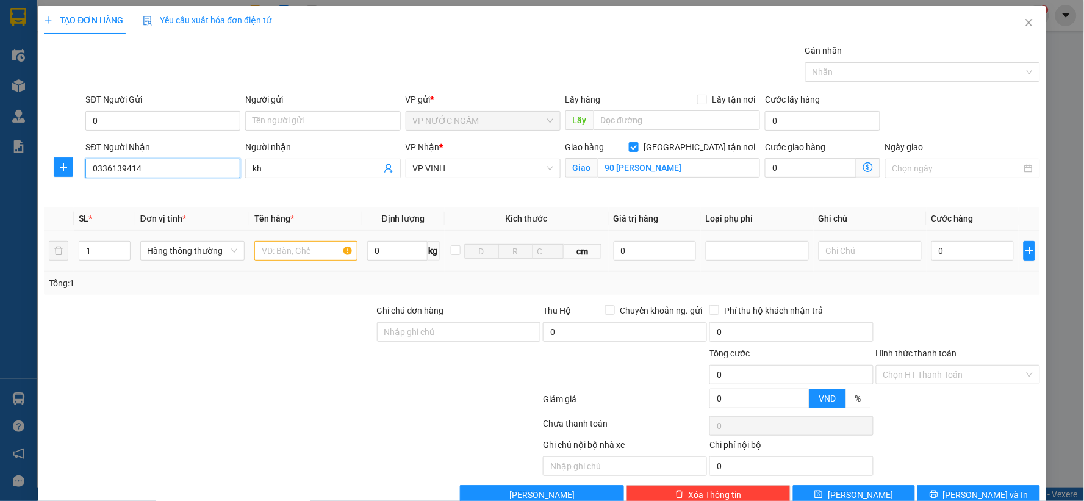
type input "0336139414"
drag, startPoint x: 315, startPoint y: 247, endPoint x: 312, endPoint y: 254, distance: 7.9
click at [315, 248] on input "text" at bounding box center [305, 251] width 103 height 20
type input "bánh"
click at [987, 253] on input "0" at bounding box center [973, 251] width 82 height 20
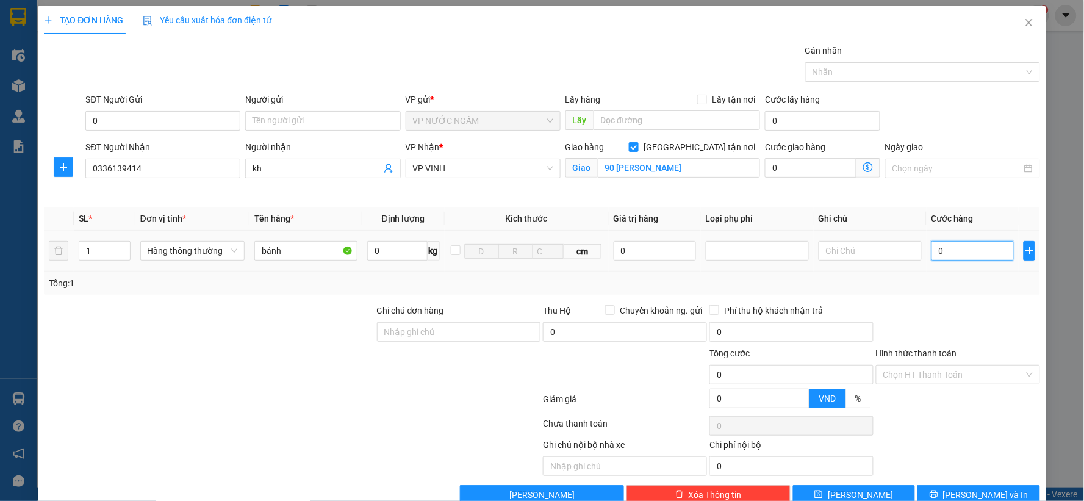
type input "4"
type input "40"
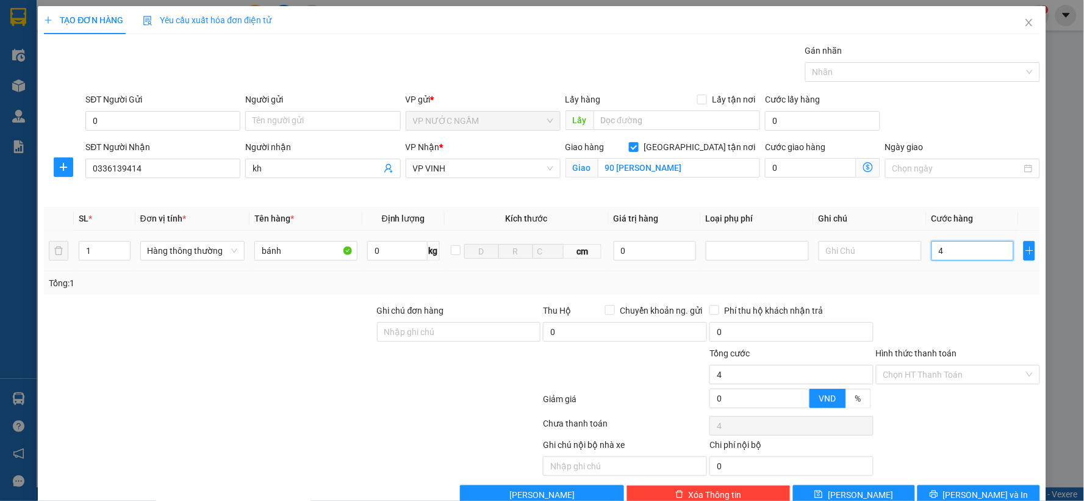
type input "40"
type input "40.000"
click at [1010, 296] on div "Transit Pickup Surcharge Ids Transit Deliver Surcharge Ids Transit Deliver Surc…" at bounding box center [542, 274] width 996 height 461
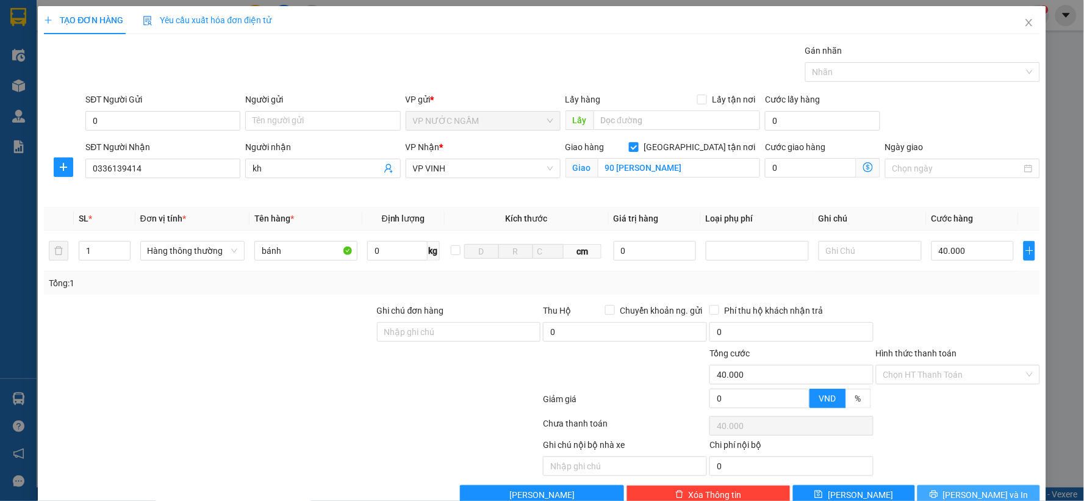
drag, startPoint x: 973, startPoint y: 495, endPoint x: 991, endPoint y: 487, distance: 20.2
click at [973, 494] on span "[PERSON_NAME] và In" at bounding box center [985, 494] width 85 height 13
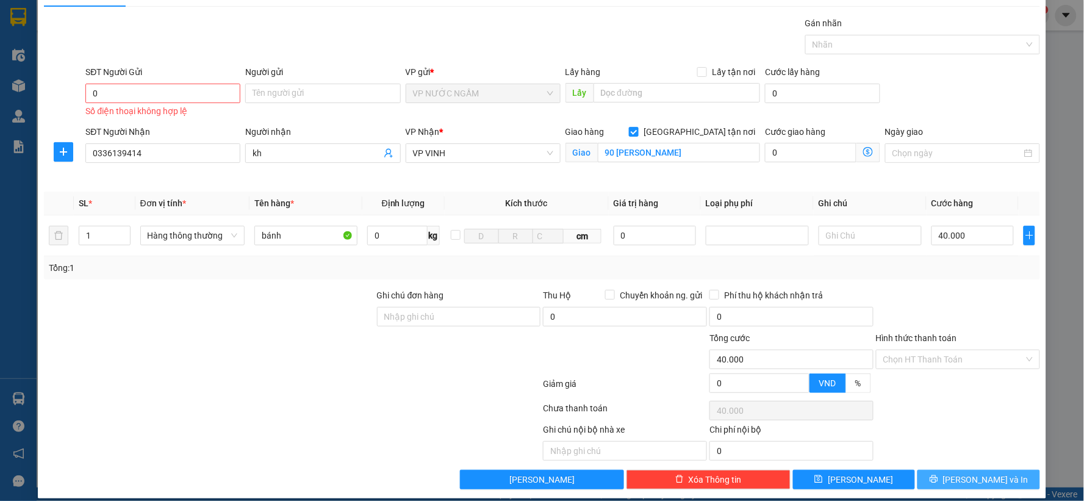
scroll to position [40, 0]
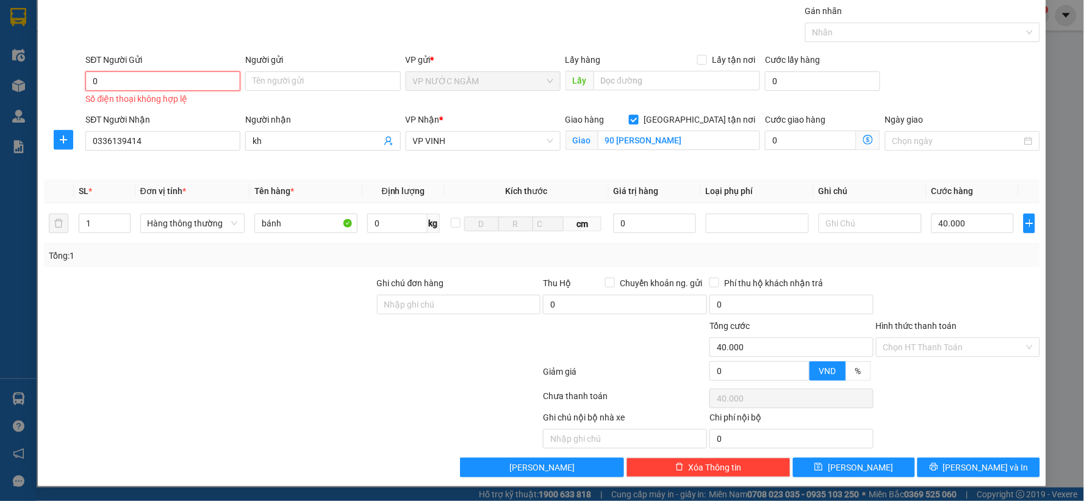
click at [162, 85] on input "0" at bounding box center [162, 81] width 155 height 20
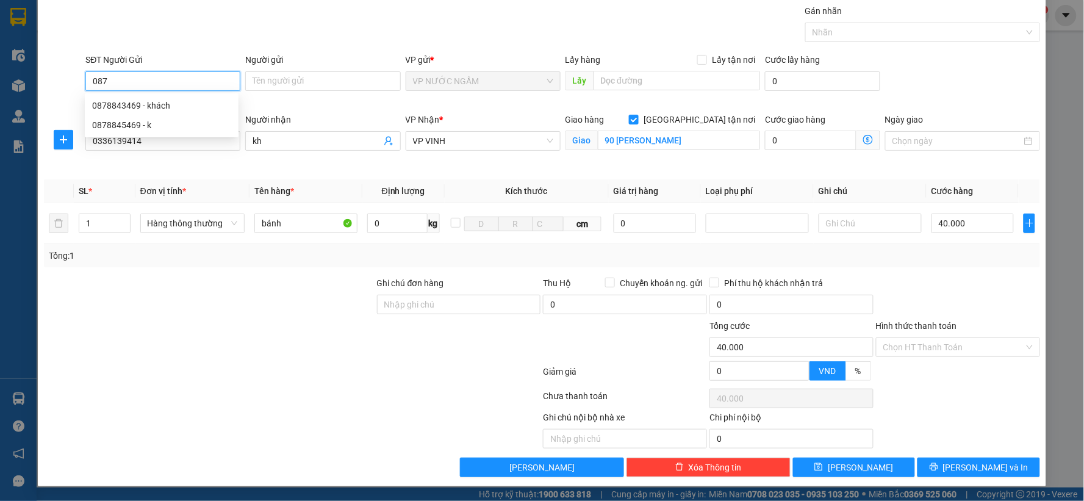
scroll to position [27, 0]
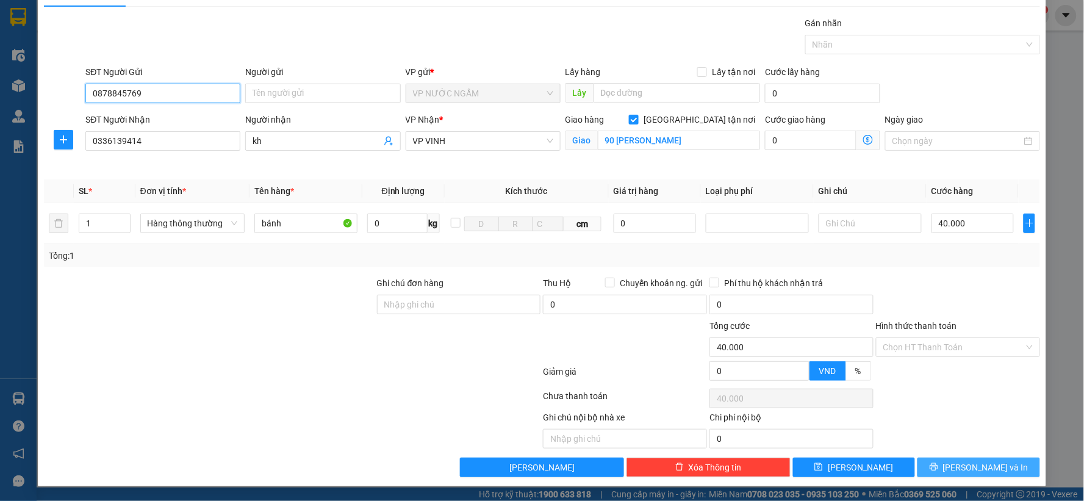
type input "0878845769"
drag, startPoint x: 959, startPoint y: 472, endPoint x: 828, endPoint y: 342, distance: 184.2
click at [958, 472] on button "[PERSON_NAME] và In" at bounding box center [979, 468] width 123 height 20
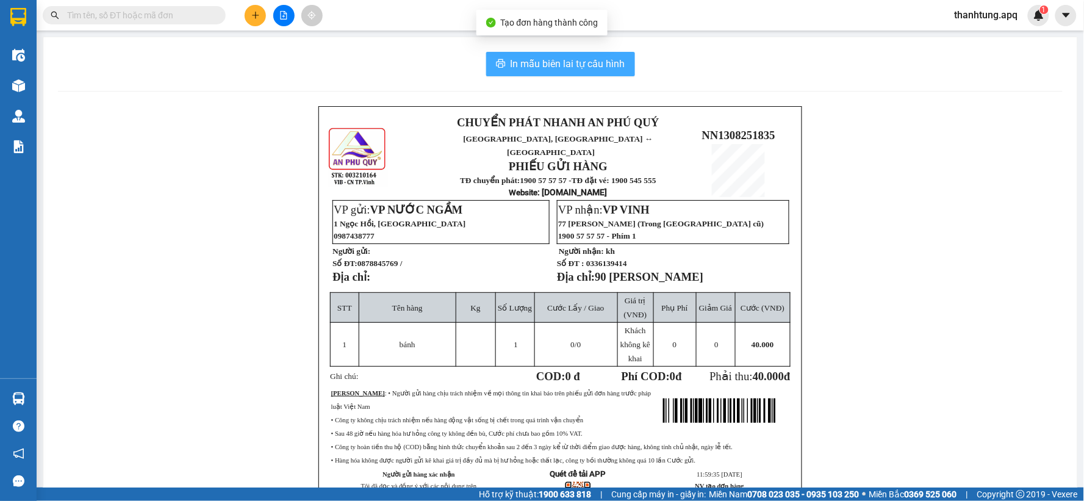
drag, startPoint x: 514, startPoint y: 72, endPoint x: 356, endPoint y: 173, distance: 188.2
click at [516, 72] on button "In mẫu biên lai tự cấu hình" at bounding box center [560, 64] width 149 height 24
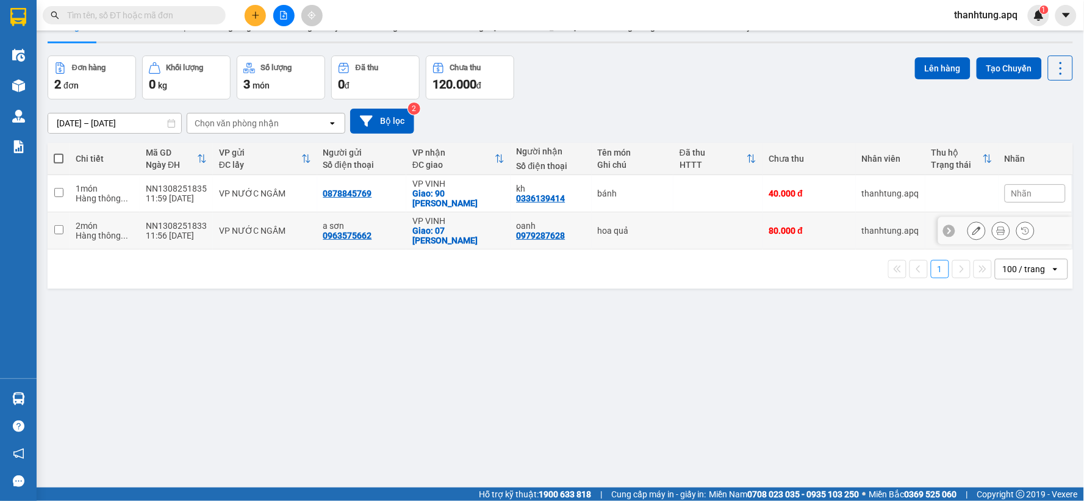
scroll to position [56, 0]
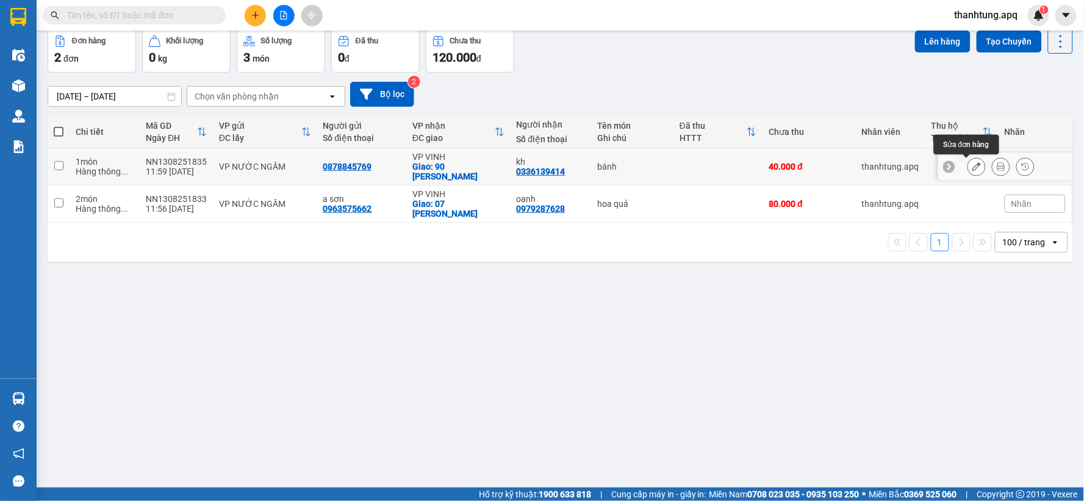
click at [971, 167] on button at bounding box center [976, 166] width 17 height 21
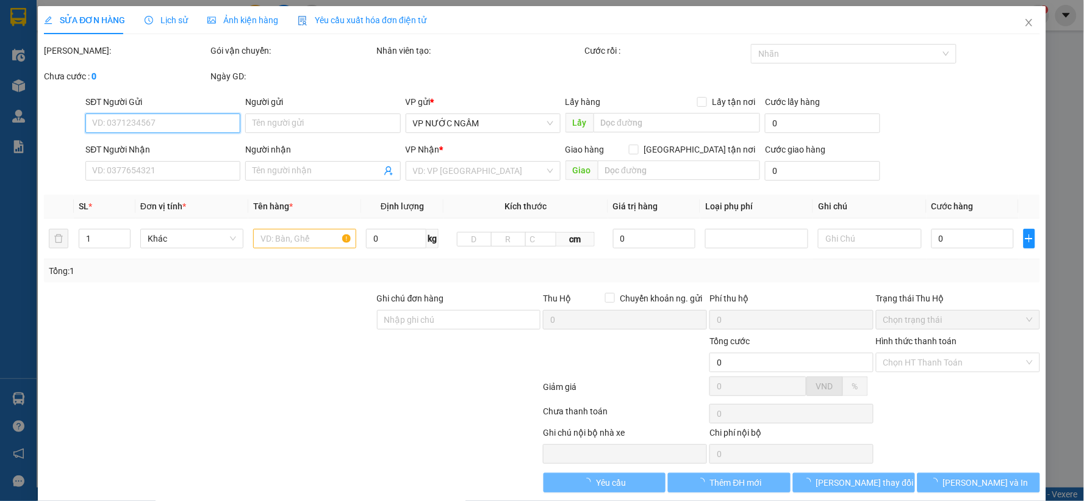
type input "0878845769"
type input "0336139414"
type input "kh"
checkbox input "true"
type input "90 trương văn lĩnh nghi phú"
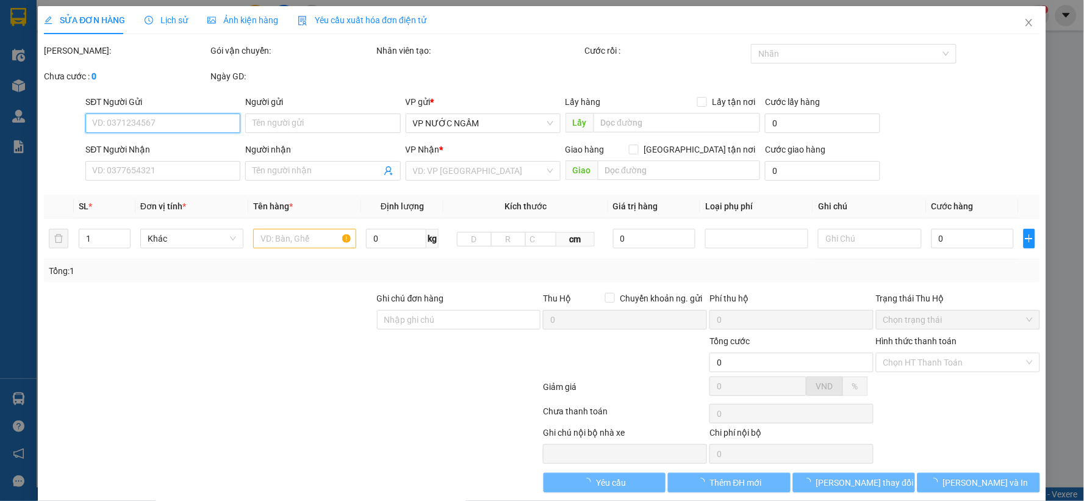
type input "40.000"
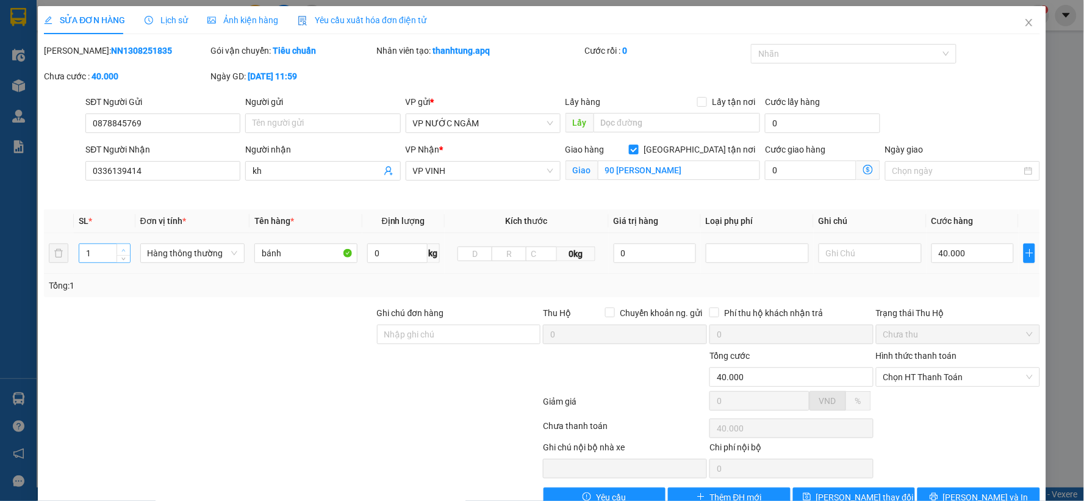
type input "2"
click at [117, 250] on span "Increase Value" at bounding box center [123, 249] width 13 height 11
click at [973, 263] on input "40.000" at bounding box center [973, 253] width 82 height 20
type input "0"
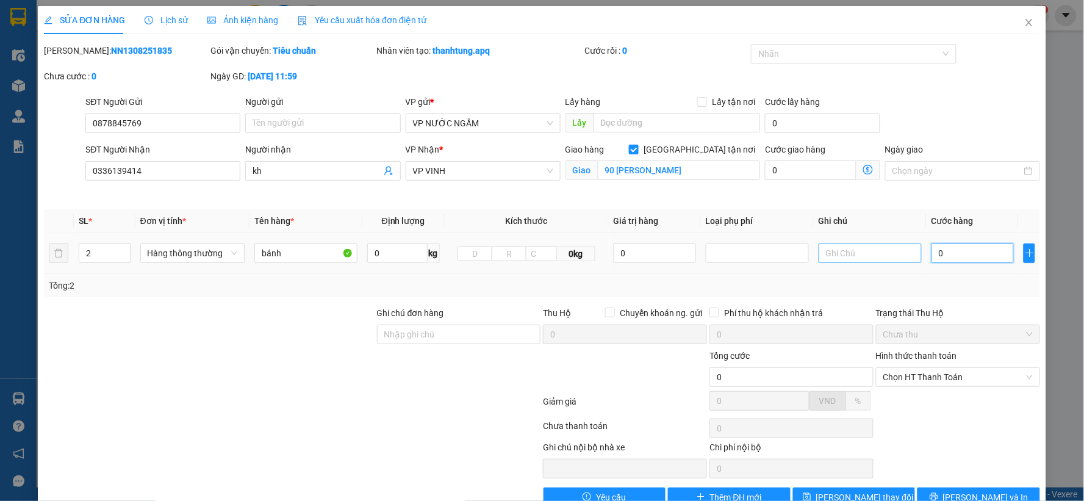
type input "0"
type input "8"
type input "08"
type input "80"
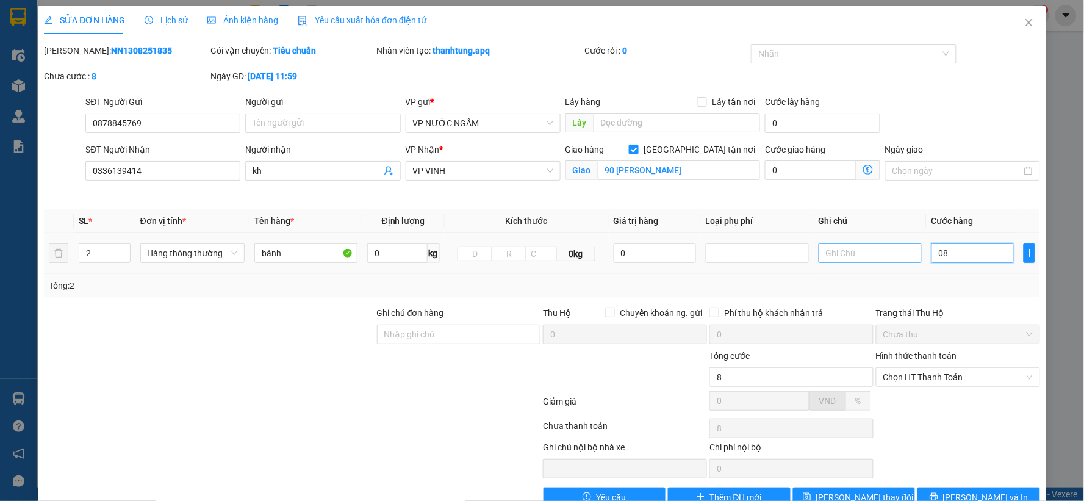
type input "80"
type input "080"
type input "80.000"
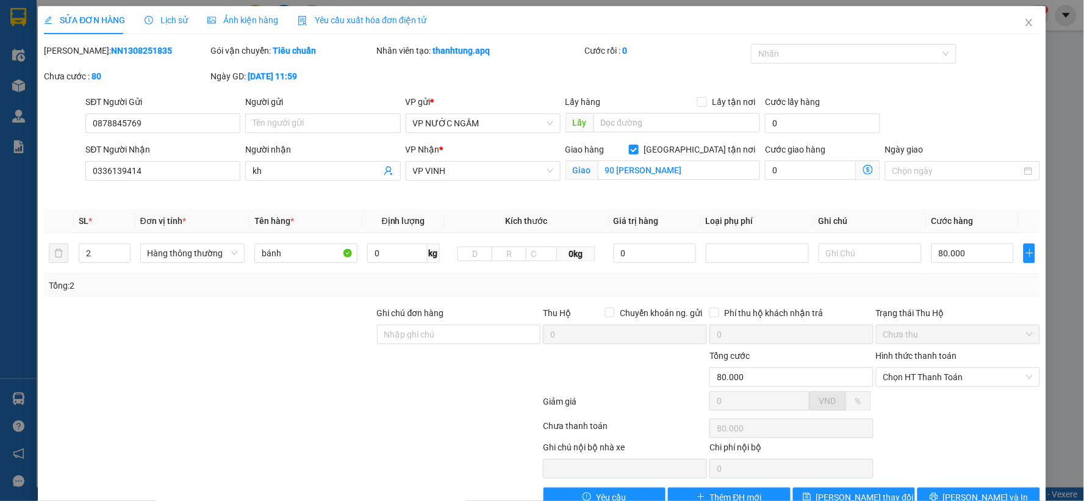
click at [885, 278] on div "Tổng: 2" at bounding box center [542, 285] width 996 height 23
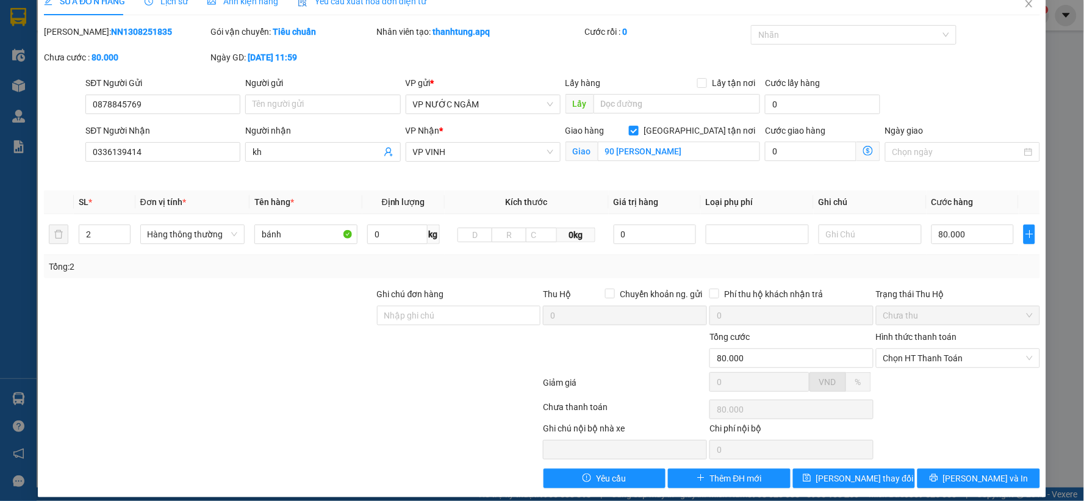
scroll to position [29, 0]
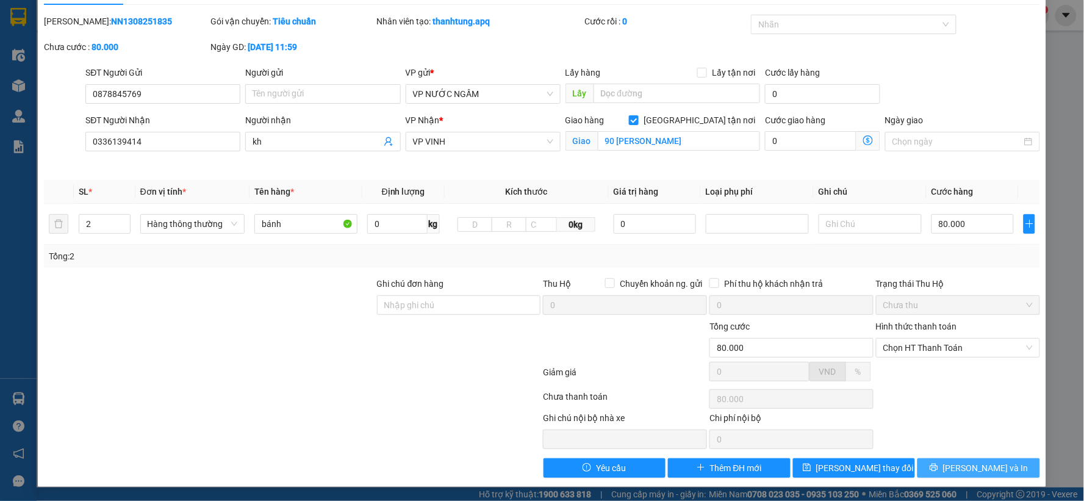
click at [984, 464] on span "[PERSON_NAME] và In" at bounding box center [985, 467] width 85 height 13
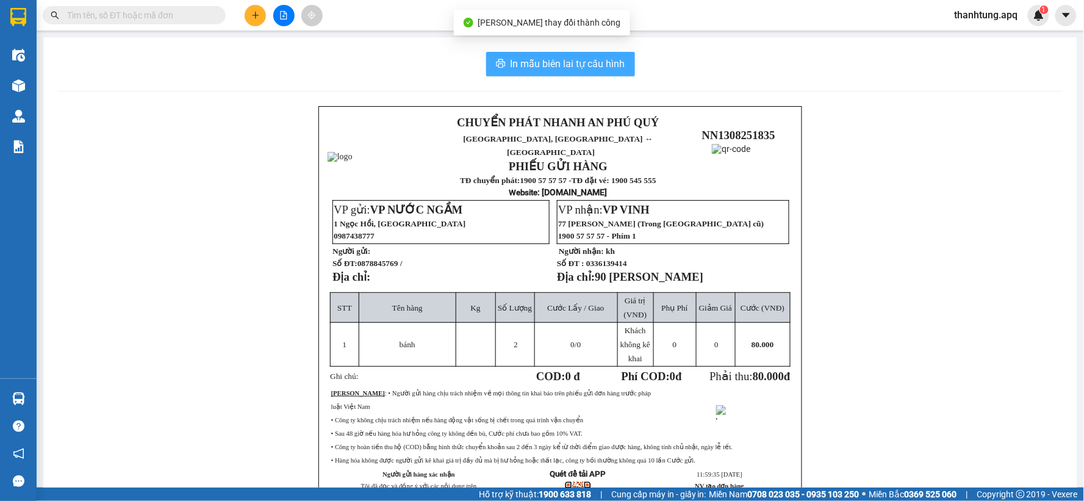
drag, startPoint x: 609, startPoint y: 68, endPoint x: 661, endPoint y: 121, distance: 73.8
click at [610, 71] on button "In mẫu biên lai tự cấu hình" at bounding box center [560, 64] width 149 height 24
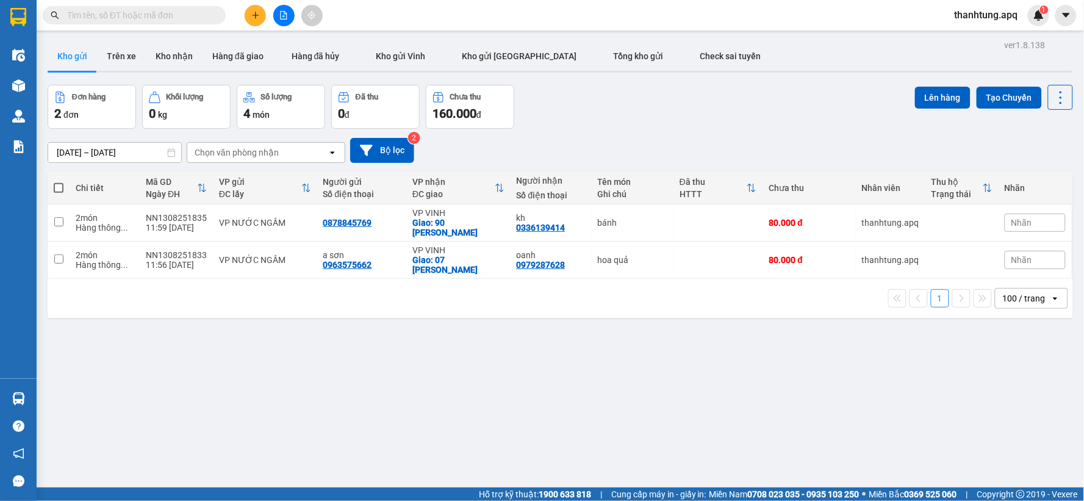
click at [797, 126] on div "Đơn hàng 2 đơn Khối lượng 0 kg Số lượng 4 món Đã thu 0 đ Chưa thu 160.000 đ Lên…" at bounding box center [561, 107] width 1026 height 44
click at [276, 20] on button at bounding box center [283, 15] width 21 height 21
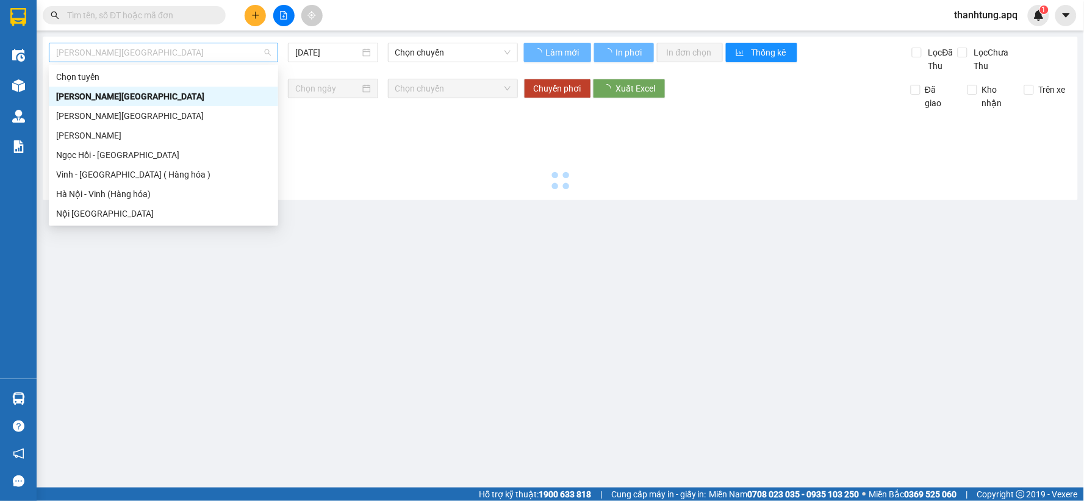
click at [233, 57] on span "[PERSON_NAME][GEOGRAPHIC_DATA]" at bounding box center [163, 52] width 215 height 18
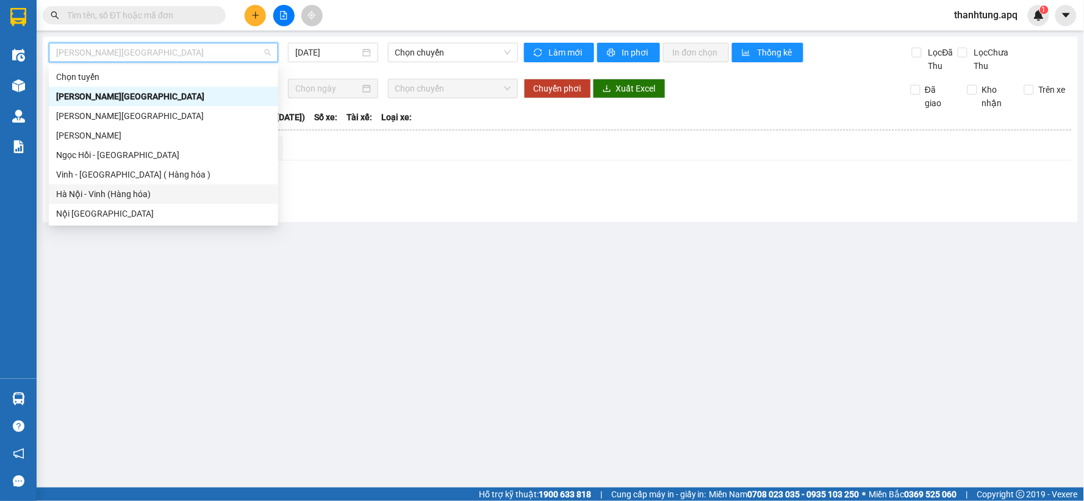
click at [153, 195] on div "Hà Nội - Vinh (Hàng hóa)" at bounding box center [163, 193] width 215 height 13
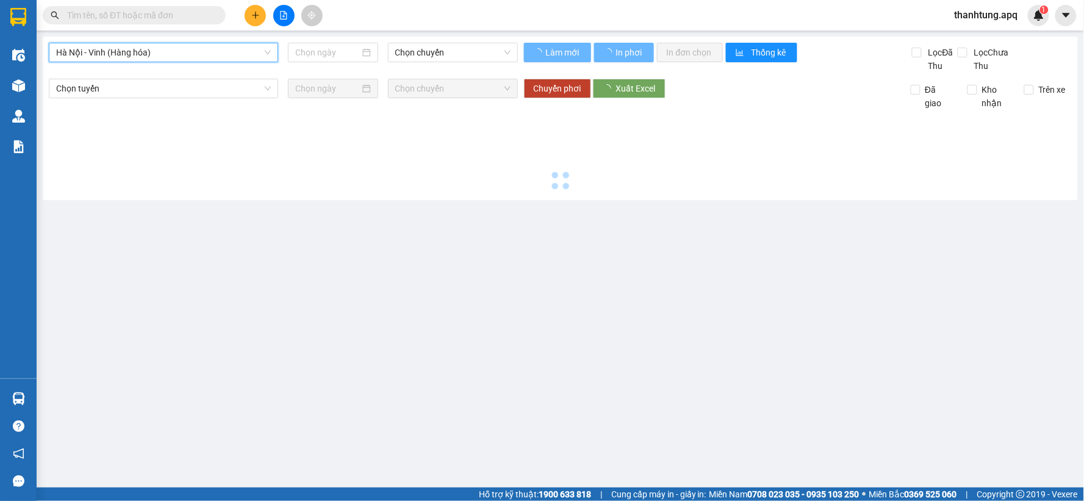
type input "[DATE]"
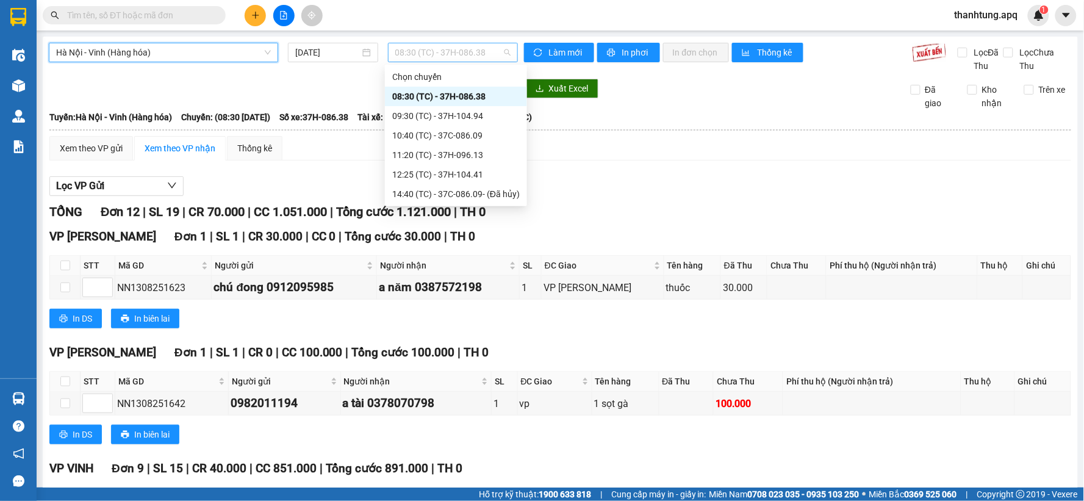
drag, startPoint x: 464, startPoint y: 49, endPoint x: 459, endPoint y: 72, distance: 23.0
click at [464, 51] on span "08:30 (TC) - 37H-086.38" at bounding box center [452, 52] width 115 height 18
click at [462, 175] on div "12:25 (TC) - 37H-104.41" at bounding box center [456, 174] width 128 height 13
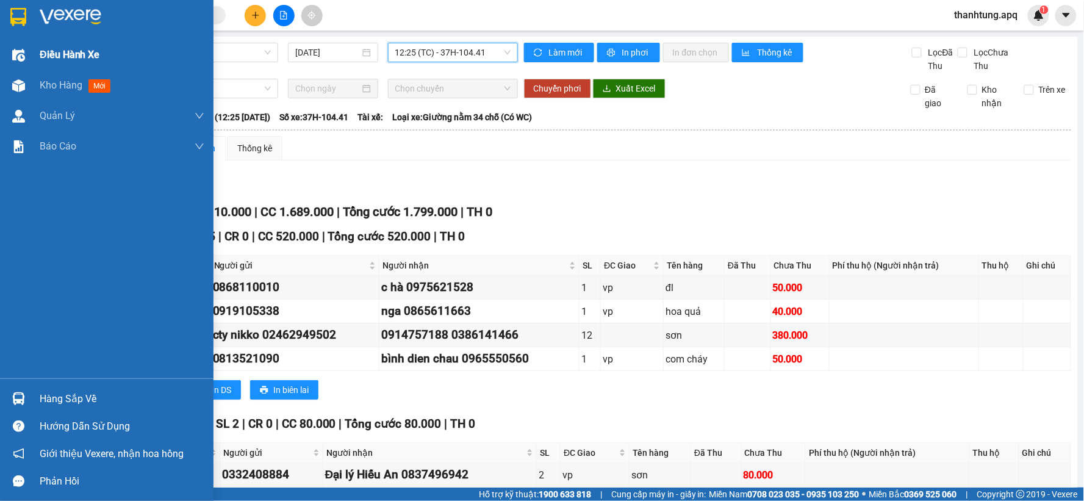
click at [21, 83] on img at bounding box center [18, 85] width 13 height 13
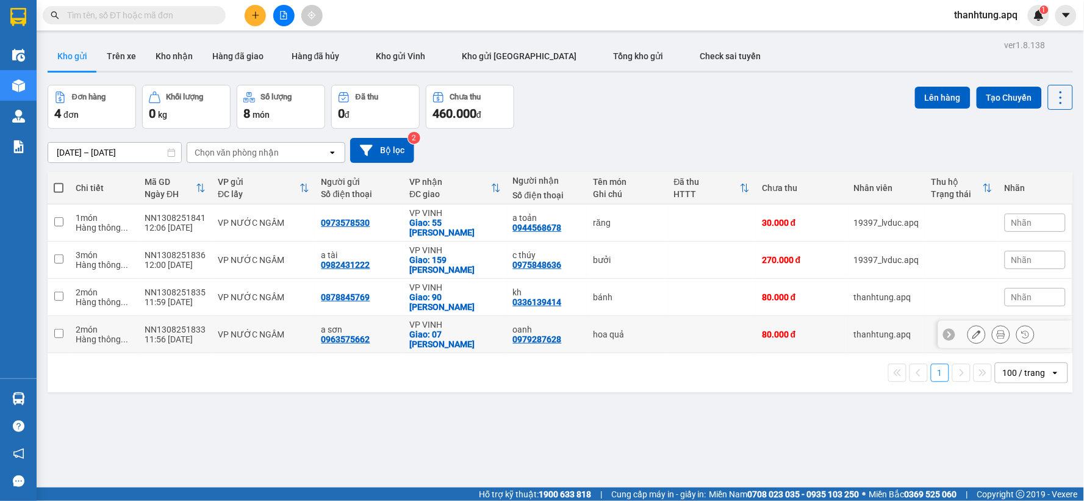
drag, startPoint x: 367, startPoint y: 322, endPoint x: 370, endPoint y: 311, distance: 11.4
click at [366, 325] on div "a sơn 0963575662" at bounding box center [360, 335] width 76 height 20
checkbox input "true"
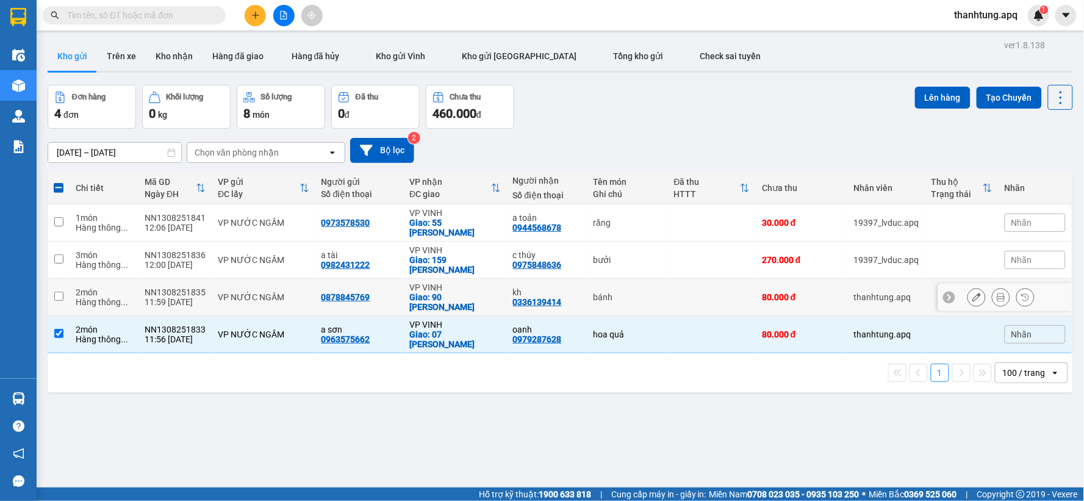
click at [375, 292] on div "0878845769" at bounding box center [360, 297] width 76 height 10
checkbox input "true"
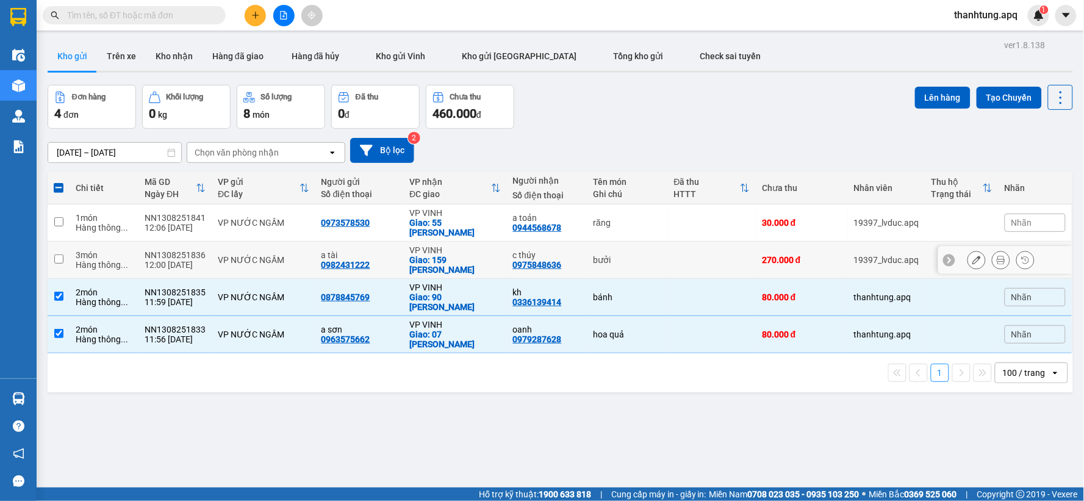
click at [374, 250] on div "a tài" at bounding box center [360, 255] width 76 height 10
checkbox input "true"
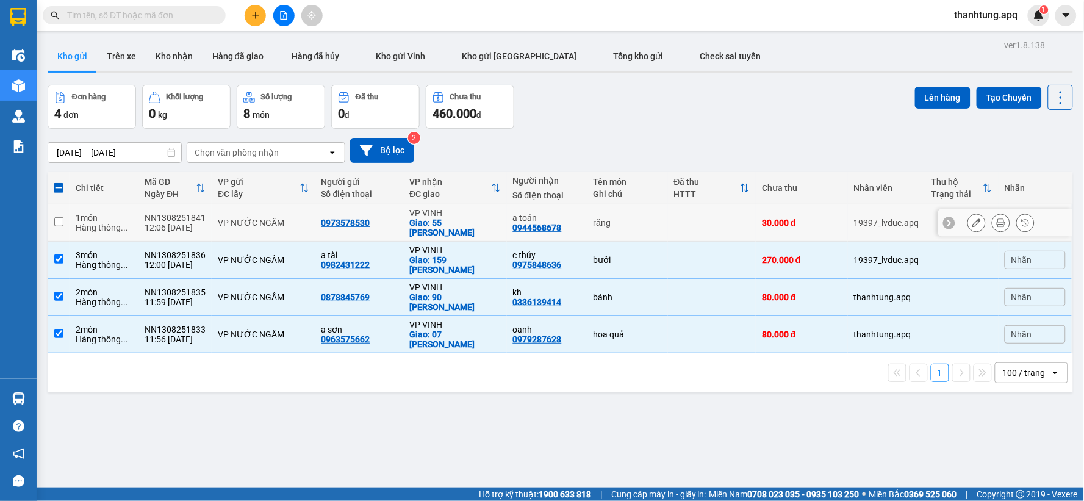
click at [377, 218] on div "0973578530" at bounding box center [360, 223] width 76 height 10
checkbox input "true"
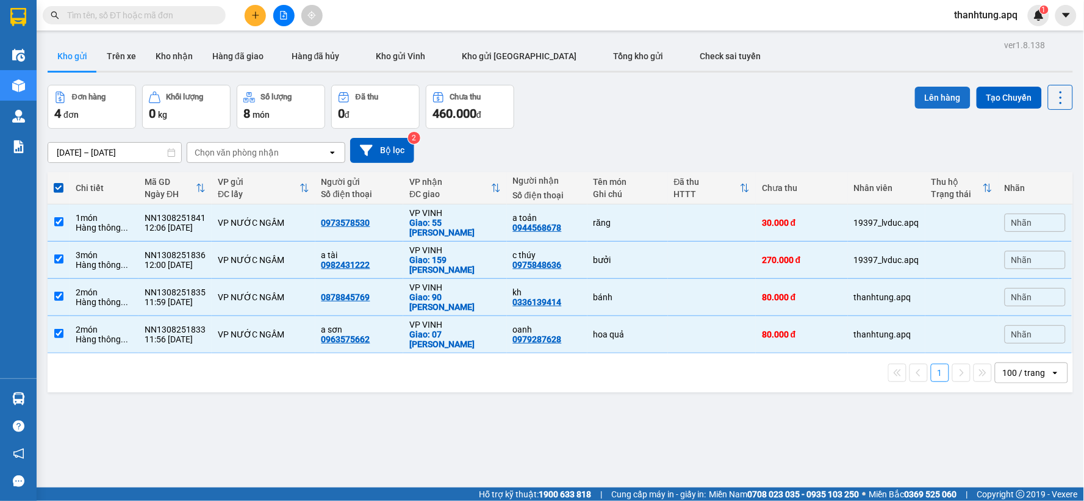
click at [925, 94] on button "Lên hàng" at bounding box center [943, 98] width 56 height 22
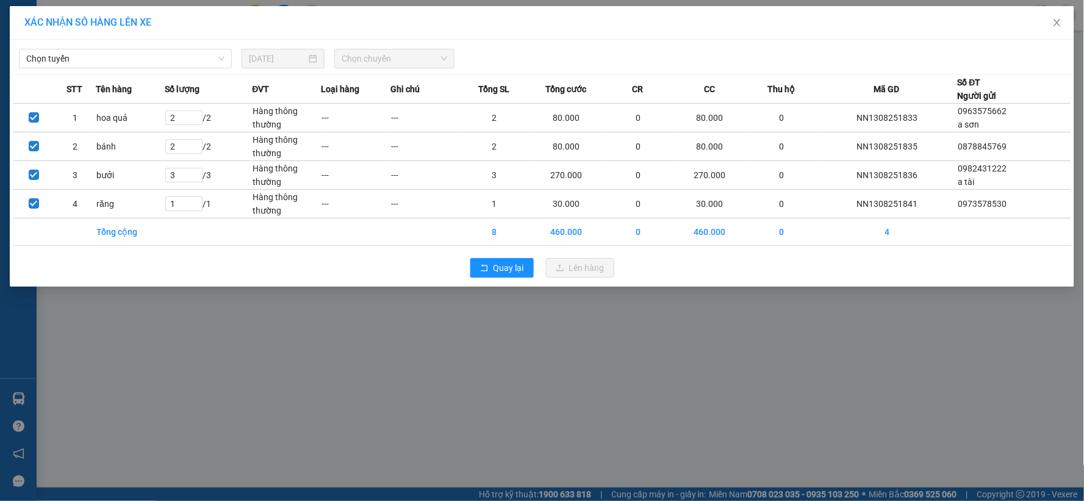
drag, startPoint x: 279, startPoint y: 309, endPoint x: 0, endPoint y: 71, distance: 367.0
click at [281, 311] on div "XÁC NHẬN SỐ HÀNG LÊN XE Chọn tuyến 13/08/2025 Chọn chuyến STT Tên hàng Số lượng…" at bounding box center [542, 250] width 1084 height 501
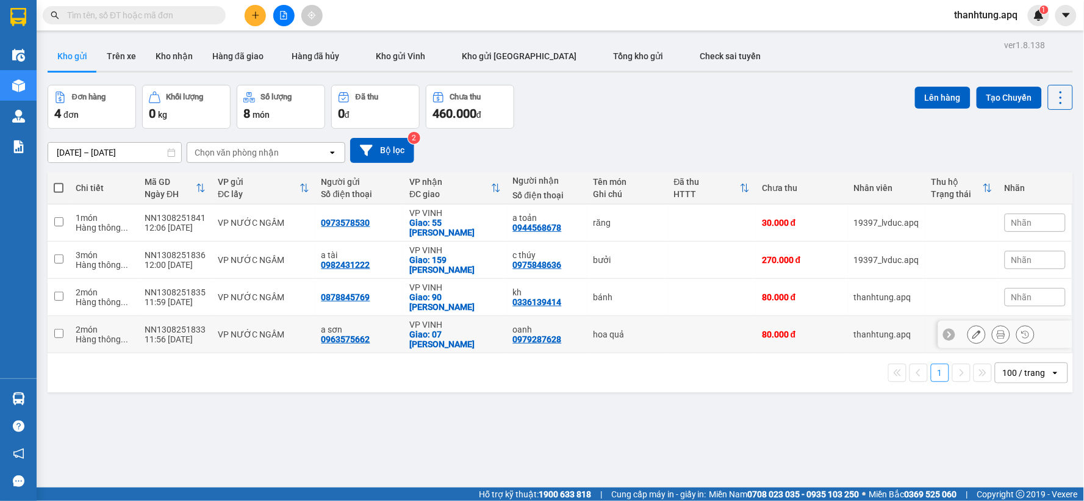
drag, startPoint x: 279, startPoint y: 312, endPoint x: 275, endPoint y: 297, distance: 16.0
click at [278, 306] on tbody "1 món Hàng thông ... NN1308251841 12:06 13/08 VP NƯỚC NGẦM 0973578530 VP VINH G…" at bounding box center [561, 278] width 1026 height 149
drag, startPoint x: 269, startPoint y: 287, endPoint x: 260, endPoint y: 259, distance: 30.1
click at [269, 292] on div "VP NƯỚC NGẦM" at bounding box center [263, 297] width 91 height 10
checkbox input "true"
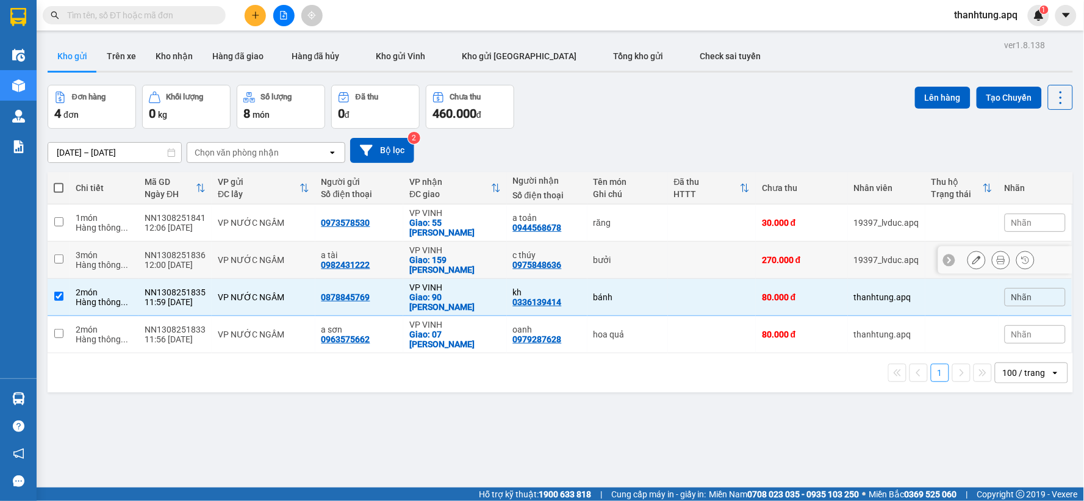
drag, startPoint x: 260, startPoint y: 259, endPoint x: 259, endPoint y: 241, distance: 17.7
click at [259, 254] on td "VP NƯỚC NGẦM" at bounding box center [263, 260] width 103 height 37
checkbox input "true"
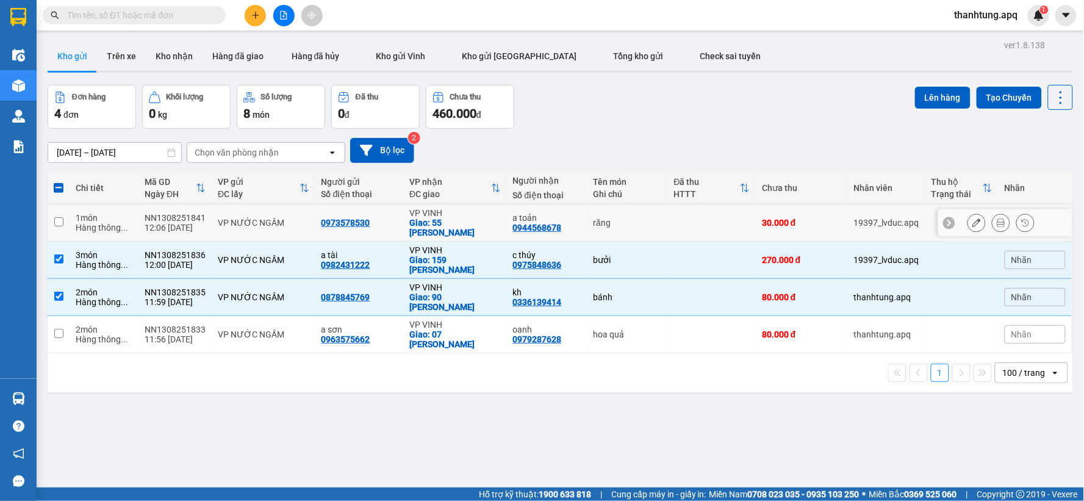
click at [257, 220] on div "VP NƯỚC NGẦM" at bounding box center [263, 223] width 91 height 10
checkbox input "true"
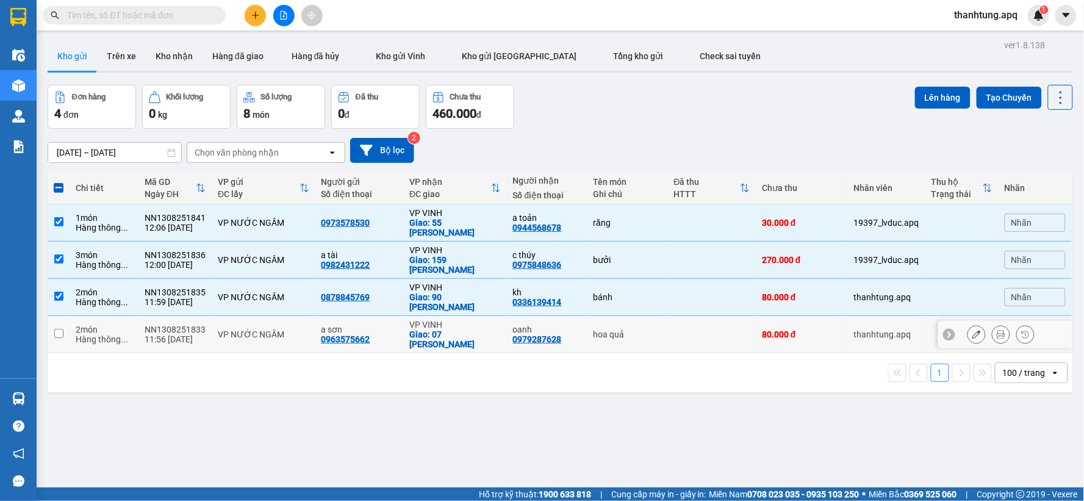
click at [293, 329] on div "VP NƯỚC NGẦM" at bounding box center [263, 334] width 91 height 10
checkbox input "true"
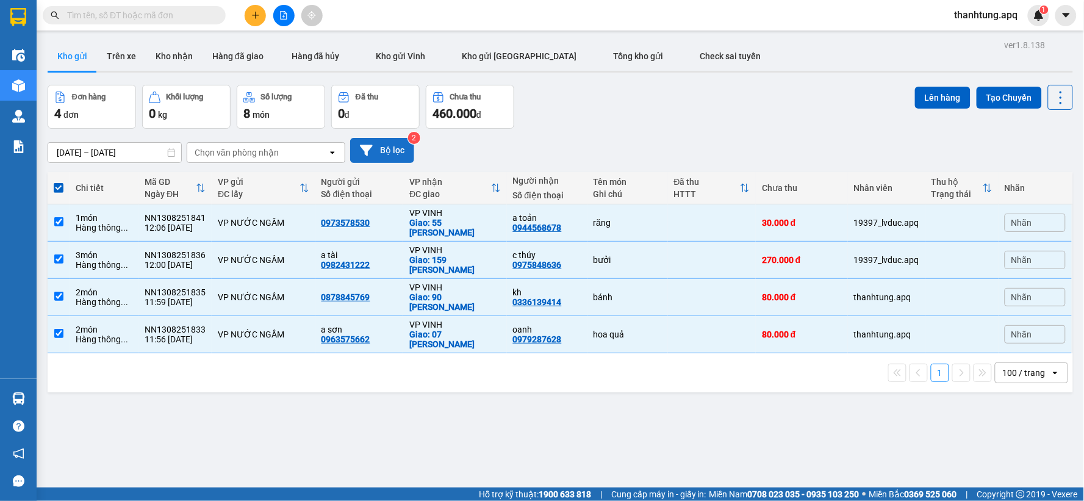
click at [358, 148] on button "Bộ lọc" at bounding box center [382, 150] width 64 height 25
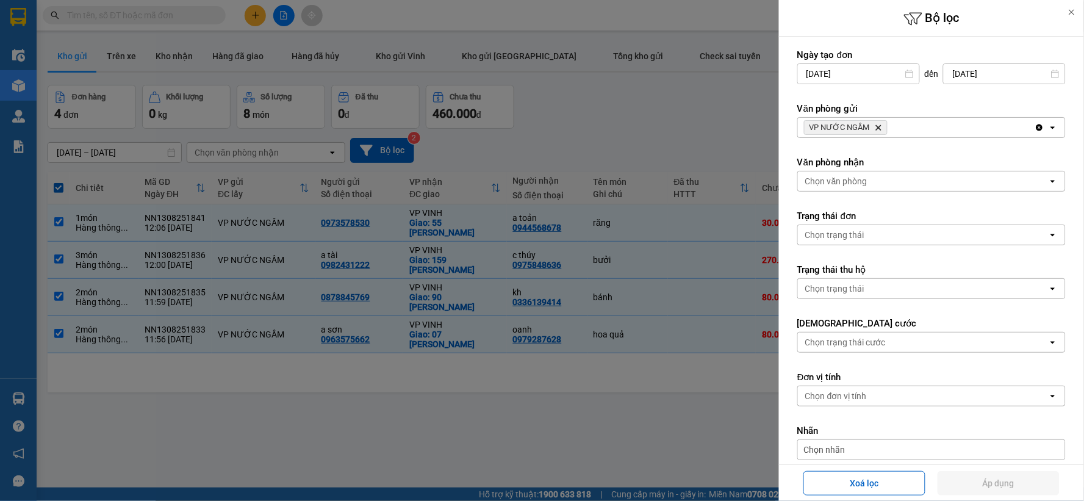
drag, startPoint x: 576, startPoint y: 144, endPoint x: 583, endPoint y: 144, distance: 7.3
click at [578, 144] on div at bounding box center [542, 250] width 1084 height 501
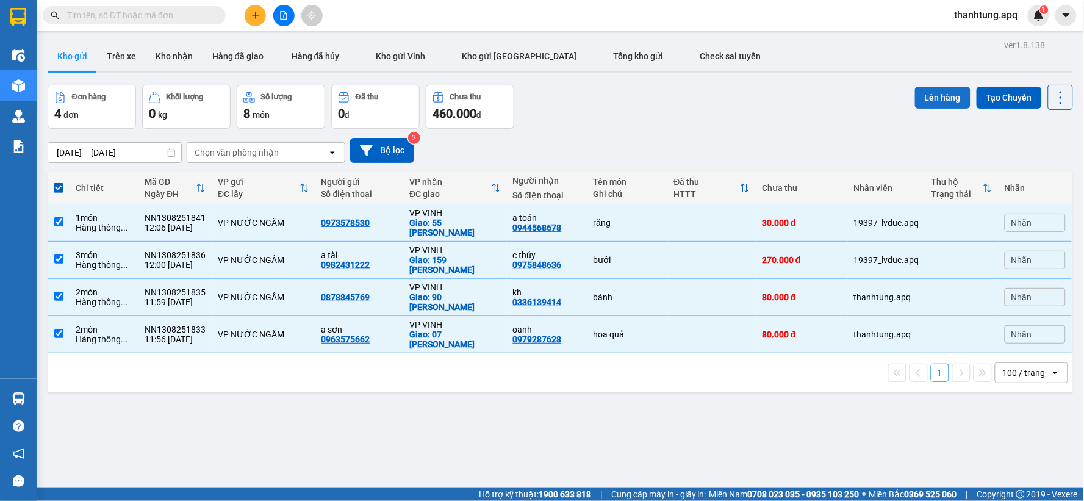
click at [942, 100] on button "Lên hàng" at bounding box center [943, 98] width 56 height 22
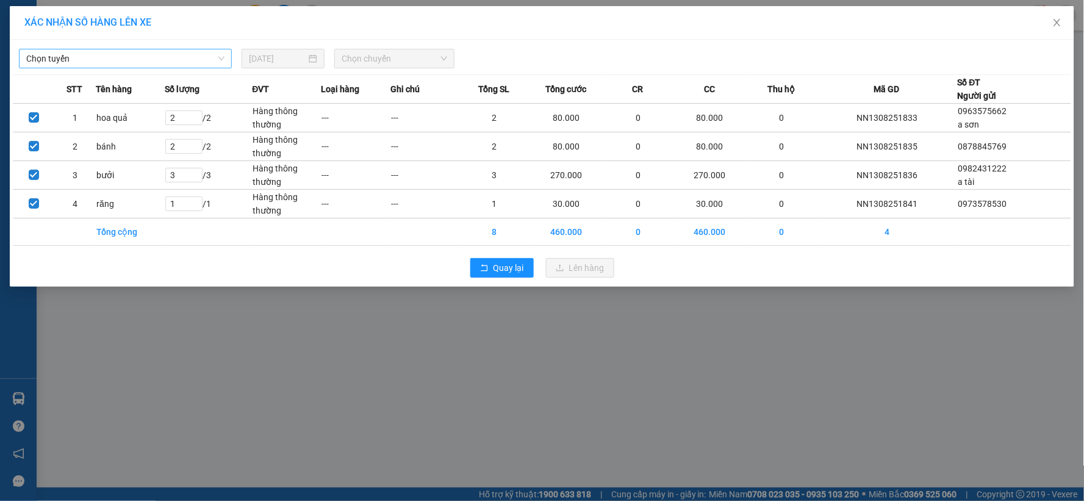
click at [215, 56] on span "Chọn tuyến" at bounding box center [125, 58] width 198 height 18
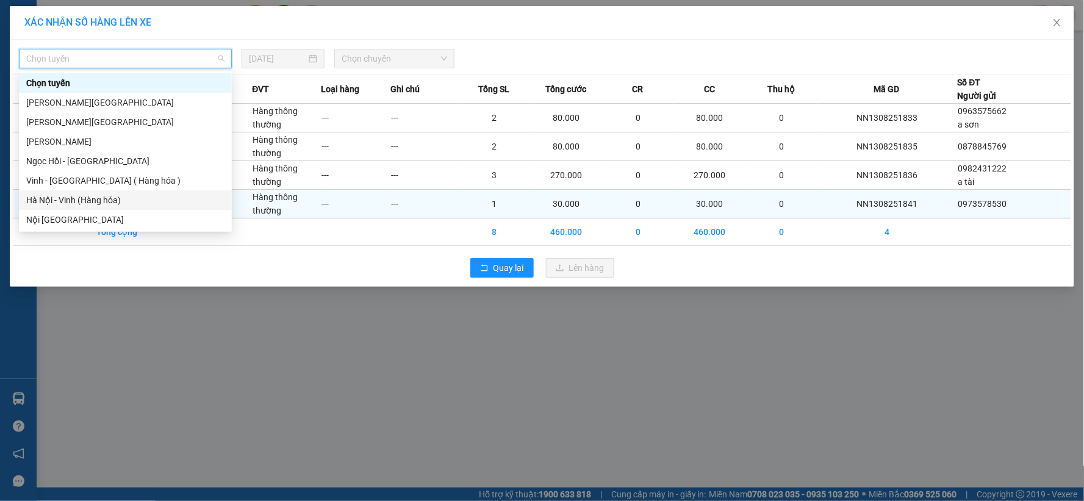
click at [154, 203] on div "Hà Nội - Vinh (Hàng hóa)" at bounding box center [125, 199] width 198 height 13
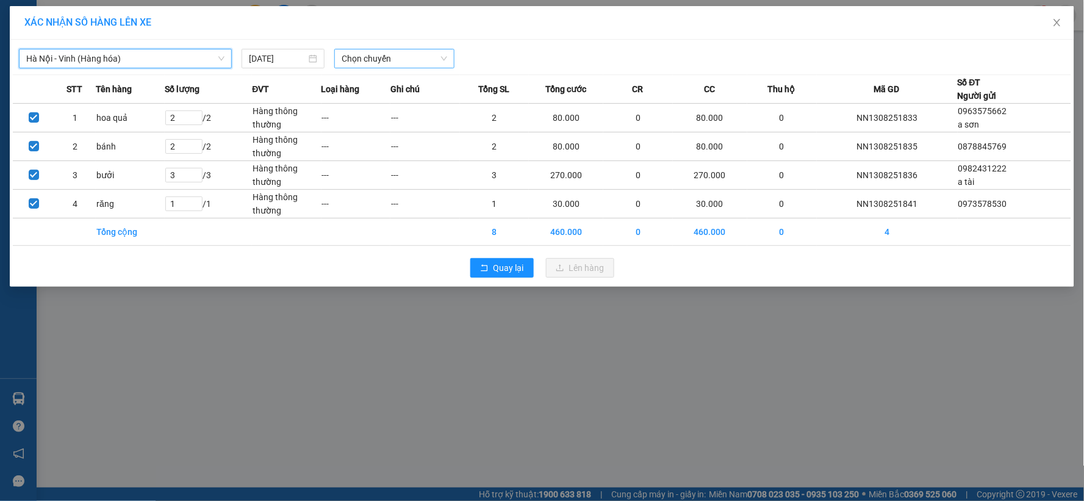
click at [376, 56] on span "Chọn chuyến" at bounding box center [395, 58] width 106 height 18
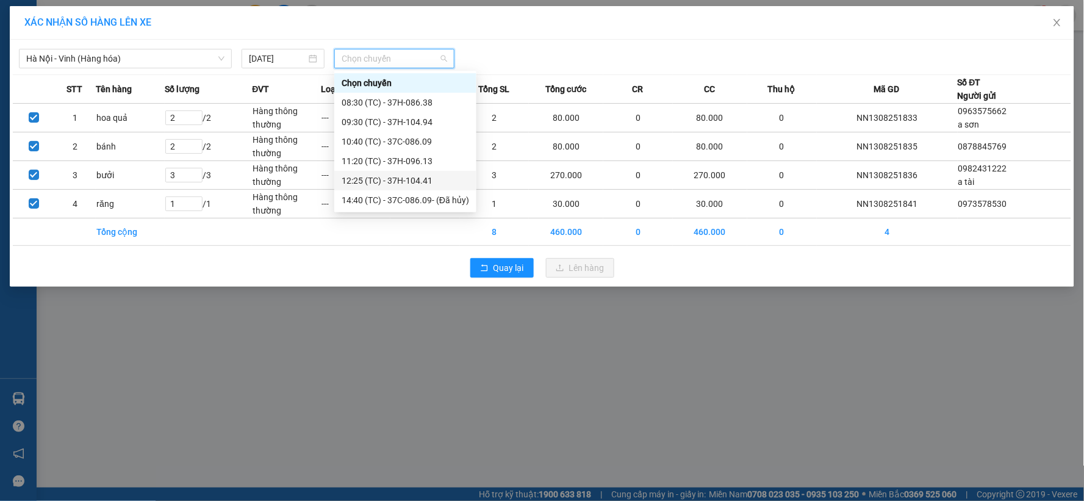
click at [404, 181] on div "12:25 (TC) - 37H-104.41" at bounding box center [406, 180] width 128 height 13
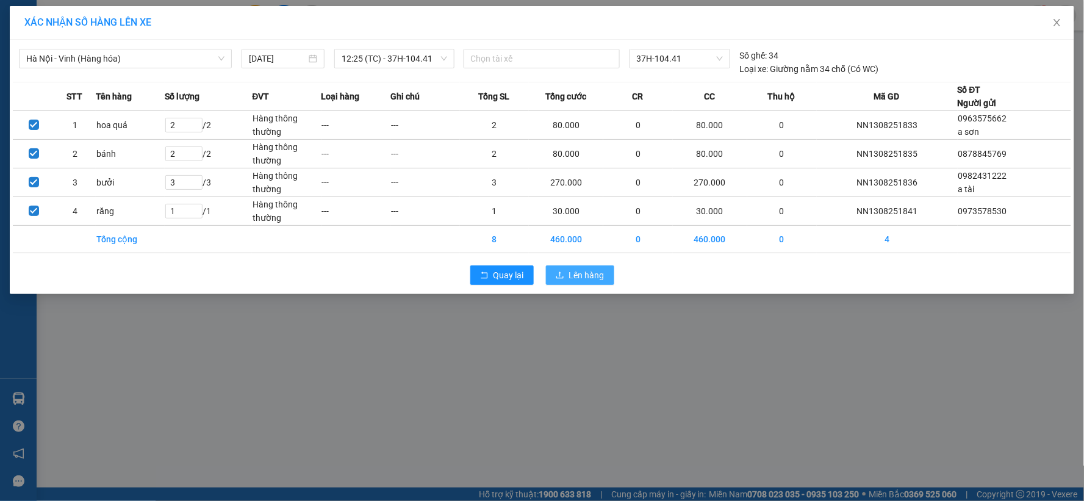
click at [594, 276] on span "Lên hàng" at bounding box center [586, 274] width 35 height 13
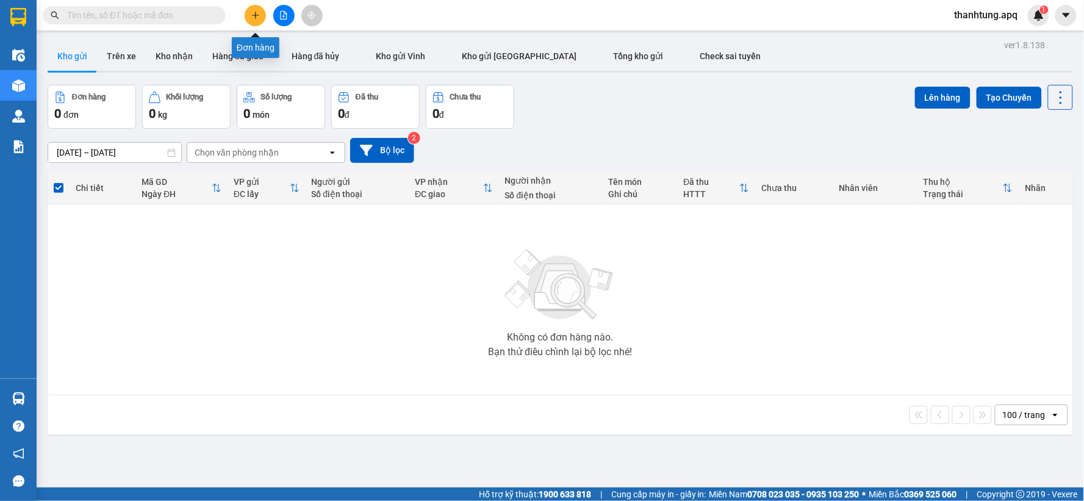
click at [256, 13] on icon "plus" at bounding box center [255, 15] width 9 height 9
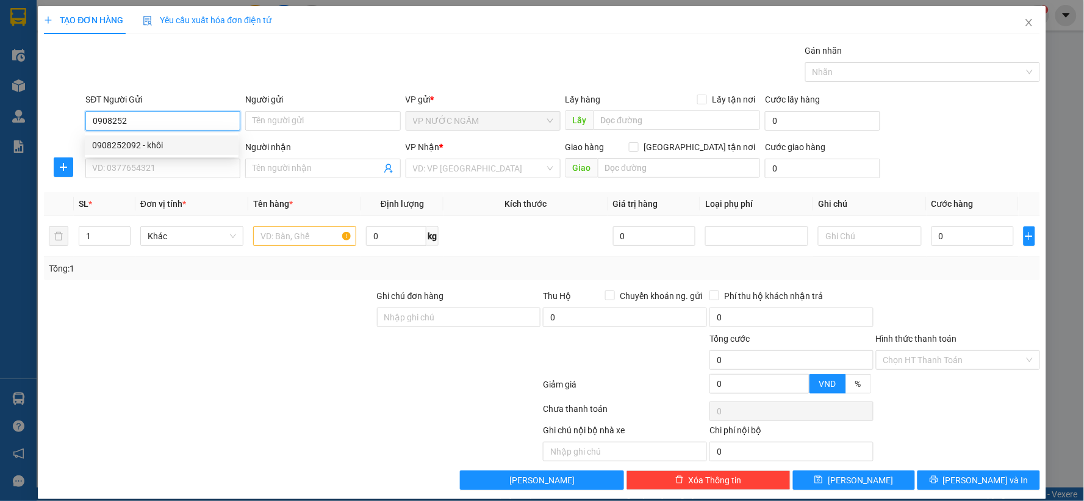
click at [187, 140] on div "0908252092 - khôi" at bounding box center [161, 144] width 139 height 13
type input "0908252092"
type input "khôi"
type input "0908252092"
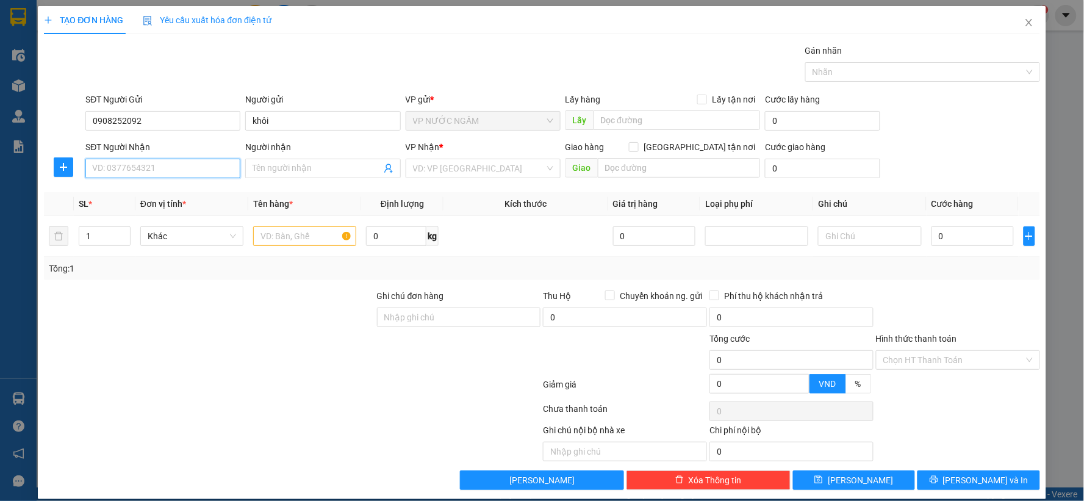
click at [194, 170] on input "SĐT Người Nhận" at bounding box center [162, 169] width 155 height 20
click at [151, 198] on div "0813115678 - chị thủy" at bounding box center [168, 192] width 153 height 13
type input "0813115678"
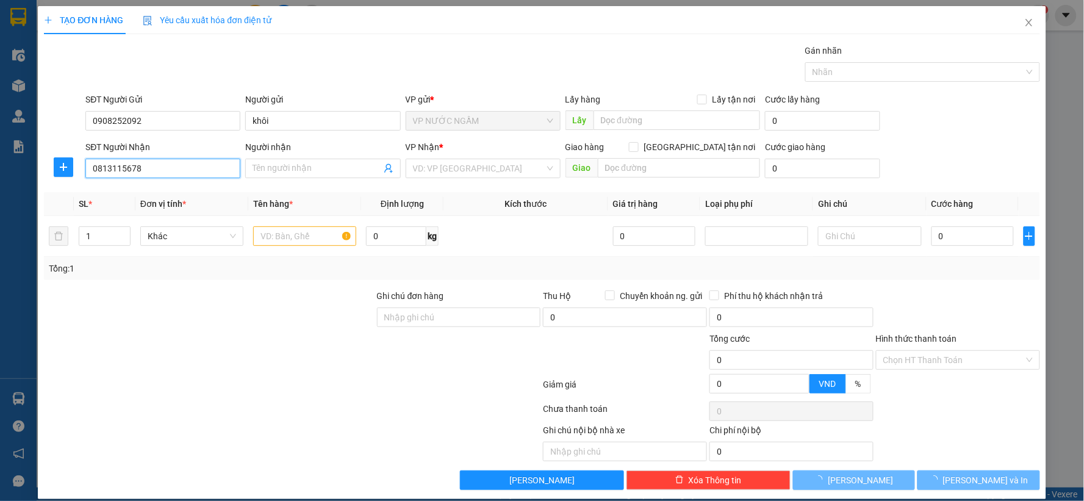
type input "chị thủy"
checkbox input "true"
type input "238 ngô đức kế"
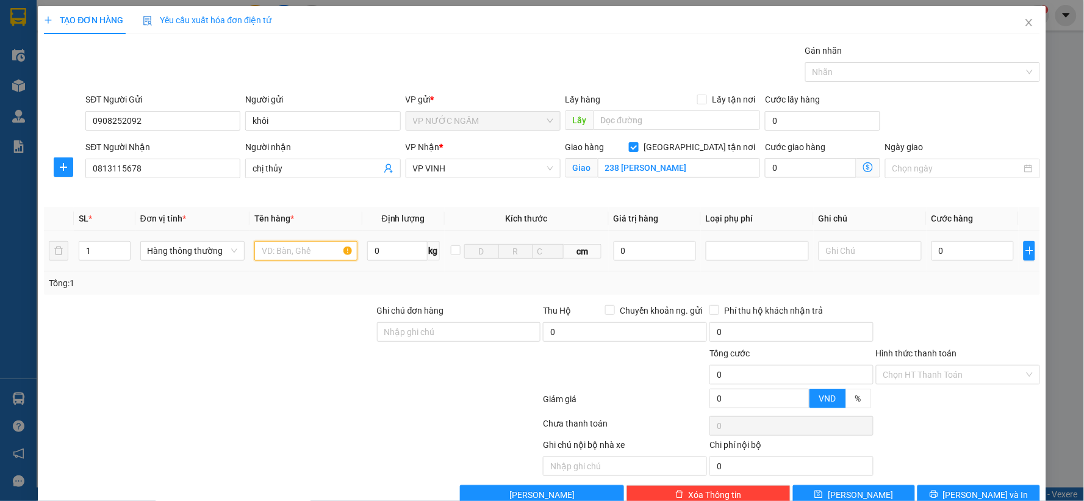
click at [292, 254] on input "text" at bounding box center [305, 251] width 103 height 20
type input "hoa quả"
type input "2"
click at [123, 242] on span "Increase Value" at bounding box center [123, 247] width 13 height 11
click at [951, 258] on input "0" at bounding box center [973, 251] width 82 height 20
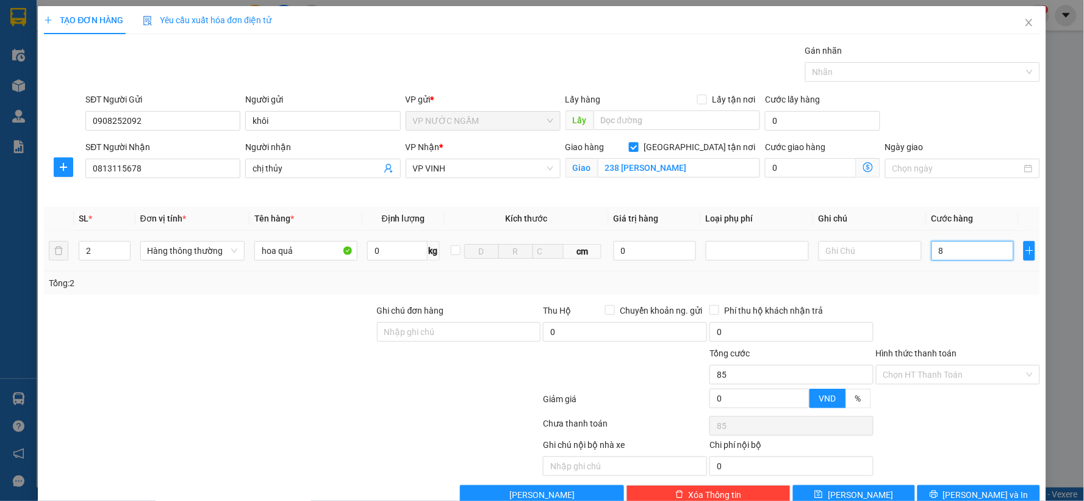
type input "85"
type input "850"
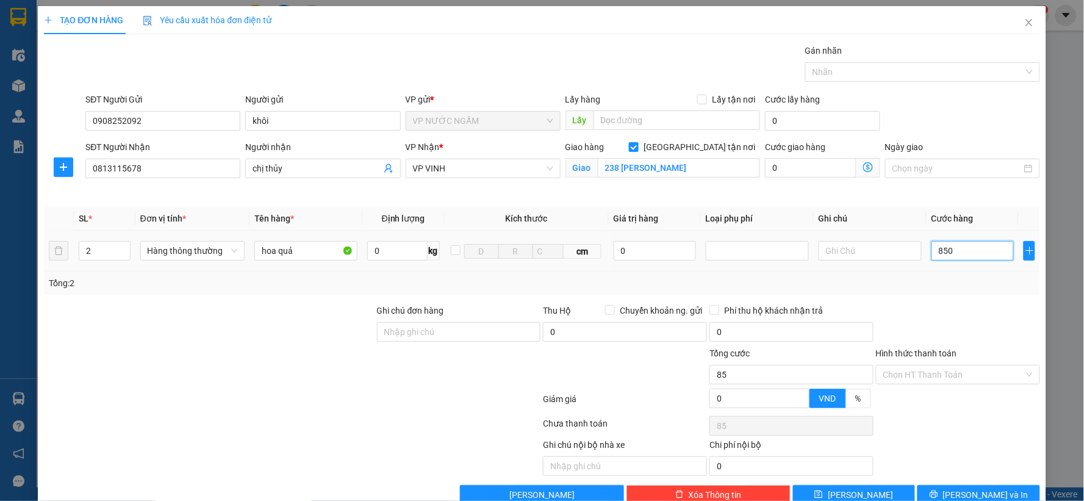
type input "850"
type input "85"
type input "8"
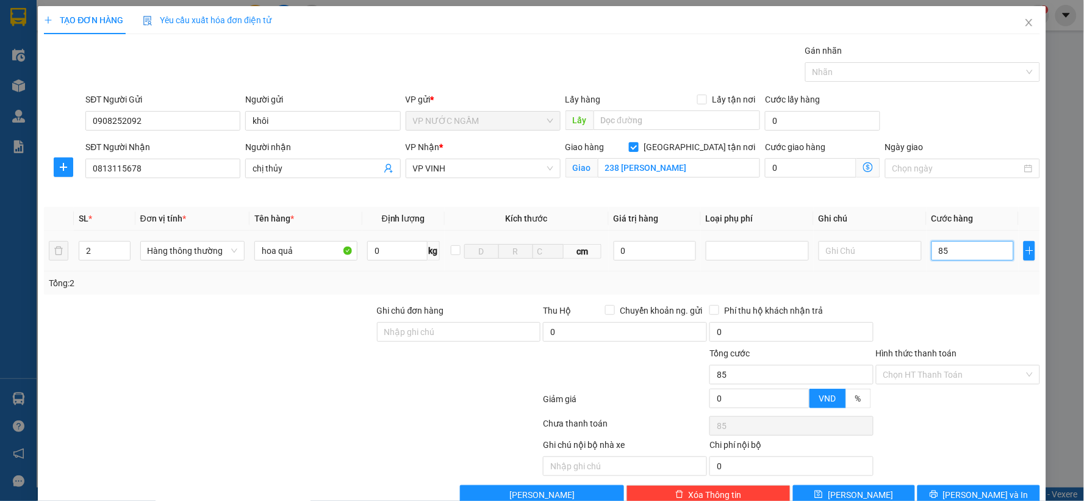
type input "8"
type input "80"
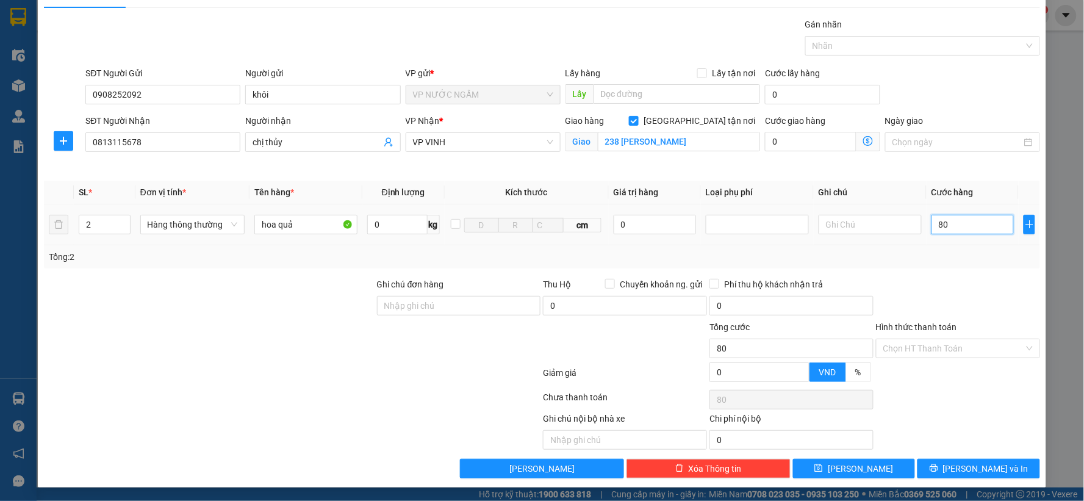
scroll to position [27, 0]
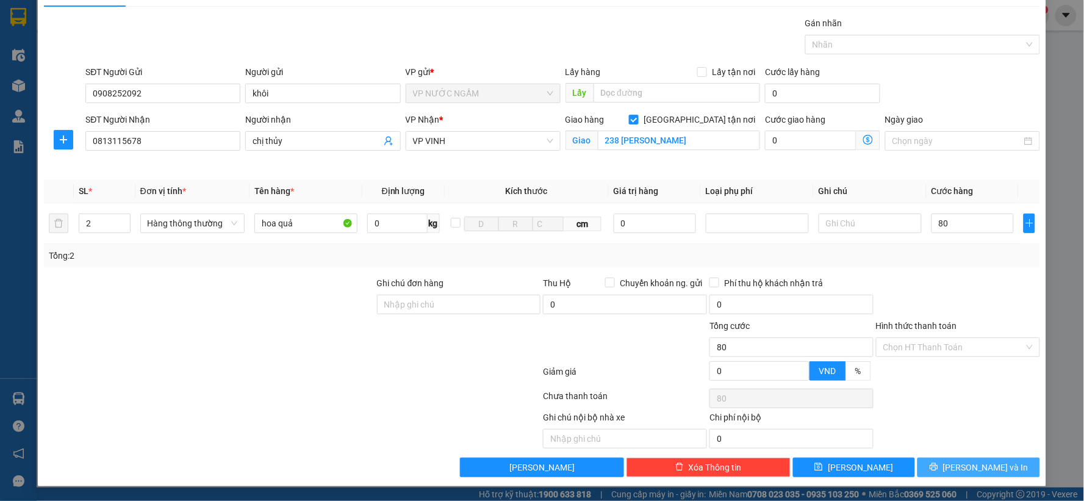
type input "80.000"
click at [991, 467] on span "[PERSON_NAME] và In" at bounding box center [985, 467] width 85 height 13
drag, startPoint x: 991, startPoint y: 467, endPoint x: 368, endPoint y: 4, distance: 777.0
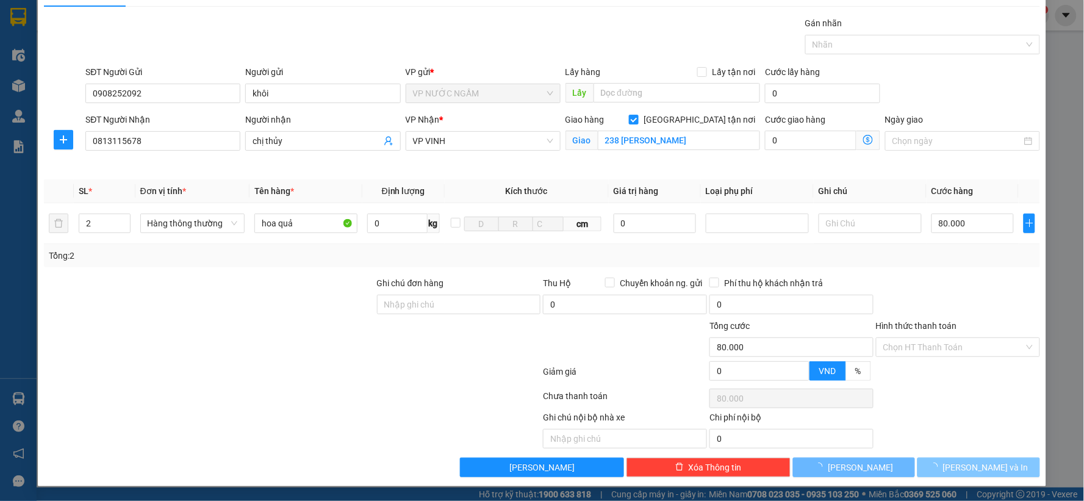
click at [995, 450] on div "Transit Pickup Surcharge Ids Transit Deliver Surcharge Ids Transit Deliver Surc…" at bounding box center [542, 246] width 996 height 461
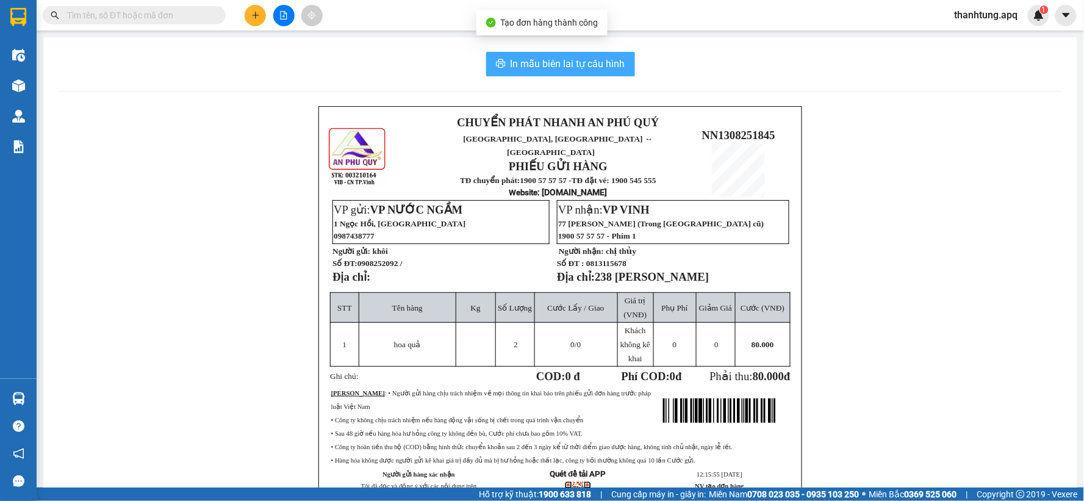
click at [604, 74] on button "In mẫu biên lai tự cấu hình" at bounding box center [560, 64] width 149 height 24
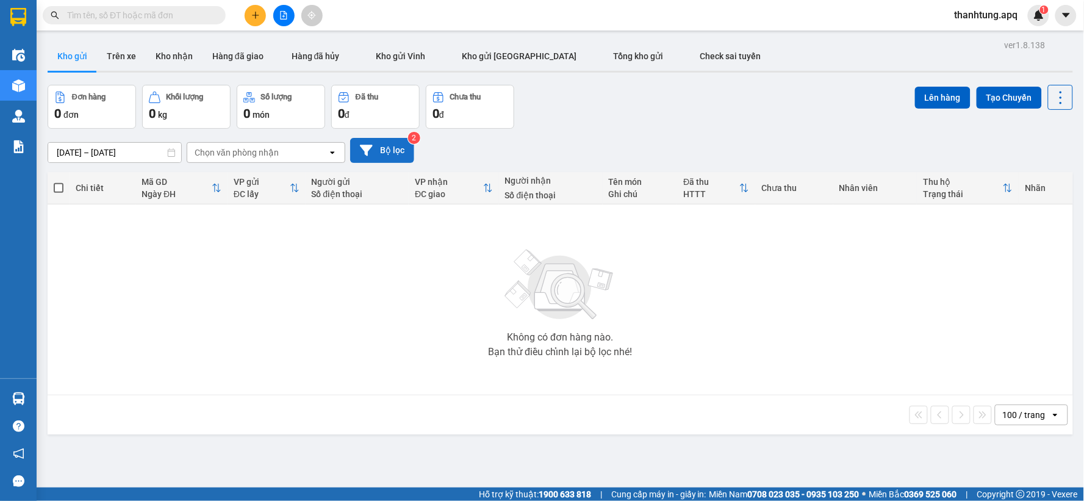
click at [375, 147] on button "Bộ lọc" at bounding box center [382, 150] width 64 height 25
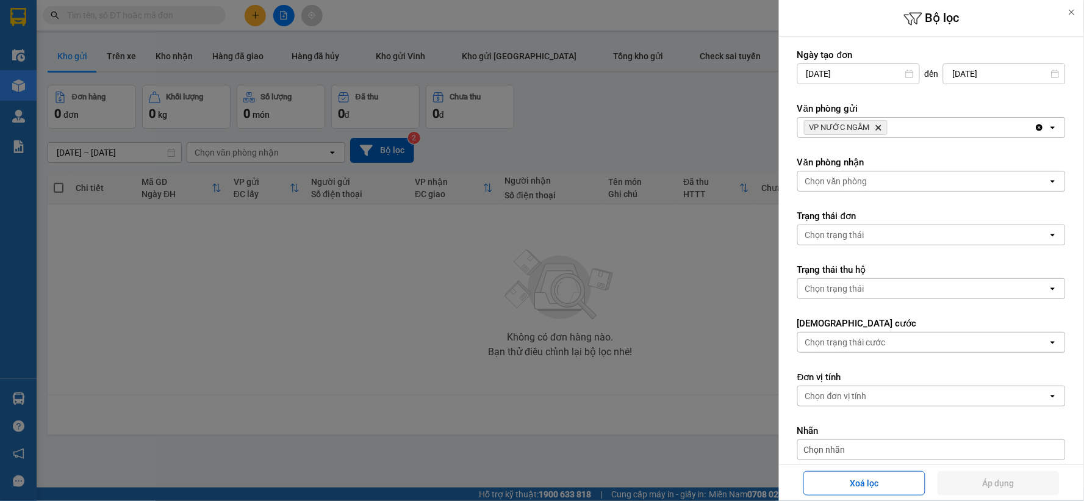
click at [927, 118] on div "VP NƯỚC NGẦM Delete" at bounding box center [916, 128] width 237 height 20
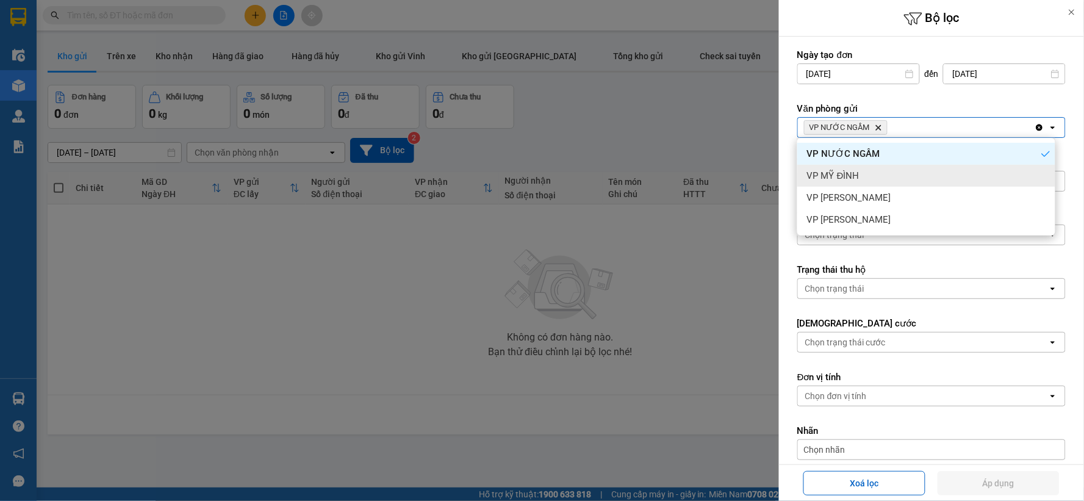
drag, startPoint x: 875, startPoint y: 179, endPoint x: 894, endPoint y: 155, distance: 30.8
click at [876, 178] on div "VP MỸ ĐÌNH" at bounding box center [926, 176] width 258 height 22
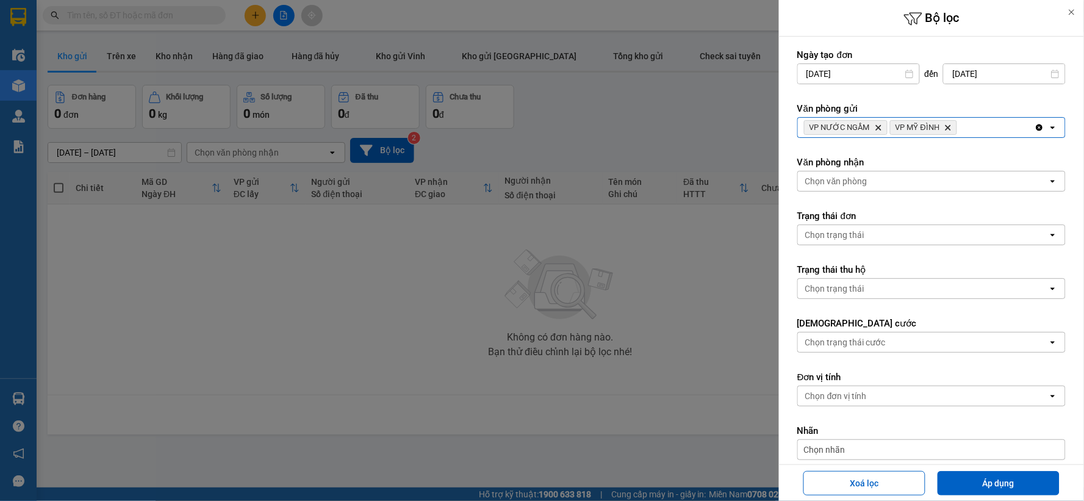
click at [968, 131] on div "VP NƯỚC NGẦM Delete VP MỸ ĐÌNH Delete" at bounding box center [916, 128] width 237 height 20
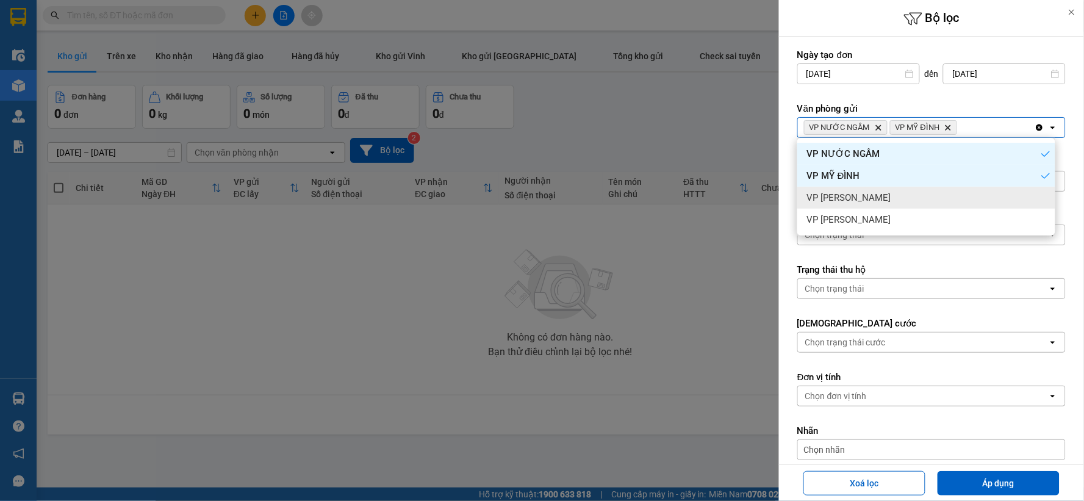
click at [921, 194] on div "VP [PERSON_NAME]" at bounding box center [926, 198] width 258 height 22
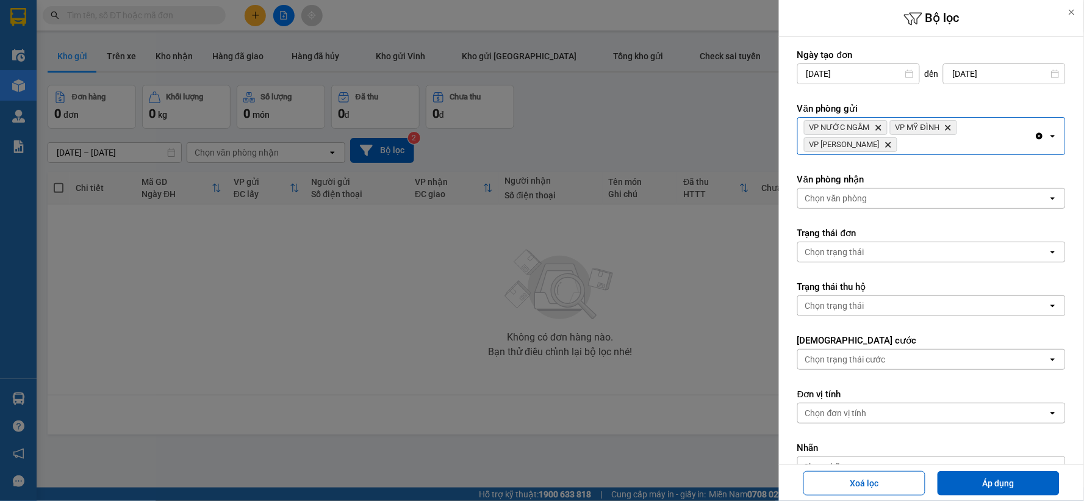
click at [919, 198] on div "Chọn văn phòng" at bounding box center [923, 199] width 250 height 20
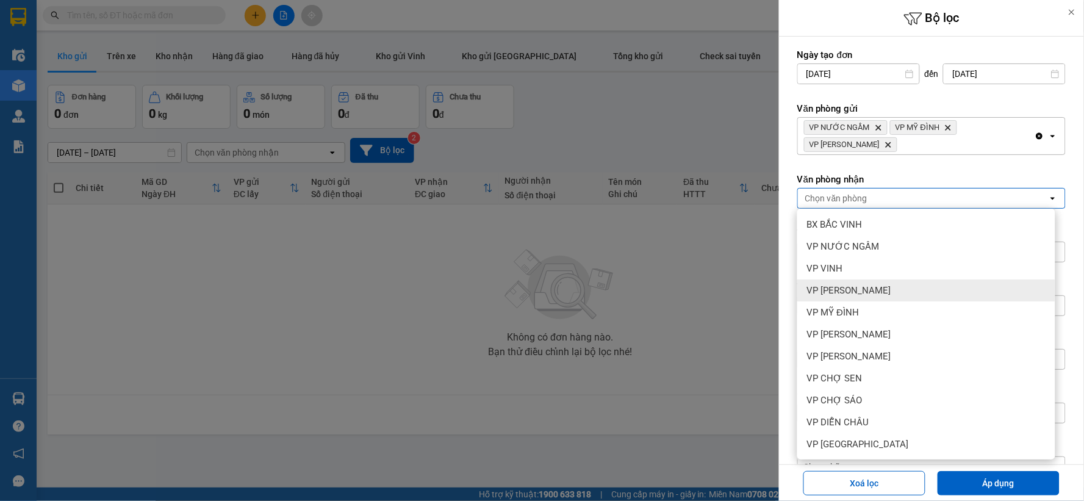
click at [885, 289] on span "VP [PERSON_NAME]" at bounding box center [849, 290] width 84 height 12
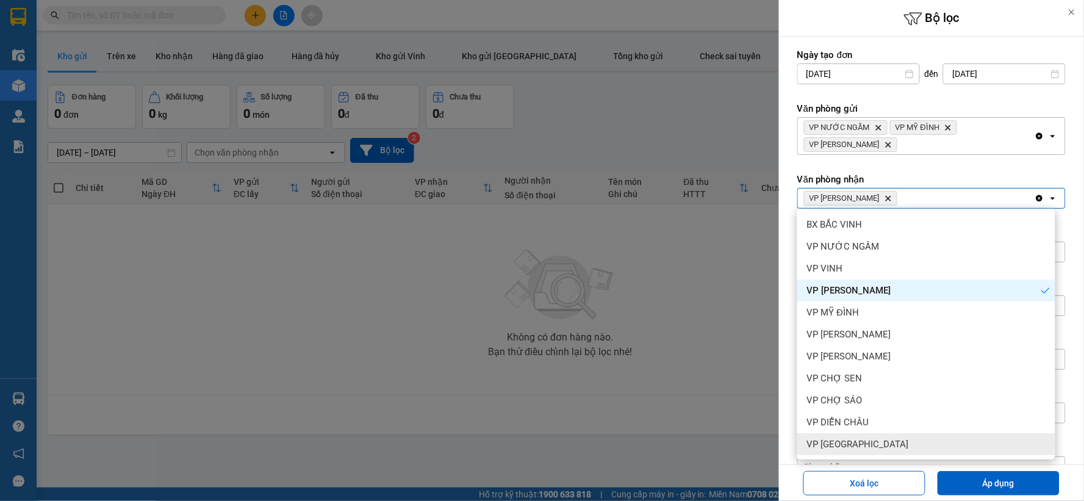
click at [845, 442] on span "VP [GEOGRAPHIC_DATA]" at bounding box center [858, 444] width 102 height 12
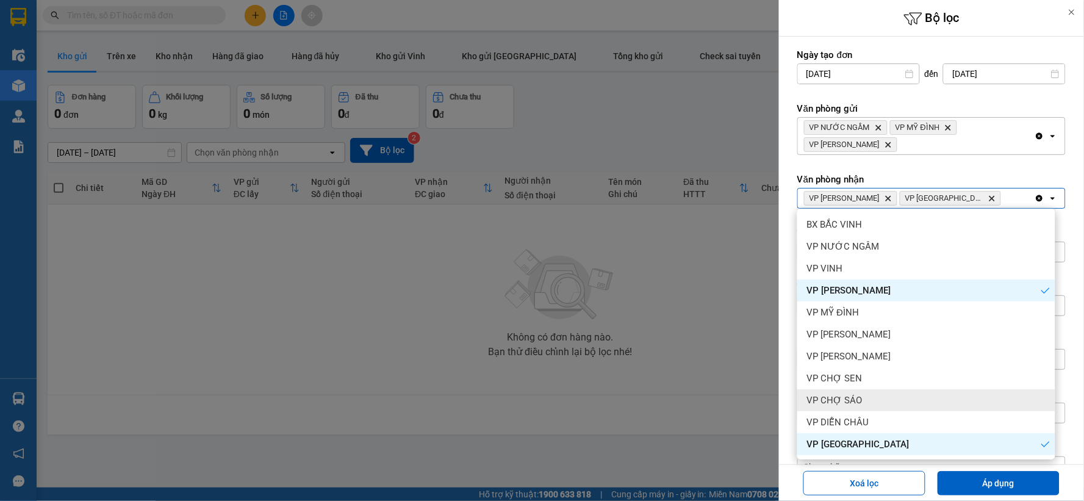
click at [851, 401] on span "VP CHỢ SÁO" at bounding box center [835, 400] width 56 height 12
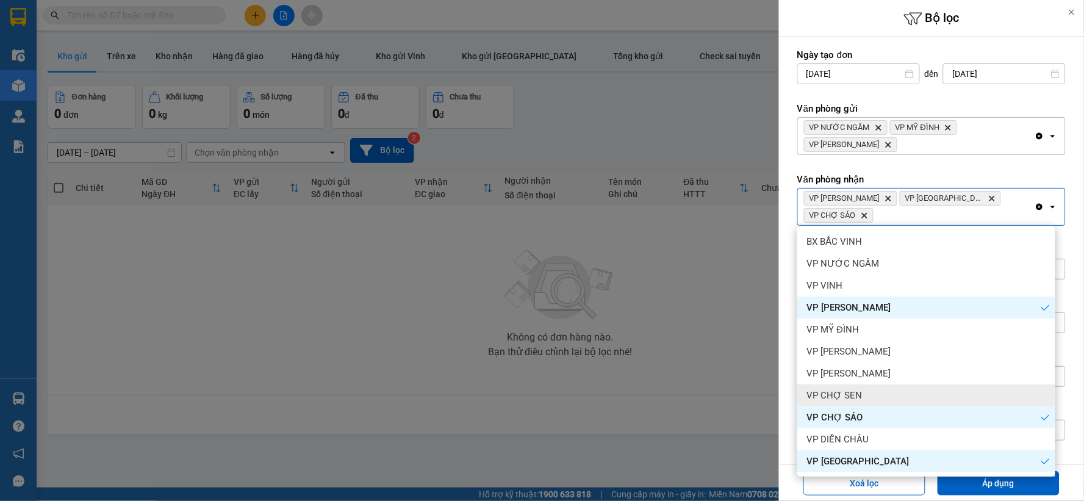
click at [855, 389] on span "VP CHỢ SEN" at bounding box center [835, 395] width 56 height 12
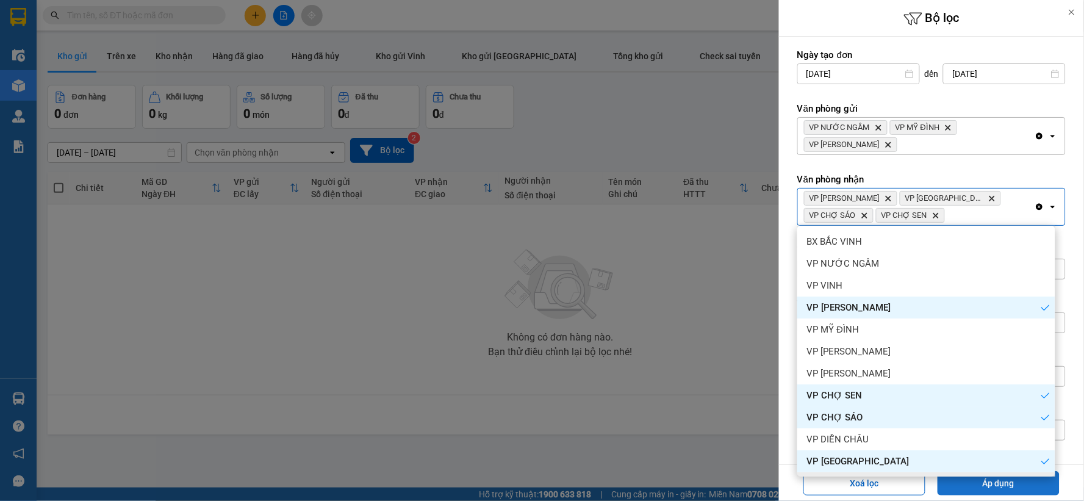
click at [959, 485] on button "Áp dụng" at bounding box center [999, 483] width 122 height 24
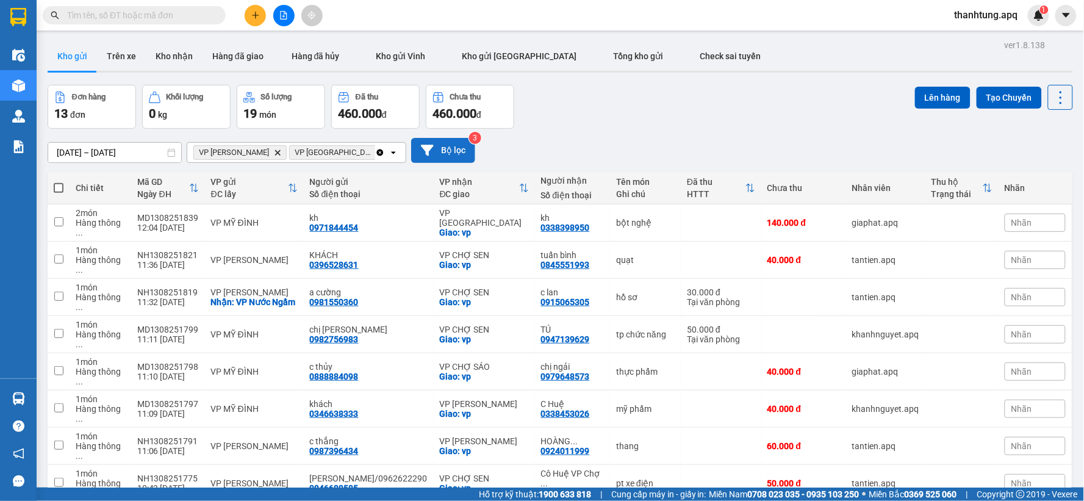
click at [448, 154] on button "Bộ lọc" at bounding box center [443, 150] width 64 height 25
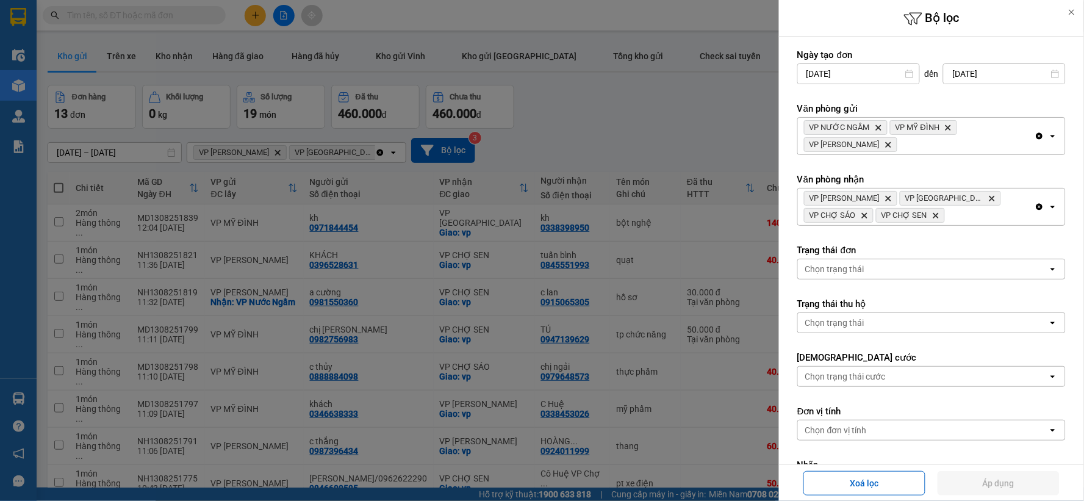
drag, startPoint x: 1029, startPoint y: 208, endPoint x: 1009, endPoint y: 203, distance: 20.9
click at [1035, 209] on icon "Clear all" at bounding box center [1040, 207] width 10 height 10
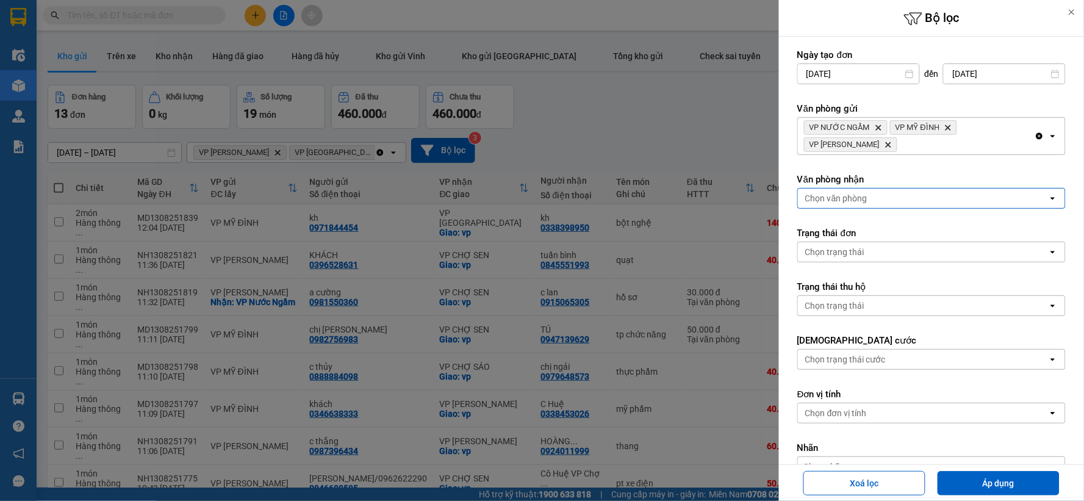
click at [1008, 203] on div "Chọn văn phòng" at bounding box center [923, 199] width 250 height 20
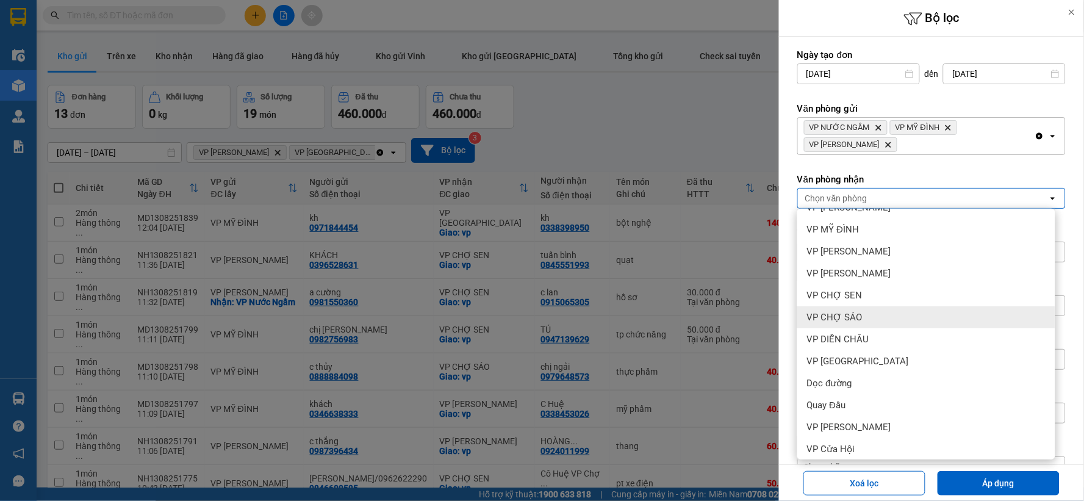
scroll to position [132, 0]
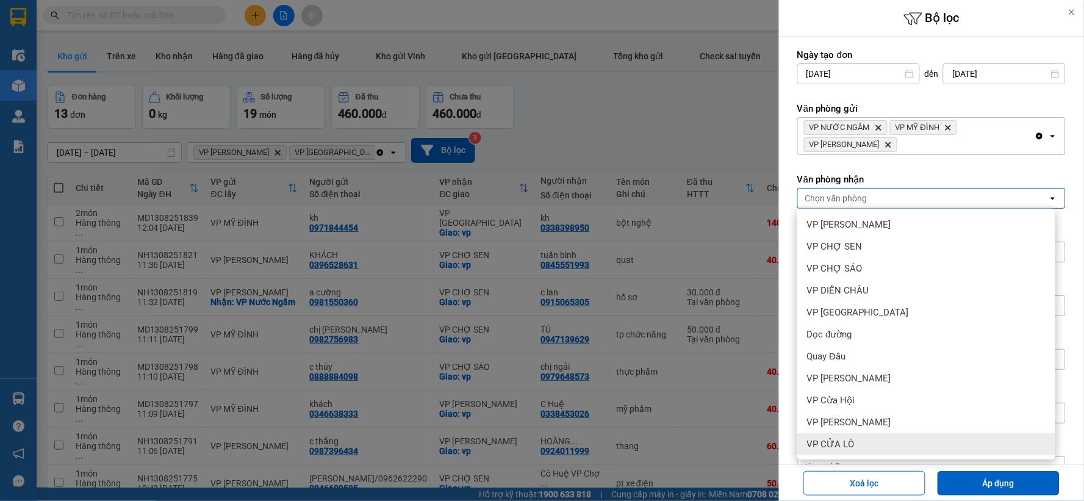
click at [876, 448] on div "VP CỬA LÒ" at bounding box center [926, 444] width 258 height 22
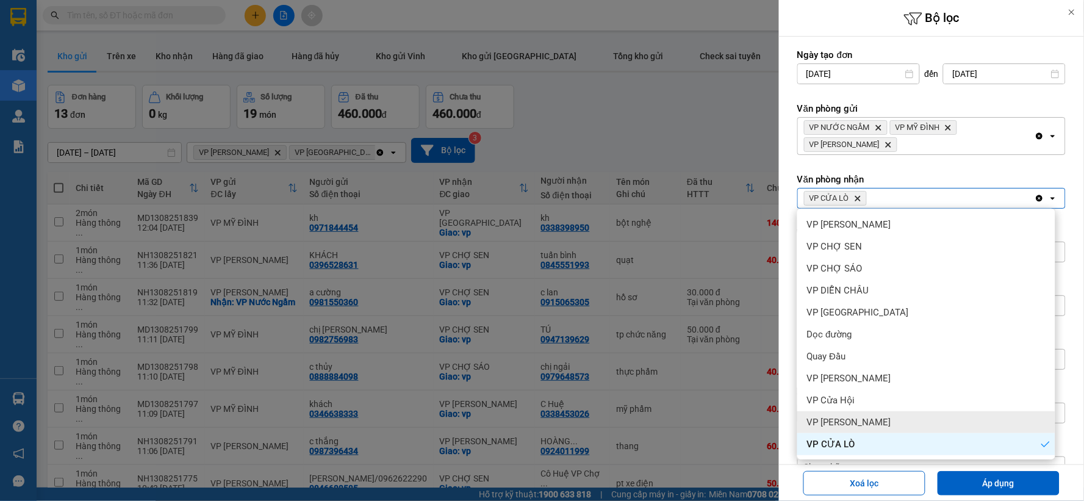
click at [871, 428] on div "VP [PERSON_NAME]" at bounding box center [926, 422] width 258 height 22
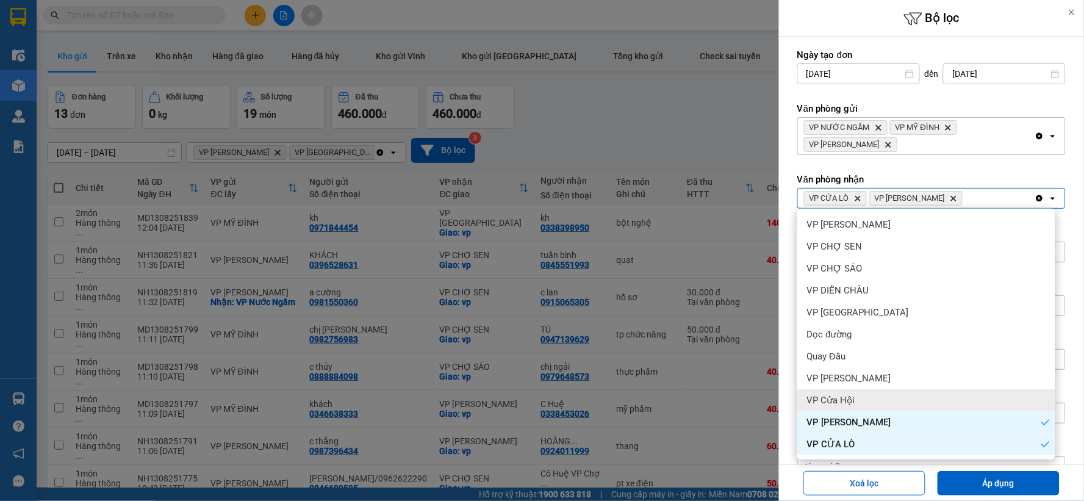
click at [863, 403] on div "VP Cửa Hội" at bounding box center [926, 400] width 258 height 22
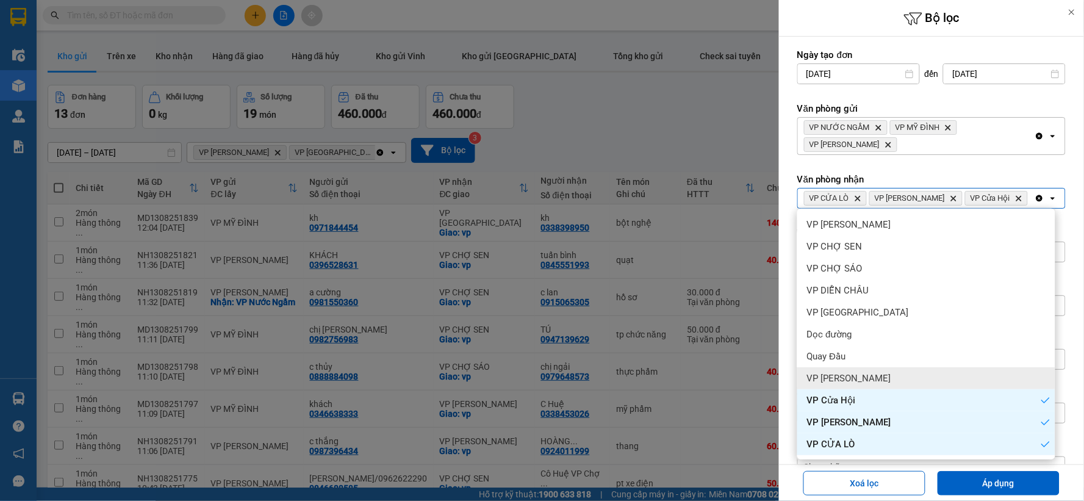
click at [863, 386] on div "VP [PERSON_NAME]" at bounding box center [926, 378] width 258 height 22
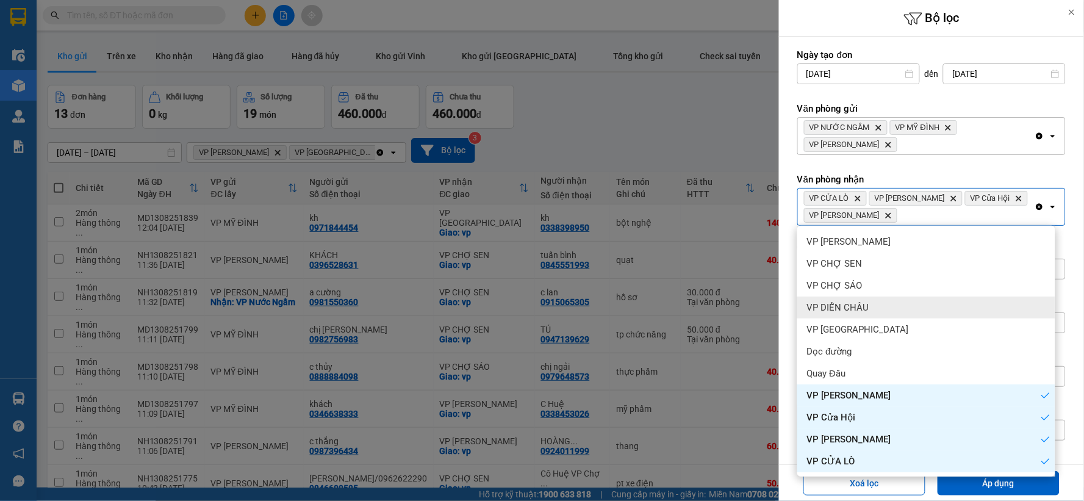
click at [869, 306] on div "VP DIỄN CHÂU" at bounding box center [926, 308] width 258 height 22
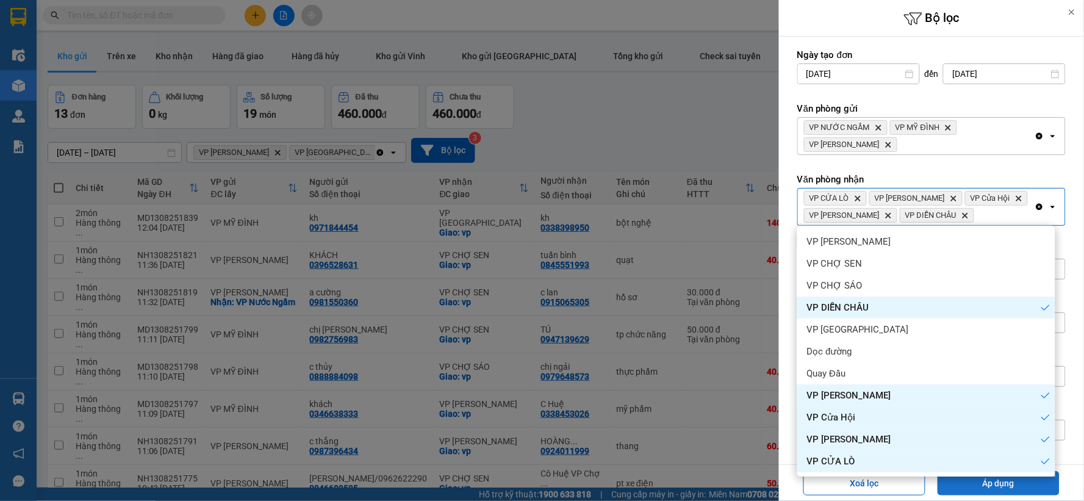
click at [966, 477] on button "Áp dụng" at bounding box center [999, 483] width 122 height 24
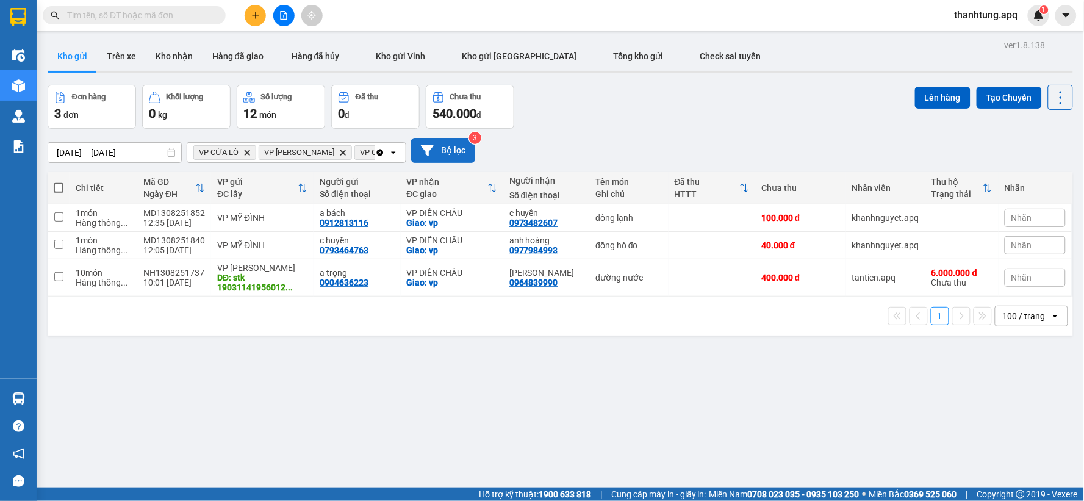
click at [454, 144] on button "Bộ lọc" at bounding box center [443, 150] width 64 height 25
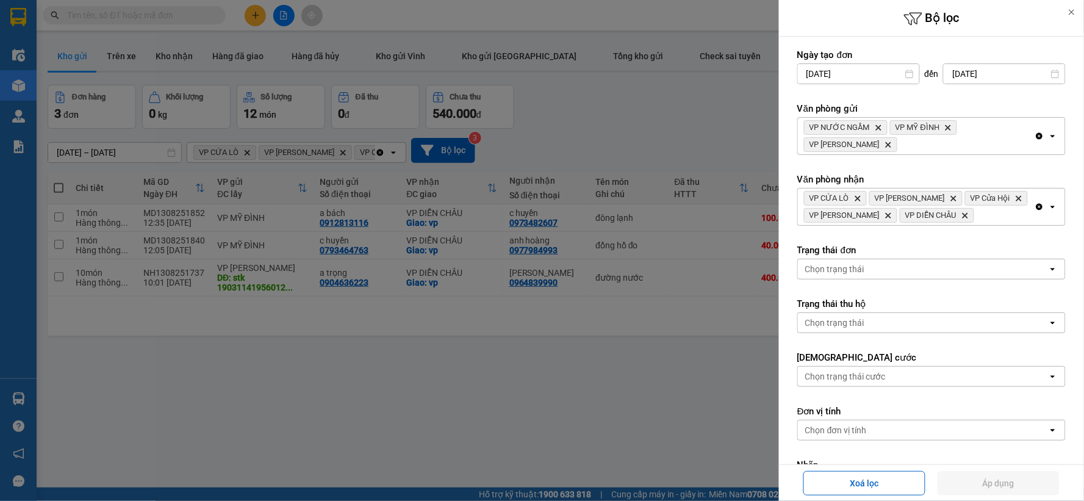
click at [642, 375] on div at bounding box center [542, 250] width 1084 height 501
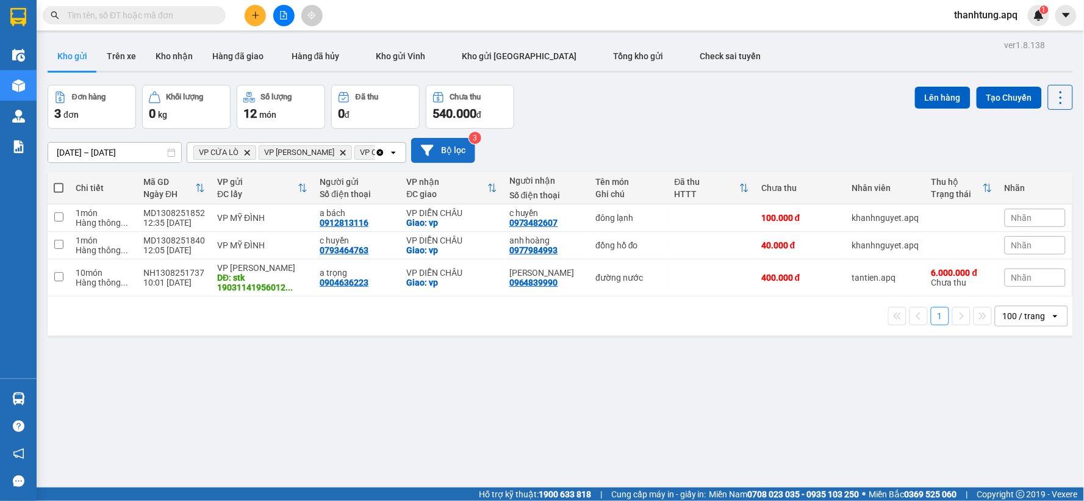
click at [435, 143] on button "Bộ lọc" at bounding box center [443, 150] width 64 height 25
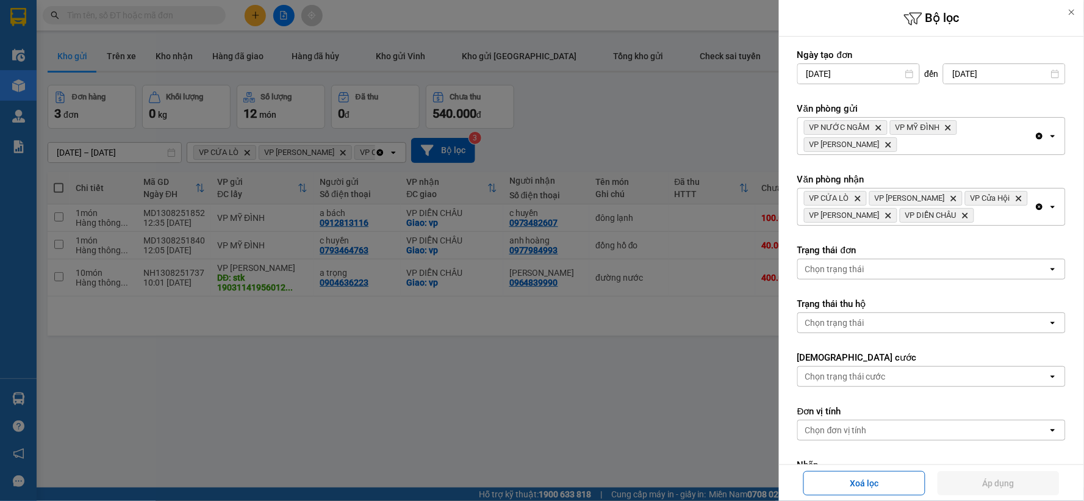
click at [1037, 205] on icon "Clear all" at bounding box center [1040, 207] width 7 height 7
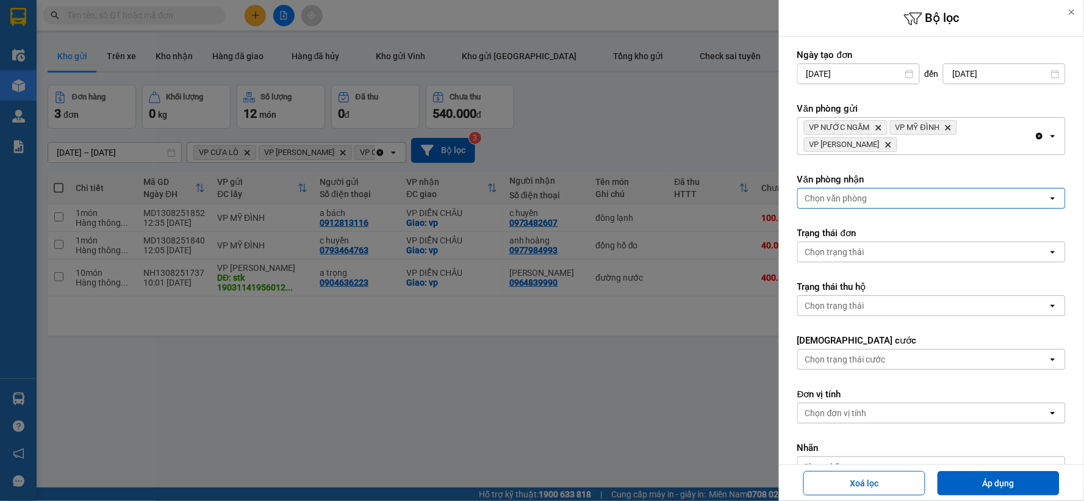
click at [1016, 201] on div "Chọn văn phòng" at bounding box center [923, 199] width 250 height 20
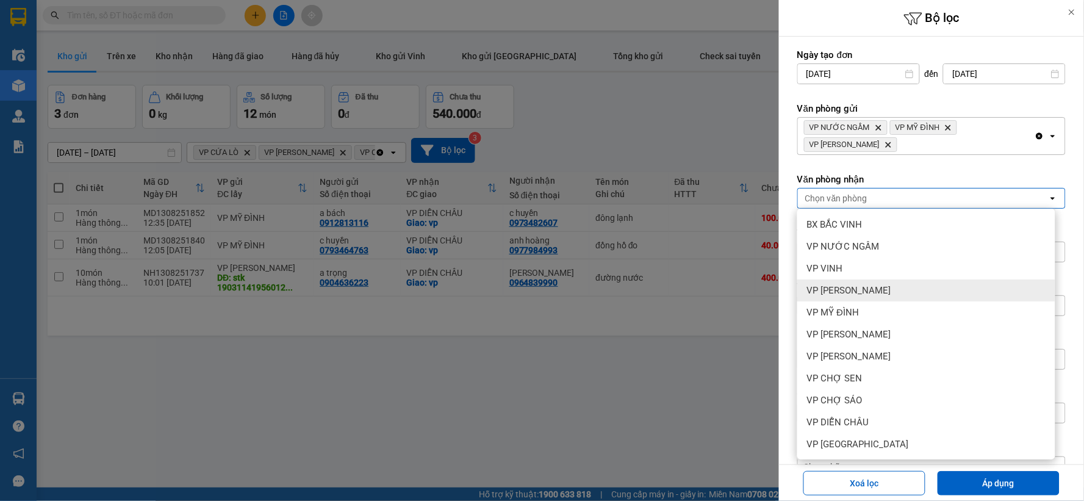
click at [980, 283] on div "VP [PERSON_NAME]" at bounding box center [926, 290] width 258 height 22
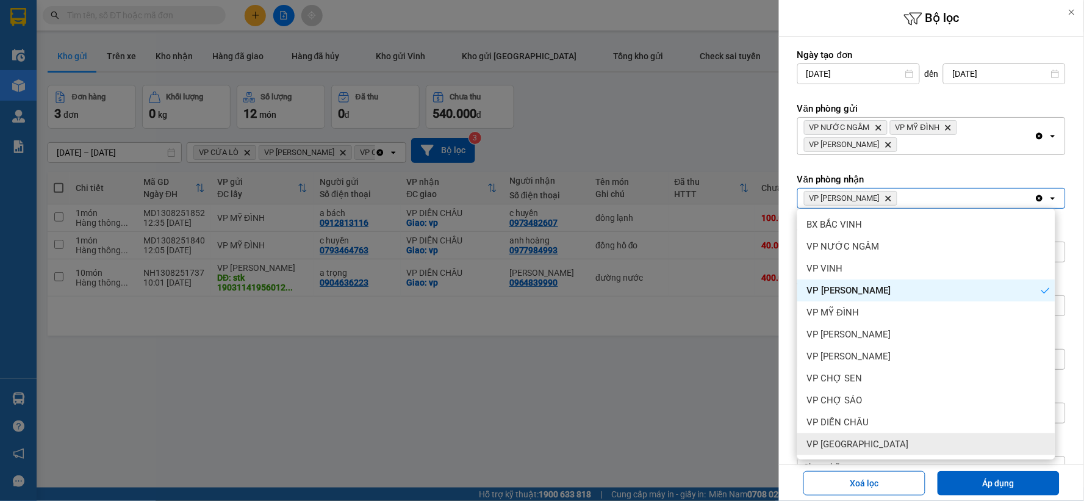
click at [924, 441] on div "VP [GEOGRAPHIC_DATA]" at bounding box center [926, 444] width 258 height 22
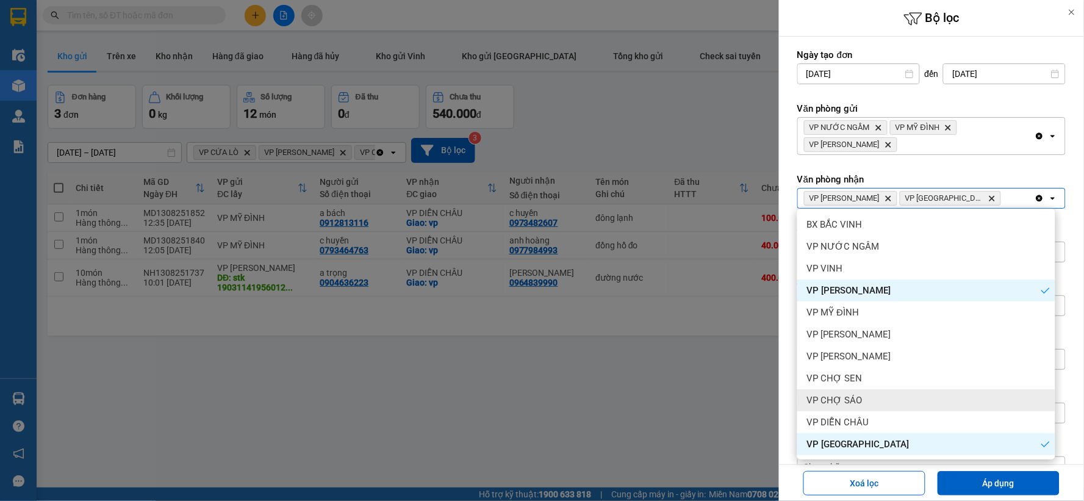
click at [897, 398] on div "VP CHỢ SÁO" at bounding box center [926, 400] width 258 height 22
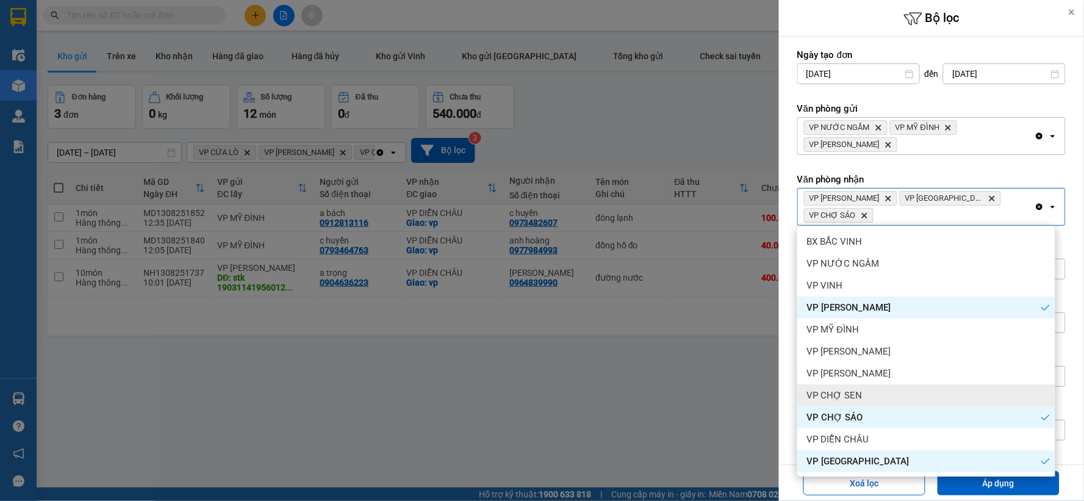
click at [898, 397] on div "VP CHỢ SEN" at bounding box center [926, 395] width 258 height 22
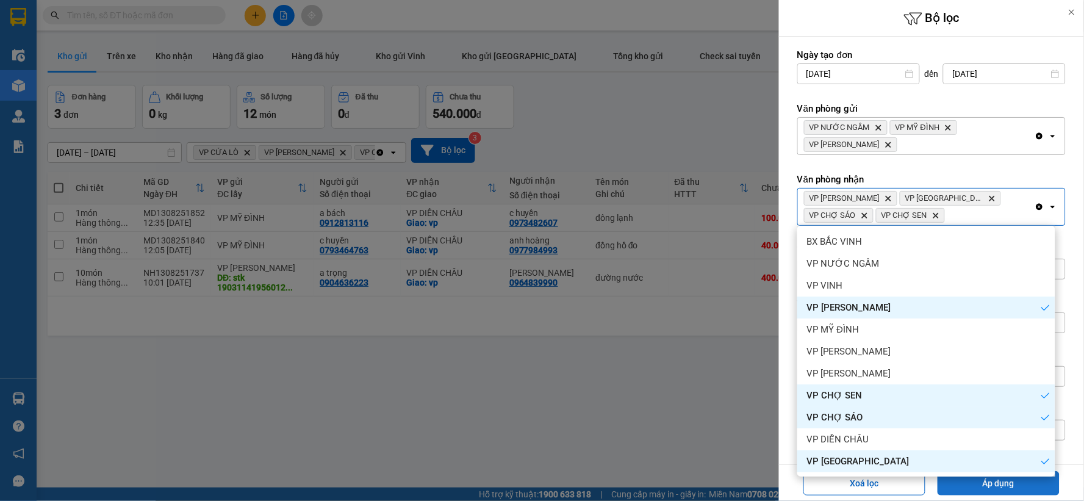
click at [981, 485] on button "Áp dụng" at bounding box center [999, 483] width 122 height 24
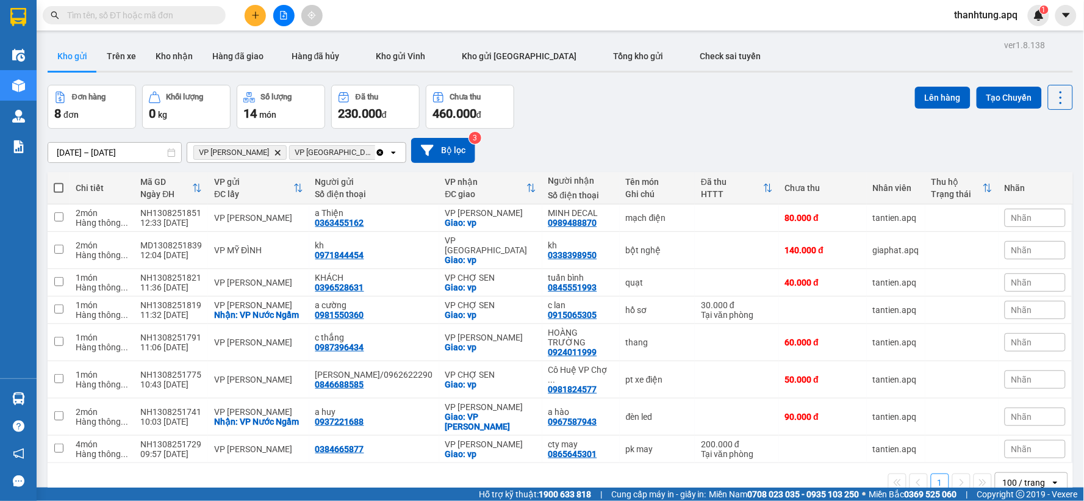
click at [680, 131] on div "[DATE] – [DATE] Press the down arrow key to interact with the calendar and sele…" at bounding box center [561, 150] width 1026 height 43
click at [190, 18] on input "text" at bounding box center [139, 15] width 144 height 13
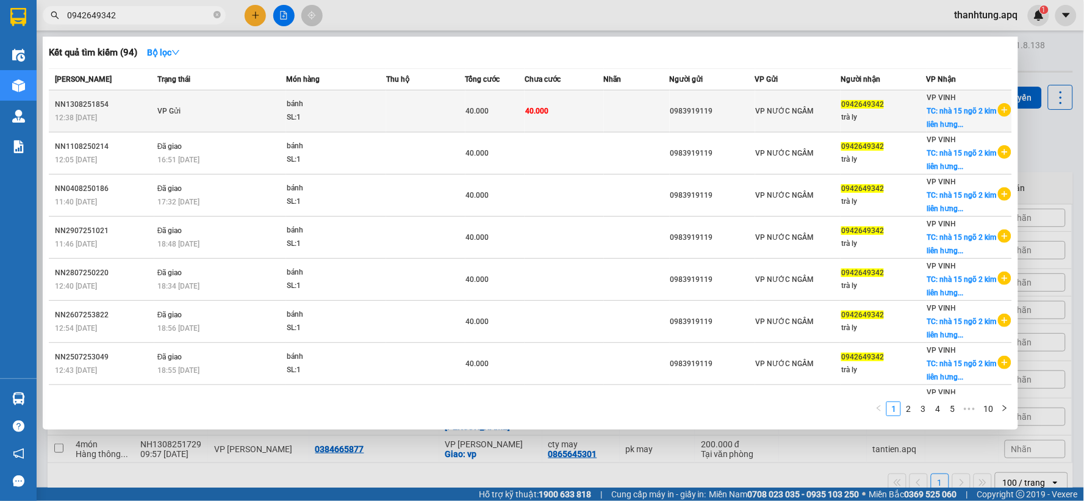
type input "0942649342"
click at [340, 117] on div "SL: 1" at bounding box center [333, 117] width 92 height 13
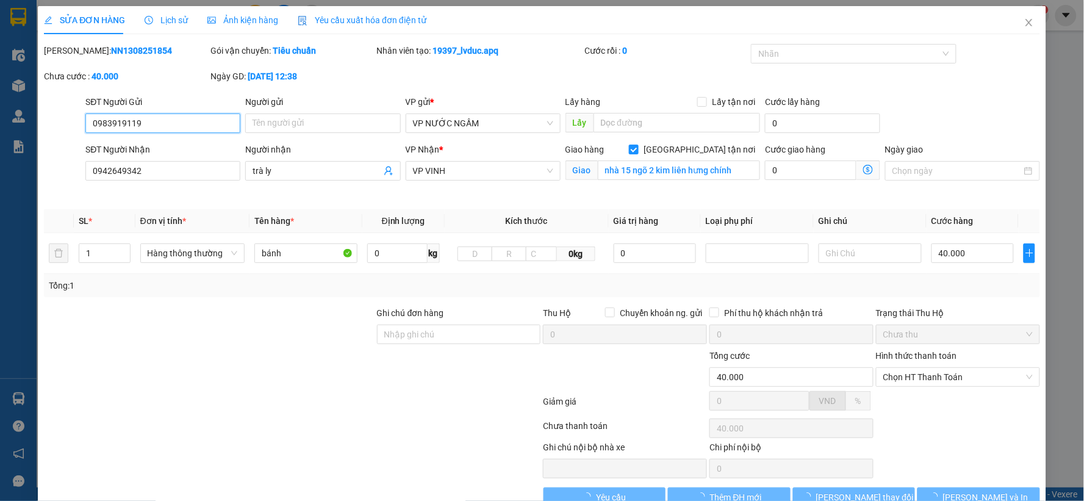
type input "0983919119"
type input "0942649342"
type input "trà ly"
checkbox input "true"
type input "nhà 15 ngõ 2 kim liên hưng chính"
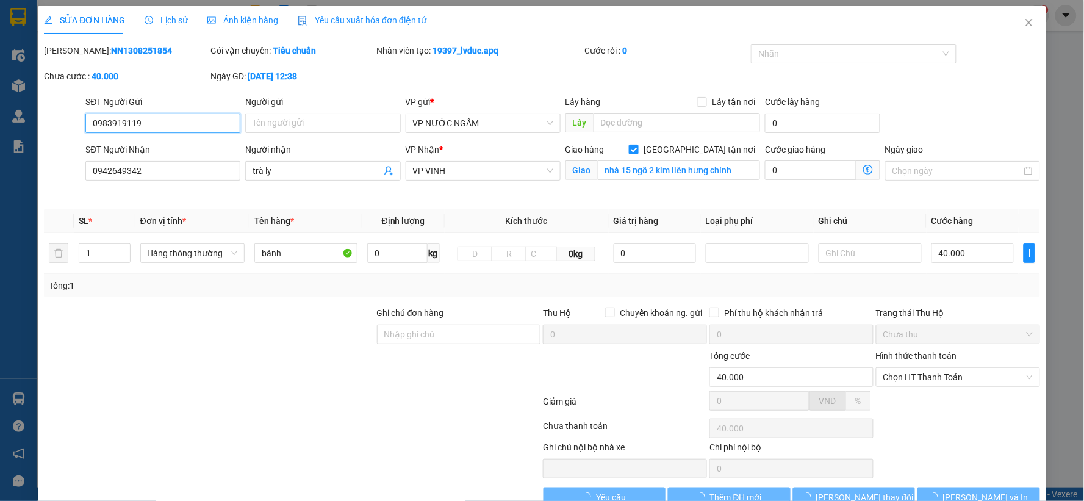
type input "40.000"
click at [171, 15] on span "Lịch sử" at bounding box center [166, 20] width 43 height 10
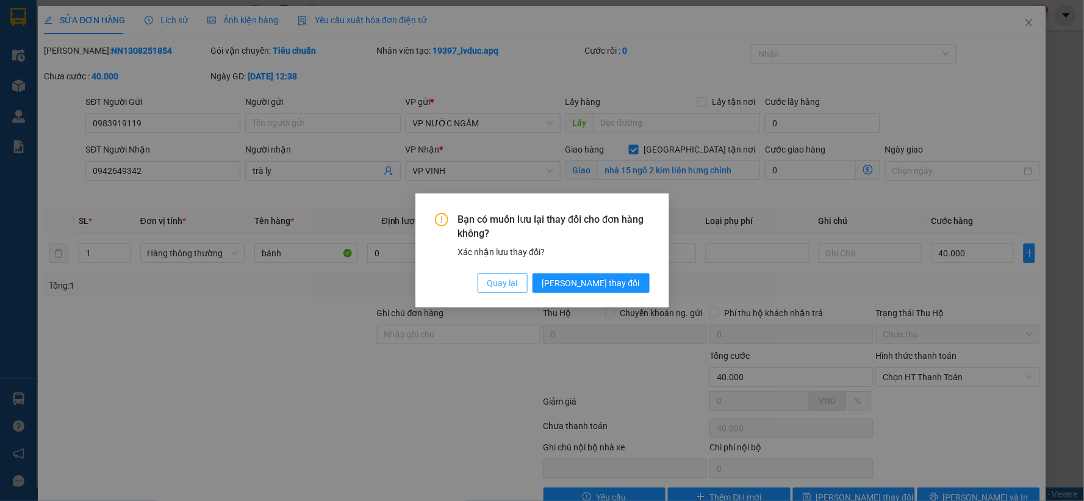
drag, startPoint x: 568, startPoint y: 278, endPoint x: 556, endPoint y: 279, distance: 12.3
click at [518, 278] on span "Quay lại" at bounding box center [502, 282] width 31 height 13
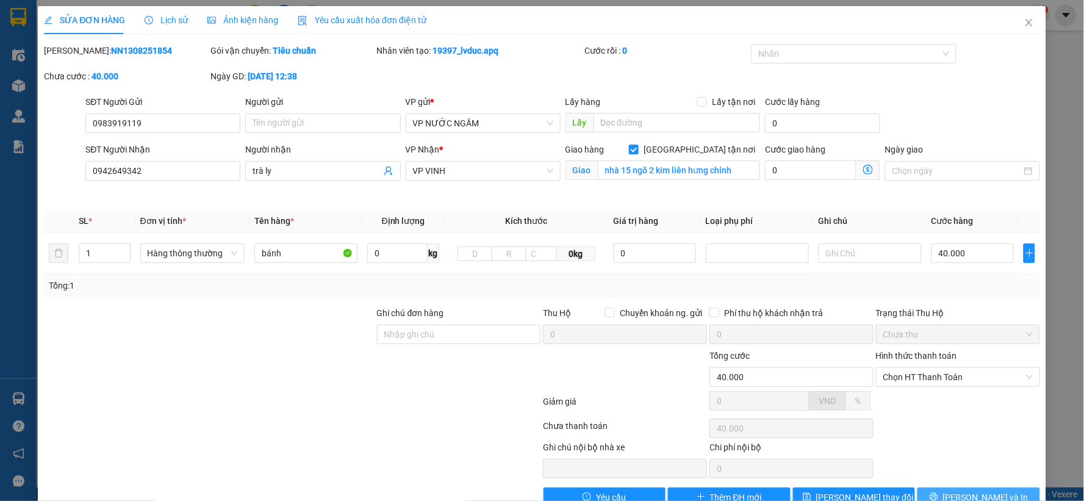
click at [947, 488] on button "[PERSON_NAME] và In" at bounding box center [979, 497] width 123 height 20
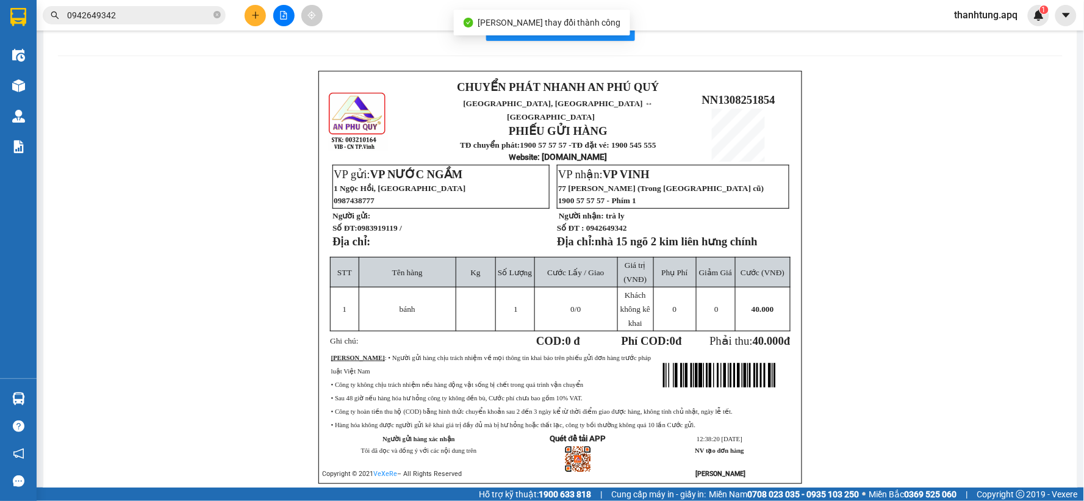
scroll to position [70, 0]
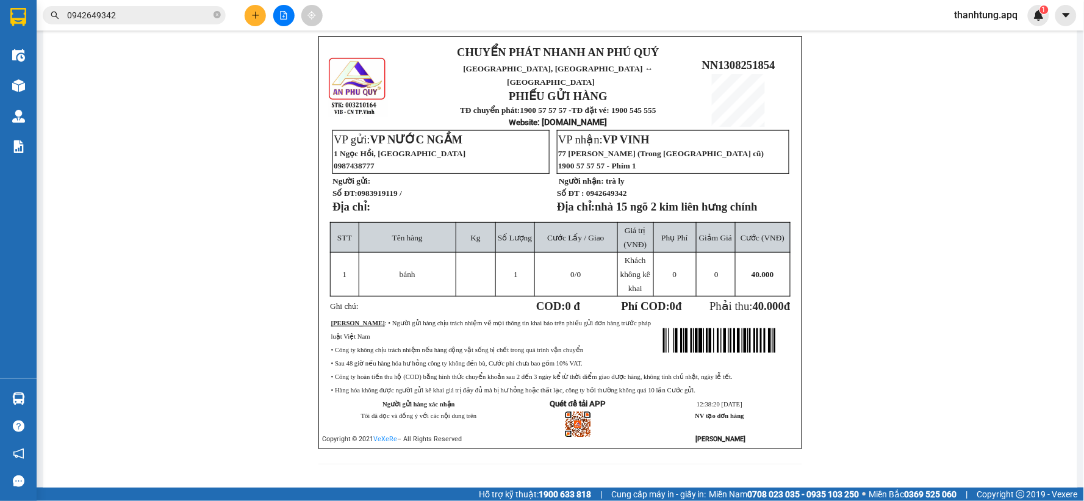
click at [105, 236] on div "CHUYỂN PHÁT NHANH AN PHÚ QUÝ NGHỆ AN, [GEOGRAPHIC_DATA] ↔ [GEOGRAPHIC_DATA] PHI…" at bounding box center [560, 257] width 1005 height 443
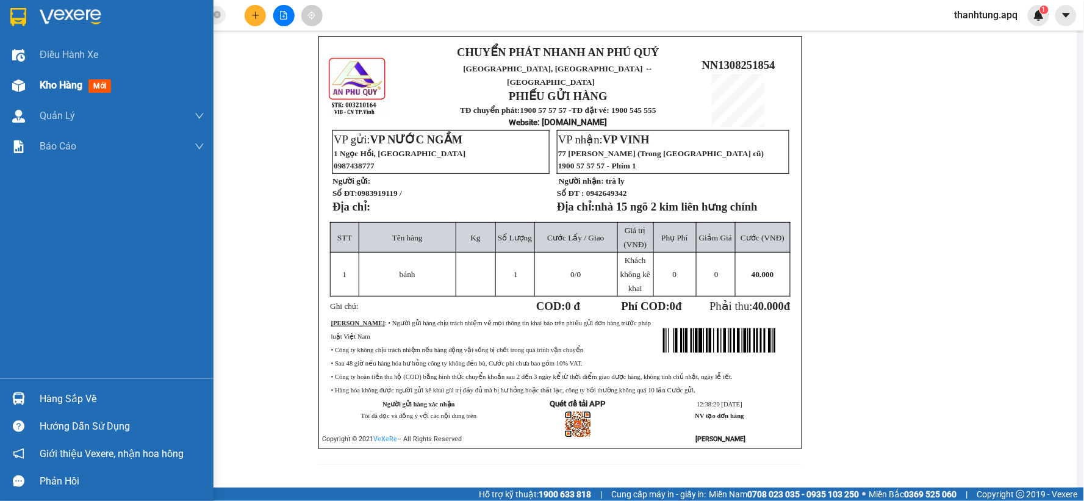
click at [23, 77] on div at bounding box center [18, 85] width 21 height 21
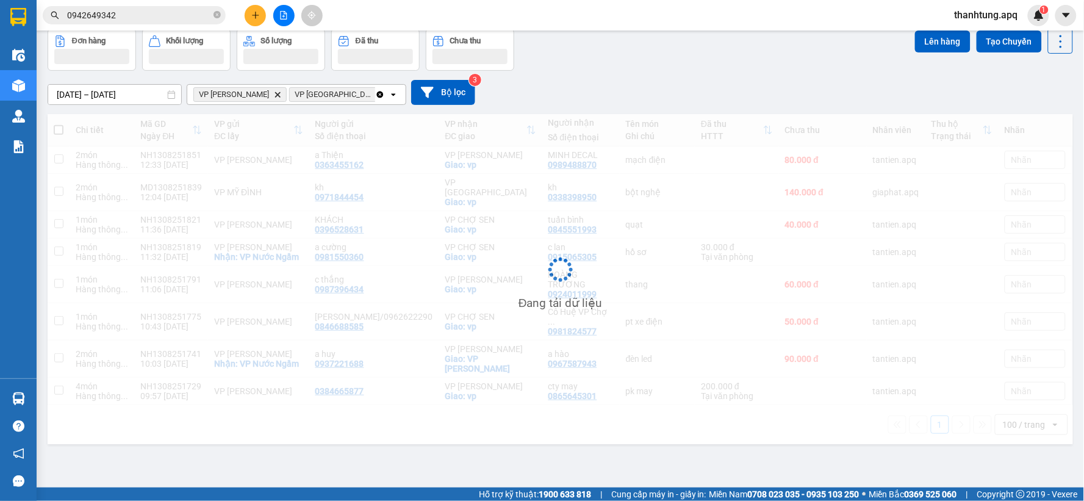
scroll to position [56, 0]
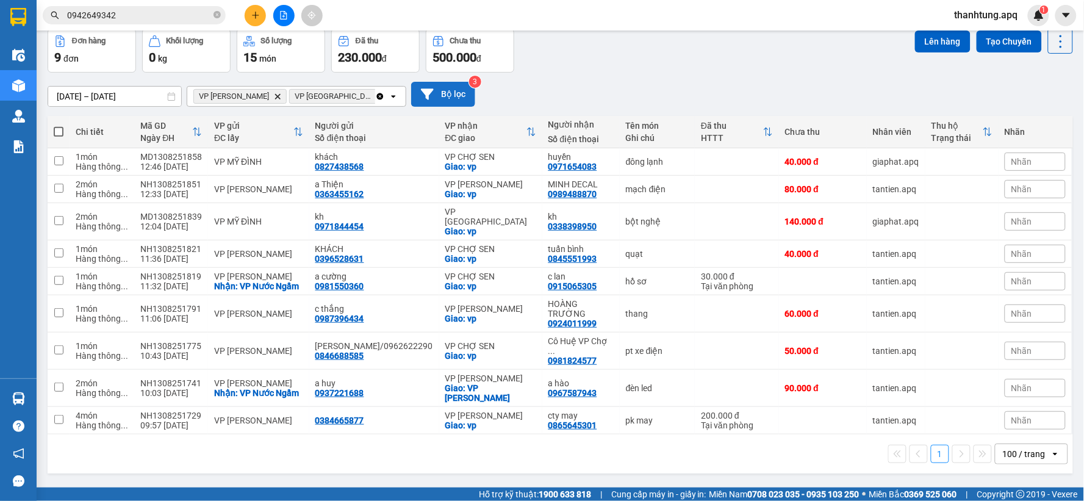
click at [455, 98] on button "Bộ lọc" at bounding box center [443, 94] width 64 height 25
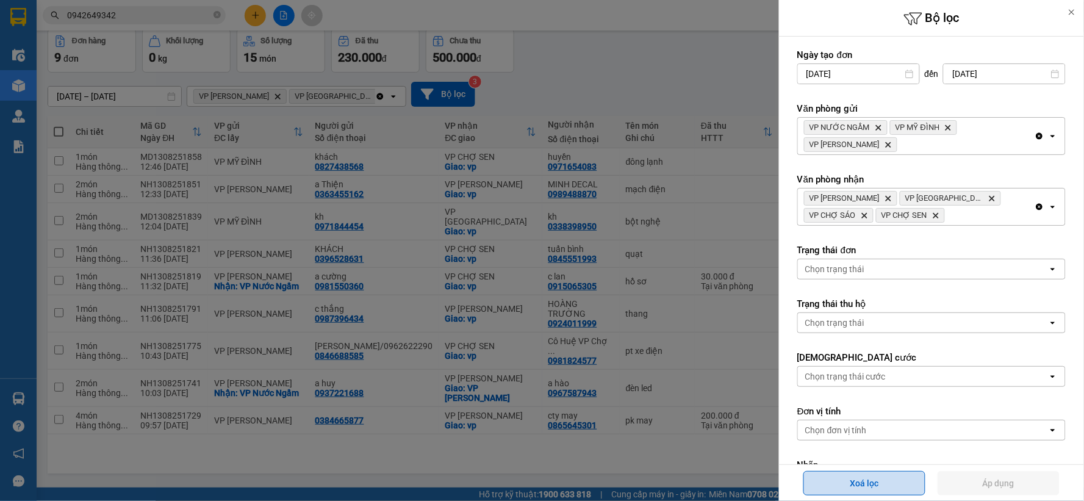
click at [852, 475] on button "Xoá lọc" at bounding box center [865, 483] width 122 height 24
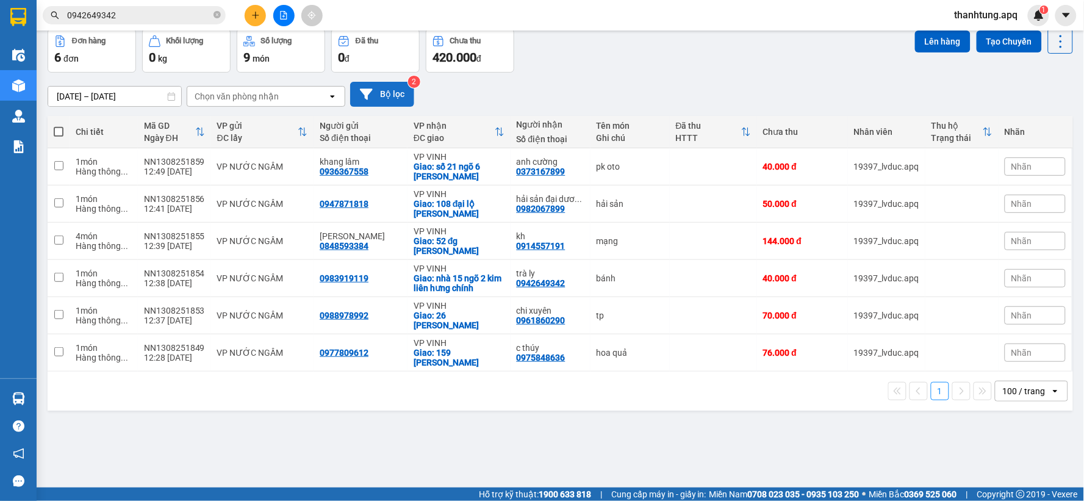
click at [379, 92] on button "Bộ lọc" at bounding box center [382, 94] width 64 height 25
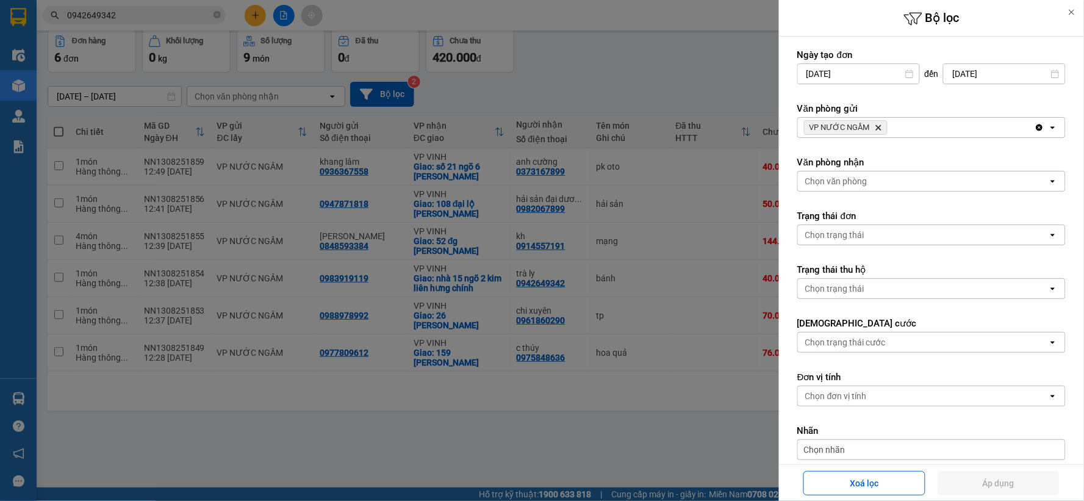
click at [631, 87] on div at bounding box center [542, 250] width 1084 height 501
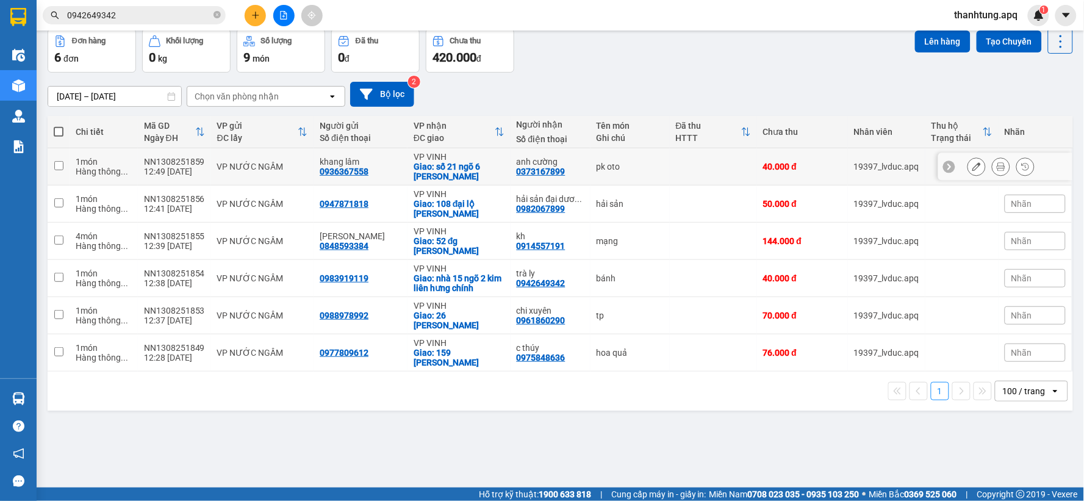
click at [631, 157] on td "pk oto" at bounding box center [630, 166] width 79 height 37
checkbox input "true"
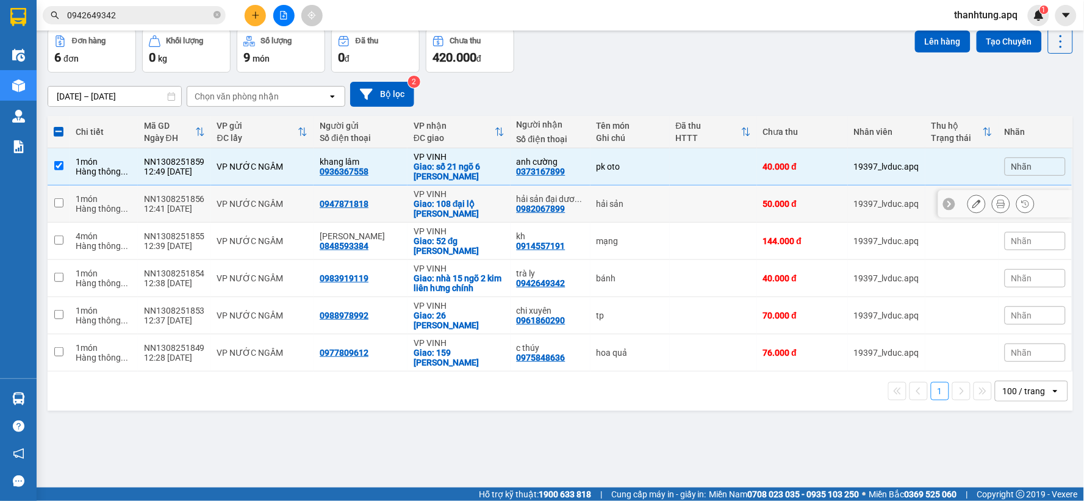
click at [641, 192] on td "hải sản" at bounding box center [630, 203] width 79 height 37
checkbox input "true"
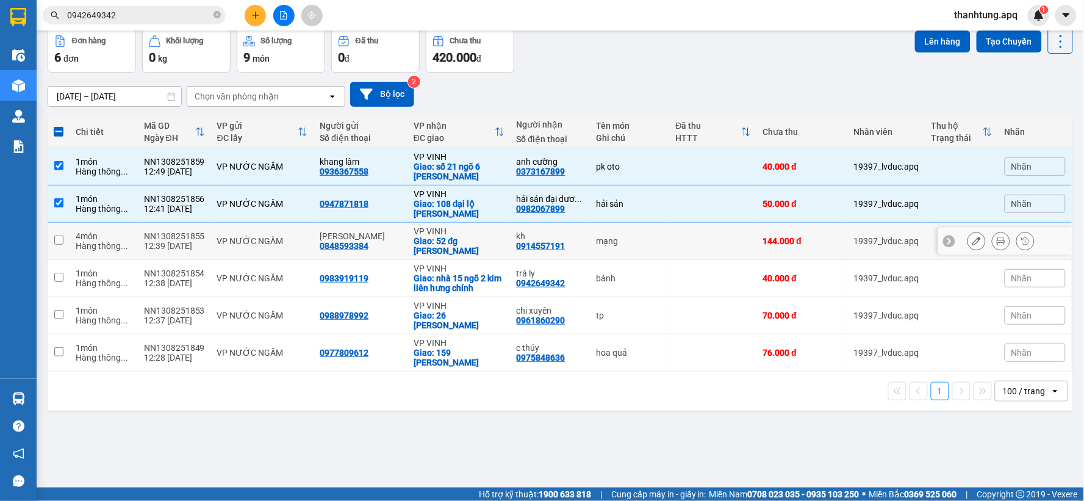
click at [649, 236] on div "mạng" at bounding box center [630, 241] width 67 height 10
checkbox input "true"
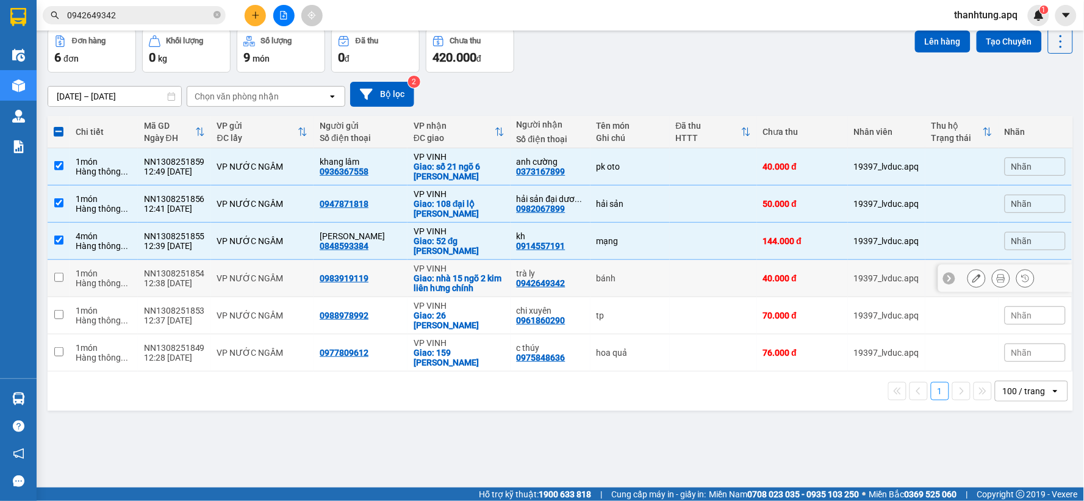
click at [642, 273] on div "bánh" at bounding box center [630, 278] width 67 height 10
checkbox input "true"
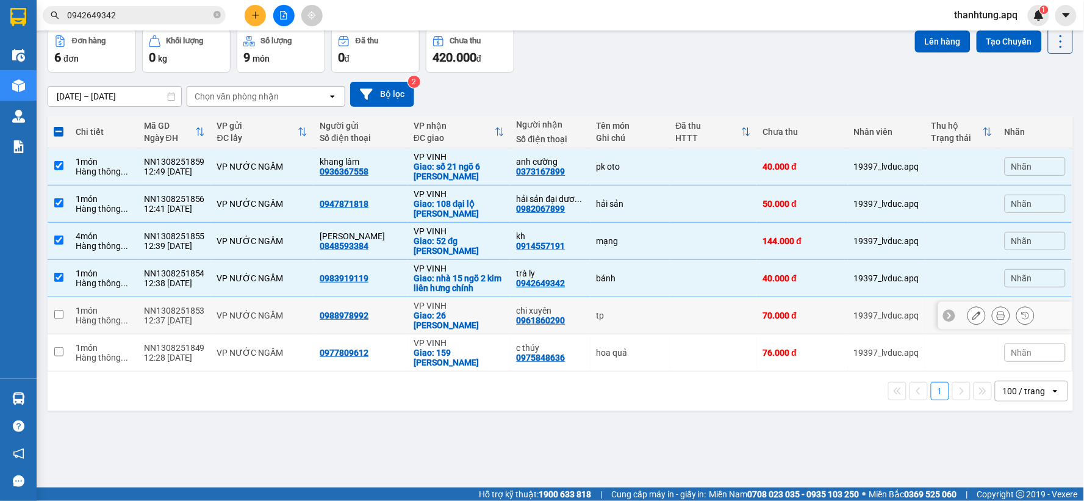
click at [639, 311] on div "tp" at bounding box center [630, 316] width 67 height 10
checkbox input "true"
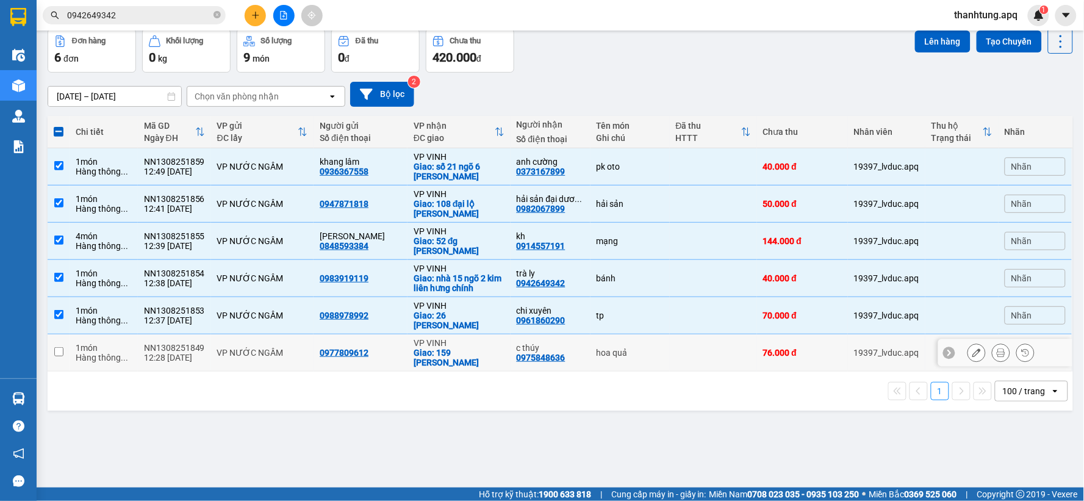
click at [642, 348] on div "hoa quả" at bounding box center [630, 353] width 67 height 10
checkbox input "true"
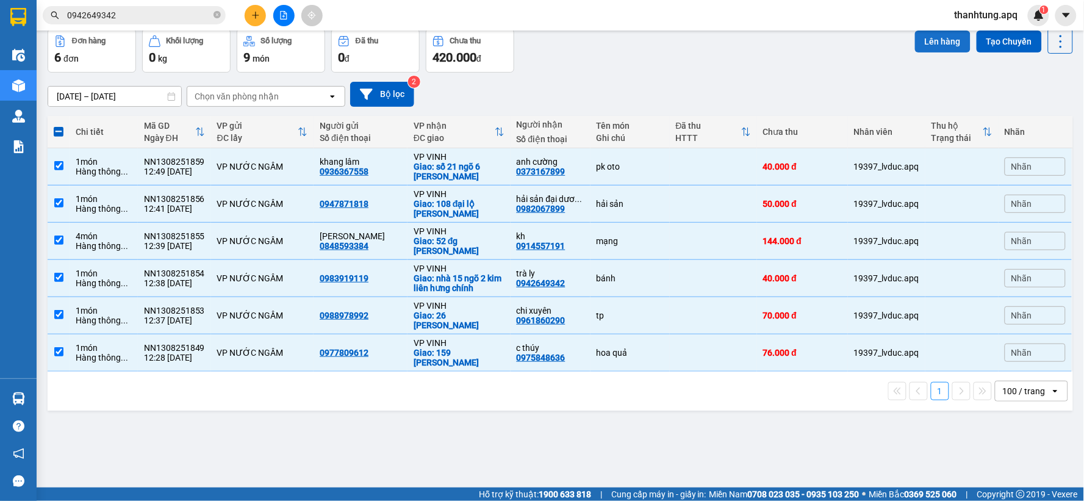
click at [922, 43] on button "Lên hàng" at bounding box center [943, 42] width 56 height 22
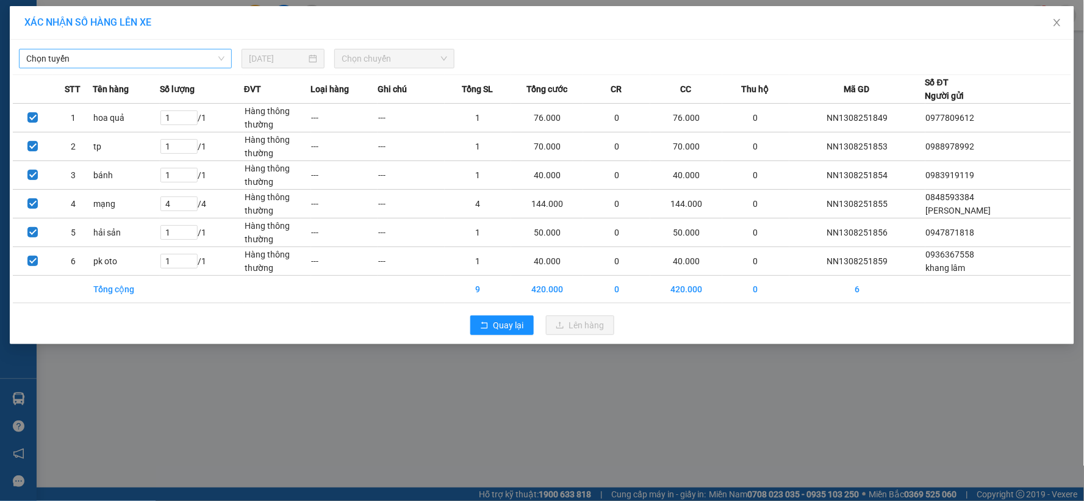
click at [205, 61] on span "Chọn tuyến" at bounding box center [125, 58] width 198 height 18
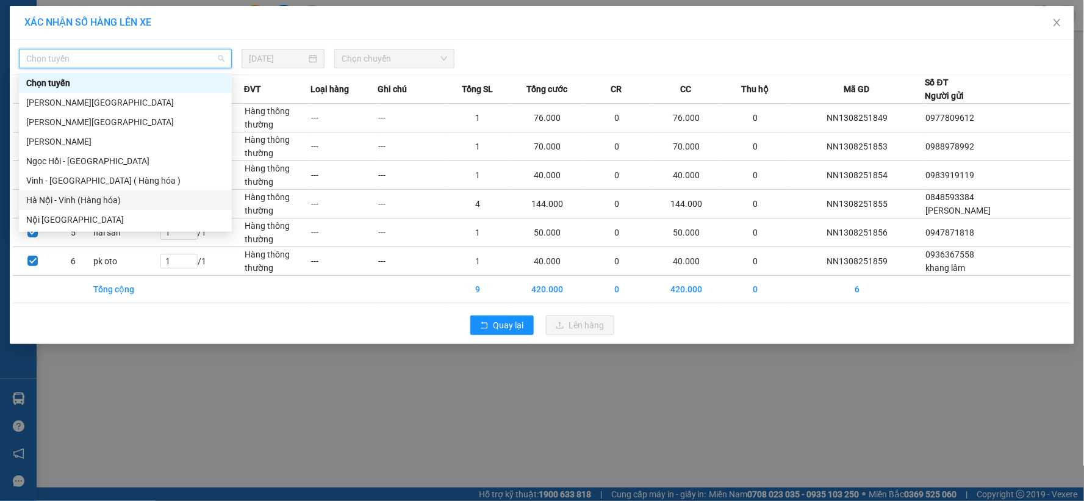
click at [123, 198] on div "Hà Nội - Vinh (Hàng hóa)" at bounding box center [125, 199] width 198 height 13
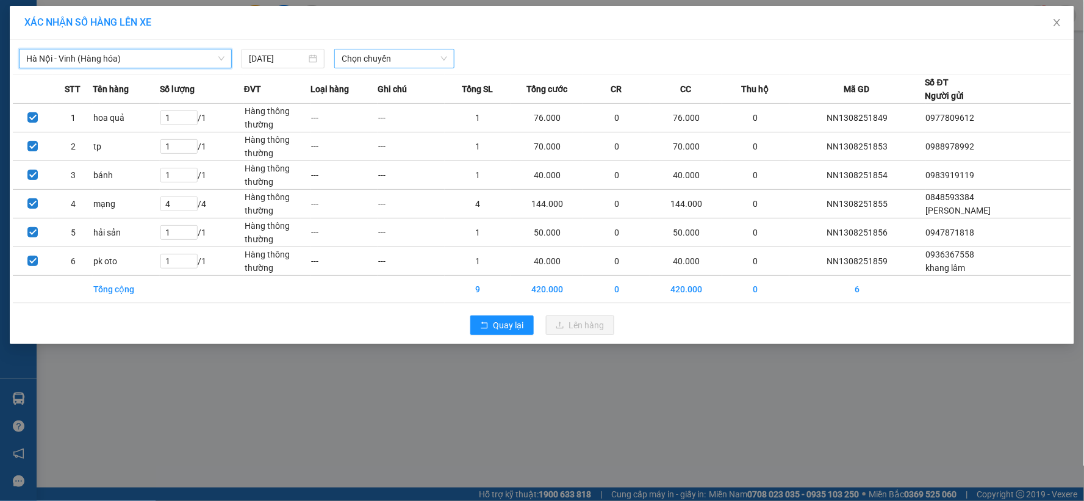
click at [387, 59] on span "Chọn chuyến" at bounding box center [395, 58] width 106 height 18
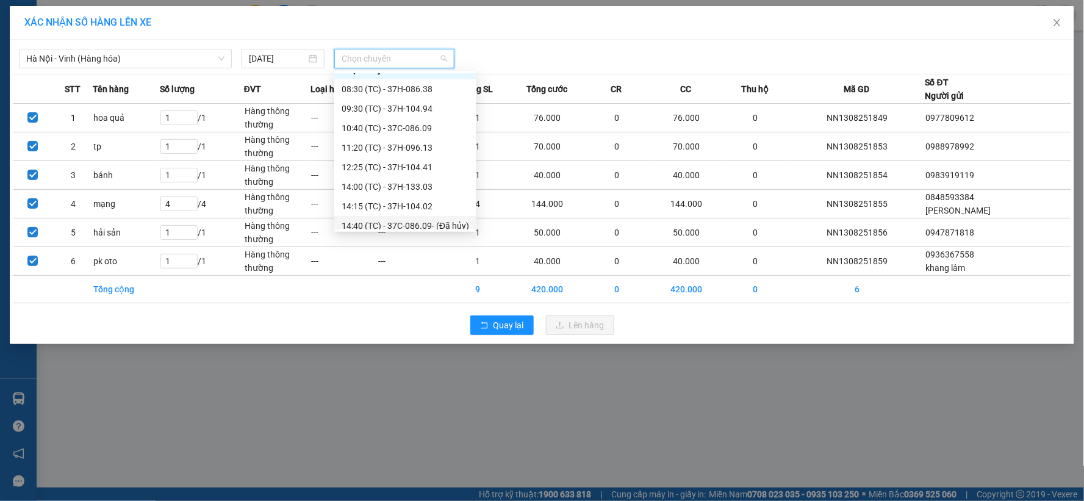
scroll to position [20, 0]
click at [397, 183] on div "14:00 (TC) - 37H-133.03" at bounding box center [406, 180] width 128 height 13
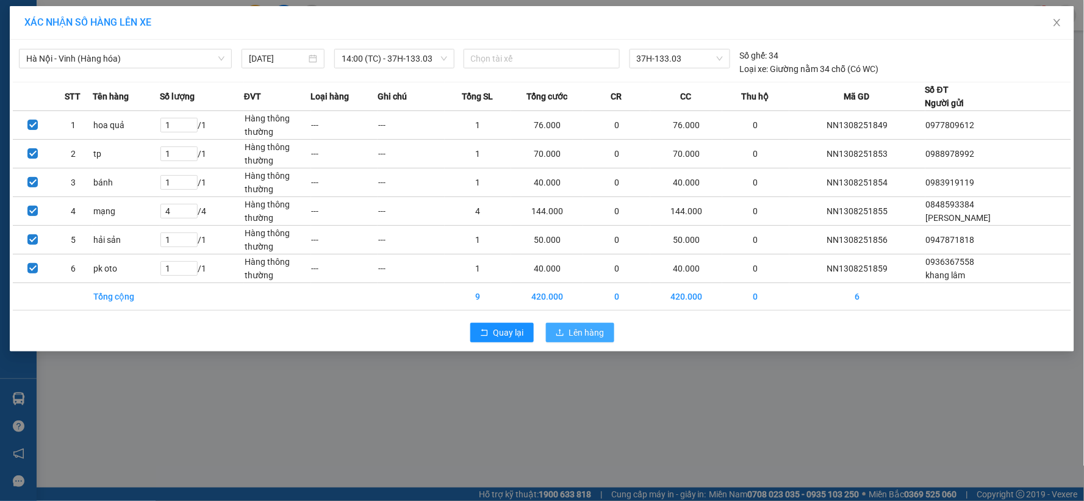
click at [565, 334] on button "Lên hàng" at bounding box center [580, 333] width 68 height 20
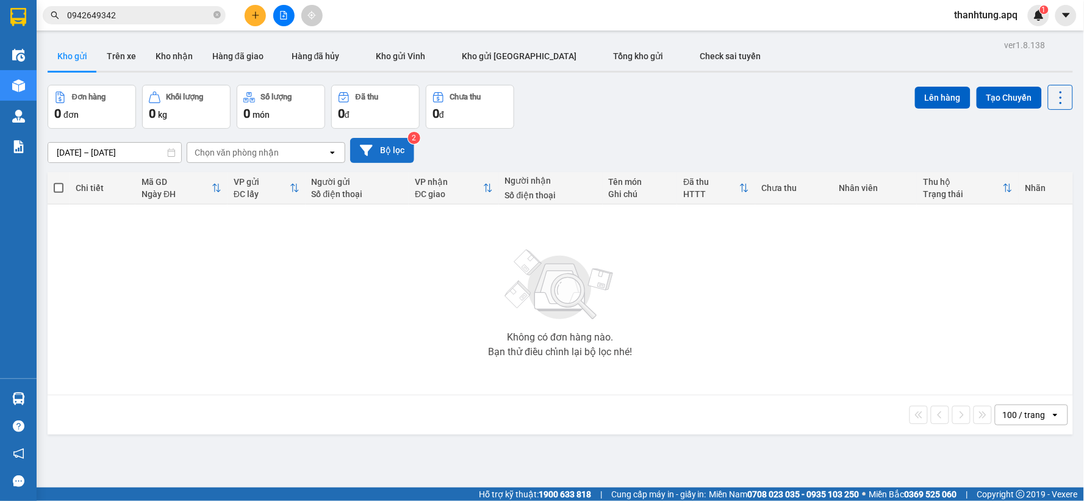
click at [389, 149] on button "Bộ lọc" at bounding box center [382, 150] width 64 height 25
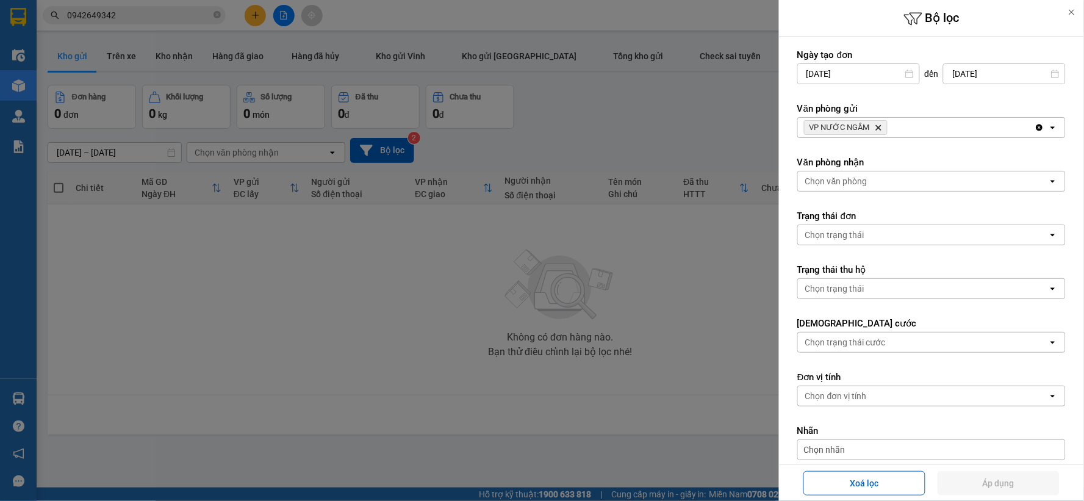
click at [880, 127] on icon "Delete" at bounding box center [878, 127] width 7 height 7
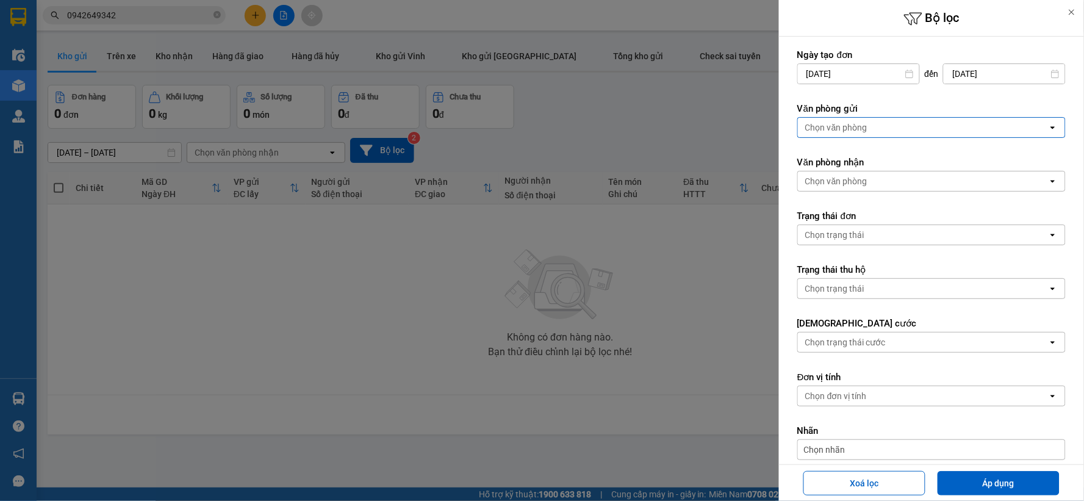
click at [880, 127] on div "Chọn văn phòng" at bounding box center [923, 128] width 250 height 20
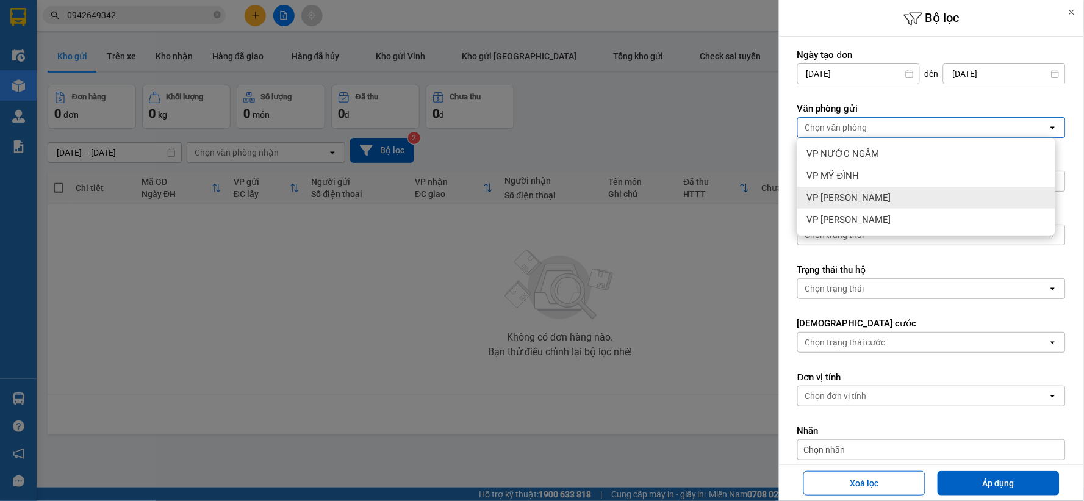
click at [880, 187] on div "VP [PERSON_NAME]" at bounding box center [926, 198] width 258 height 22
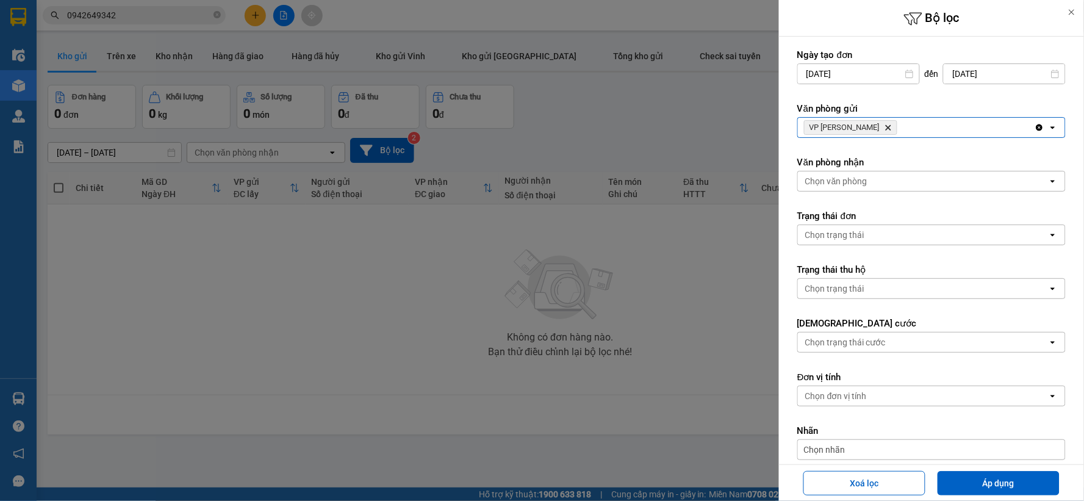
click at [879, 189] on div "Chọn văn phòng" at bounding box center [923, 181] width 250 height 20
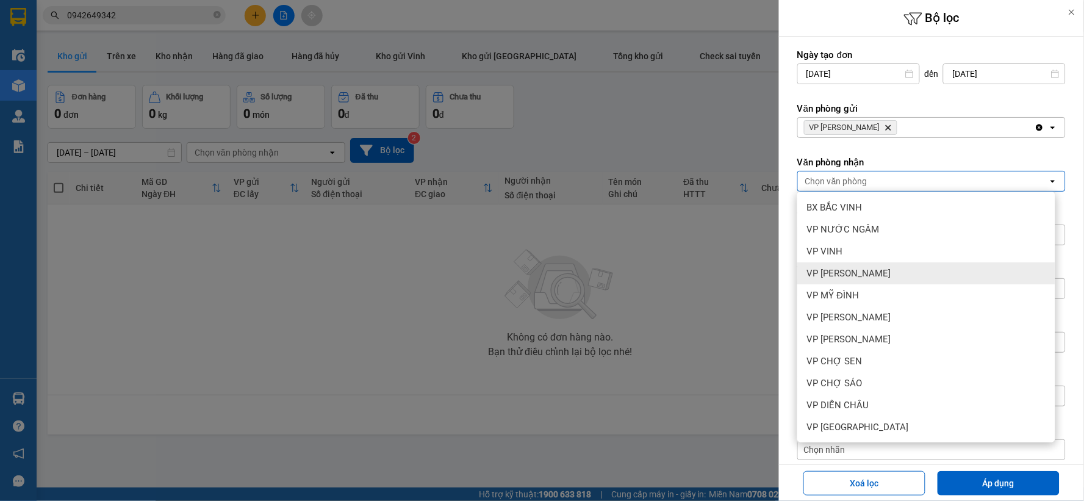
click at [889, 276] on span "VP [PERSON_NAME]" at bounding box center [849, 273] width 84 height 12
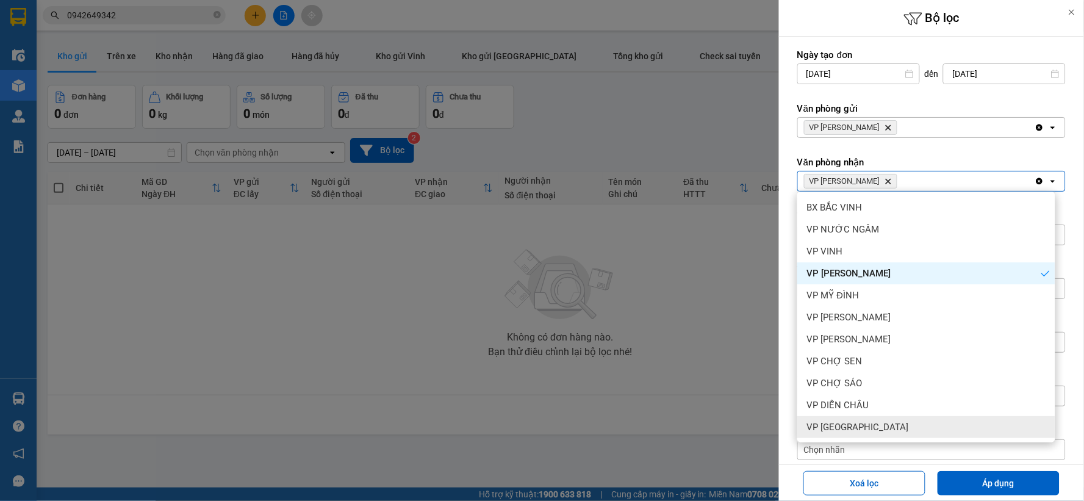
click at [872, 418] on div "VP [GEOGRAPHIC_DATA]" at bounding box center [926, 427] width 258 height 22
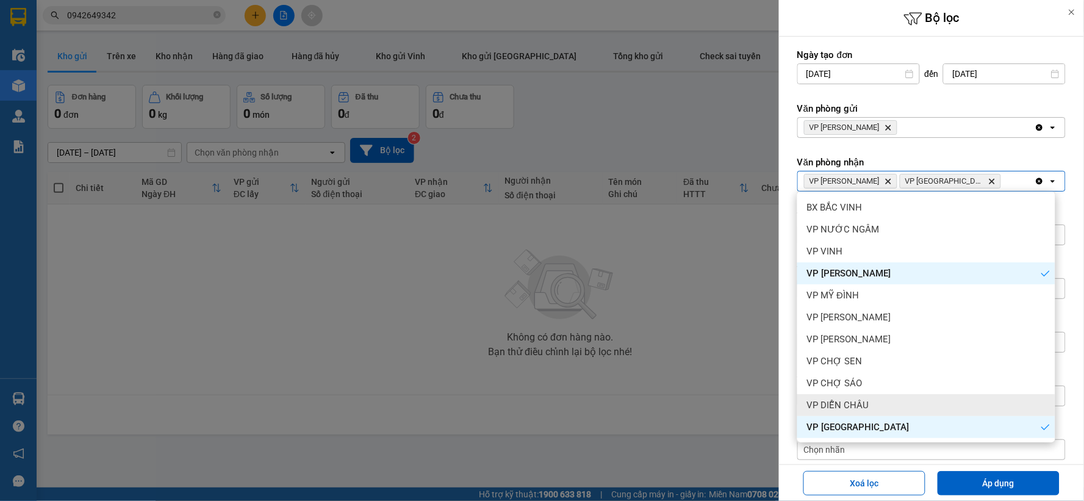
click at [873, 405] on div "VP DIỄN CHÂU" at bounding box center [926, 405] width 258 height 22
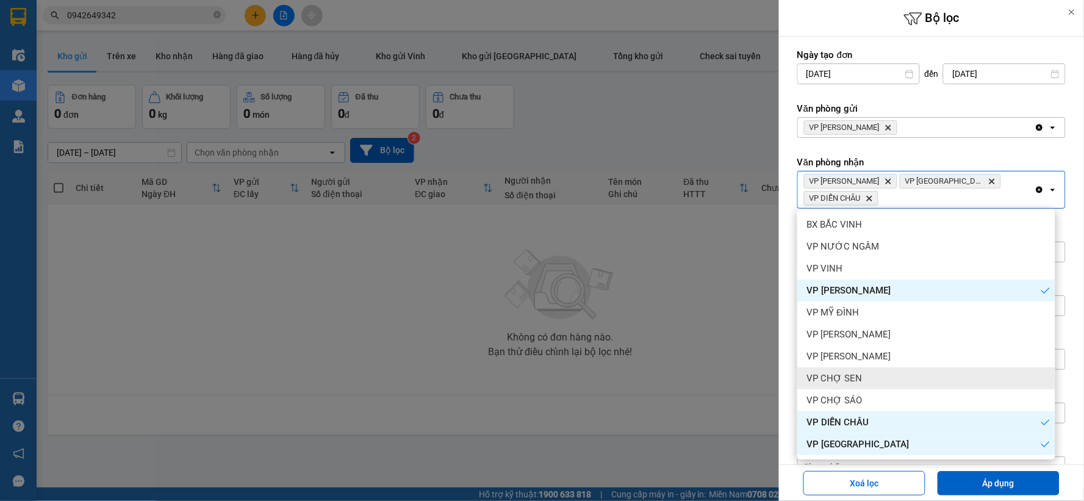
click at [863, 376] on div "VP CHỢ SEN" at bounding box center [926, 378] width 258 height 22
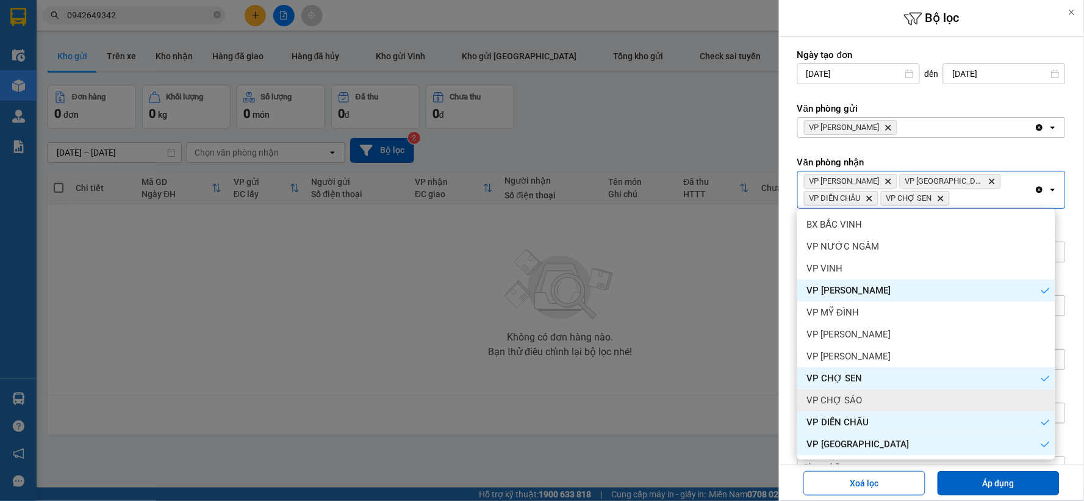
click at [863, 395] on div "VP CHỢ SÁO" at bounding box center [926, 400] width 258 height 22
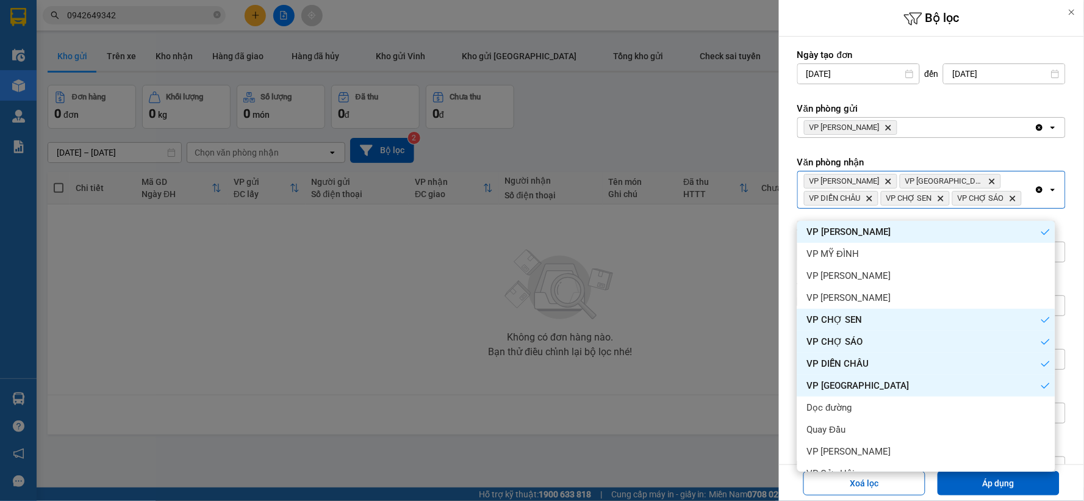
scroll to position [132, 0]
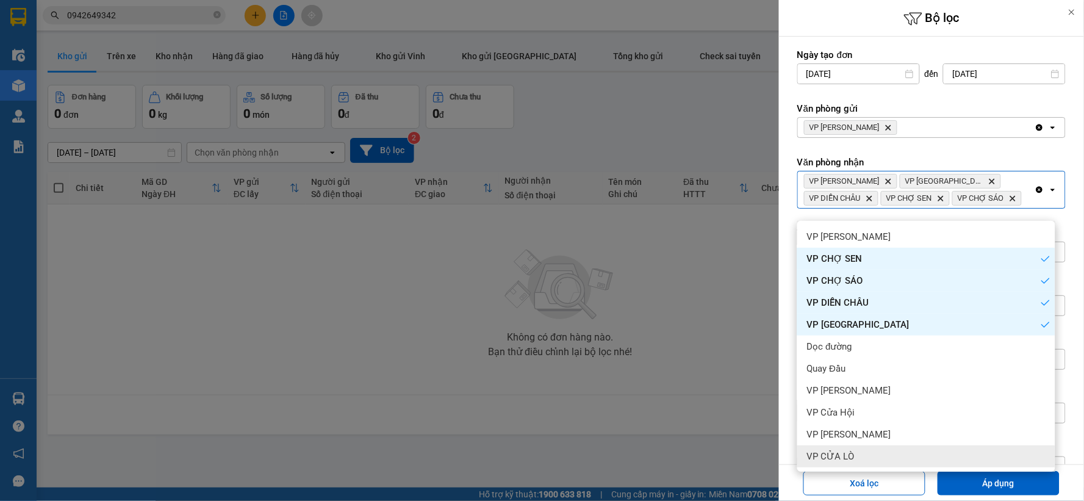
click at [861, 451] on div "VP CỬA LÒ" at bounding box center [926, 456] width 258 height 22
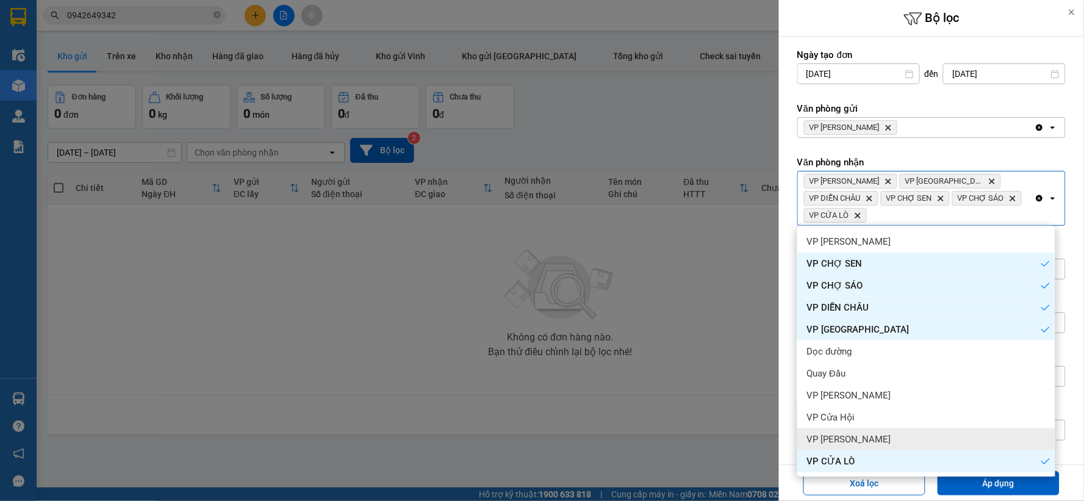
click at [861, 443] on span "VP [PERSON_NAME]" at bounding box center [849, 439] width 84 height 12
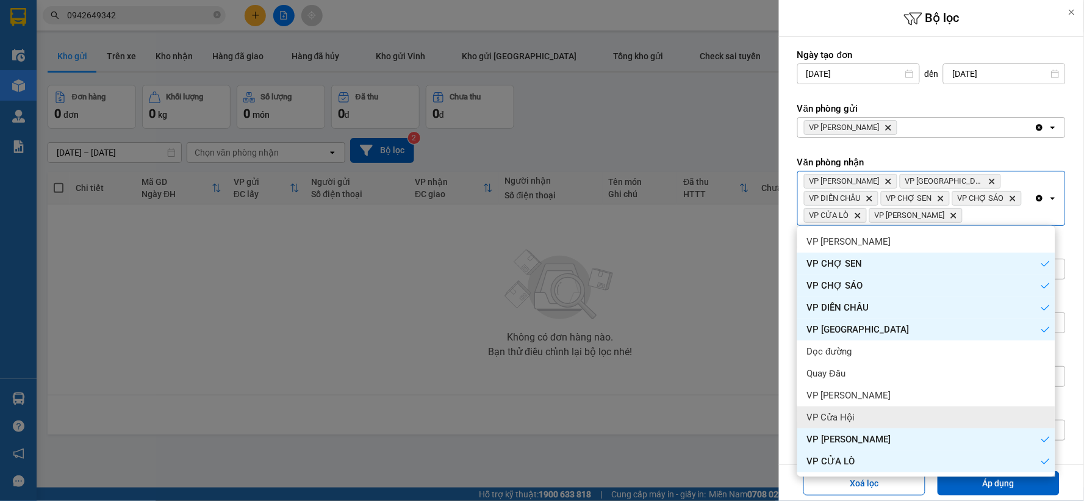
click at [861, 422] on div "VP Cửa Hội" at bounding box center [926, 417] width 258 height 22
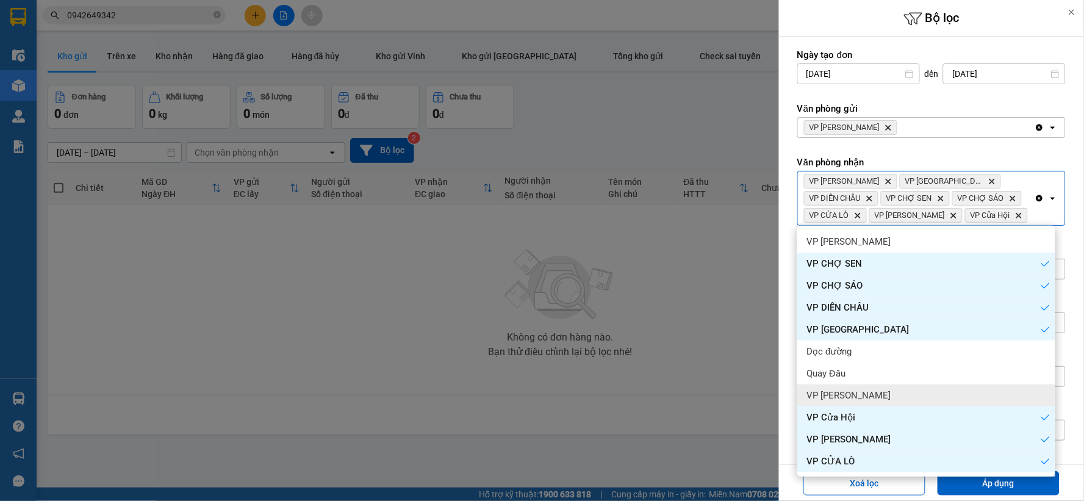
click at [864, 403] on div "VP [PERSON_NAME]" at bounding box center [926, 395] width 258 height 22
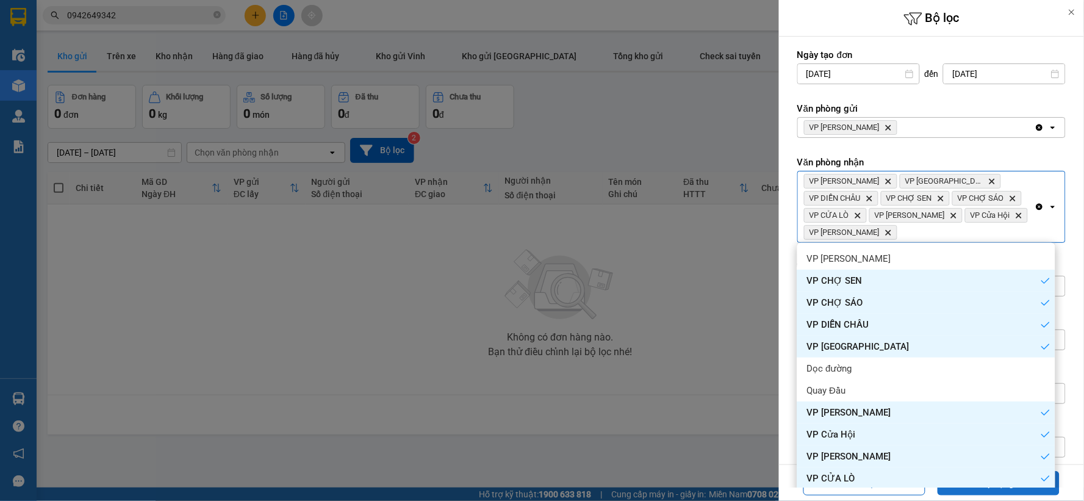
click at [968, 491] on button "Áp dụng" at bounding box center [999, 483] width 122 height 24
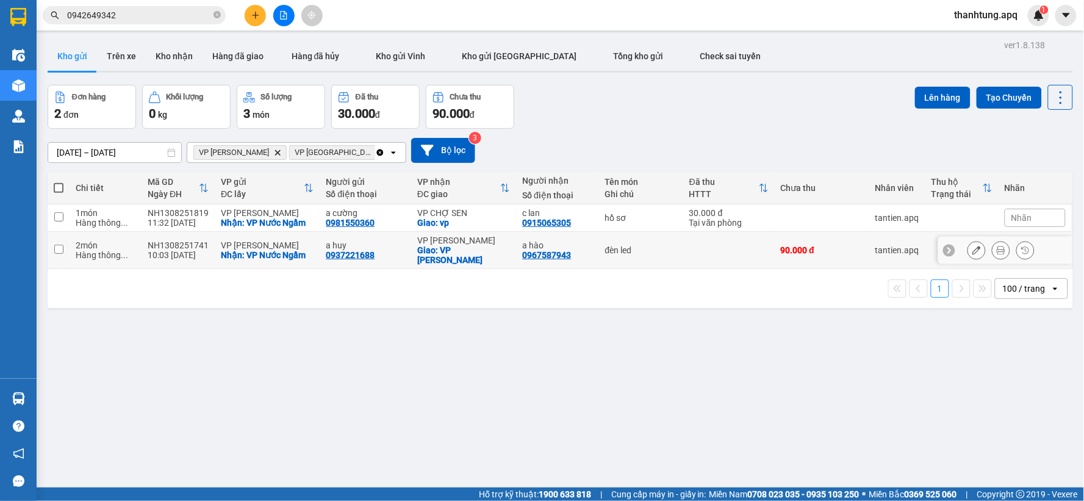
click at [590, 246] on td "a hào 0967587943" at bounding box center [557, 250] width 82 height 37
checkbox input "true"
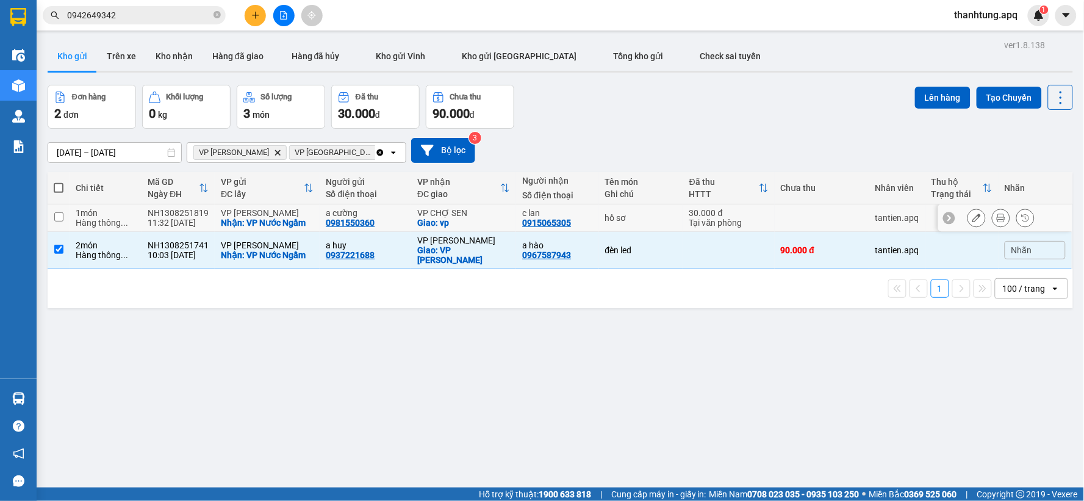
click at [589, 217] on td "c lan 0915065305" at bounding box center [557, 217] width 82 height 27
checkbox input "true"
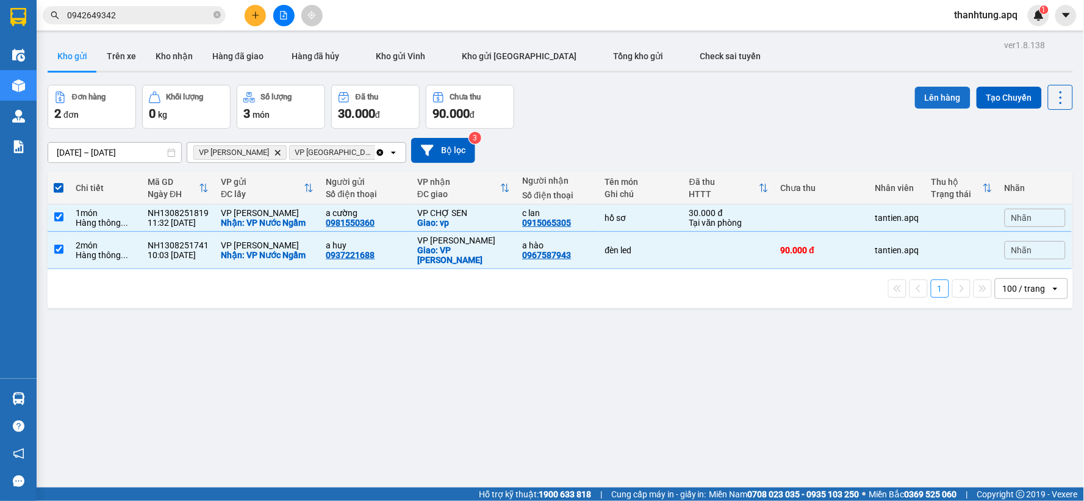
click at [934, 105] on button "Lên hàng" at bounding box center [943, 98] width 56 height 22
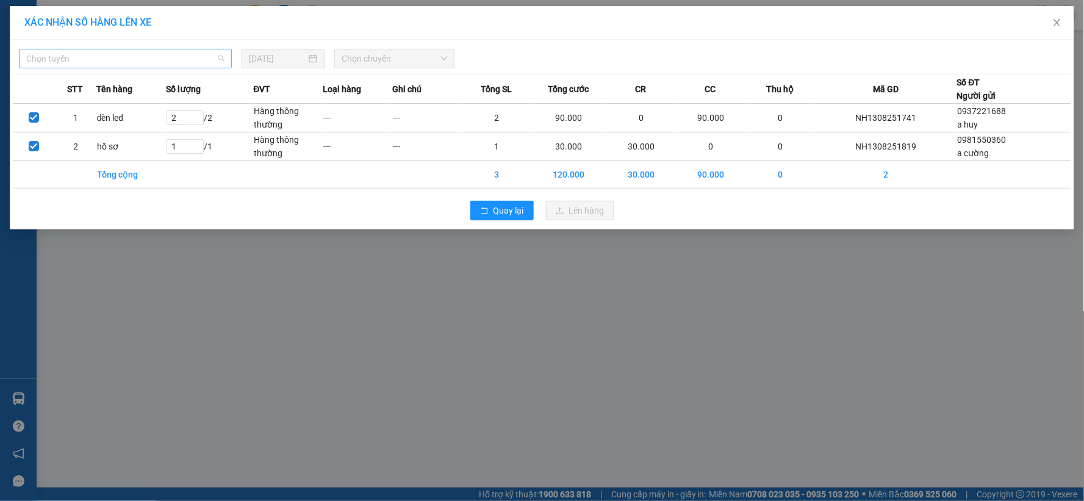
click at [163, 59] on span "Chọn tuyến" at bounding box center [125, 58] width 198 height 18
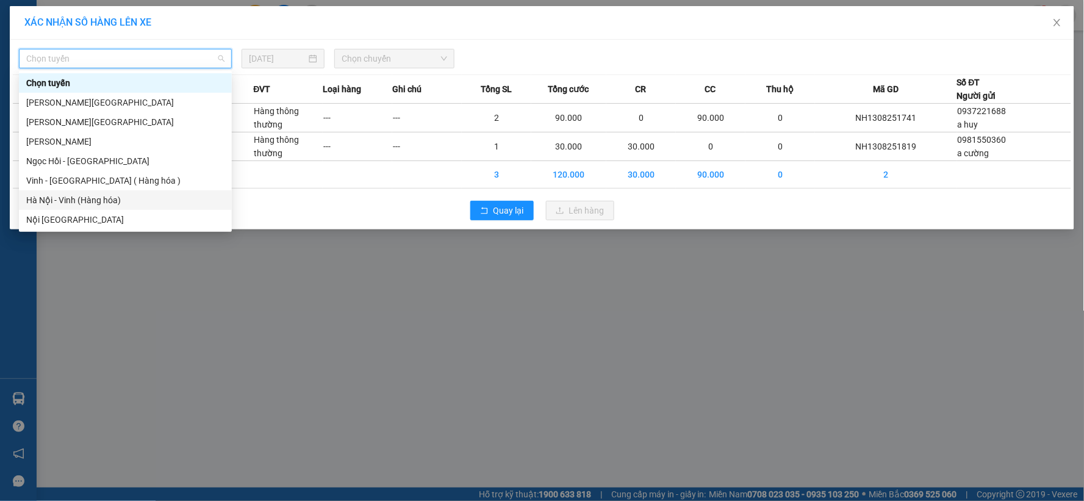
click at [113, 204] on div "Hà Nội - Vinh (Hàng hóa)" at bounding box center [125, 199] width 198 height 13
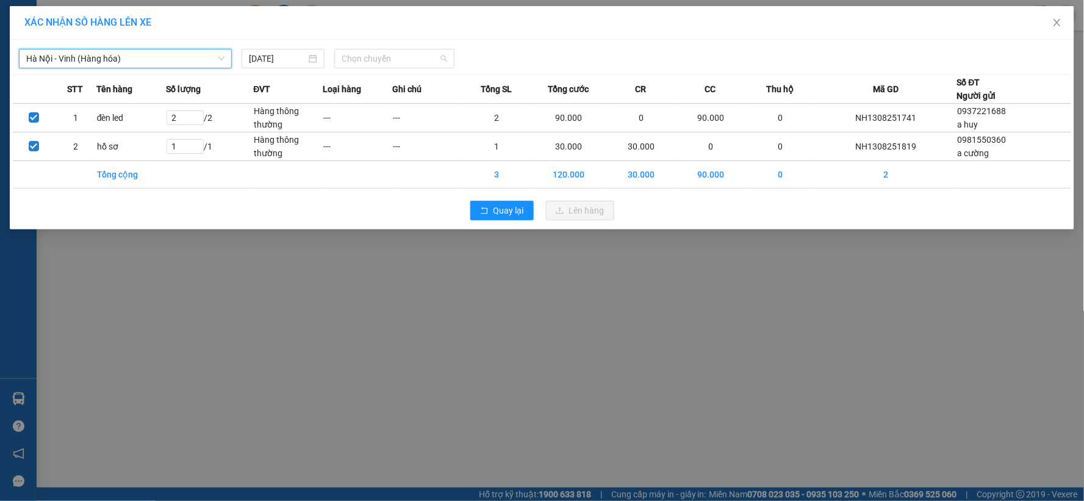
drag, startPoint x: 400, startPoint y: 57, endPoint x: 392, endPoint y: 81, distance: 25.3
click at [400, 58] on span "Chọn chuyến" at bounding box center [395, 58] width 106 height 18
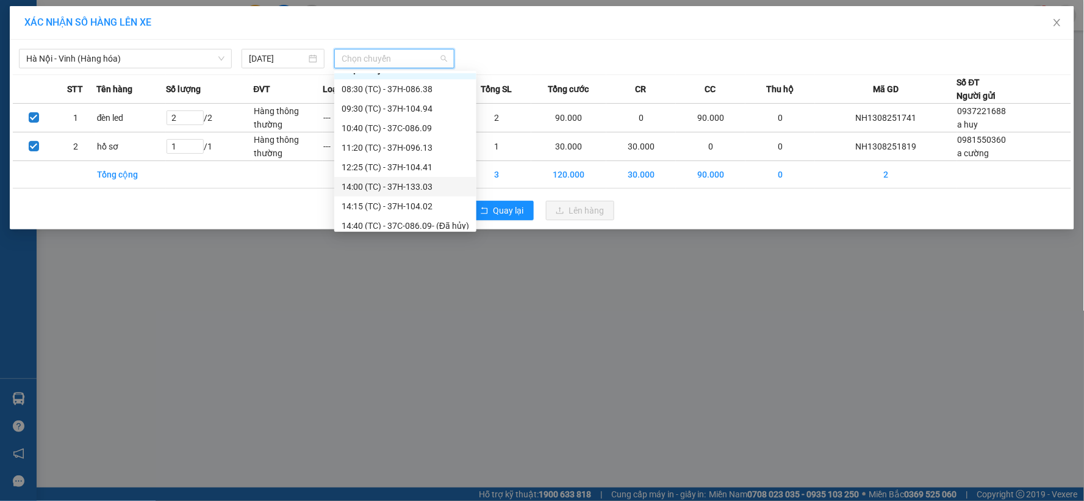
scroll to position [20, 0]
click at [420, 198] on div "14:15 (TC) - 37H-104.02" at bounding box center [406, 199] width 128 height 13
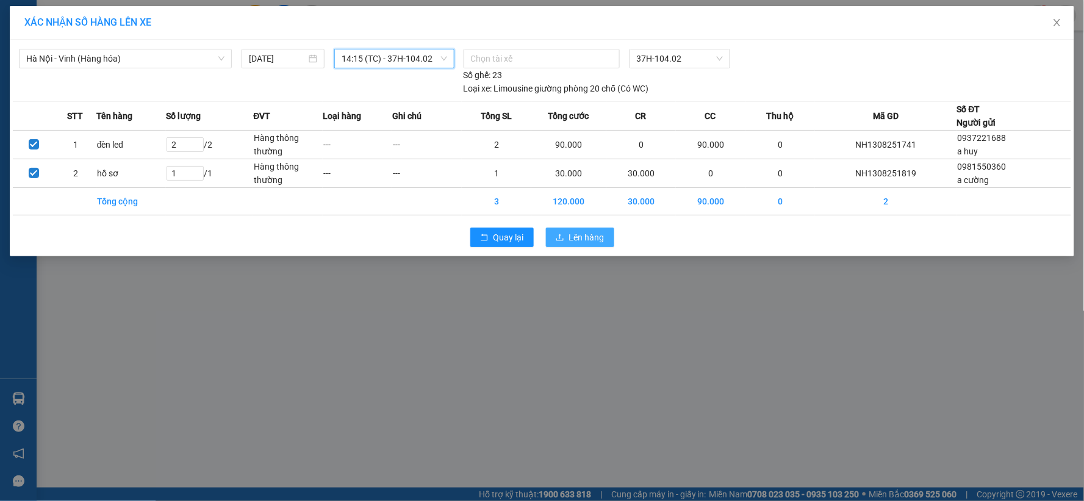
click at [603, 236] on span "Lên hàng" at bounding box center [586, 237] width 35 height 13
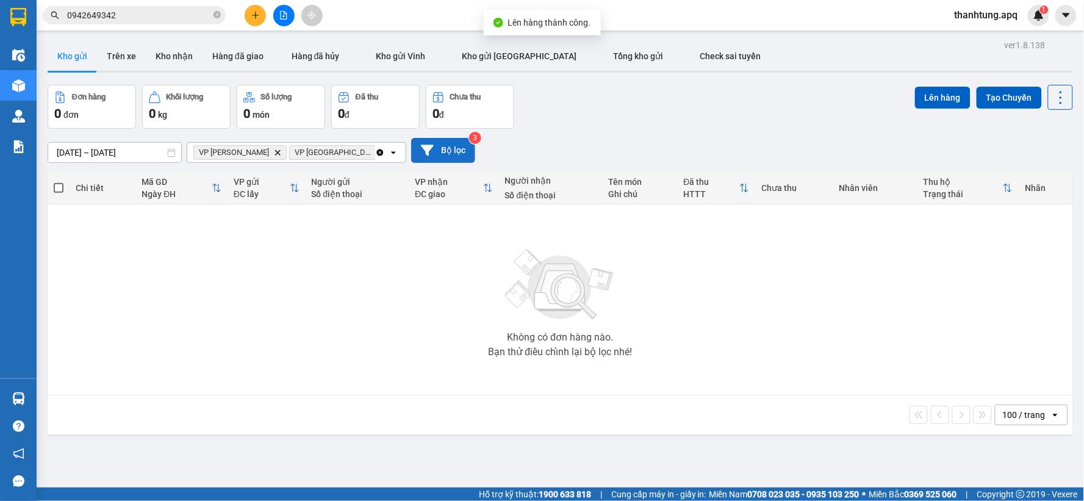
click at [461, 154] on button "Bộ lọc" at bounding box center [443, 150] width 64 height 25
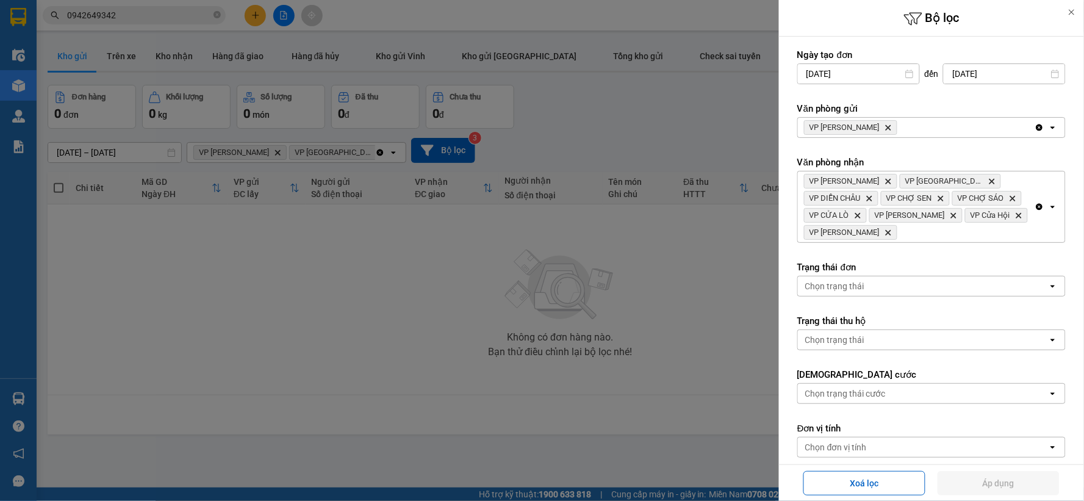
click at [885, 124] on icon "Delete" at bounding box center [888, 127] width 7 height 7
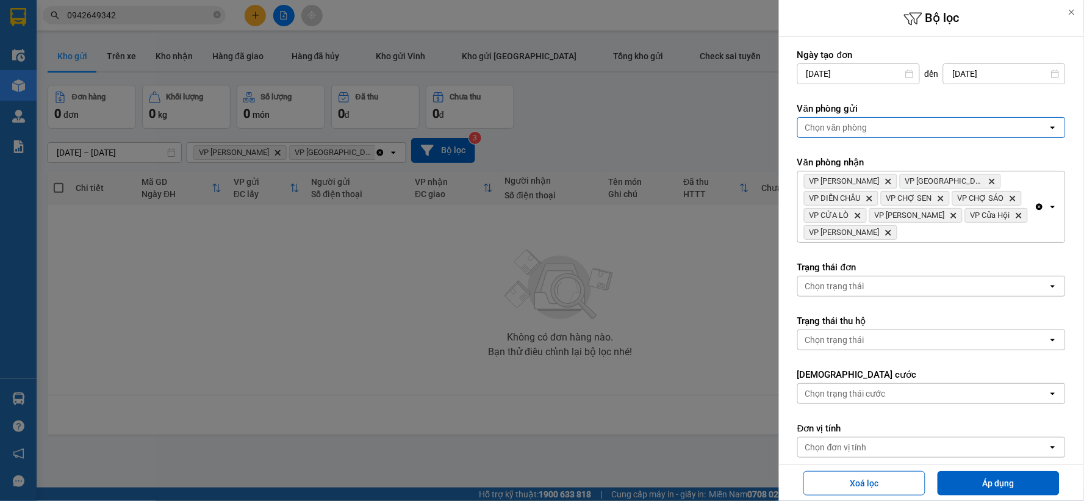
click at [867, 123] on div "Chọn văn phòng" at bounding box center [836, 127] width 62 height 12
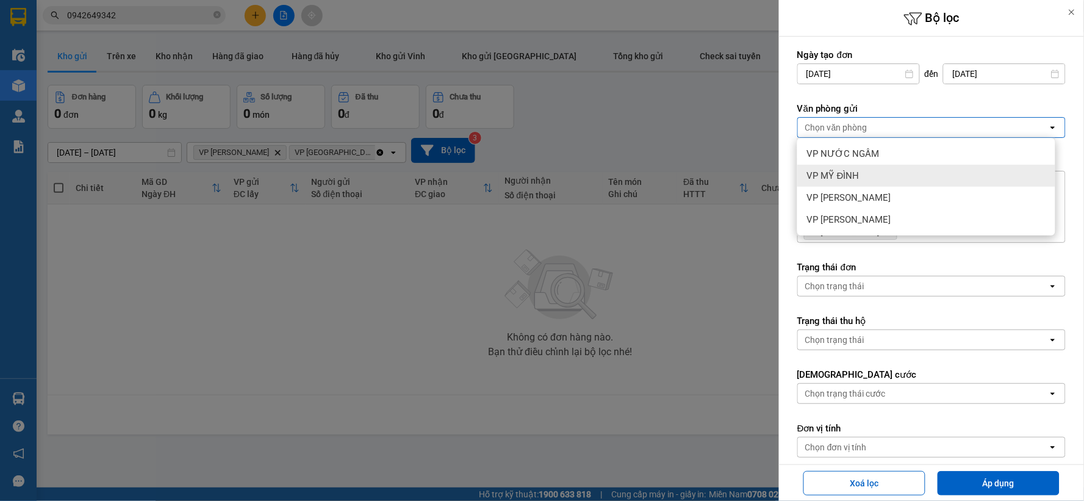
click at [869, 174] on div "VP MỸ ĐÌNH" at bounding box center [926, 176] width 258 height 22
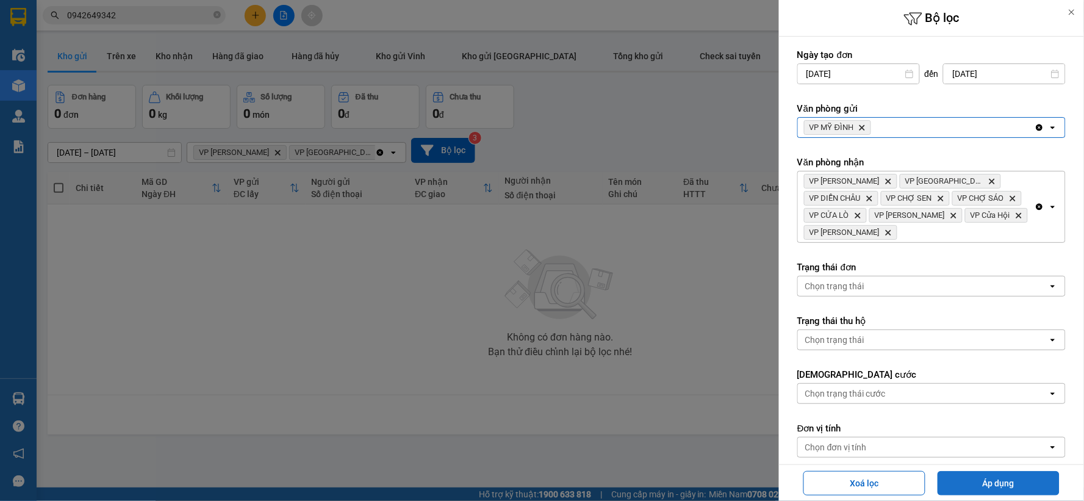
click at [1001, 480] on button "Áp dụng" at bounding box center [999, 483] width 122 height 24
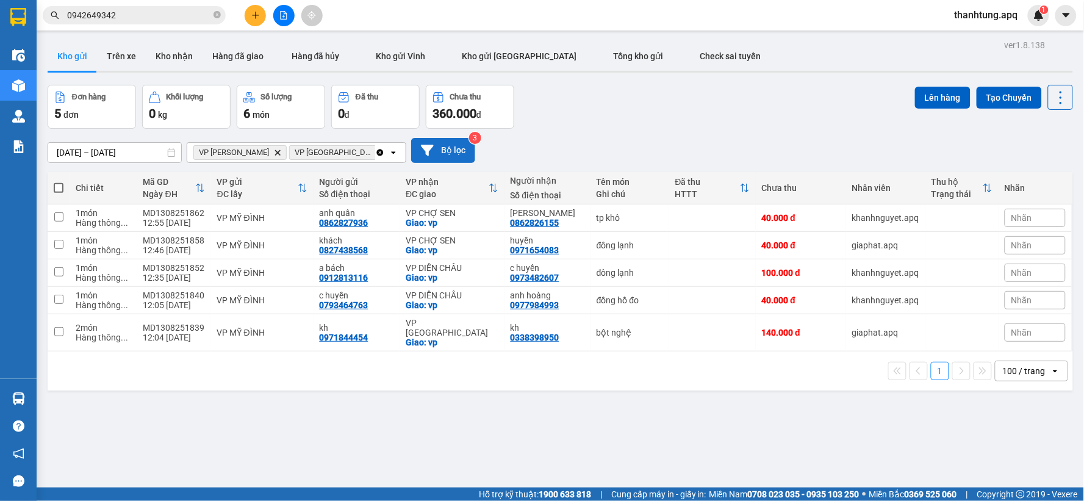
click at [444, 160] on button "Bộ lọc" at bounding box center [443, 150] width 64 height 25
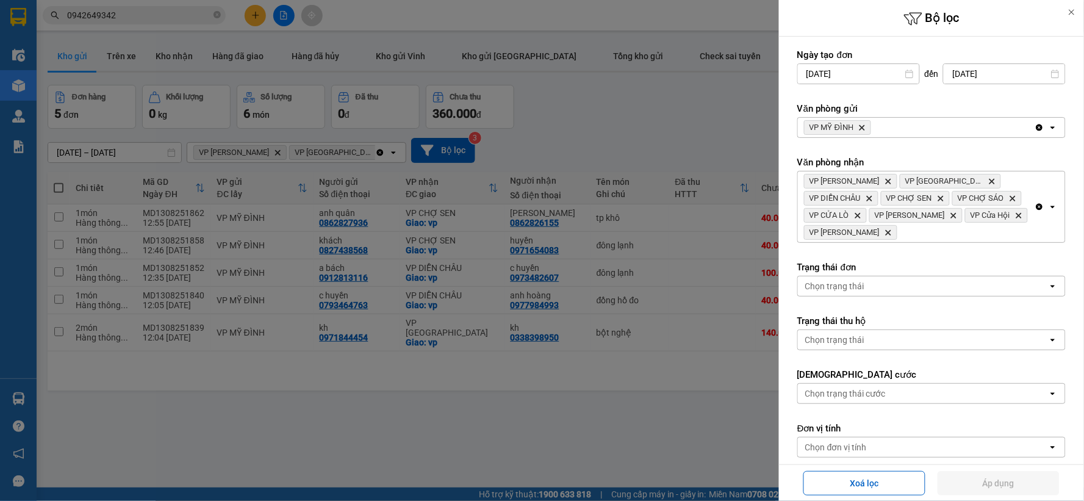
click at [861, 125] on icon "VP MỸ ĐÌNH, close by backspace" at bounding box center [862, 127] width 5 height 5
click at [863, 132] on div "Chọn văn phòng" at bounding box center [836, 127] width 62 height 12
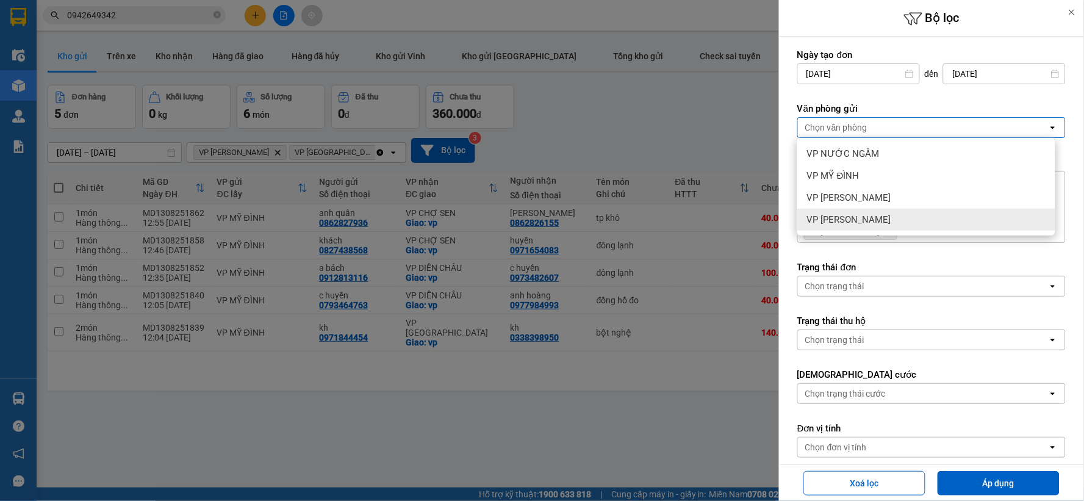
click at [852, 214] on span "VP [PERSON_NAME]" at bounding box center [849, 220] width 84 height 12
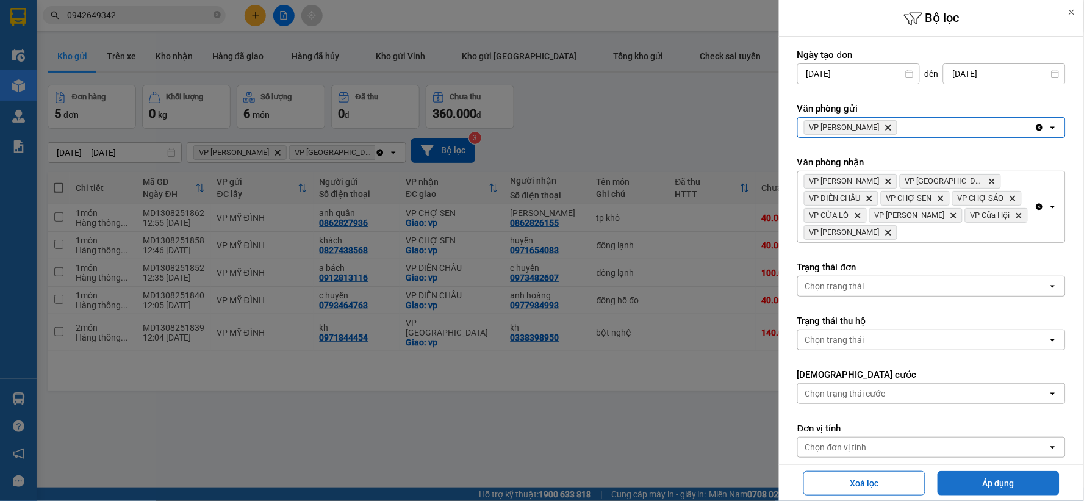
click at [968, 480] on button "Áp dụng" at bounding box center [999, 483] width 122 height 24
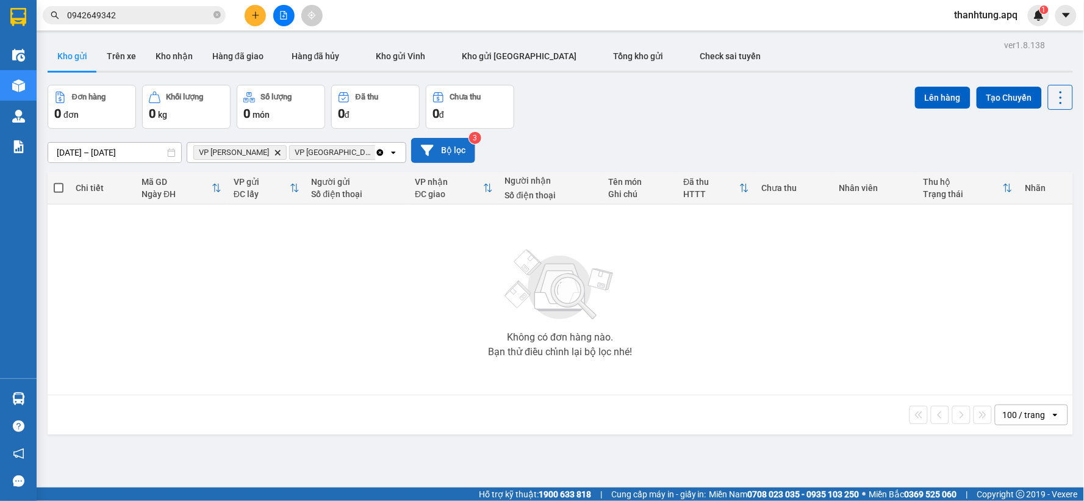
click at [464, 153] on button "Bộ lọc" at bounding box center [443, 150] width 64 height 25
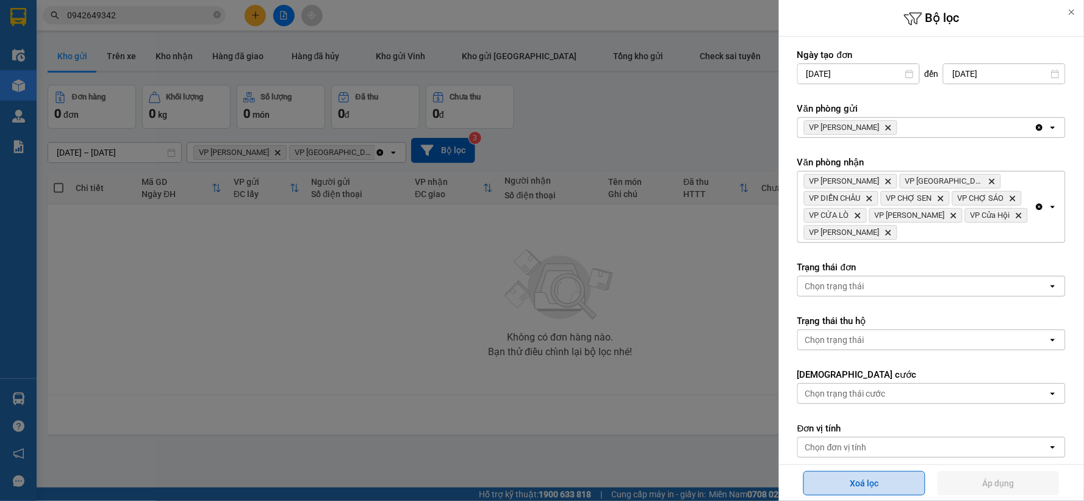
click at [833, 479] on button "Xoá lọc" at bounding box center [865, 483] width 122 height 24
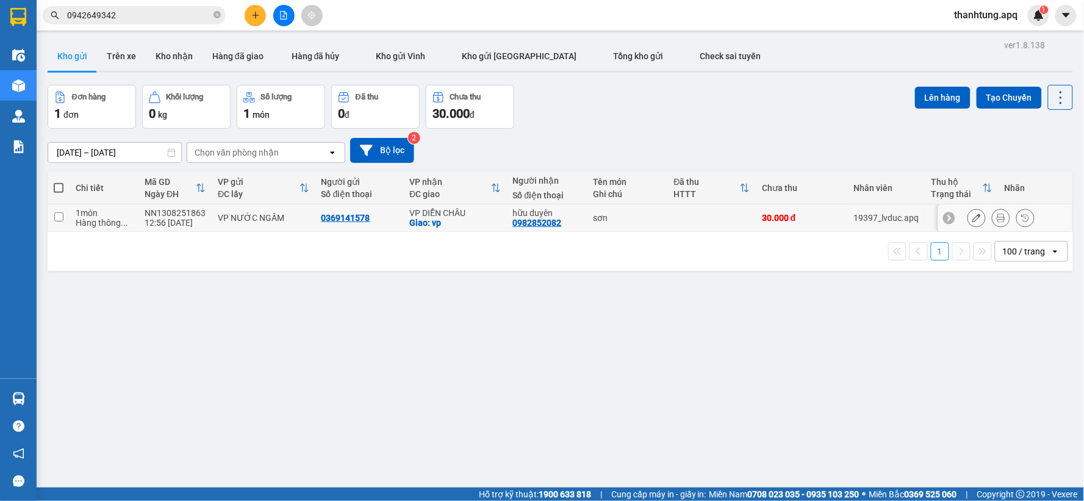
click at [678, 210] on td at bounding box center [712, 217] width 88 height 27
checkbox input "true"
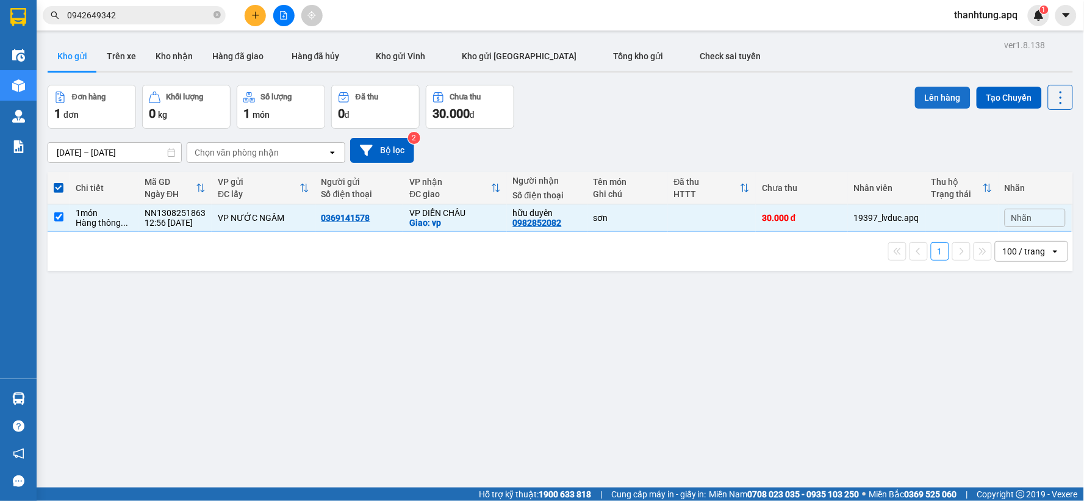
click at [942, 95] on button "Lên hàng" at bounding box center [943, 98] width 56 height 22
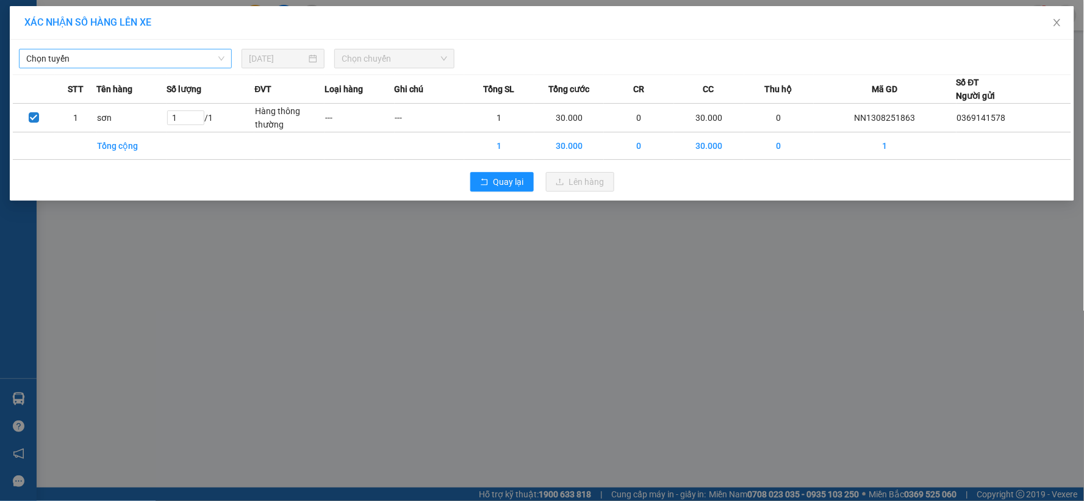
click at [212, 52] on span "Chọn tuyến" at bounding box center [125, 58] width 198 height 18
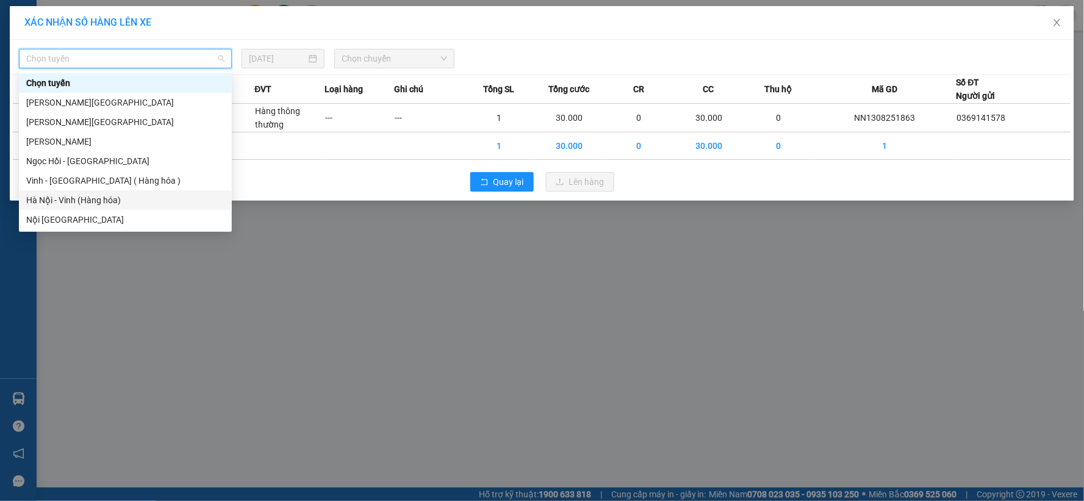
click at [159, 196] on div "Hà Nội - Vinh (Hàng hóa)" at bounding box center [125, 199] width 198 height 13
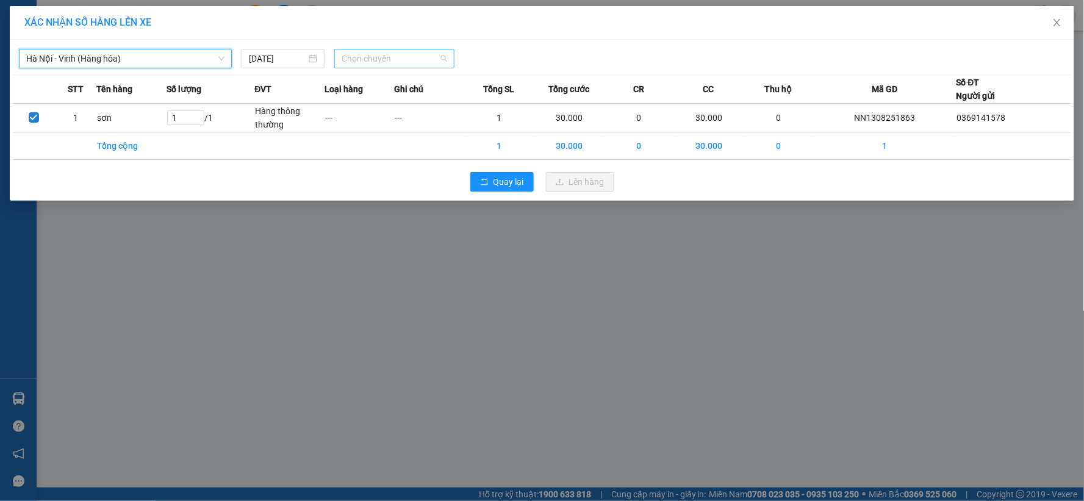
click at [409, 55] on span "Chọn chuyến" at bounding box center [395, 58] width 106 height 18
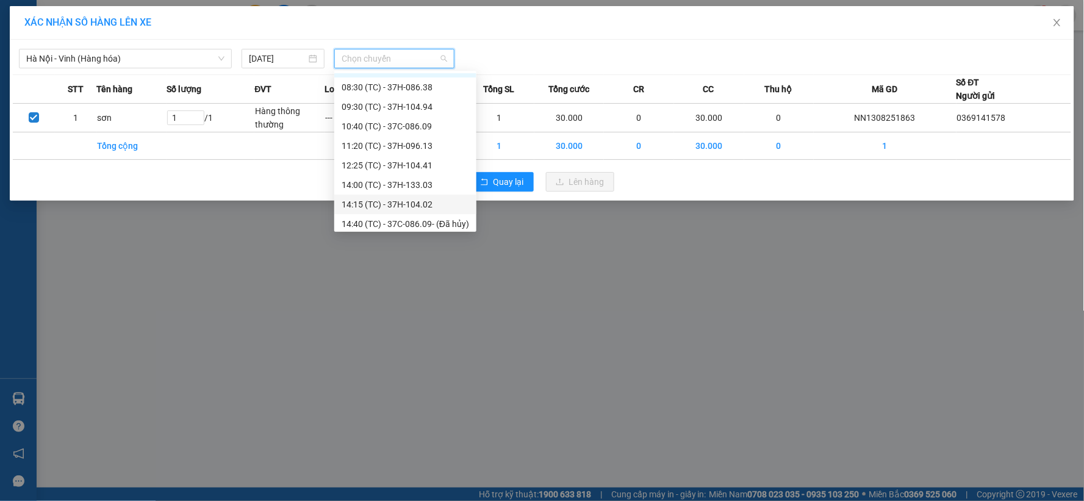
scroll to position [20, 0]
click at [411, 180] on div "14:00 (TC) - 37H-133.03" at bounding box center [406, 180] width 128 height 13
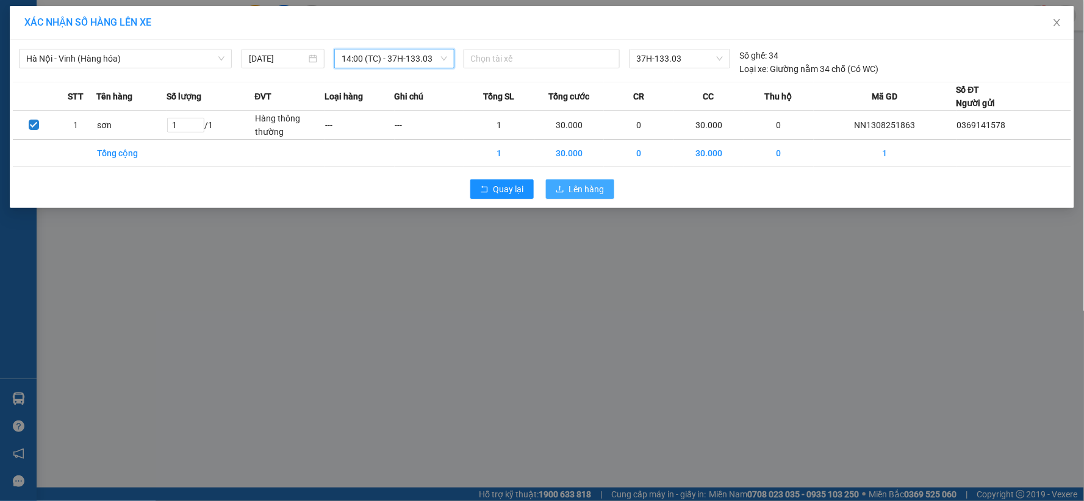
click at [607, 179] on button "Lên hàng" at bounding box center [580, 189] width 68 height 20
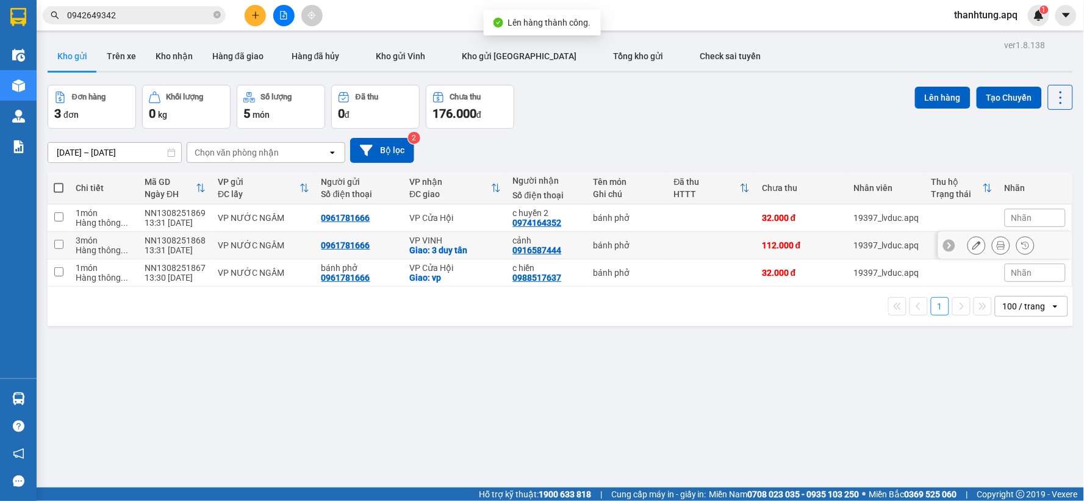
click at [381, 234] on td "0961781666" at bounding box center [359, 245] width 88 height 27
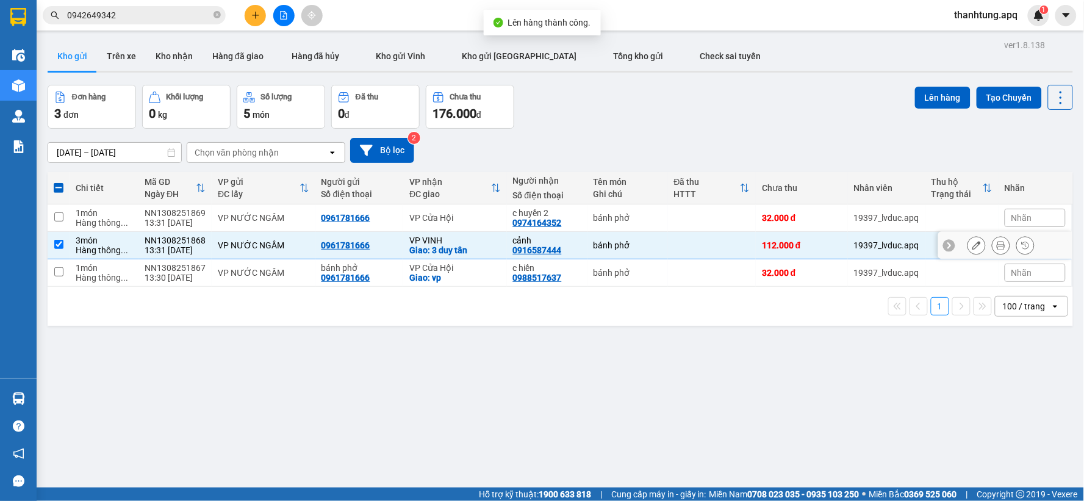
click at [384, 245] on div "0961781666" at bounding box center [360, 245] width 76 height 10
checkbox input "false"
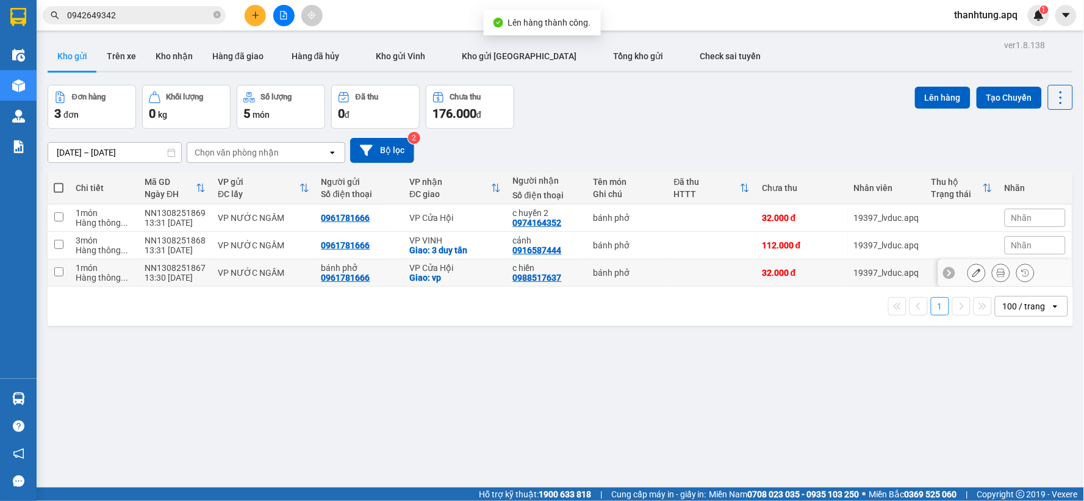
click at [389, 293] on div "1 100 / trang open" at bounding box center [561, 306] width 1026 height 39
drag, startPoint x: 386, startPoint y: 271, endPoint x: 387, endPoint y: 251, distance: 20.2
click at [386, 269] on div "bánh phở" at bounding box center [360, 268] width 76 height 10
checkbox input "true"
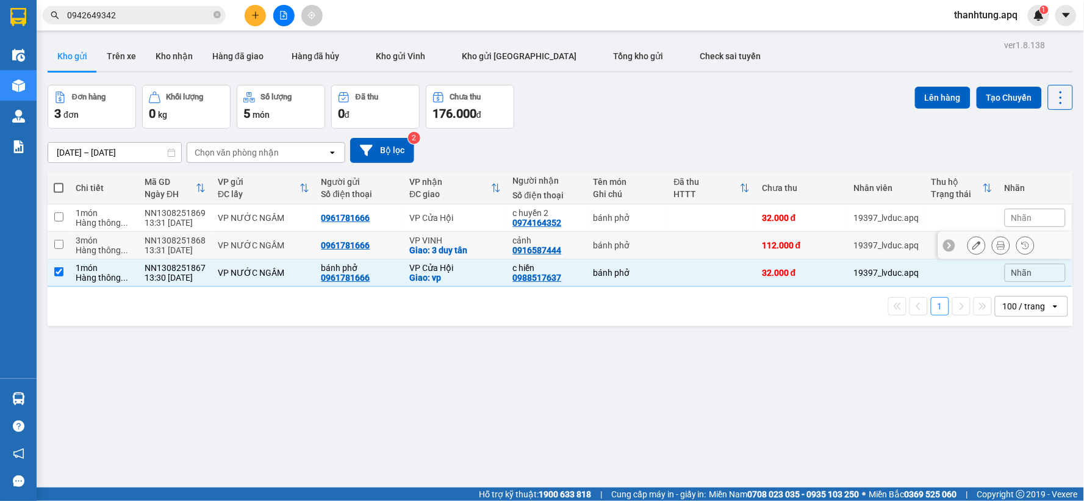
drag, startPoint x: 387, startPoint y: 248, endPoint x: 389, endPoint y: 241, distance: 6.8
click at [388, 246] on div "0961781666" at bounding box center [360, 245] width 76 height 10
checkbox input "true"
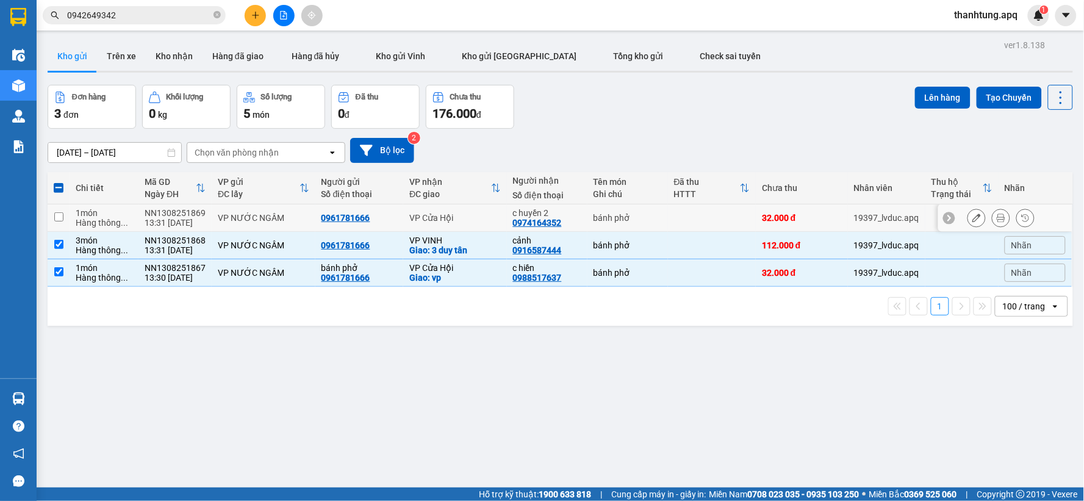
click at [391, 227] on td "0961781666" at bounding box center [359, 217] width 88 height 27
checkbox input "true"
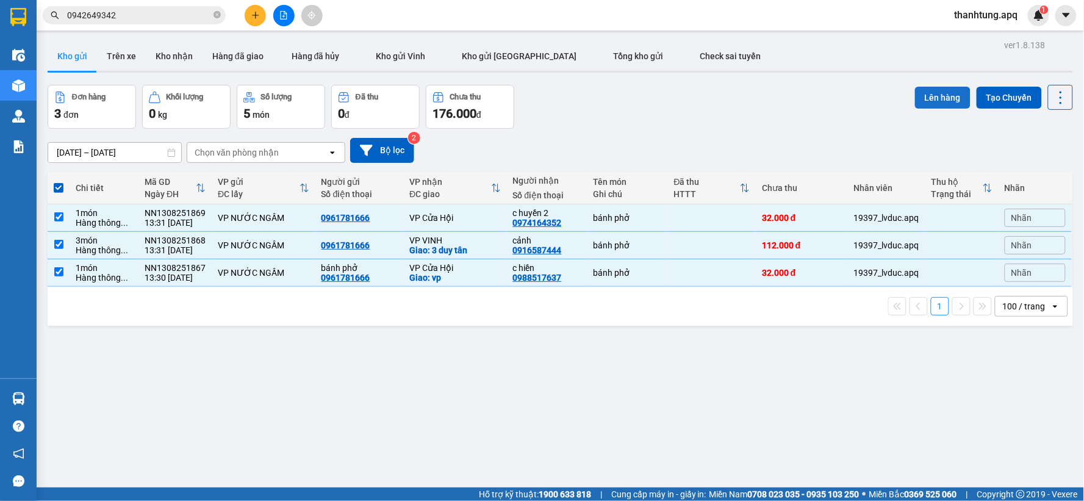
click at [949, 88] on button "Lên hàng" at bounding box center [943, 98] width 56 height 22
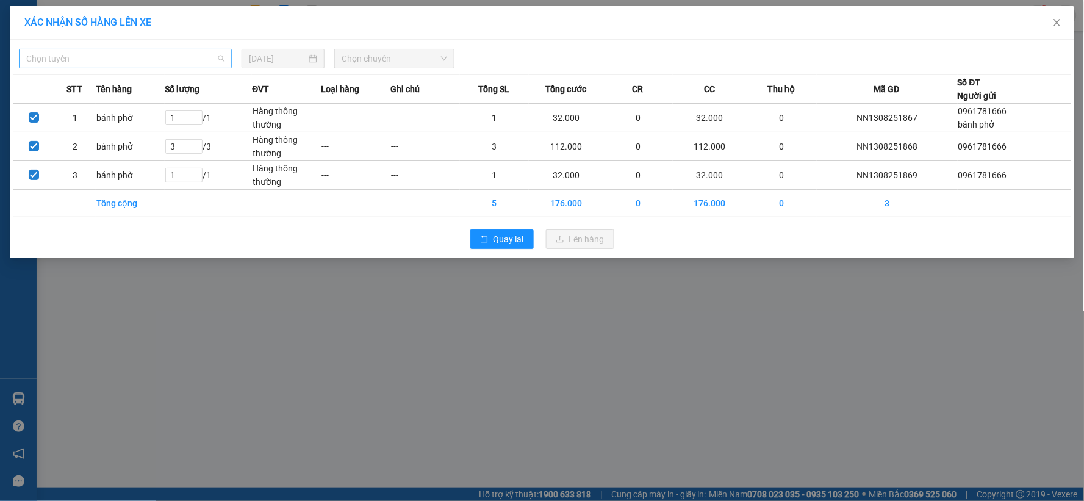
click at [216, 57] on span "Chọn tuyến" at bounding box center [125, 58] width 198 height 18
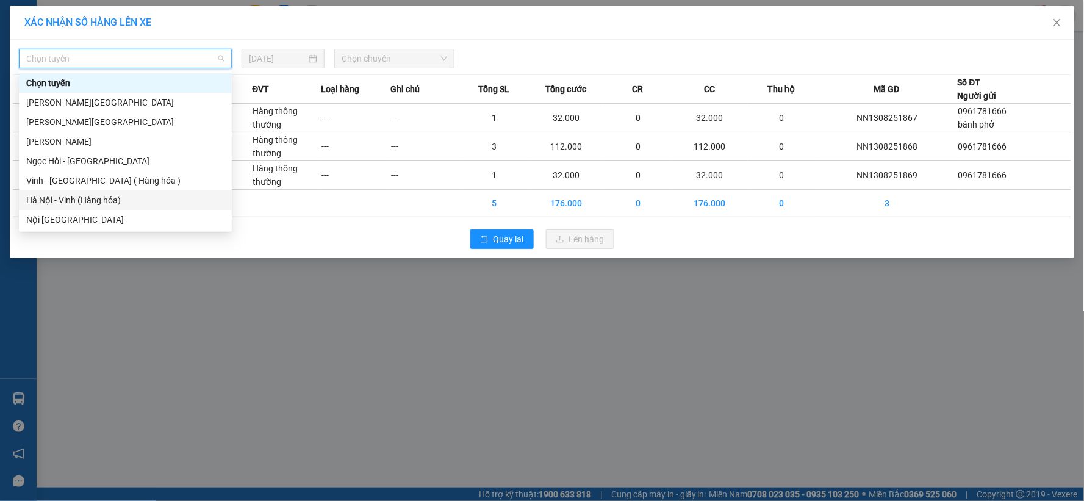
click at [118, 196] on div "Hà Nội - Vinh (Hàng hóa)" at bounding box center [125, 199] width 198 height 13
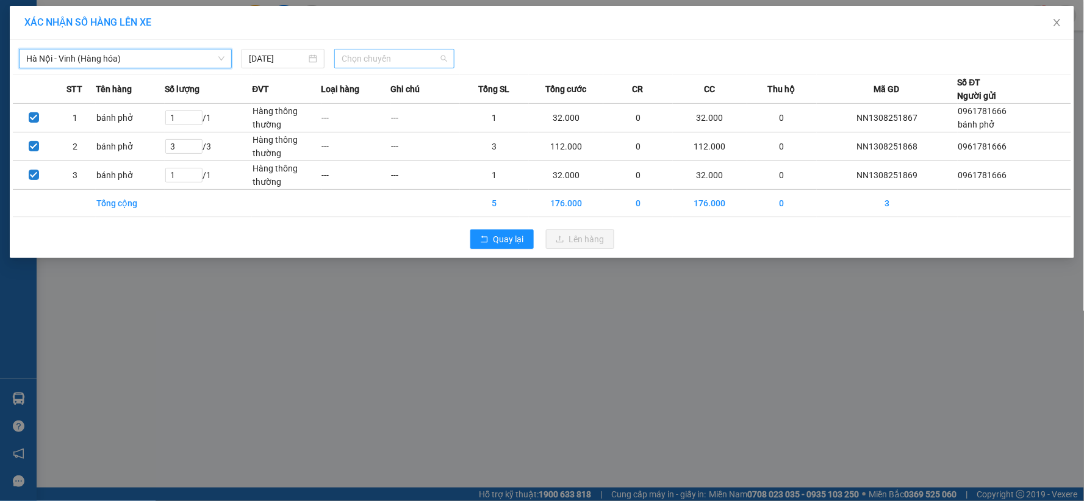
click at [413, 59] on span "Chọn chuyến" at bounding box center [395, 58] width 106 height 18
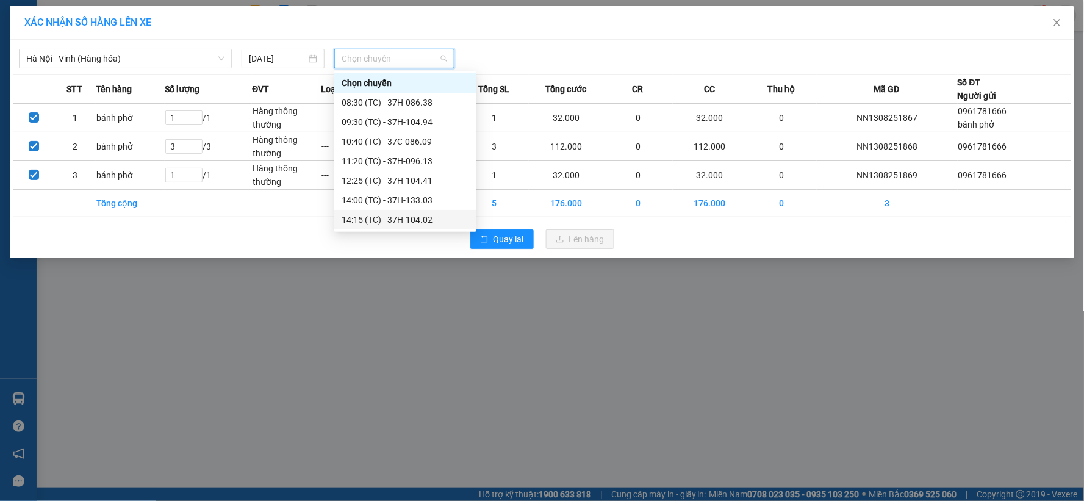
scroll to position [20, 0]
click at [409, 179] on div "14:00 (TC) - 37H-133.03" at bounding box center [406, 180] width 128 height 13
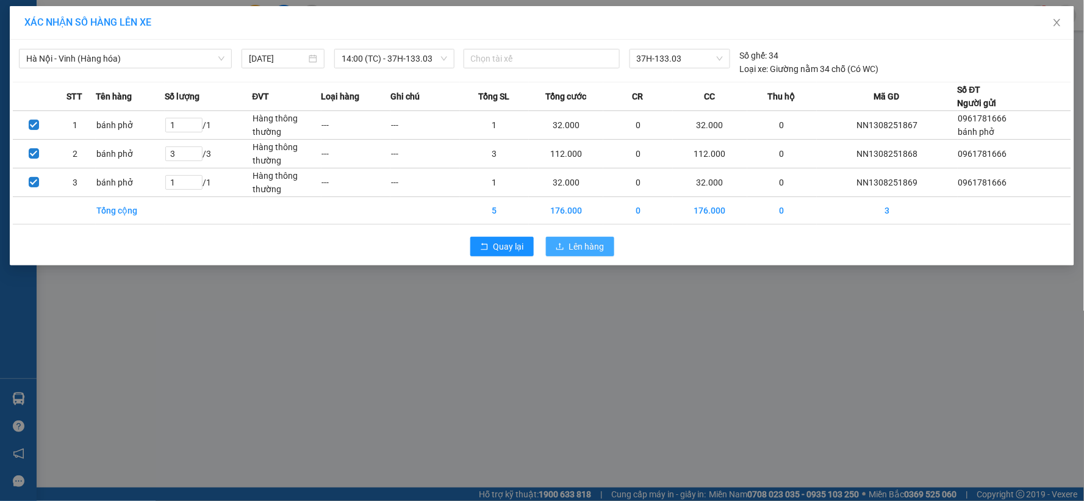
click at [552, 242] on button "Lên hàng" at bounding box center [580, 247] width 68 height 20
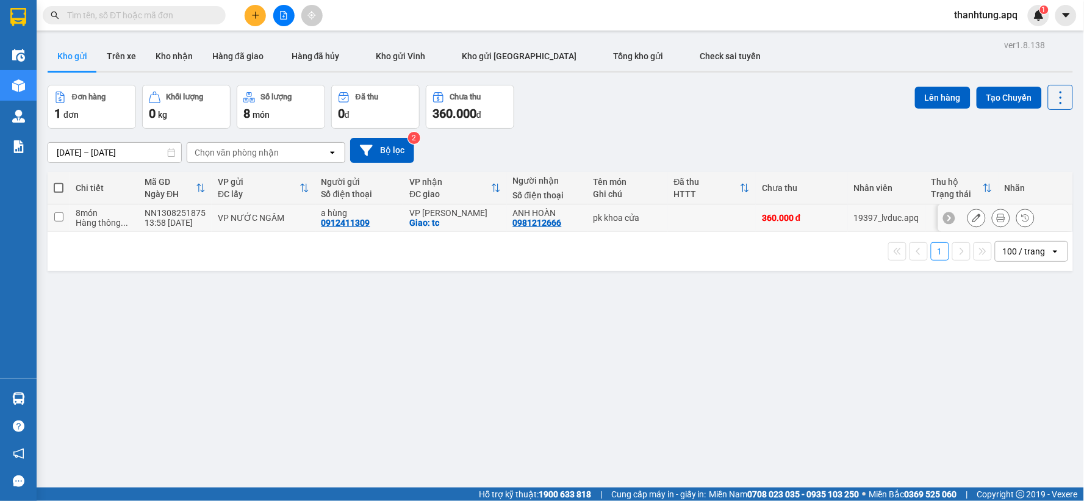
click at [490, 226] on div "Giao: tc" at bounding box center [454, 223] width 91 height 10
checkbox input "true"
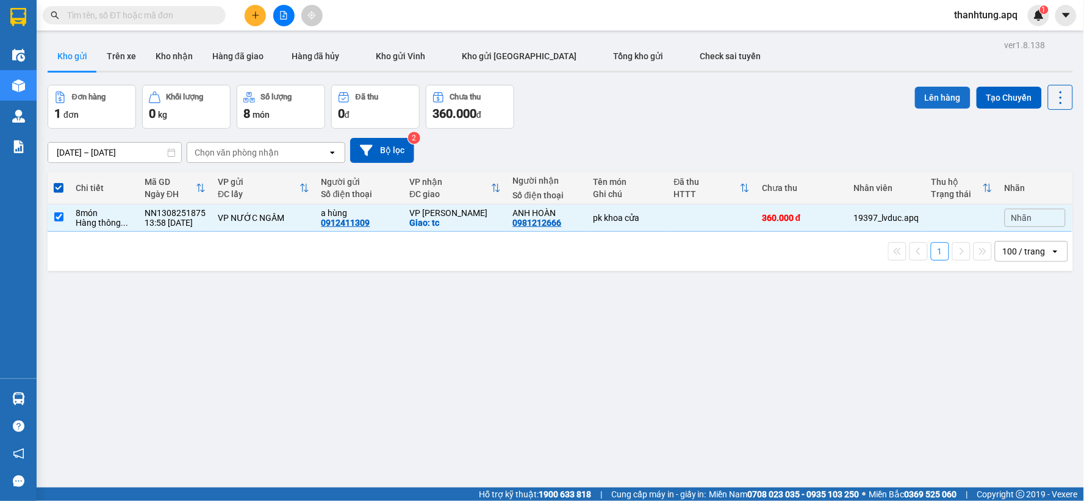
click at [937, 99] on button "Lên hàng" at bounding box center [943, 98] width 56 height 22
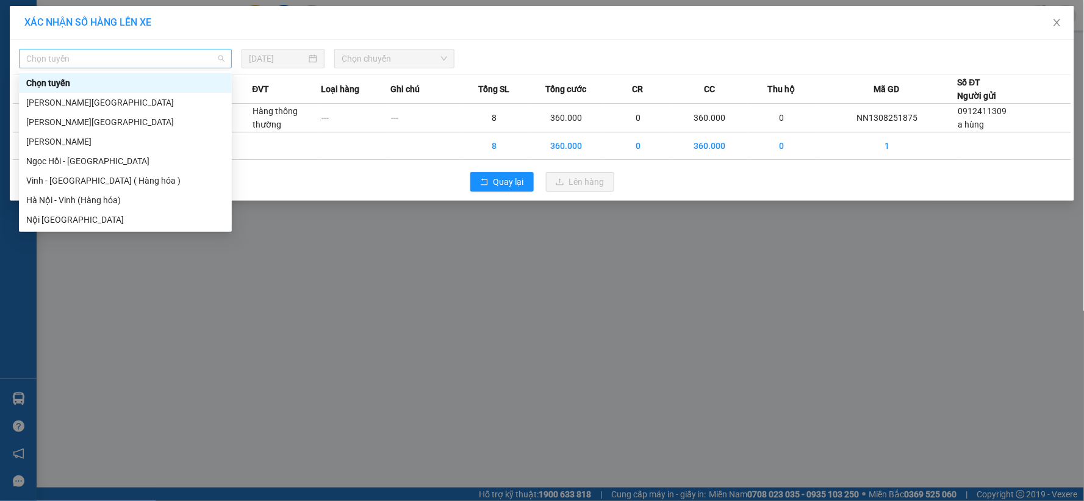
click at [193, 57] on span "Chọn tuyến" at bounding box center [125, 58] width 198 height 18
click at [142, 196] on div "Hà Nội - Vinh (Hàng hóa)" at bounding box center [125, 199] width 198 height 13
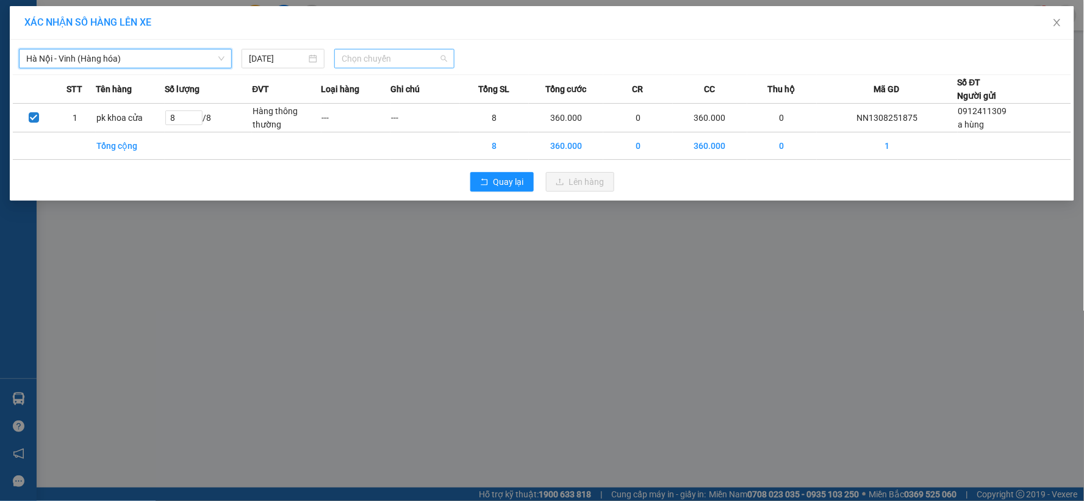
click at [383, 64] on span "Chọn chuyến" at bounding box center [395, 58] width 106 height 18
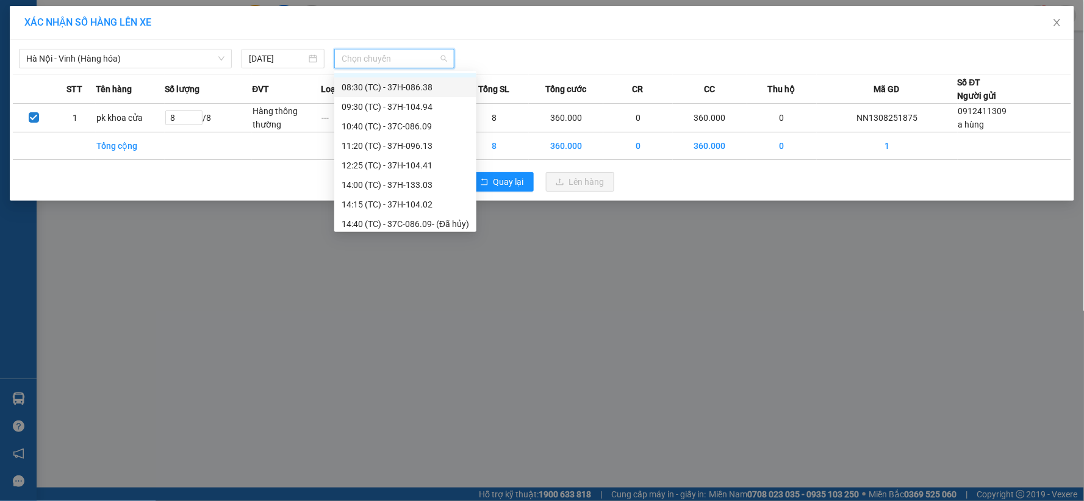
scroll to position [20, 0]
click at [434, 200] on div "14:15 (TC) - 37H-104.02" at bounding box center [406, 199] width 128 height 13
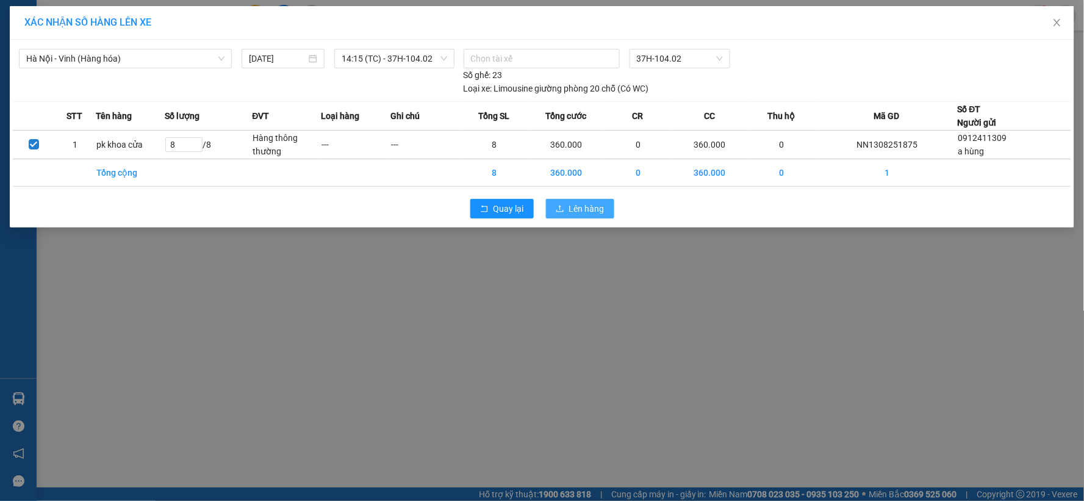
click at [578, 212] on span "Lên hàng" at bounding box center [586, 208] width 35 height 13
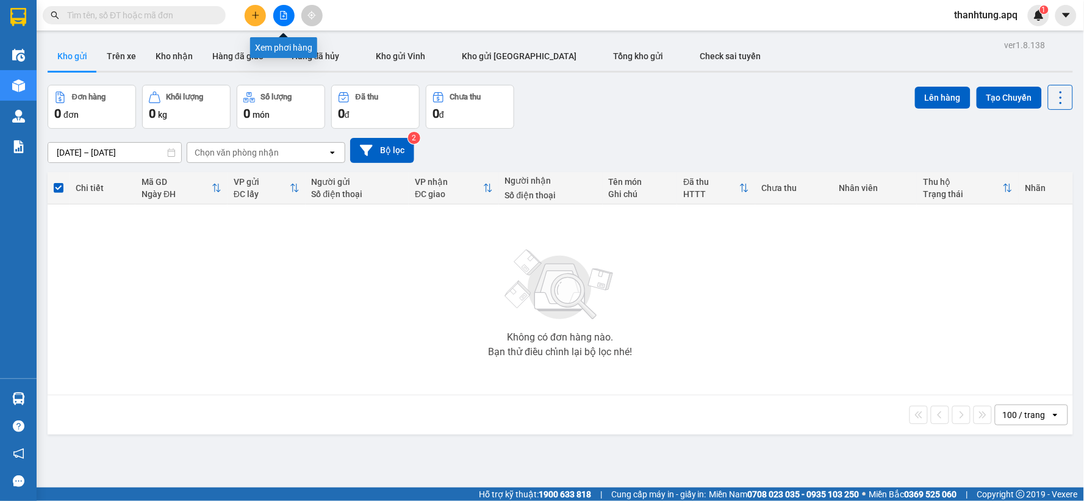
click at [286, 11] on icon "file-add" at bounding box center [283, 15] width 9 height 9
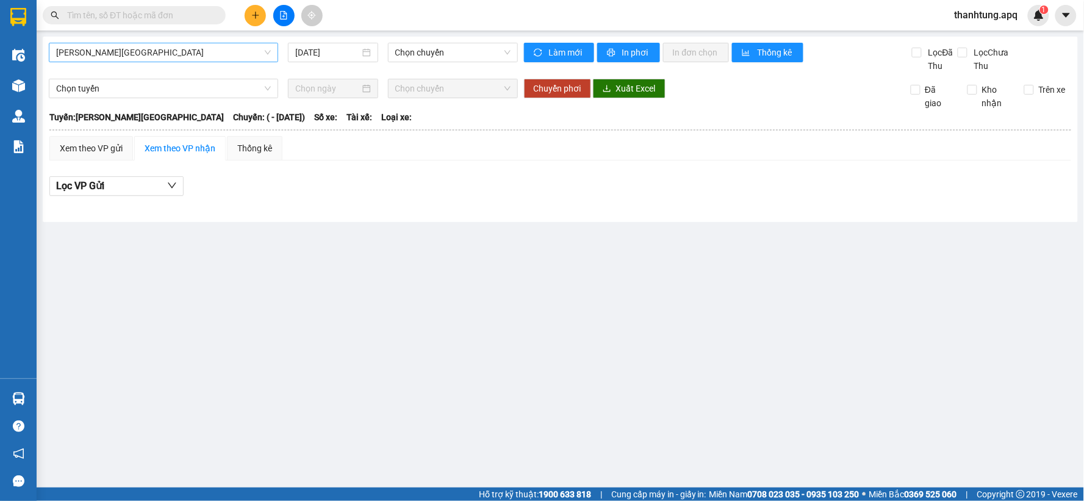
click at [195, 56] on span "[PERSON_NAME][GEOGRAPHIC_DATA]" at bounding box center [163, 52] width 215 height 18
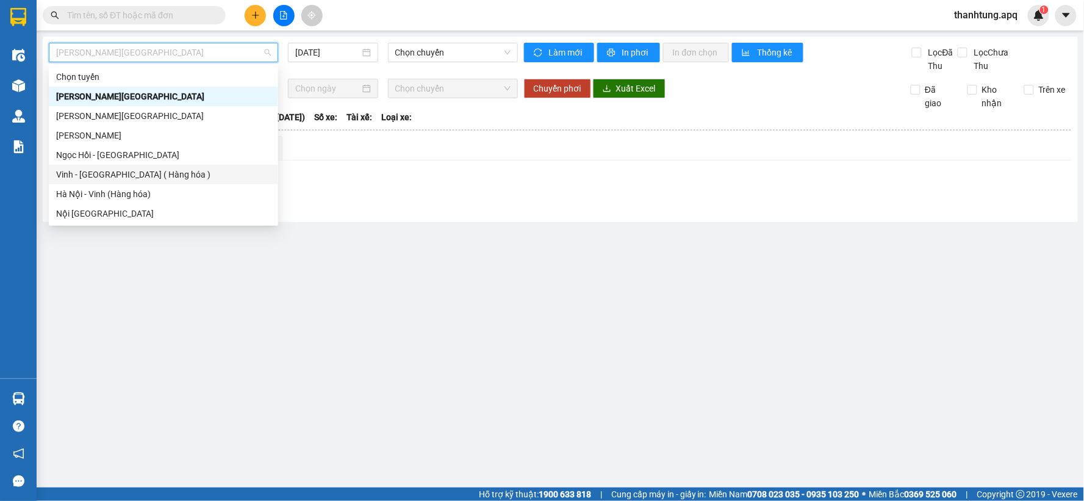
drag, startPoint x: 192, startPoint y: 170, endPoint x: 179, endPoint y: 174, distance: 12.9
click at [179, 174] on div "Vinh - [GEOGRAPHIC_DATA] ( Hàng hóa )" at bounding box center [163, 174] width 215 height 13
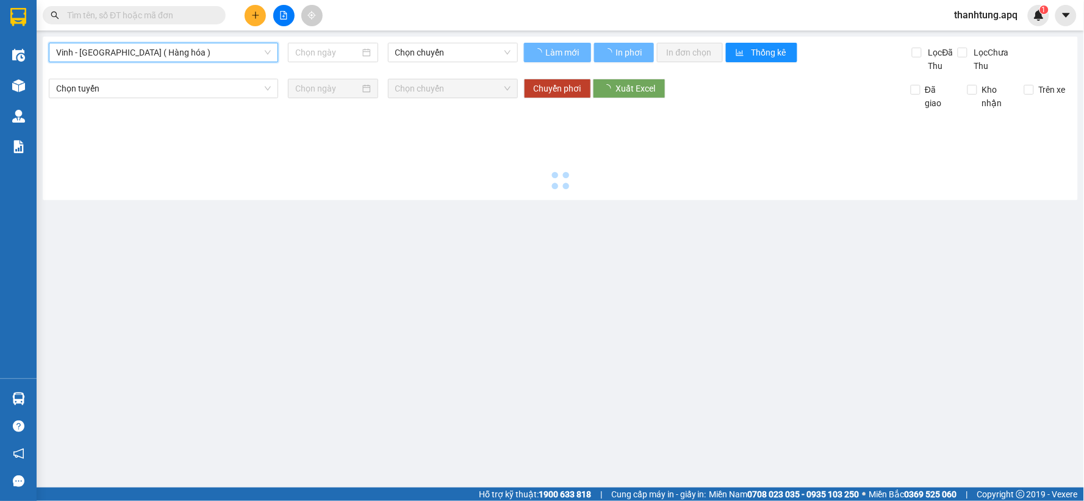
type input "[DATE]"
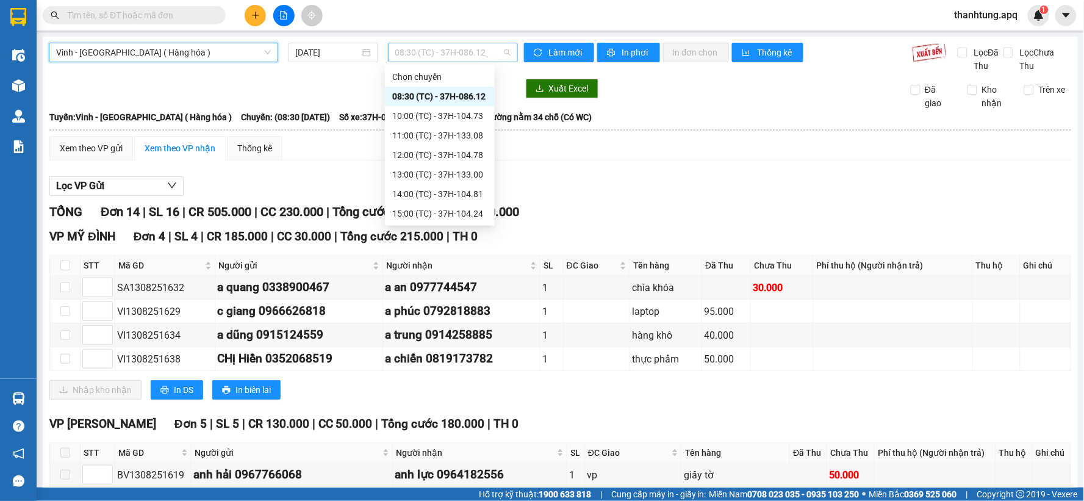
click at [466, 57] on span "08:30 (TC) - 37H-086.12" at bounding box center [452, 52] width 115 height 18
click at [456, 114] on div "10:00 (TC) - 37H-104.73" at bounding box center [439, 115] width 95 height 13
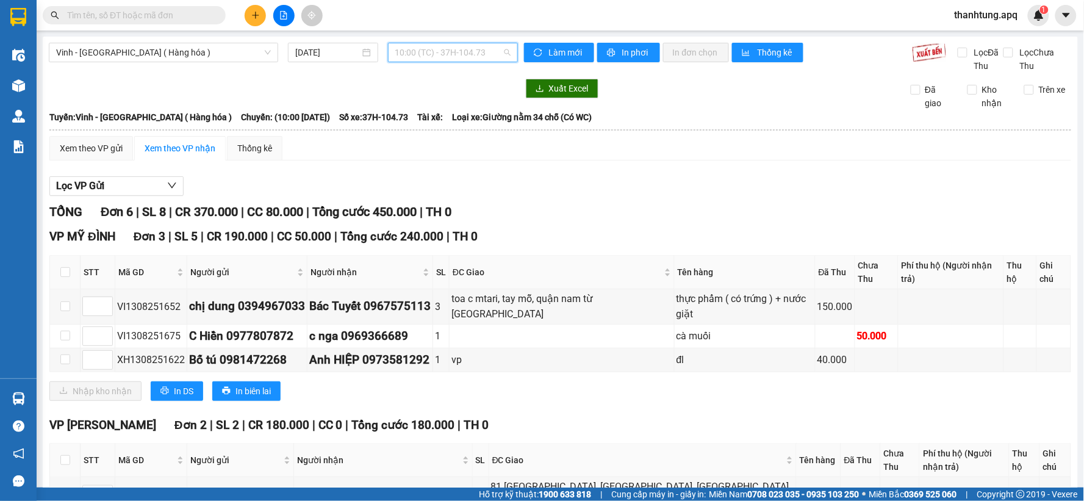
click at [492, 57] on span "10:00 (TC) - 37H-104.73" at bounding box center [452, 52] width 115 height 18
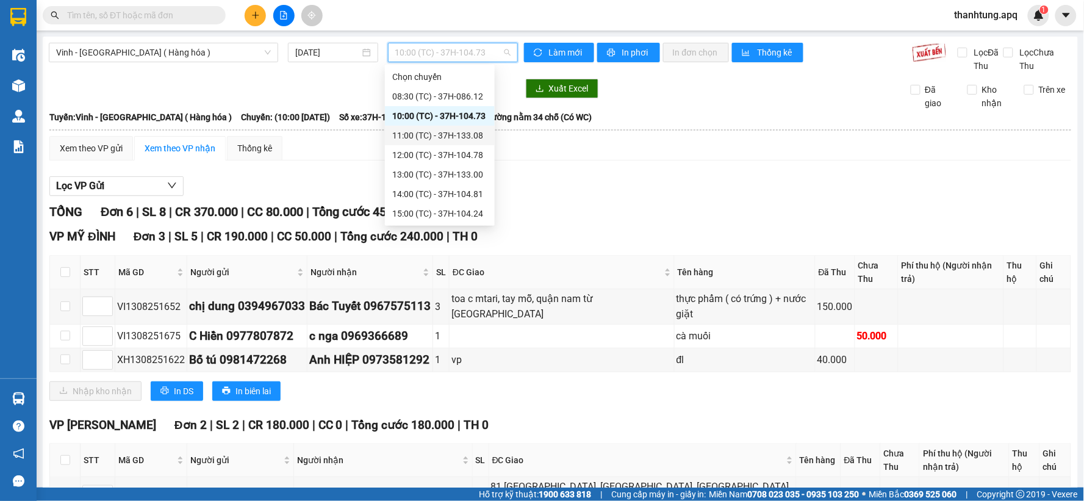
click at [466, 140] on div "11:00 (TC) - 37H-133.08" at bounding box center [439, 135] width 95 height 13
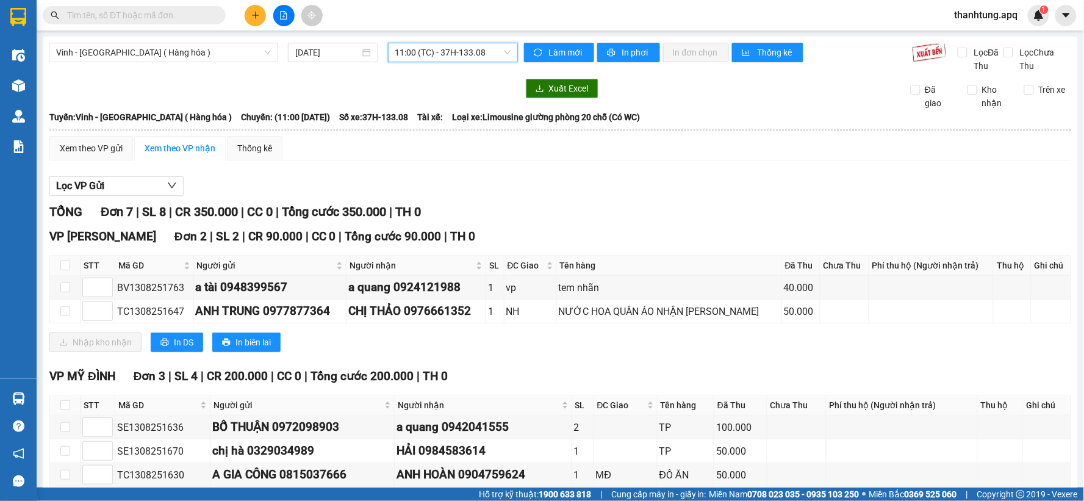
drag, startPoint x: 491, startPoint y: 54, endPoint x: 489, endPoint y: 73, distance: 19.6
click at [491, 55] on span "11:00 (TC) - 37H-133.08" at bounding box center [452, 52] width 115 height 18
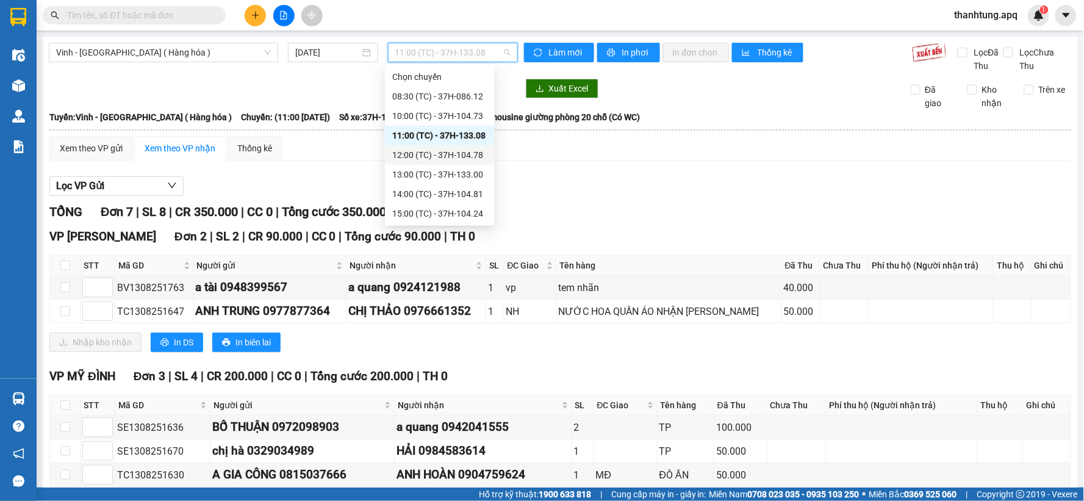
click at [469, 149] on div "12:00 (TC) - 37H-104.78" at bounding box center [439, 154] width 95 height 13
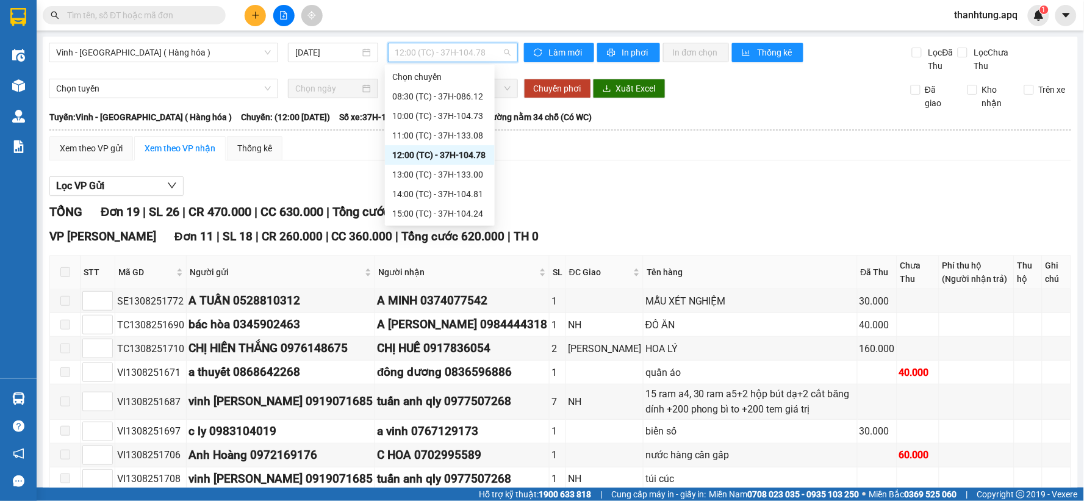
click at [490, 59] on span "12:00 (TC) - 37H-104.78" at bounding box center [452, 52] width 115 height 18
click at [451, 173] on div "13:00 (TC) - 37H-133.00" at bounding box center [439, 174] width 95 height 13
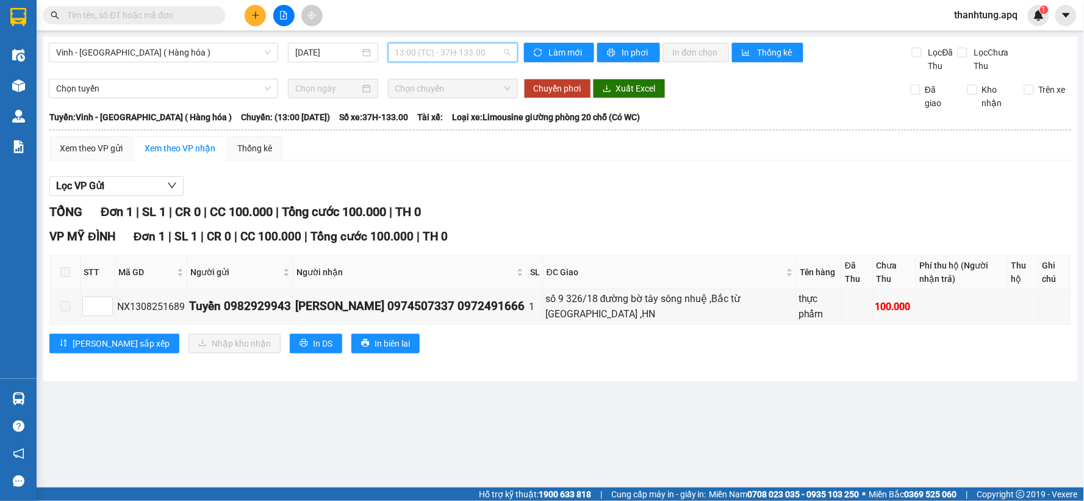
click at [486, 56] on span "13:00 (TC) - 37H-133.00" at bounding box center [452, 52] width 115 height 18
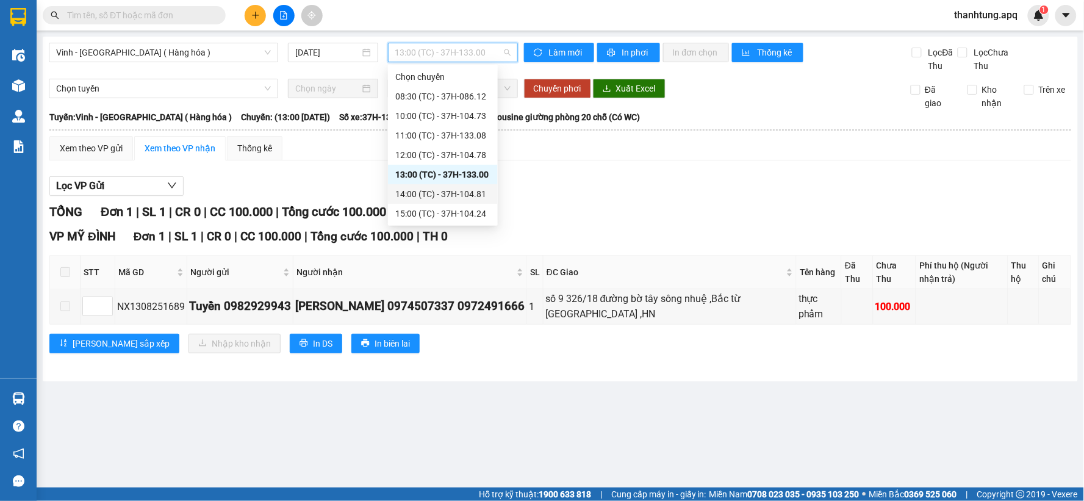
click at [453, 187] on div "14:00 (TC) - 37H-104.81" at bounding box center [442, 193] width 95 height 13
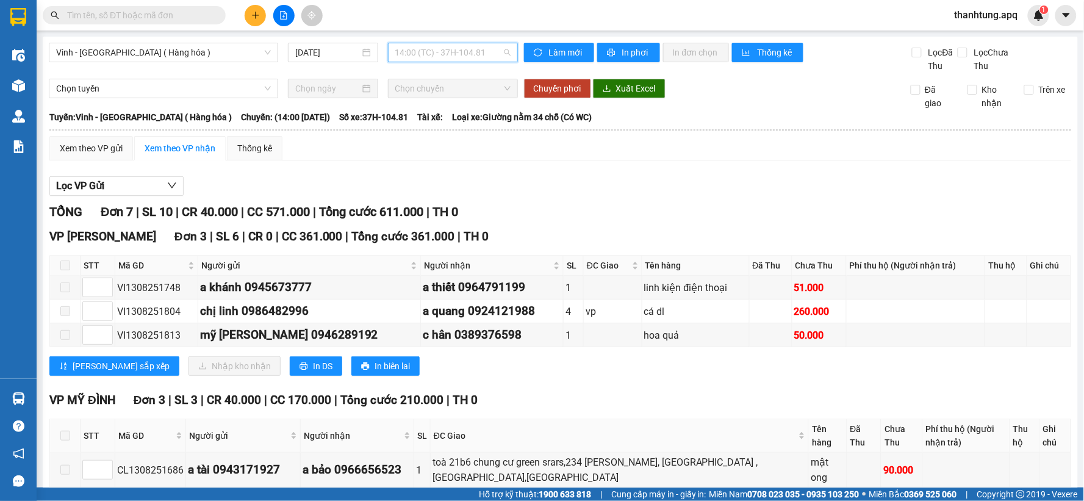
click at [498, 57] on span "14:00 (TC) - 37H-104.81" at bounding box center [452, 52] width 115 height 18
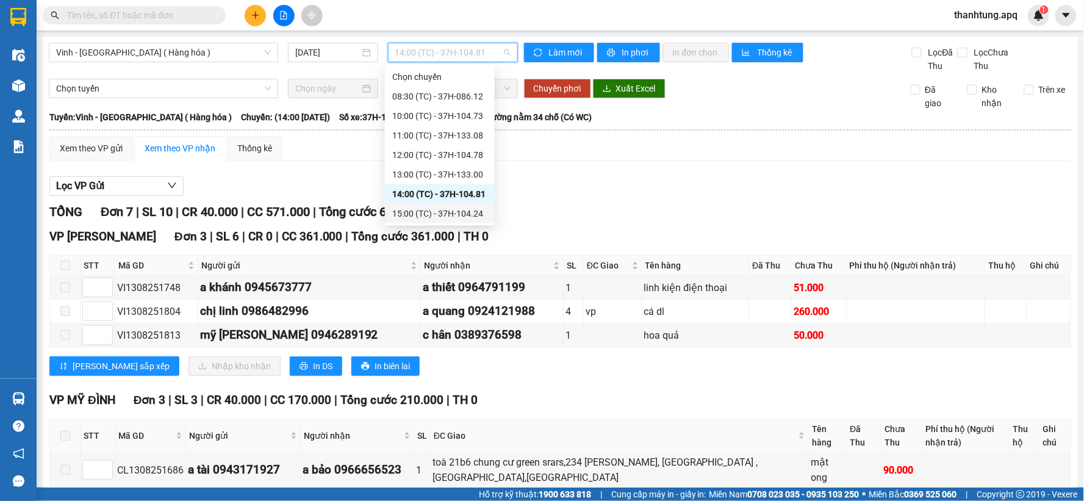
click at [456, 220] on div "15:00 (TC) - 37H-104.24" at bounding box center [440, 214] width 110 height 20
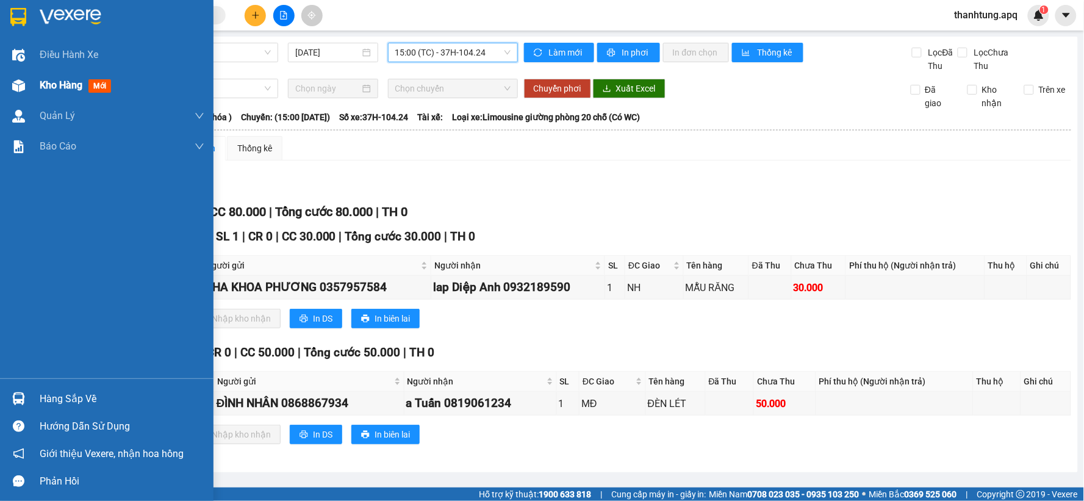
click at [24, 88] on img at bounding box center [18, 85] width 13 height 13
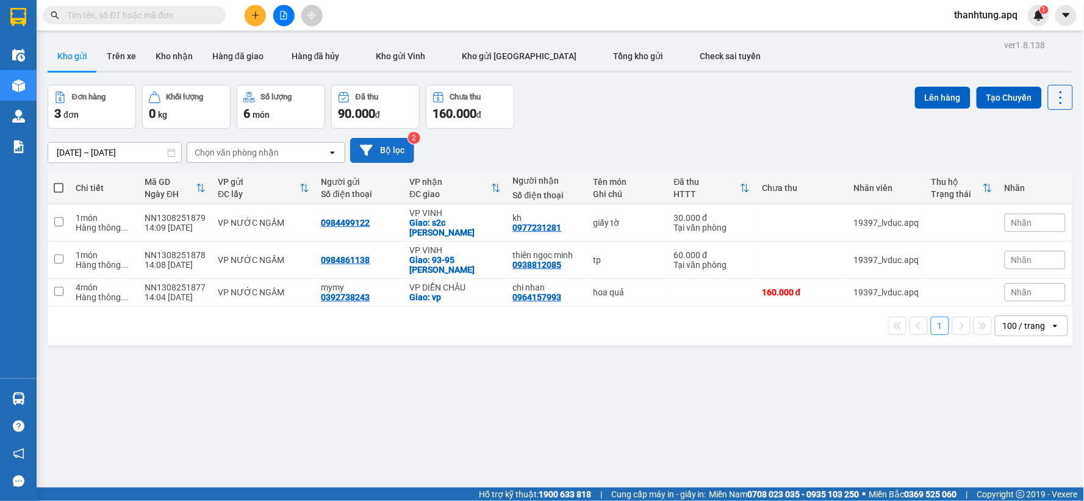
click at [377, 162] on button "Bộ lọc" at bounding box center [382, 150] width 64 height 25
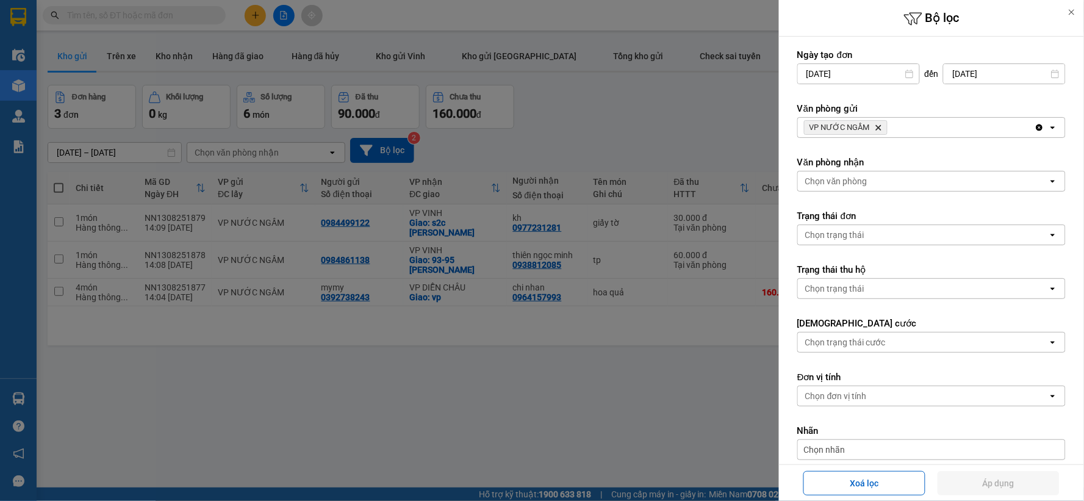
click at [541, 172] on div at bounding box center [542, 250] width 1084 height 501
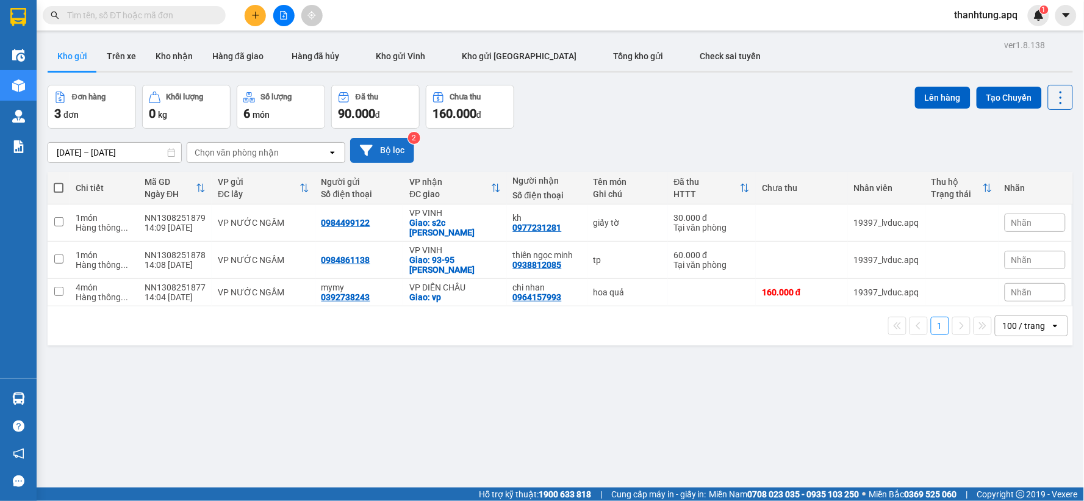
click at [386, 145] on button "Bộ lọc" at bounding box center [382, 150] width 64 height 25
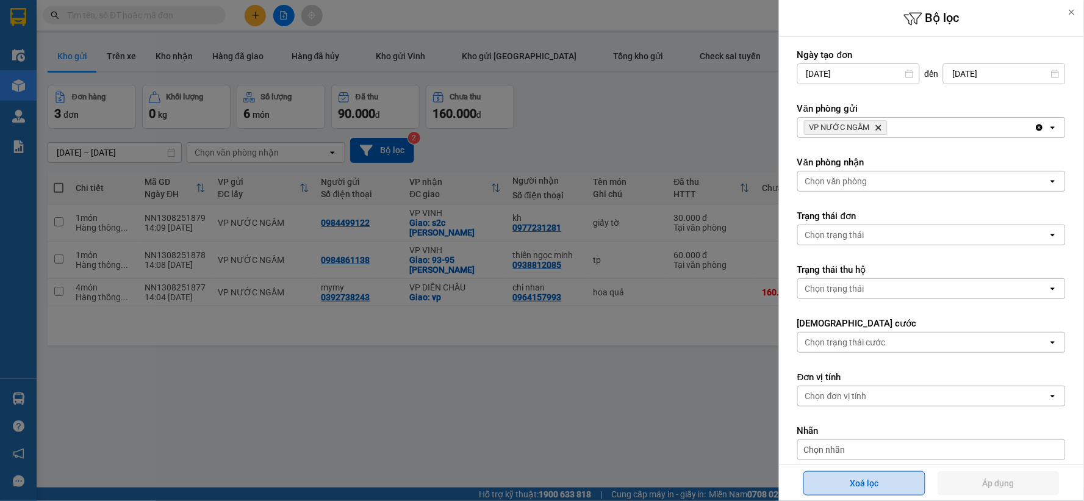
click at [820, 478] on button "Xoá lọc" at bounding box center [865, 483] width 122 height 24
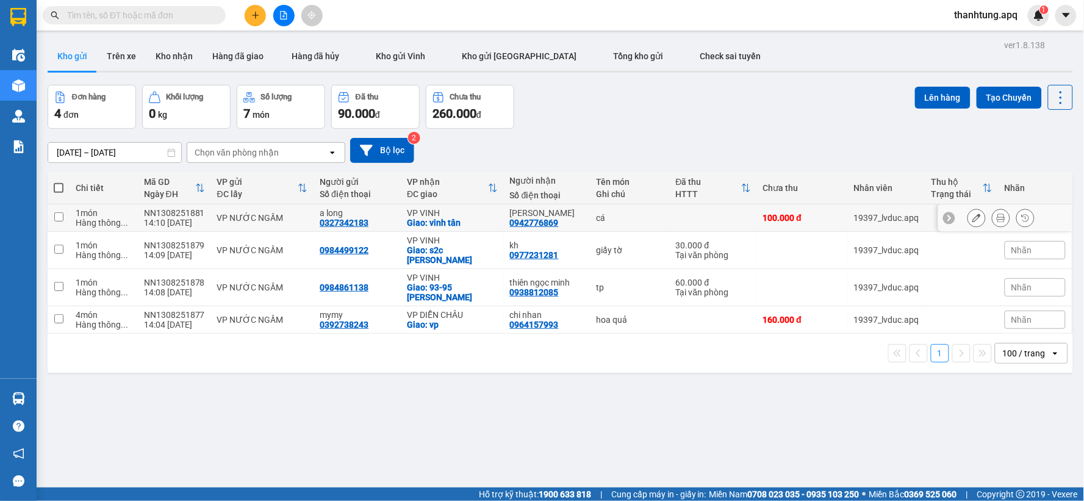
click at [465, 218] on div "Giao: vinh tân" at bounding box center [452, 223] width 91 height 10
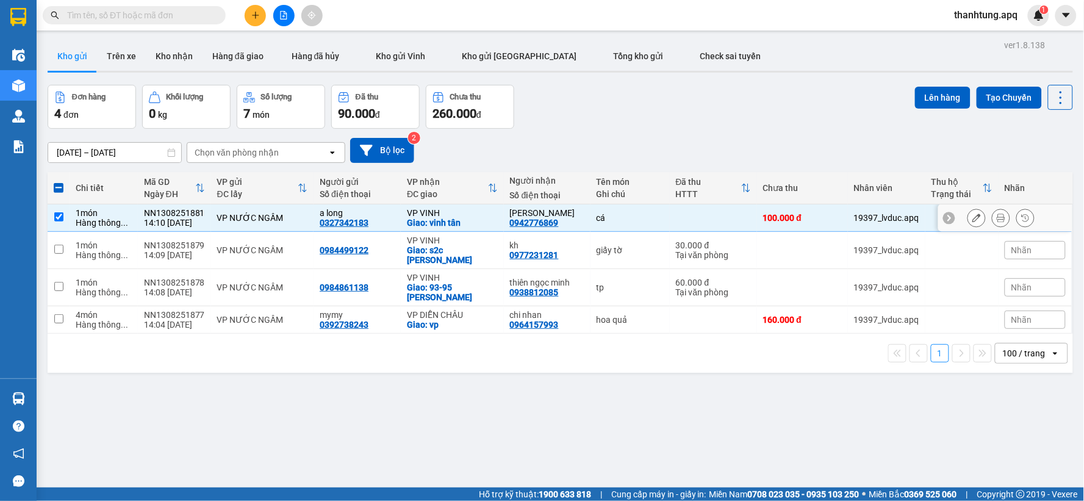
click at [465, 217] on div "VP VINH" at bounding box center [452, 213] width 91 height 10
checkbox input "false"
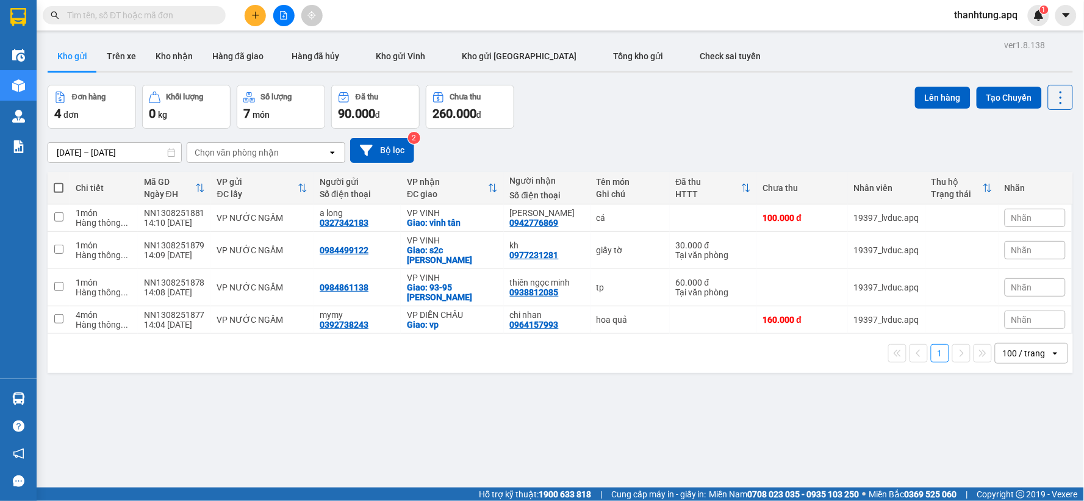
click at [120, 374] on div "ver 1.8.138 Kho gửi Trên xe Kho nhận Hàng đã giao Hàng đã hủy Kho gửi [PERSON_N…" at bounding box center [560, 287] width 1035 height 501
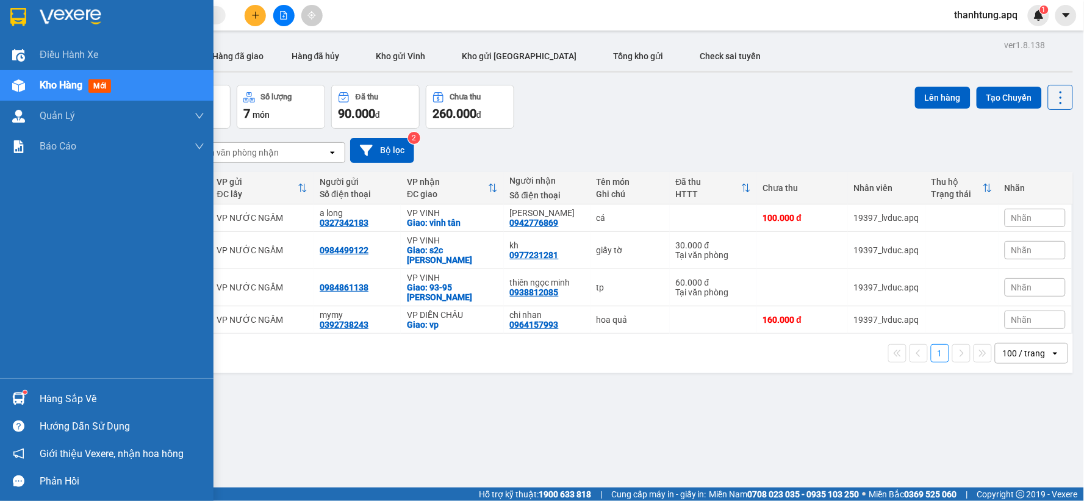
click at [38, 409] on div "Hàng sắp về" at bounding box center [107, 398] width 214 height 27
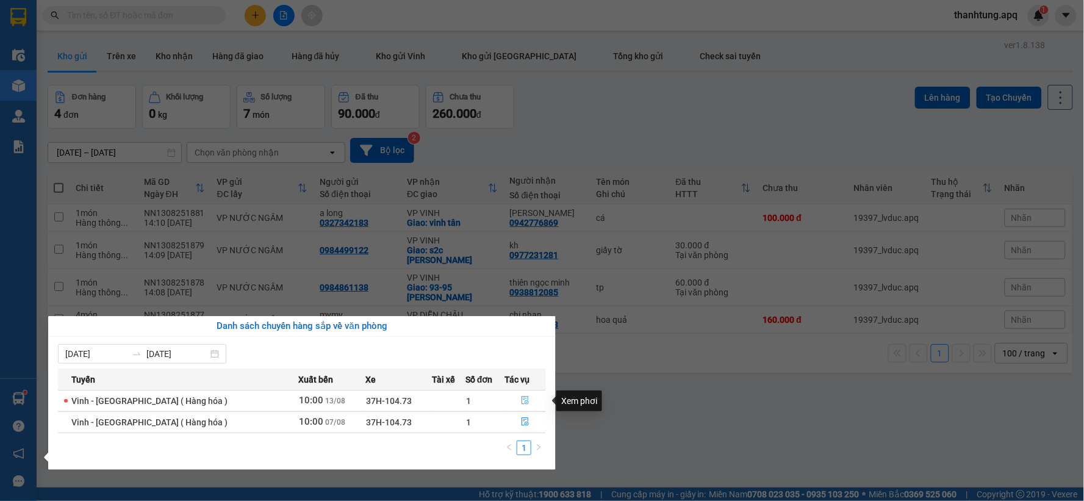
click at [525, 403] on icon "file-done" at bounding box center [525, 400] width 7 height 9
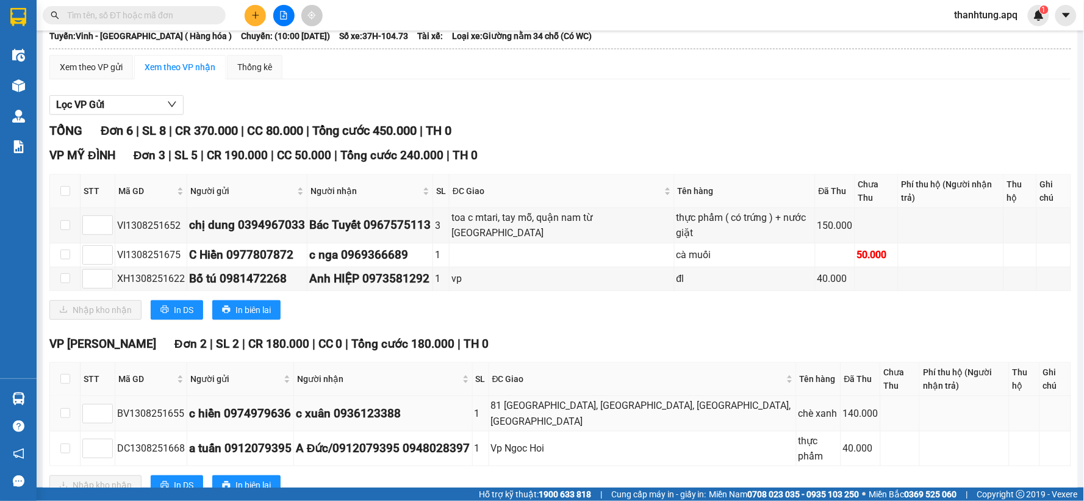
scroll to position [204, 0]
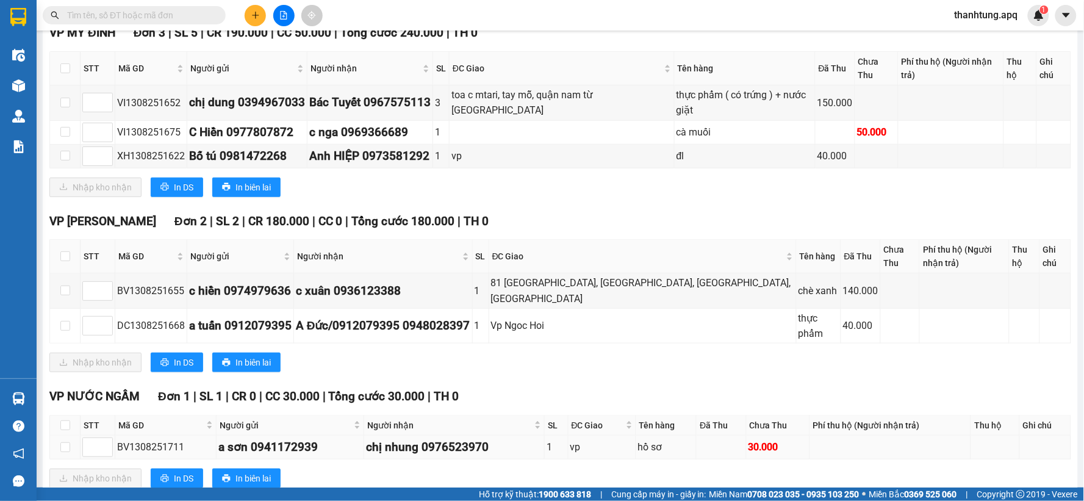
click at [145, 439] on div "BV1308251711" at bounding box center [165, 446] width 97 height 15
copy div "BV1308251711"
click at [71, 20] on input "text" at bounding box center [139, 15] width 144 height 13
paste input "BV1308251711"
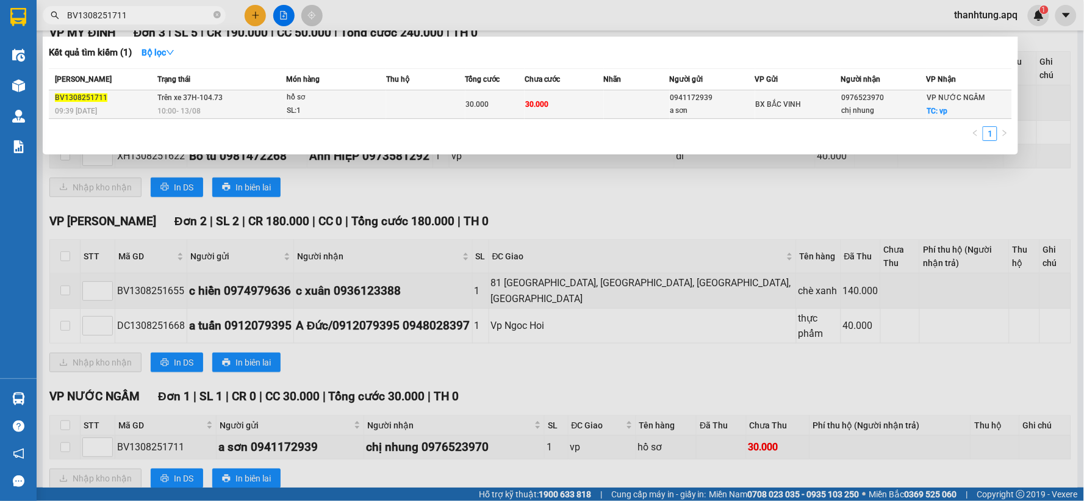
type input "BV1308251711"
click at [285, 112] on div "10:00 [DATE]" at bounding box center [221, 110] width 128 height 13
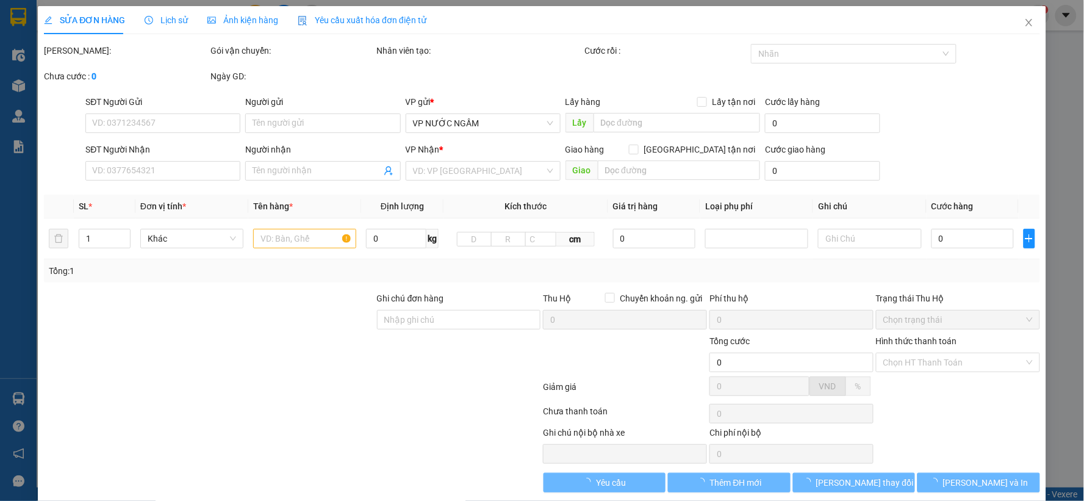
click at [477, 156] on div "VP Nhận *" at bounding box center [483, 149] width 155 height 13
type input "0941172939"
type input "a sơn"
type input "0976523970"
type input "chị nhung"
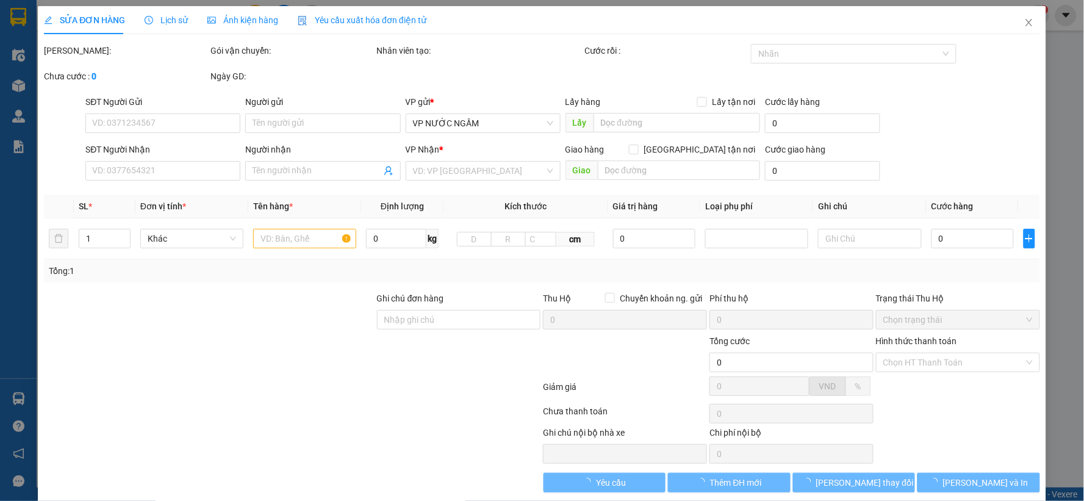
checkbox input "true"
type input "vp"
type input "30.000"
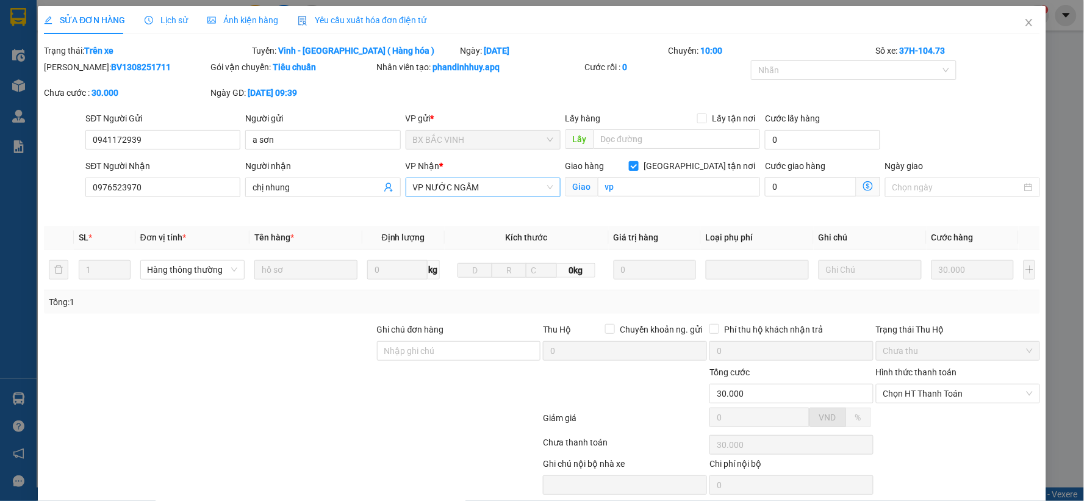
click at [473, 186] on span "VP NƯỚC NGẦM" at bounding box center [483, 187] width 140 height 18
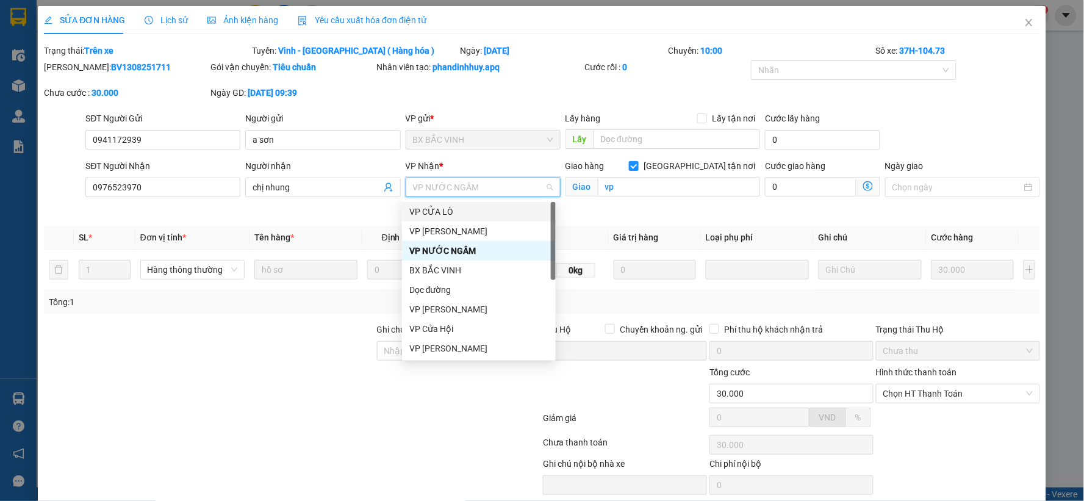
scroll to position [175, 0]
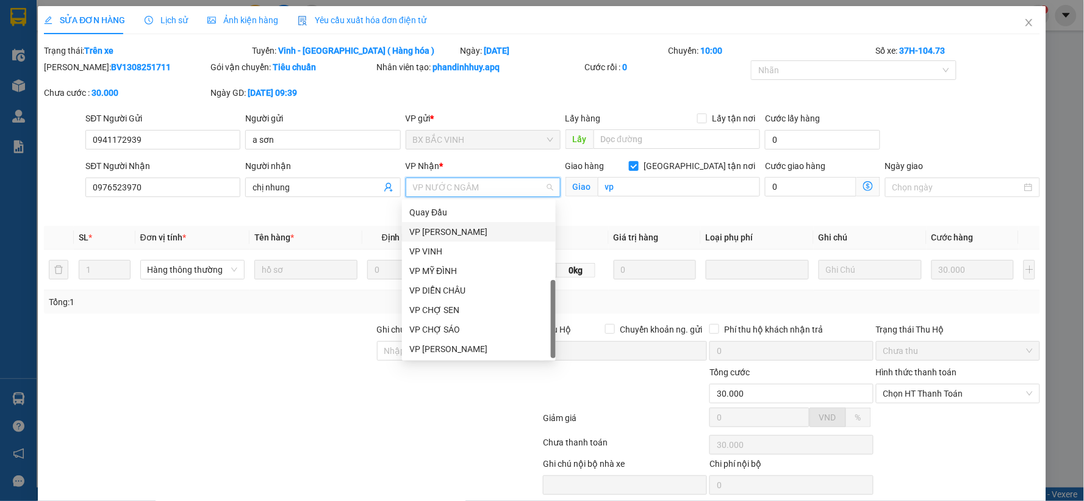
click at [459, 230] on div "VP [PERSON_NAME]" at bounding box center [478, 231] width 139 height 13
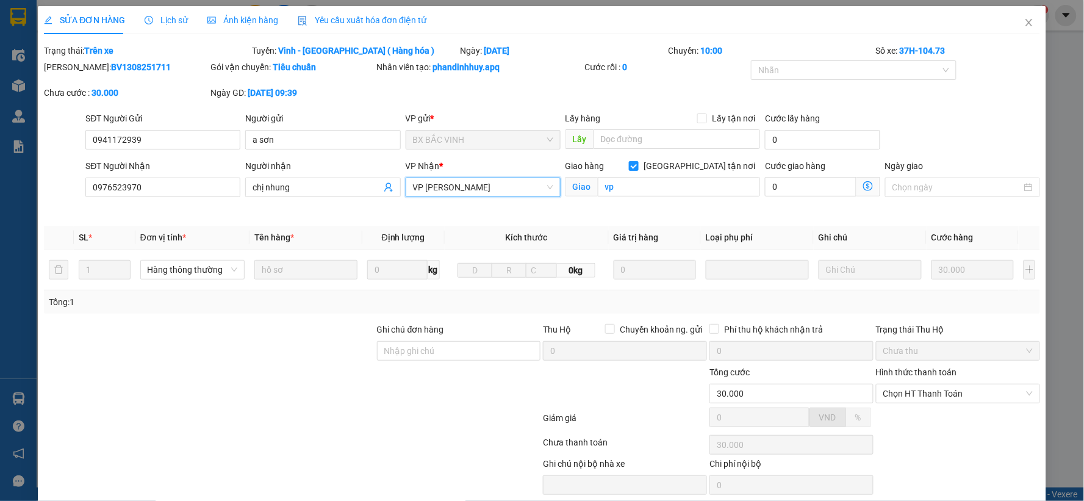
scroll to position [46, 0]
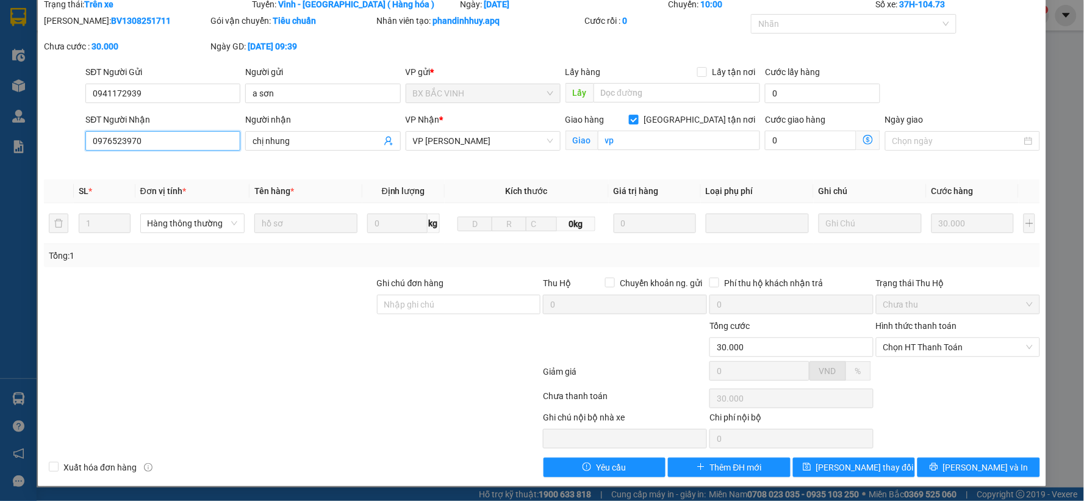
drag, startPoint x: 153, startPoint y: 132, endPoint x: 145, endPoint y: 133, distance: 8.0
click at [146, 133] on input "0976523970" at bounding box center [162, 141] width 155 height 20
click at [145, 133] on input "0976523970" at bounding box center [162, 141] width 155 height 20
click at [830, 469] on span "[PERSON_NAME] thay đổi" at bounding box center [865, 467] width 98 height 13
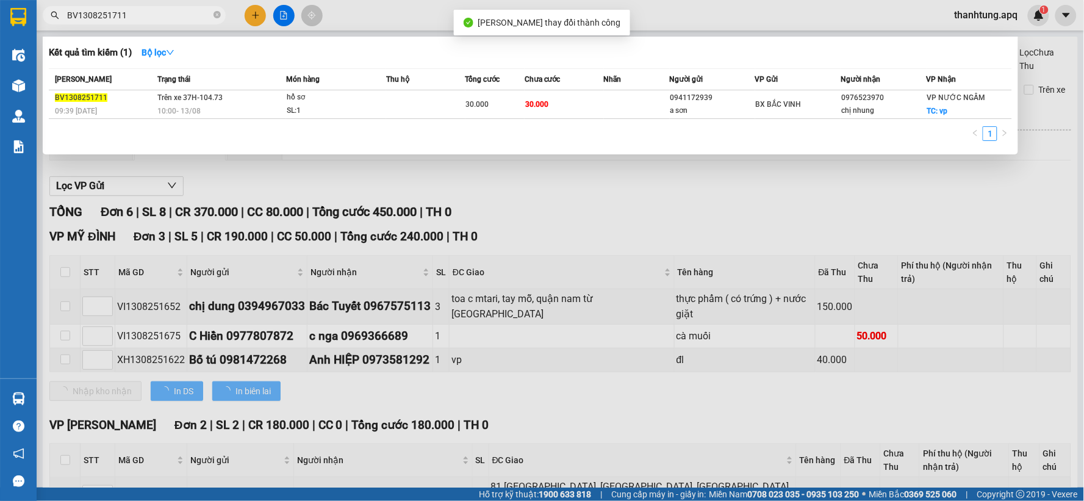
click at [143, 10] on input "BV1308251711" at bounding box center [139, 15] width 144 height 13
paste input "0976523970"
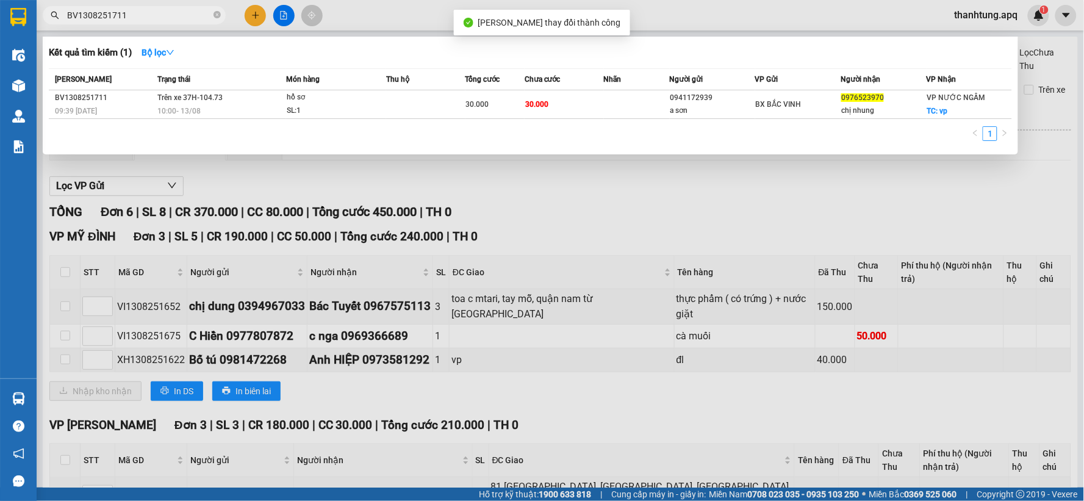
type input "0976523970"
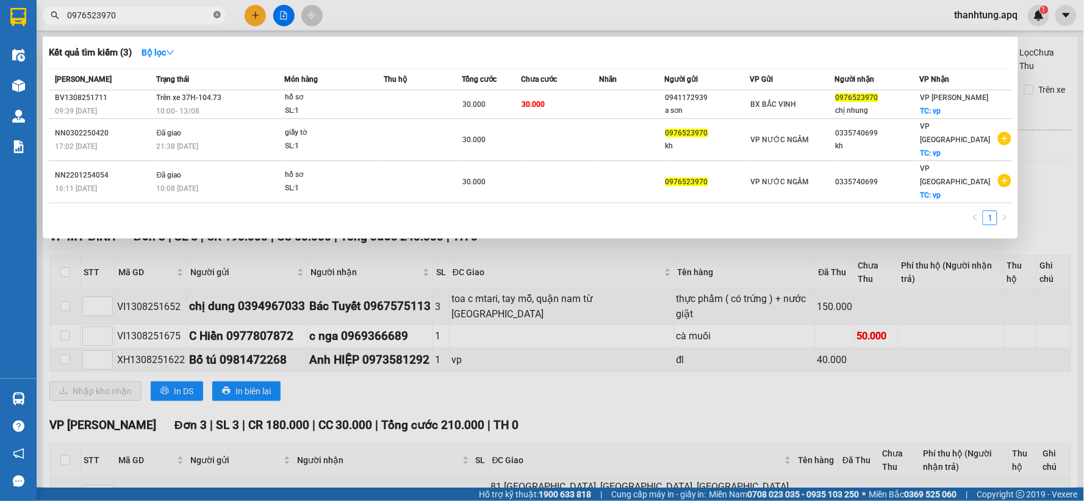
click at [215, 14] on icon "close-circle" at bounding box center [217, 14] width 7 height 7
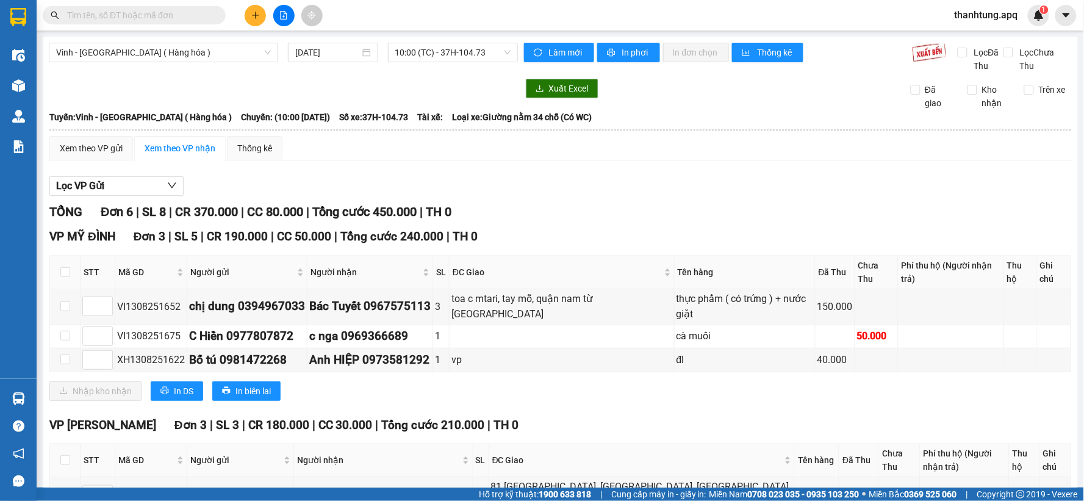
click at [161, 21] on input "text" at bounding box center [139, 15] width 144 height 13
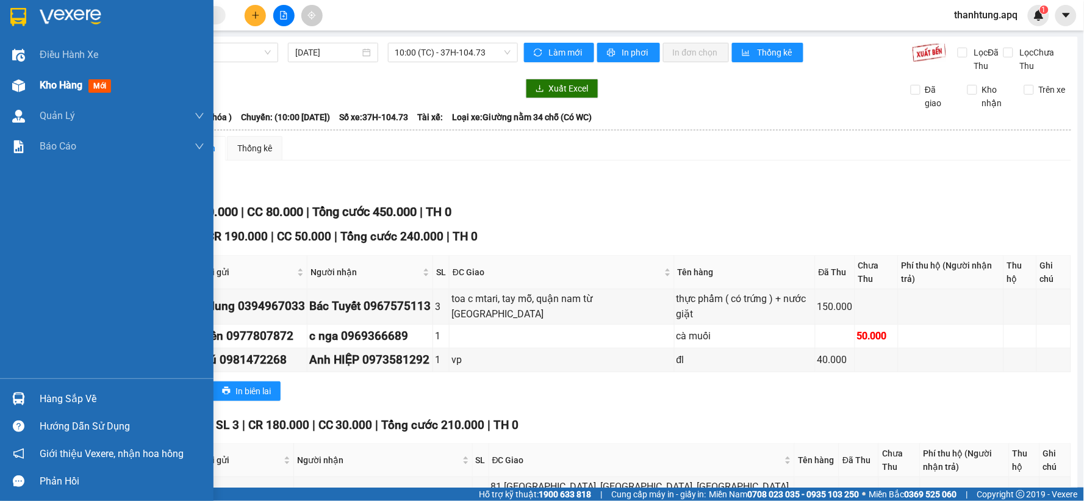
click at [4, 92] on div "Kho hàng mới" at bounding box center [107, 85] width 214 height 31
